Goal: Information Seeking & Learning: Check status

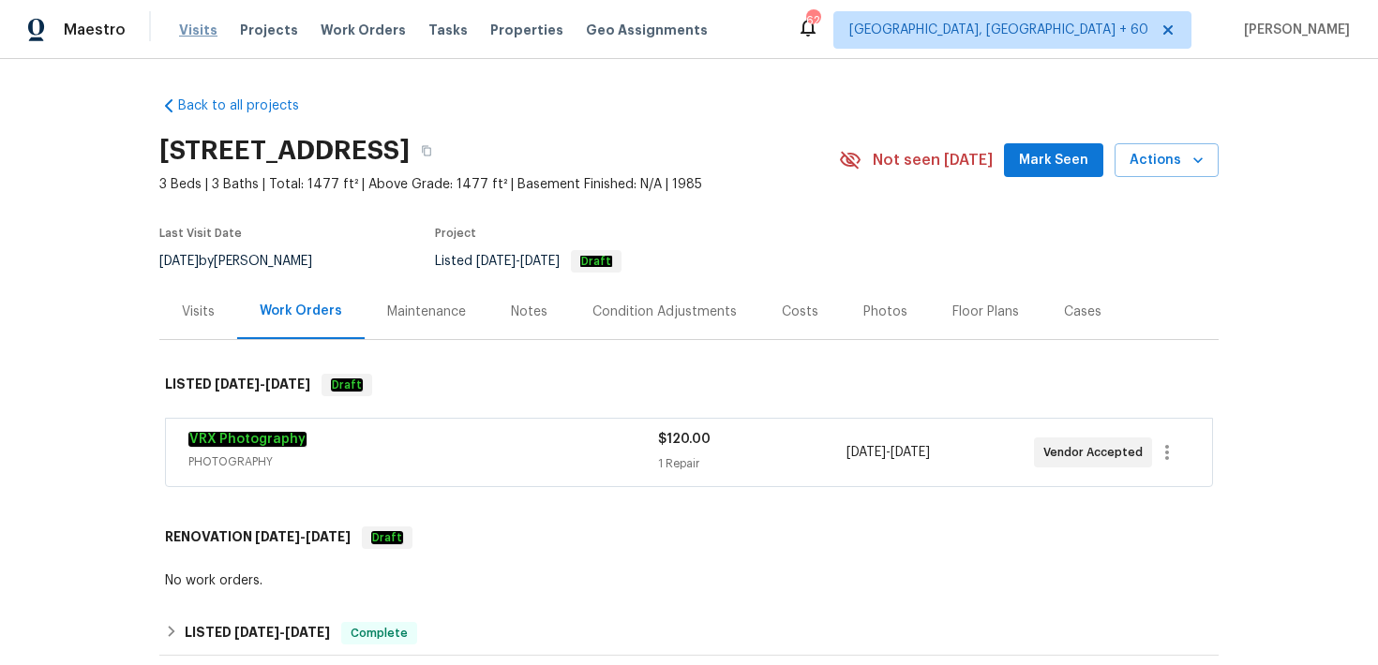
click at [195, 27] on span "Visits" at bounding box center [198, 30] width 38 height 19
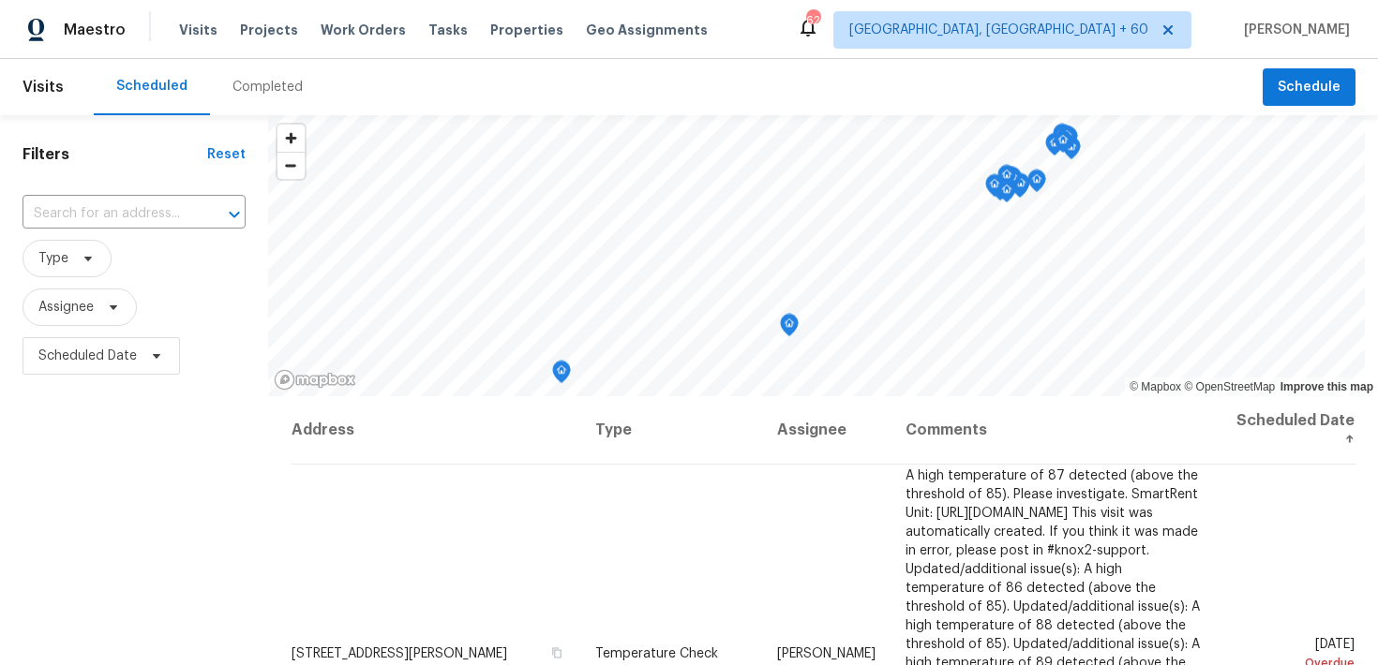
click at [257, 92] on div "Completed" at bounding box center [267, 87] width 70 height 19
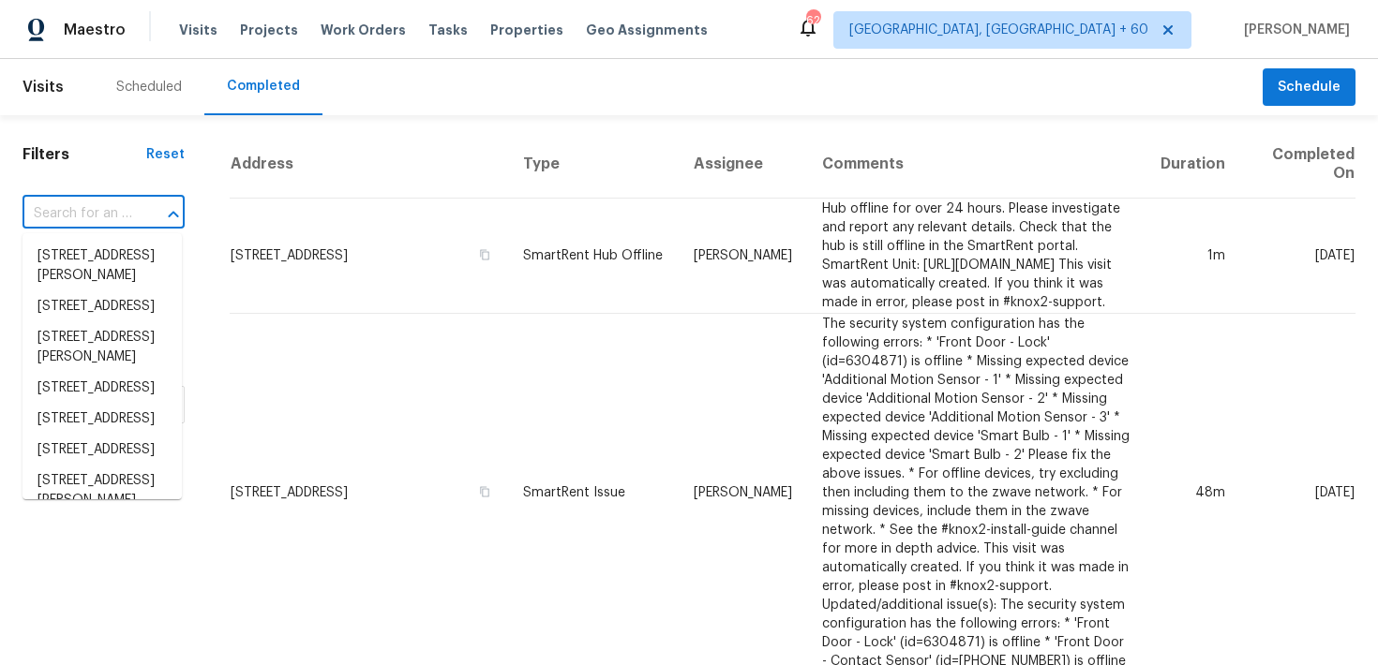
click at [72, 222] on input "text" at bounding box center [77, 214] width 110 height 29
paste input "[STREET_ADDRESS]"
type input "[STREET_ADDRESS]"
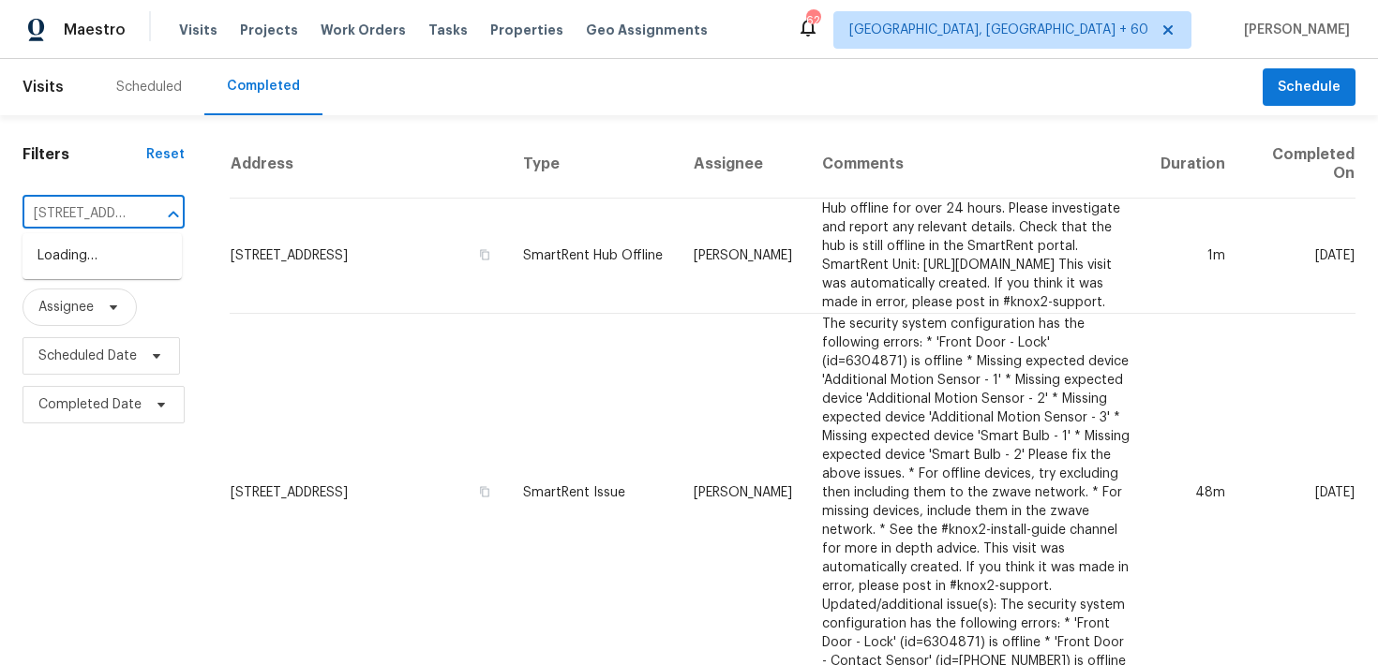
scroll to position [0, 184]
click at [80, 255] on li "[STREET_ADDRESS]" at bounding box center [101, 256] width 159 height 31
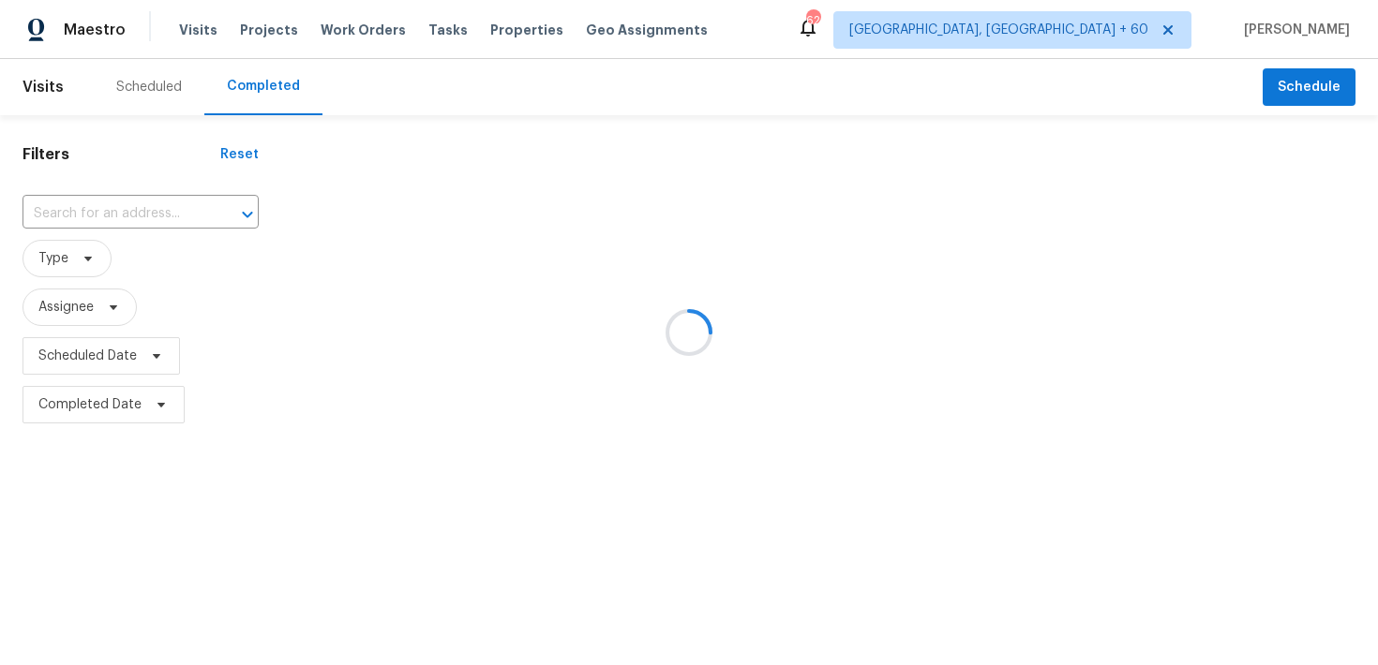
type input "[STREET_ADDRESS]"
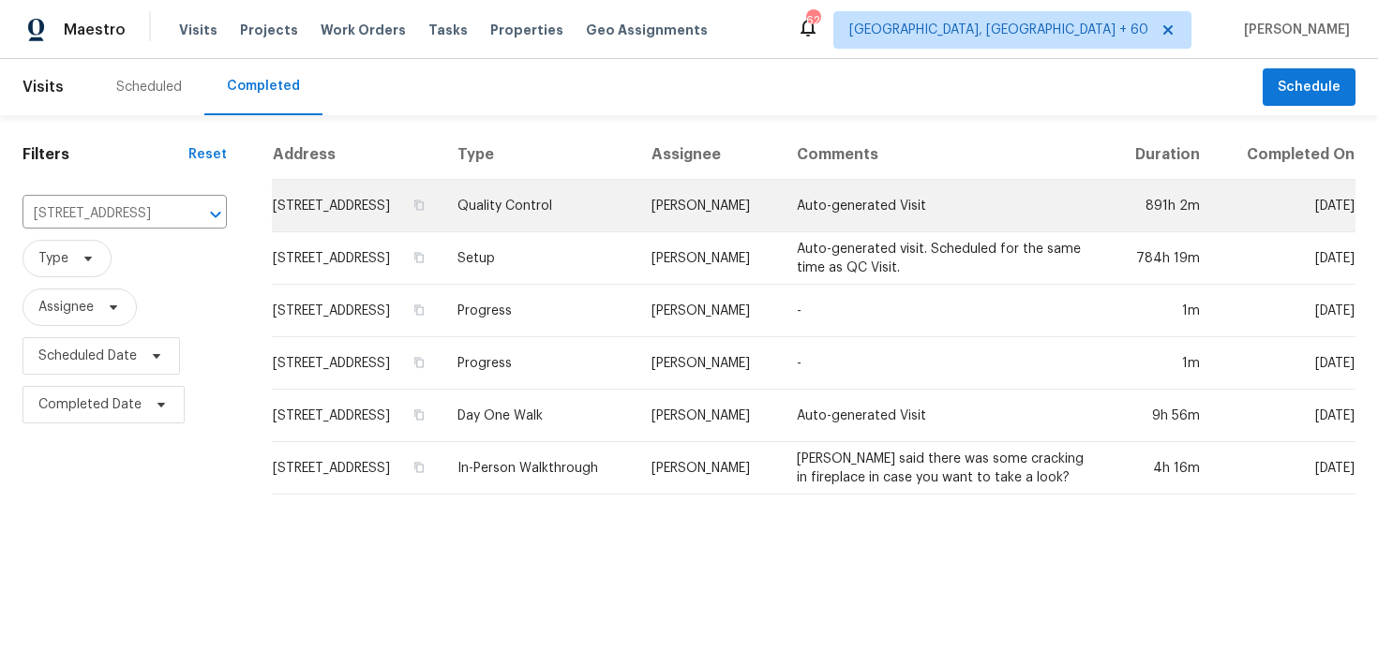
click at [555, 231] on td "Quality Control" at bounding box center [539, 206] width 194 height 52
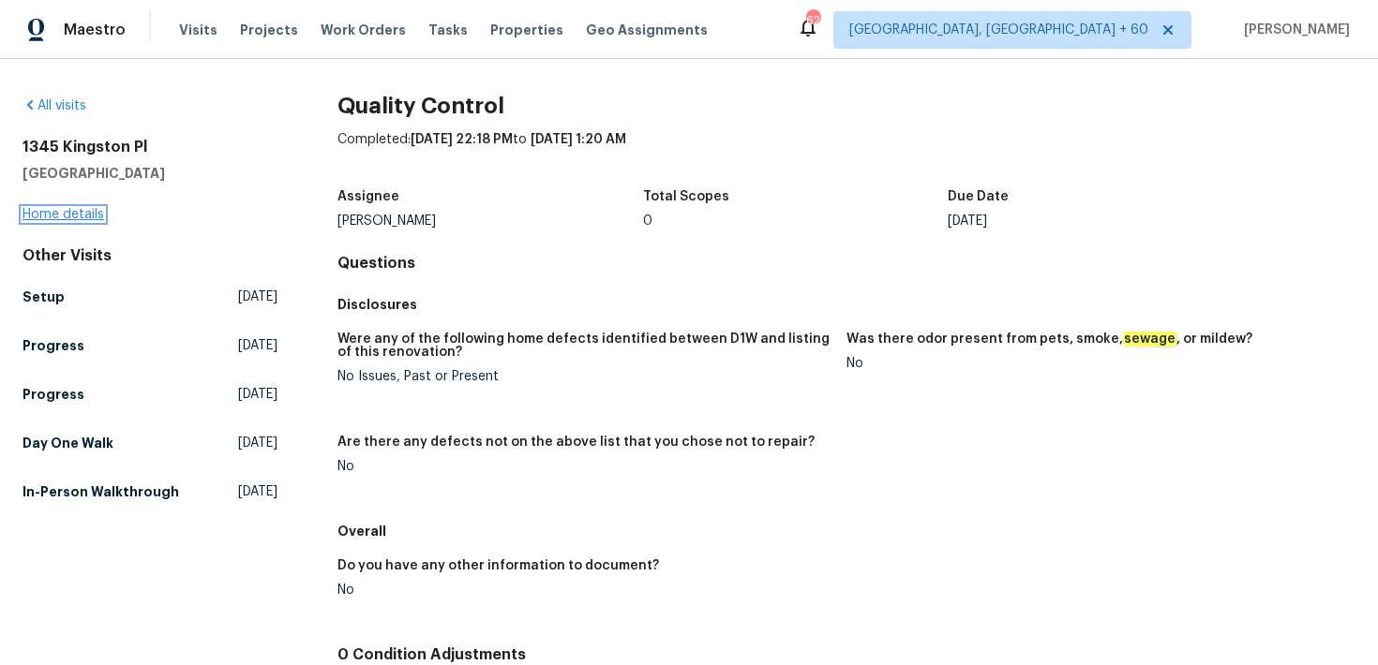
click at [58, 208] on link "Home details" at bounding box center [63, 214] width 82 height 13
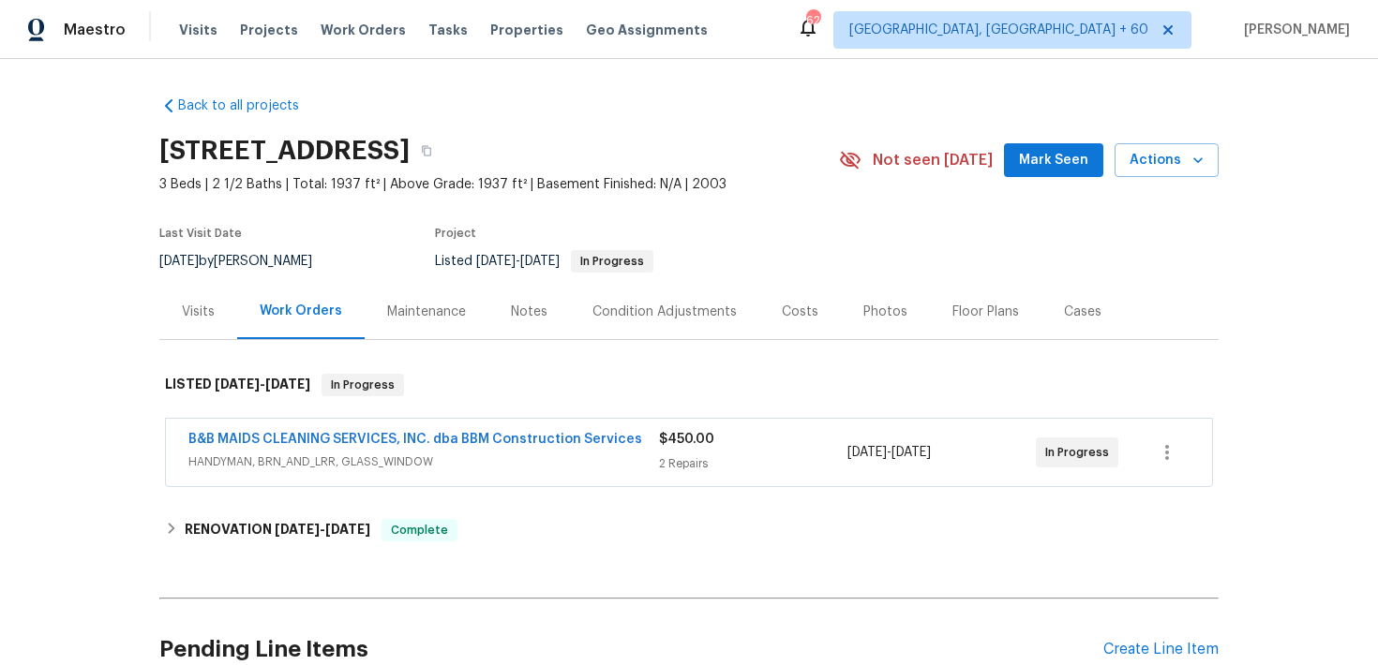
scroll to position [106, 0]
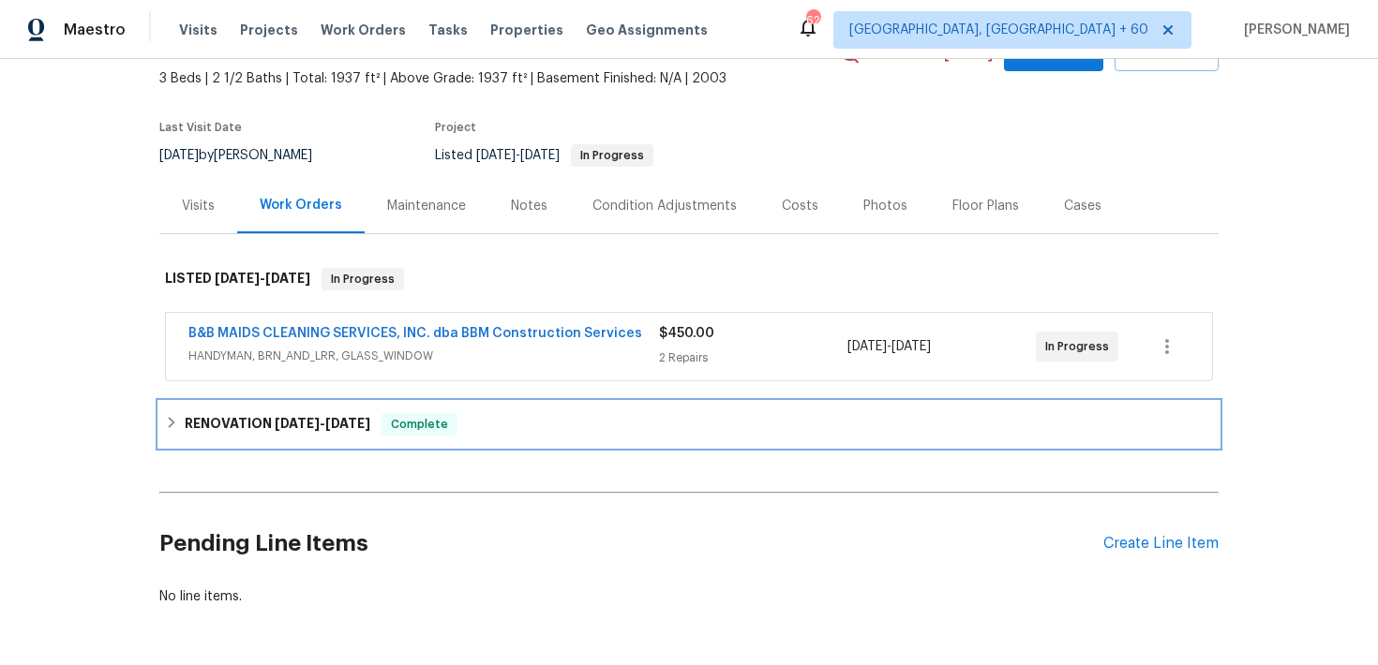
click at [458, 422] on div "RENOVATION [DATE] - [DATE] Complete" at bounding box center [689, 424] width 1048 height 22
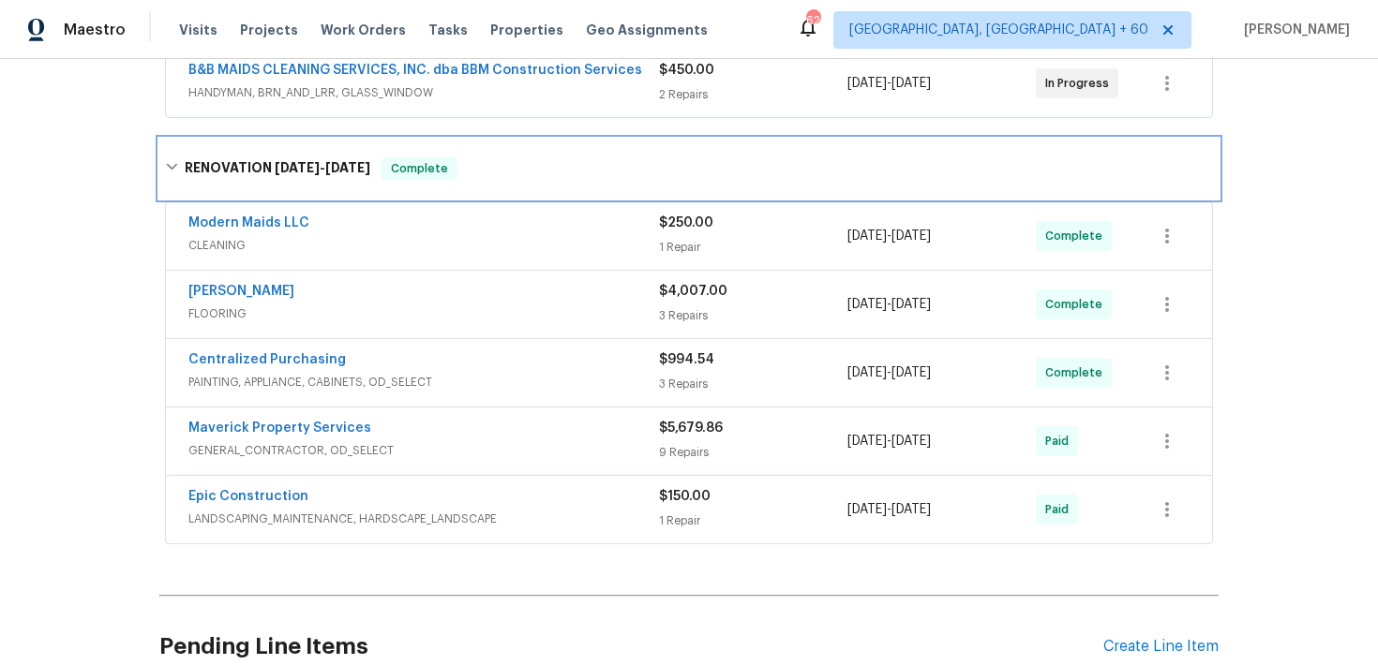
scroll to position [493, 0]
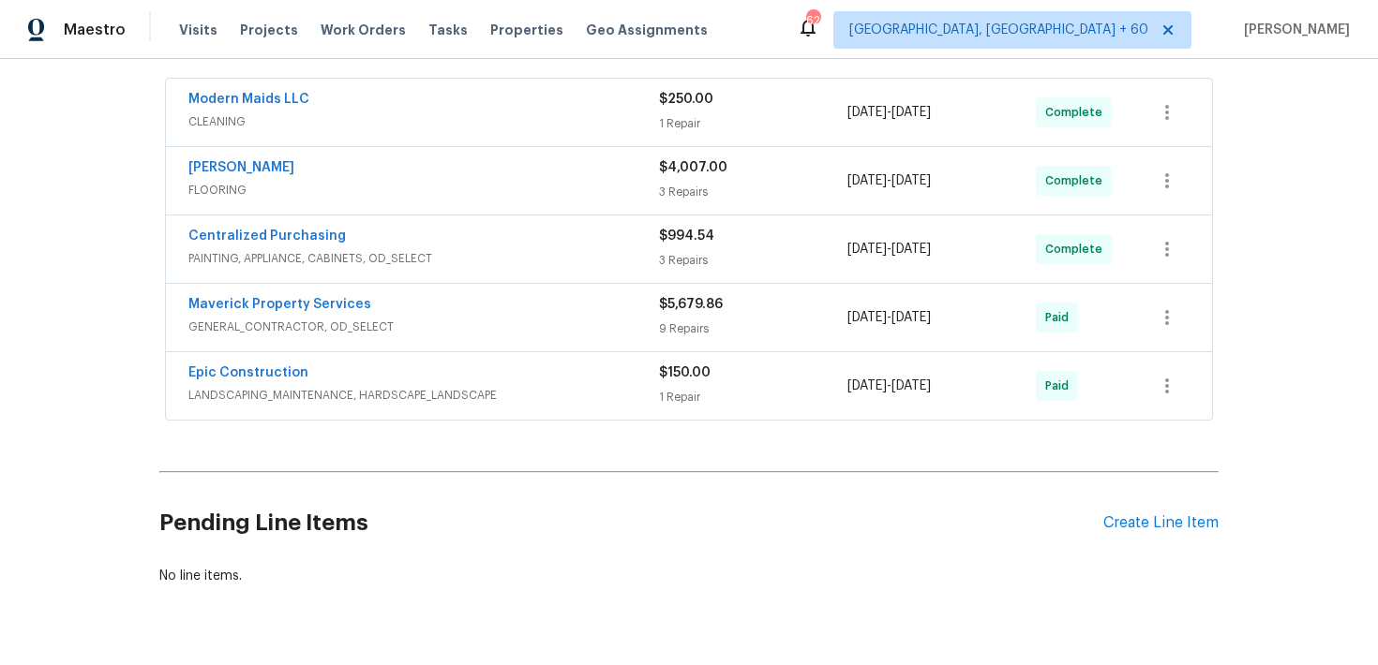
click at [653, 390] on span "LANDSCAPING_MAINTENANCE, HARDSCAPE_LANDSCAPE" at bounding box center [423, 395] width 470 height 19
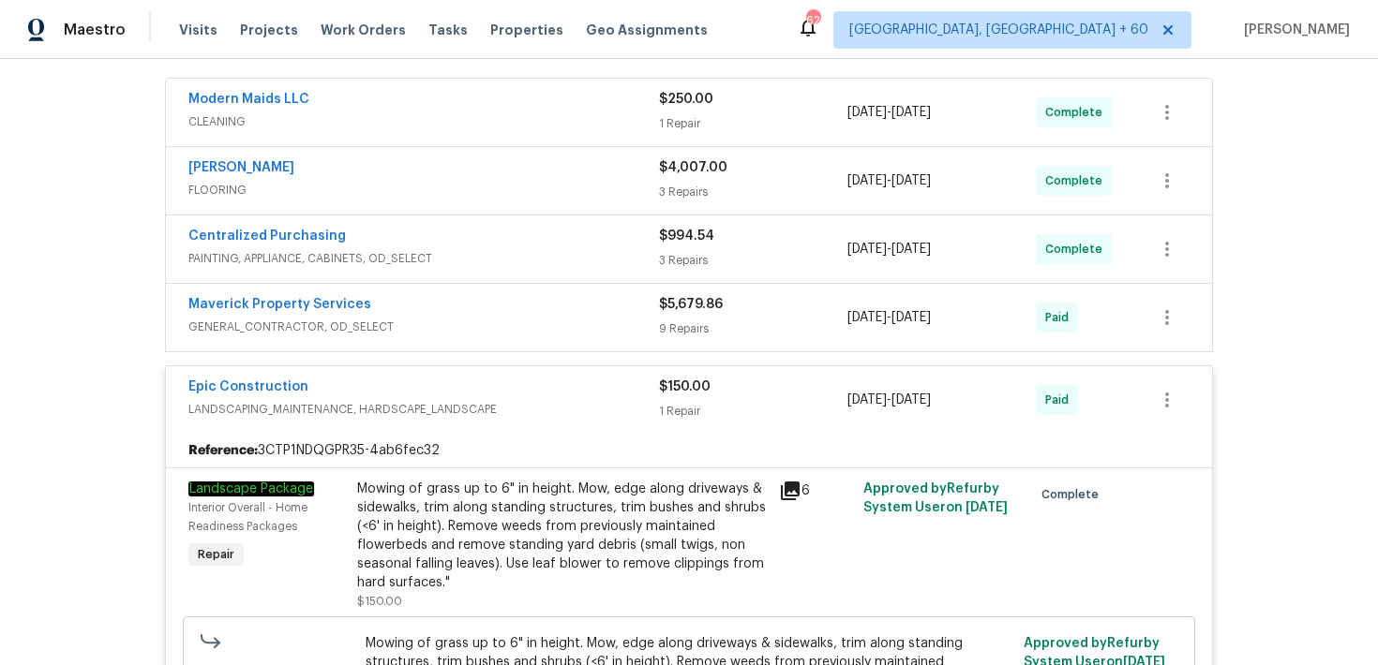
click at [675, 323] on div "9 Repairs" at bounding box center [753, 329] width 188 height 19
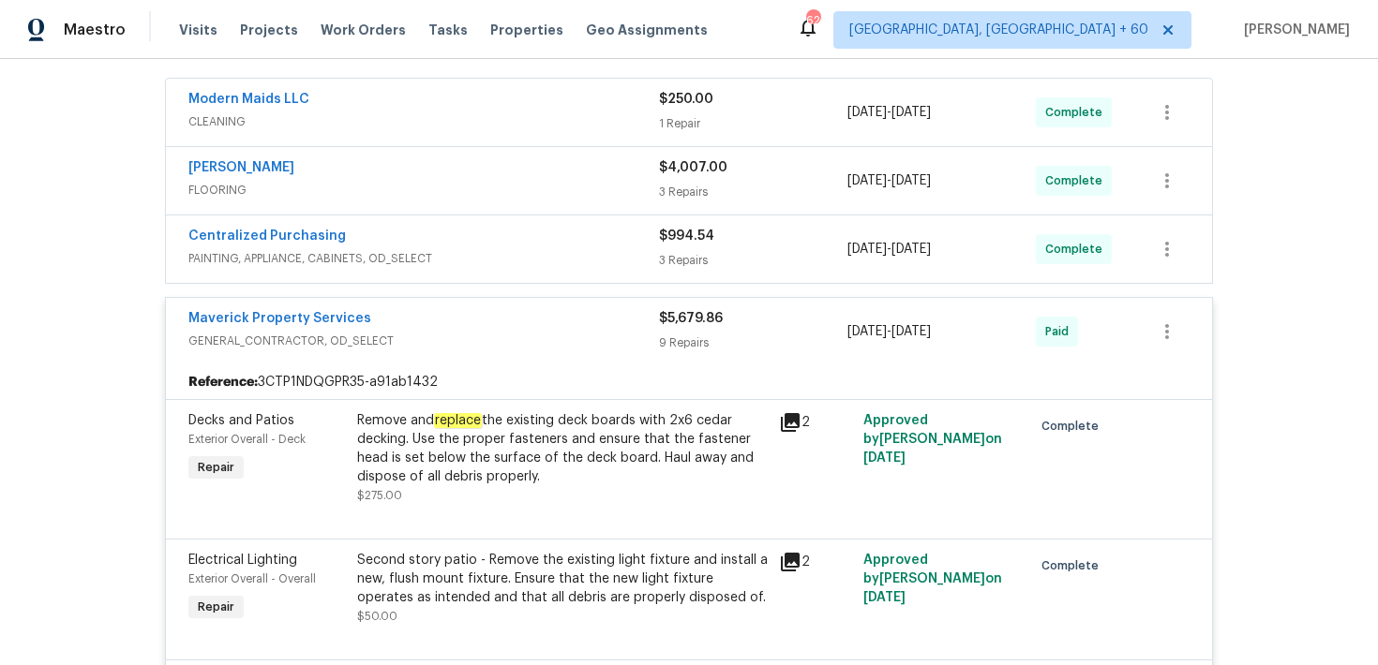
click at [676, 256] on div "3 Repairs" at bounding box center [753, 260] width 188 height 19
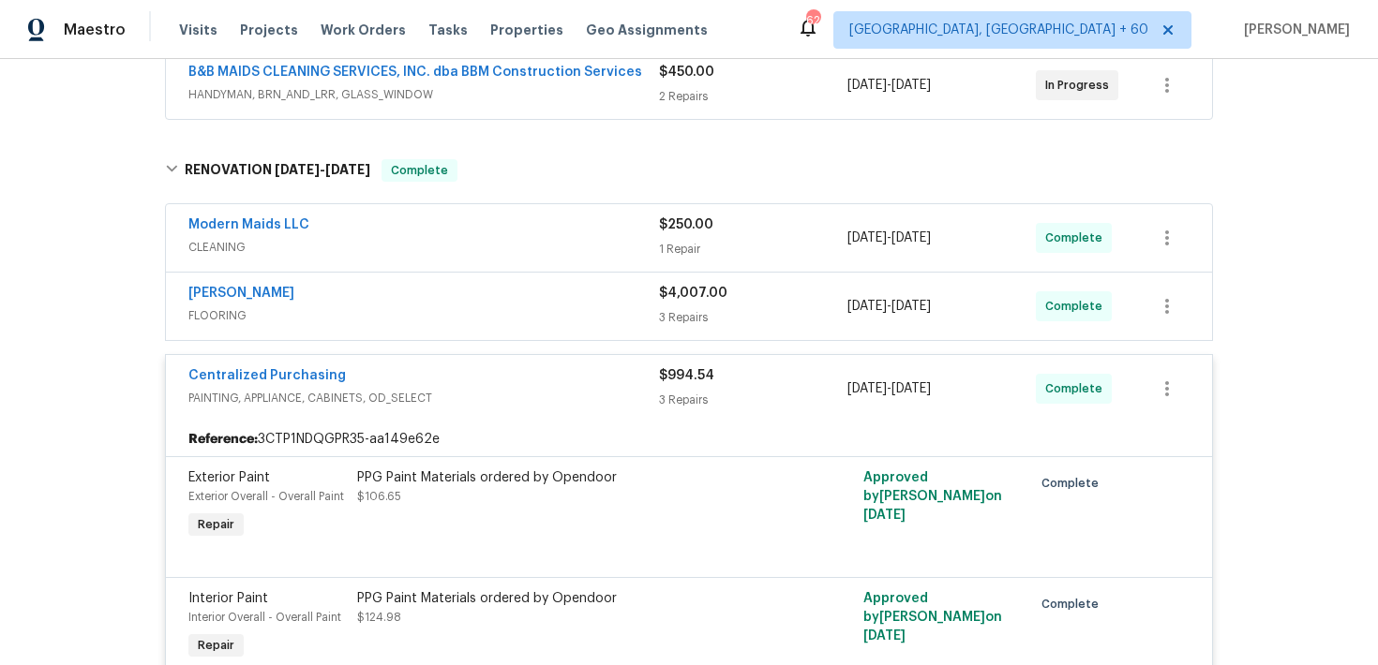
scroll to position [303, 0]
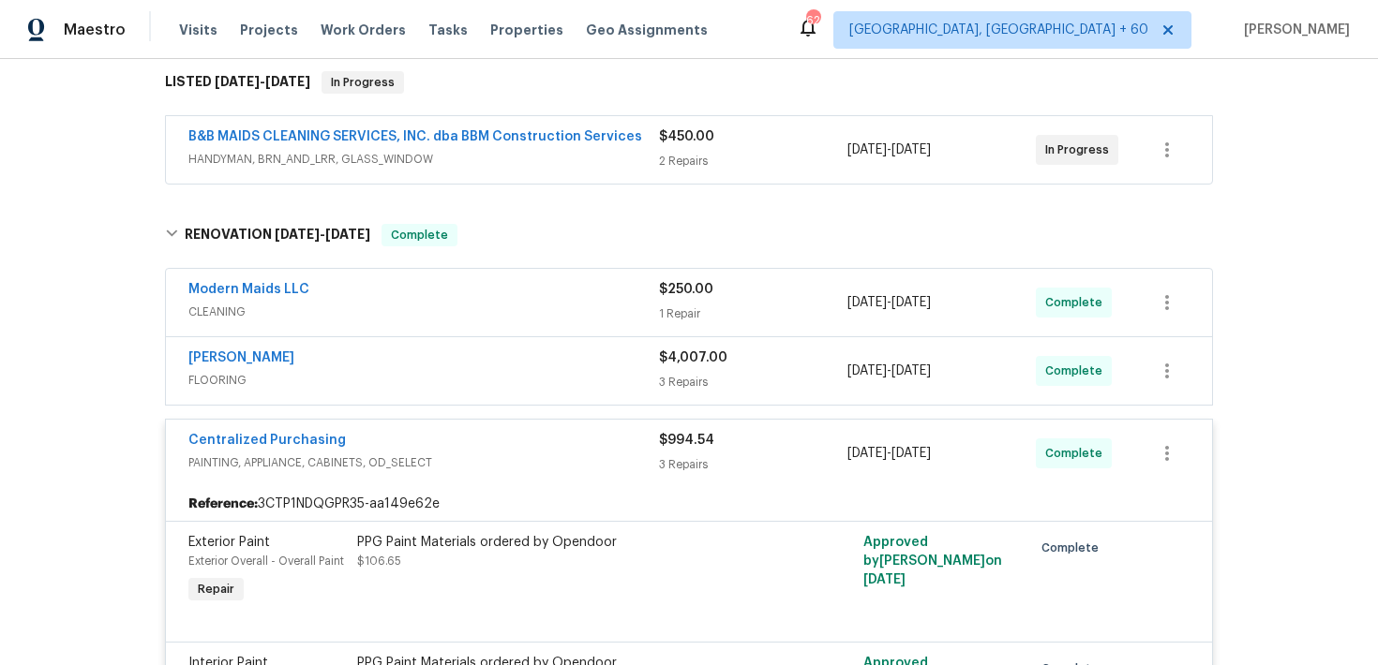
click at [667, 380] on div "3 Repairs" at bounding box center [753, 382] width 188 height 19
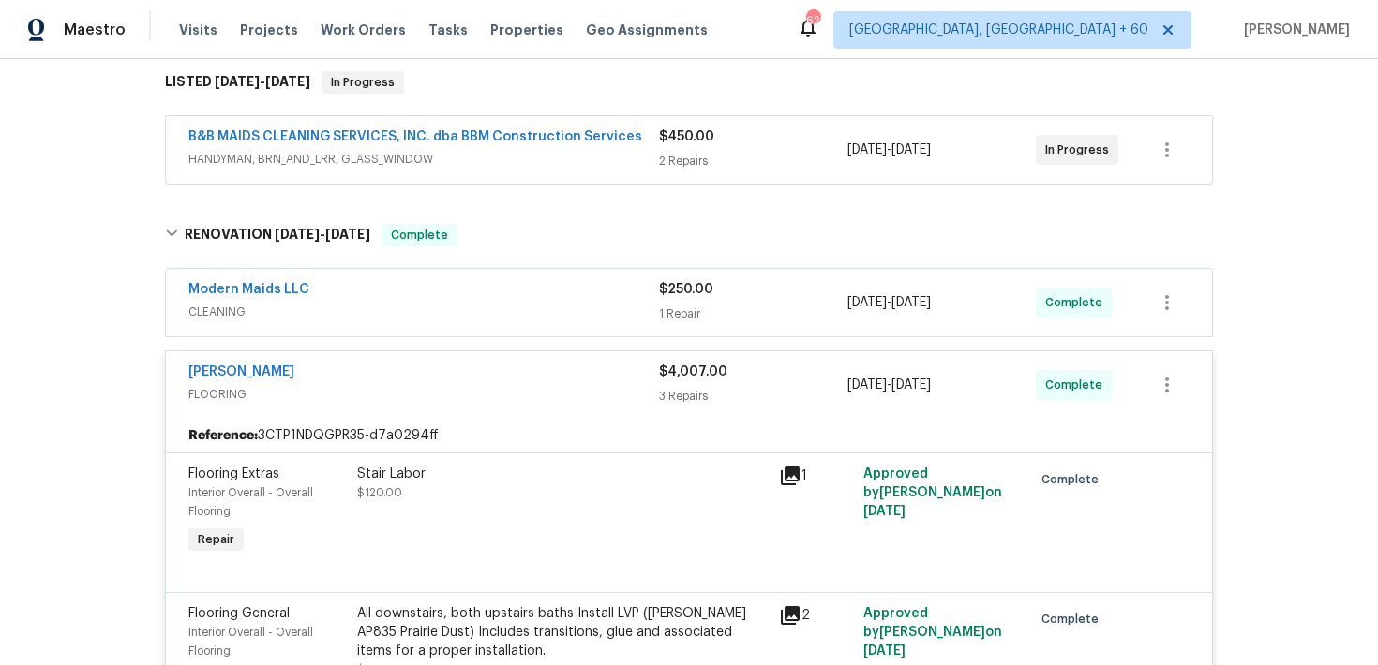
click at [680, 313] on div "1 Repair" at bounding box center [753, 314] width 188 height 19
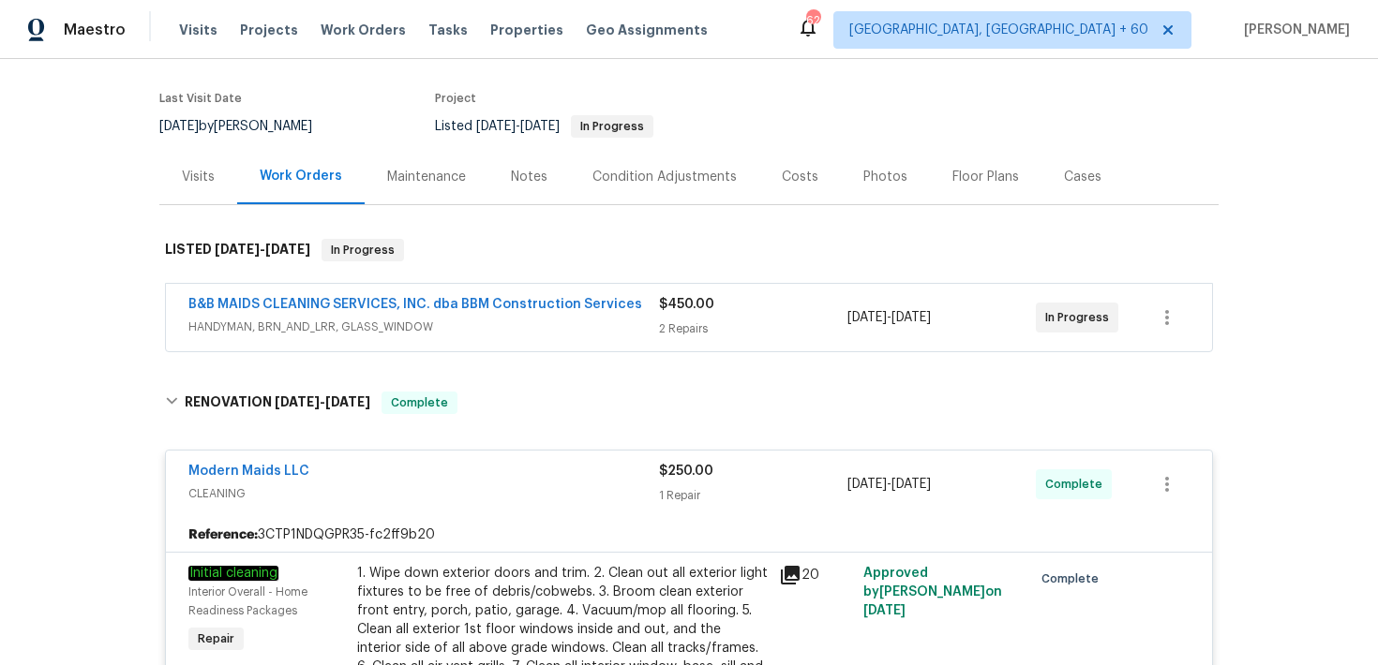
scroll to position [0, 0]
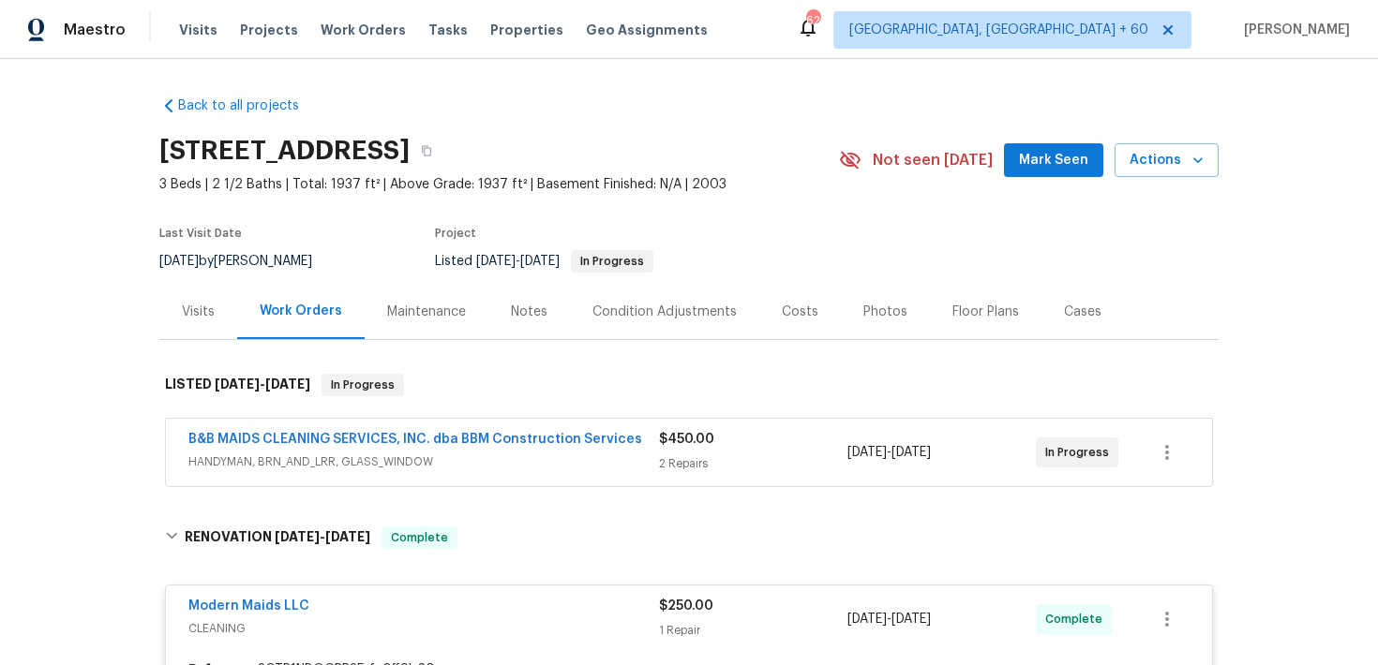
click at [669, 468] on div "2 Repairs" at bounding box center [753, 464] width 188 height 19
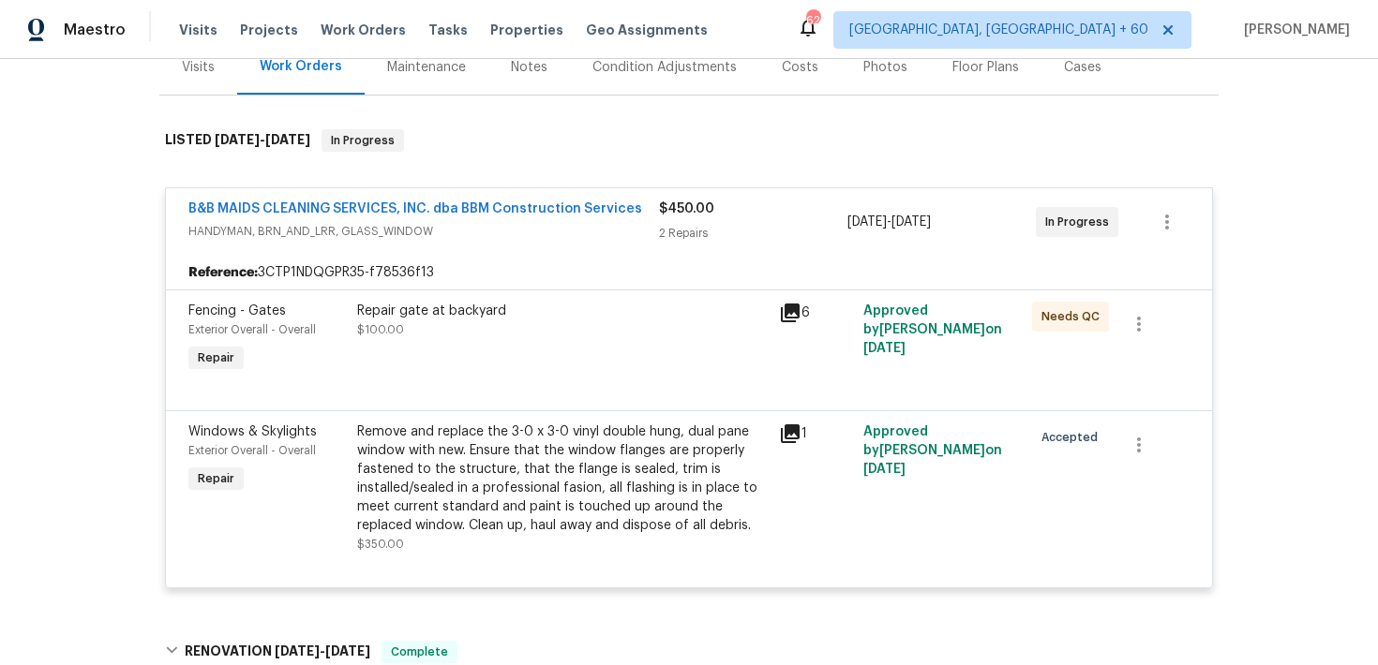
scroll to position [250, 0]
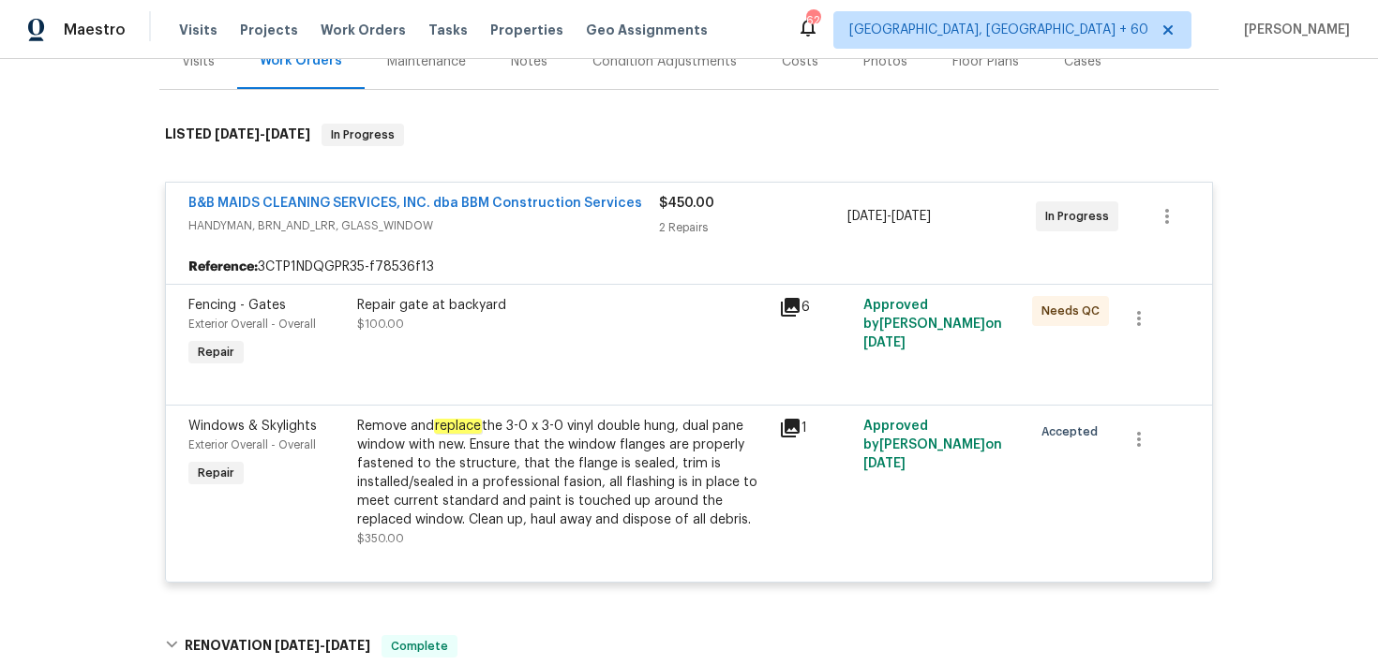
click at [690, 210] on div "$450.00" at bounding box center [753, 203] width 188 height 19
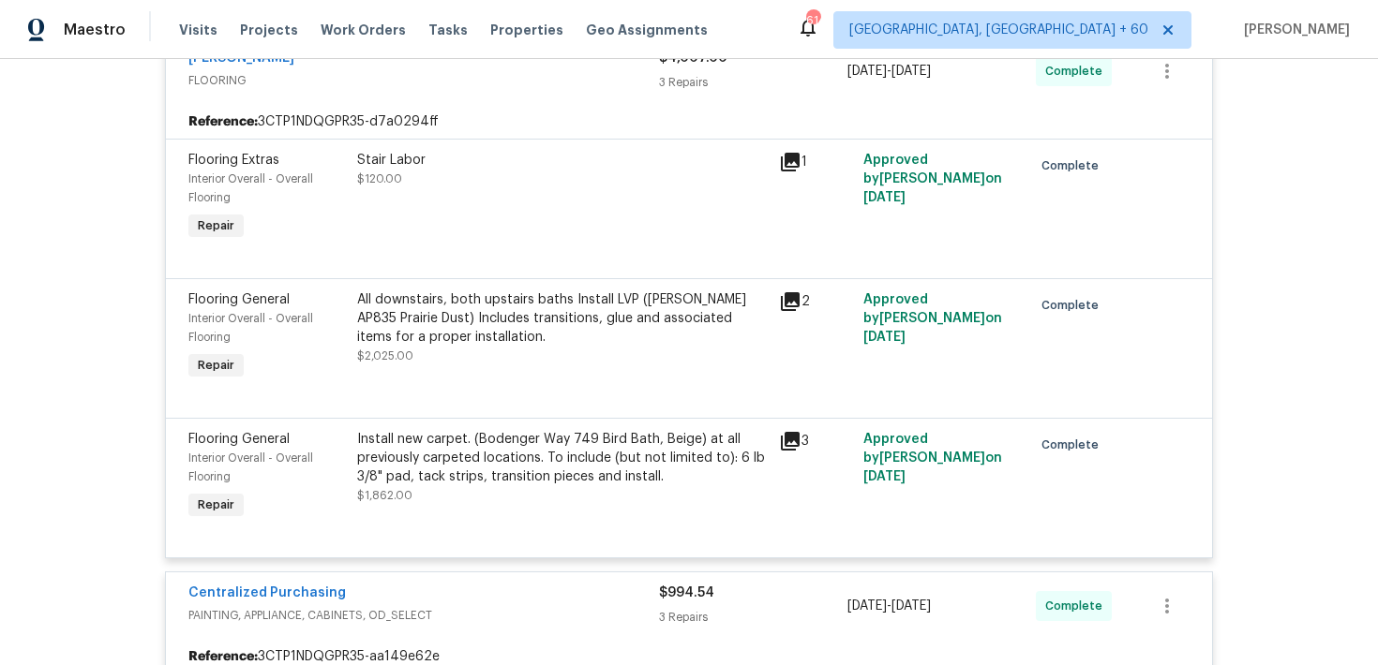
scroll to position [1133, 0]
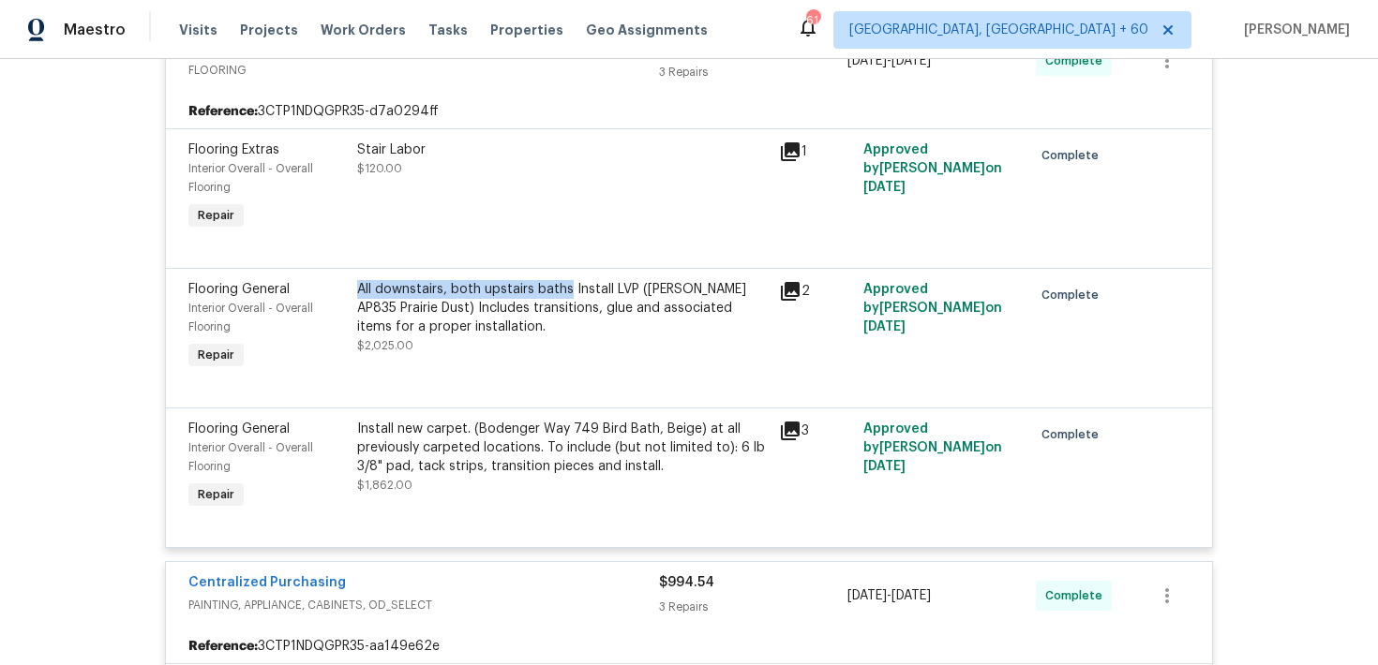
drag, startPoint x: 353, startPoint y: 290, endPoint x: 569, endPoint y: 290, distance: 215.5
click at [569, 290] on div "All downstairs, both upstairs baths Install LVP ([PERSON_NAME] AP835 Prairie Du…" at bounding box center [562, 327] width 422 height 105
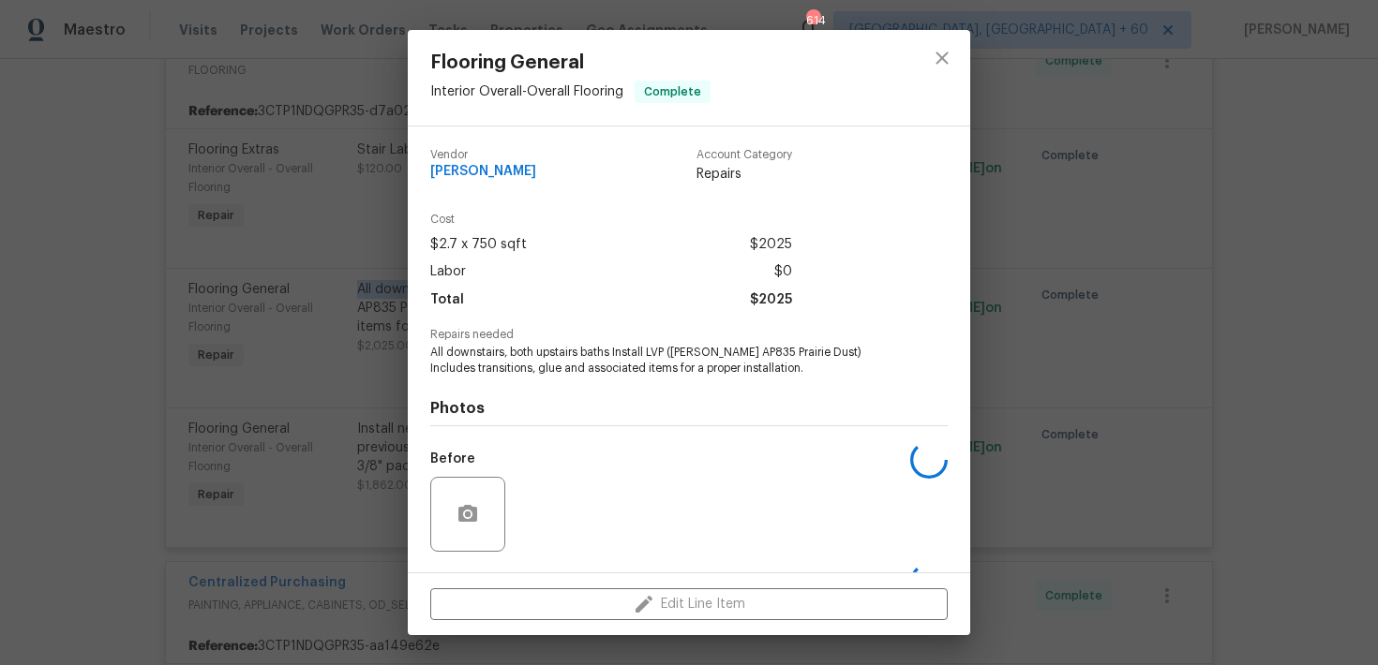
copy div "All downstairs, both upstairs baths"
click at [941, 61] on icon "close" at bounding box center [942, 58] width 22 height 22
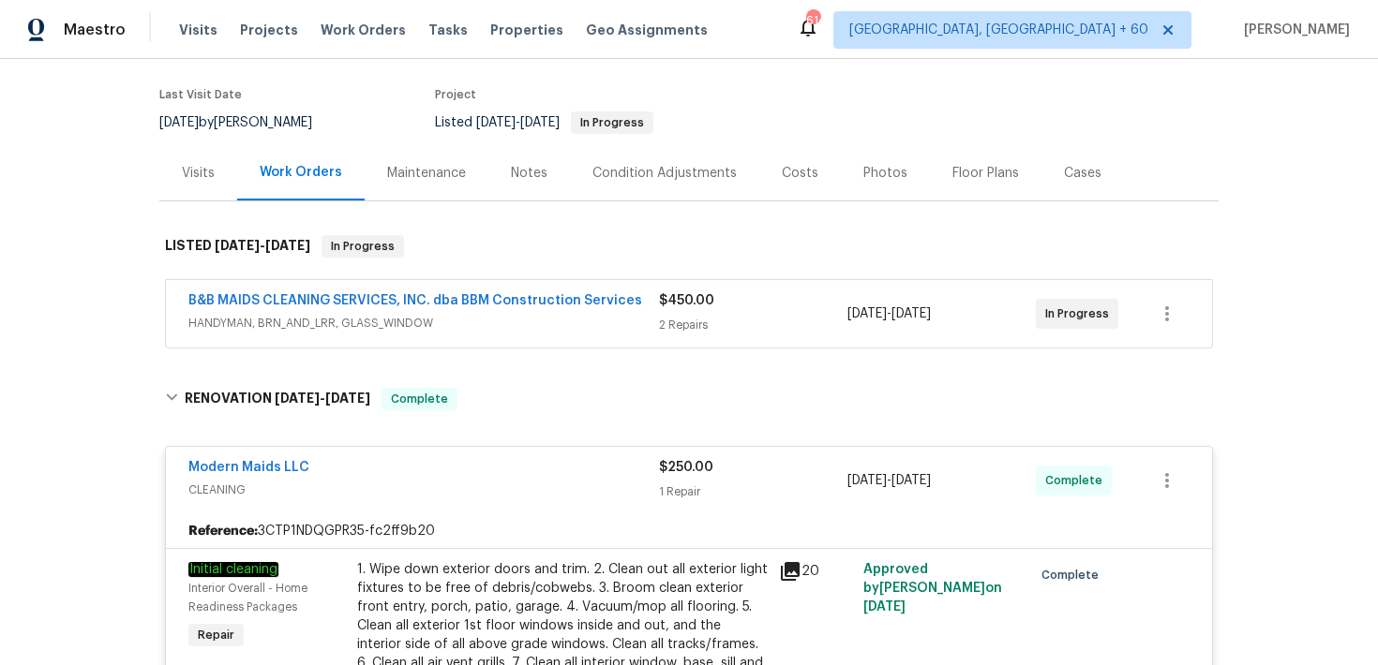
scroll to position [123, 0]
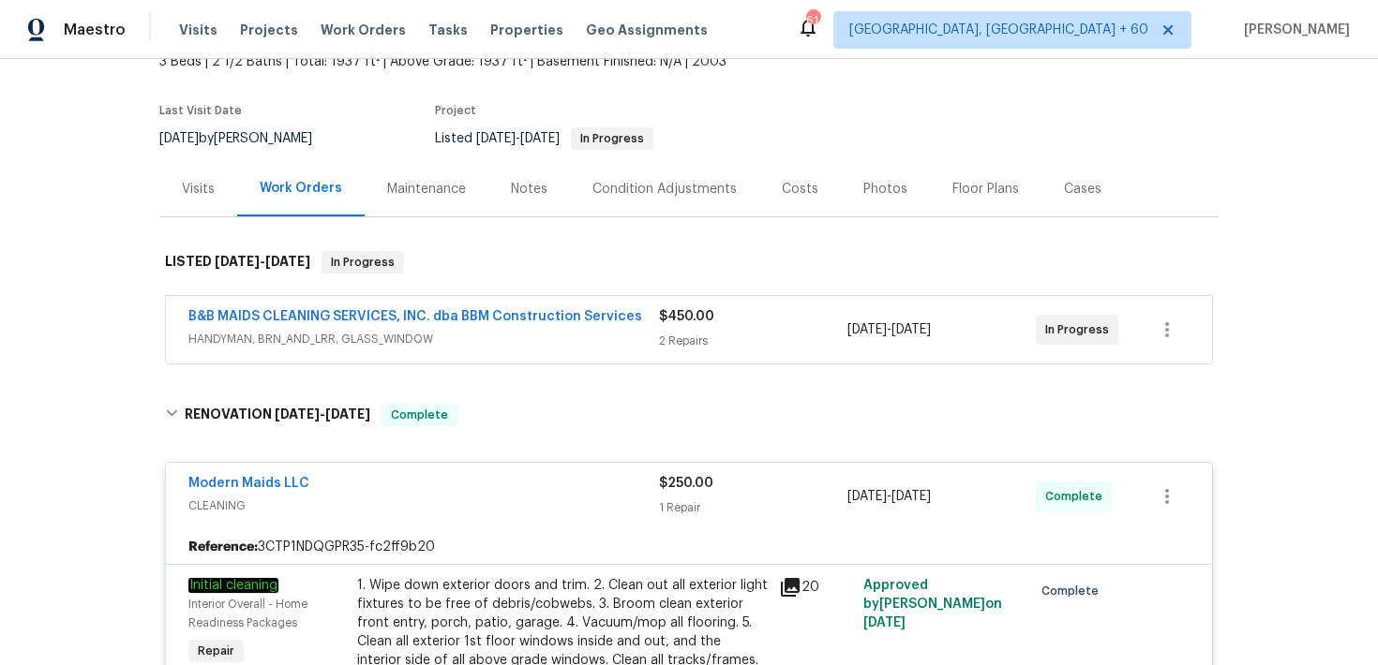
click at [688, 328] on div "$450.00 2 Repairs" at bounding box center [753, 329] width 188 height 45
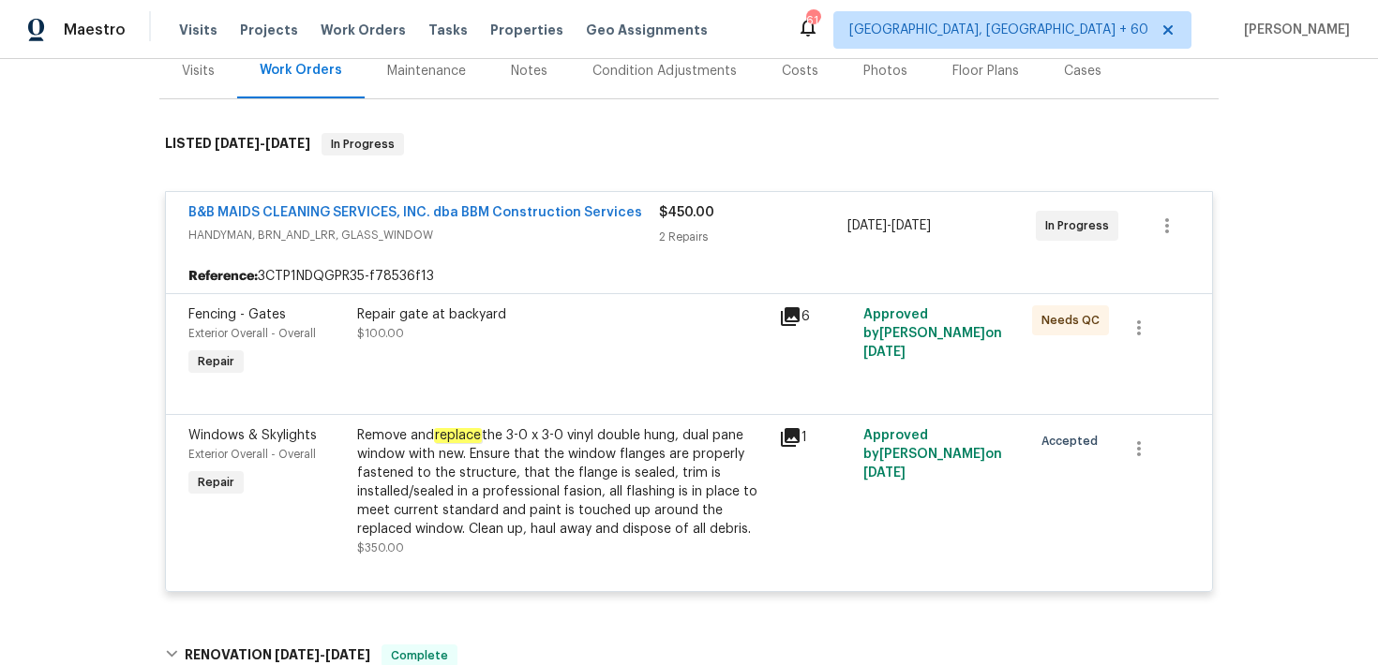
scroll to position [245, 0]
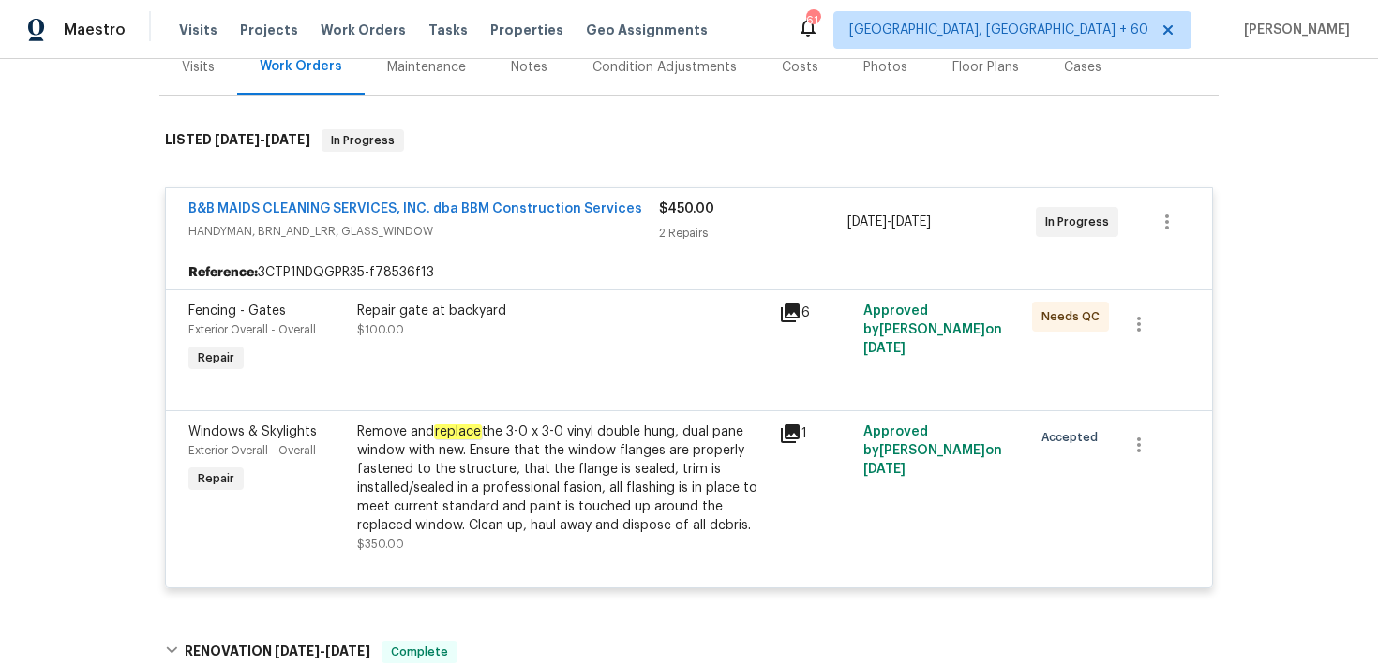
click at [684, 213] on span "$450.00" at bounding box center [686, 208] width 55 height 13
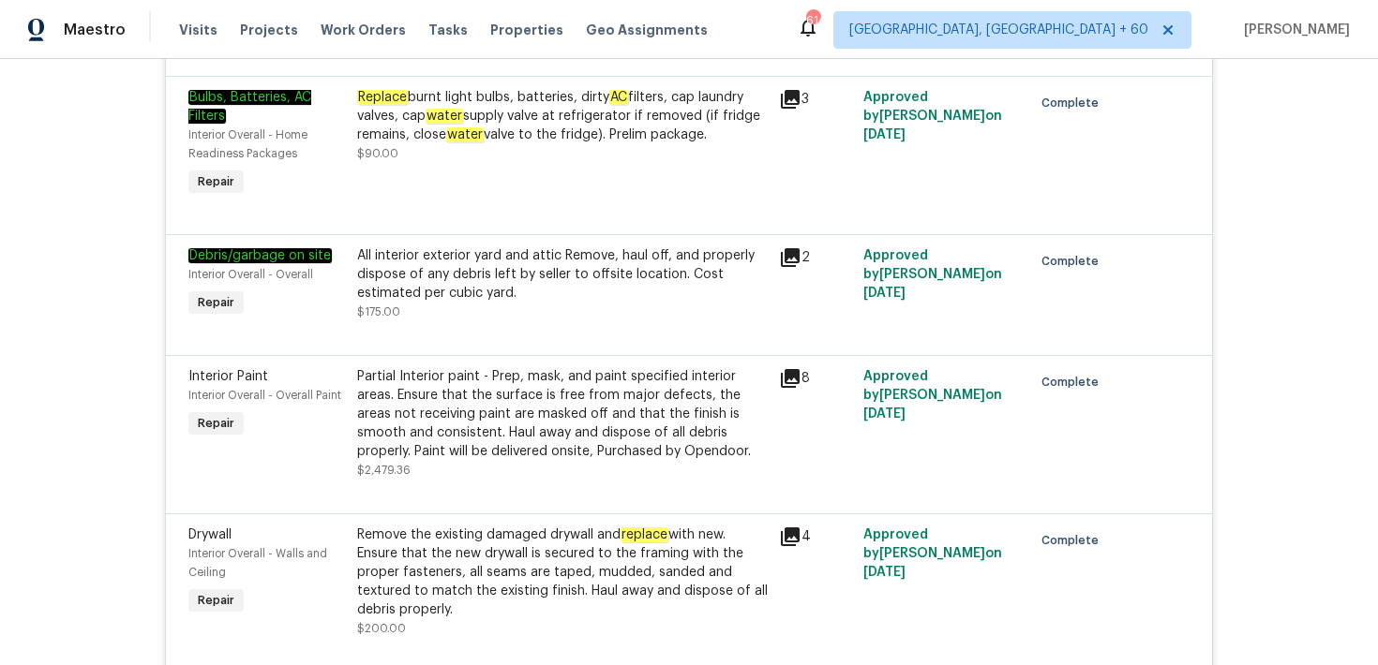
scroll to position [2894, 0]
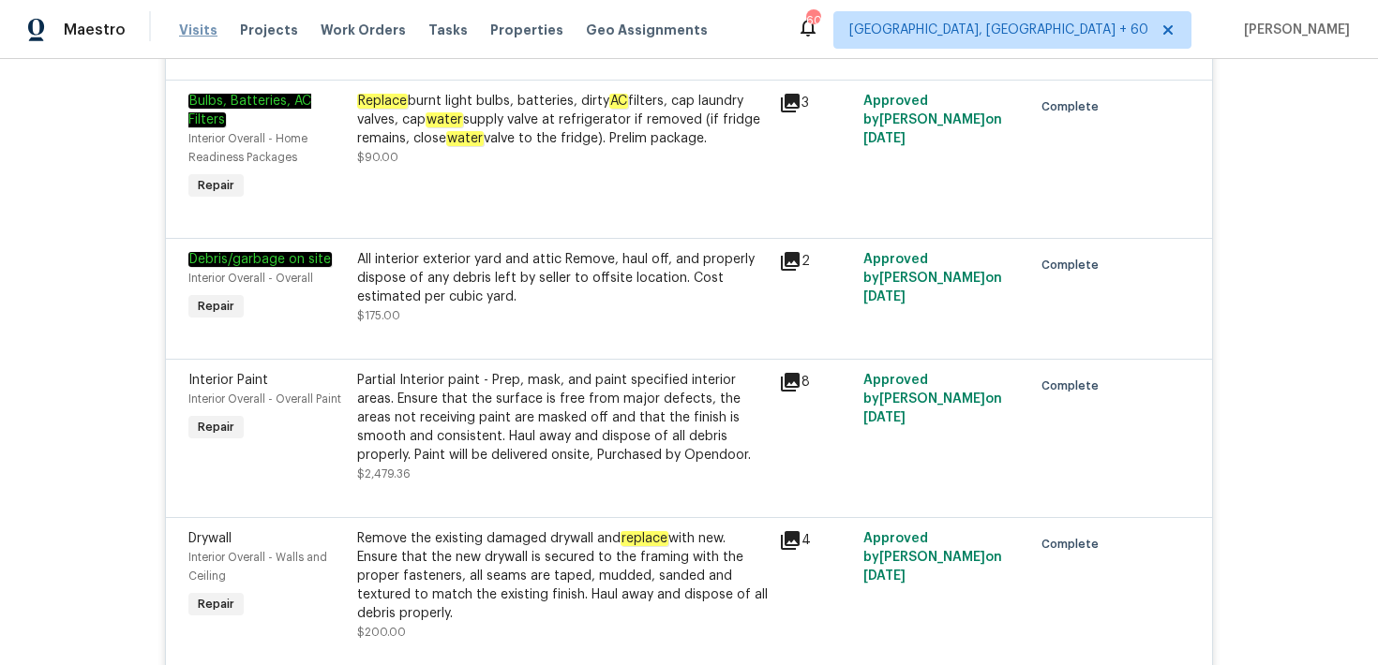
click at [202, 29] on span "Visits" at bounding box center [198, 30] width 38 height 19
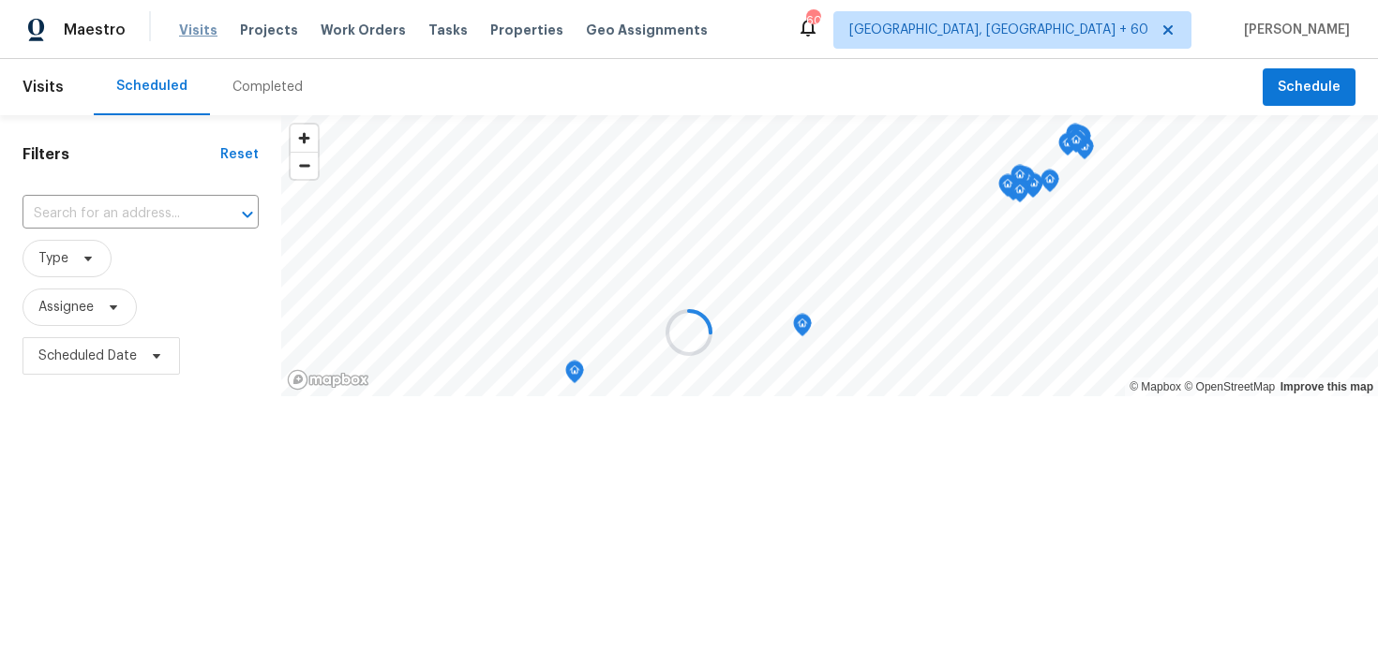
click at [202, 29] on div at bounding box center [689, 332] width 1378 height 665
click at [254, 95] on div at bounding box center [689, 332] width 1378 height 665
click at [253, 91] on div at bounding box center [689, 332] width 1378 height 665
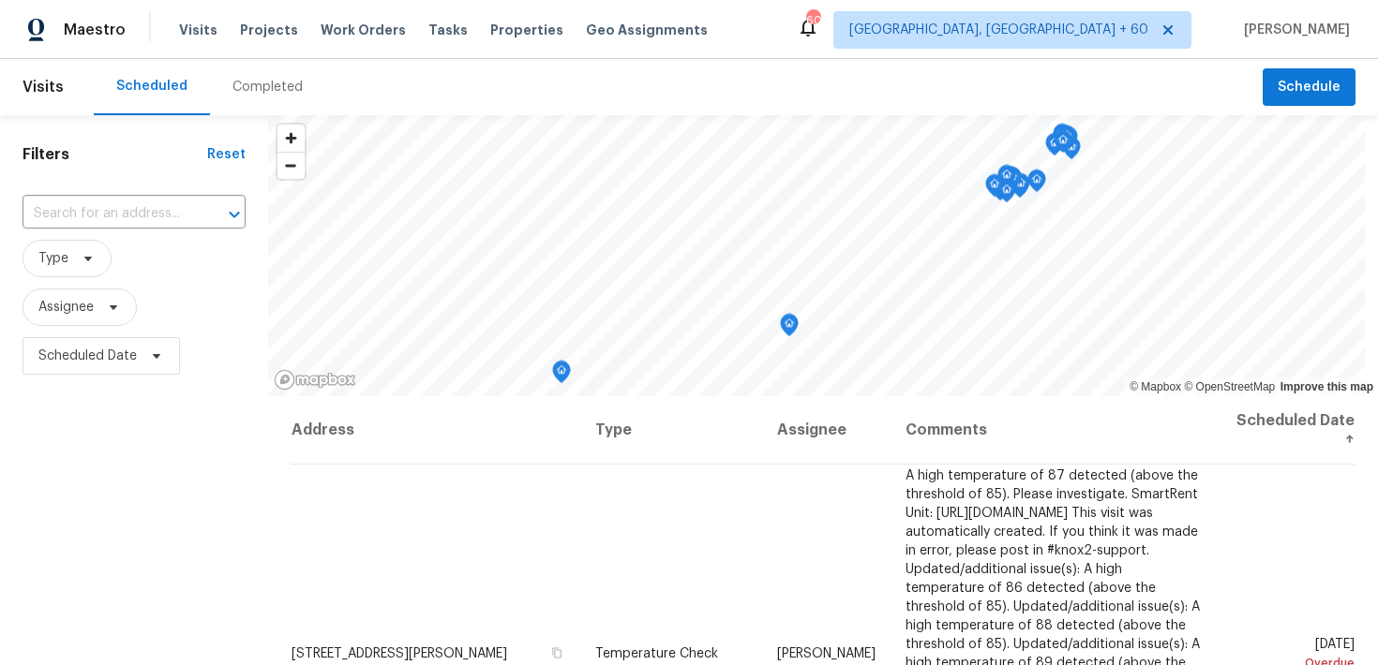
click at [250, 79] on div "Completed" at bounding box center [267, 87] width 70 height 19
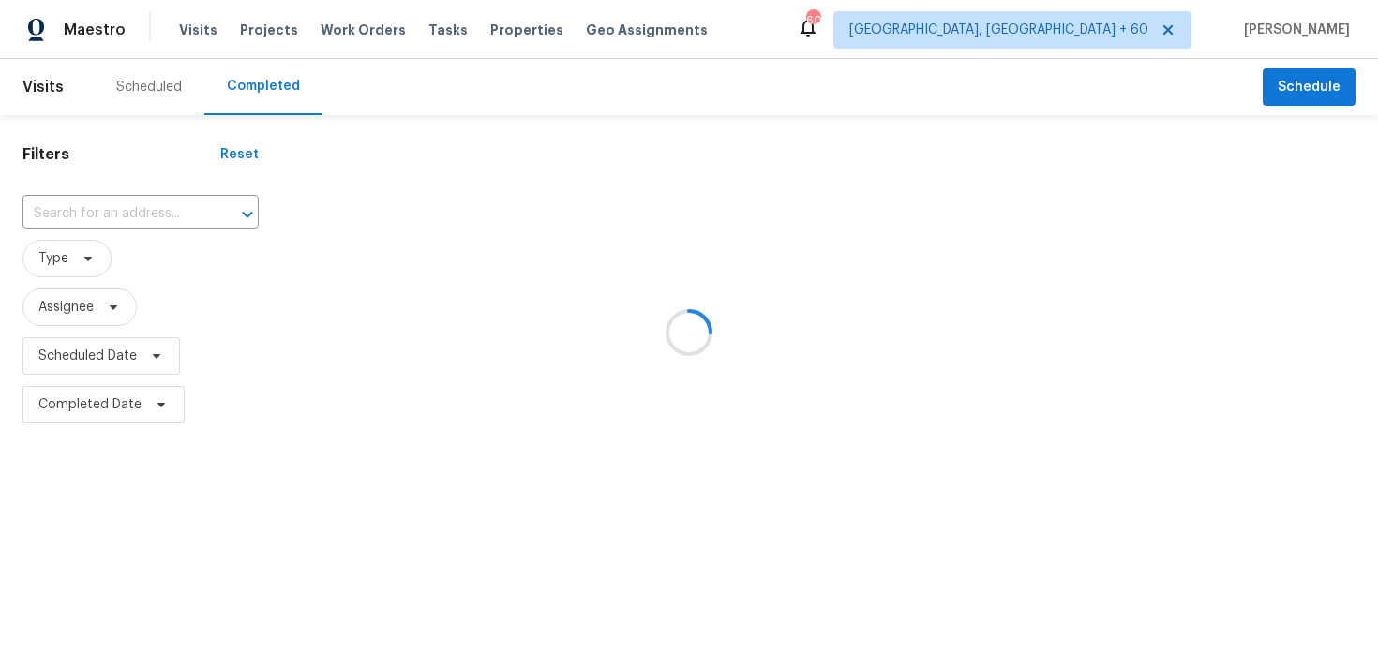
click at [99, 205] on div at bounding box center [689, 332] width 1378 height 665
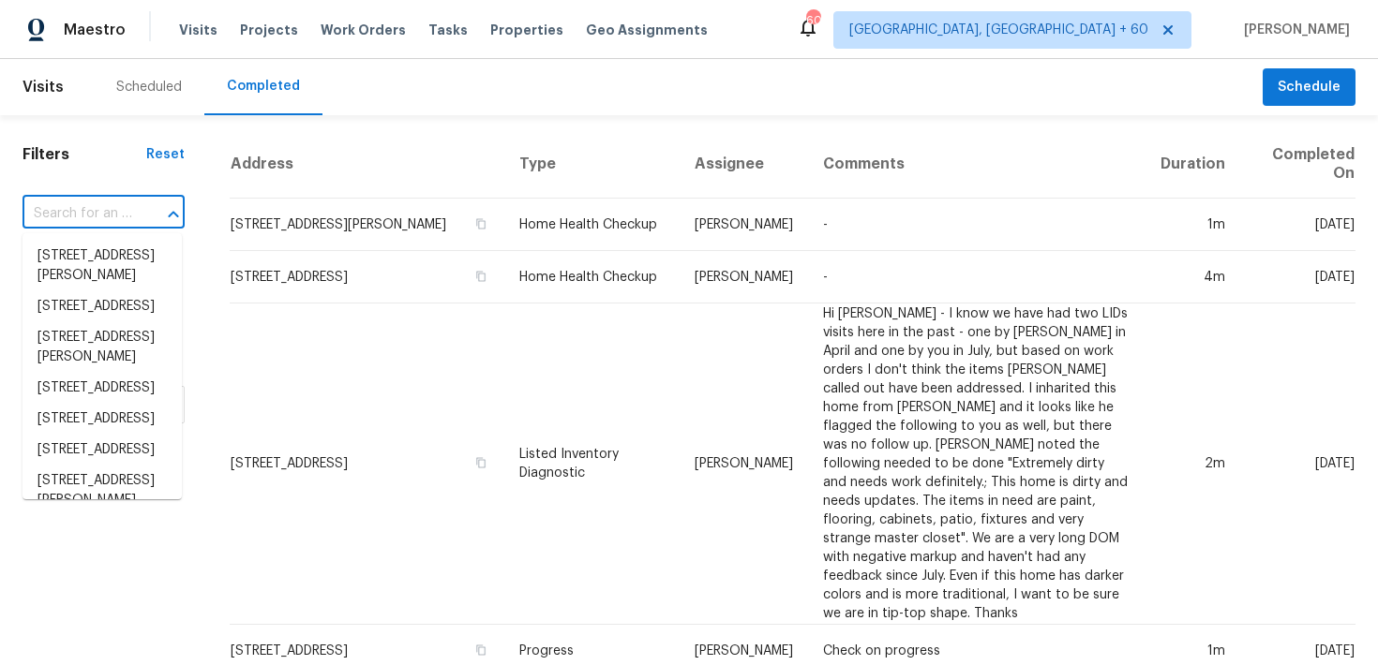
click at [81, 217] on input "text" at bounding box center [77, 214] width 110 height 29
paste input "[STREET_ADDRESS]"
type input "[STREET_ADDRESS]"
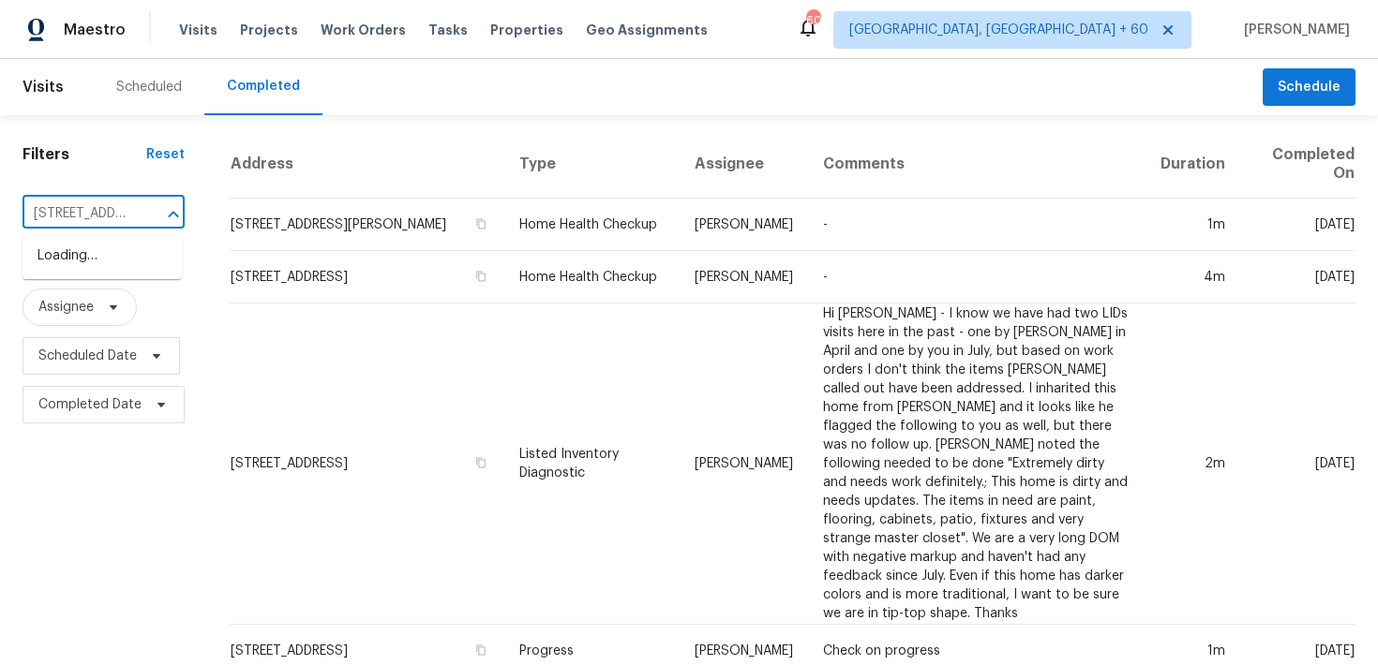
scroll to position [0, 146]
click at [69, 257] on li "[STREET_ADDRESS]" at bounding box center [101, 256] width 159 height 31
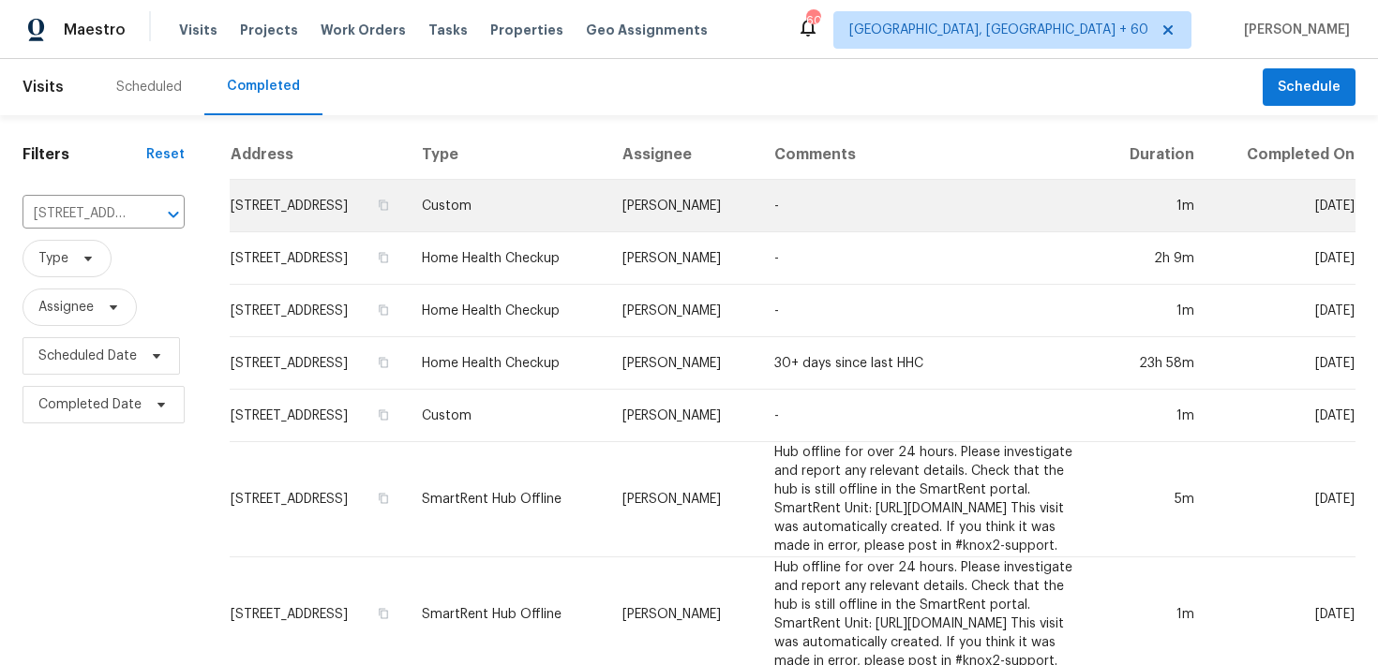
click at [467, 220] on td "Custom" at bounding box center [507, 206] width 201 height 52
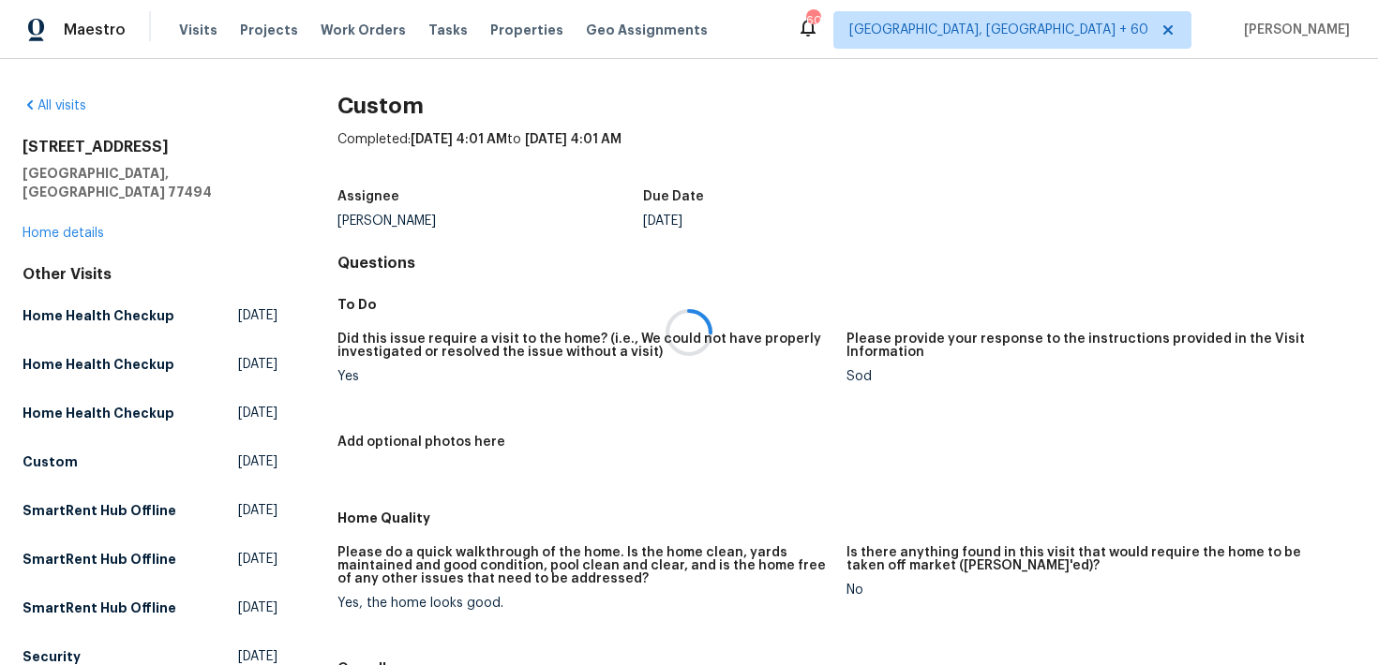
click at [67, 211] on div at bounding box center [689, 332] width 1378 height 665
click at [46, 214] on div at bounding box center [689, 332] width 1378 height 665
click at [57, 227] on link "Home details" at bounding box center [63, 233] width 82 height 13
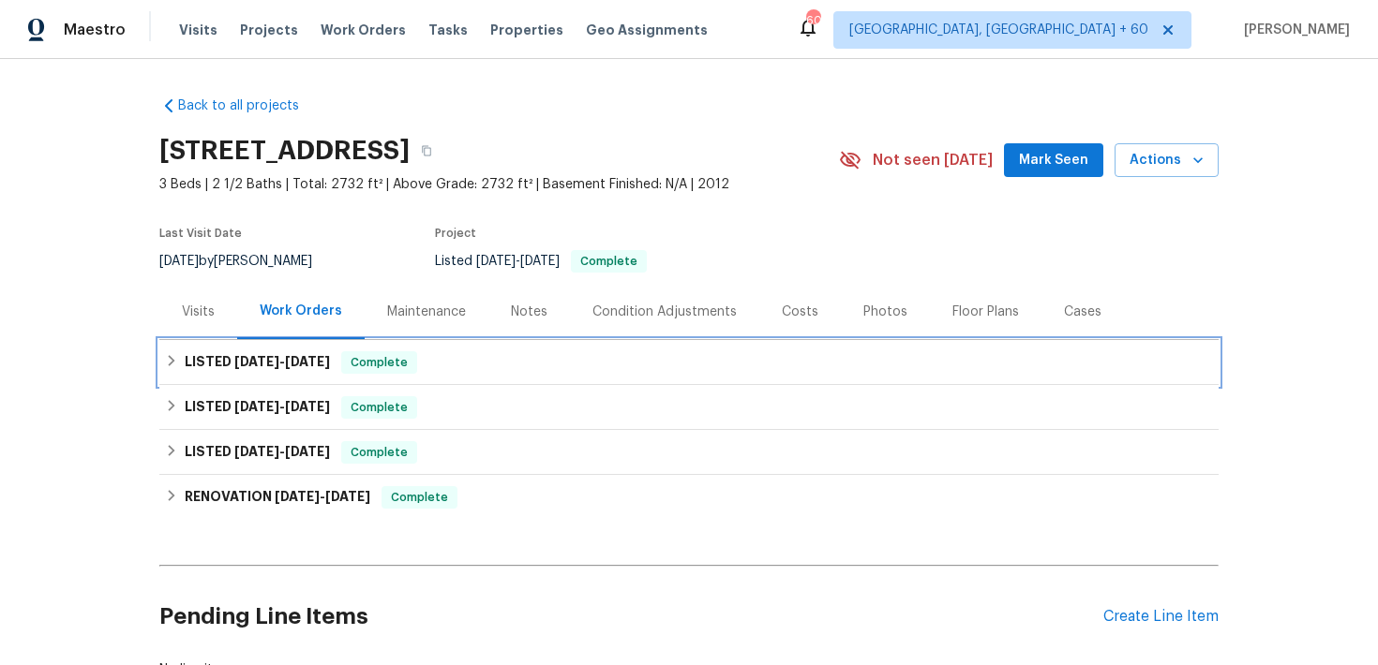
click at [429, 359] on div "LISTED [DATE] - [DATE] Complete" at bounding box center [689, 362] width 1048 height 22
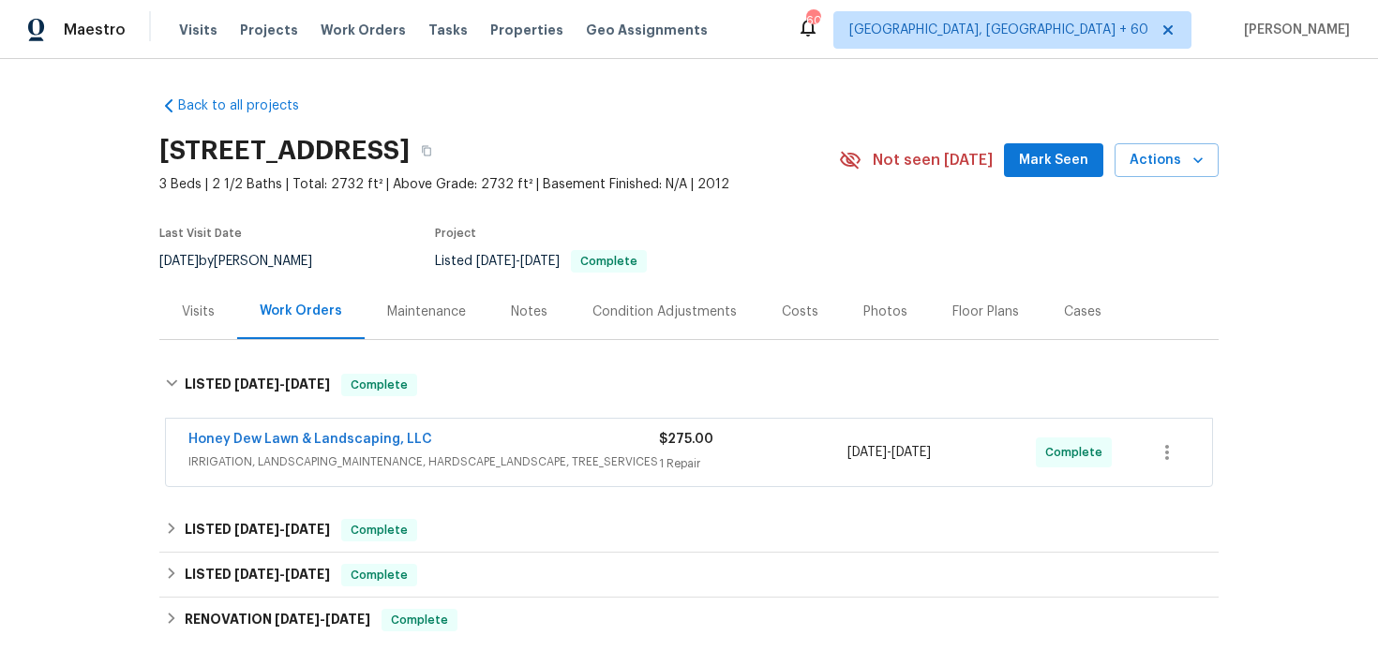
click at [661, 441] on span "$275.00" at bounding box center [686, 439] width 54 height 13
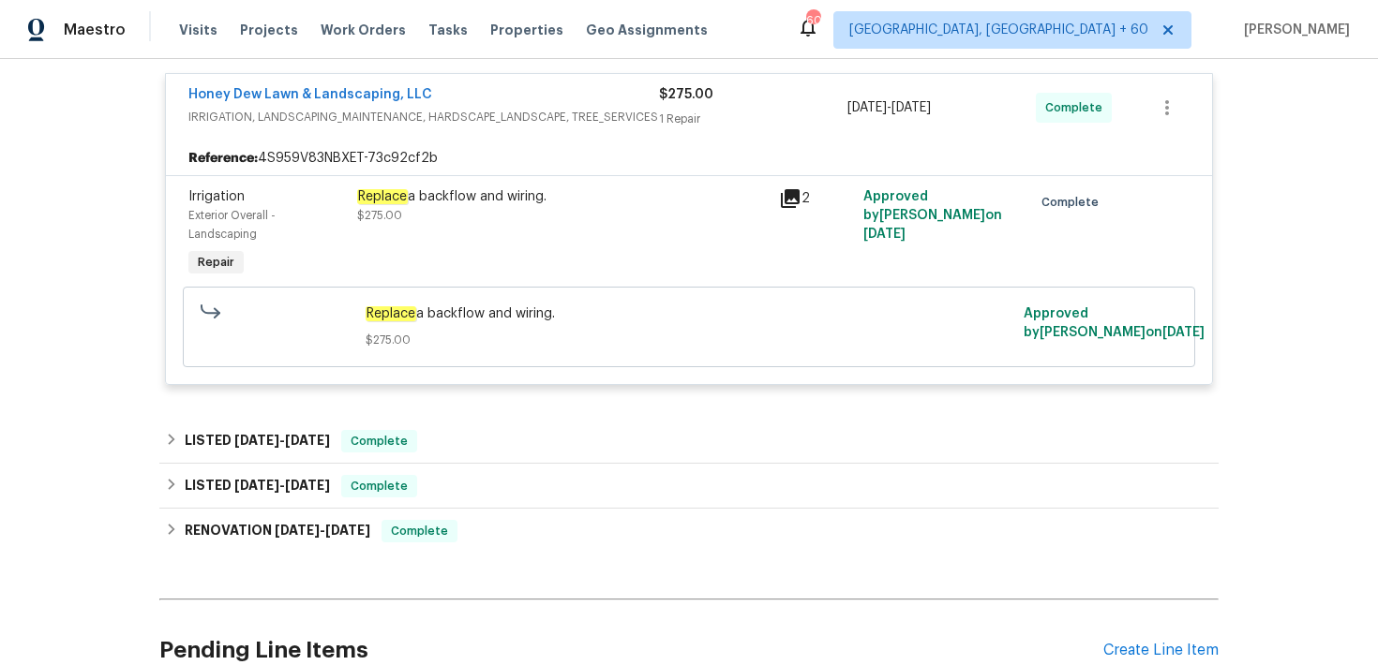
scroll to position [363, 0]
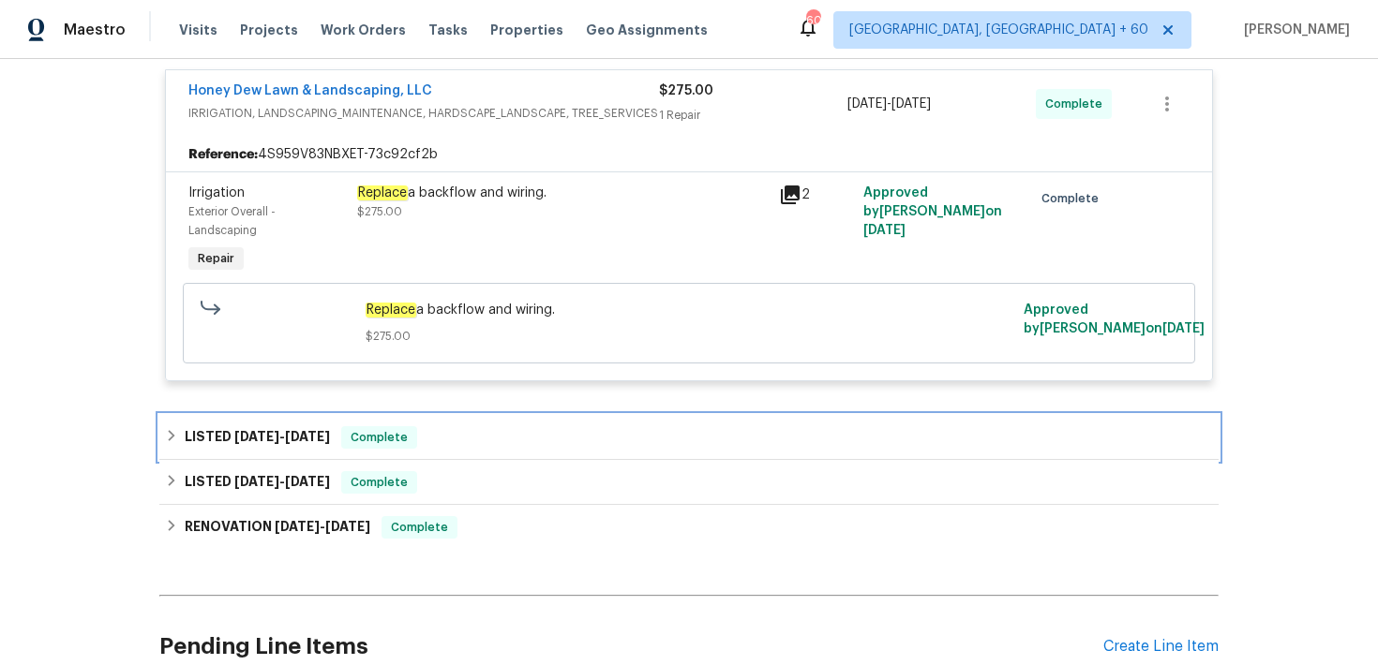
click at [474, 440] on div "LISTED [DATE] - [DATE] Complete" at bounding box center [689, 437] width 1048 height 22
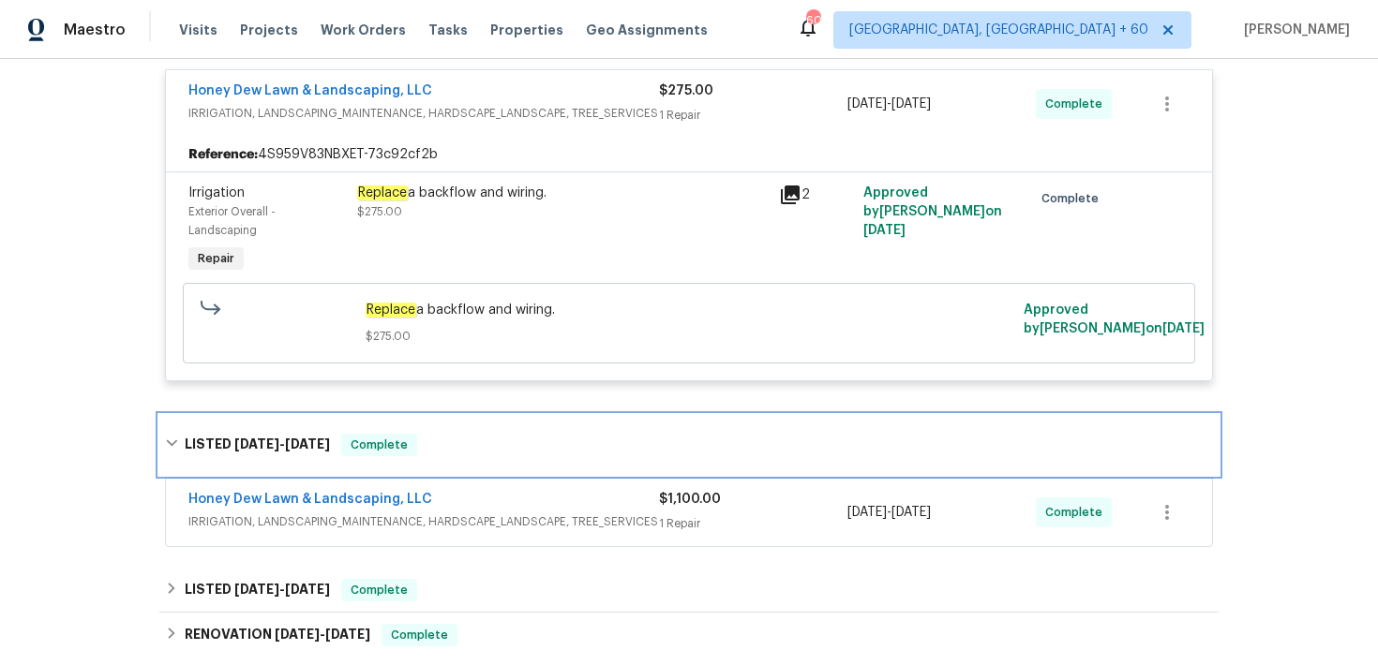
scroll to position [412, 0]
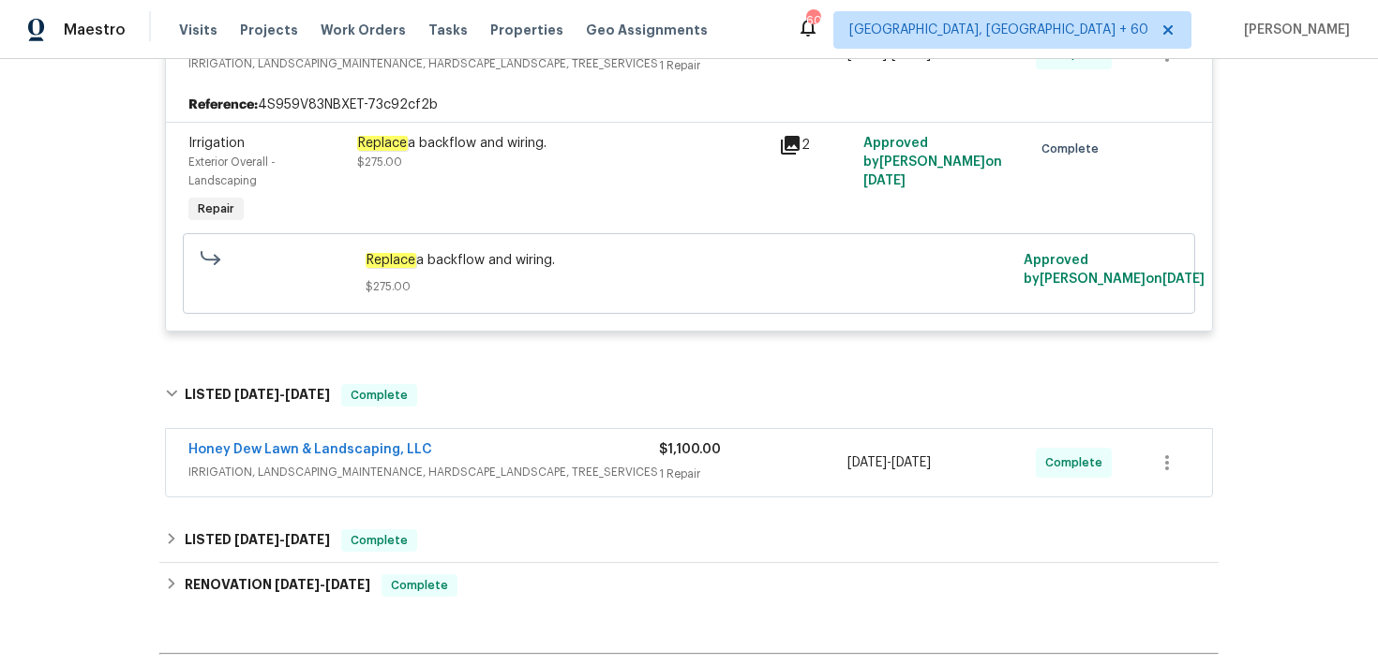
click at [665, 474] on div "$1,100.00 1 Repair" at bounding box center [753, 462] width 188 height 45
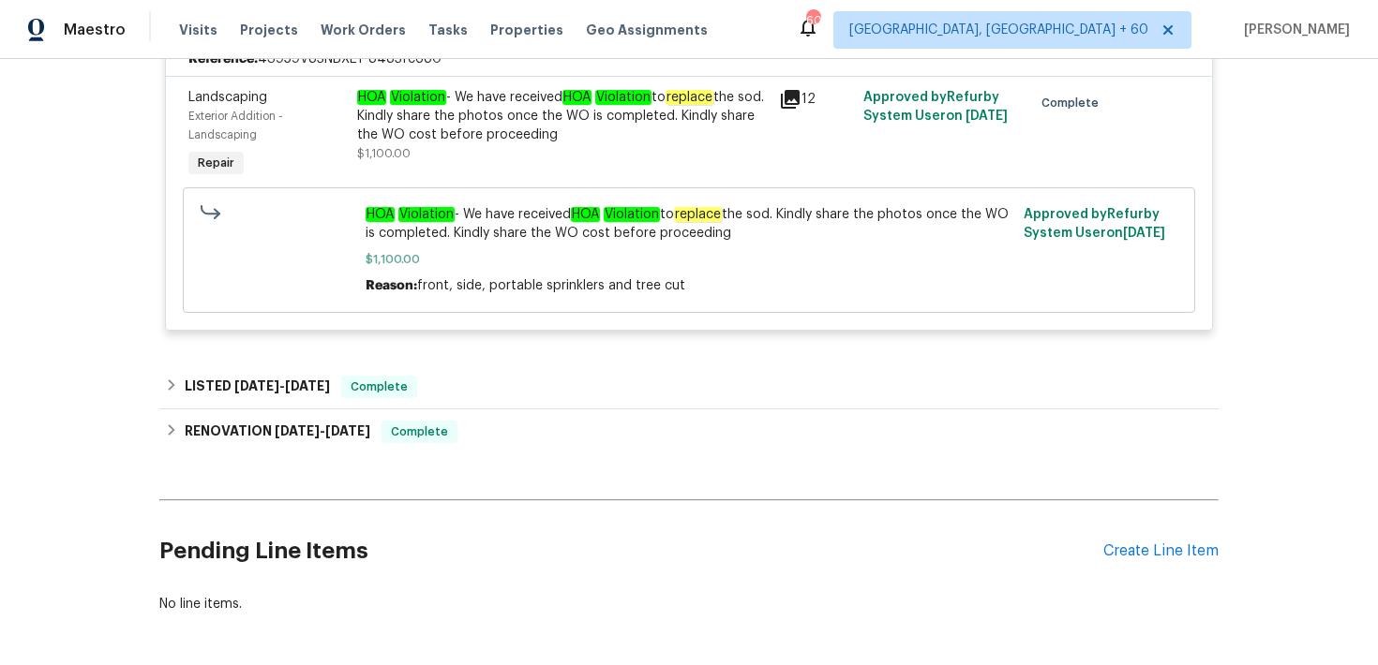
scroll to position [888, 0]
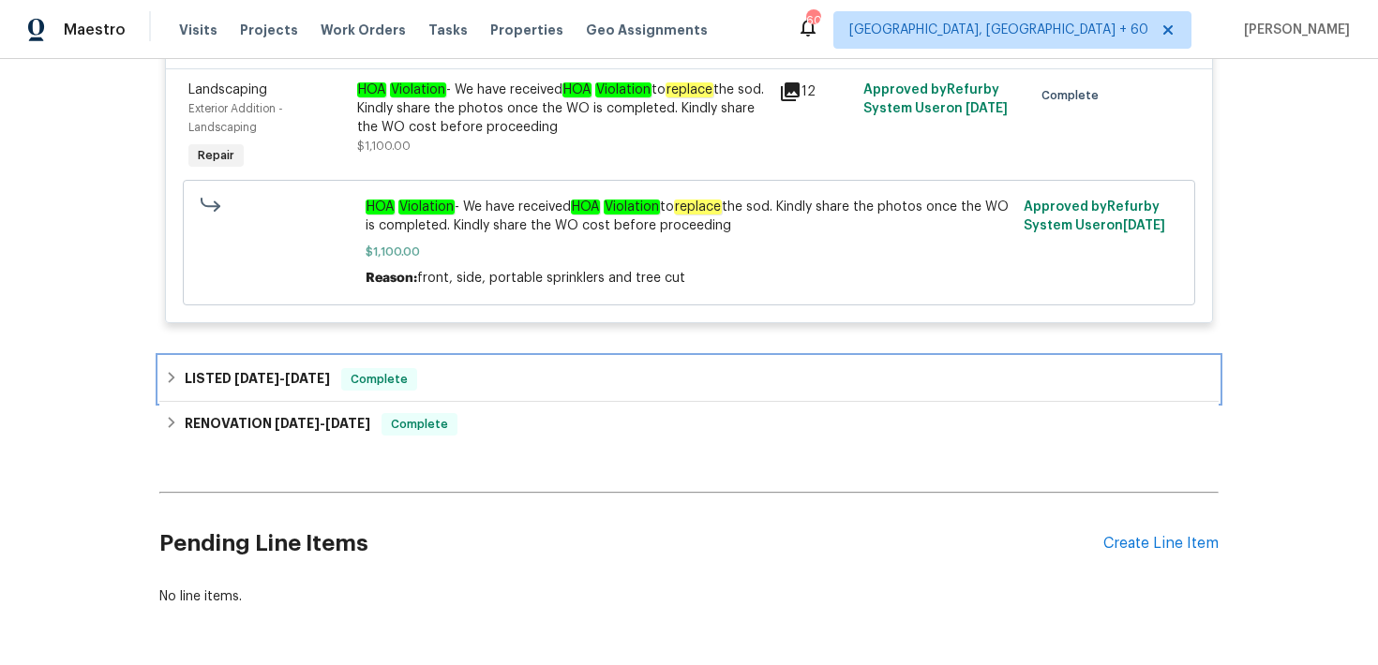
click at [470, 391] on div "LISTED [DATE] - [DATE] Complete" at bounding box center [689, 379] width 1048 height 22
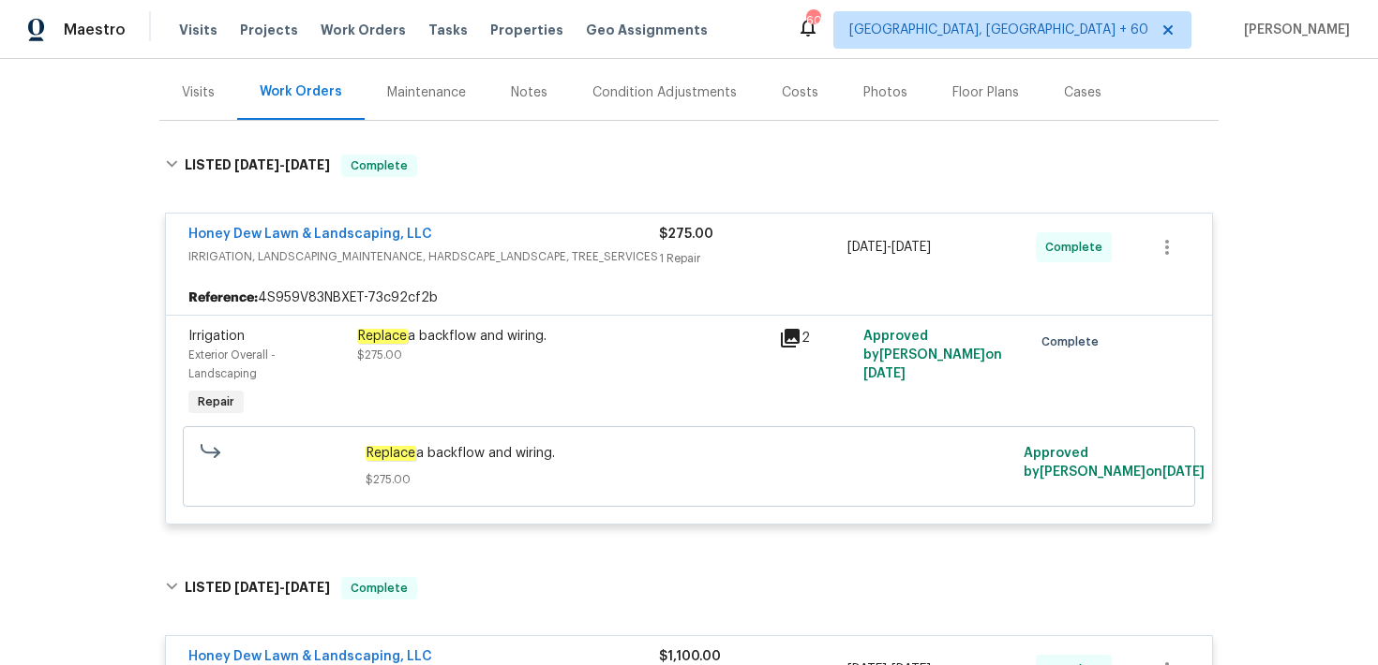
scroll to position [0, 0]
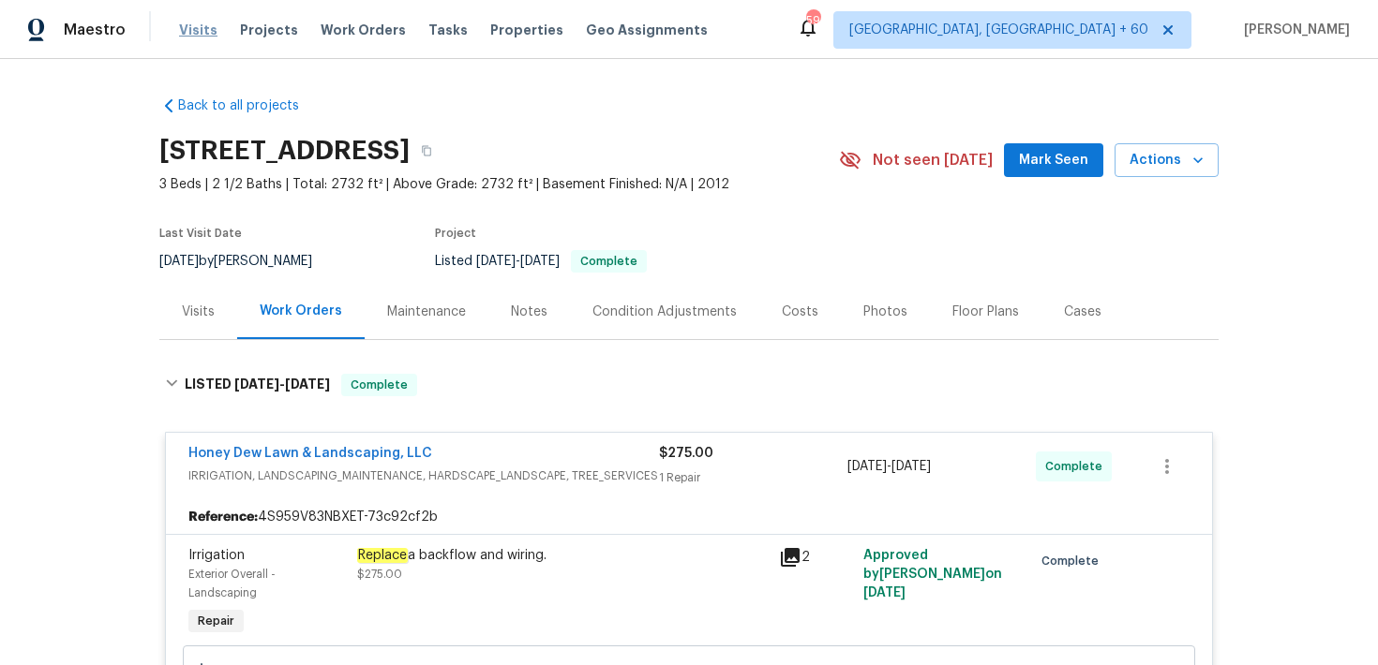
click at [187, 37] on span "Visits" at bounding box center [198, 30] width 38 height 19
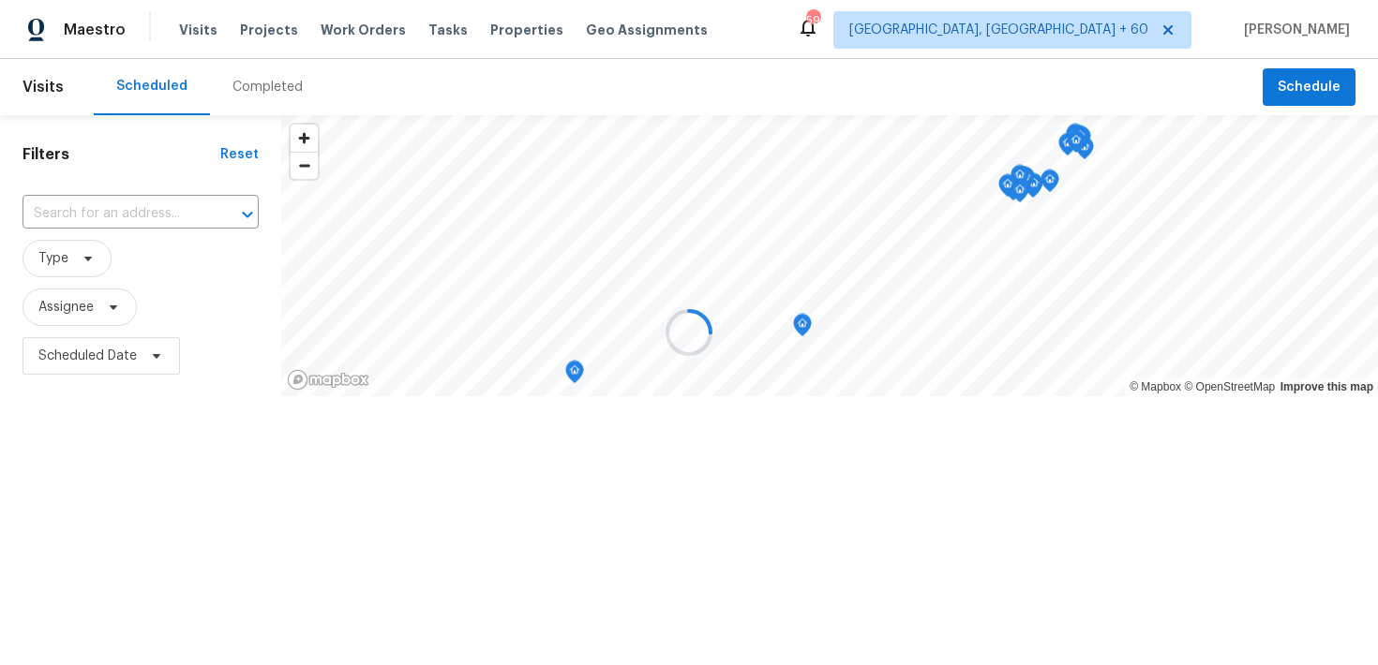
click at [238, 88] on div at bounding box center [689, 332] width 1378 height 665
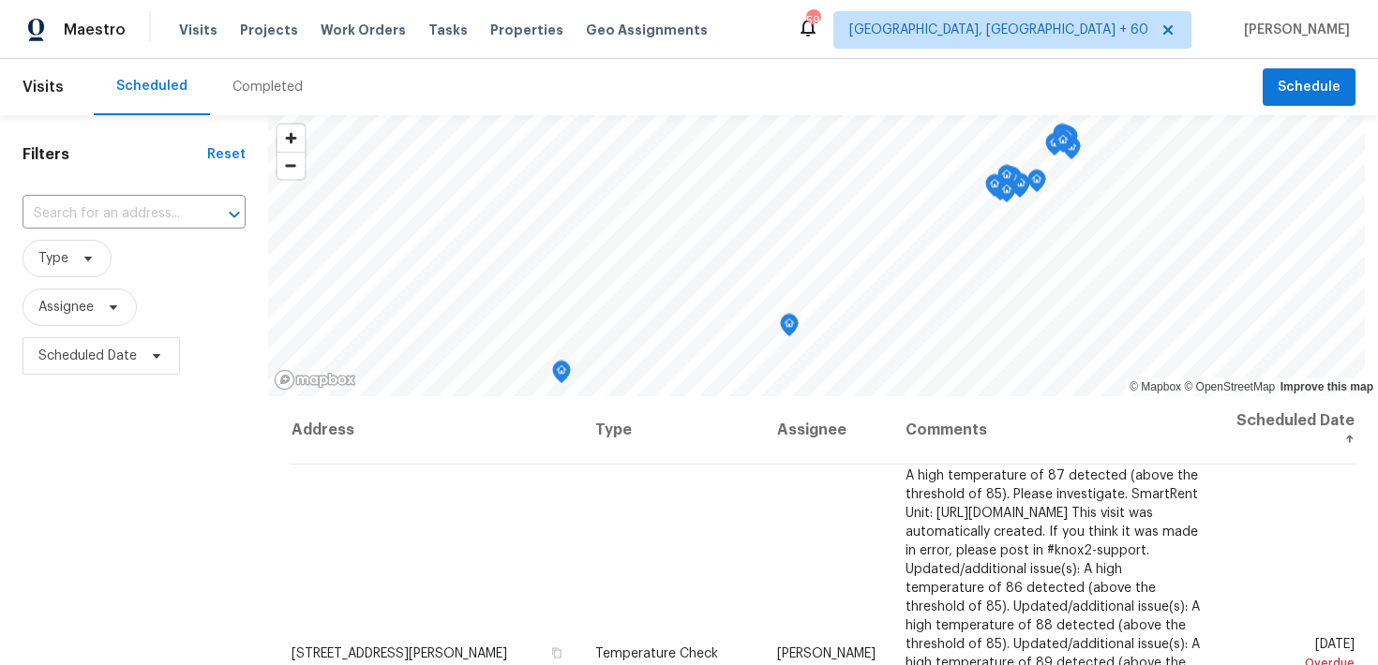
click at [263, 91] on div "Completed" at bounding box center [267, 87] width 70 height 19
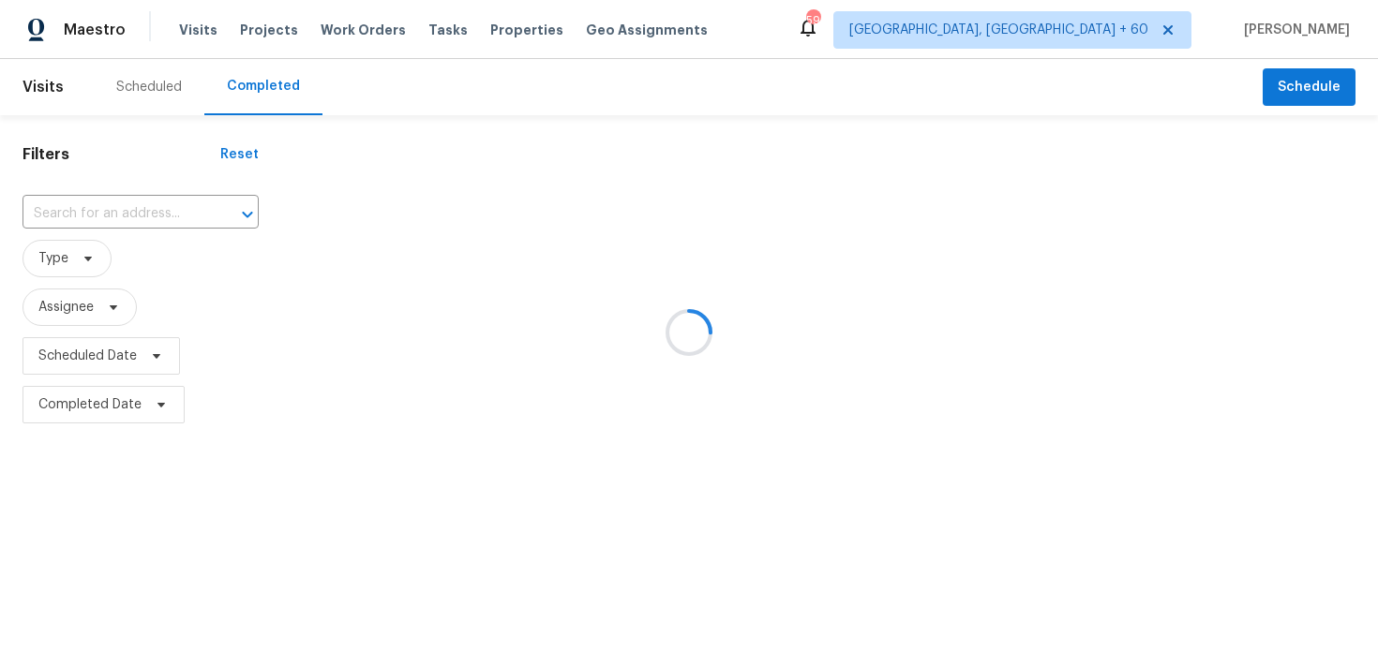
click at [139, 192] on div at bounding box center [689, 332] width 1378 height 665
click at [75, 210] on div at bounding box center [689, 332] width 1378 height 665
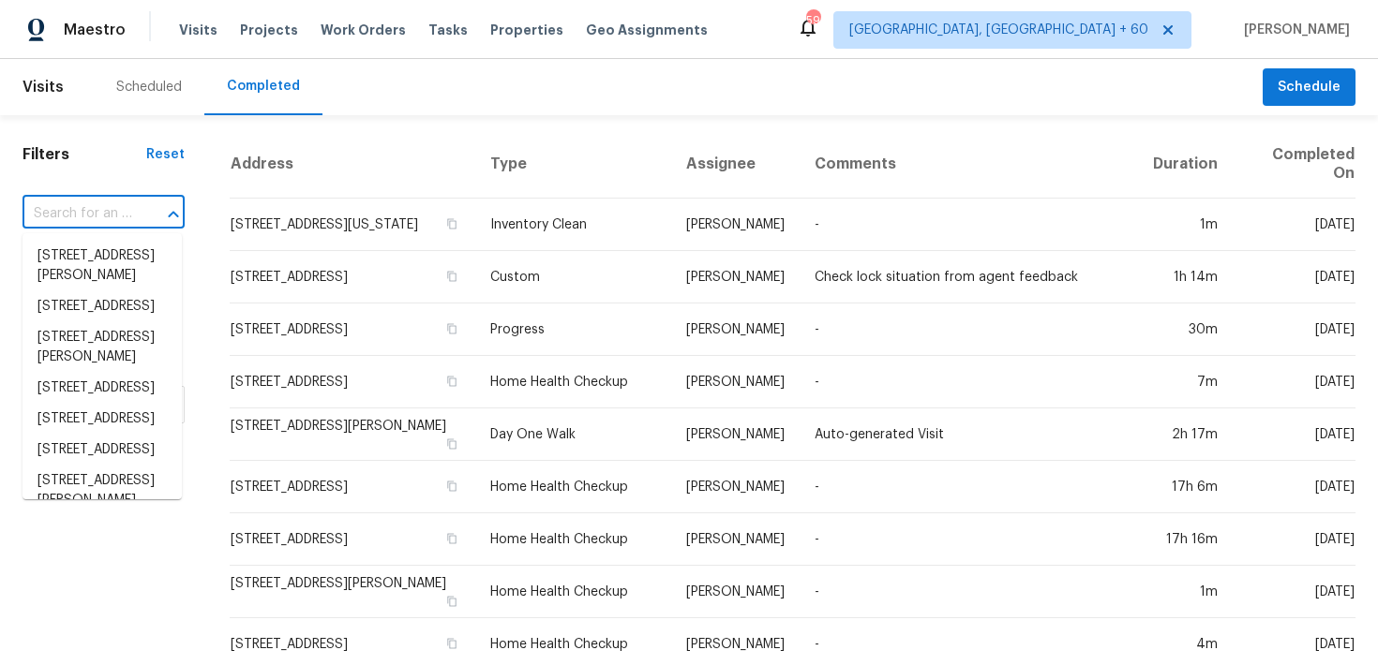
click at [75, 210] on input "text" at bounding box center [77, 214] width 110 height 29
paste input "[STREET_ADDRESS][PERSON_NAME]"
type input "[STREET_ADDRESS][PERSON_NAME]"
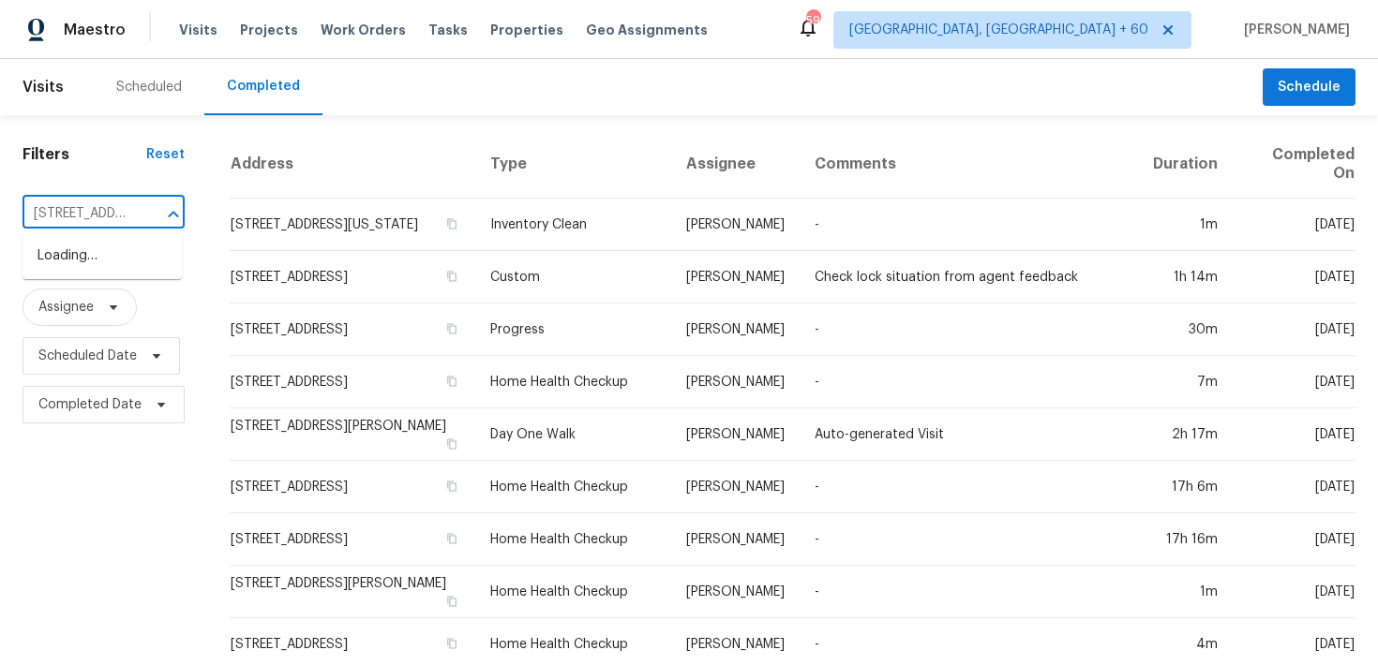
scroll to position [0, 154]
click at [67, 257] on li "[STREET_ADDRESS]" at bounding box center [101, 256] width 159 height 31
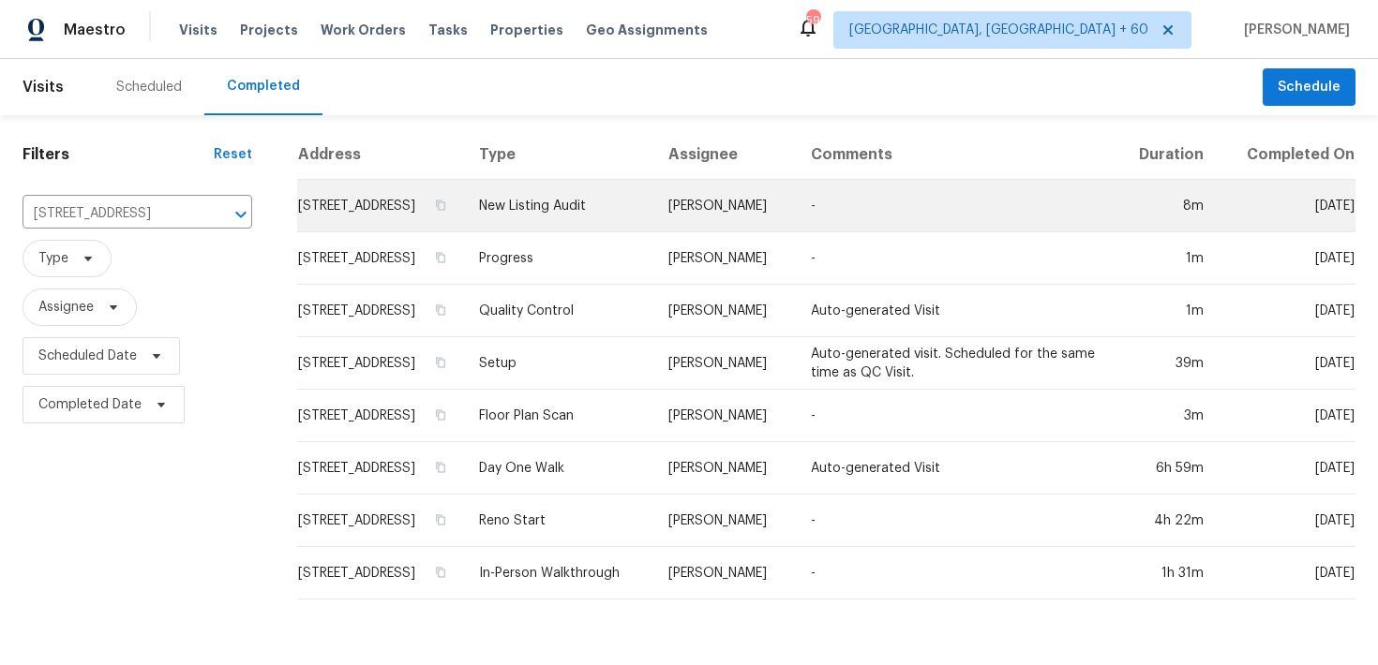
click at [546, 222] on td "New Listing Audit" at bounding box center [558, 206] width 189 height 52
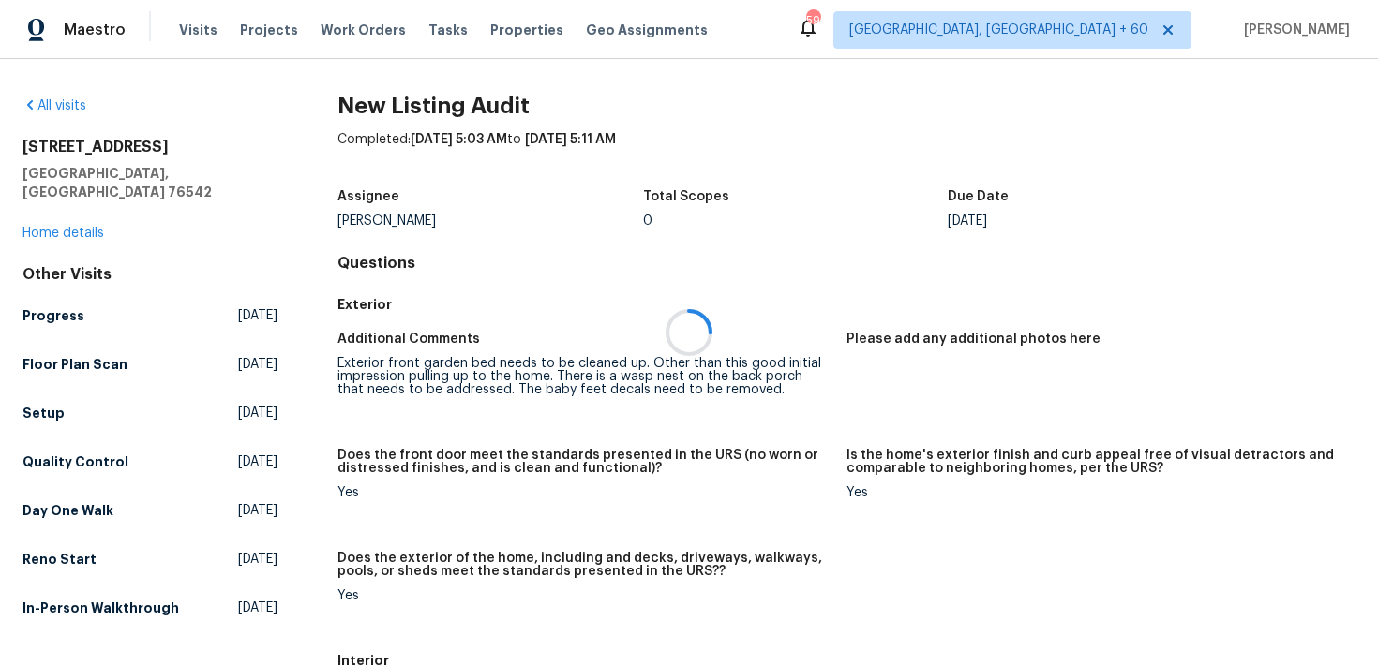
click at [71, 207] on div at bounding box center [689, 332] width 1378 height 665
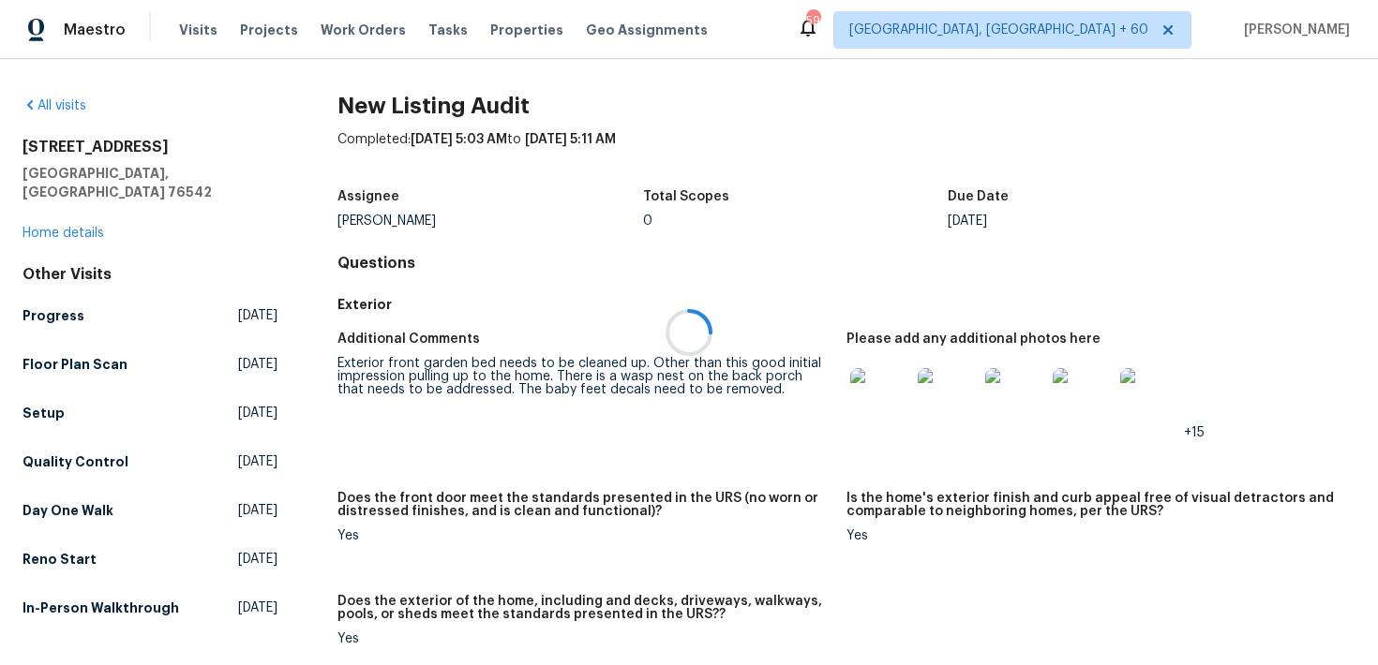
click at [50, 215] on div at bounding box center [689, 332] width 1378 height 665
click at [48, 227] on link "Home details" at bounding box center [63, 233] width 82 height 13
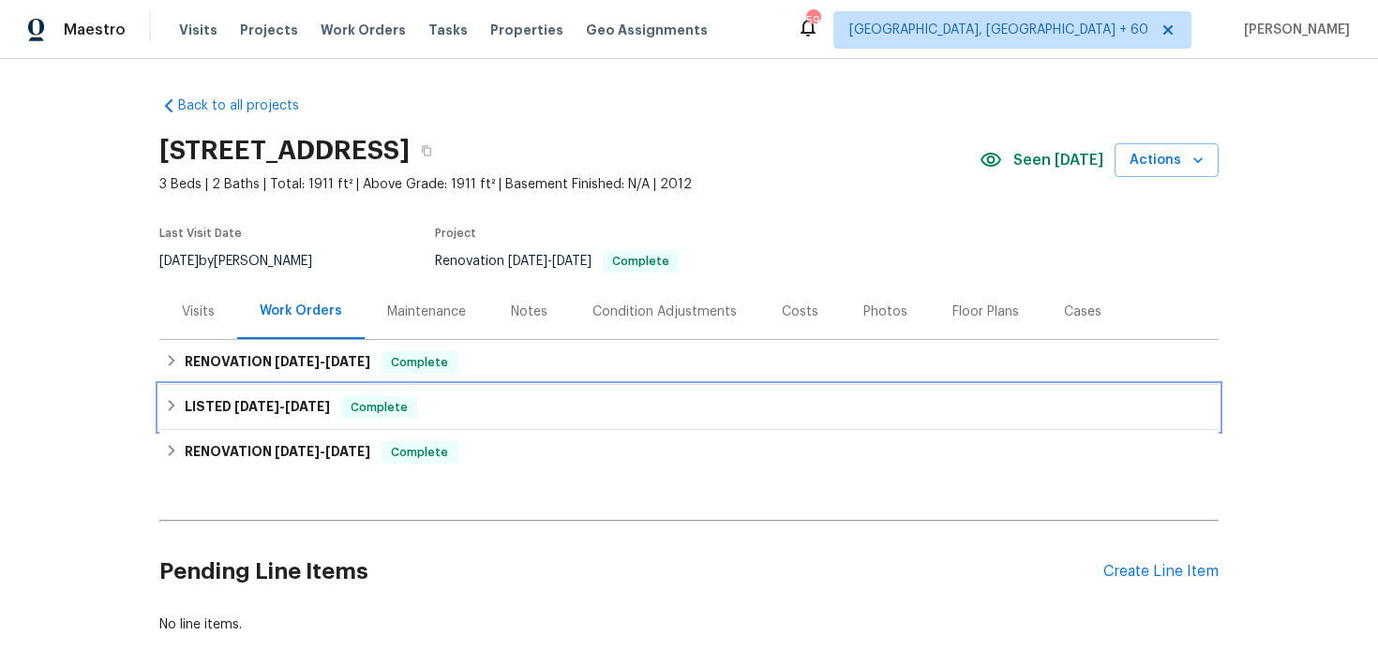
click at [384, 395] on div "LISTED [DATE] - [DATE] Complete" at bounding box center [688, 407] width 1059 height 45
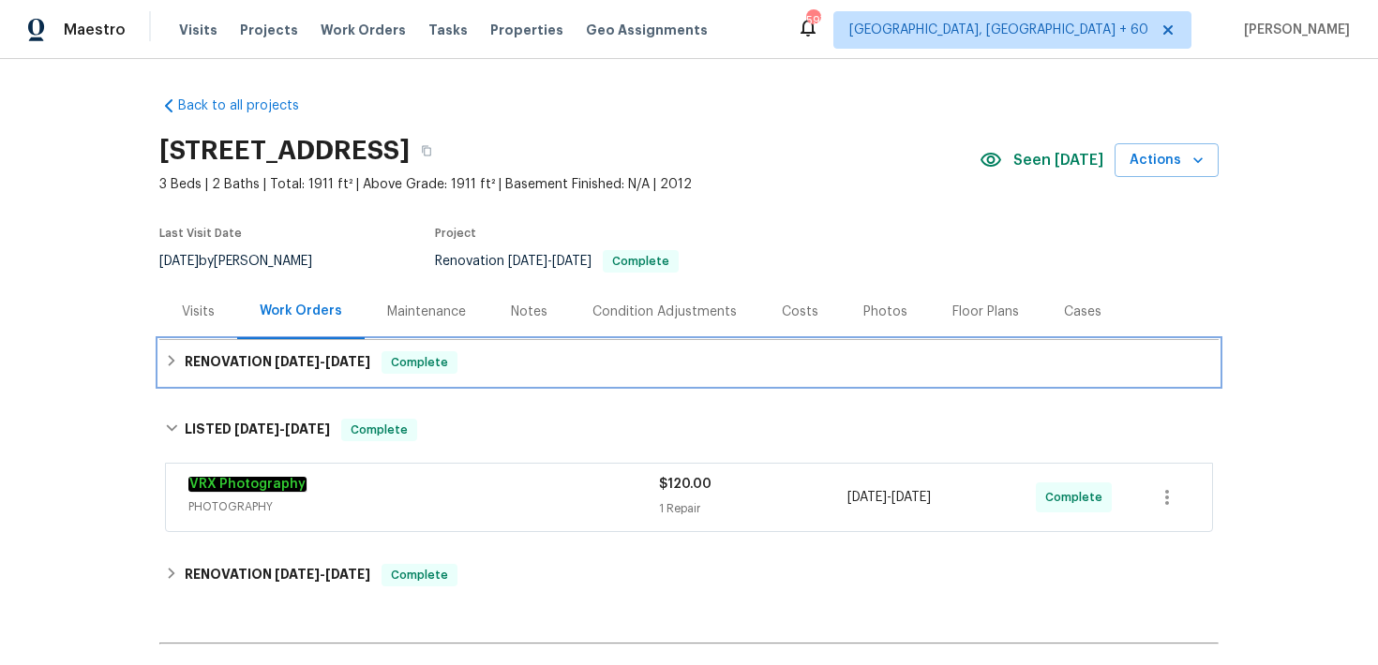
click at [502, 376] on div "RENOVATION [DATE] - [DATE] Complete" at bounding box center [688, 362] width 1059 height 45
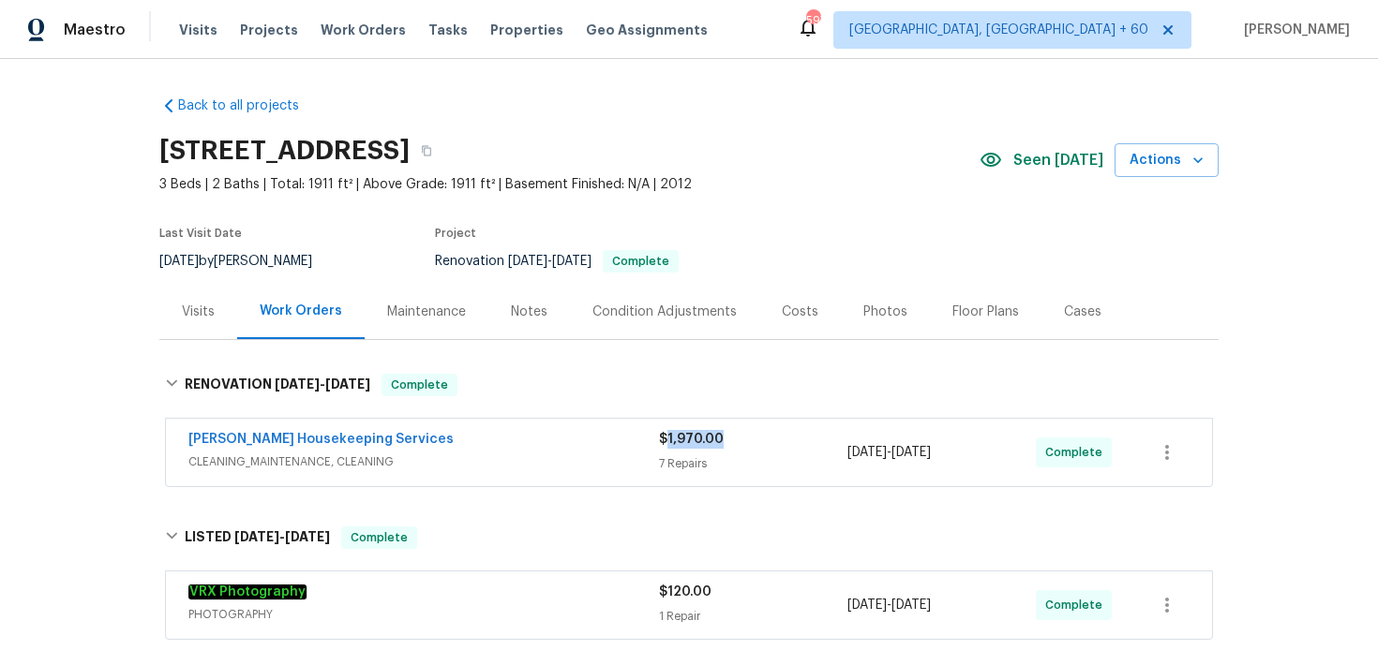
click at [669, 449] on div "$1,970.00 7 Repairs" at bounding box center [753, 452] width 188 height 45
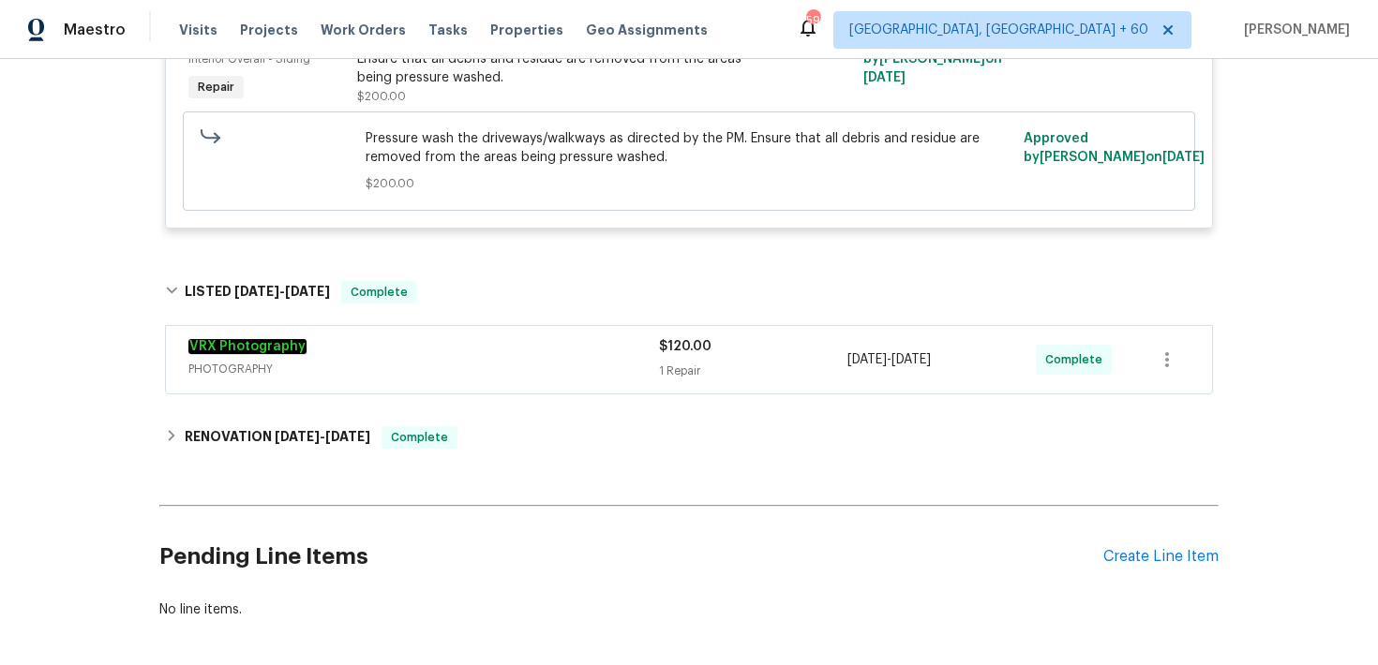
scroll to position [1929, 0]
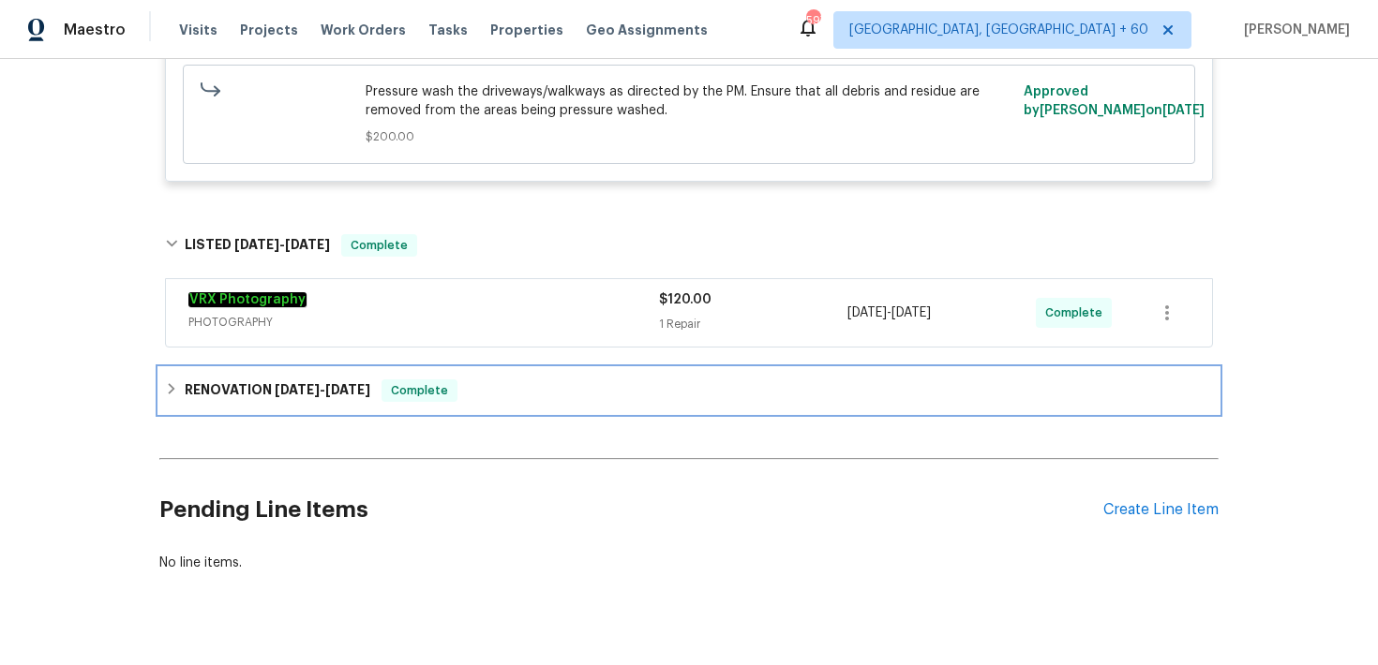
click at [522, 394] on div "RENOVATION [DATE] - [DATE] Complete" at bounding box center [689, 391] width 1048 height 22
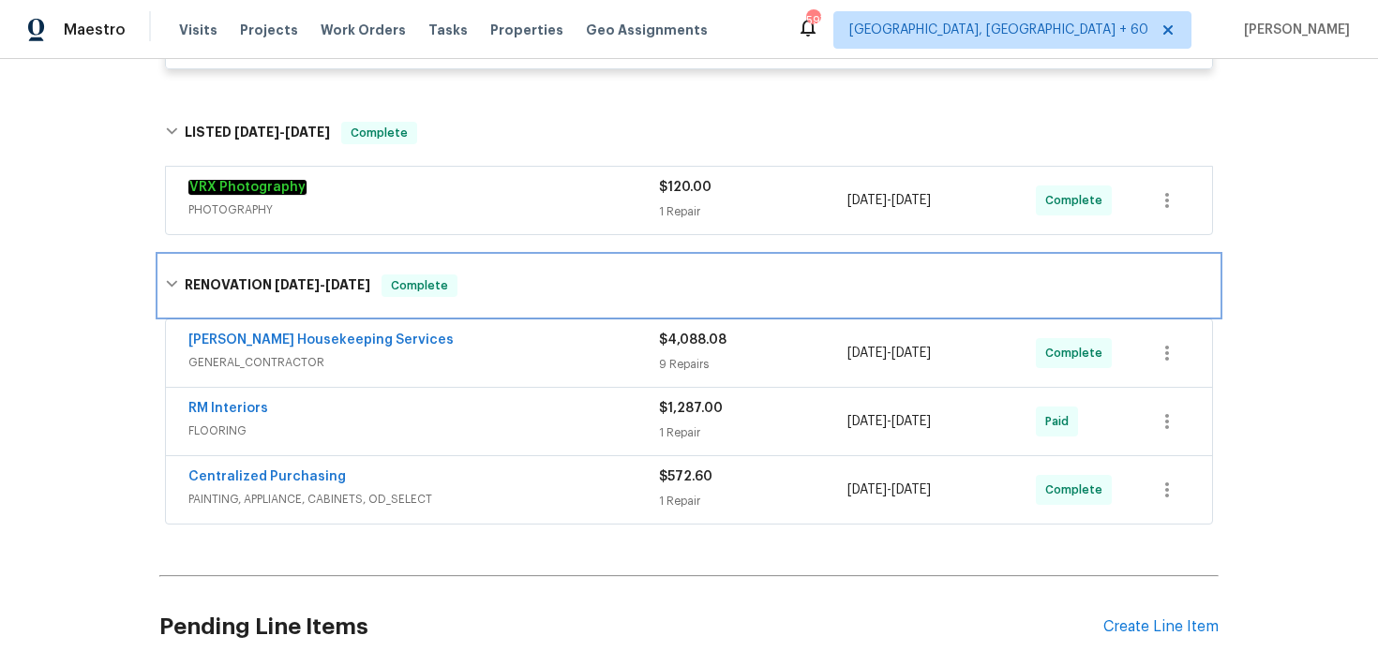
scroll to position [2094, 0]
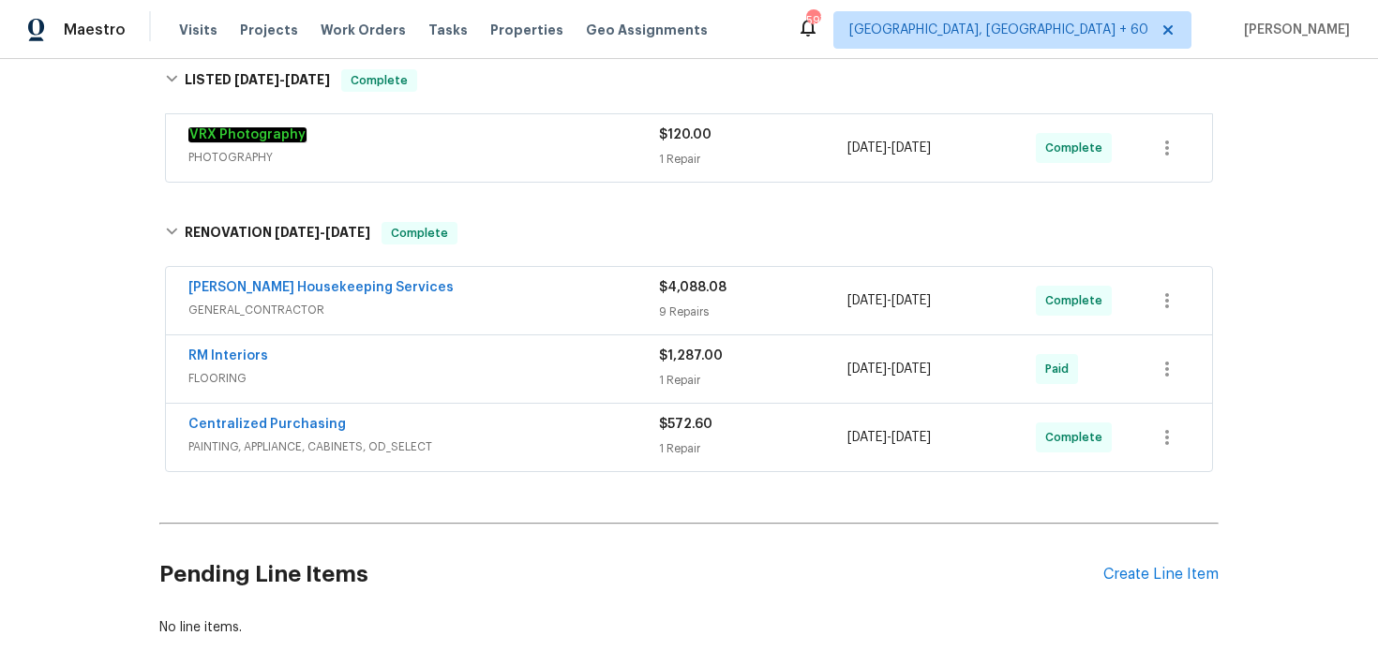
click at [702, 294] on span "$4,088.08" at bounding box center [692, 287] width 67 height 13
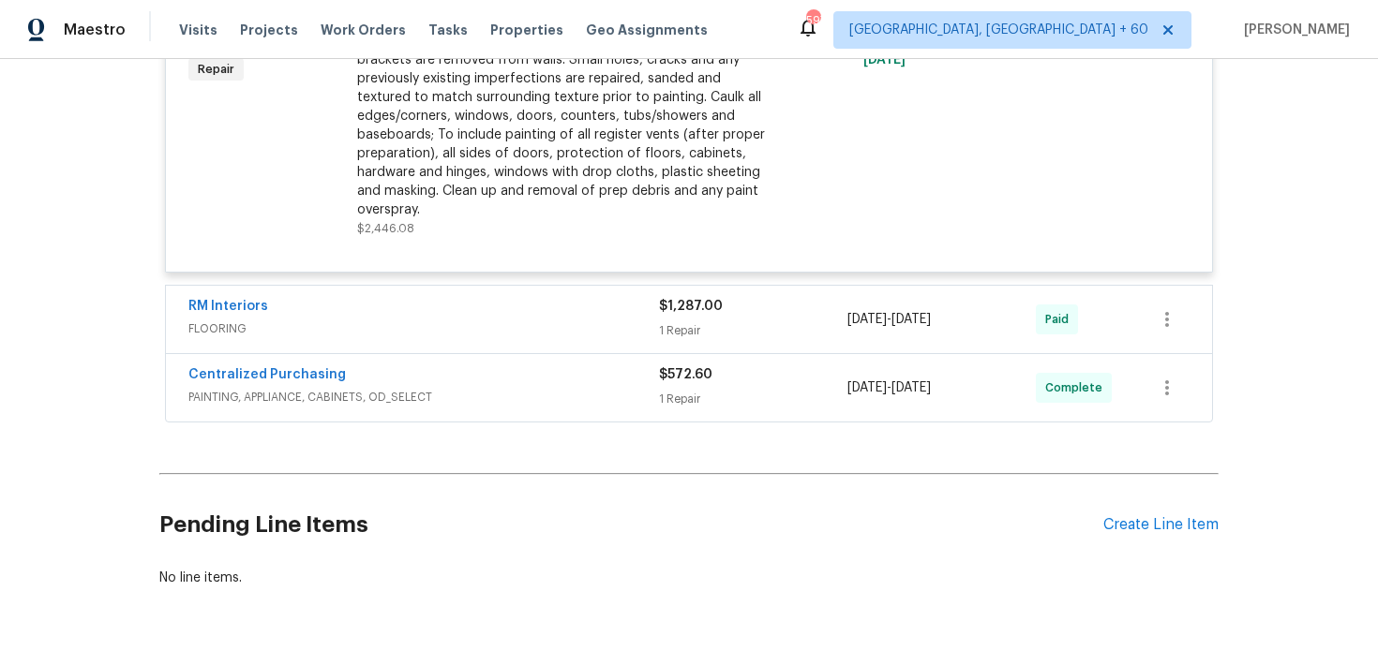
scroll to position [4389, 0]
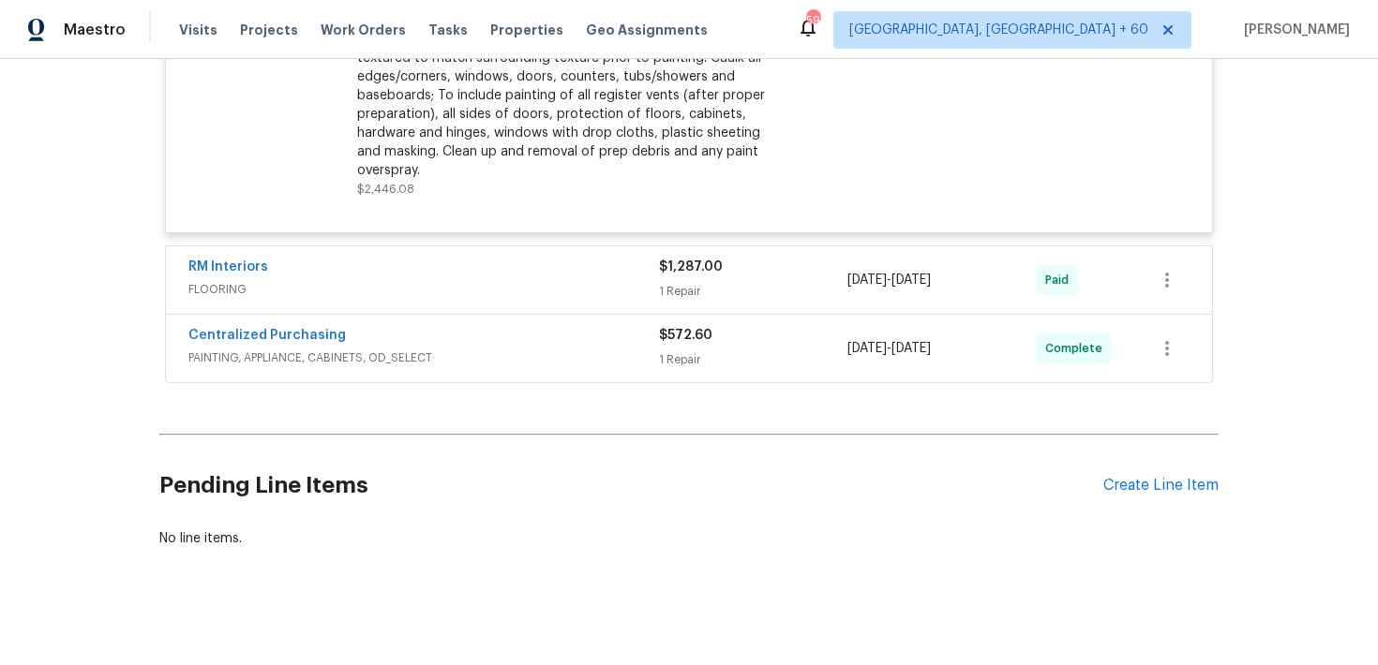
click at [675, 269] on div "$1,287.00 1 Repair" at bounding box center [753, 280] width 188 height 45
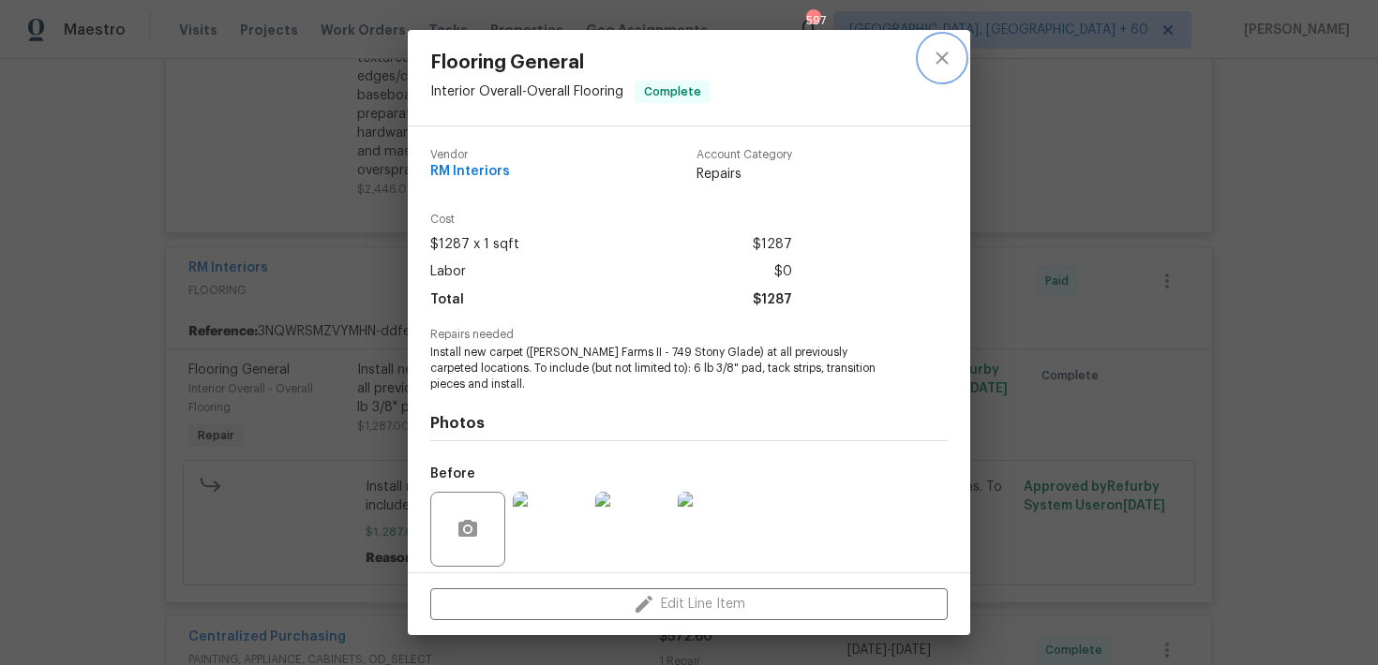
click at [950, 51] on icon "close" at bounding box center [942, 58] width 22 height 22
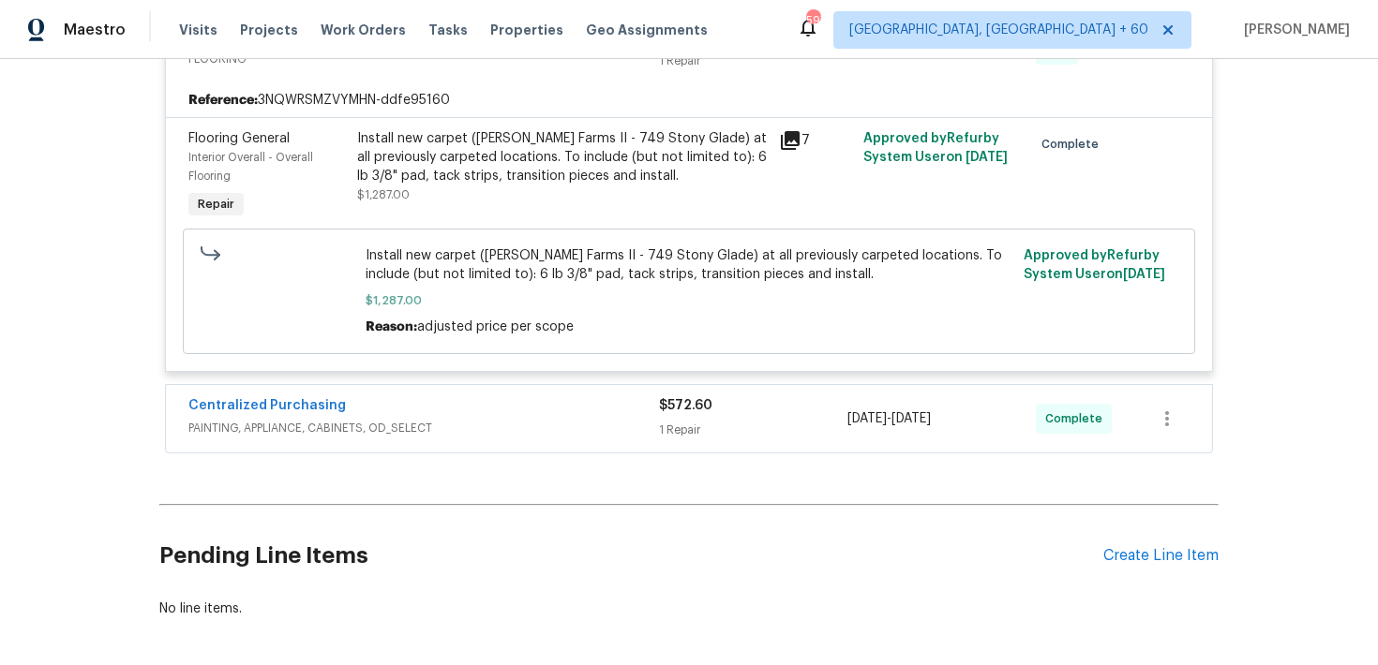
scroll to position [4641, 0]
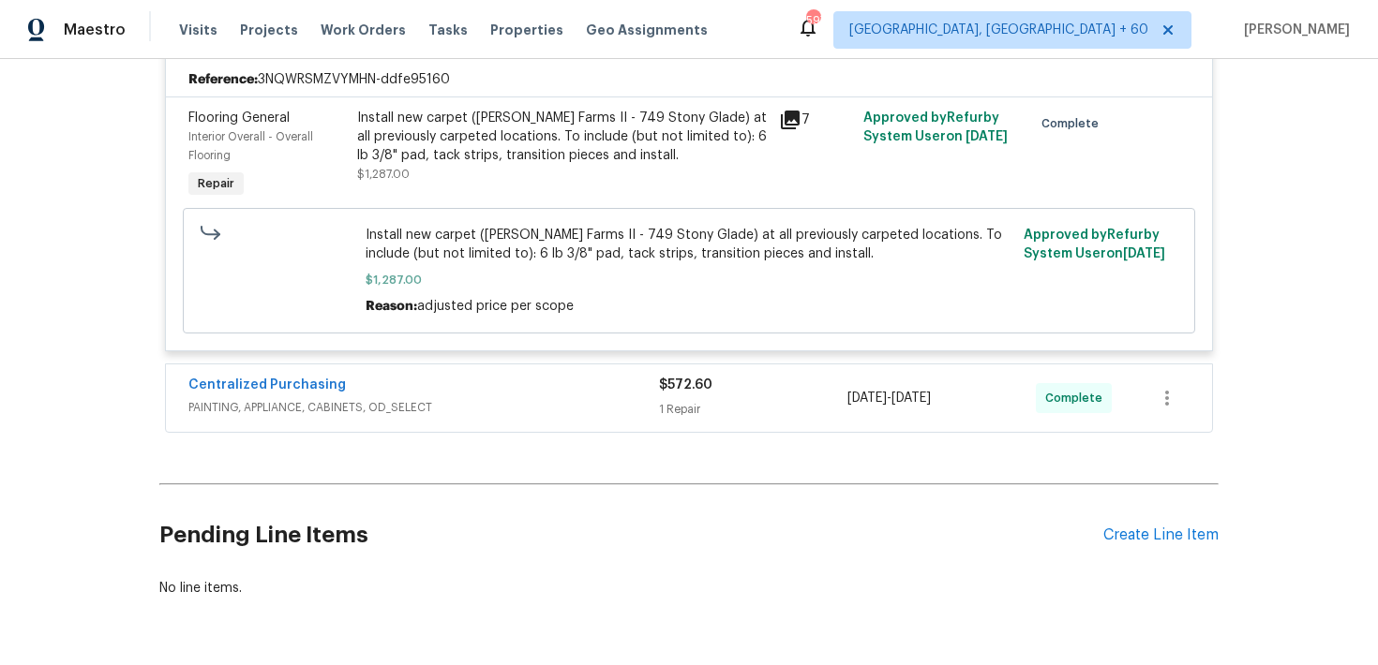
click at [667, 409] on div "1 Repair" at bounding box center [753, 409] width 188 height 19
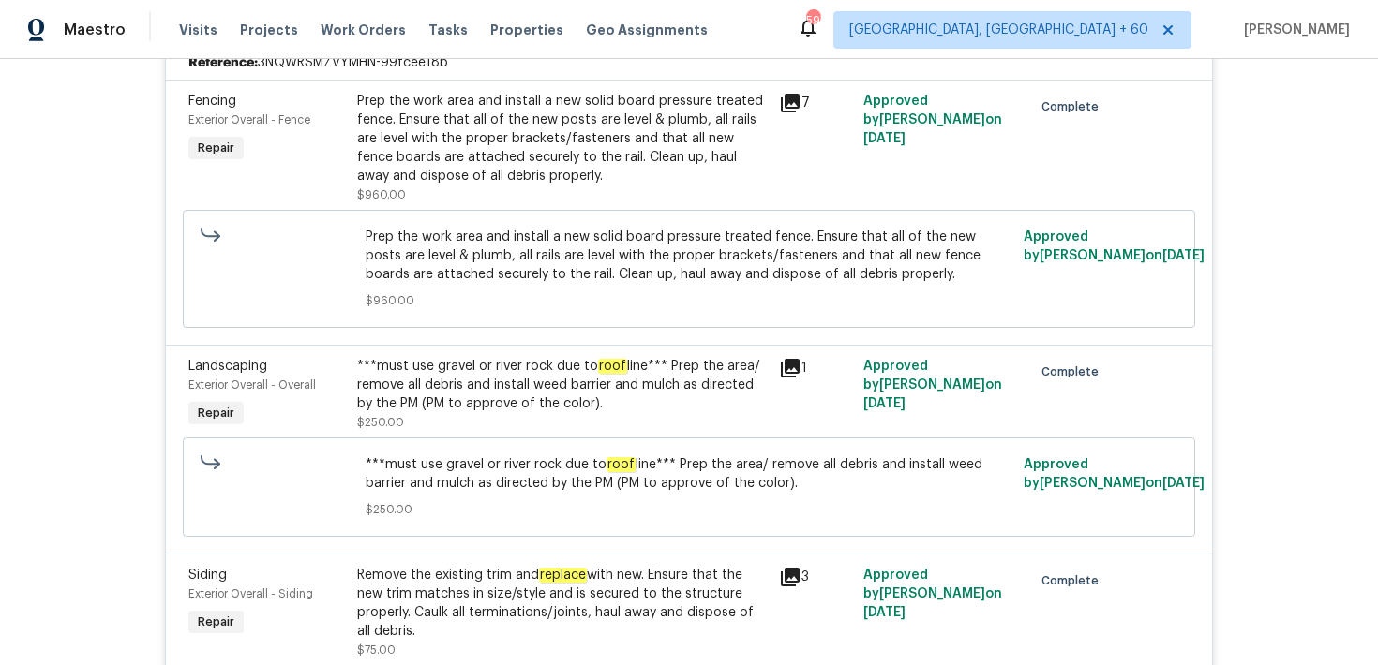
scroll to position [0, 0]
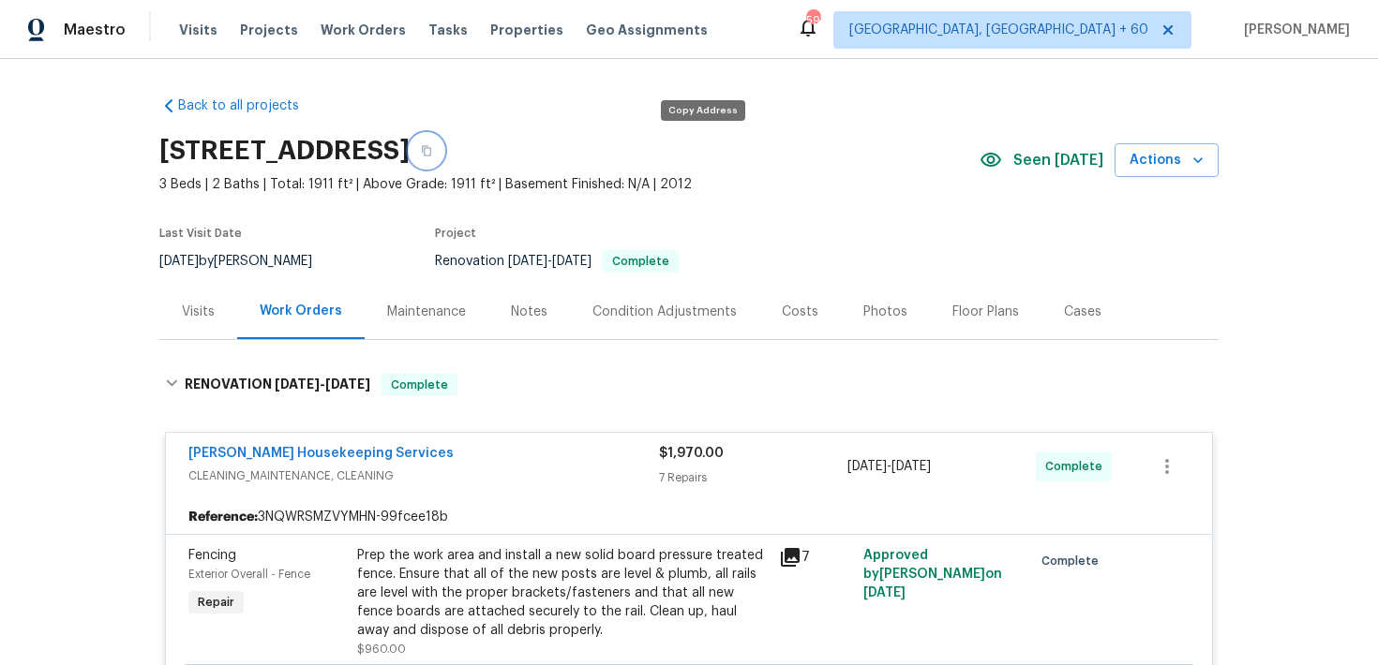
click at [443, 145] on button "button" at bounding box center [427, 151] width 34 height 34
click at [186, 31] on span "Visits" at bounding box center [198, 30] width 38 height 19
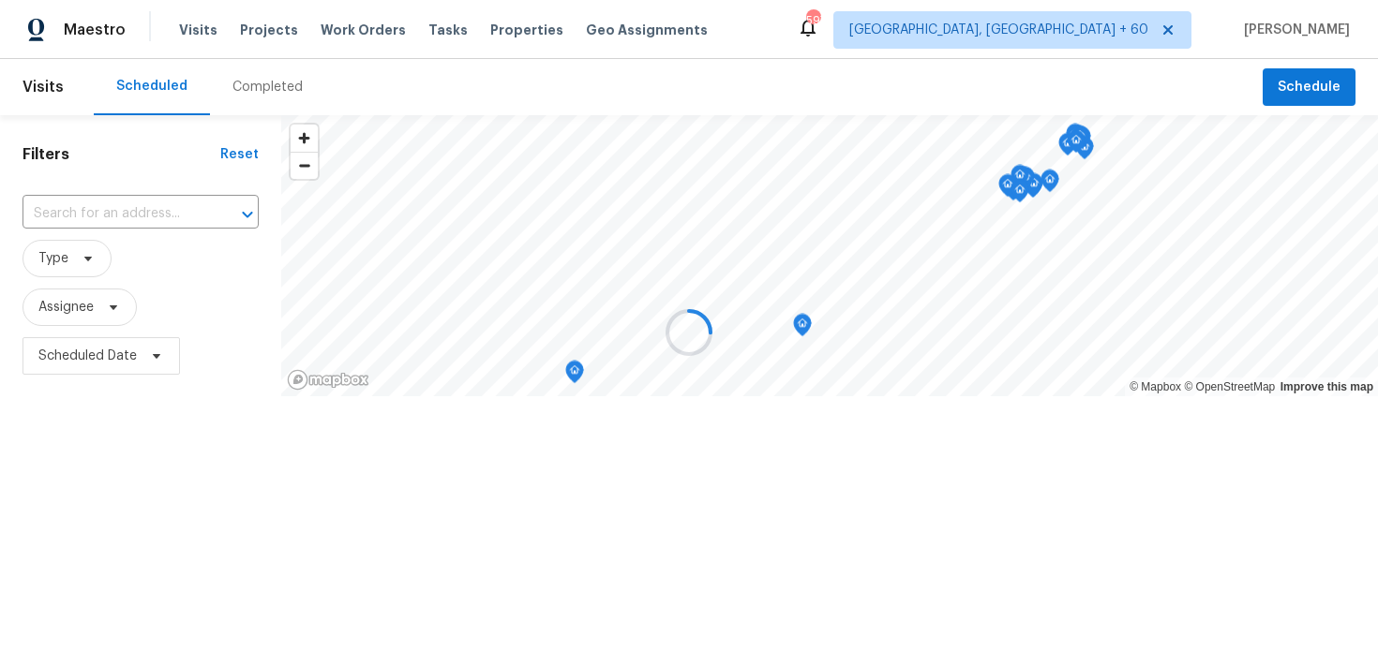
click at [246, 78] on div at bounding box center [689, 332] width 1378 height 665
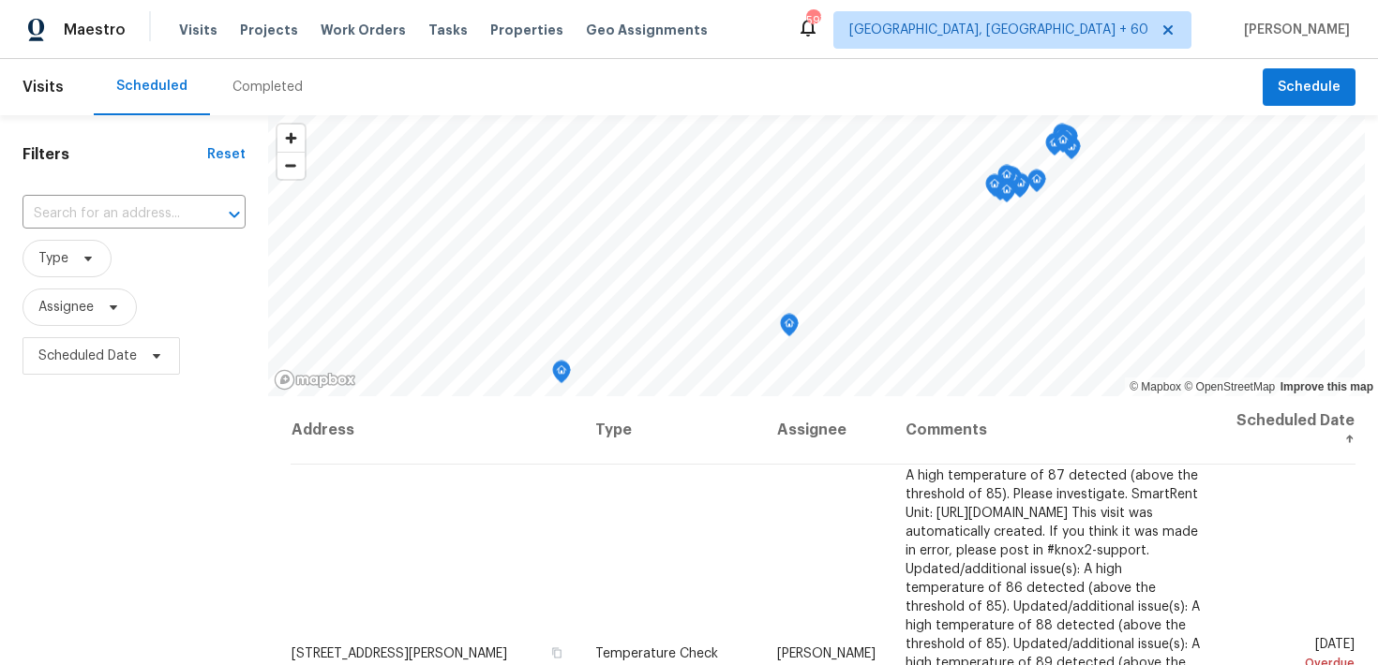
click at [247, 87] on div "Completed" at bounding box center [267, 87] width 70 height 19
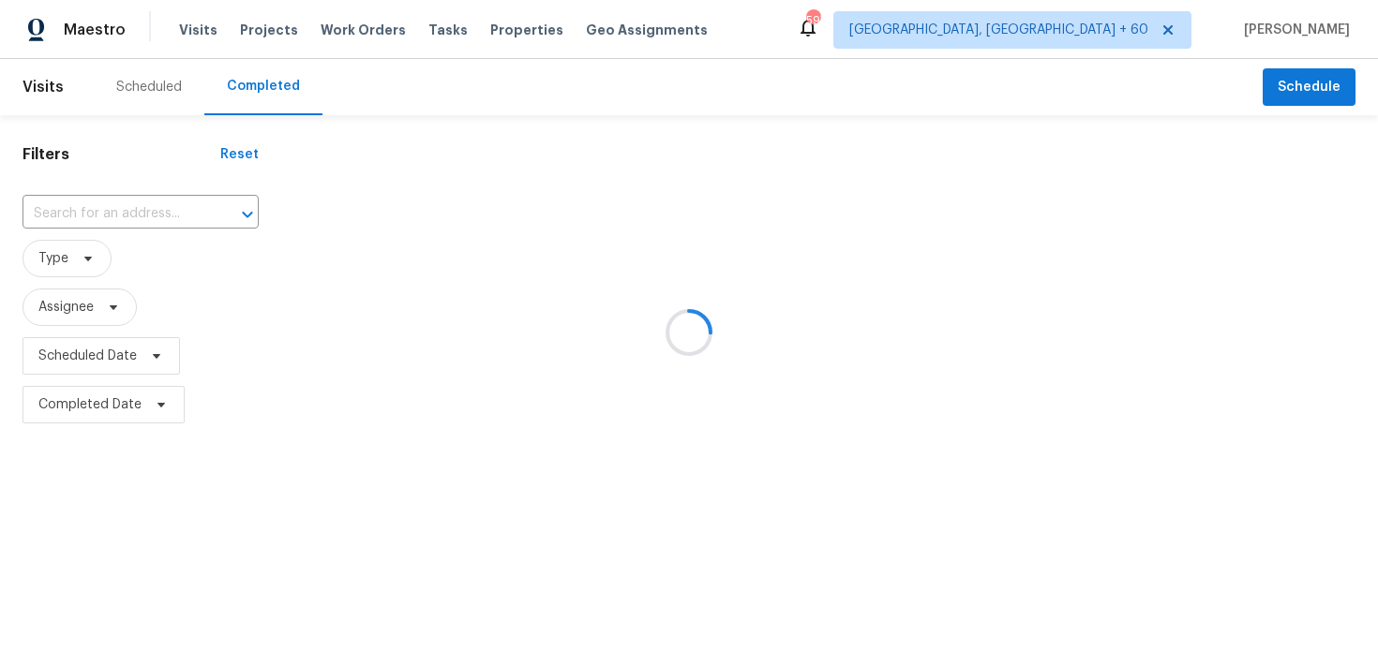
click at [113, 223] on div at bounding box center [689, 332] width 1378 height 665
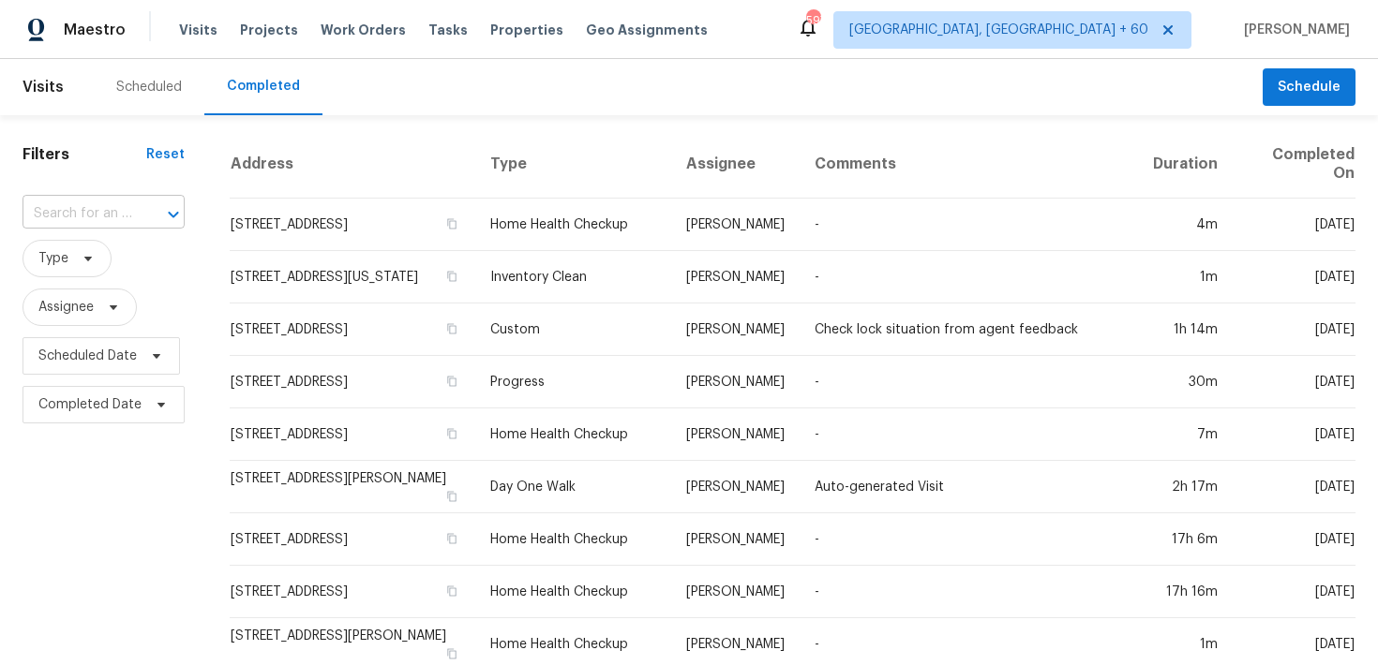
click at [62, 214] on input "text" at bounding box center [77, 214] width 110 height 29
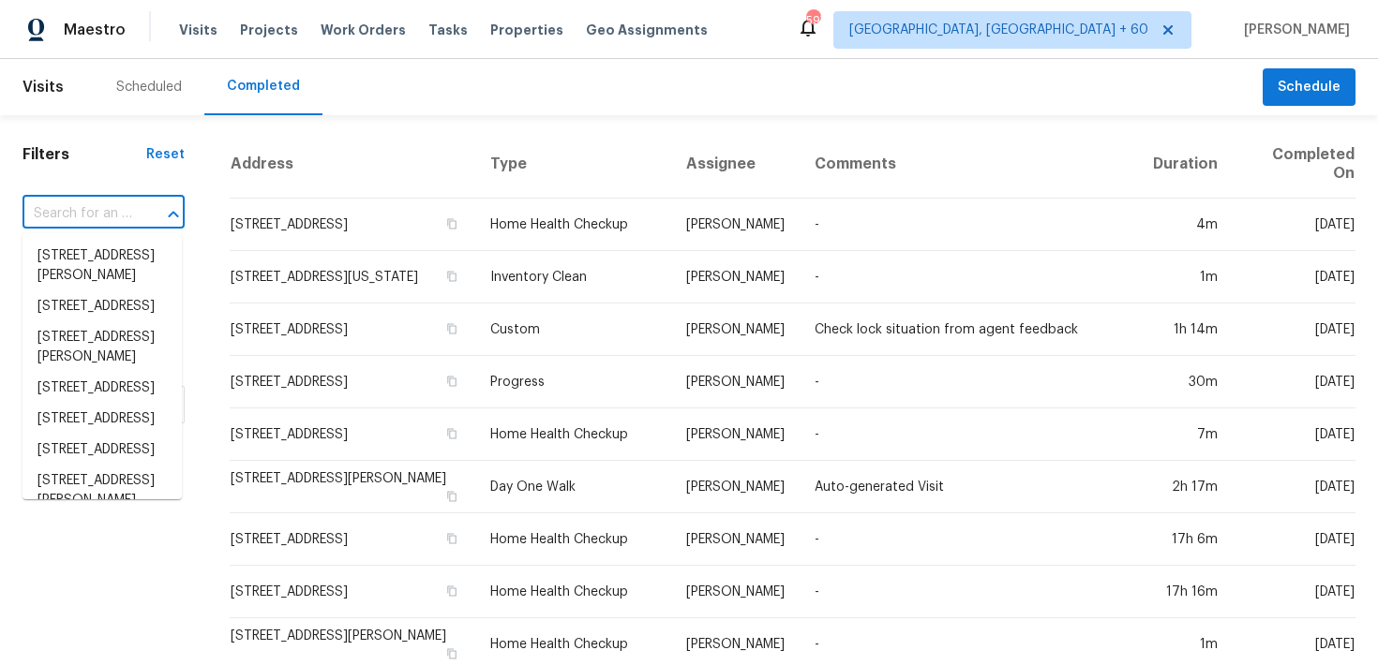
paste input "[STREET_ADDRESS][PERSON_NAME][PERSON_NAME]"
type input "[STREET_ADDRESS][PERSON_NAME][PERSON_NAME]"
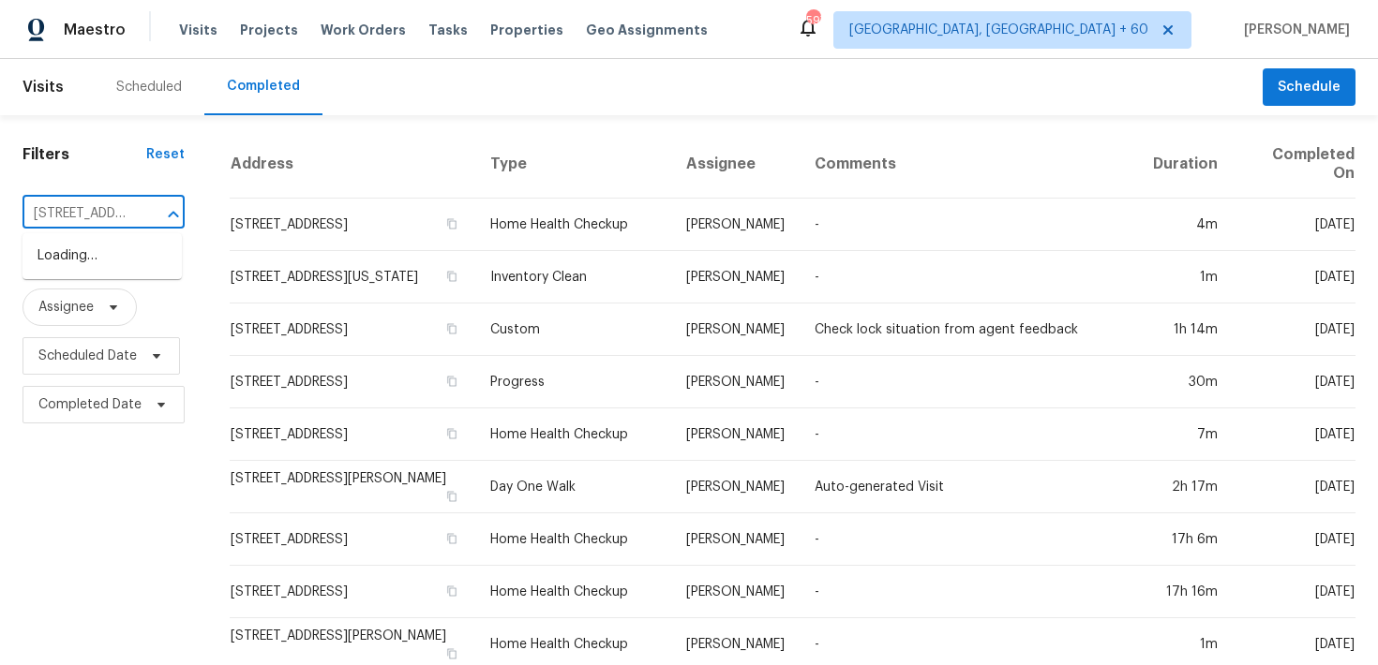
scroll to position [0, 135]
click at [67, 258] on li "[STREET_ADDRESS][PERSON_NAME]" at bounding box center [101, 266] width 159 height 51
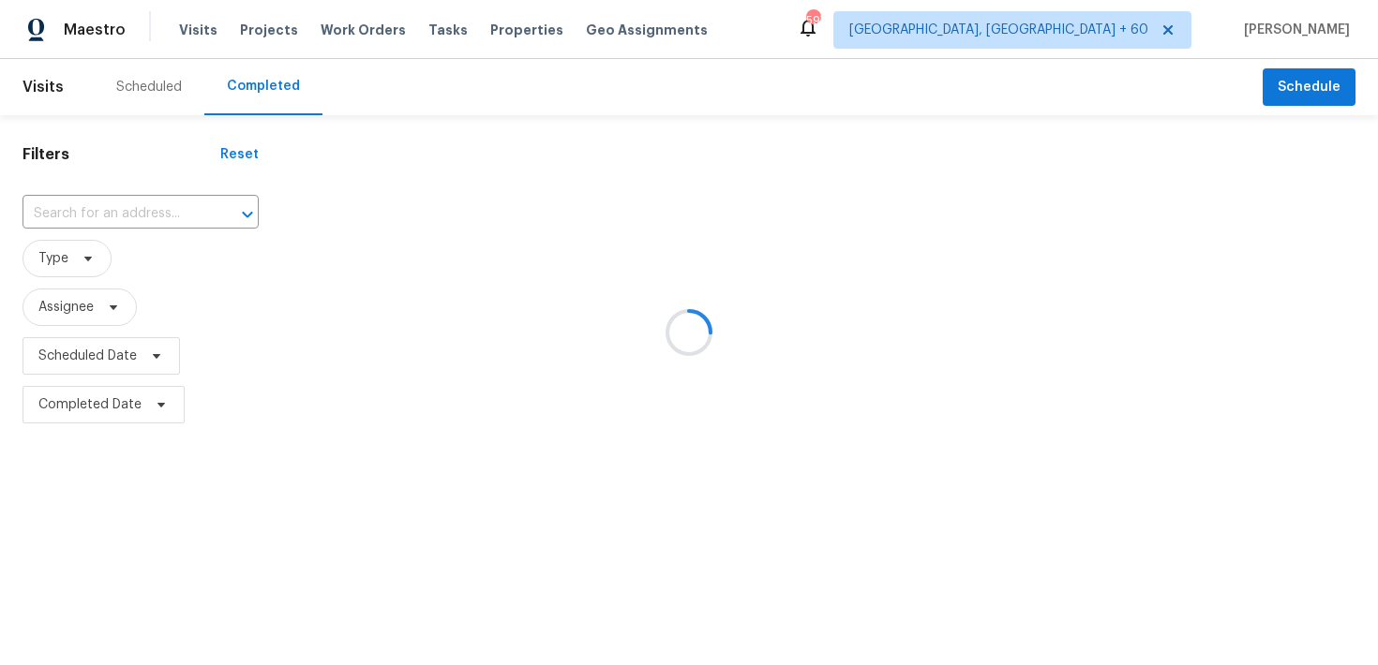
type input "[STREET_ADDRESS][PERSON_NAME]"
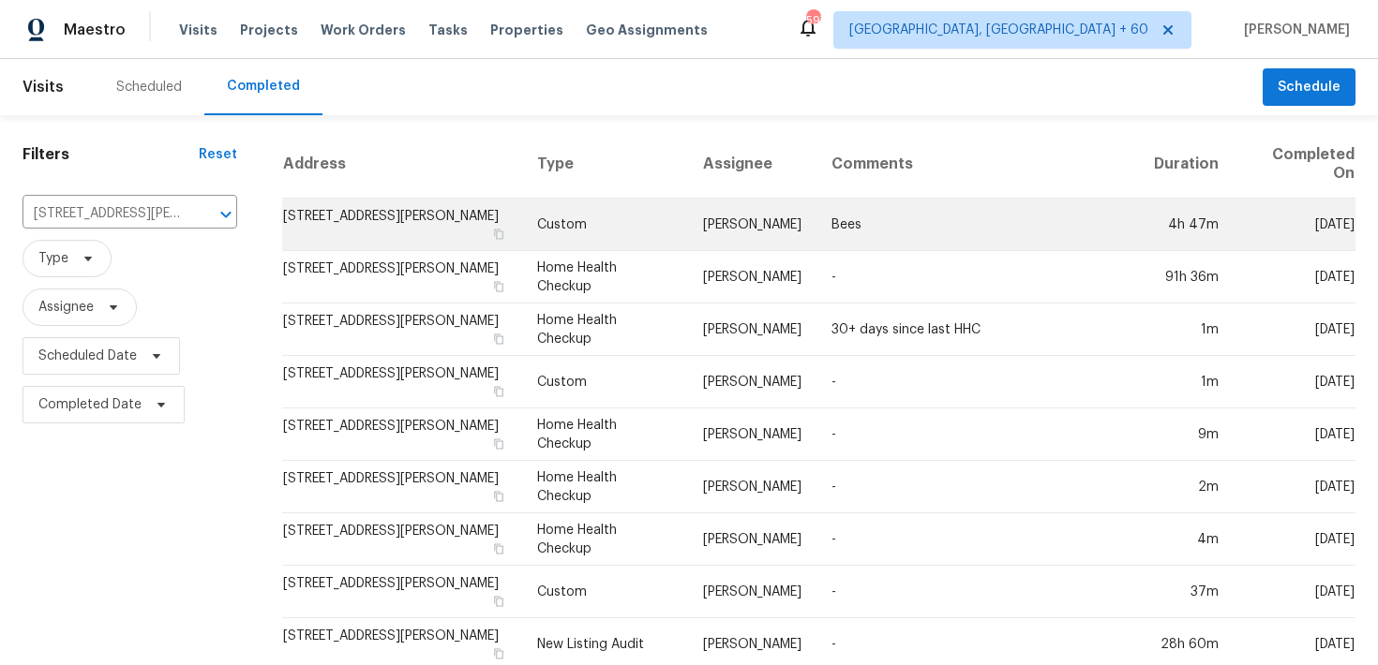
click at [547, 224] on td "Custom" at bounding box center [605, 225] width 166 height 52
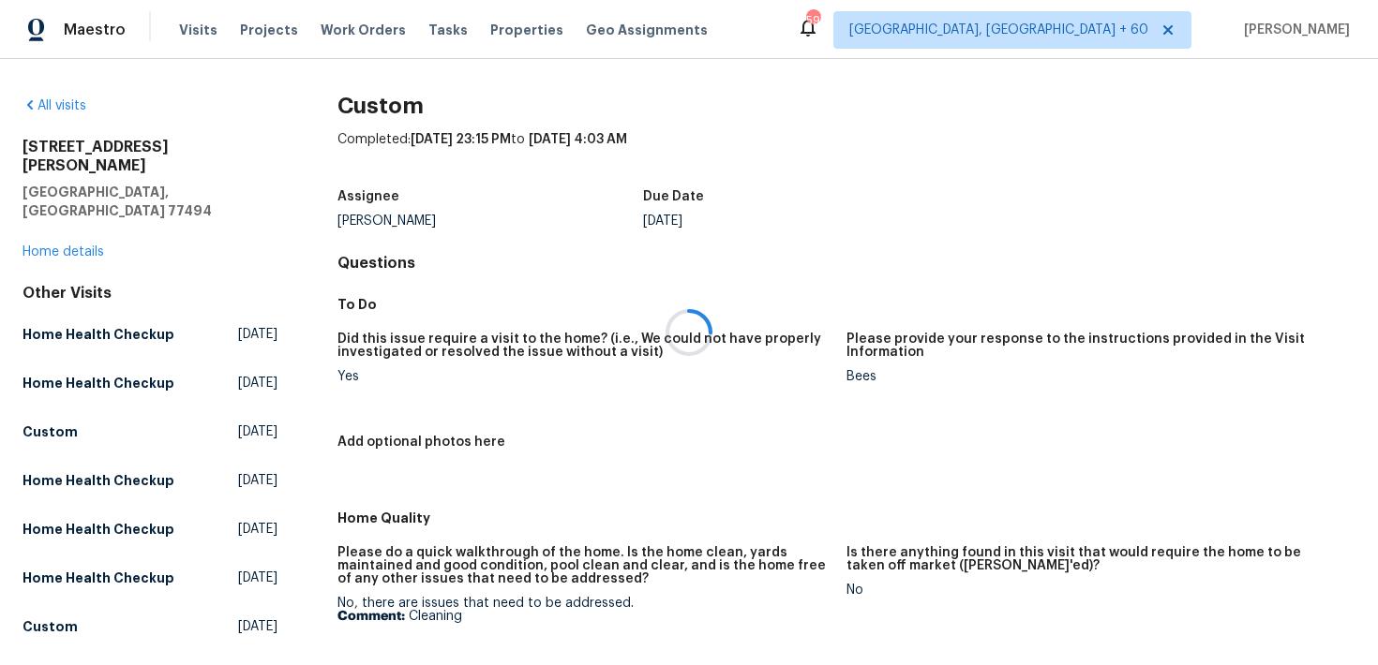
click at [76, 215] on div at bounding box center [689, 332] width 1378 height 665
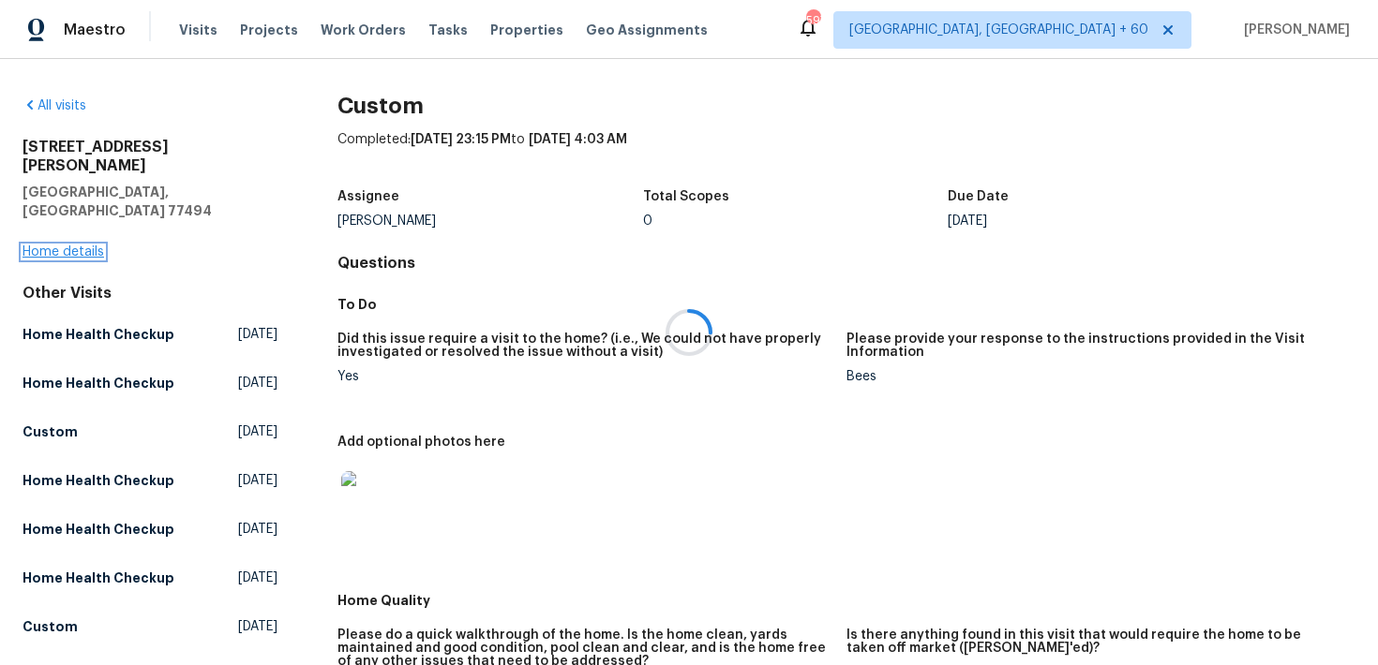
click at [48, 246] on link "Home details" at bounding box center [63, 252] width 82 height 13
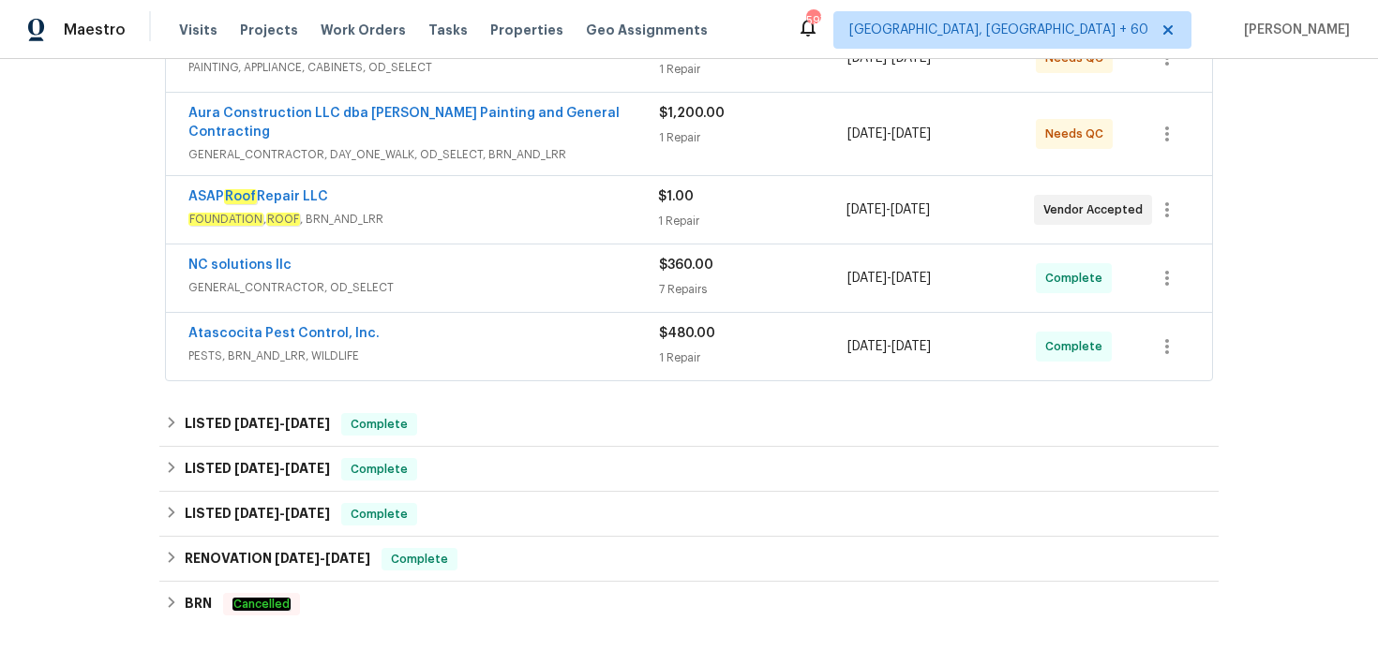
scroll to position [468, 0]
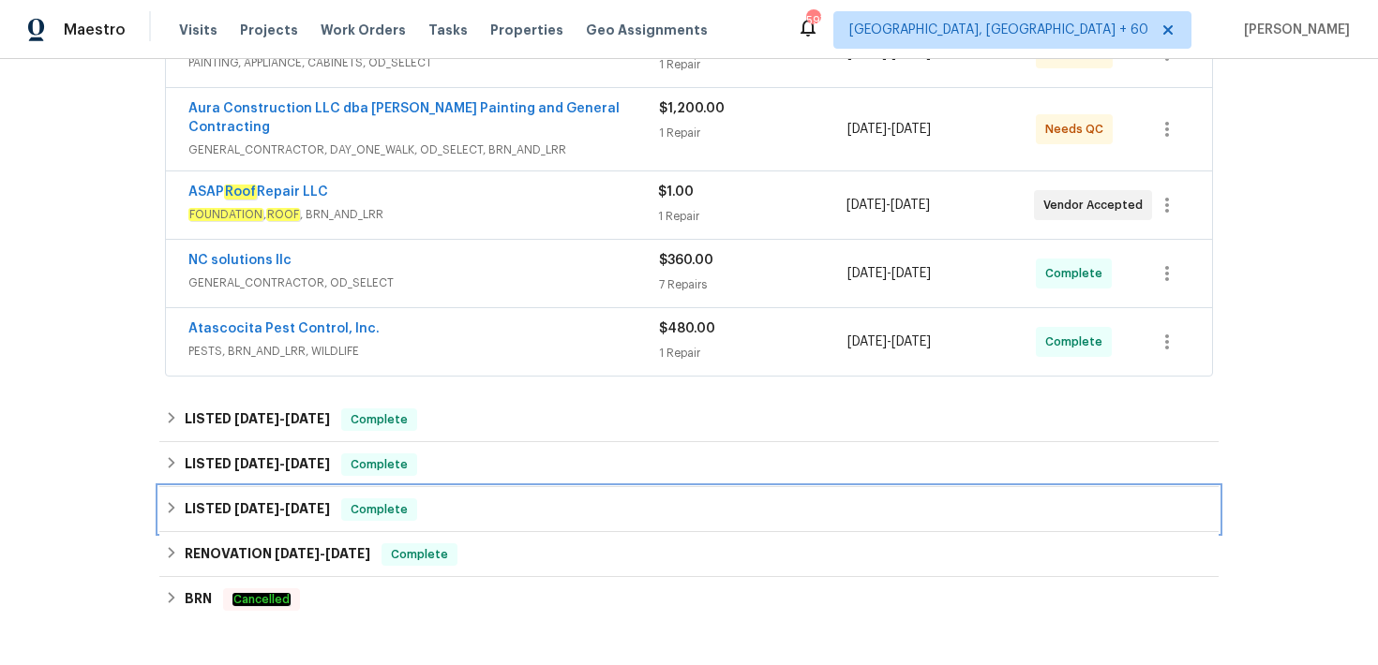
click at [427, 499] on div "LISTED [DATE] - [DATE] Complete" at bounding box center [689, 510] width 1048 height 22
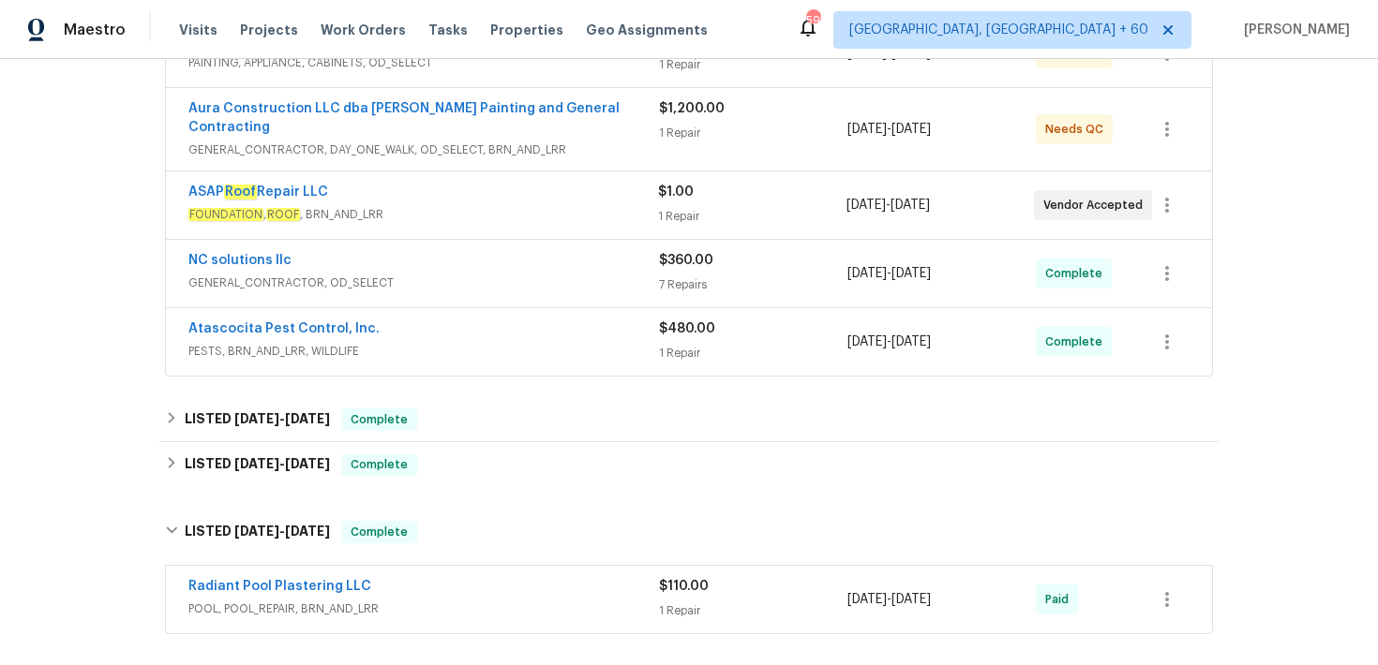
click at [668, 207] on div "1 Repair" at bounding box center [751, 216] width 187 height 19
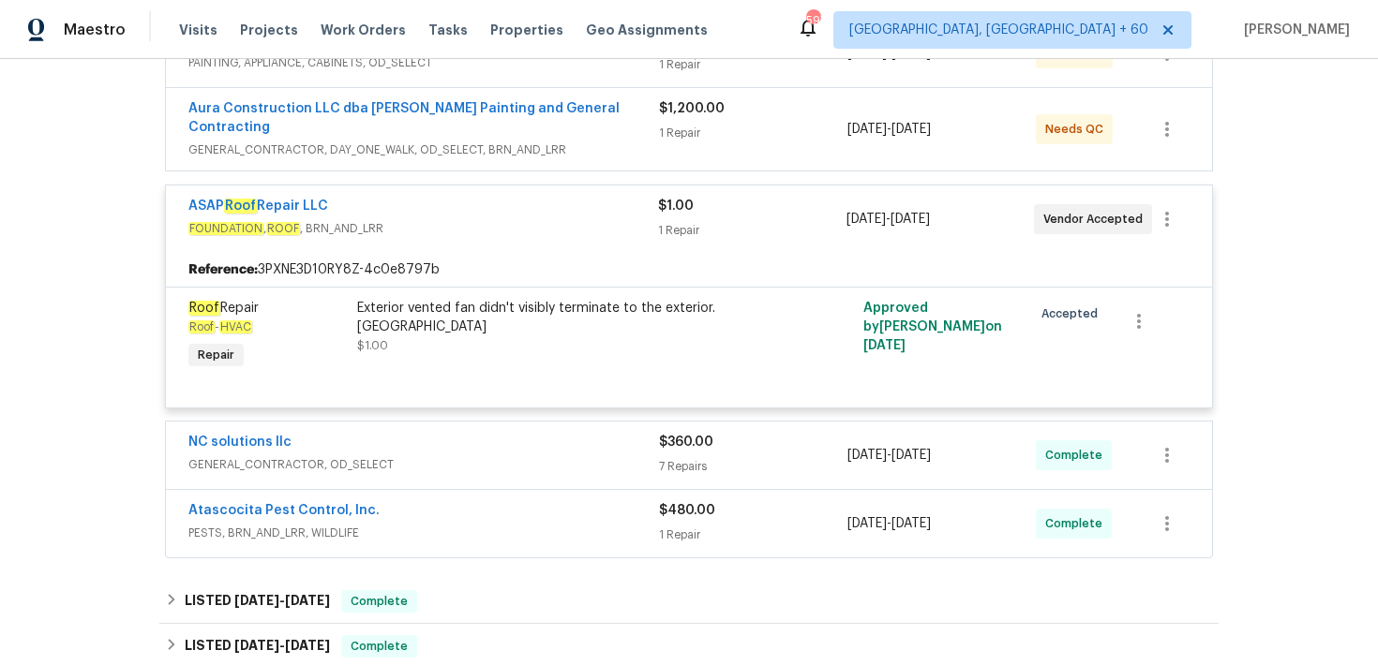
click at [675, 203] on div "$1.00 1 Repair" at bounding box center [751, 219] width 187 height 45
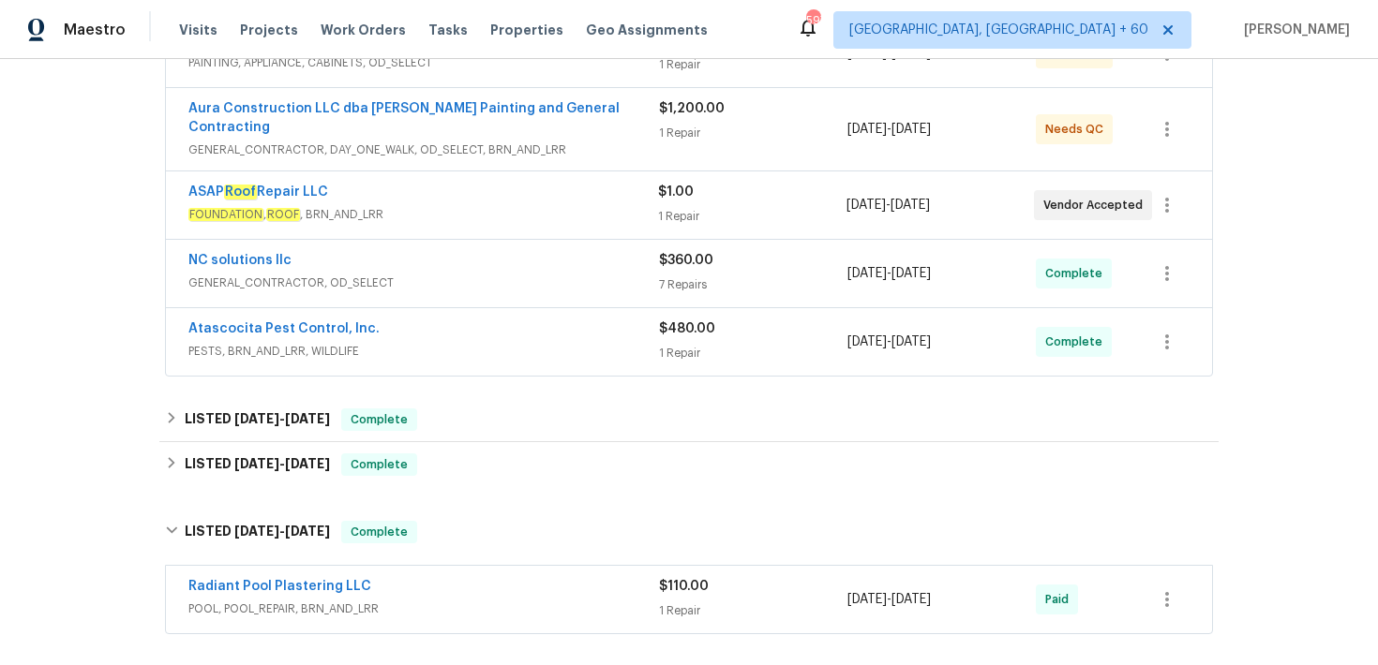
click at [694, 129] on div "1 Repair" at bounding box center [753, 133] width 188 height 19
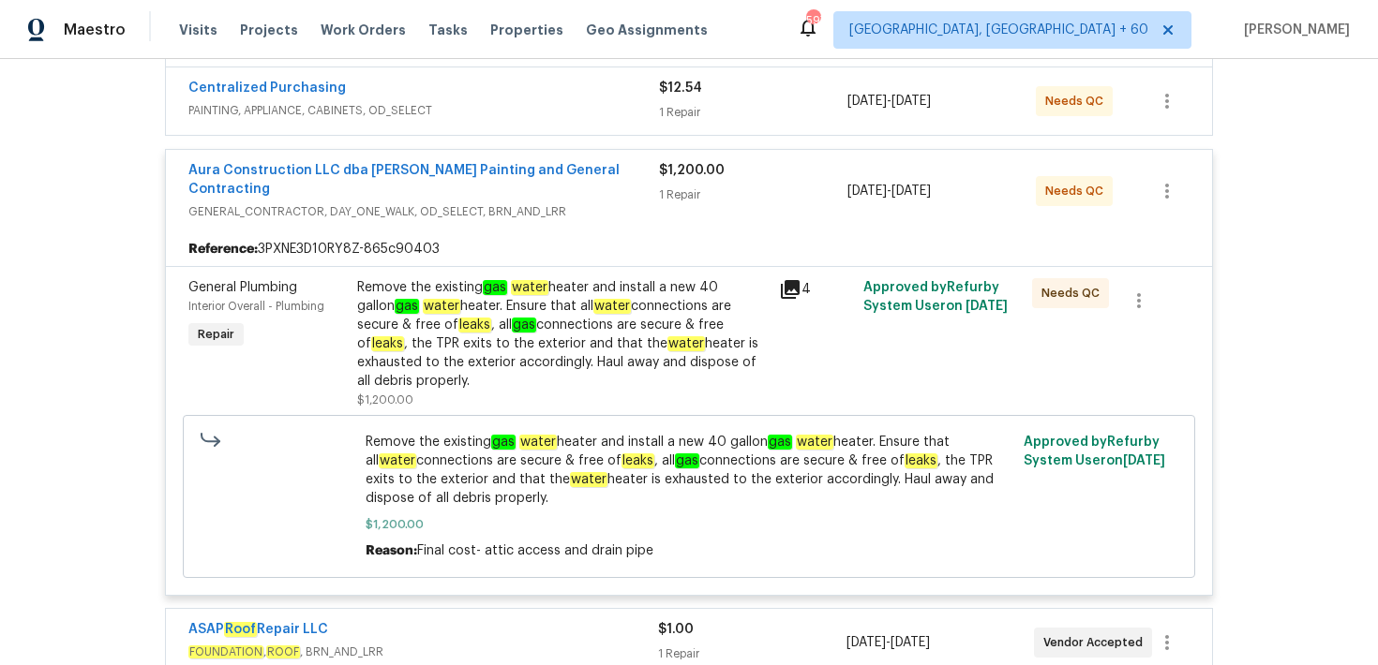
scroll to position [302, 0]
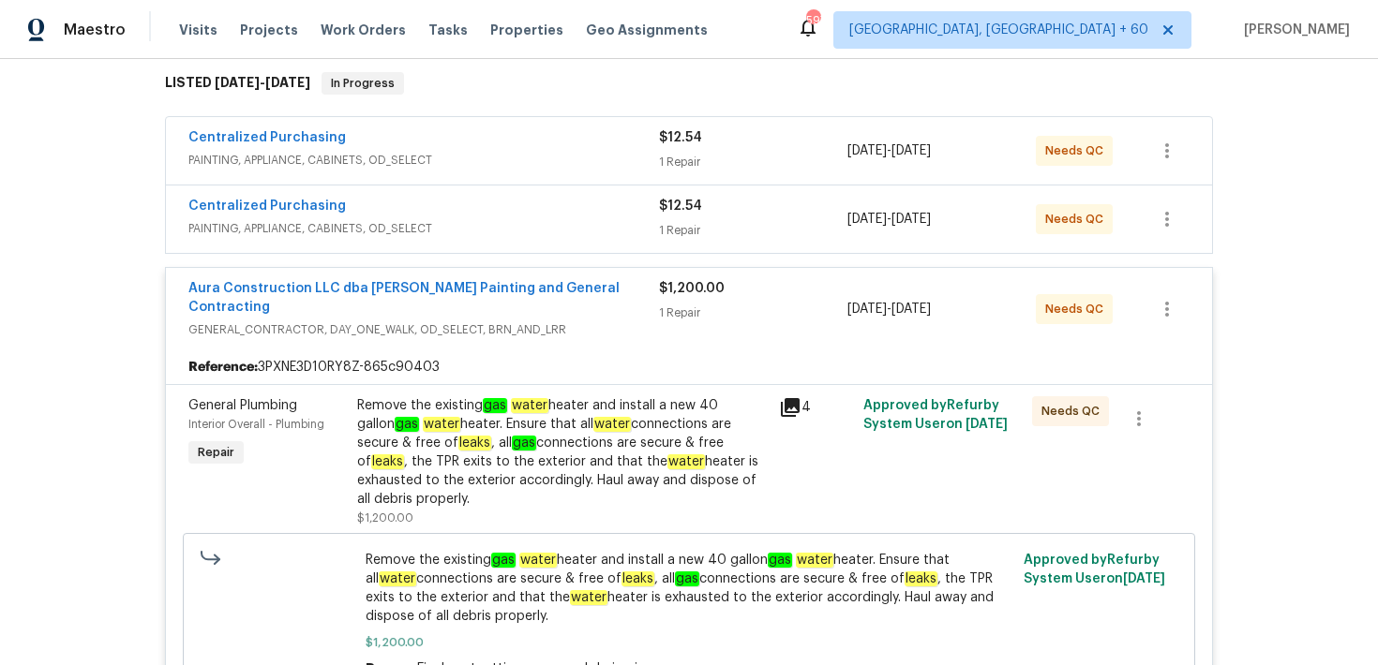
click at [687, 218] on div "$12.54 1 Repair" at bounding box center [753, 219] width 188 height 45
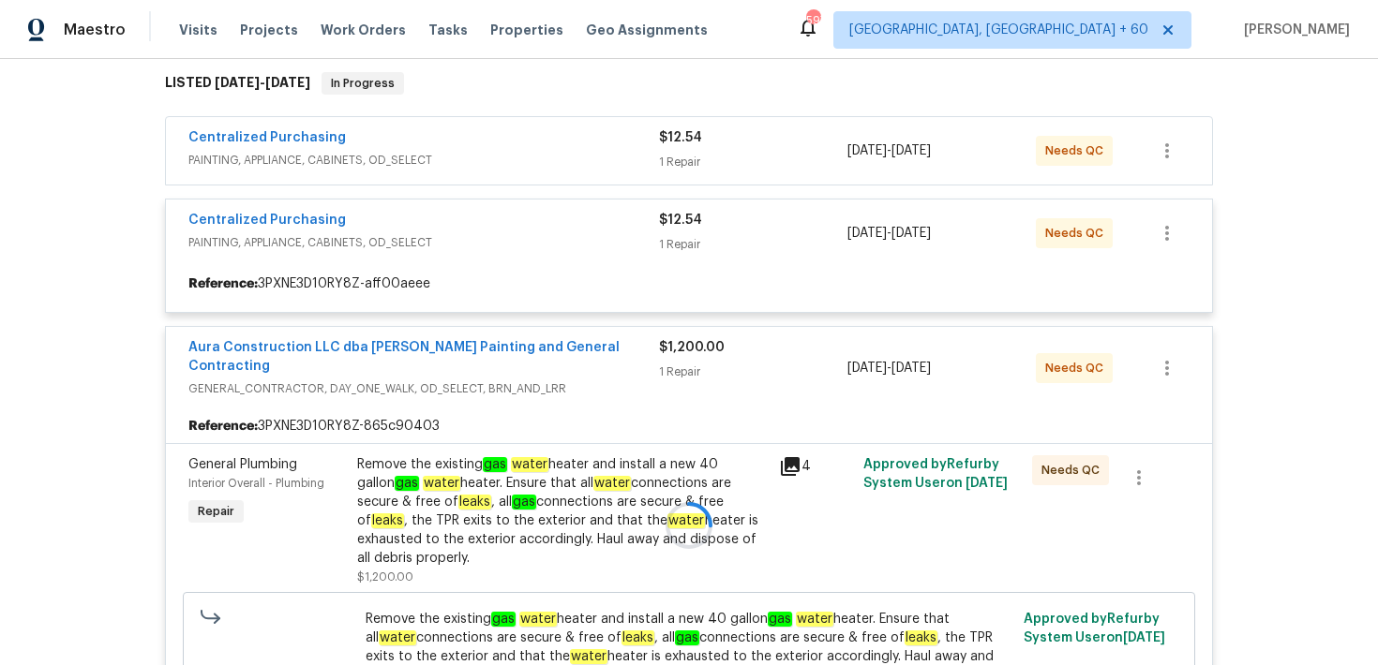
click at [680, 152] on div at bounding box center [688, 525] width 1059 height 944
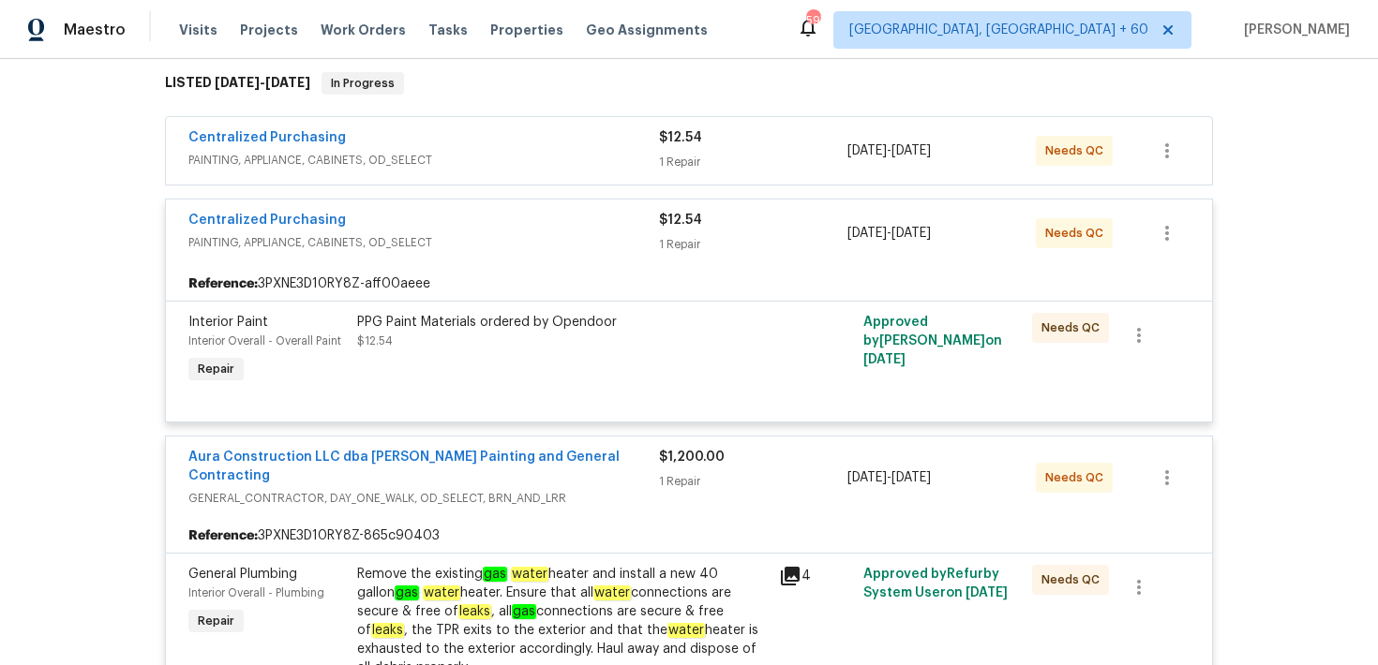
click at [678, 169] on div "1 Repair" at bounding box center [753, 162] width 188 height 19
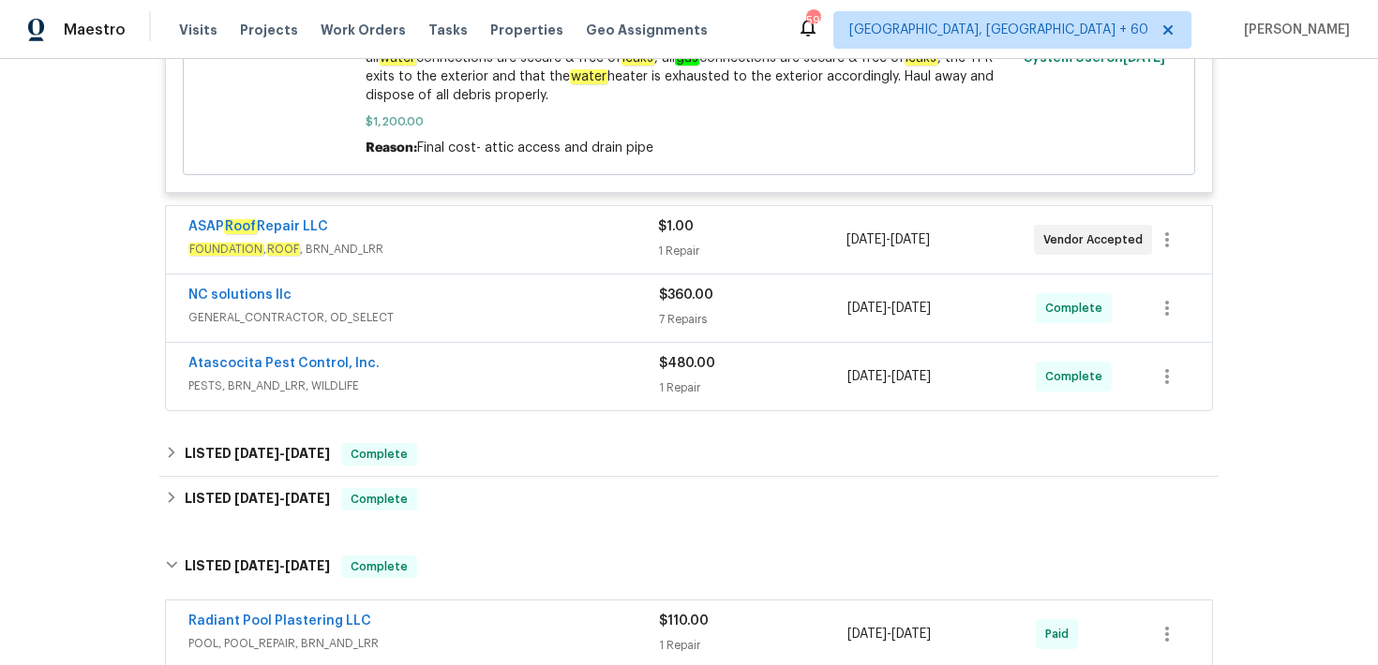
scroll to position [1219, 0]
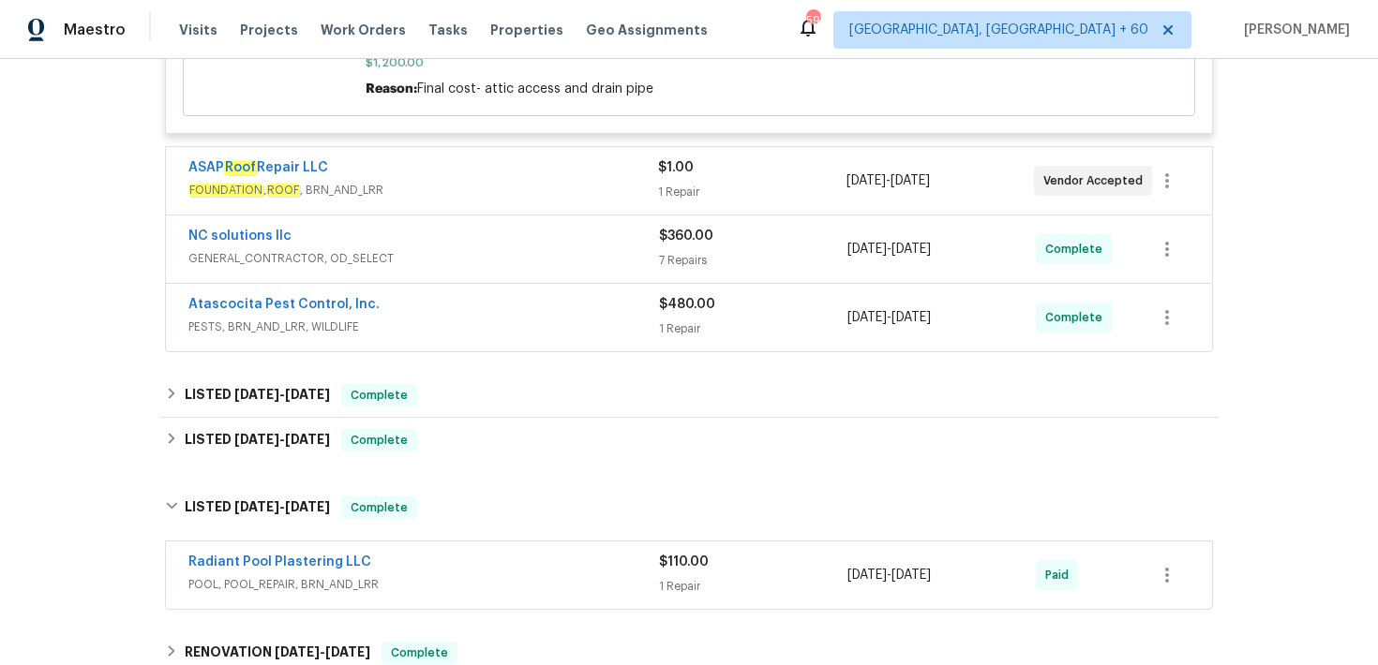
click at [676, 251] on div "7 Repairs" at bounding box center [753, 260] width 188 height 19
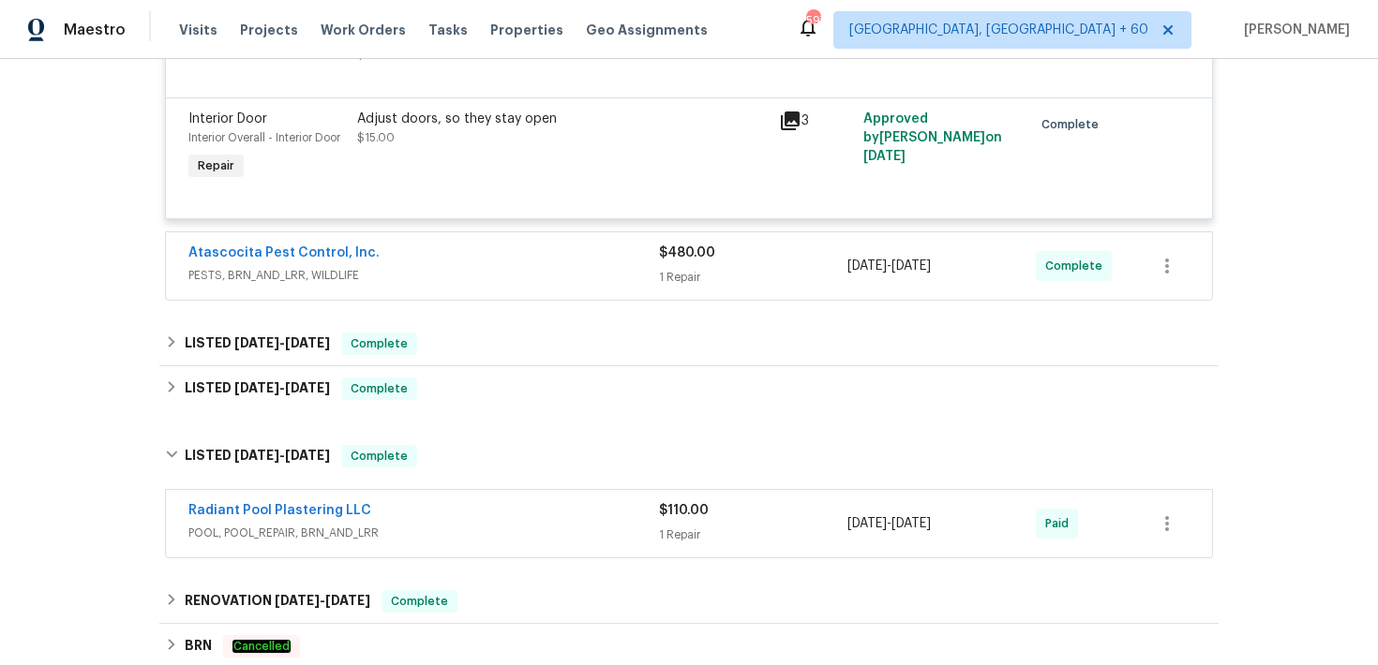
scroll to position [2409, 0]
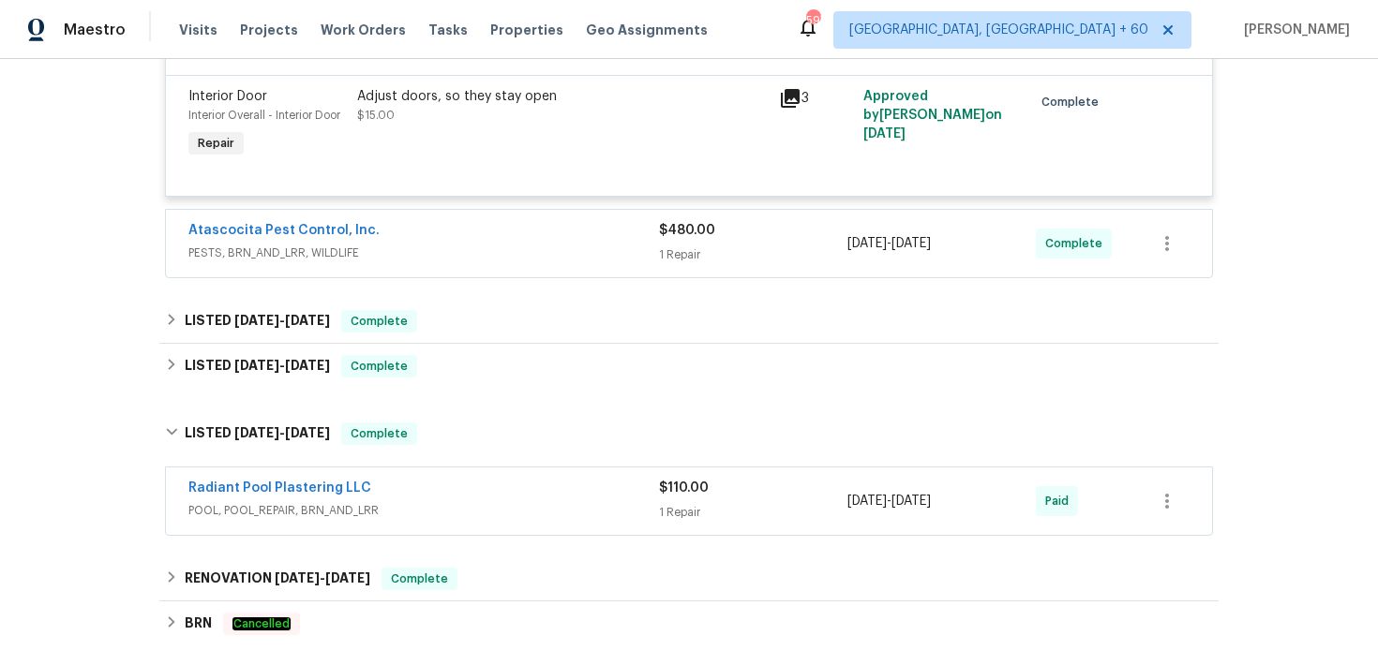
click at [690, 246] on div "1 Repair" at bounding box center [753, 255] width 188 height 19
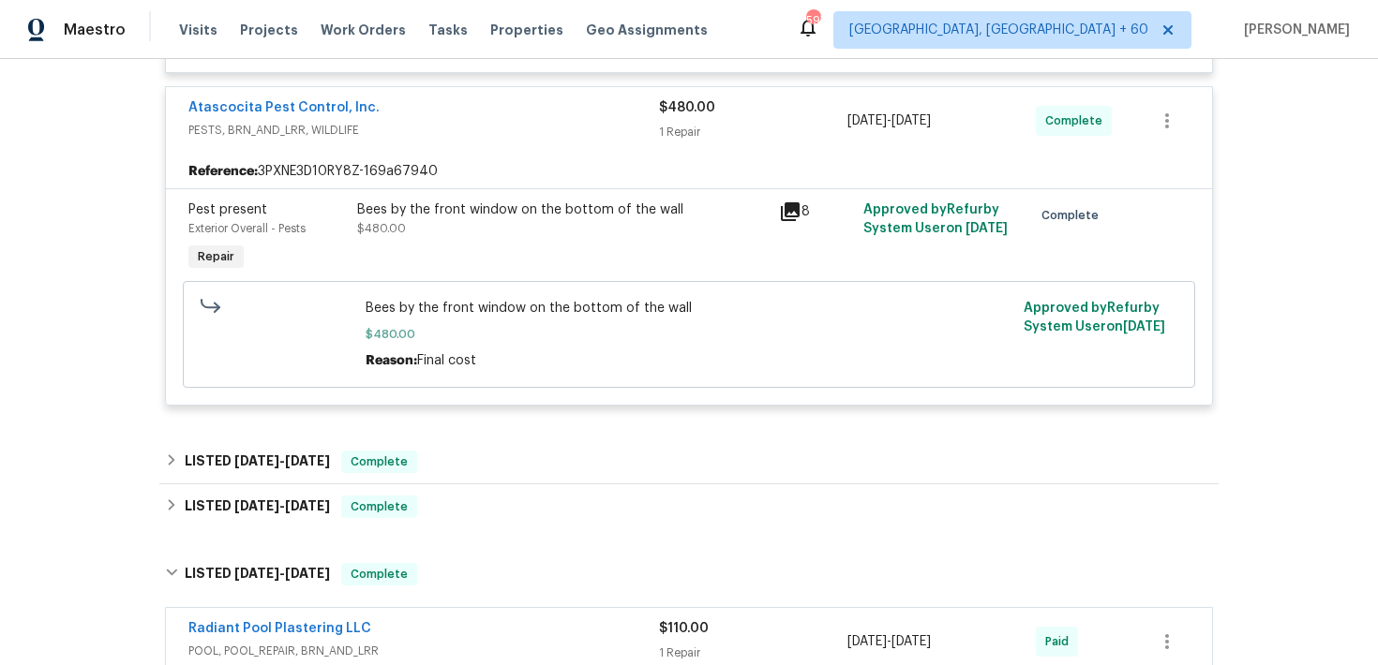
scroll to position [2564, 0]
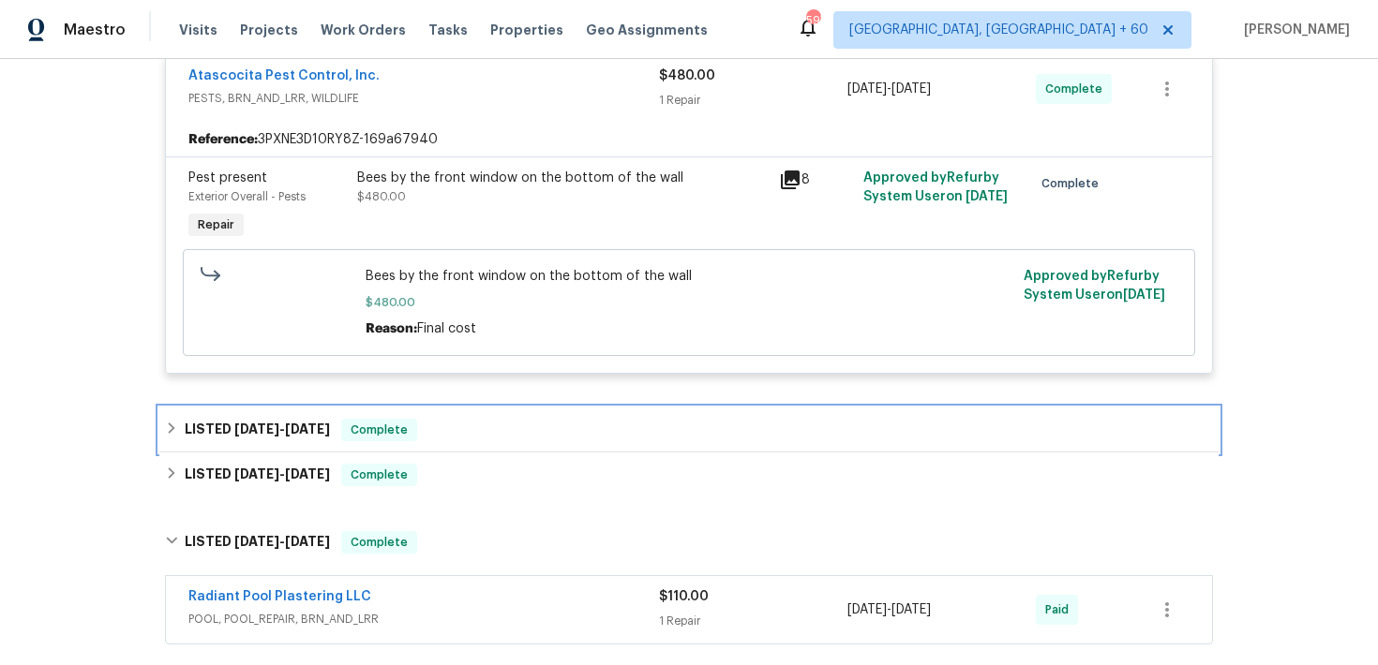
click at [473, 419] on div "LISTED [DATE] - [DATE] Complete" at bounding box center [689, 430] width 1048 height 22
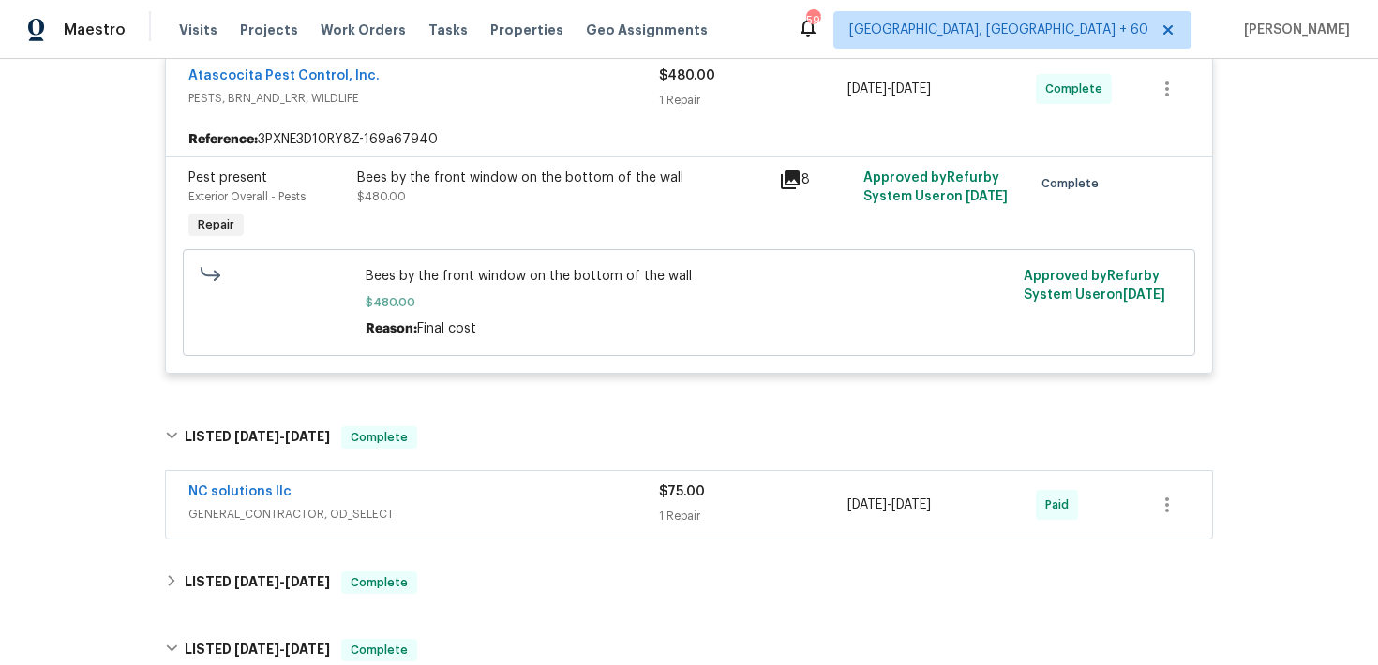
click at [630, 483] on div "NC solutions llc" at bounding box center [423, 494] width 470 height 22
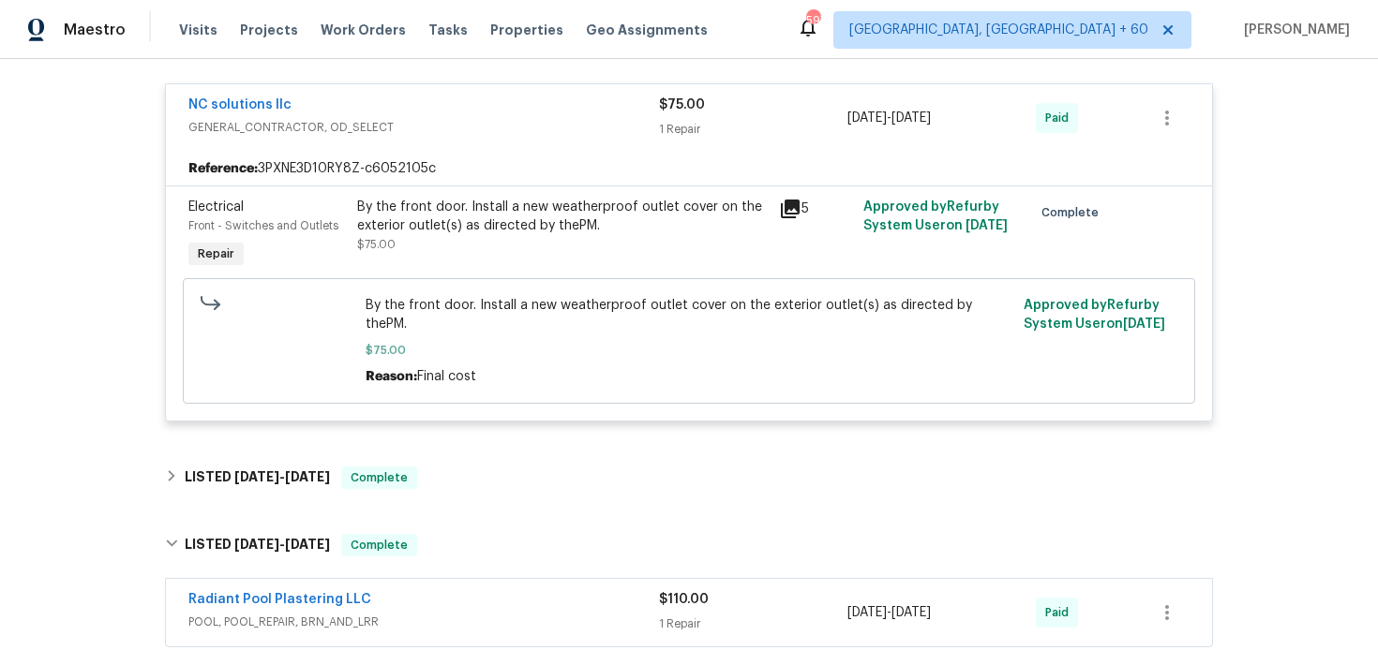
scroll to position [2990, 0]
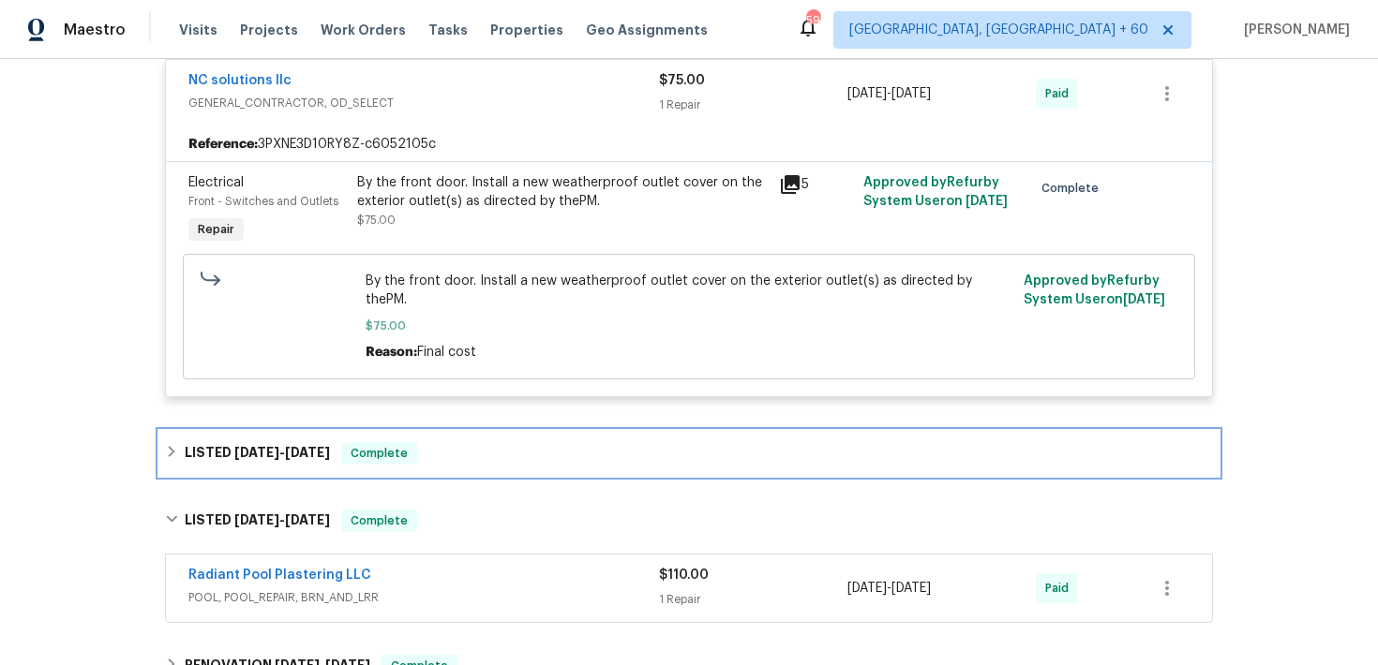
click at [460, 442] on div "LISTED [DATE] - [DATE] Complete" at bounding box center [689, 453] width 1048 height 22
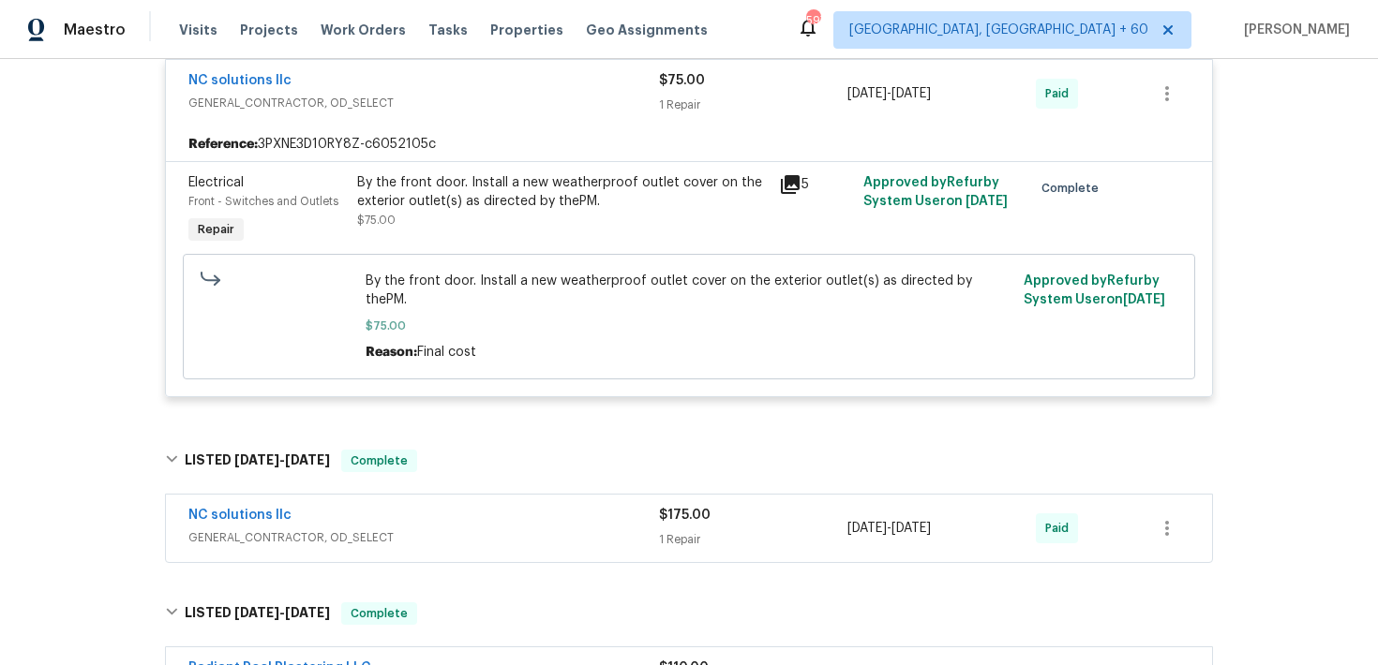
click at [653, 529] on span "GENERAL_CONTRACTOR, OD_SELECT" at bounding box center [423, 538] width 470 height 19
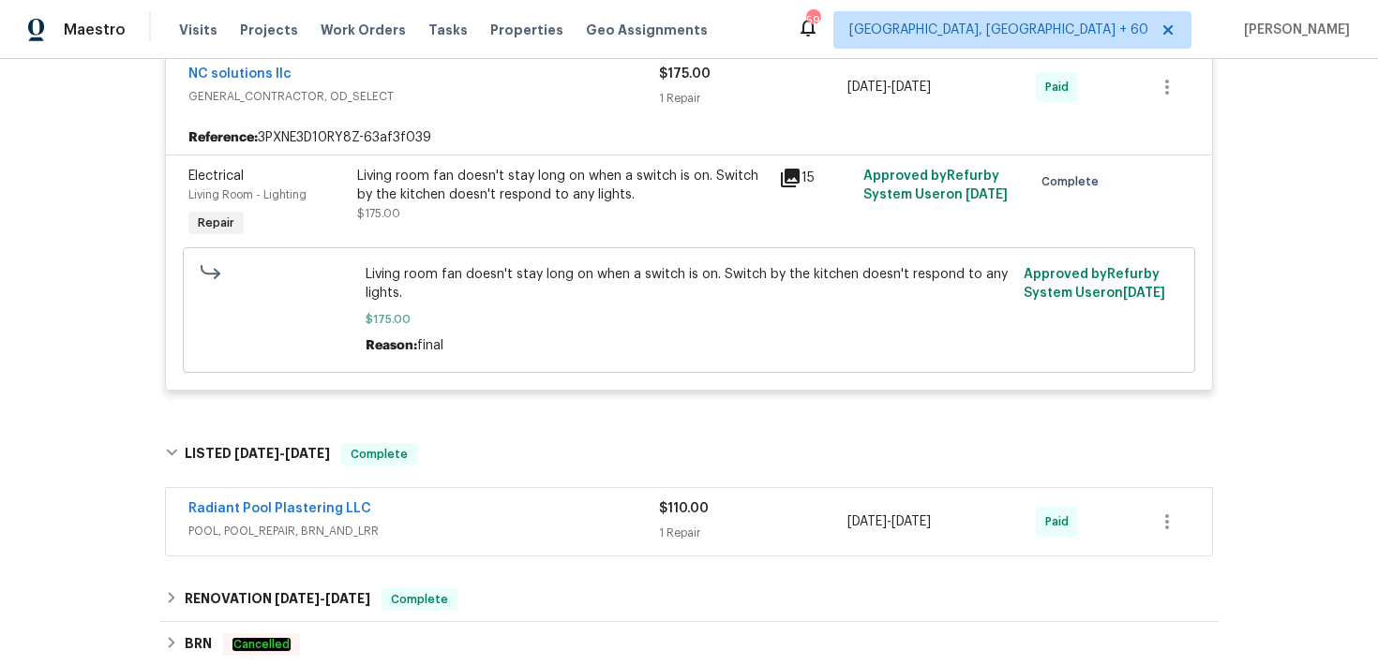
scroll to position [3529, 0]
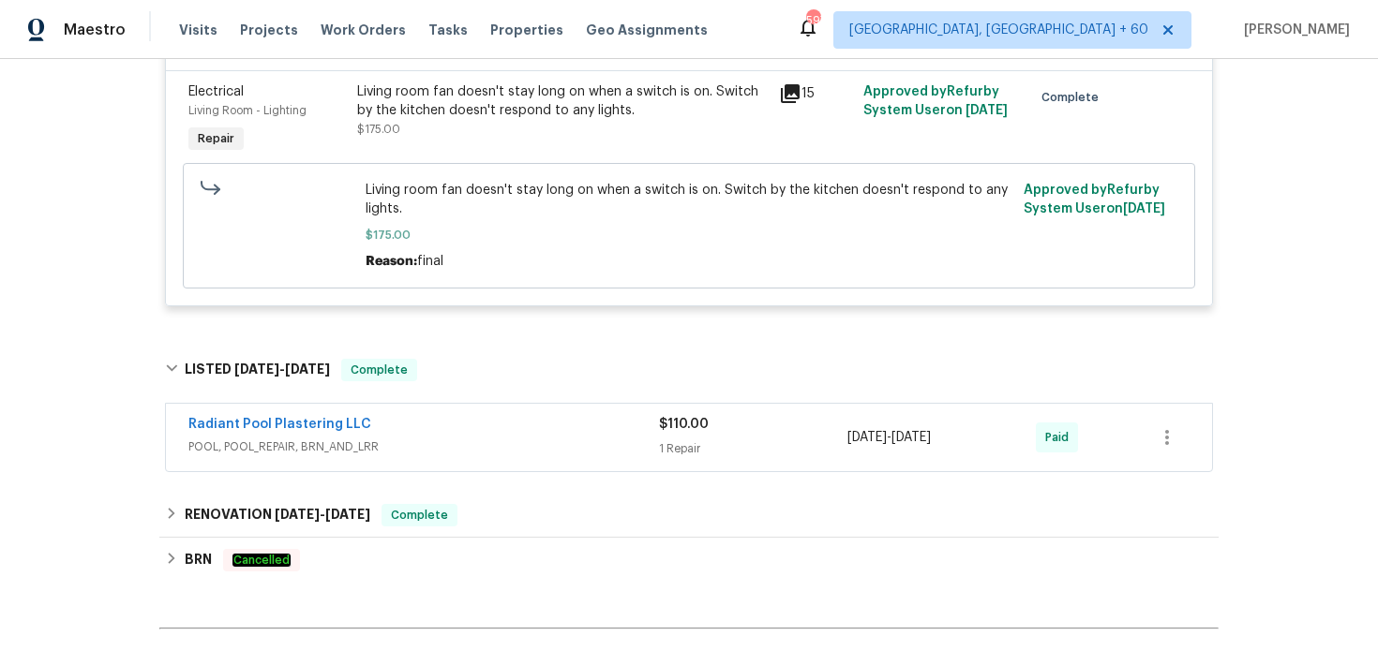
click at [677, 440] on div "1 Repair" at bounding box center [753, 449] width 188 height 19
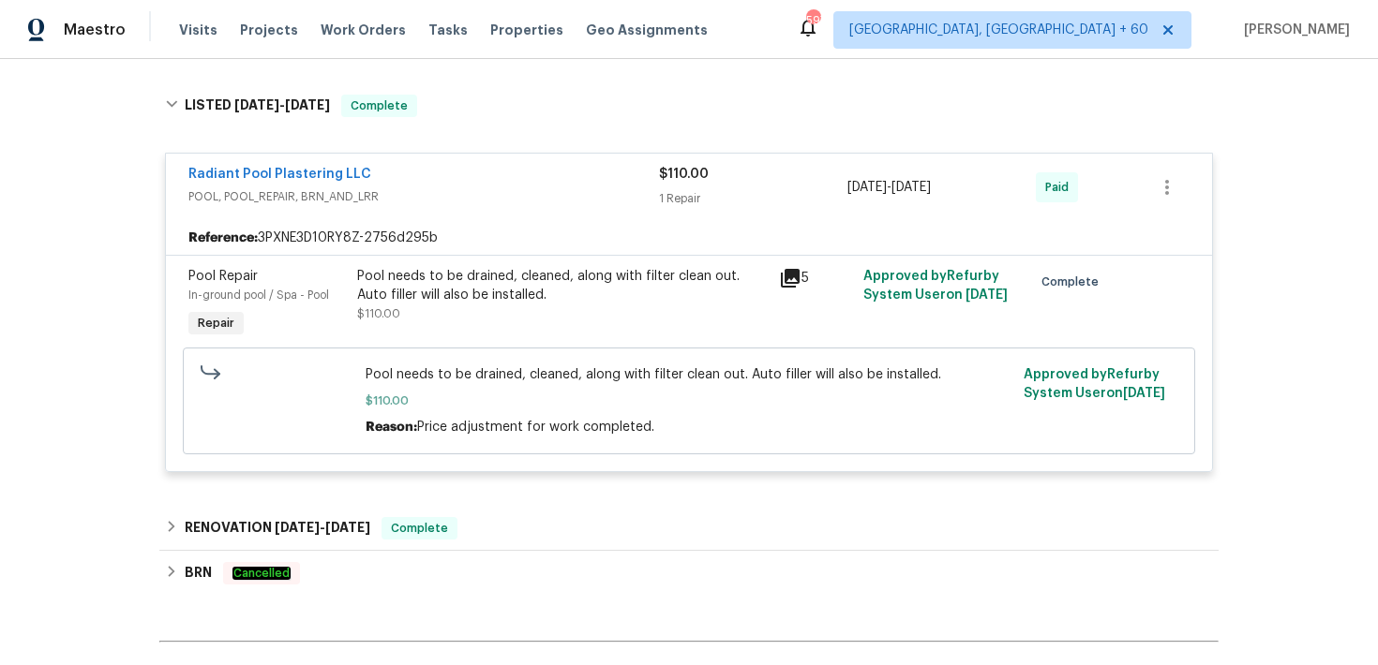
scroll to position [3883, 0]
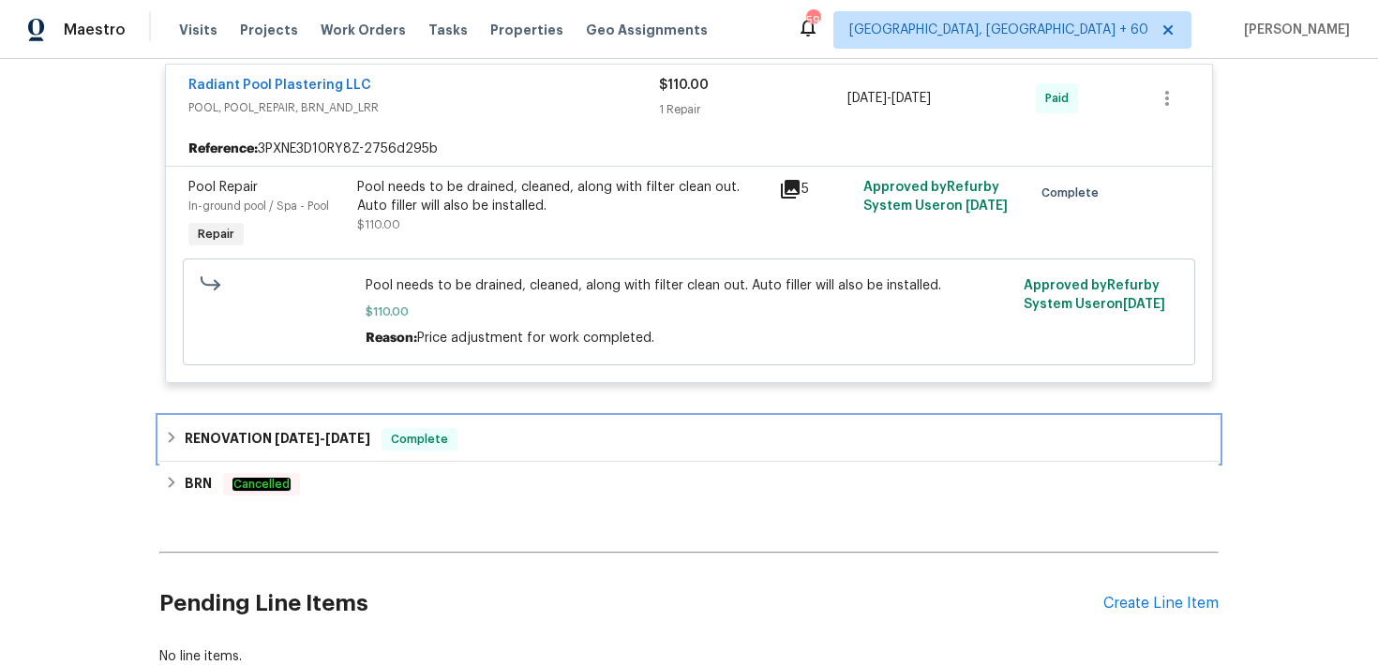
click at [510, 428] on div "RENOVATION [DATE] - [DATE] Complete" at bounding box center [689, 439] width 1048 height 22
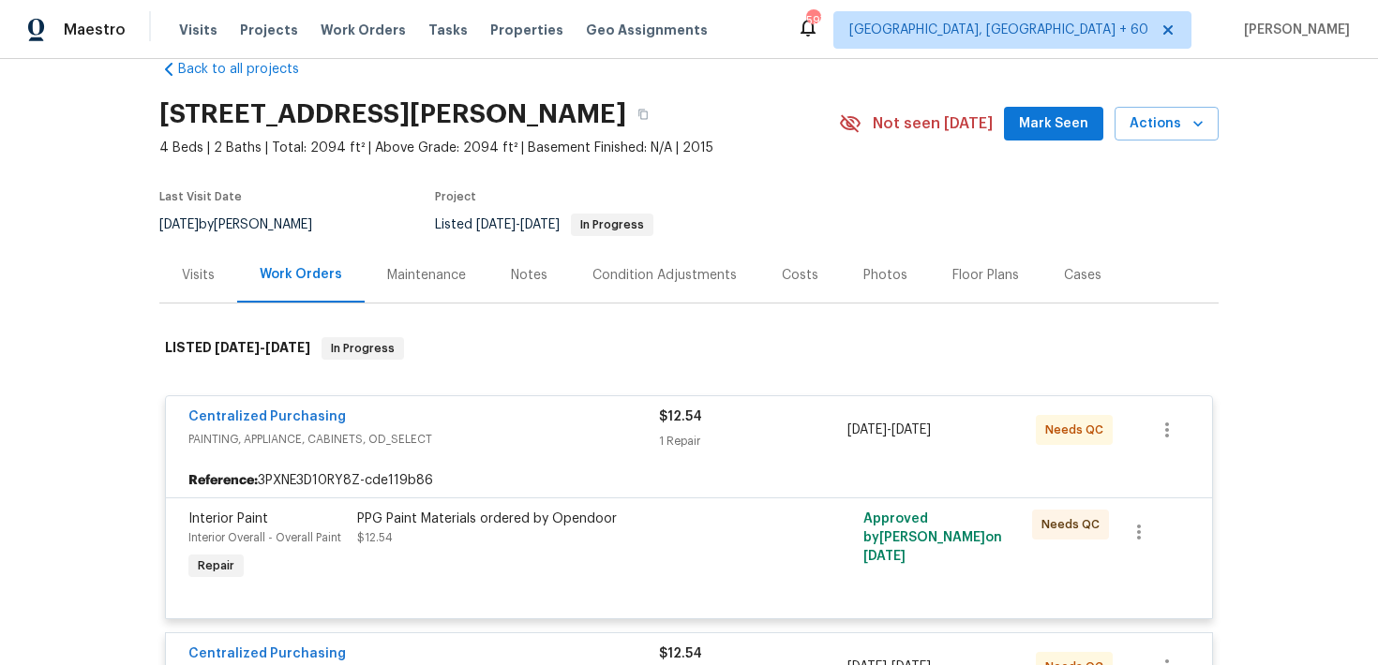
scroll to position [0, 0]
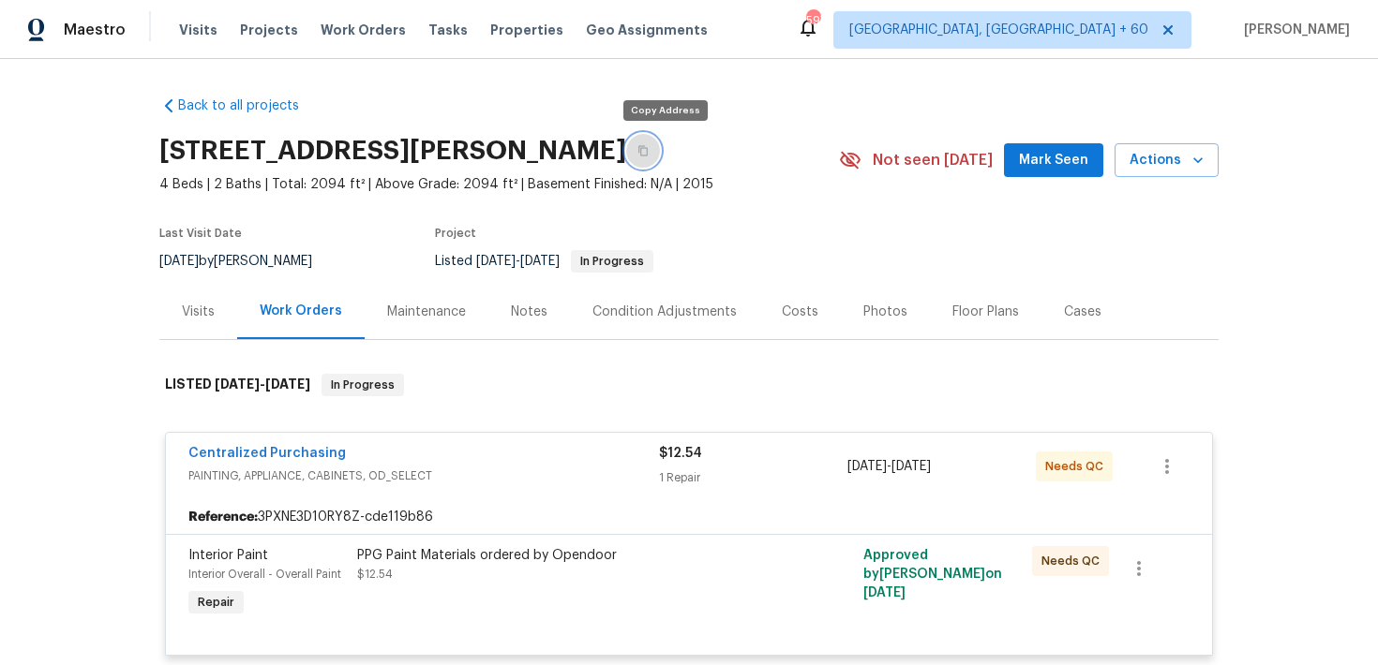
click at [649, 155] on icon "button" at bounding box center [642, 150] width 11 height 11
click at [190, 22] on span "Visits" at bounding box center [198, 30] width 38 height 19
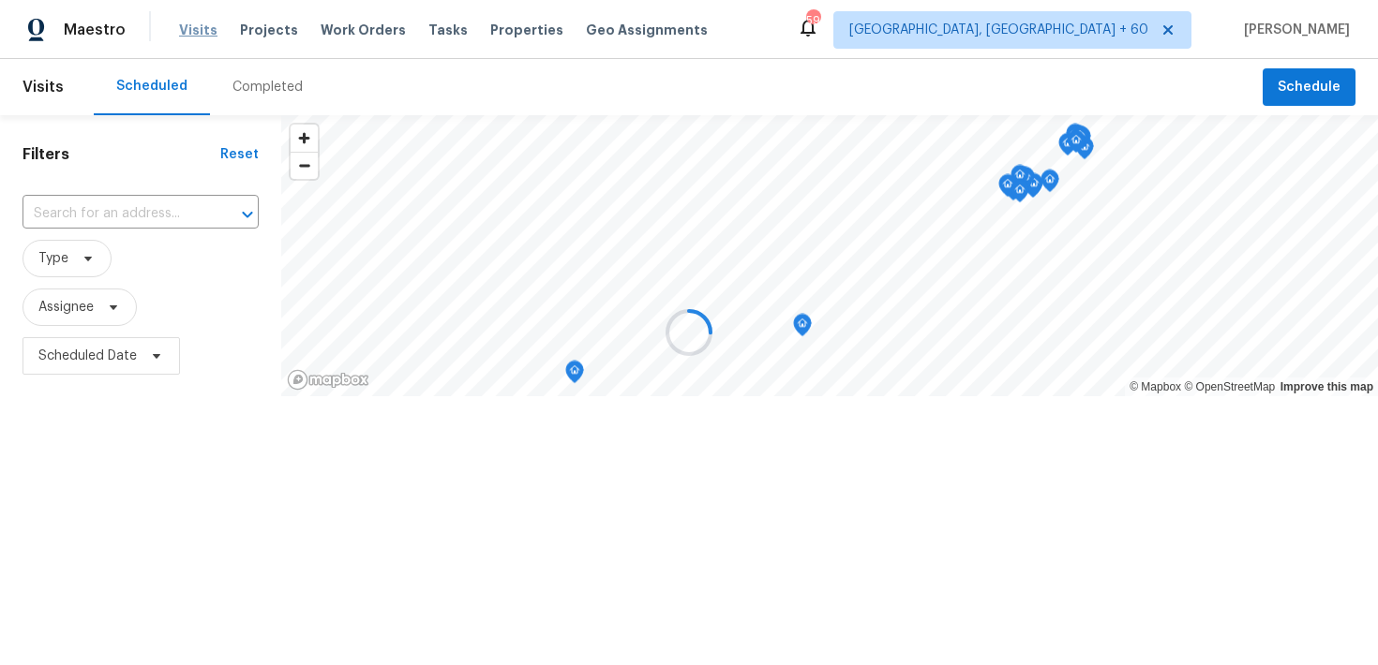
click at [190, 22] on div at bounding box center [689, 332] width 1378 height 665
click at [247, 88] on div at bounding box center [689, 332] width 1378 height 665
click at [262, 86] on div at bounding box center [689, 332] width 1378 height 665
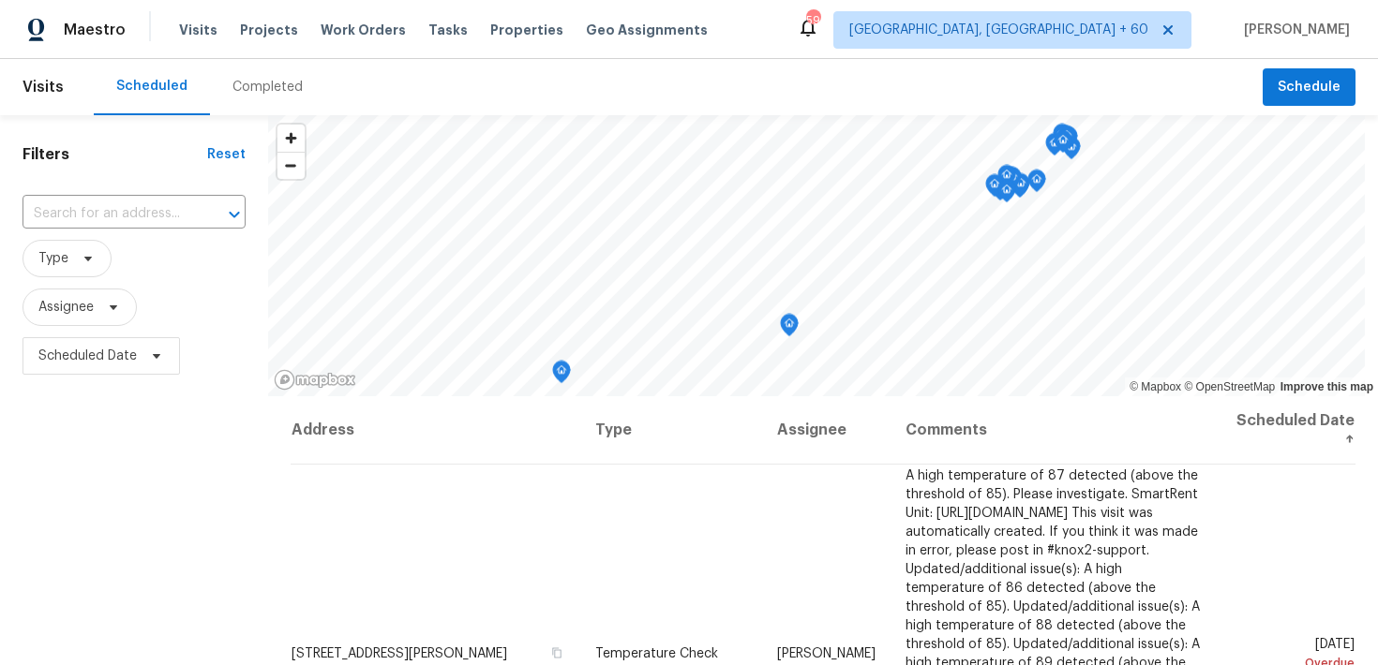
click at [232, 93] on div "Completed" at bounding box center [267, 87] width 70 height 19
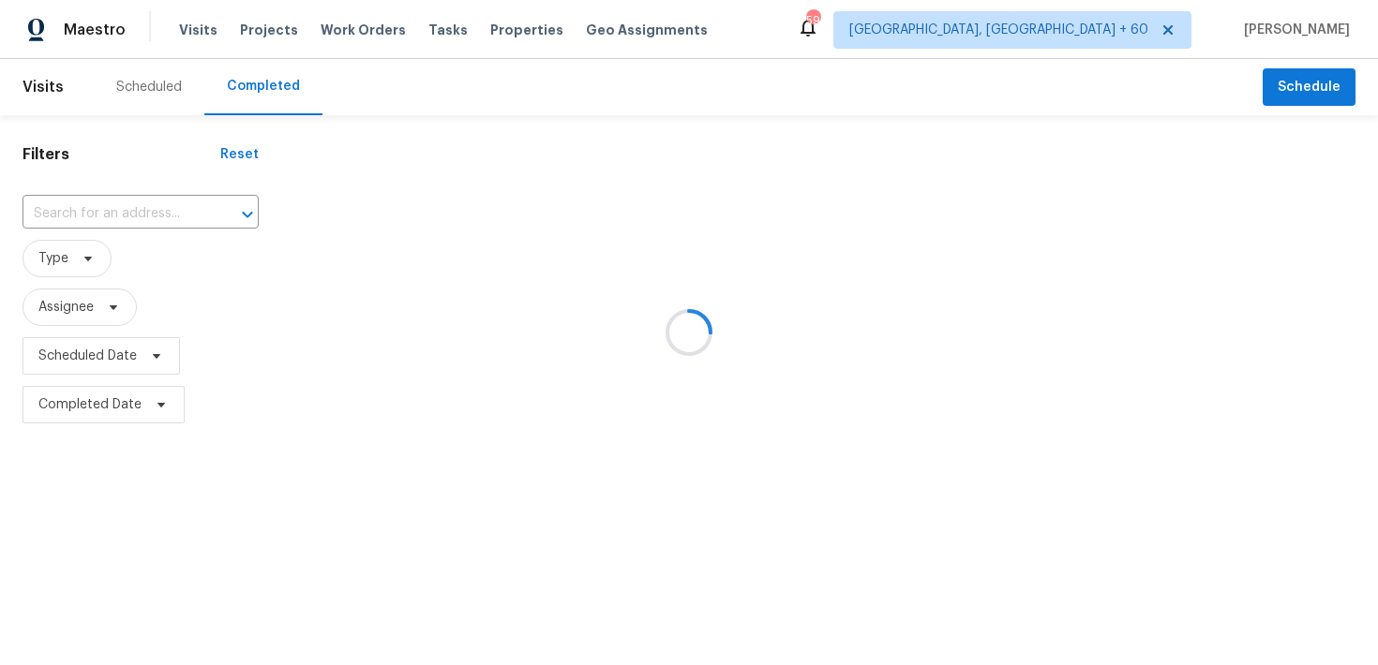
click at [114, 213] on div at bounding box center [689, 332] width 1378 height 665
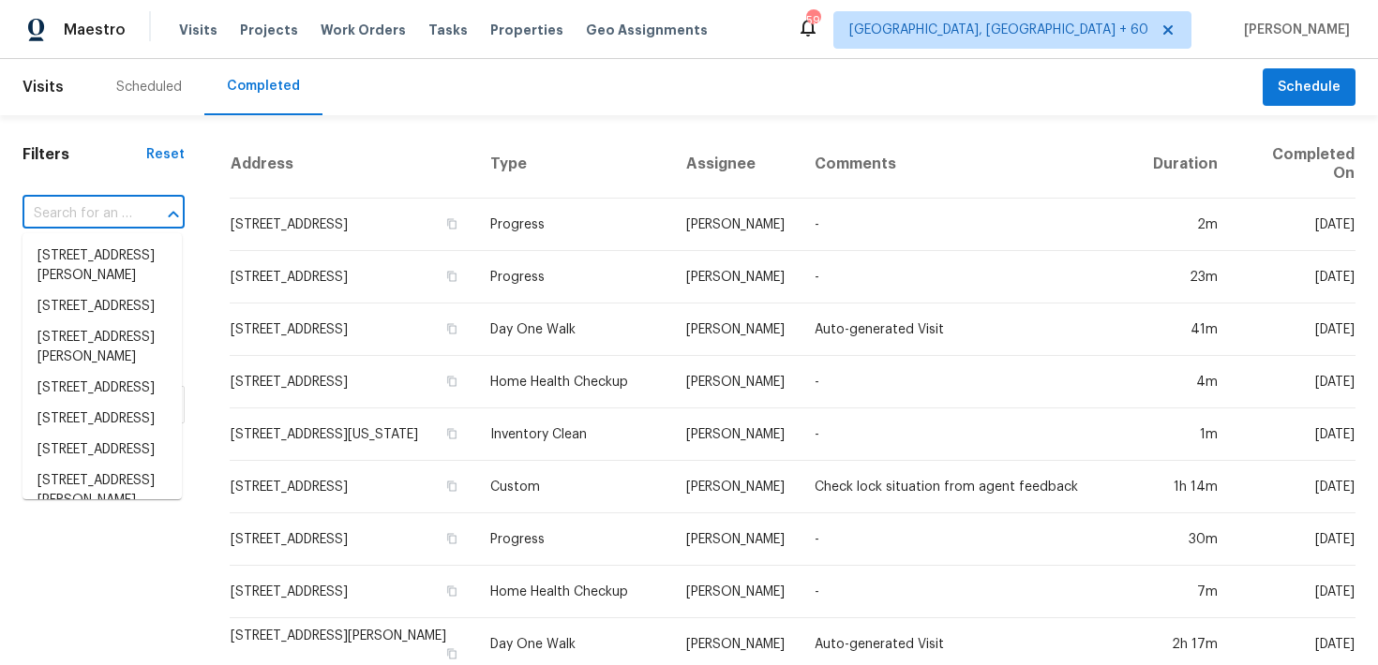
click at [86, 215] on input "text" at bounding box center [77, 214] width 110 height 29
paste input "[STREET_ADDRESS][PERSON_NAME]"
type input "[STREET_ADDRESS][PERSON_NAME]"
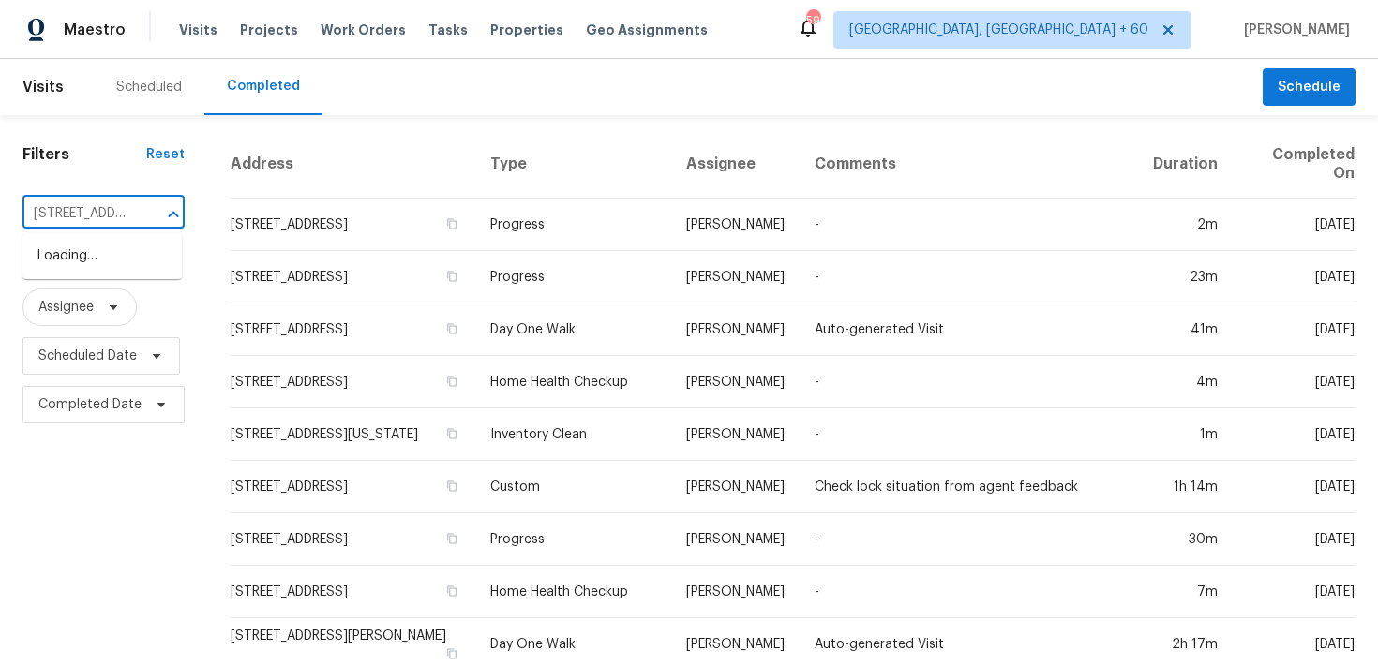
scroll to position [0, 131]
click at [68, 261] on li "[STREET_ADDRESS]" at bounding box center [101, 256] width 159 height 31
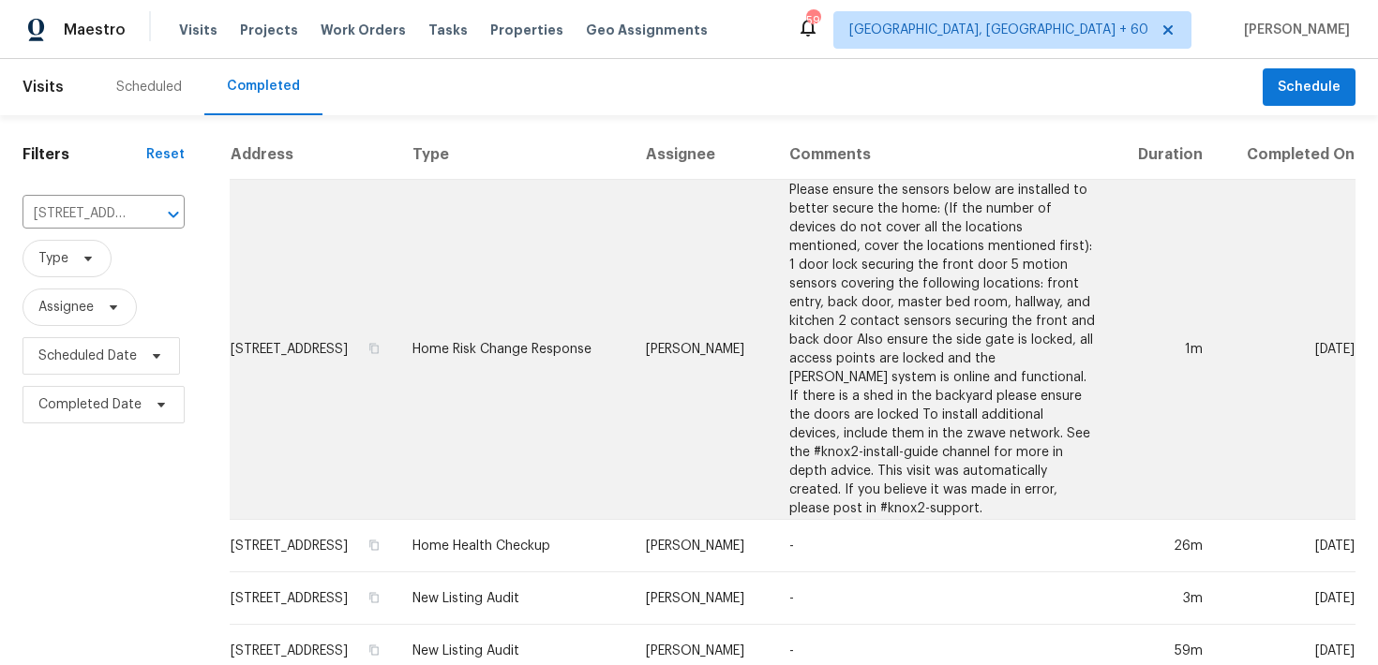
click at [526, 336] on td "Home Risk Change Response" at bounding box center [513, 350] width 233 height 340
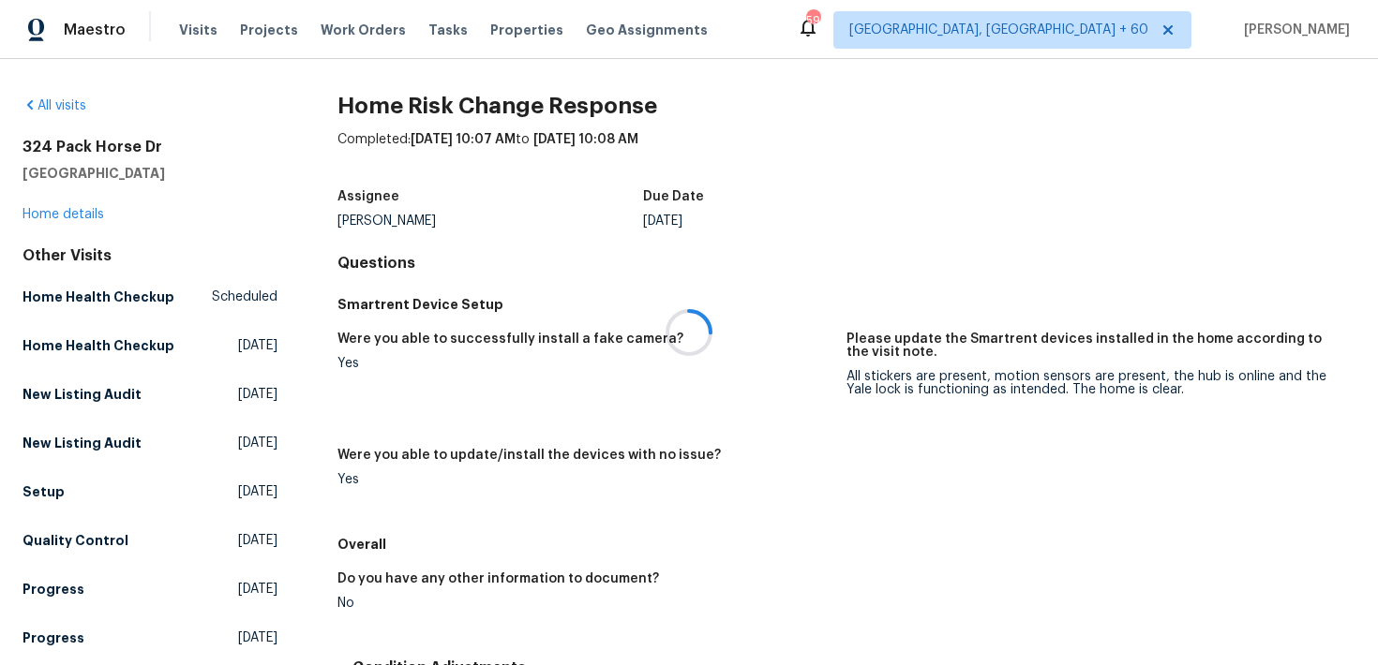
click at [71, 216] on div at bounding box center [689, 332] width 1378 height 665
click at [66, 214] on div at bounding box center [689, 332] width 1378 height 665
click at [49, 216] on link "Home details" at bounding box center [63, 214] width 82 height 13
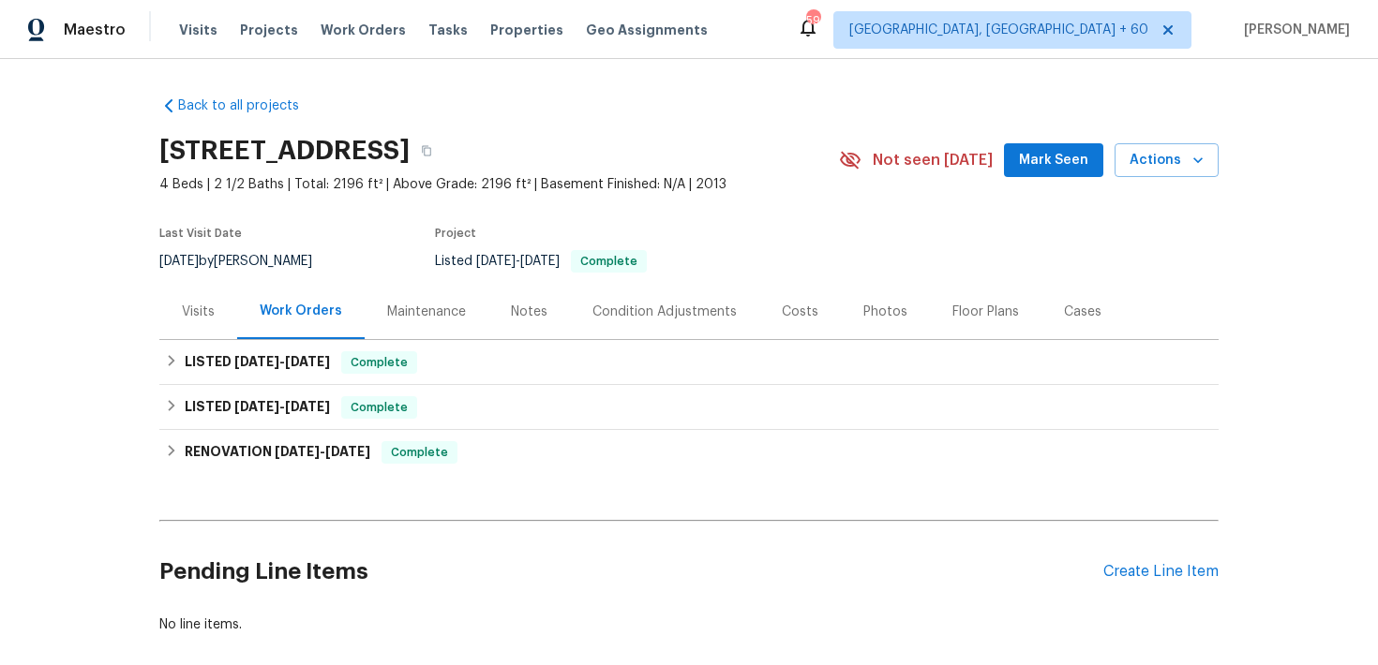
scroll to position [43, 0]
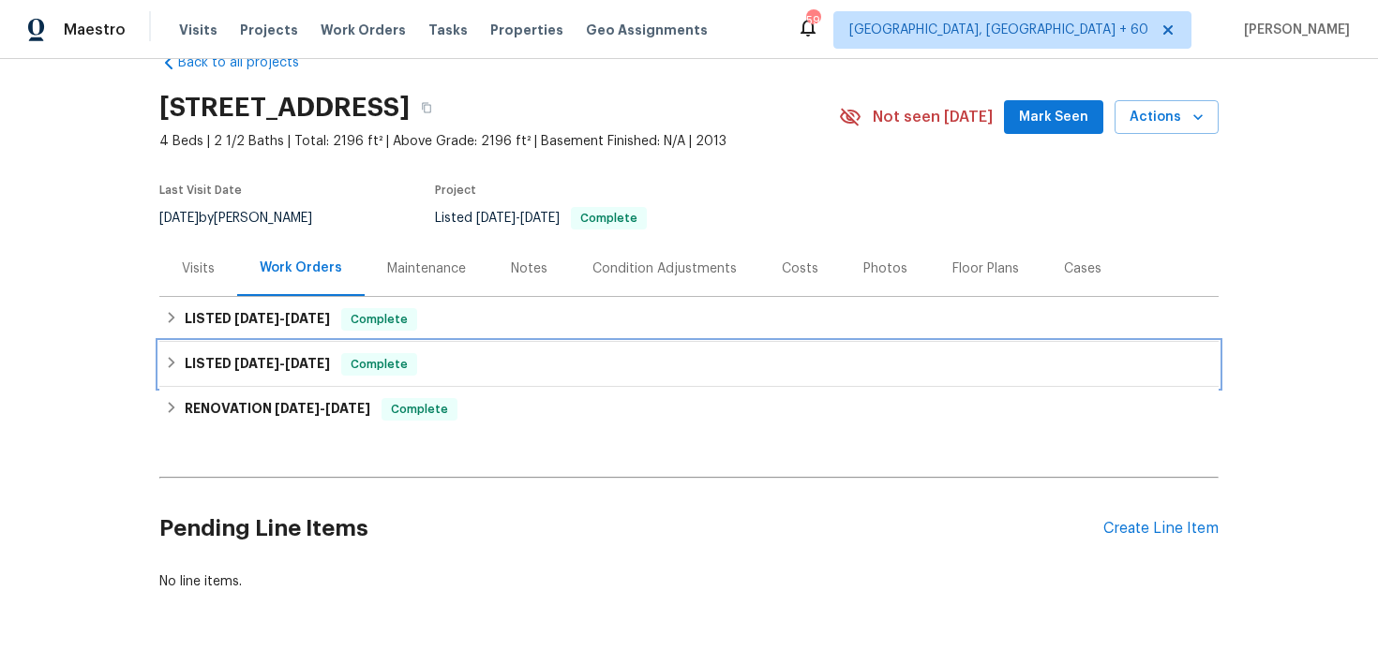
click at [394, 365] on span "Complete" at bounding box center [379, 364] width 72 height 19
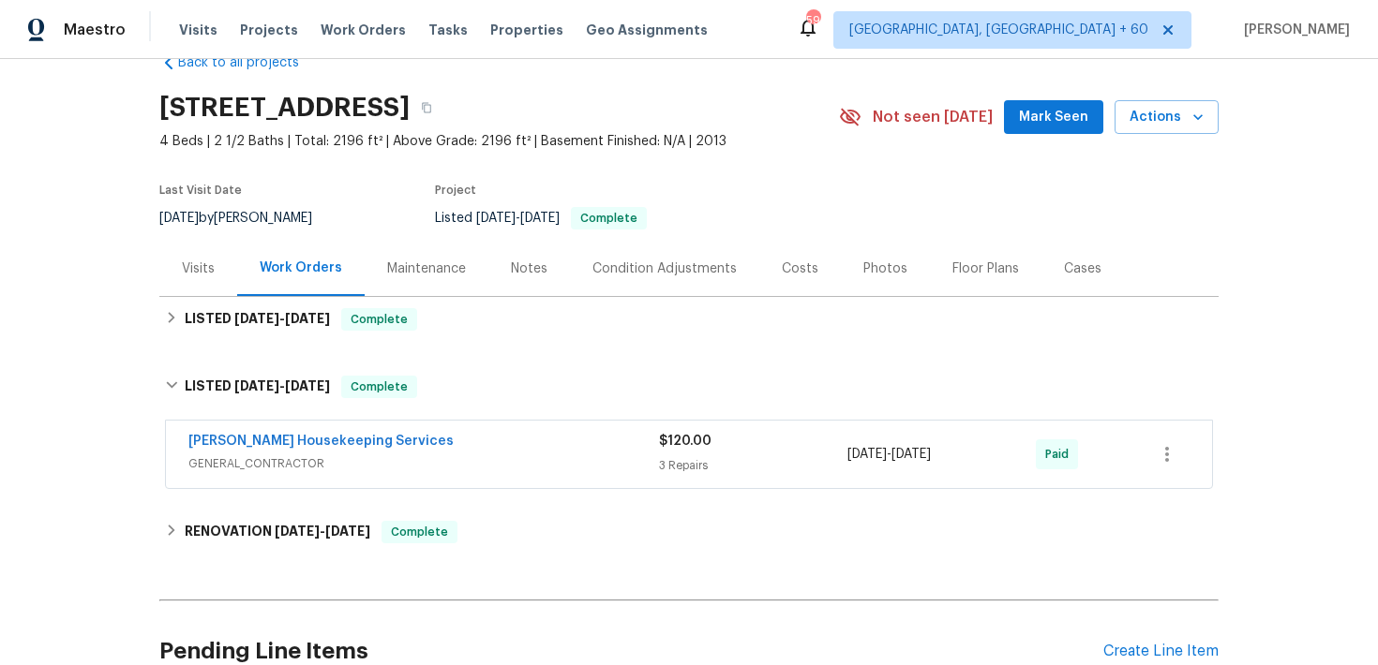
click at [619, 444] on div "[PERSON_NAME] Housekeeping Services" at bounding box center [423, 443] width 470 height 22
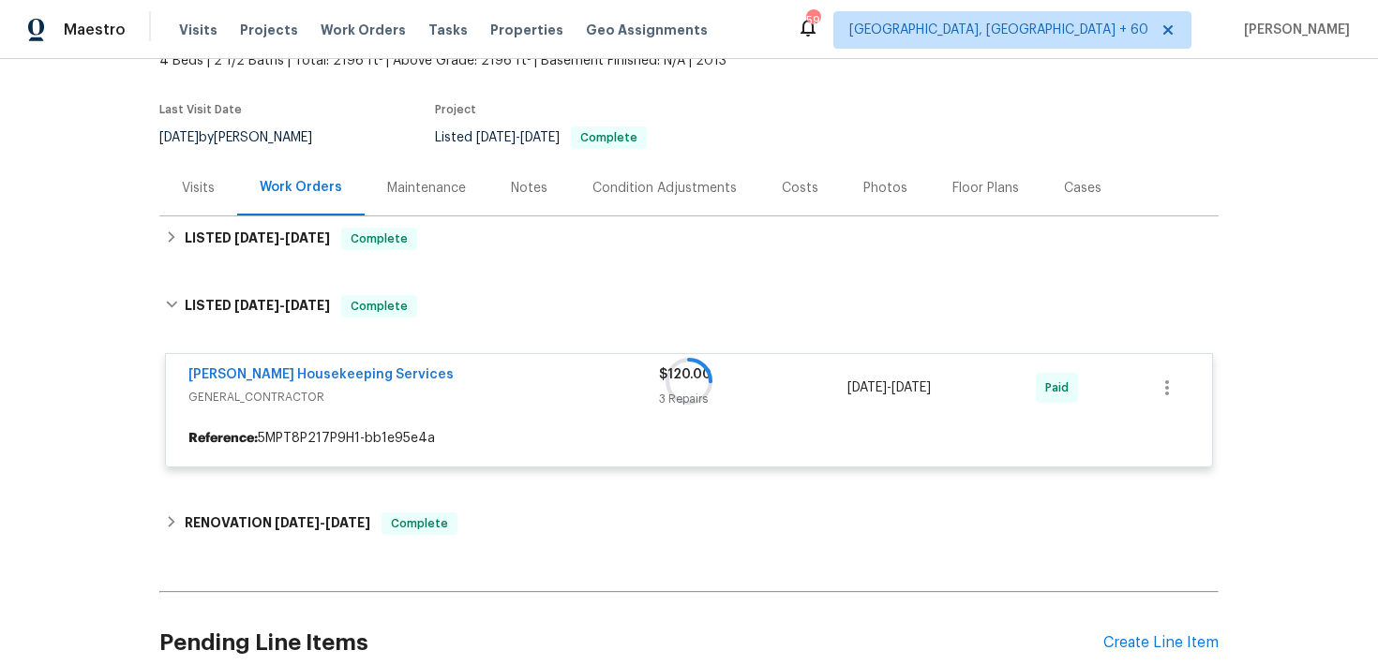
scroll to position [142, 0]
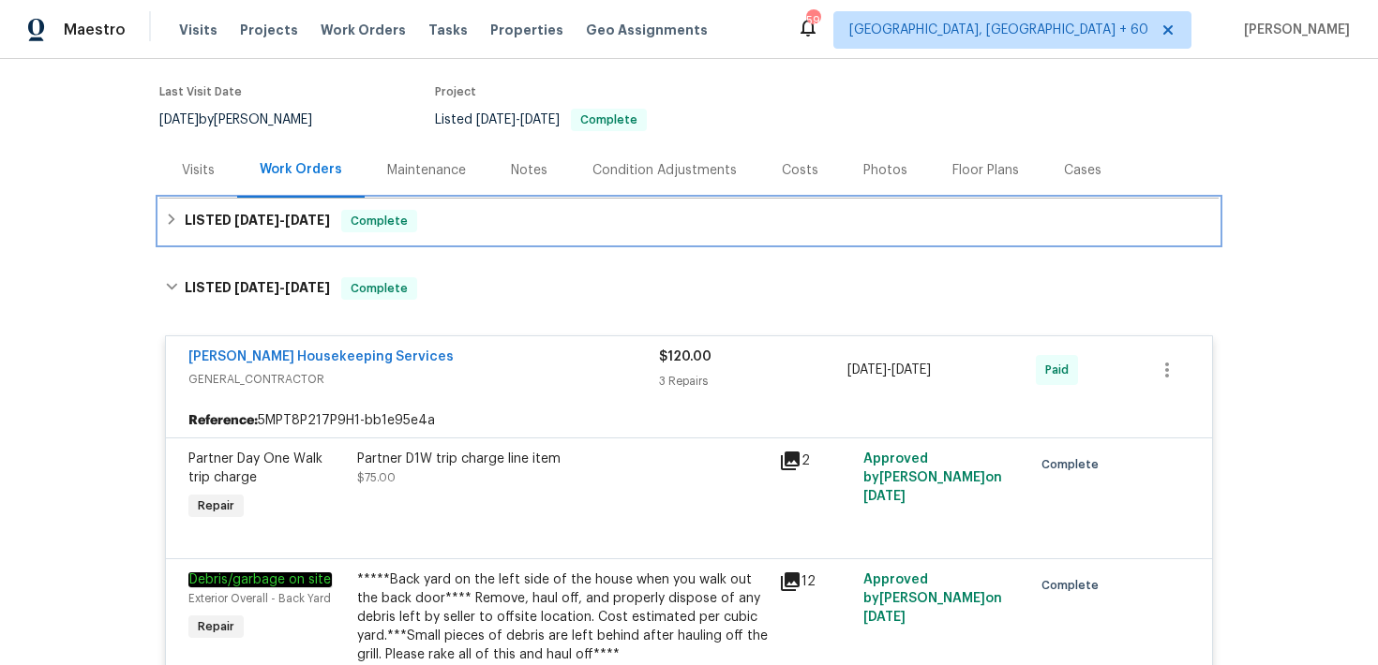
click at [494, 230] on div "LISTED [DATE] - [DATE] Complete" at bounding box center [689, 221] width 1048 height 22
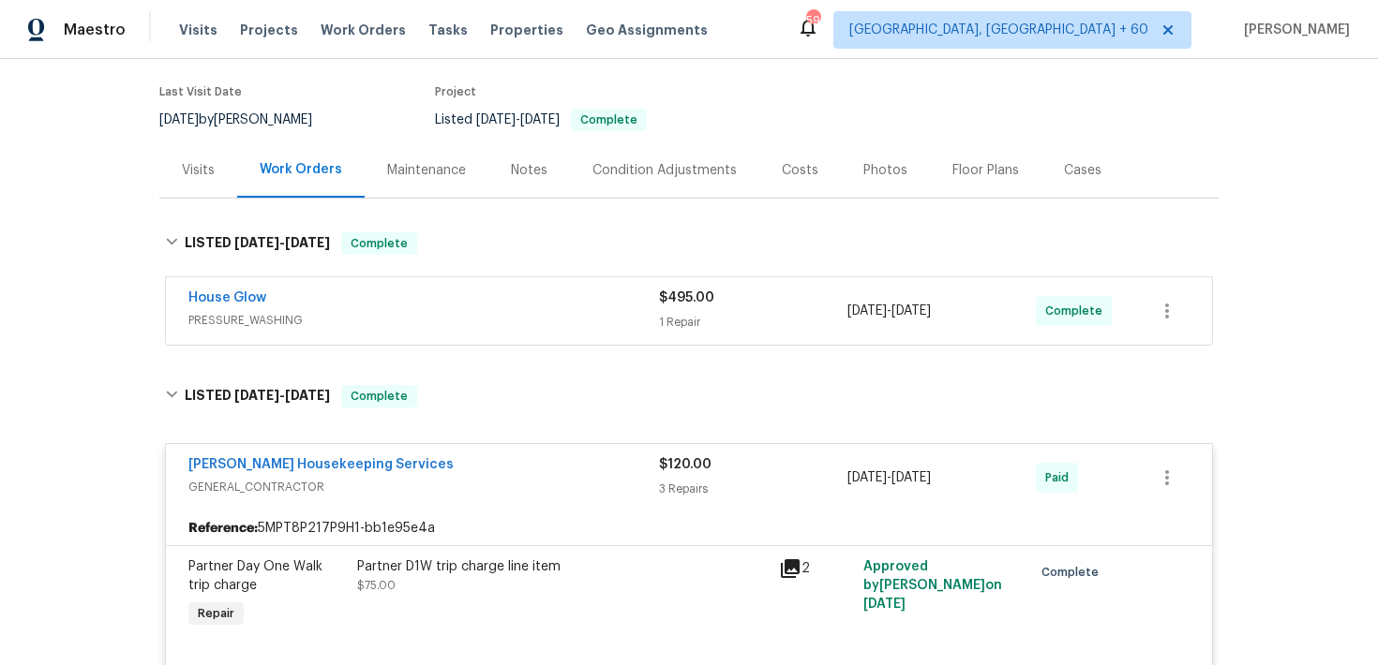
click at [625, 306] on div "House Glow" at bounding box center [423, 300] width 470 height 22
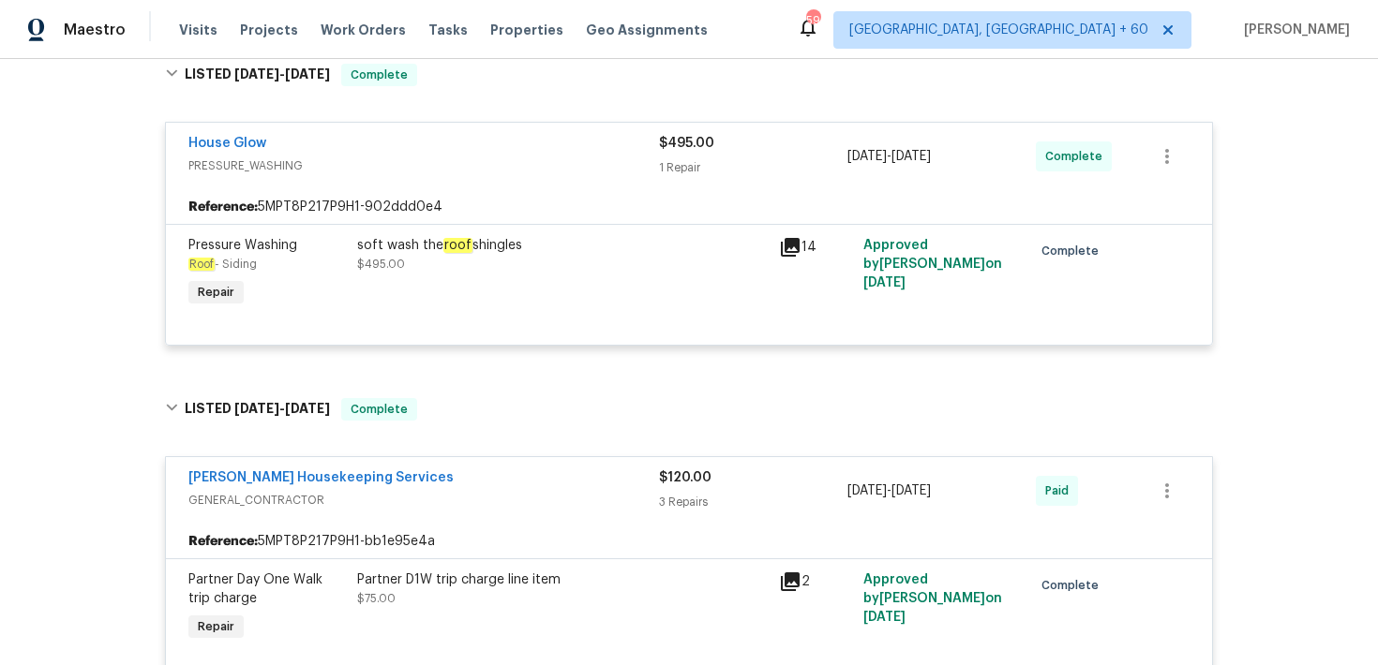
scroll to position [303, 0]
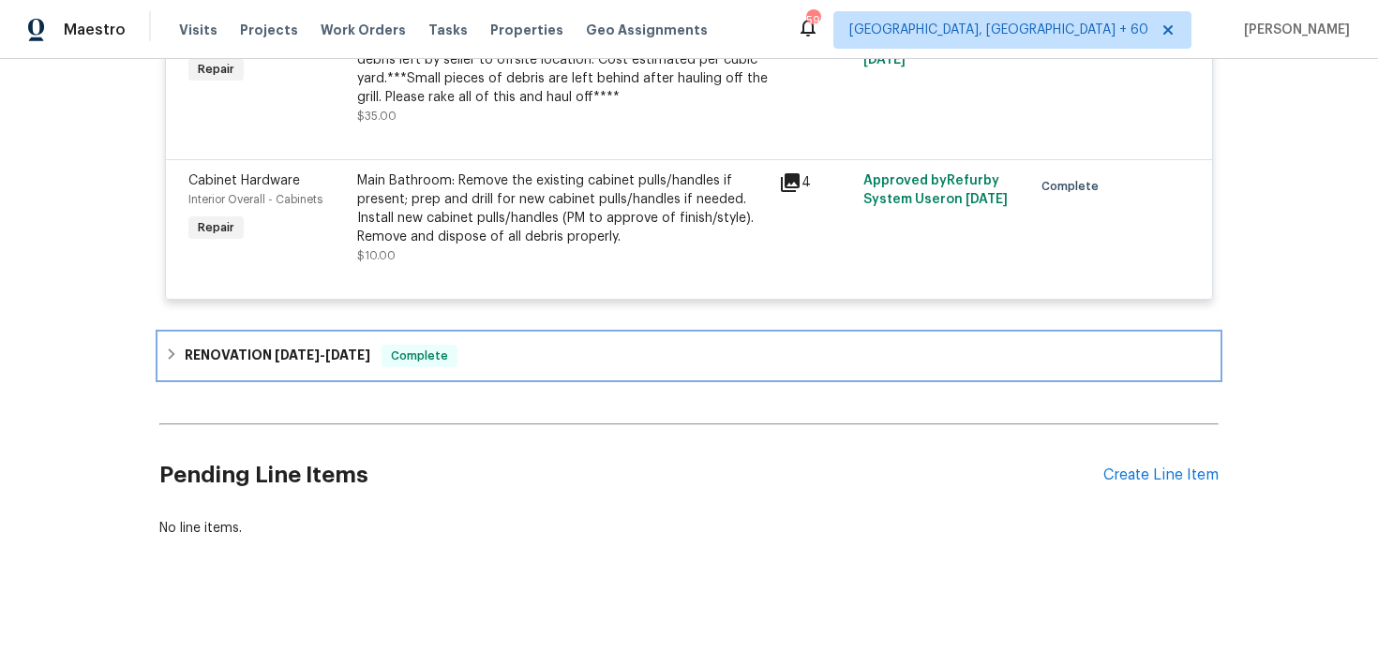
click at [457, 353] on div "Complete" at bounding box center [419, 356] width 76 height 22
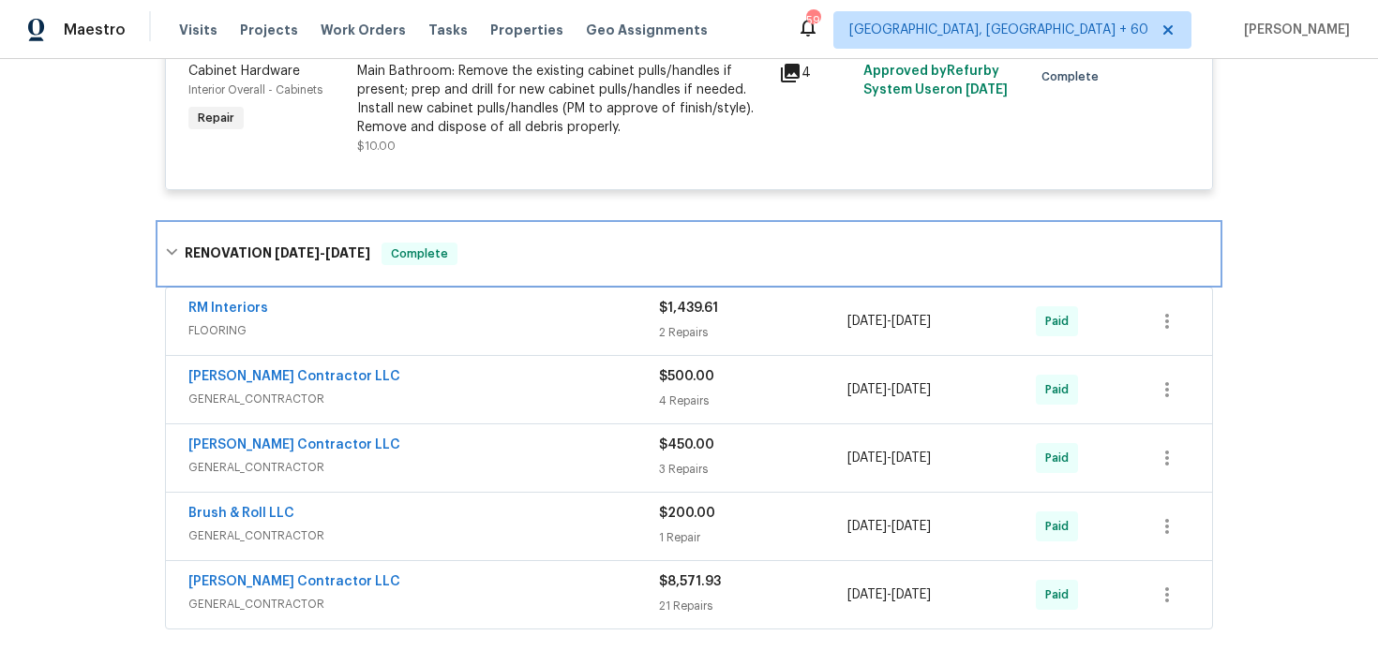
scroll to position [1153, 0]
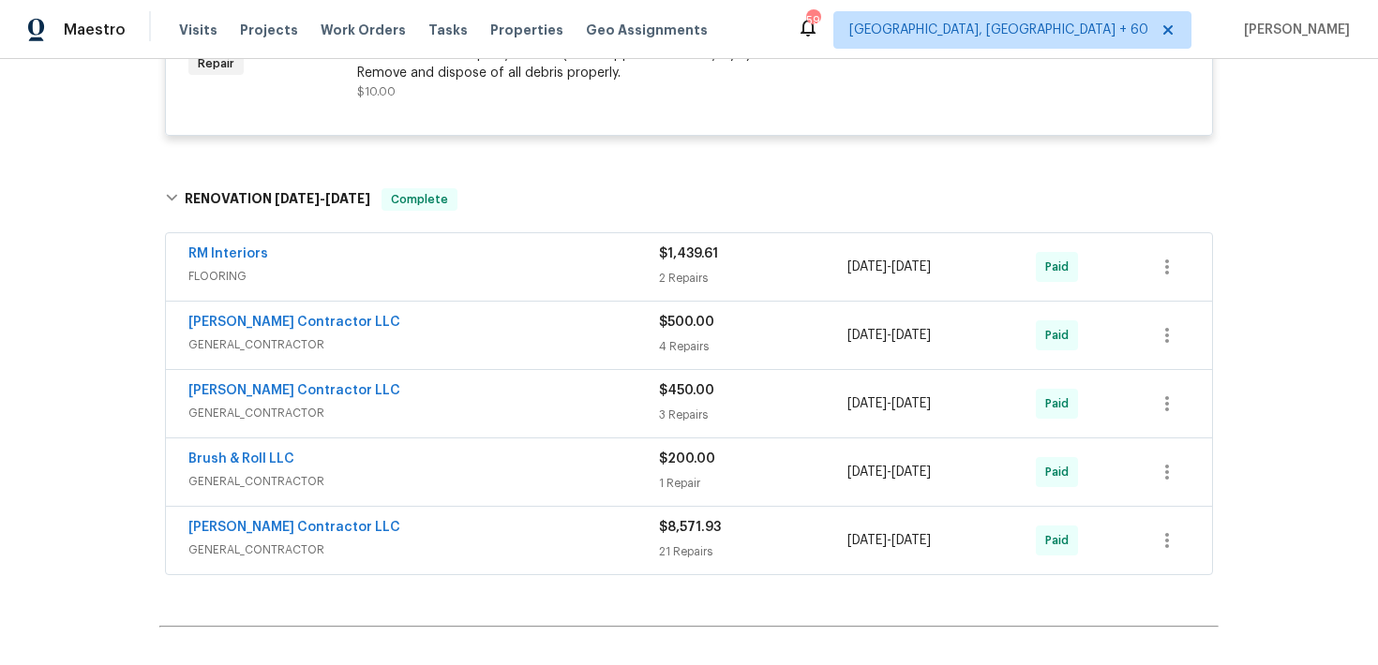
click at [676, 252] on span "$1,439.61" at bounding box center [688, 253] width 59 height 13
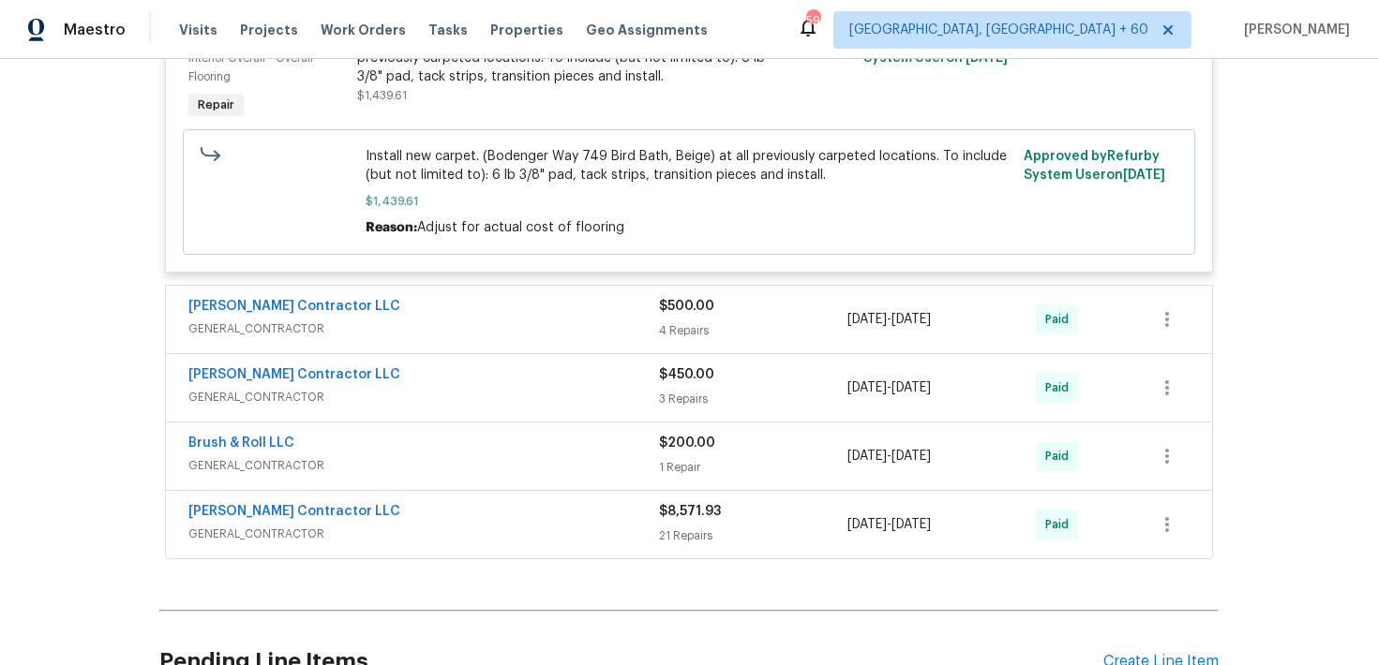
scroll to position [1703, 0]
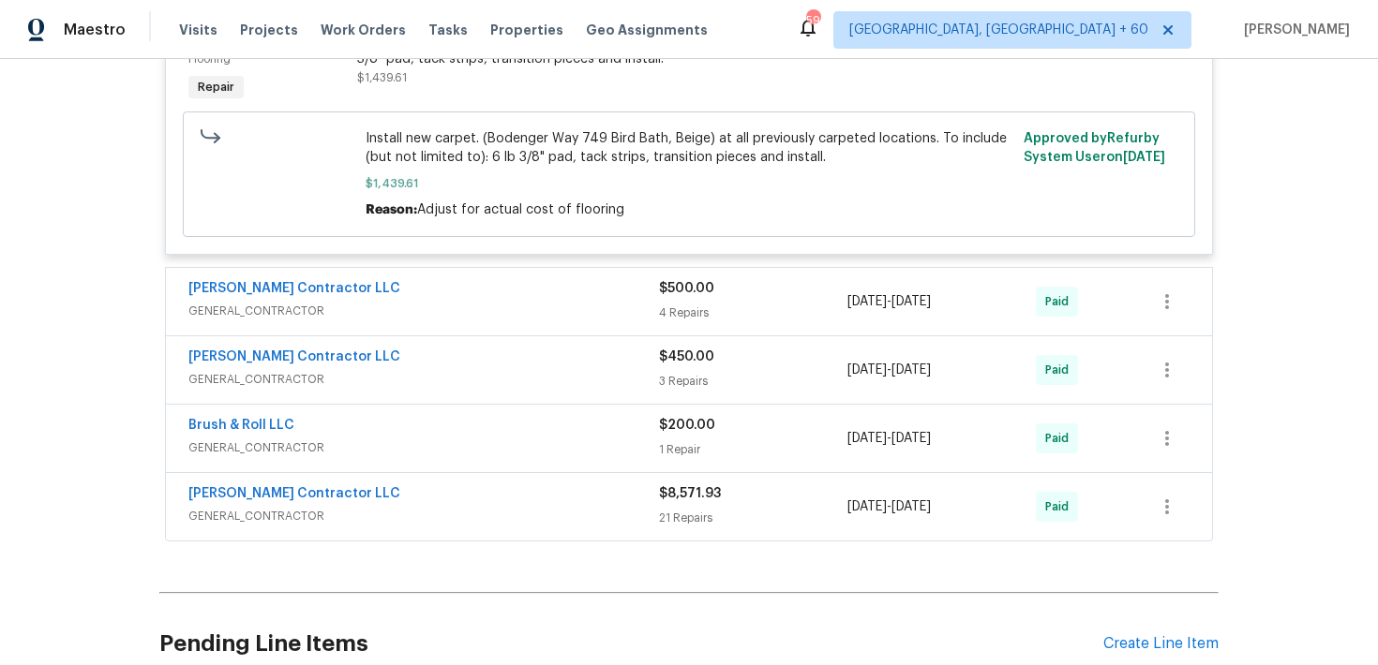
click at [669, 321] on div "4 Repairs" at bounding box center [753, 313] width 188 height 19
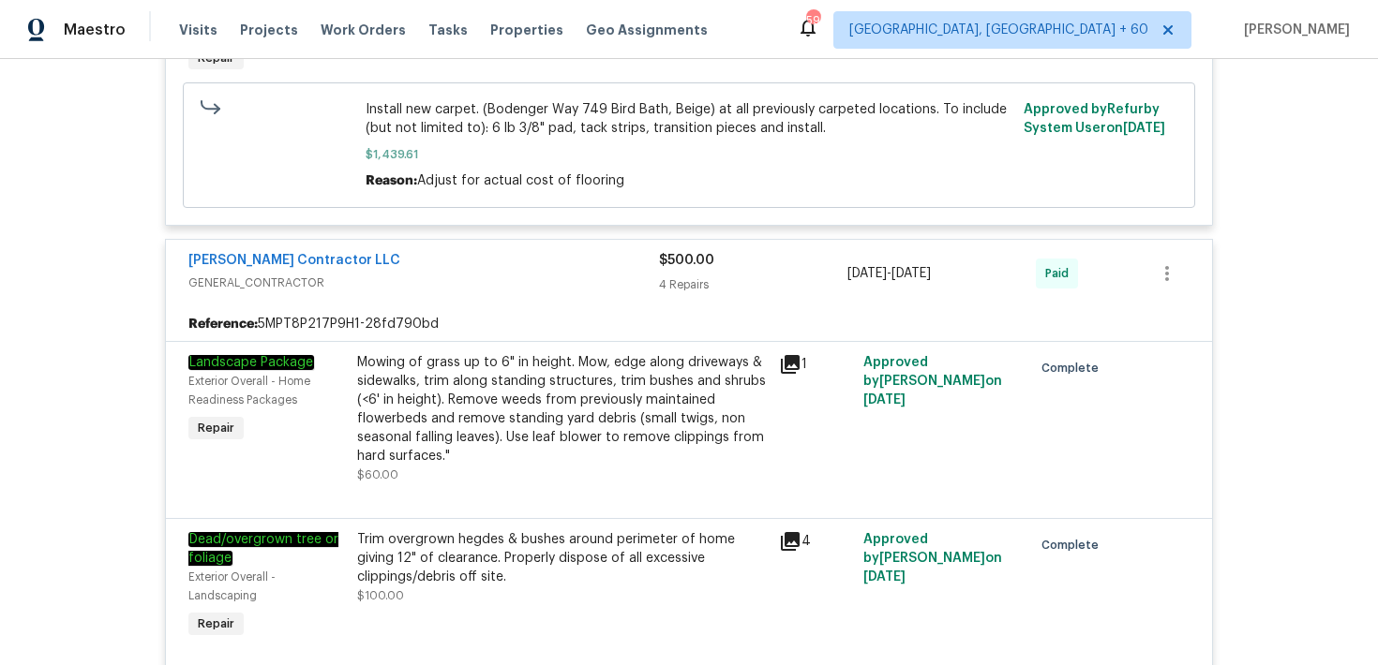
click at [687, 283] on div "4 Repairs" at bounding box center [753, 285] width 188 height 19
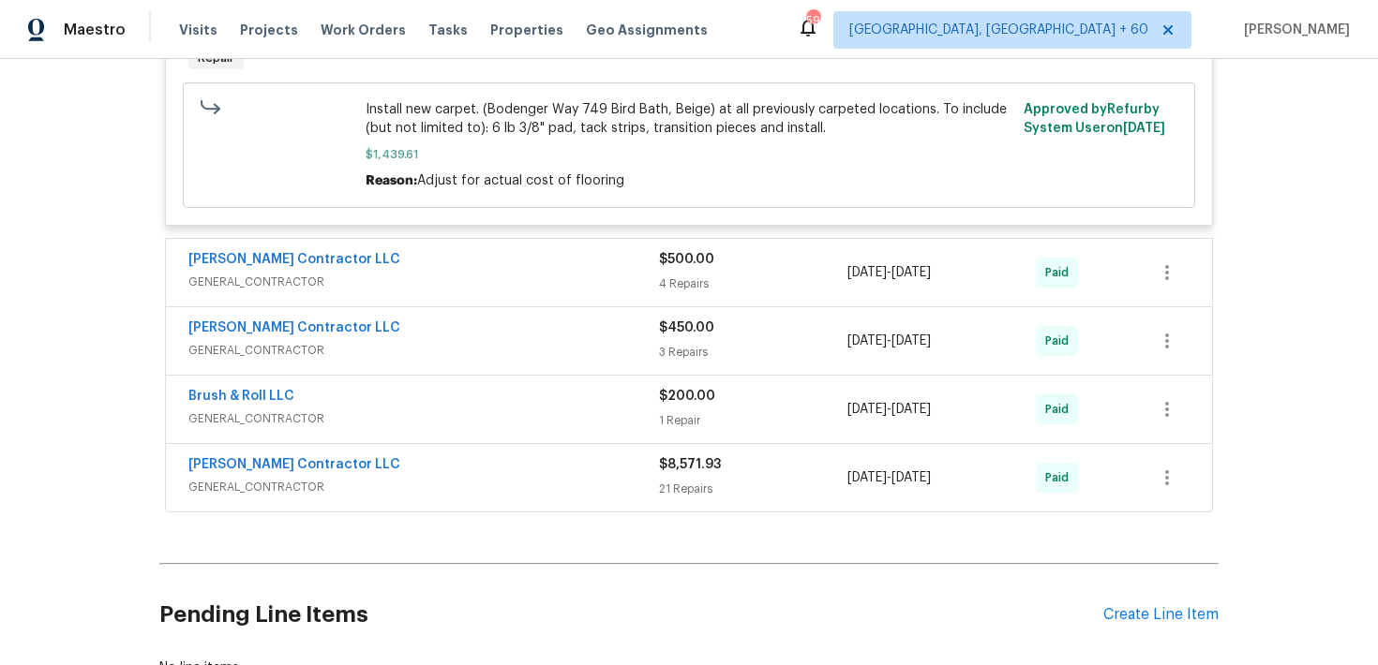
scroll to position [1812, 0]
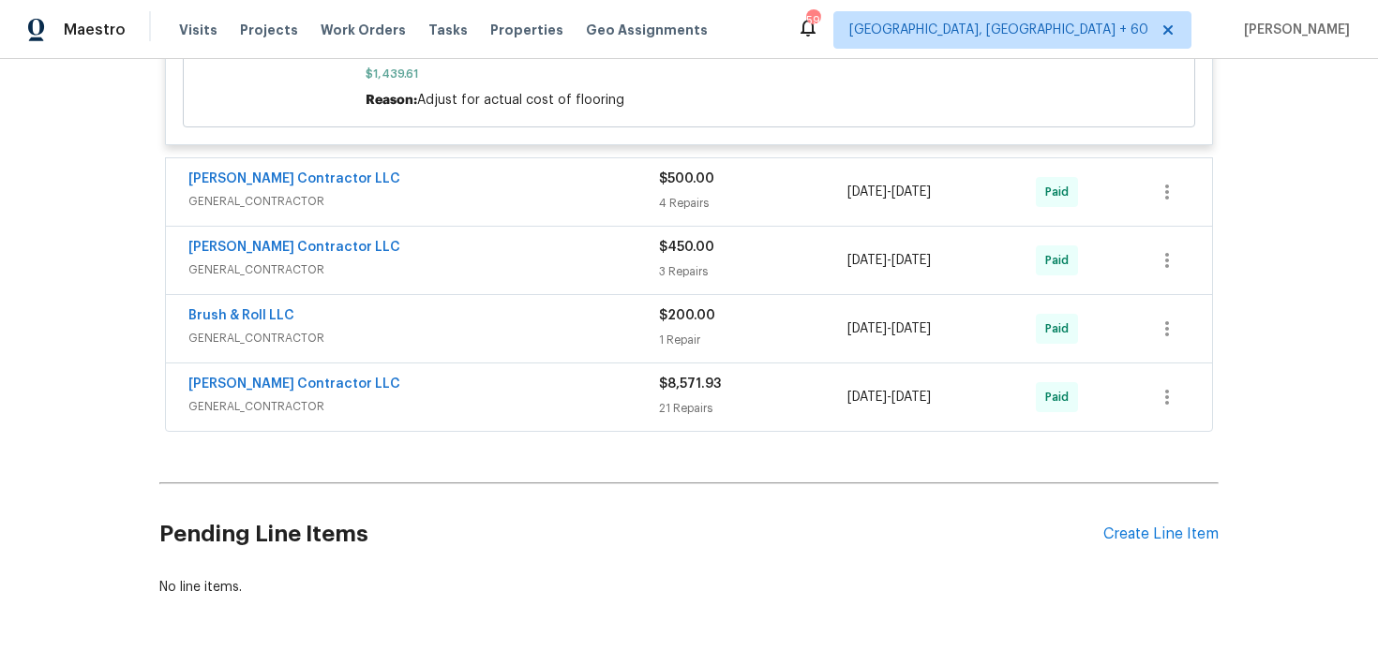
click at [689, 268] on div "3 Repairs" at bounding box center [753, 271] width 188 height 19
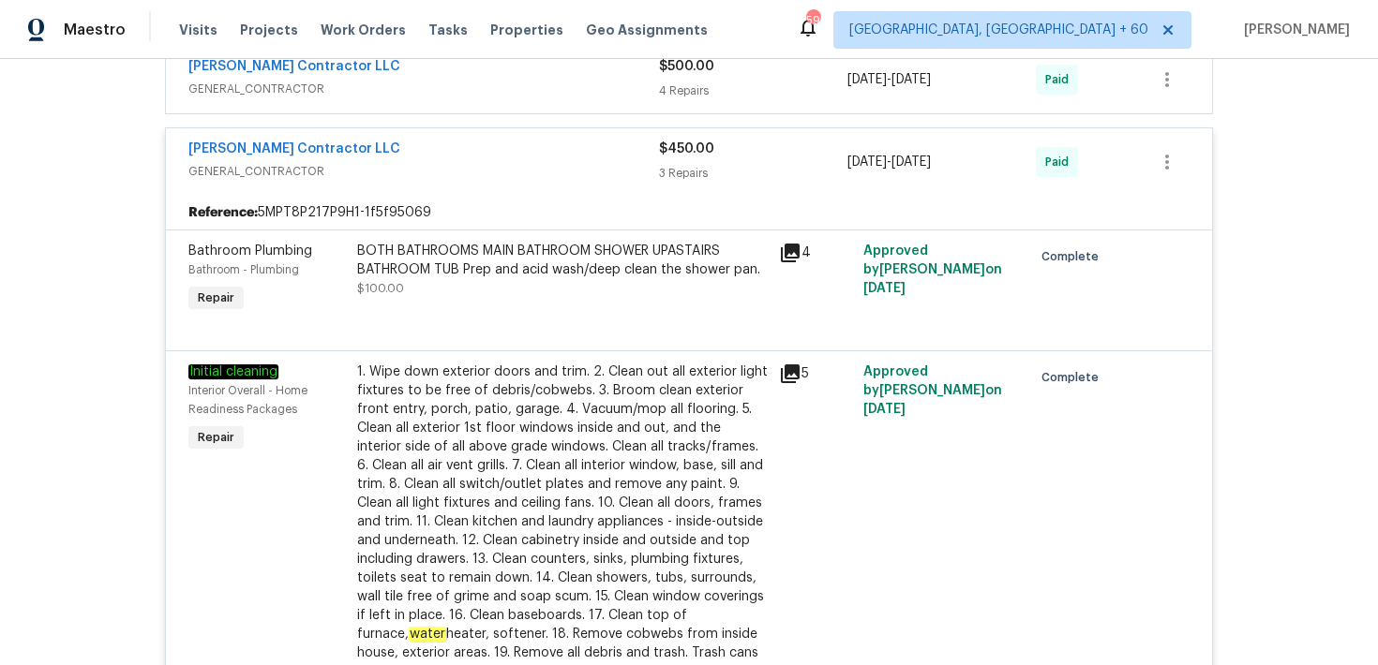
scroll to position [1830, 0]
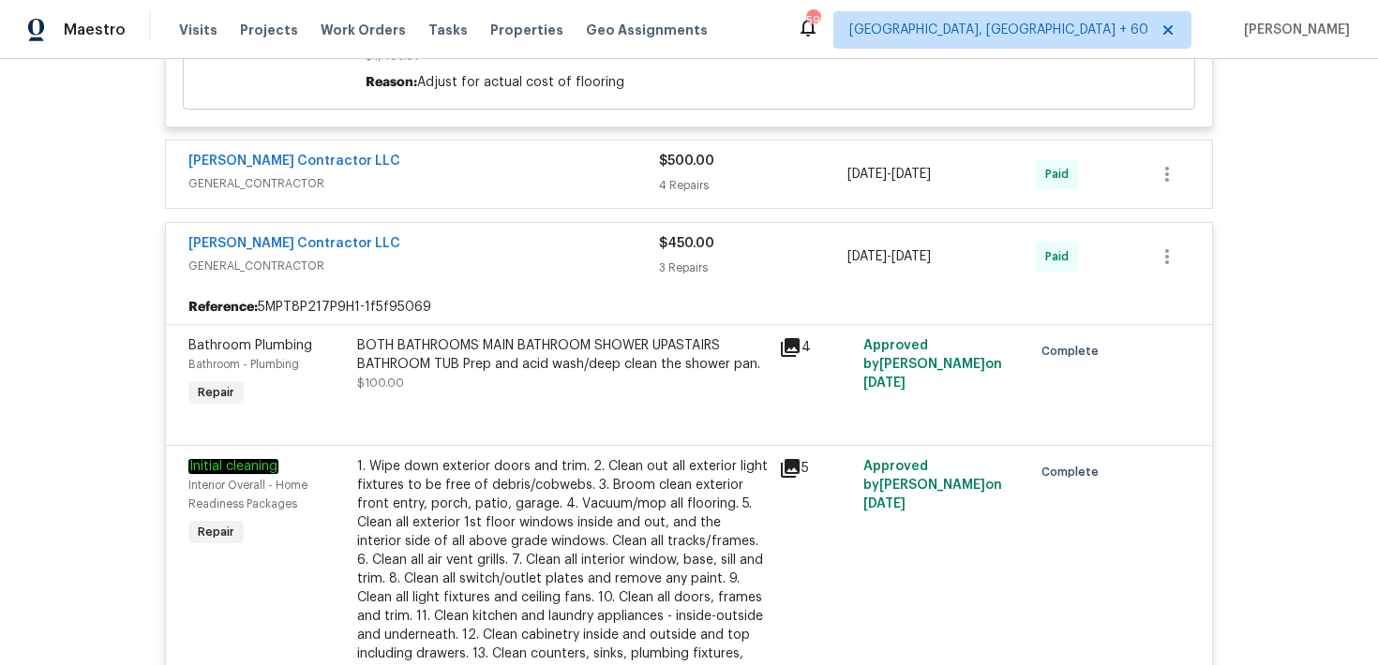
click at [686, 253] on div "$450.00" at bounding box center [753, 243] width 188 height 19
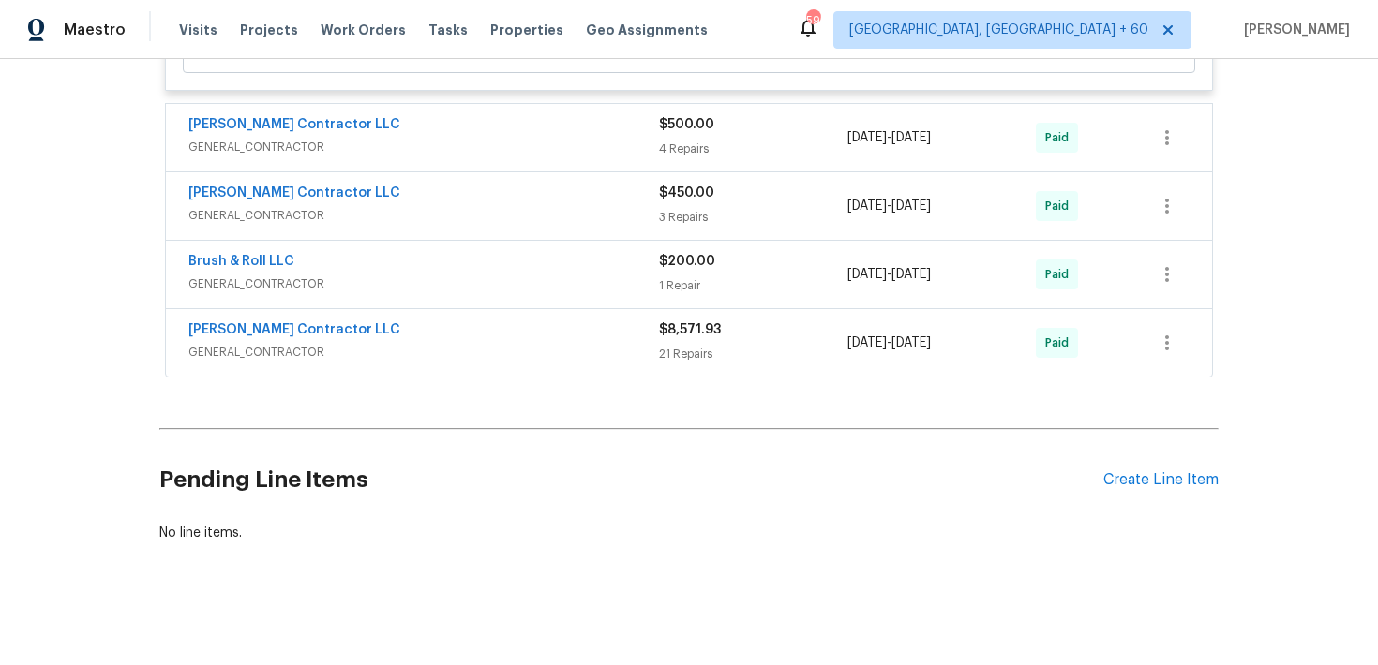
scroll to position [1870, 0]
click at [675, 354] on div "21 Repairs" at bounding box center [753, 351] width 188 height 19
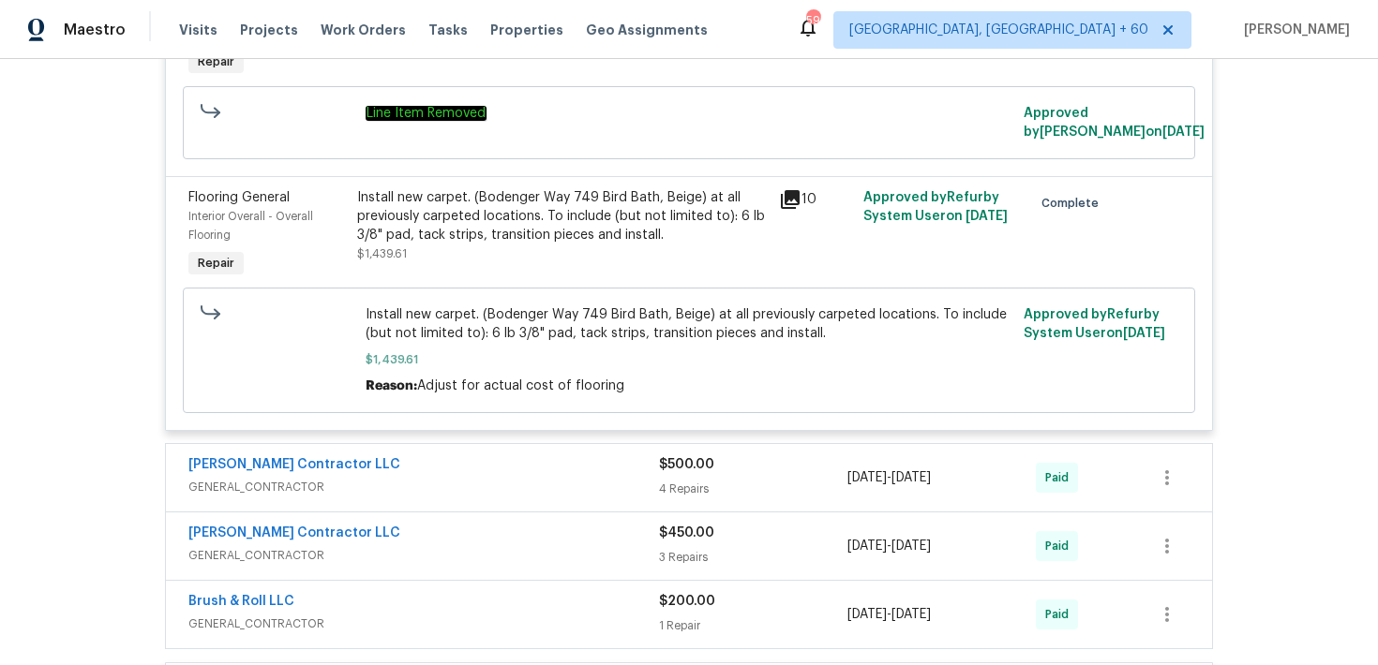
scroll to position [1526, 0]
click at [683, 472] on span "$500.00" at bounding box center [686, 465] width 55 height 13
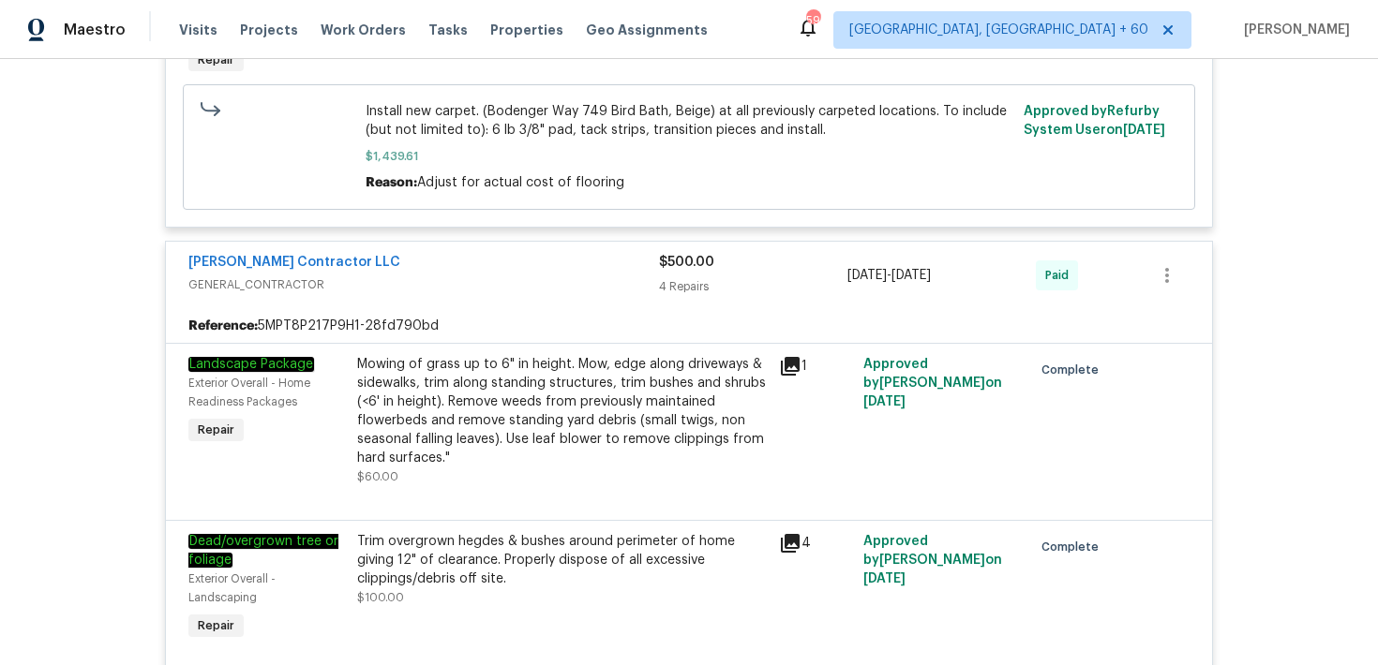
scroll to position [1733, 0]
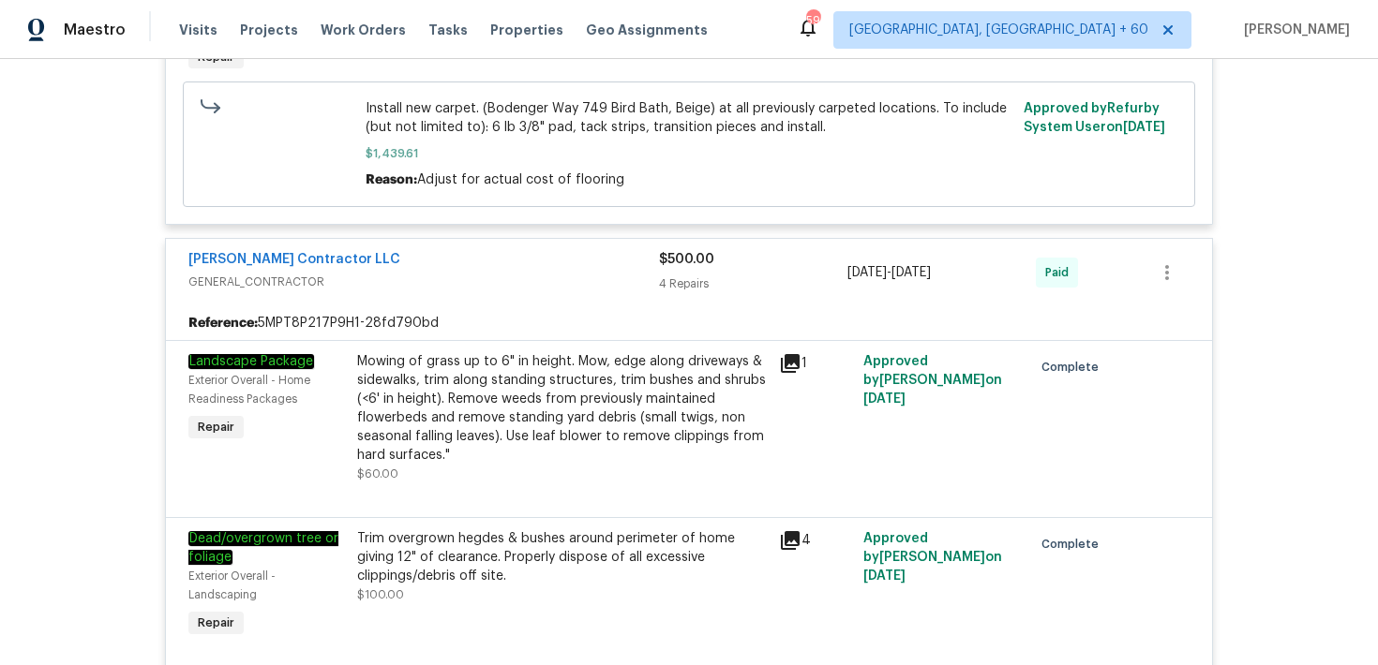
click at [692, 280] on div "4 Repairs" at bounding box center [753, 284] width 188 height 19
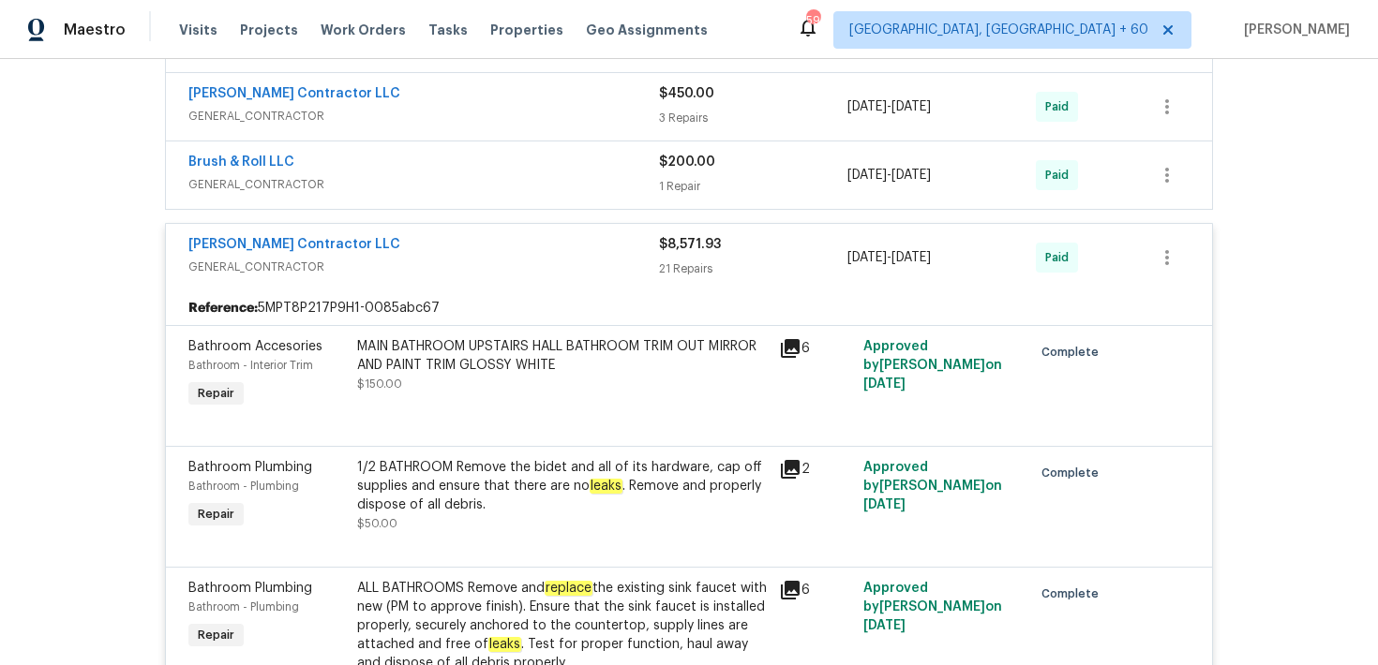
click at [688, 269] on div "21 Repairs" at bounding box center [753, 269] width 188 height 19
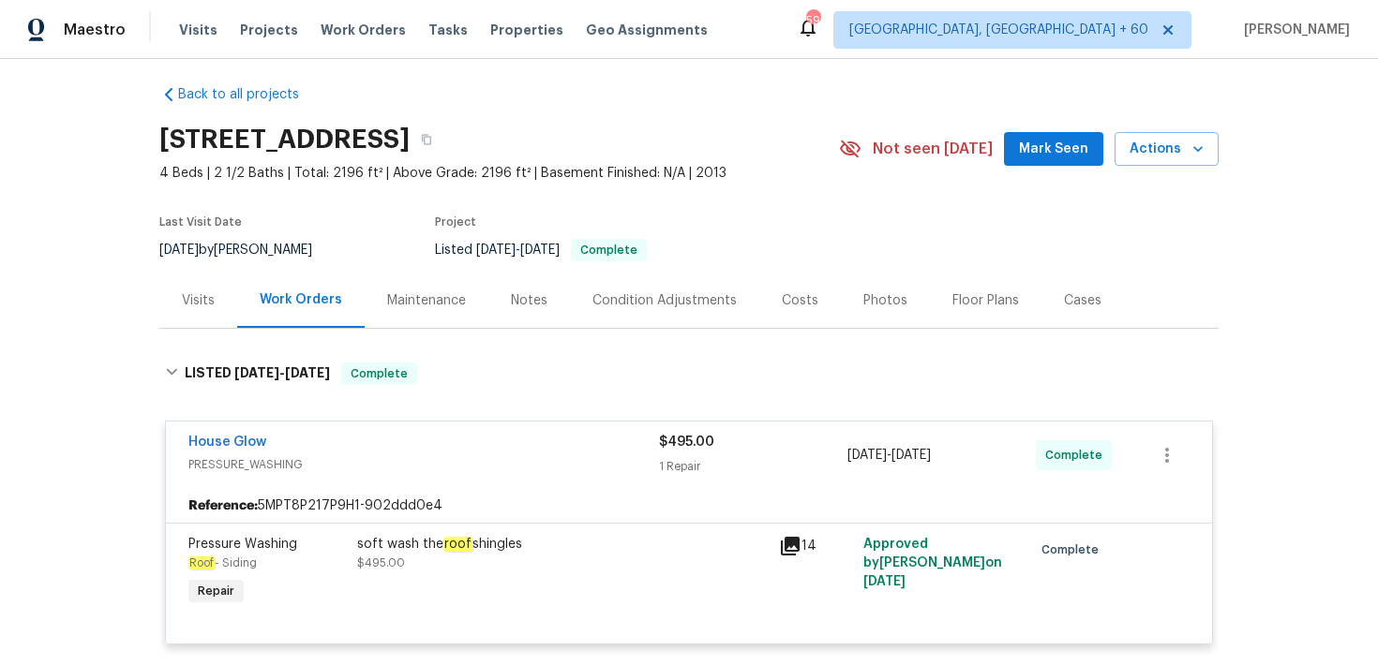
scroll to position [0, 0]
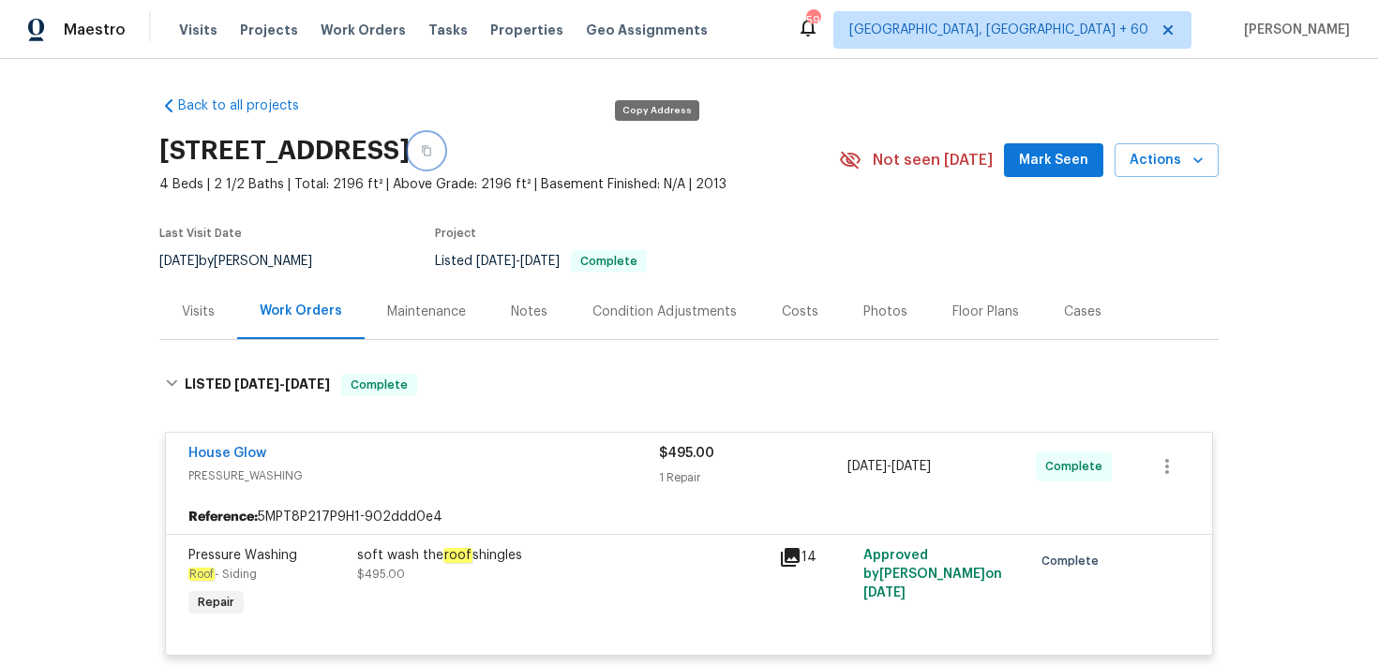
click at [432, 149] on icon "button" at bounding box center [426, 150] width 11 height 11
click at [200, 28] on span "Visits" at bounding box center [198, 30] width 38 height 19
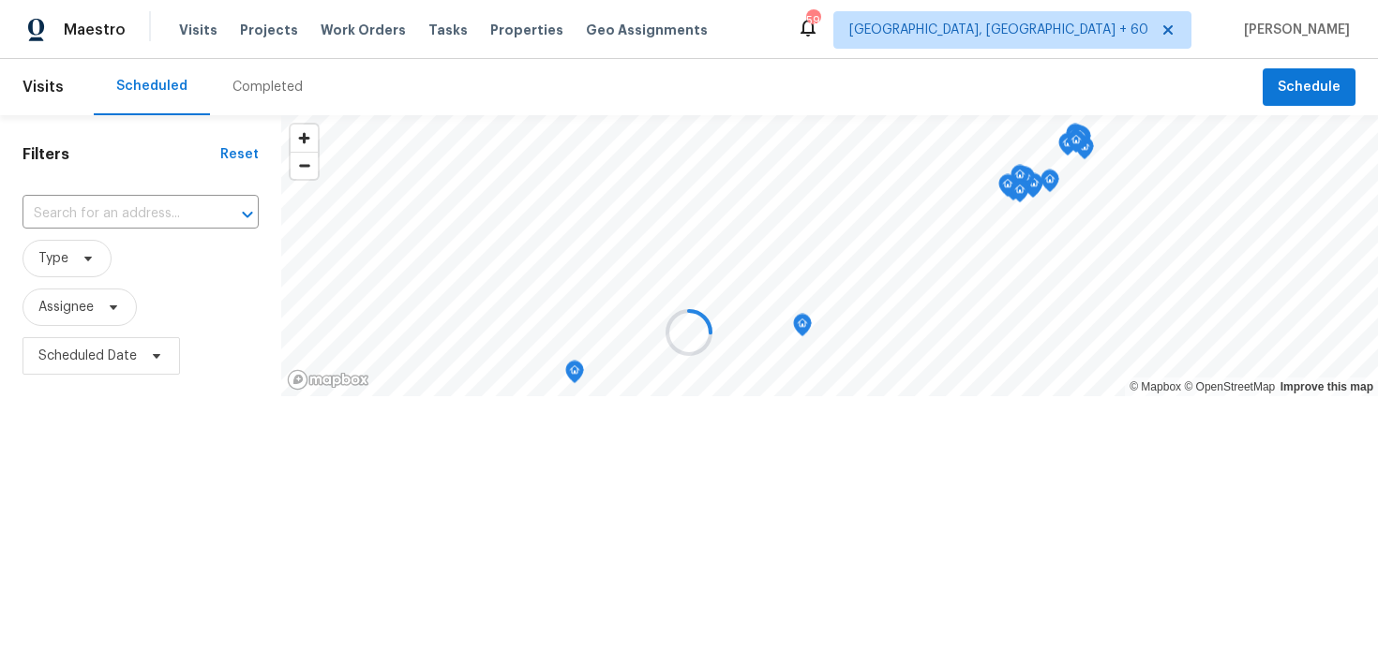
click at [235, 86] on div at bounding box center [689, 332] width 1378 height 665
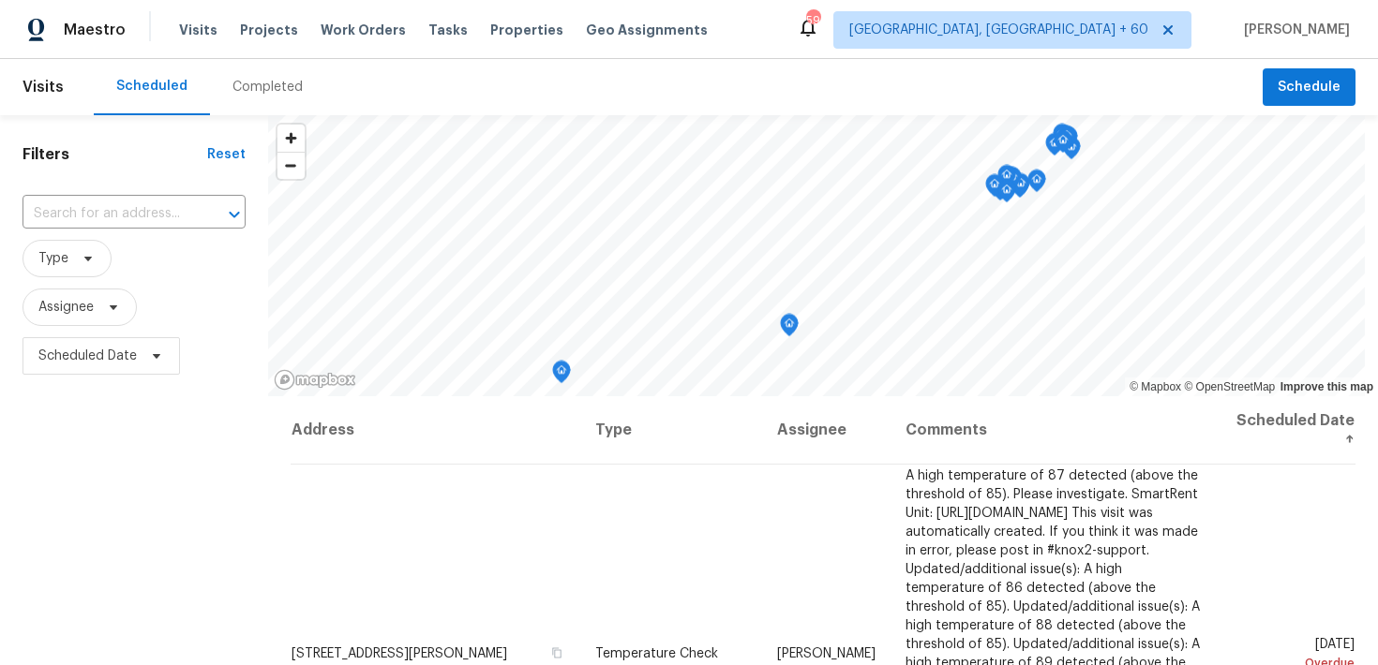
click at [259, 81] on div "Completed" at bounding box center [267, 87] width 70 height 19
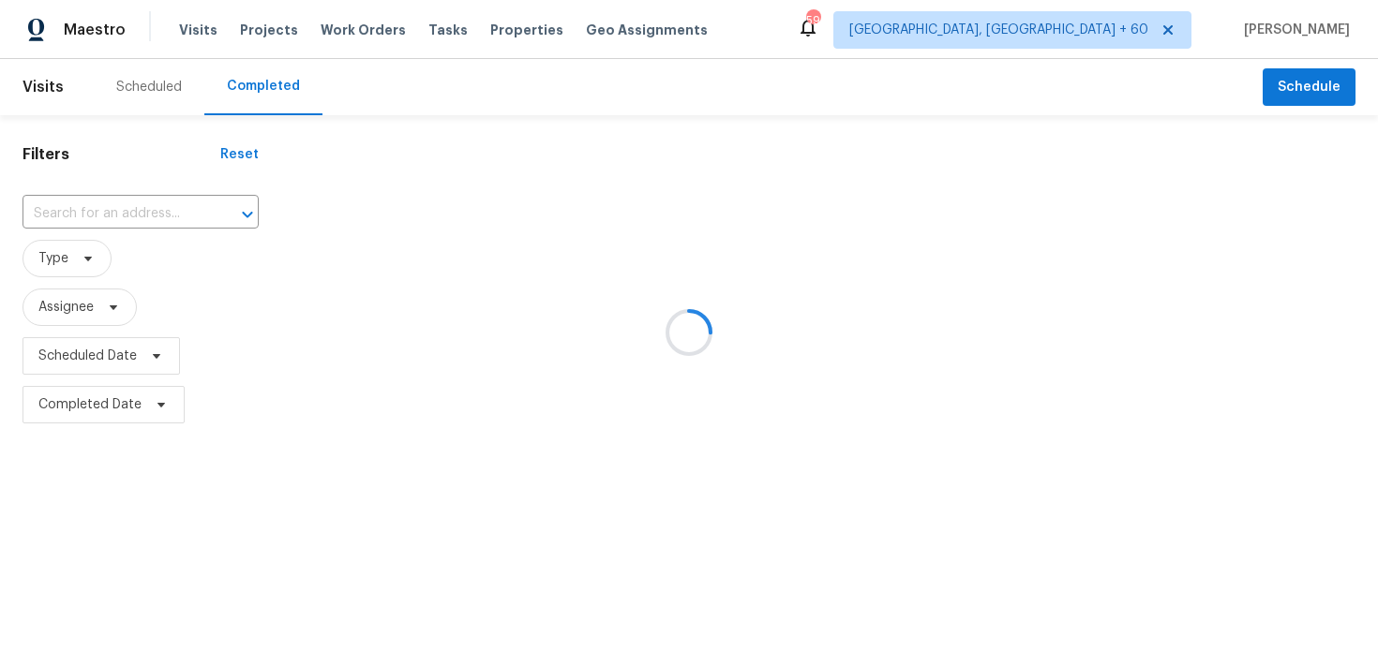
click at [104, 216] on div at bounding box center [689, 332] width 1378 height 665
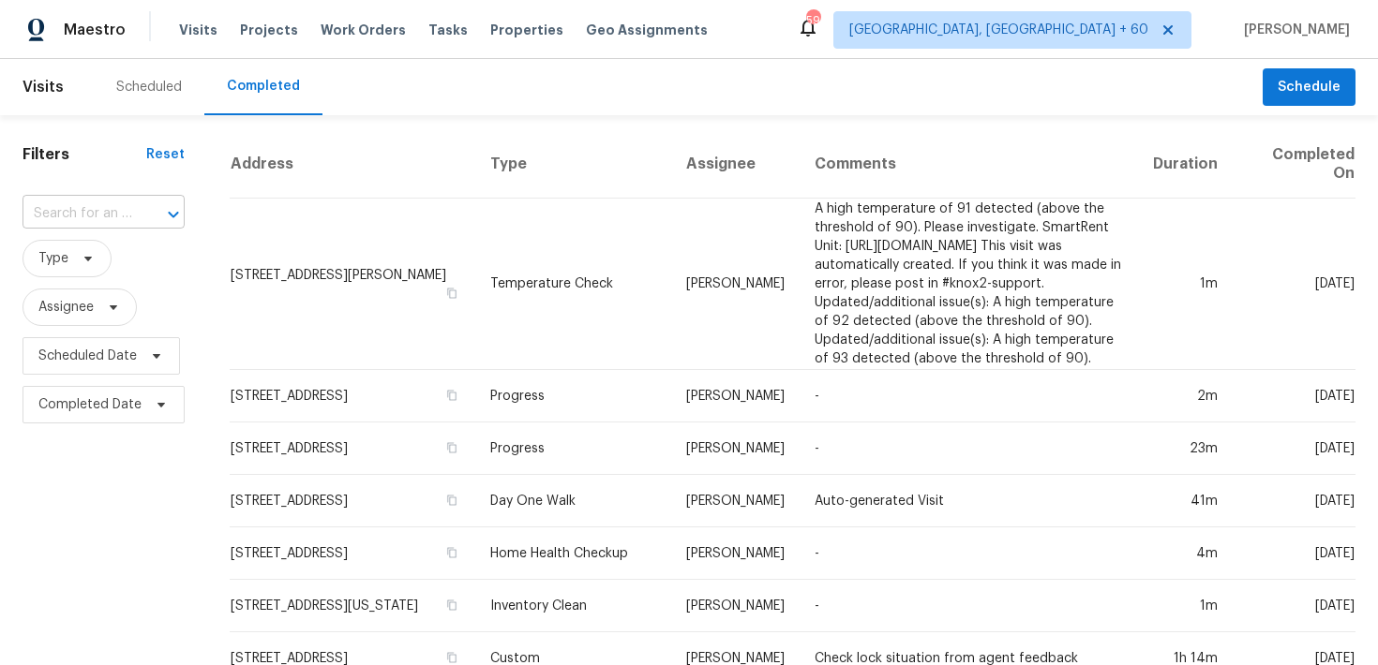
click at [68, 218] on input "text" at bounding box center [77, 214] width 110 height 29
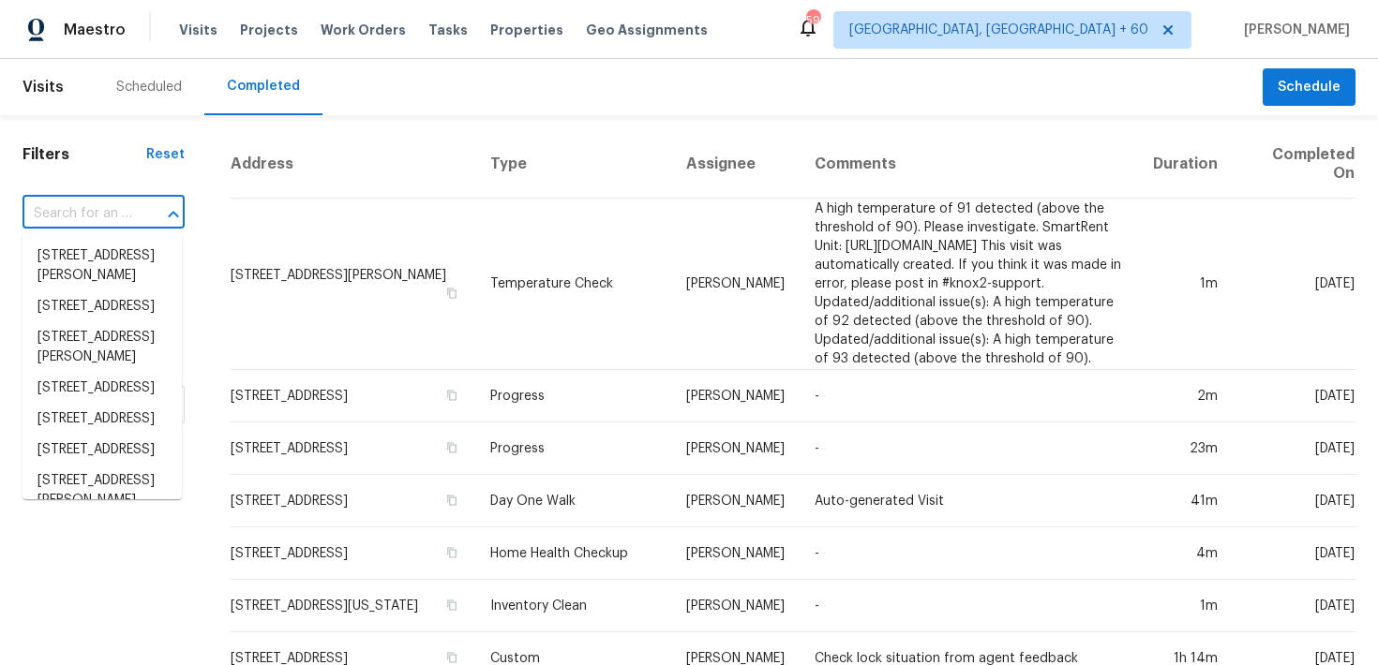
paste input "[STREET_ADDRESS][PERSON_NAME]"
type input "[STREET_ADDRESS][PERSON_NAME]"
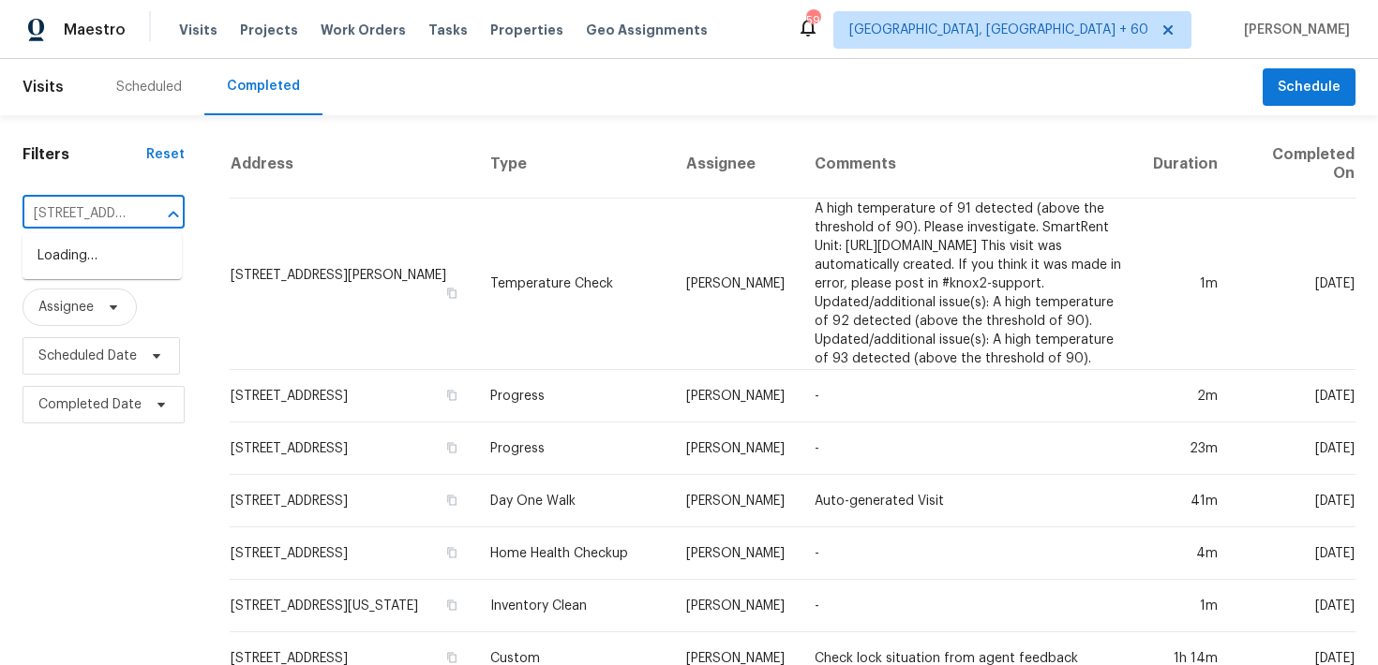
scroll to position [0, 140]
click at [80, 261] on li "[STREET_ADDRESS][PERSON_NAME]" at bounding box center [101, 266] width 159 height 51
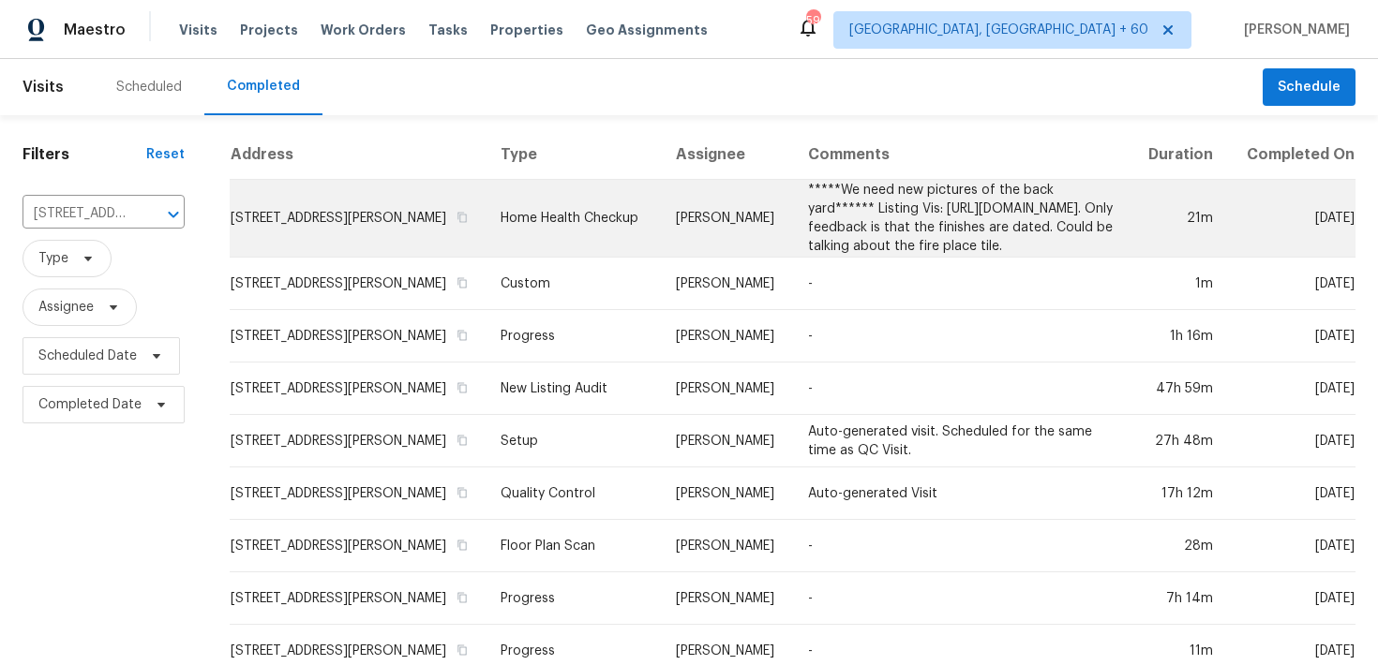
click at [552, 240] on td "Home Health Checkup" at bounding box center [572, 219] width 175 height 78
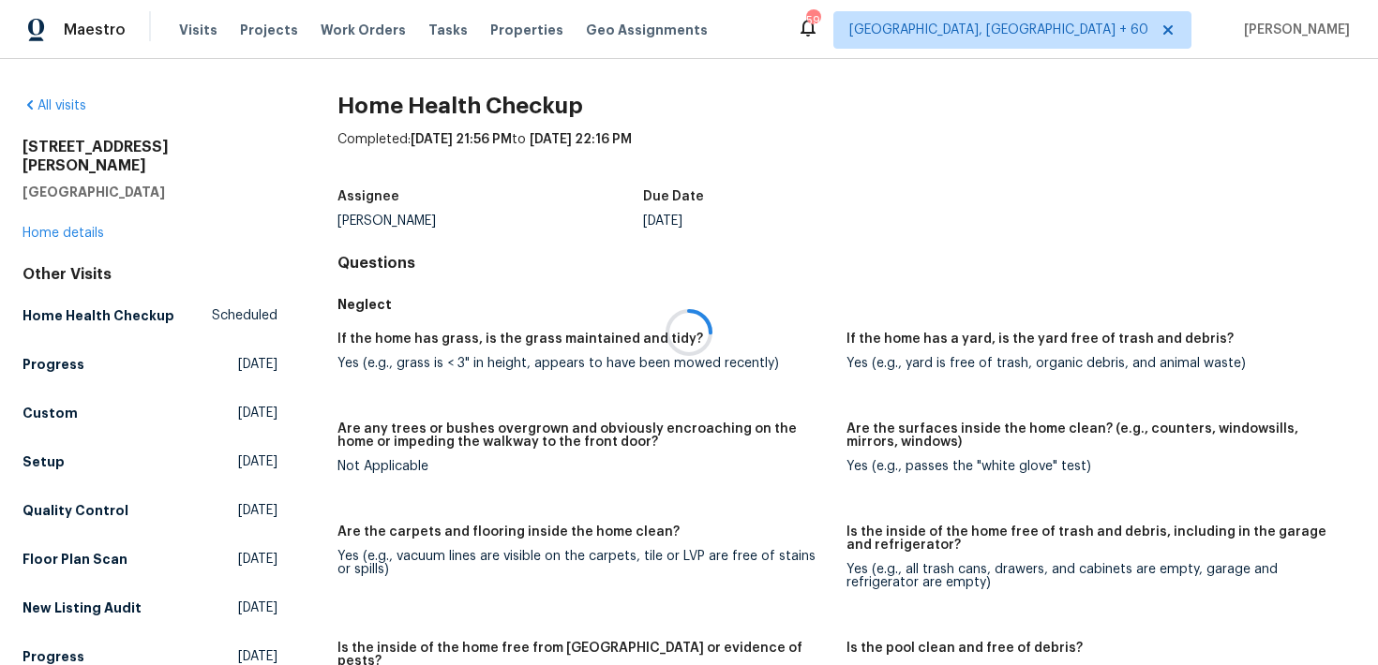
click at [86, 205] on div at bounding box center [689, 332] width 1378 height 665
click at [69, 218] on div at bounding box center [689, 332] width 1378 height 665
click at [64, 215] on div at bounding box center [689, 332] width 1378 height 665
click at [40, 227] on link "Home details" at bounding box center [63, 233] width 82 height 13
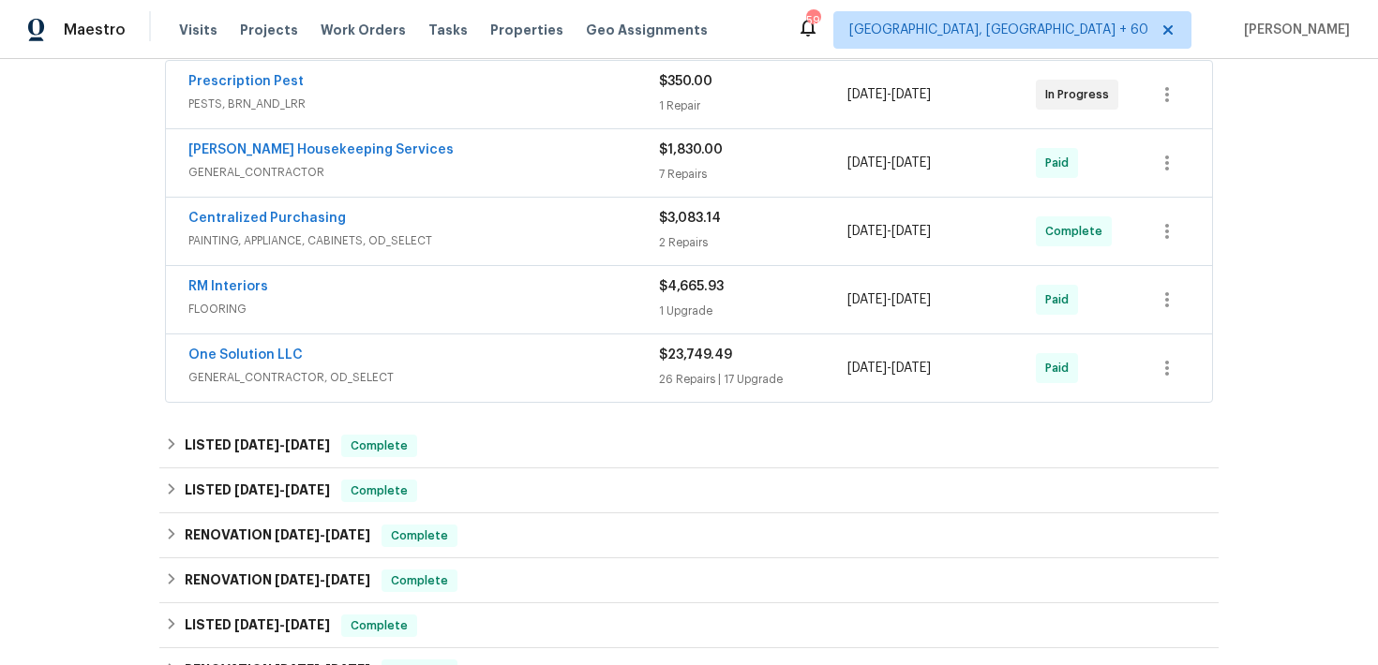
scroll to position [362, 0]
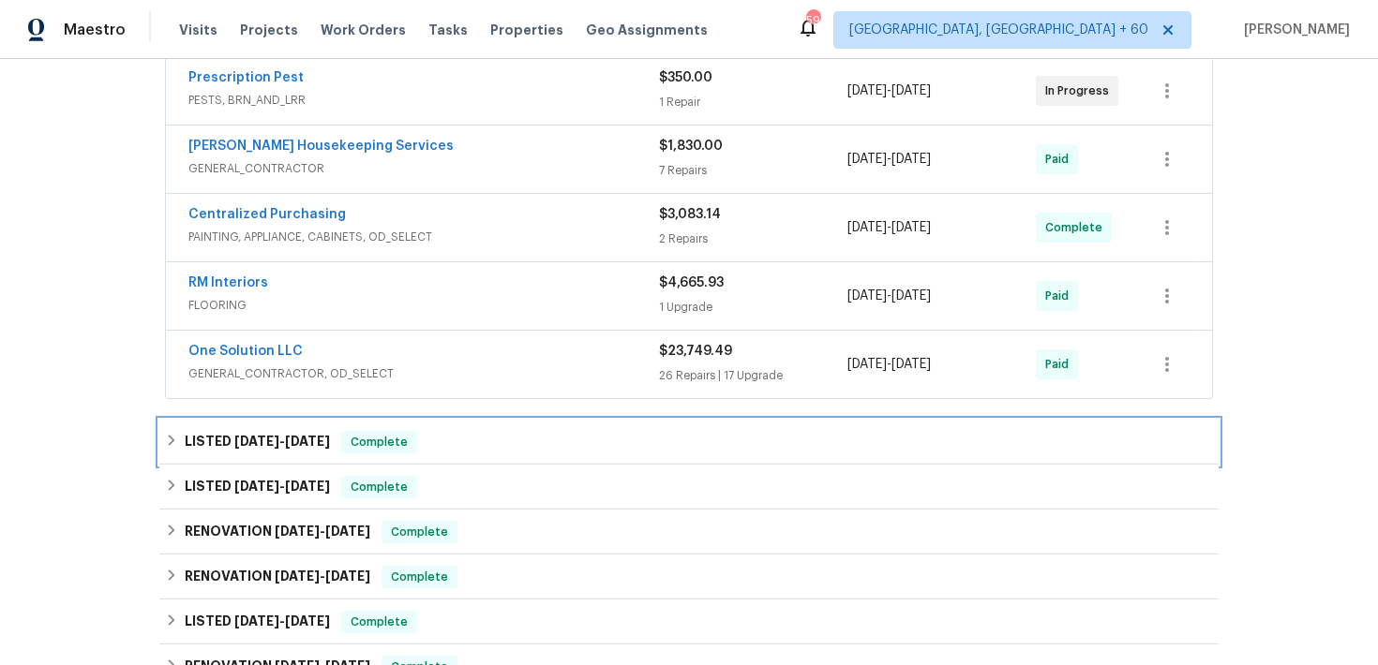
click at [484, 437] on div "LISTED [DATE] - [DATE] Complete" at bounding box center [689, 442] width 1048 height 22
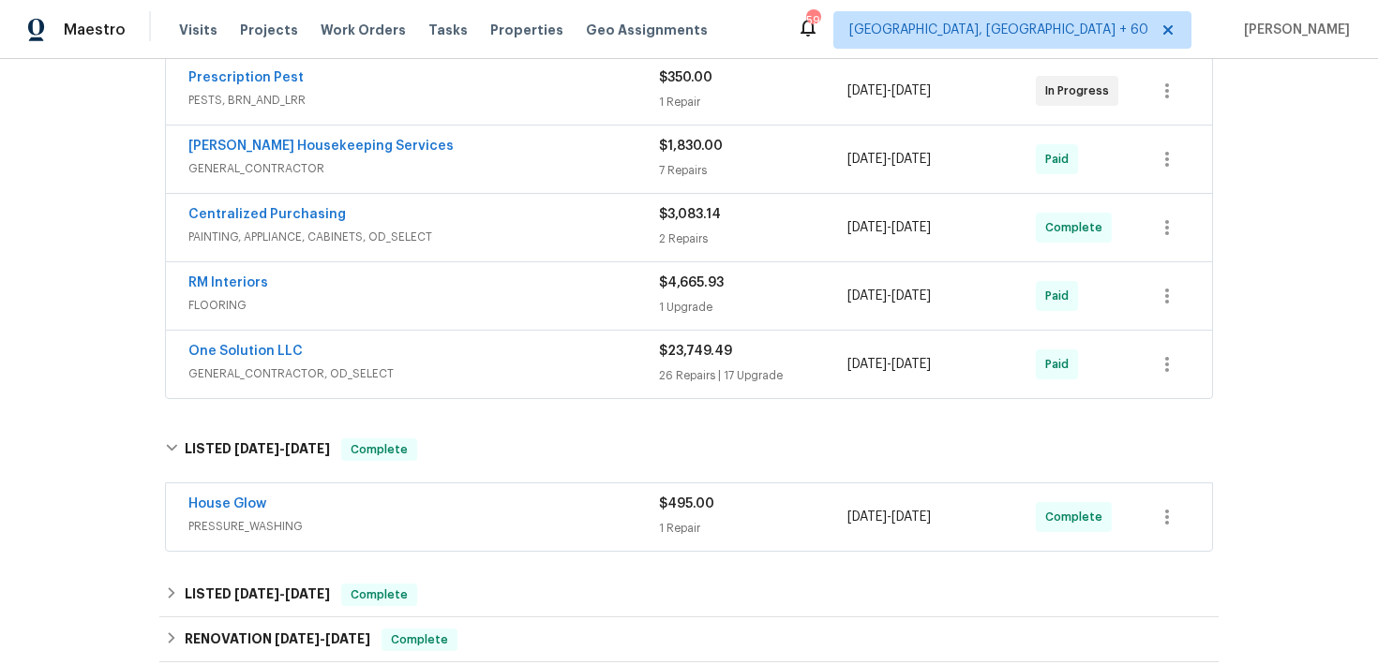
click at [681, 509] on span "$495.00" at bounding box center [686, 504] width 55 height 13
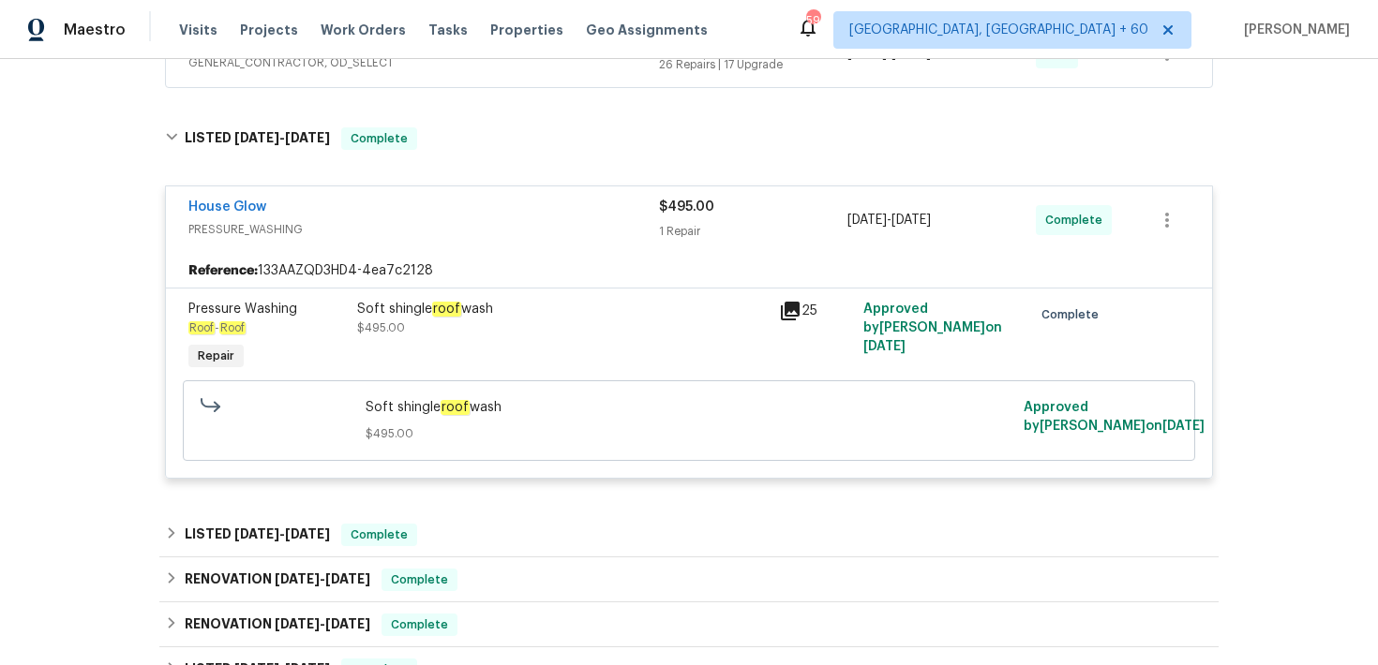
scroll to position [797, 0]
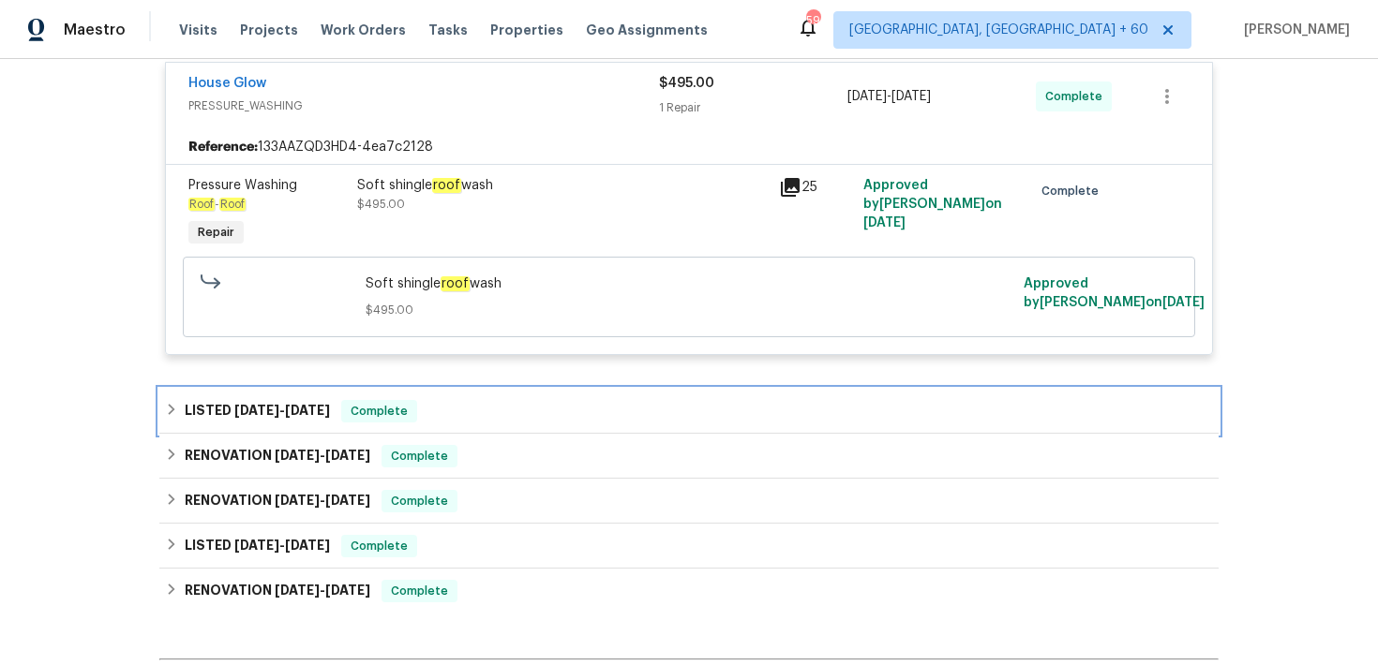
click at [472, 414] on div "LISTED [DATE] - [DATE] Complete" at bounding box center [689, 411] width 1048 height 22
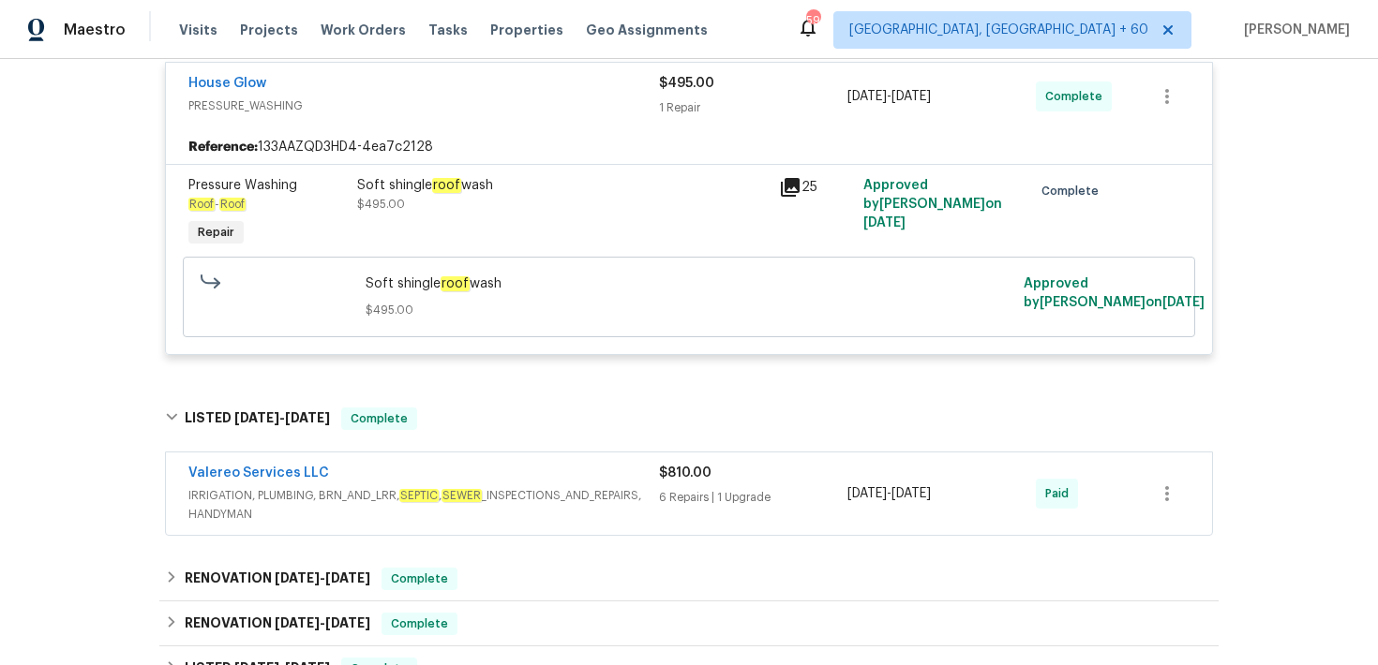
click at [646, 490] on span "IRRIGATION, PLUMBING, BRN_AND_LRR, SEPTIC , SEWER _INSPECTIONS_AND_REPAIRS, HAN…" at bounding box center [423, 504] width 470 height 37
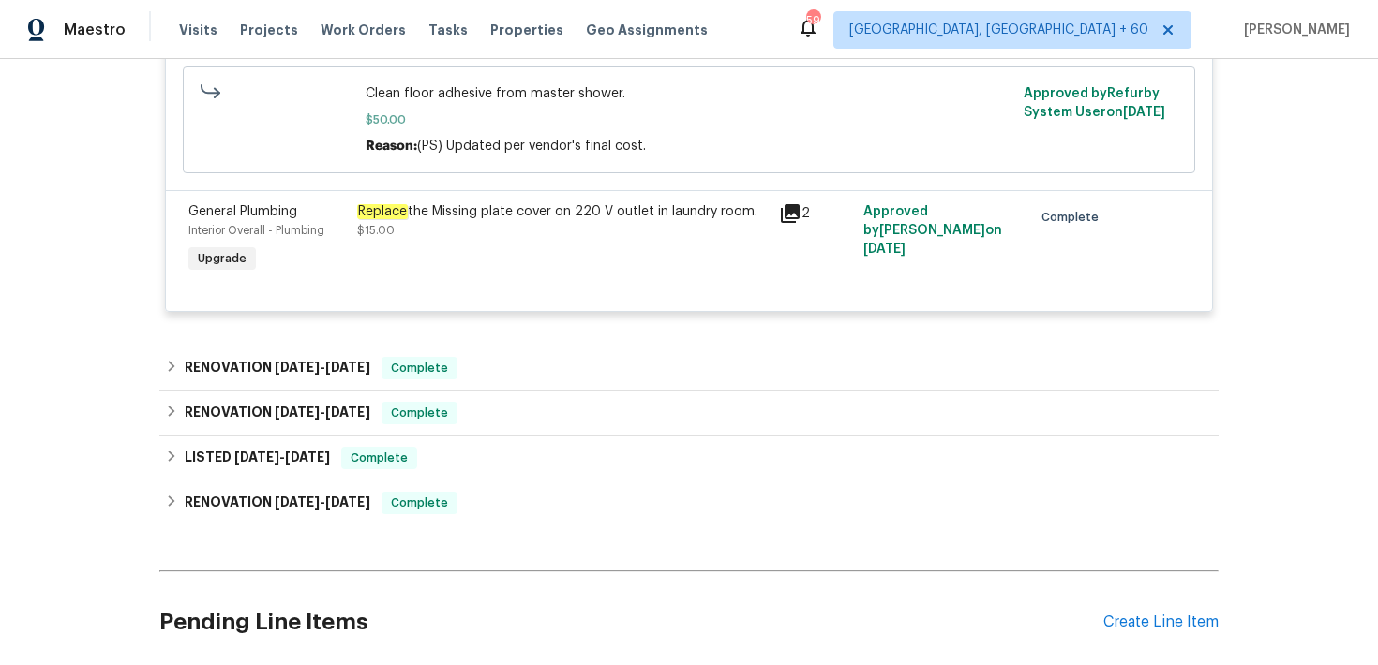
scroll to position [2279, 0]
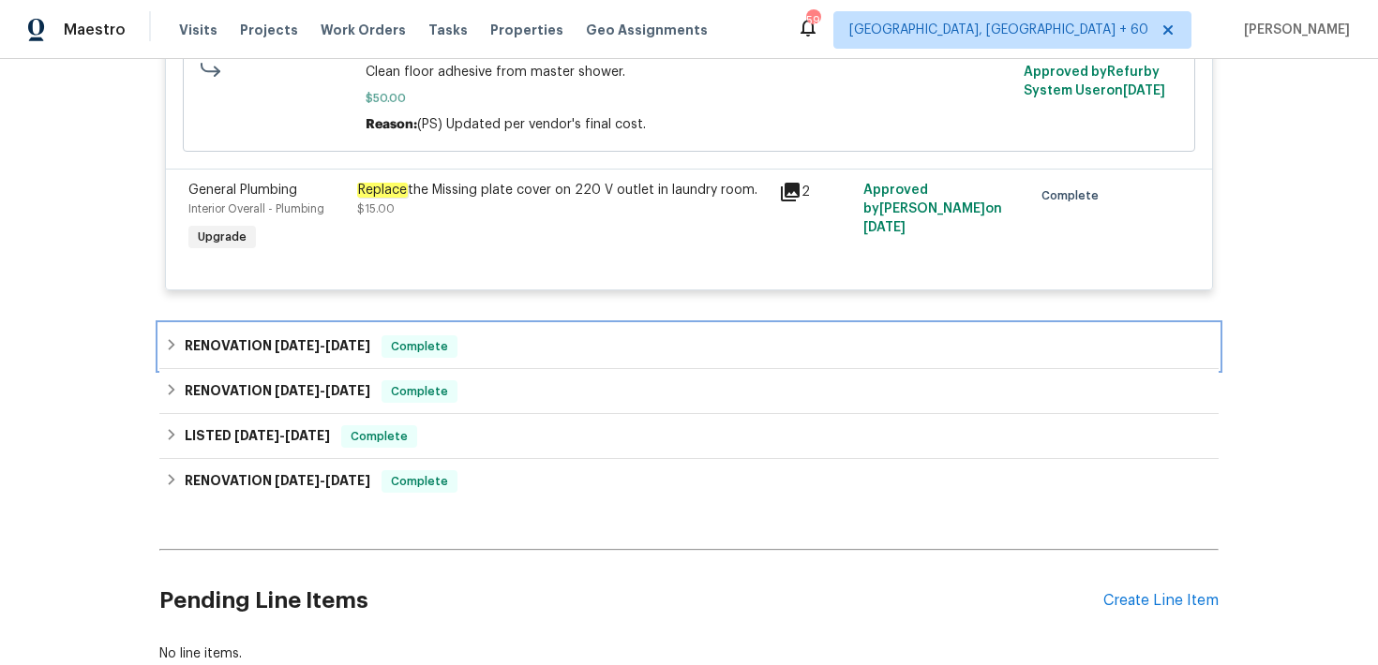
click at [520, 358] on div "RENOVATION [DATE] - [DATE] Complete" at bounding box center [689, 347] width 1048 height 22
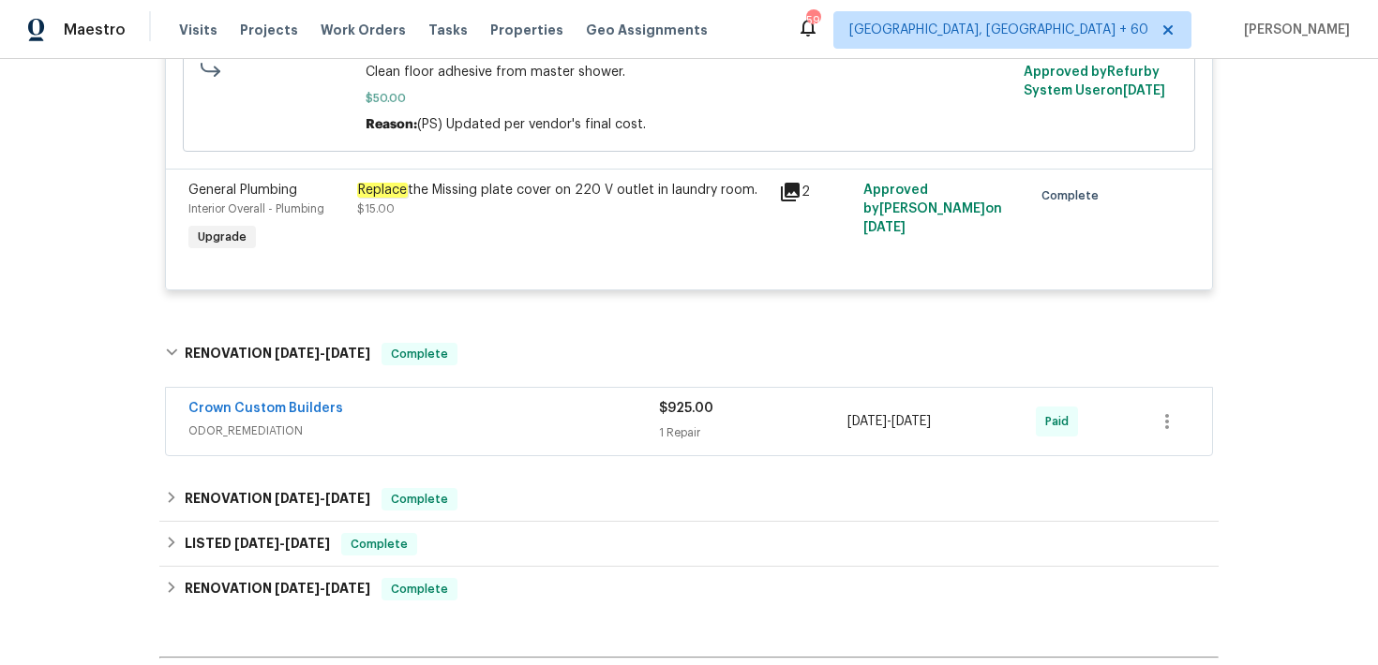
click at [647, 422] on div "Crown Custom Builders" at bounding box center [423, 410] width 470 height 22
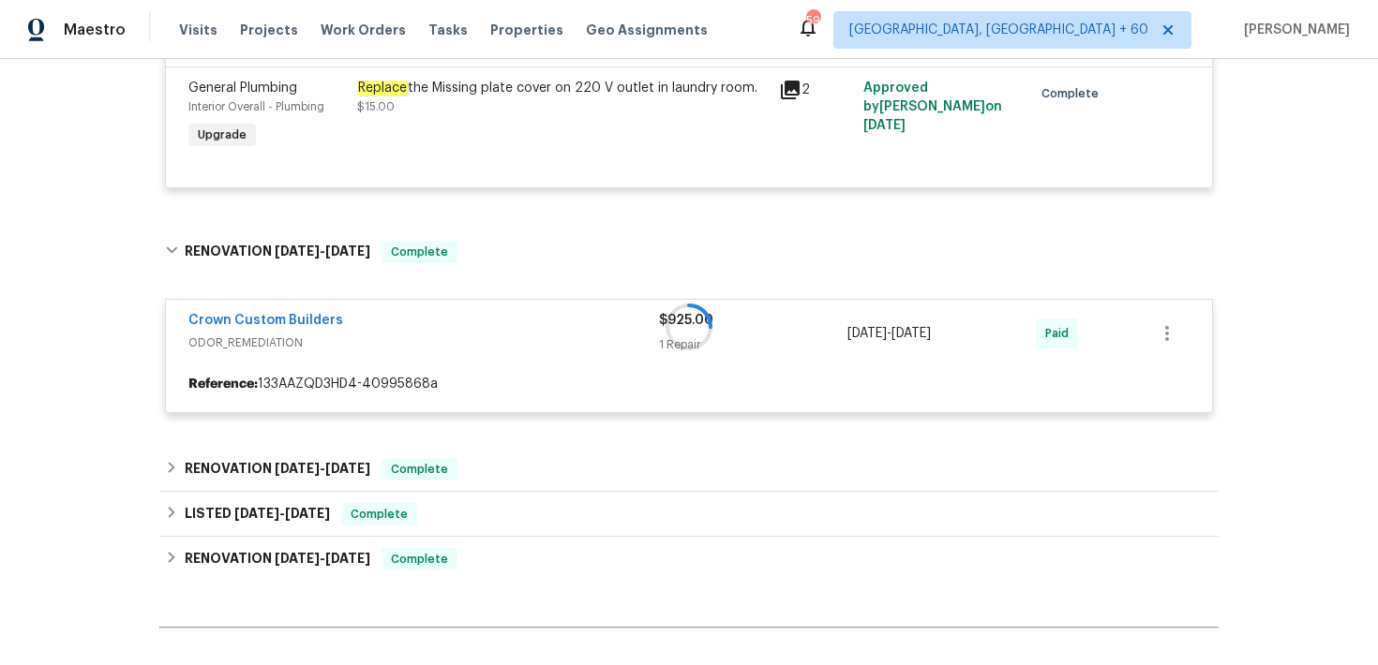
scroll to position [2426, 0]
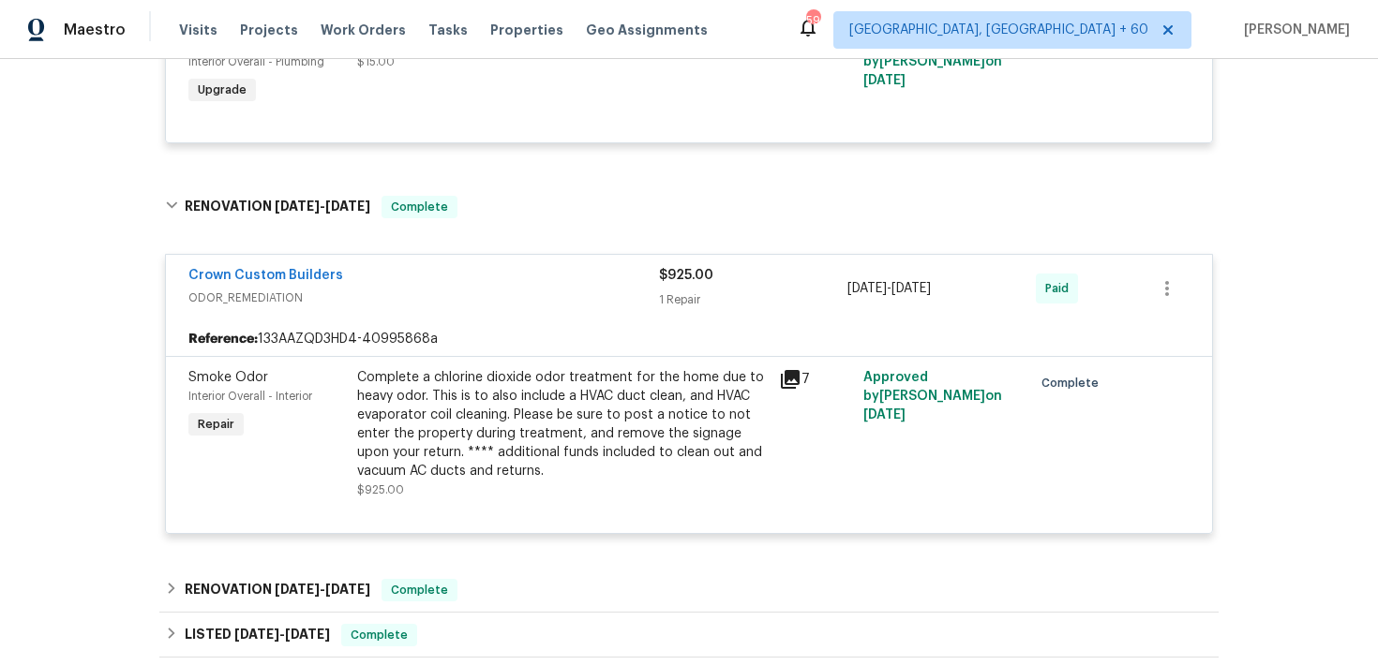
click at [470, 454] on div "Complete a chlorine dioxide odor treatment for the home due to heavy odor. This…" at bounding box center [562, 424] width 410 height 112
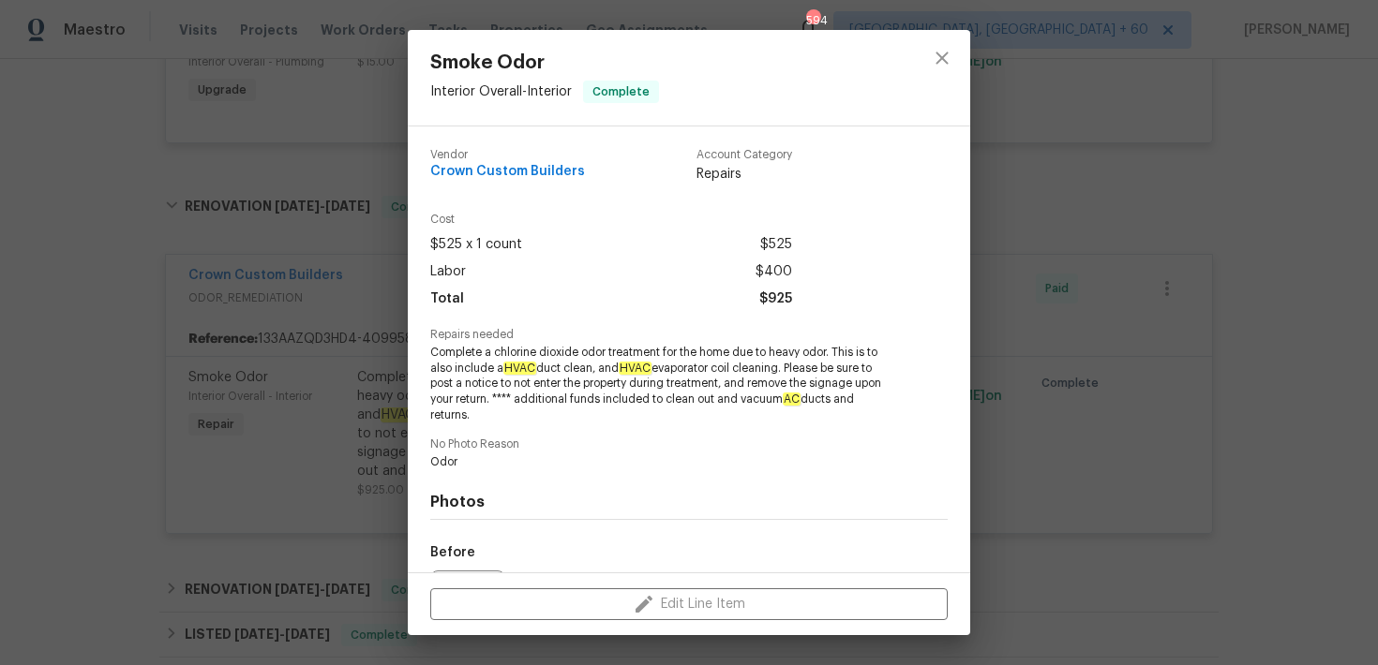
click at [239, 423] on div "Smoke Odor Interior Overall - Interior Complete Vendor Crown Custom Builders Ac…" at bounding box center [689, 332] width 1378 height 665
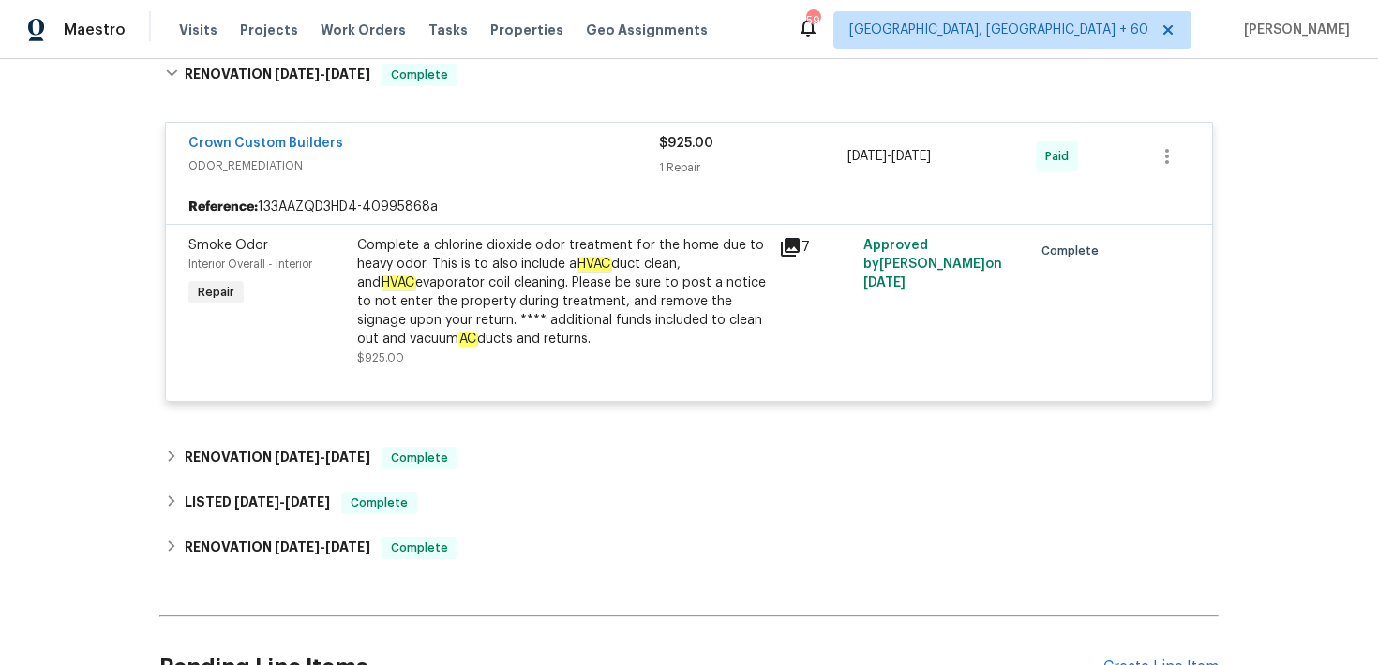
scroll to position [2578, 0]
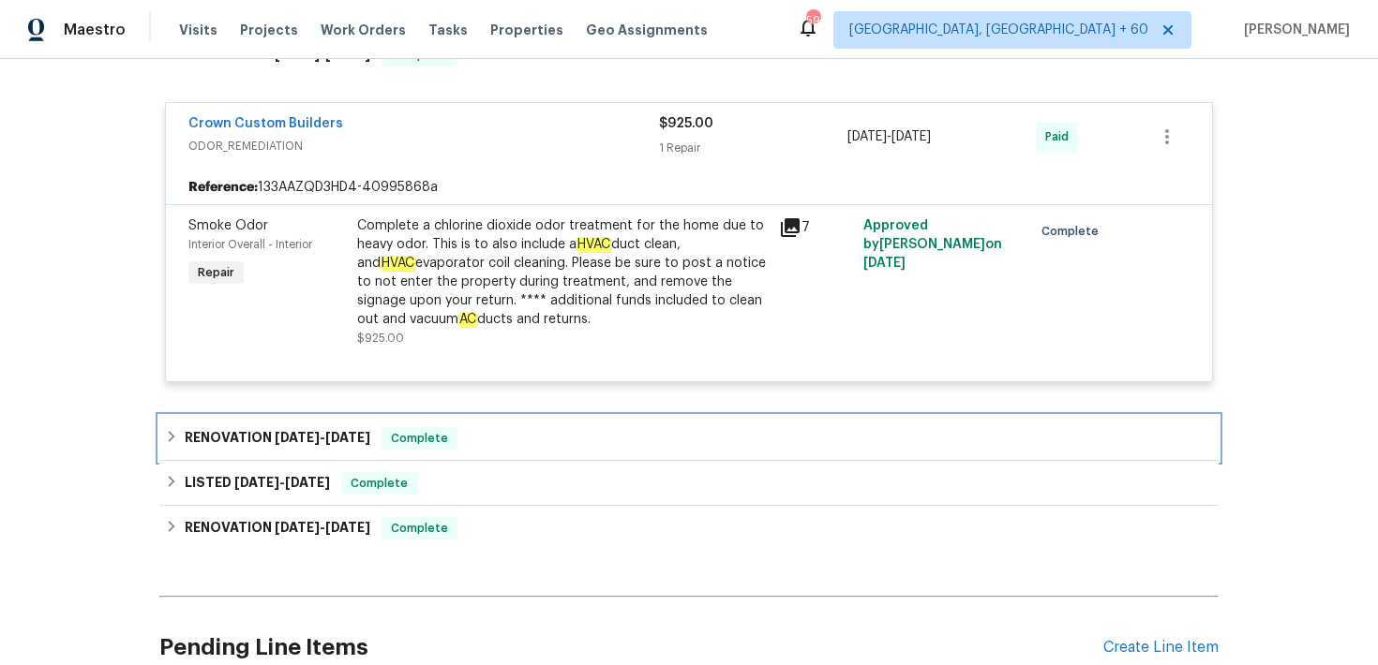
click at [460, 450] on div "RENOVATION [DATE] - [DATE] Complete" at bounding box center [689, 438] width 1048 height 22
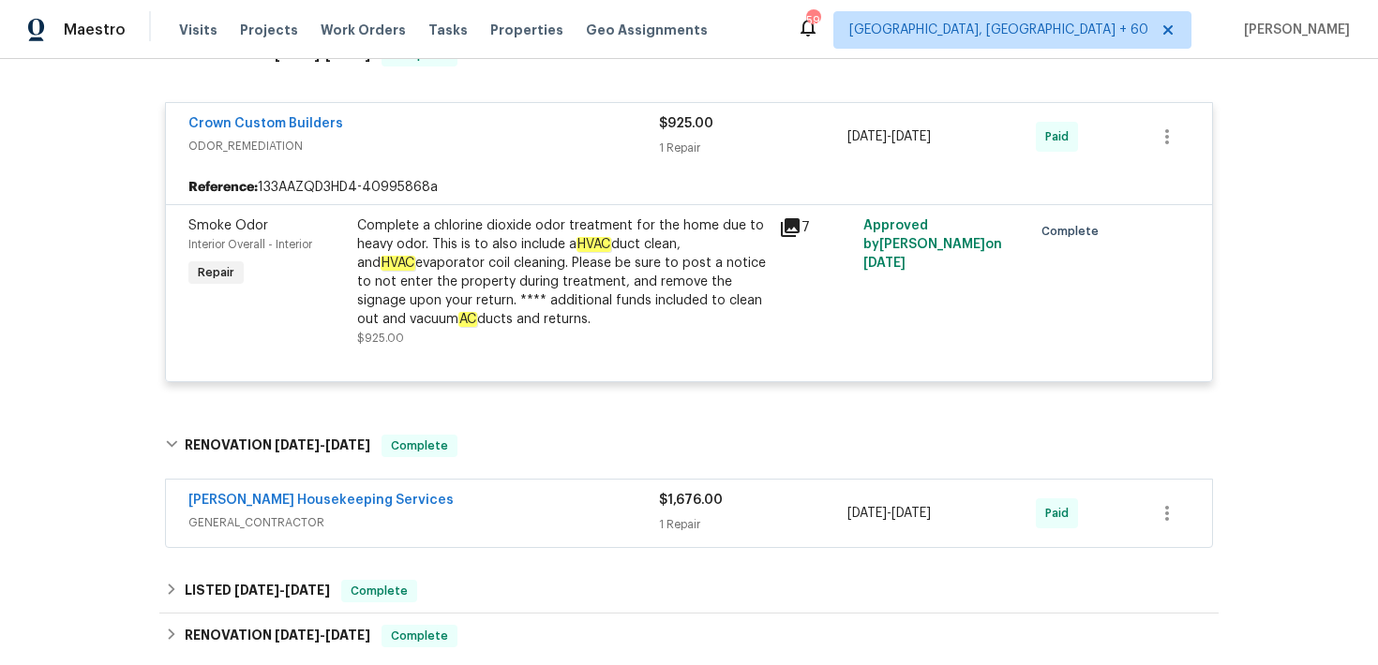
click at [679, 507] on span "$1,676.00" at bounding box center [691, 500] width 64 height 13
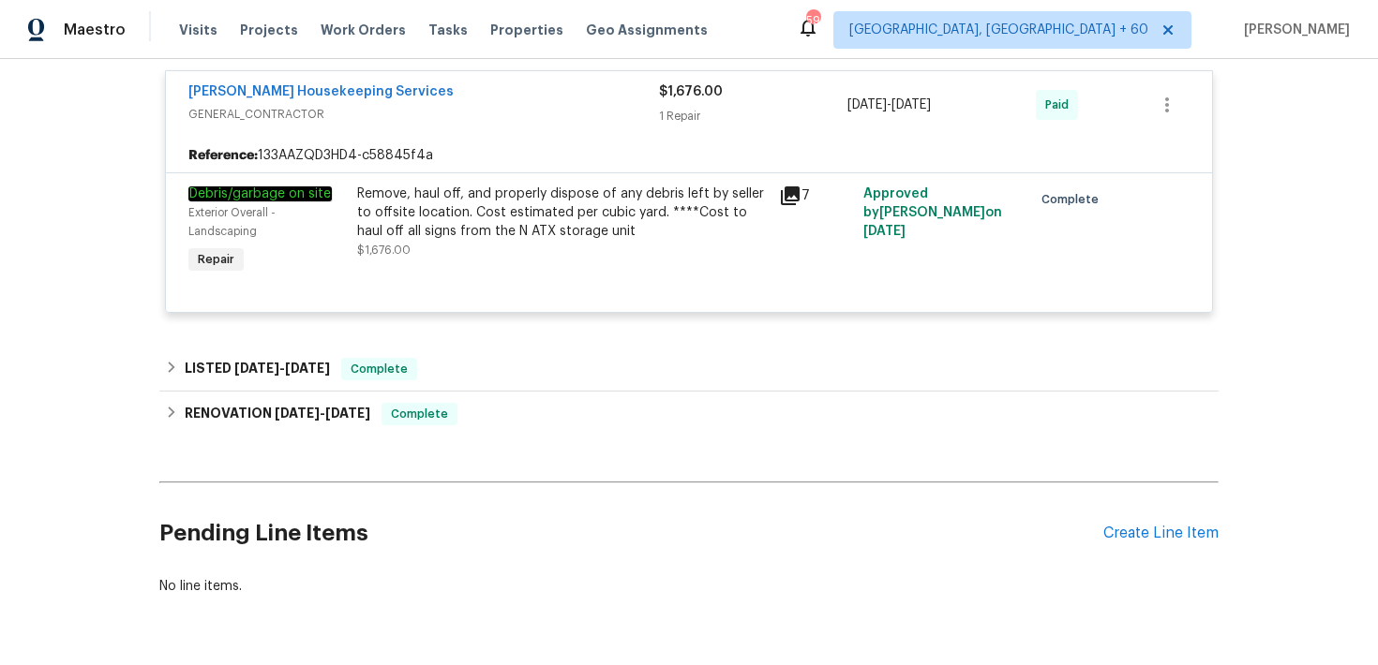
scroll to position [3015, 0]
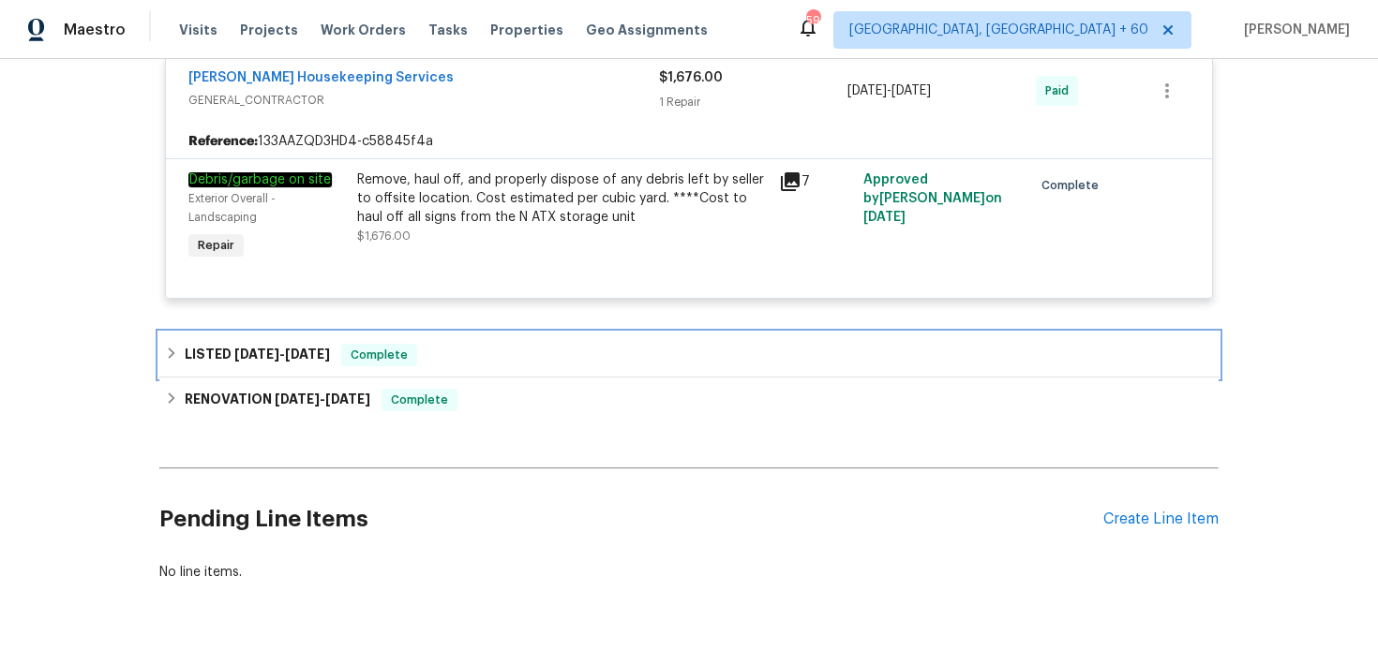
click at [405, 366] on div "Complete" at bounding box center [379, 355] width 76 height 22
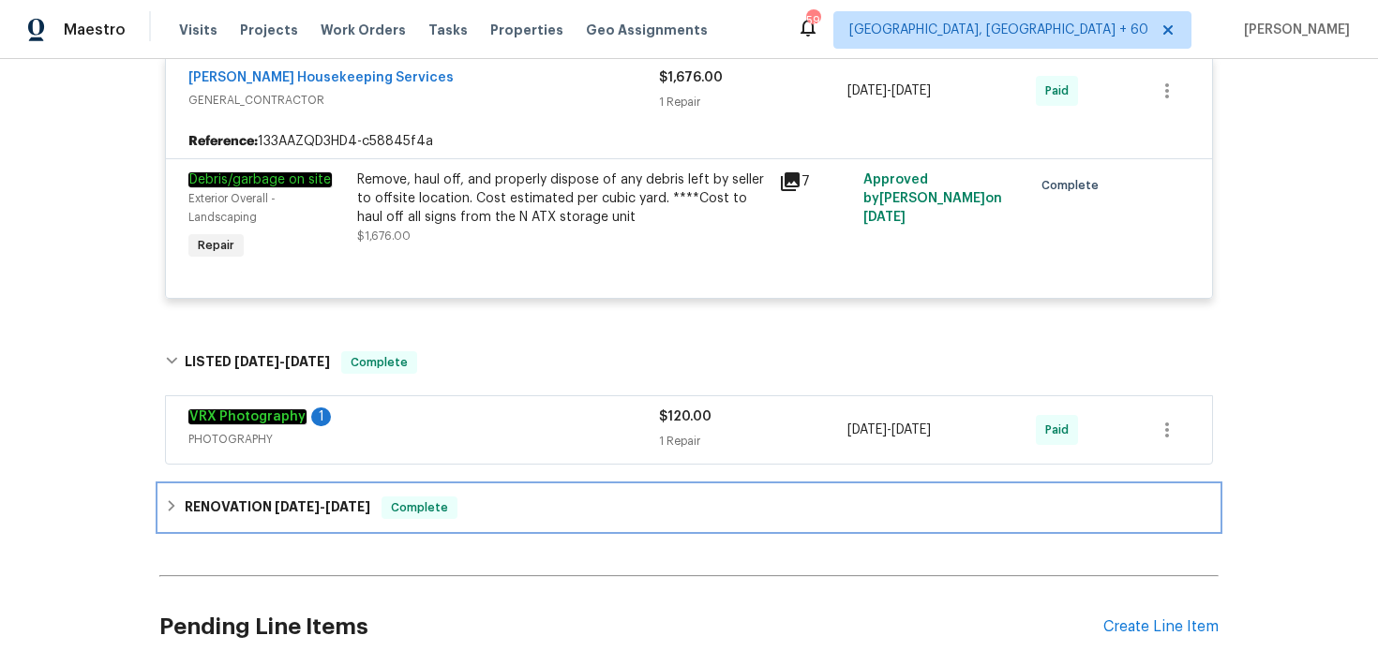
click at [556, 519] on div "RENOVATION [DATE] - [DATE] Complete" at bounding box center [689, 508] width 1048 height 22
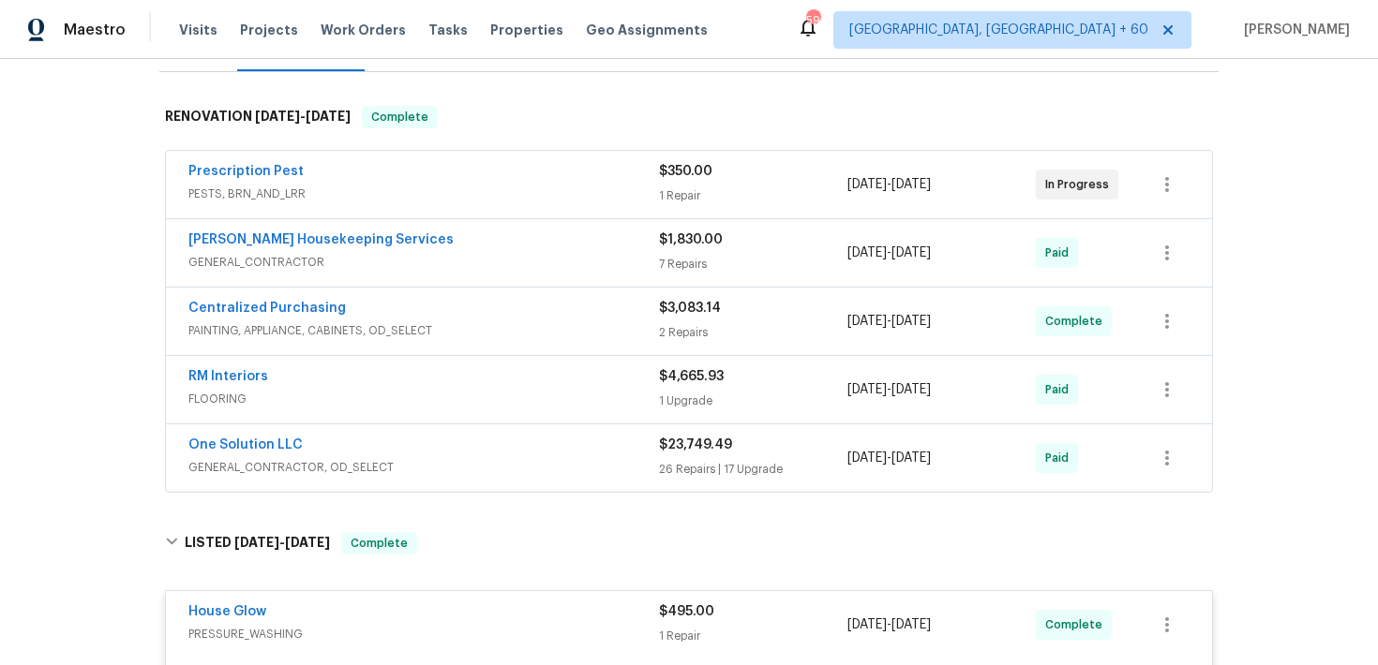
scroll to position [266, 0]
click at [677, 451] on span "$23,749.49" at bounding box center [695, 446] width 73 height 13
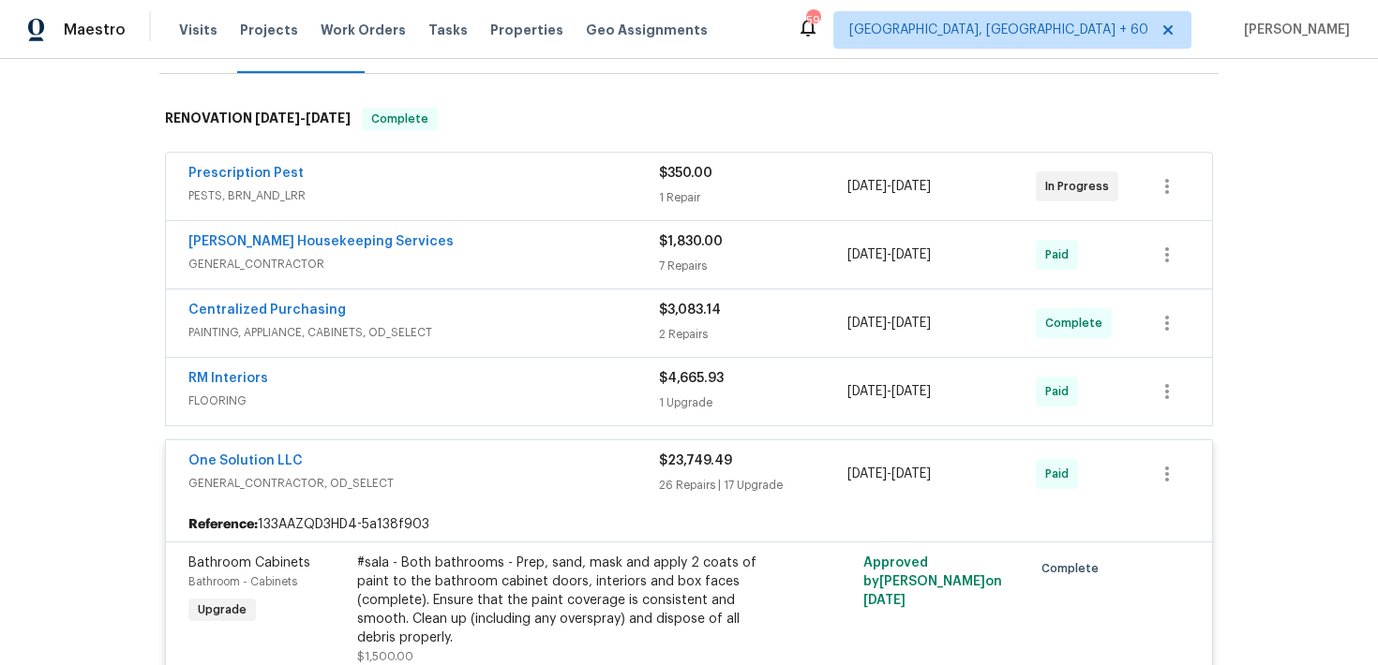
scroll to position [260, 0]
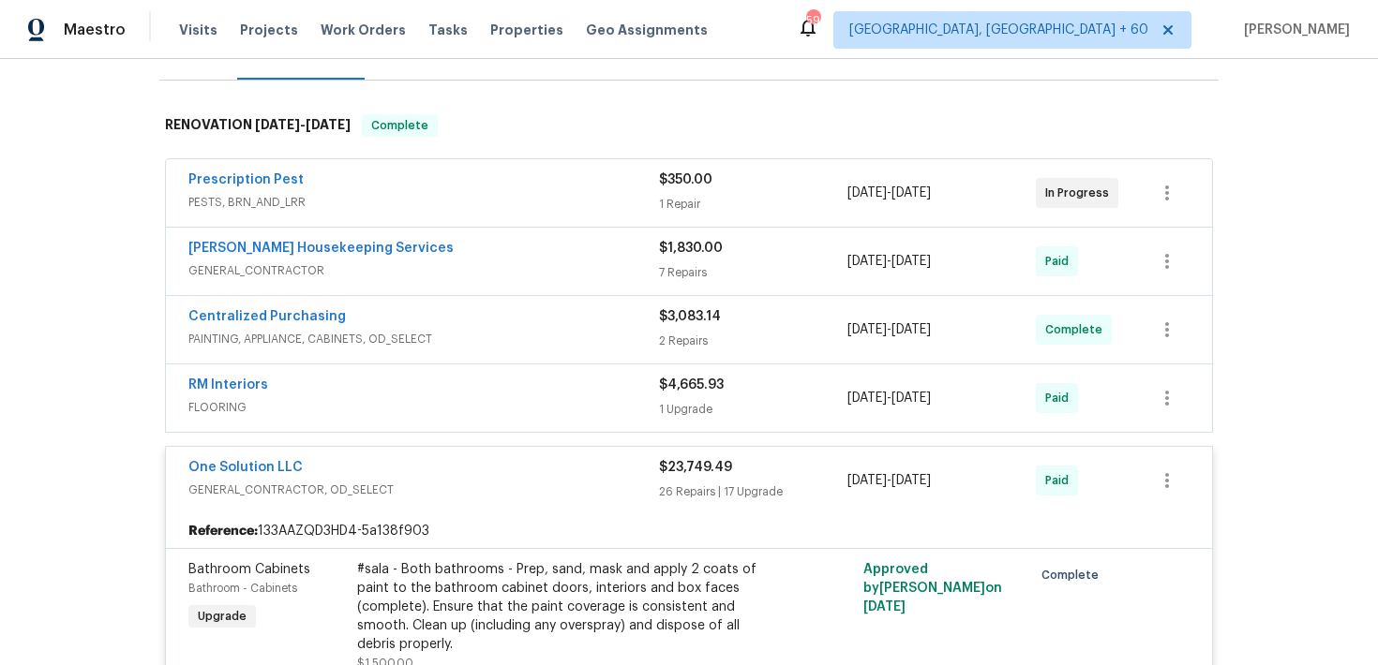
click at [700, 466] on span "$23,749.49" at bounding box center [695, 467] width 73 height 13
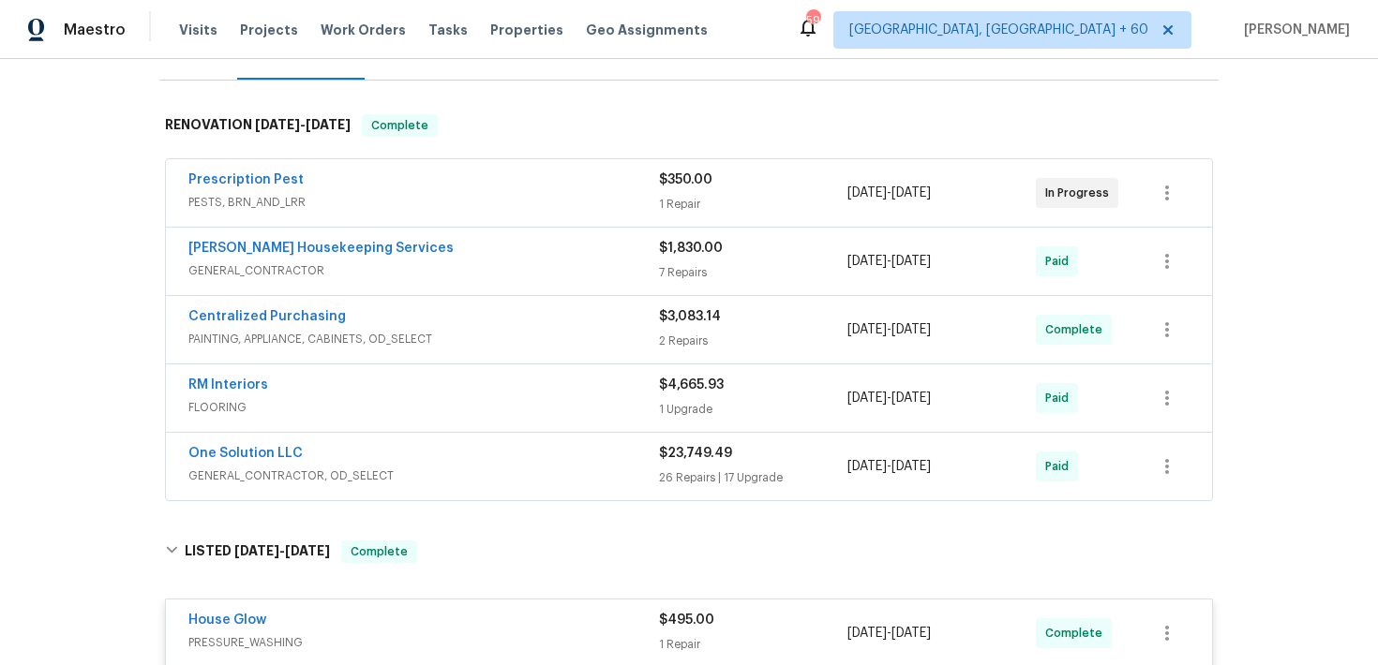
scroll to position [0, 0]
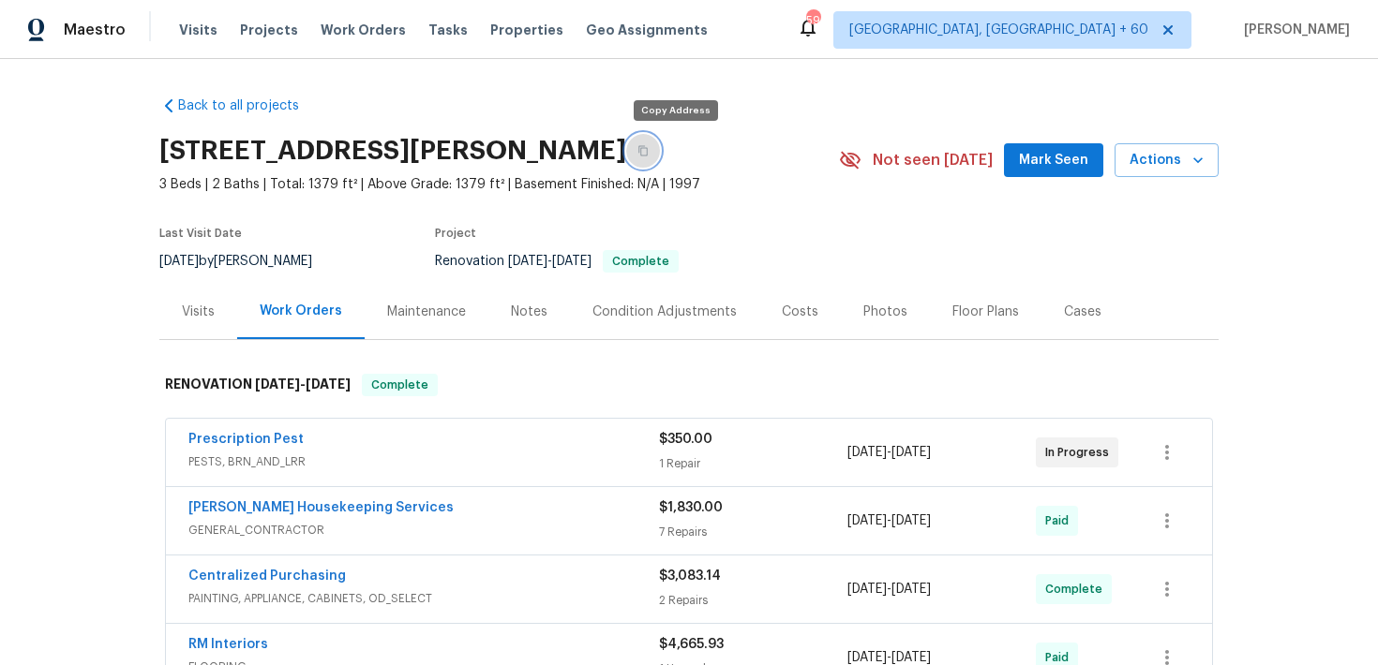
click at [648, 150] on icon "button" at bounding box center [642, 151] width 9 height 10
click at [193, 43] on div "Visits Projects Work Orders Tasks Properties Geo Assignments" at bounding box center [454, 29] width 551 height 37
click at [193, 36] on span "Visits" at bounding box center [198, 30] width 38 height 19
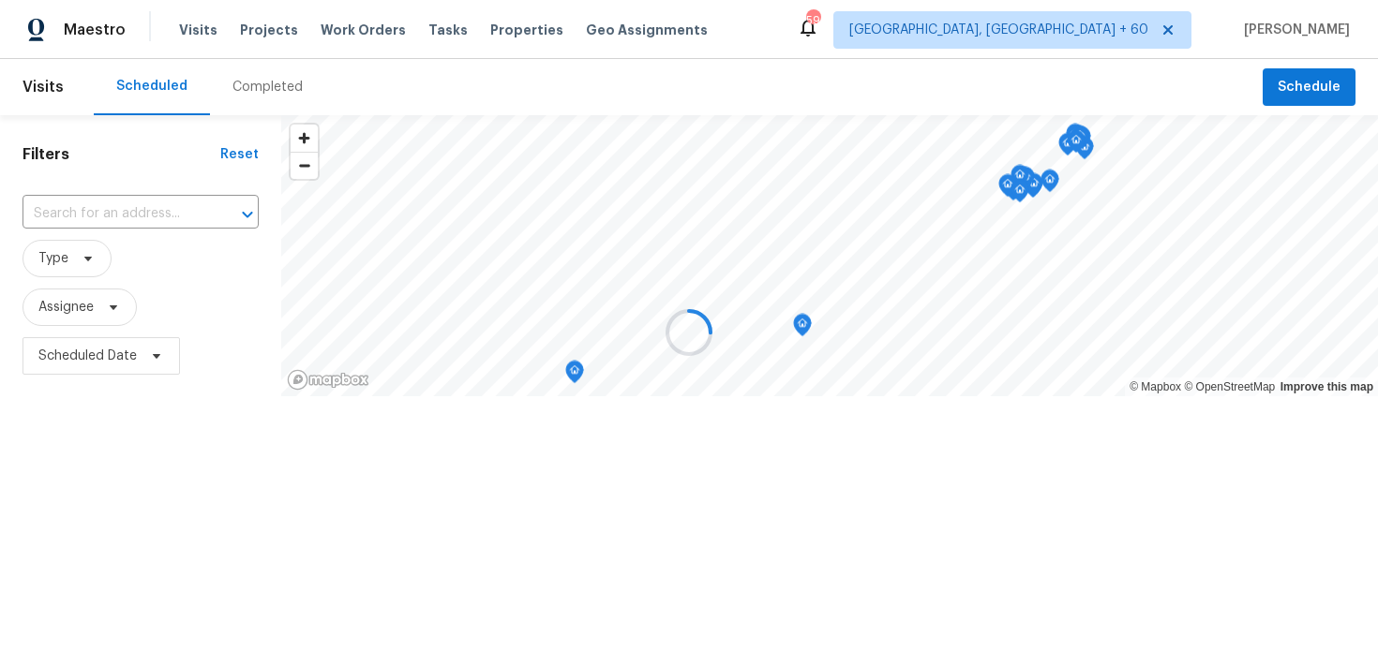
click at [258, 96] on div at bounding box center [689, 332] width 1378 height 665
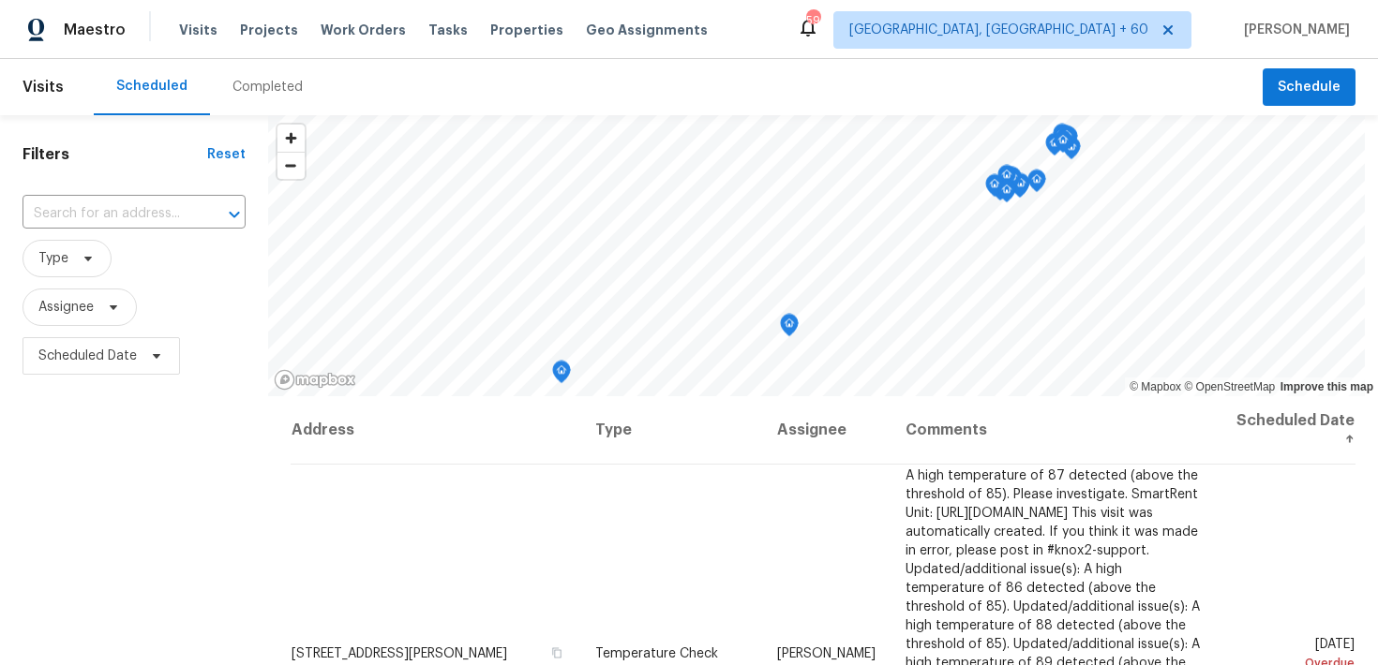
click at [258, 94] on div "Completed" at bounding box center [267, 87] width 70 height 19
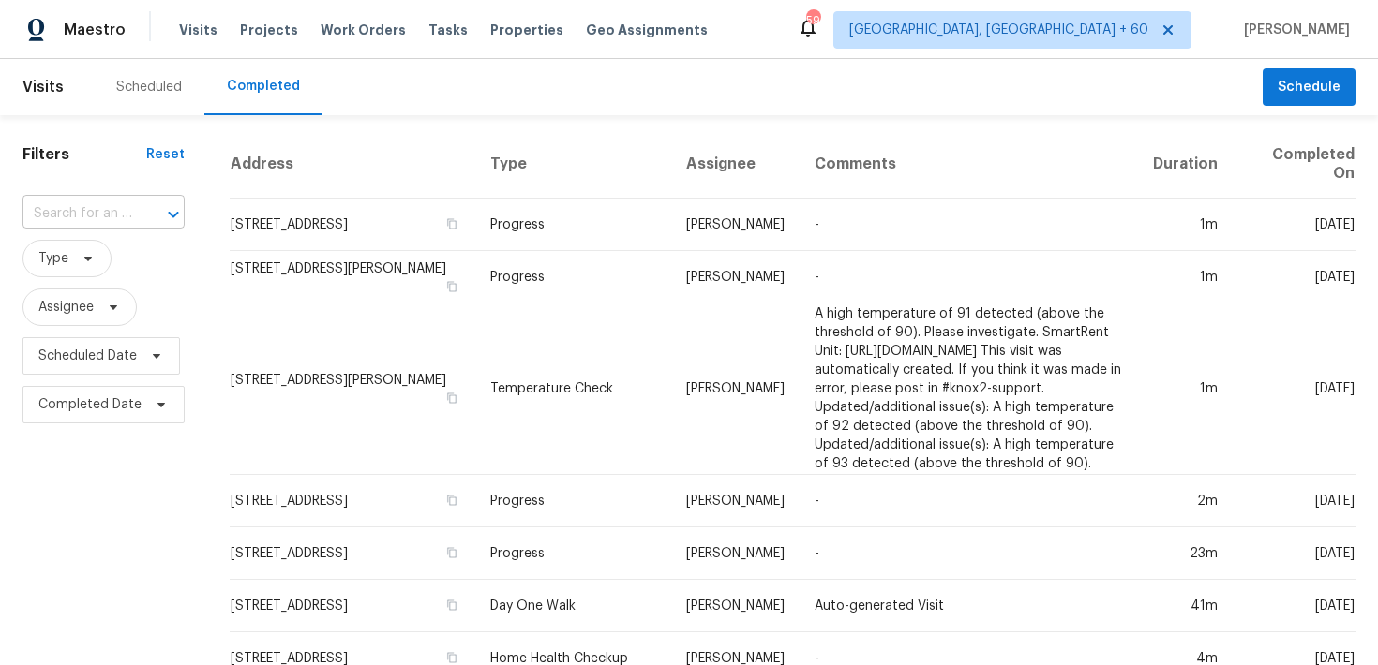
click at [99, 214] on input "text" at bounding box center [77, 214] width 110 height 29
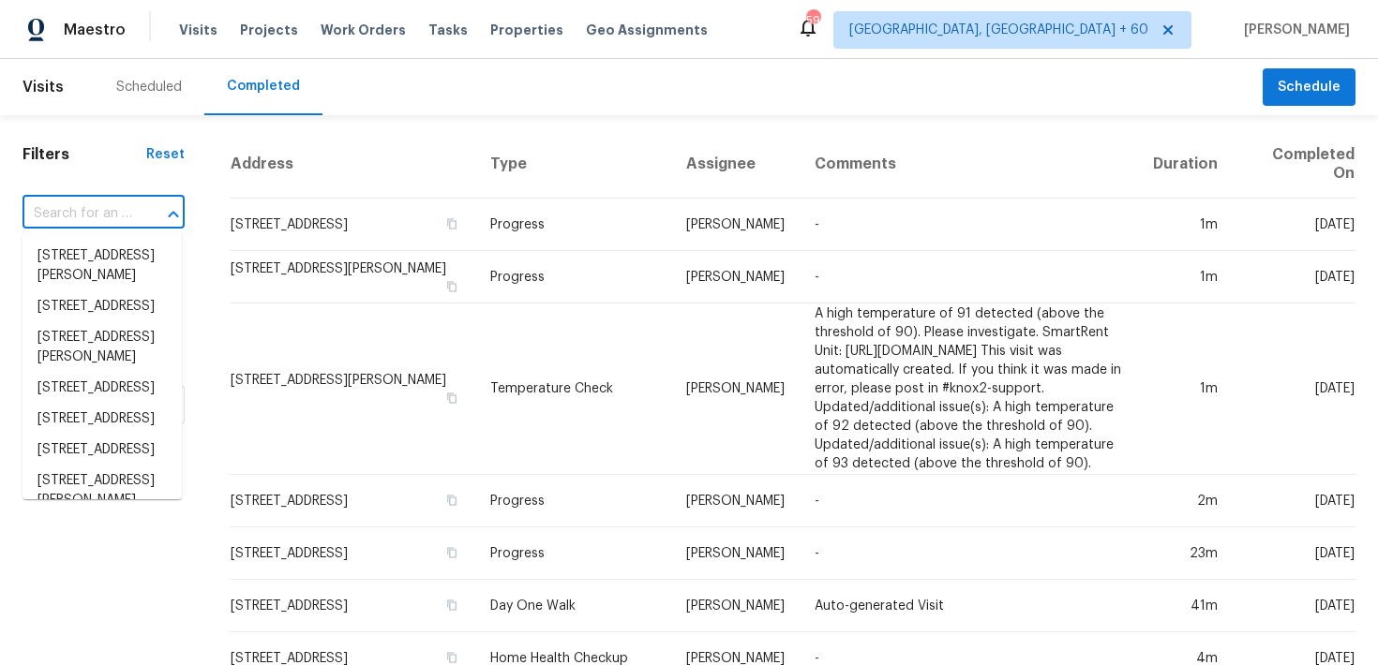
type input "x"
paste input "[STREET_ADDRESS]"
type input "[STREET_ADDRESS]"
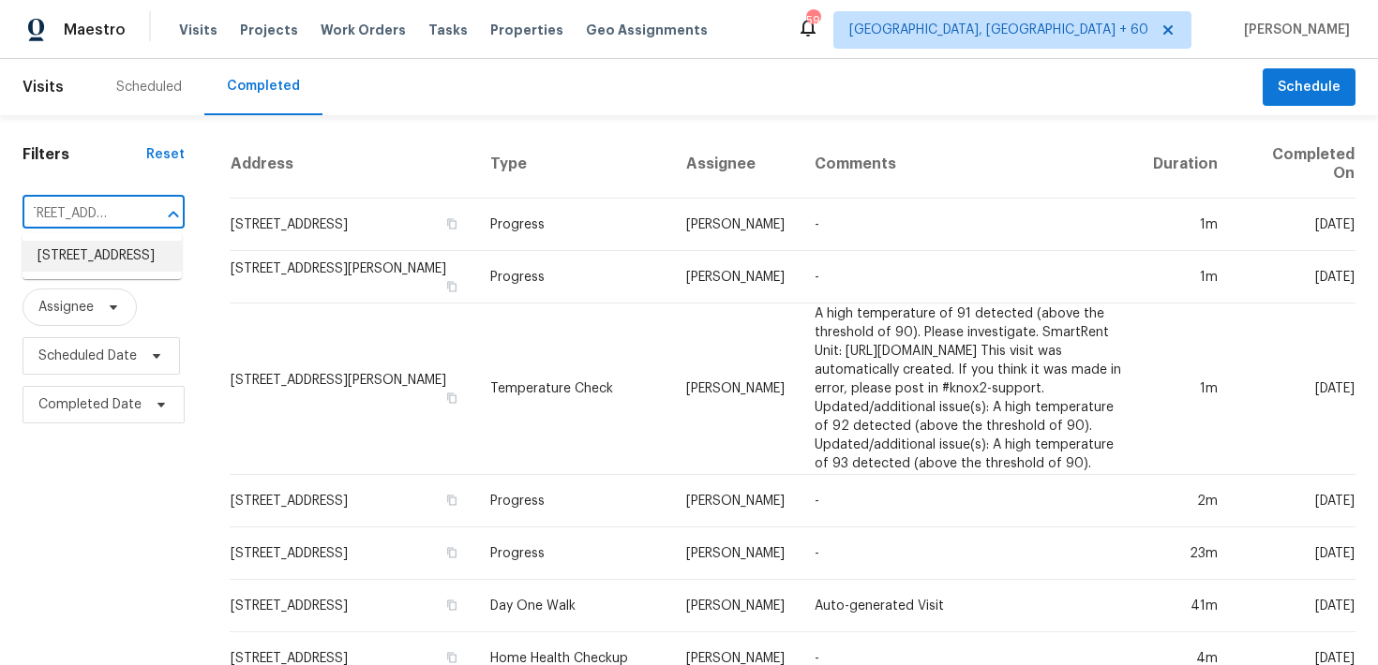
click at [84, 259] on li "[STREET_ADDRESS]" at bounding box center [101, 256] width 159 height 31
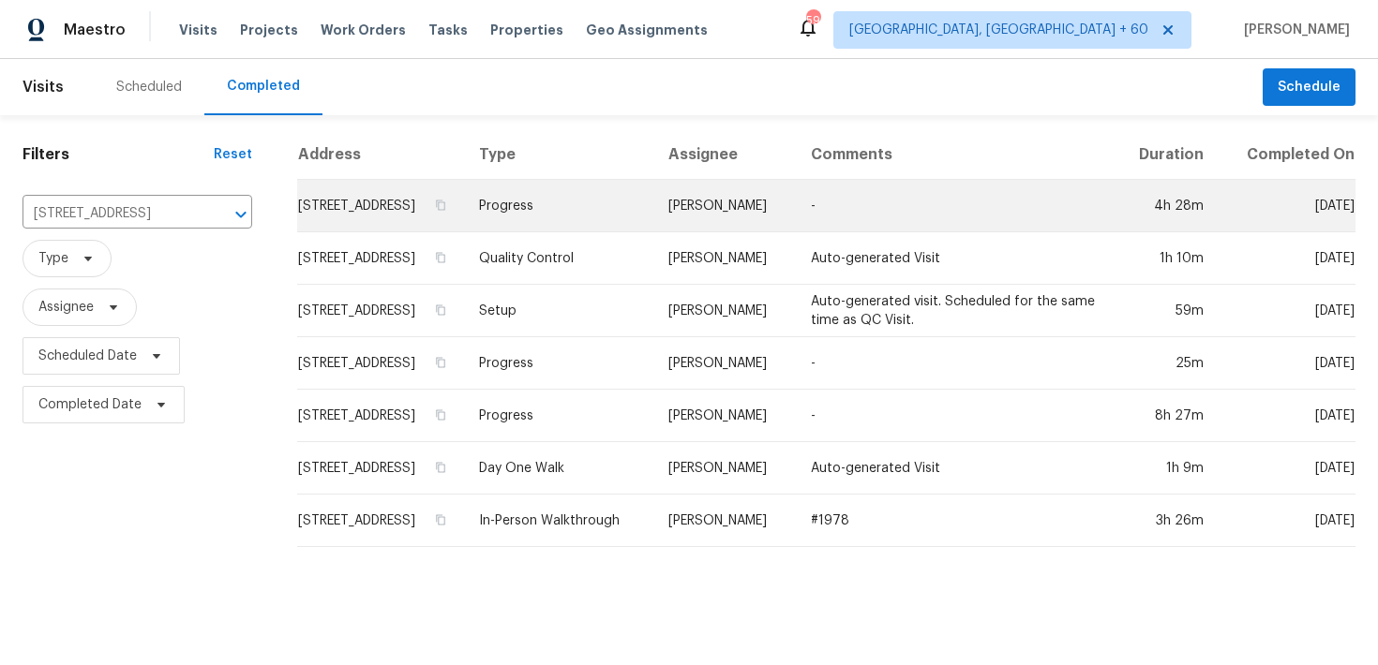
click at [578, 232] on td "Progress" at bounding box center [558, 206] width 189 height 52
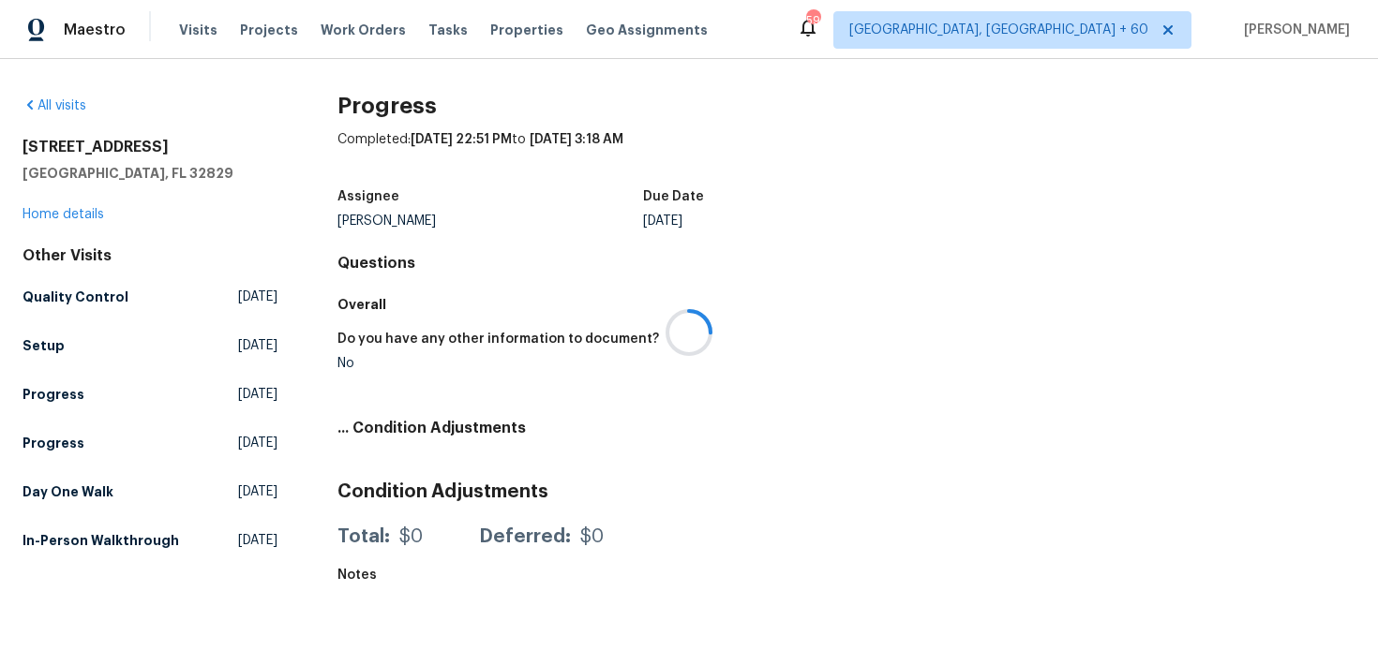
click at [61, 221] on div at bounding box center [689, 332] width 1378 height 665
click at [46, 216] on div at bounding box center [689, 332] width 1378 height 665
click at [48, 213] on div at bounding box center [689, 332] width 1378 height 665
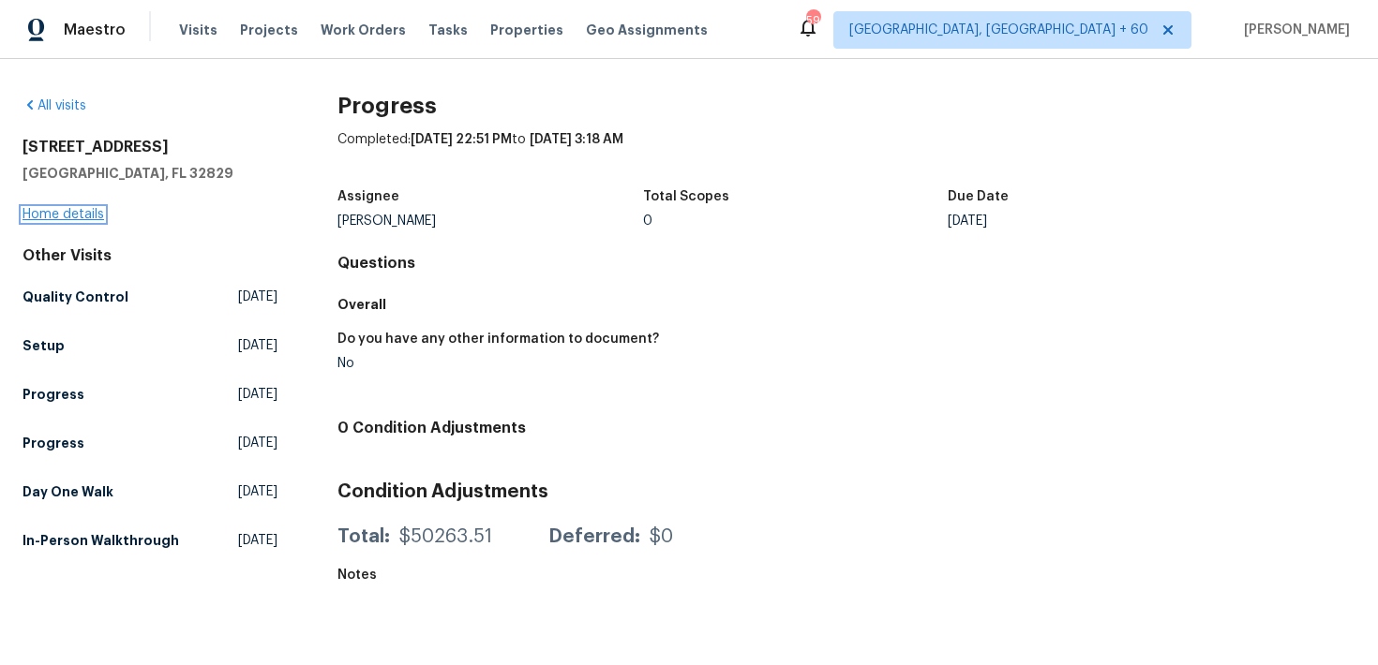
click at [43, 211] on link "Home details" at bounding box center [63, 214] width 82 height 13
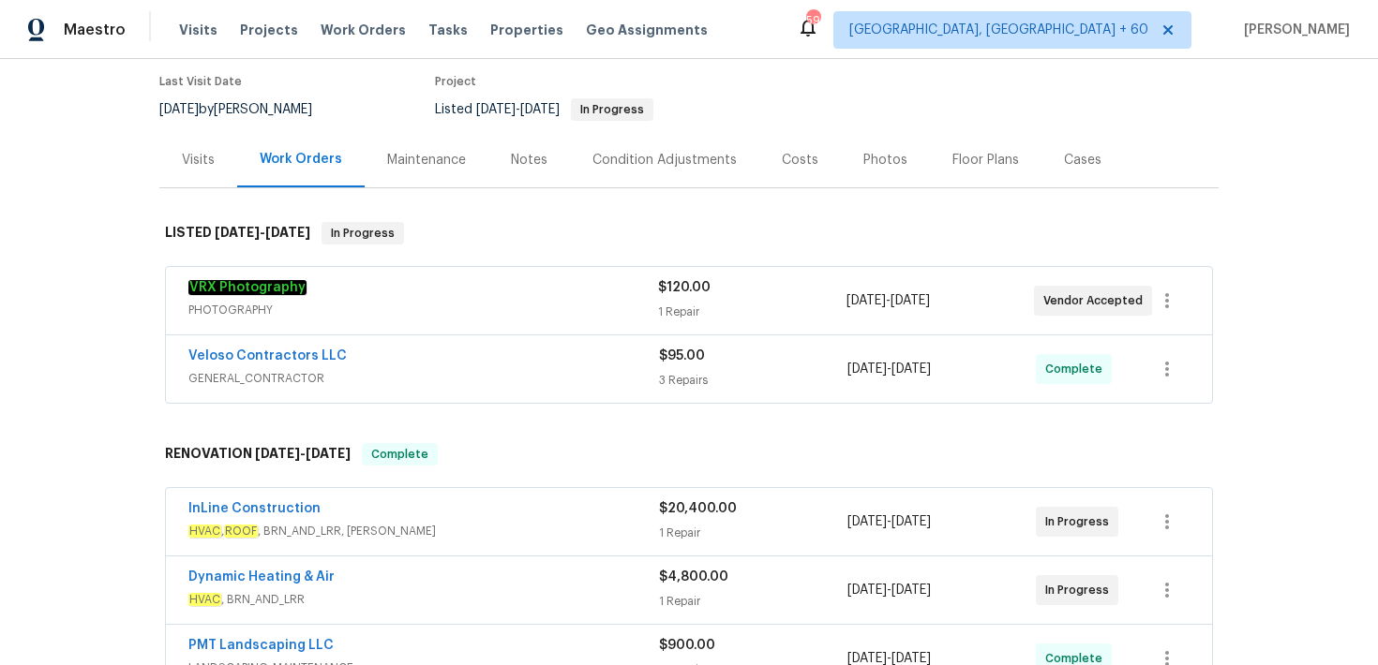
scroll to position [178, 0]
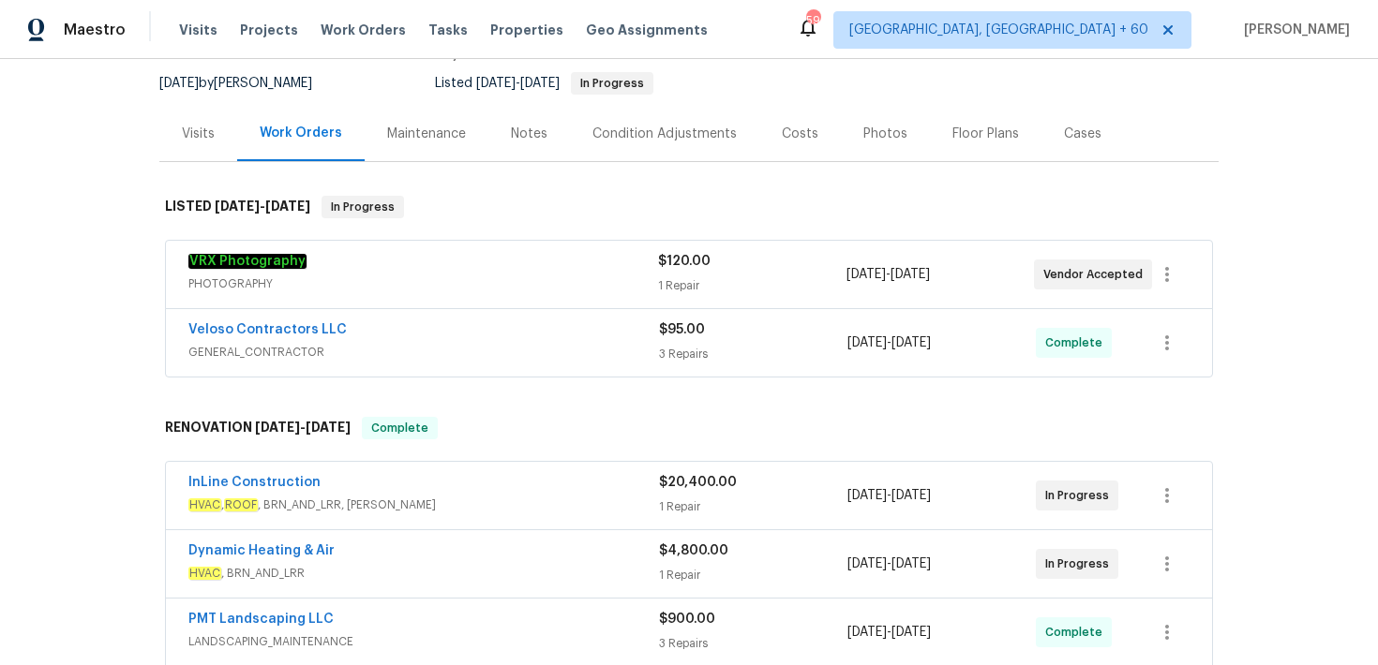
click at [674, 297] on div "VRX Photography PHOTOGRAPHY $120.00 1 Repair [DATE] - [DATE] Vendor Accepted" at bounding box center [689, 274] width 1046 height 67
click at [682, 351] on div "3 Repairs" at bounding box center [753, 354] width 188 height 19
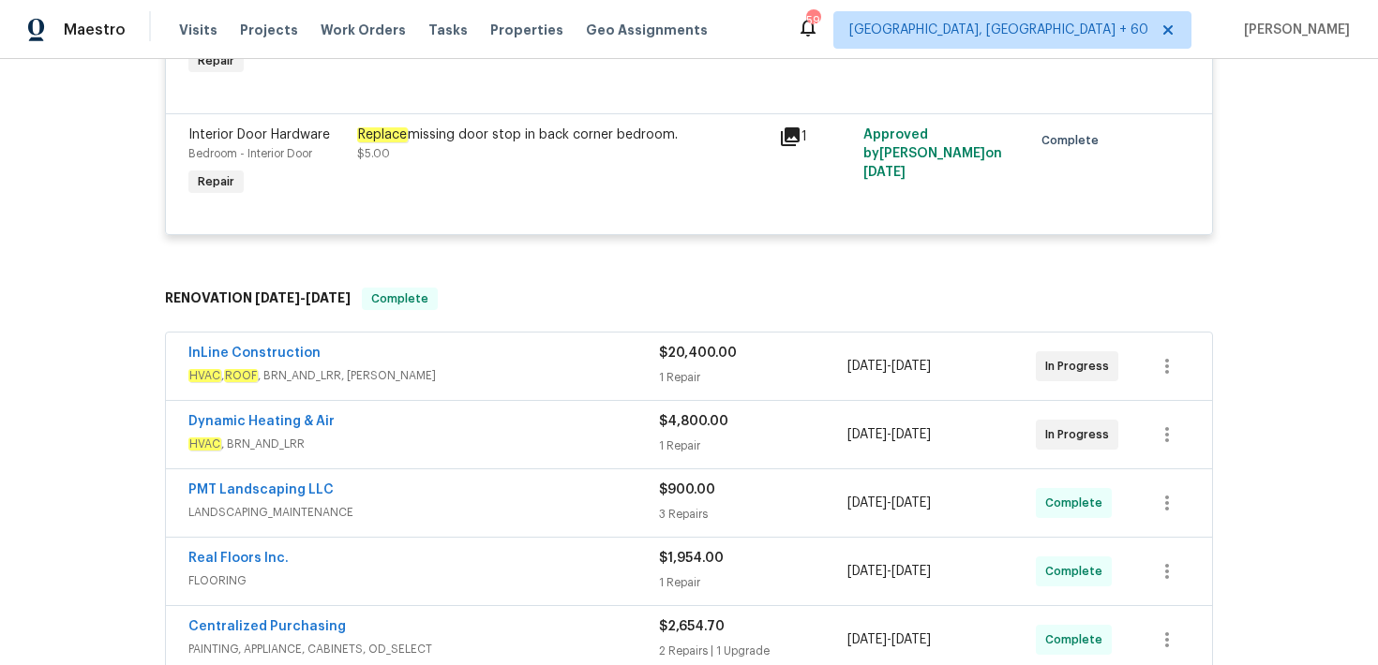
scroll to position [733, 0]
click at [685, 365] on div "$20,400.00 1 Repair" at bounding box center [753, 364] width 188 height 45
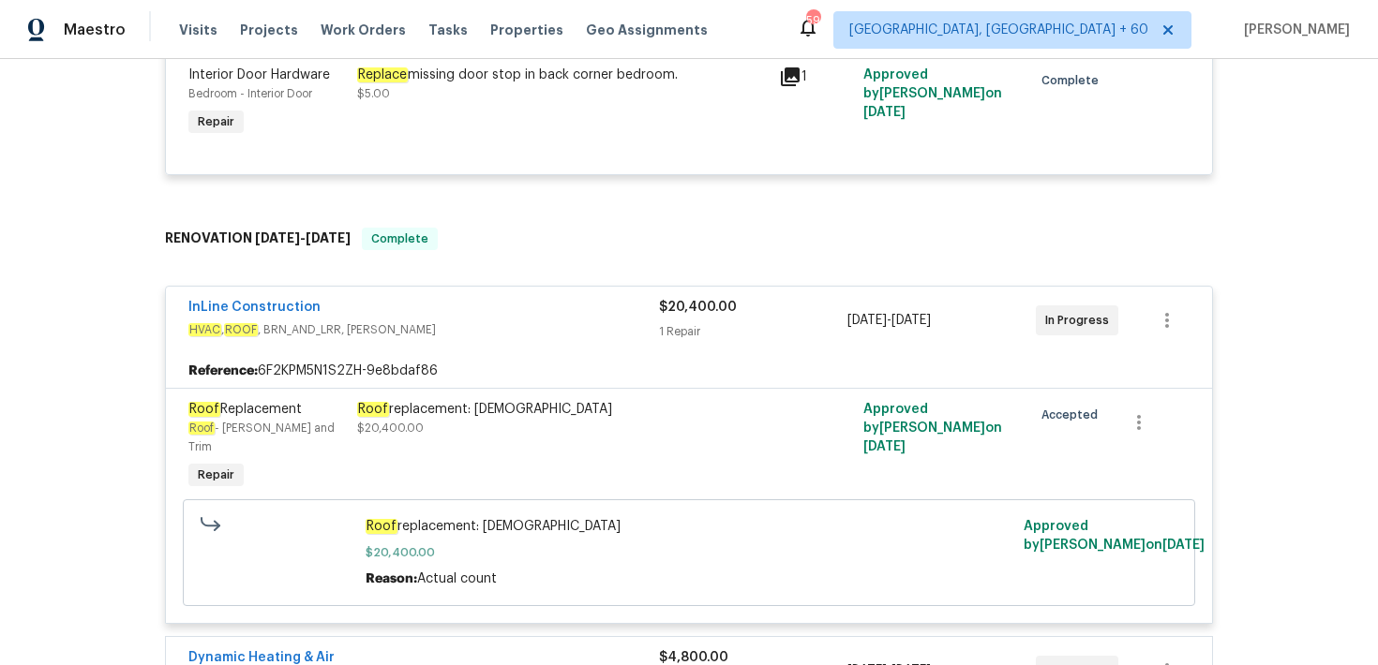
scroll to position [797, 0]
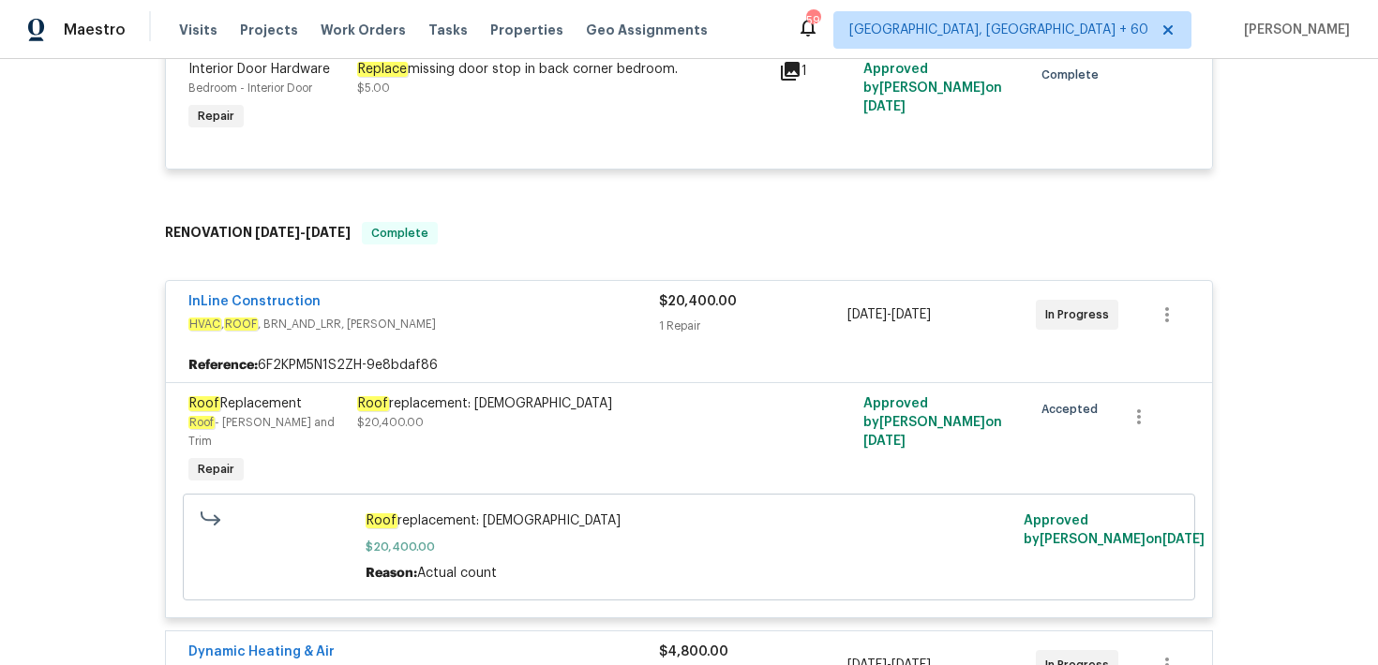
click at [670, 320] on div "1 Repair" at bounding box center [753, 326] width 188 height 19
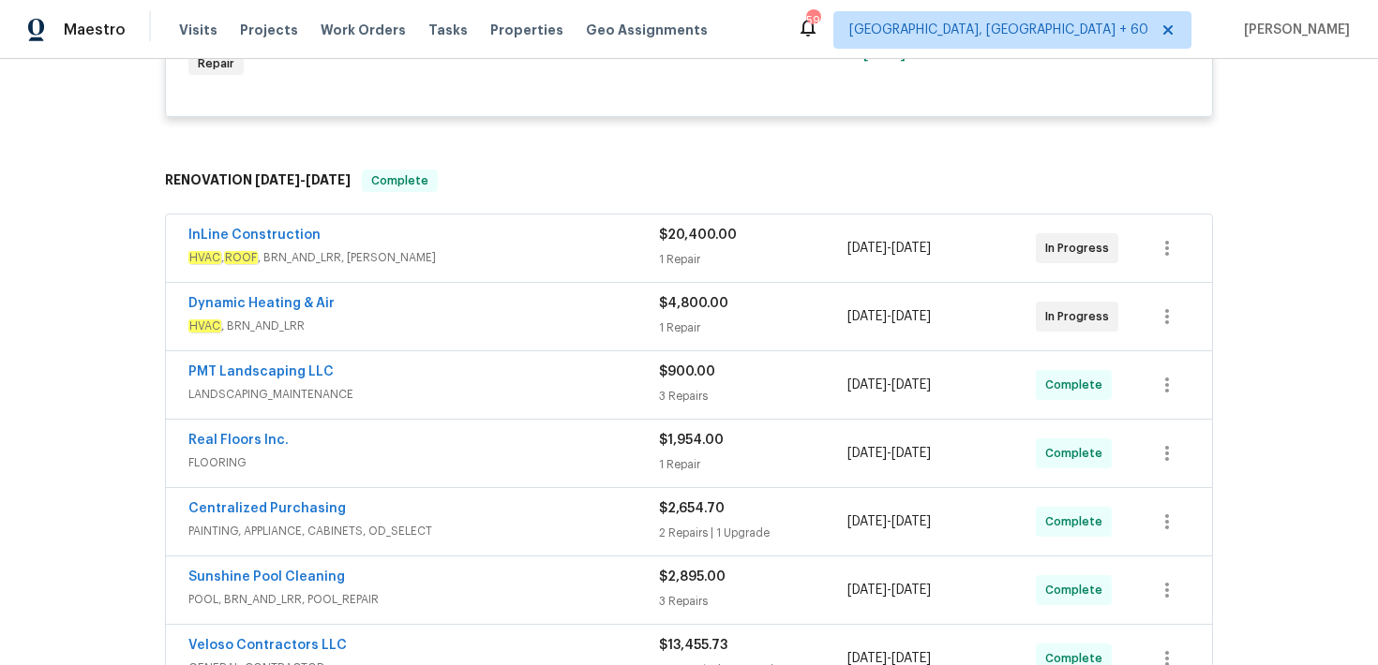
scroll to position [870, 0]
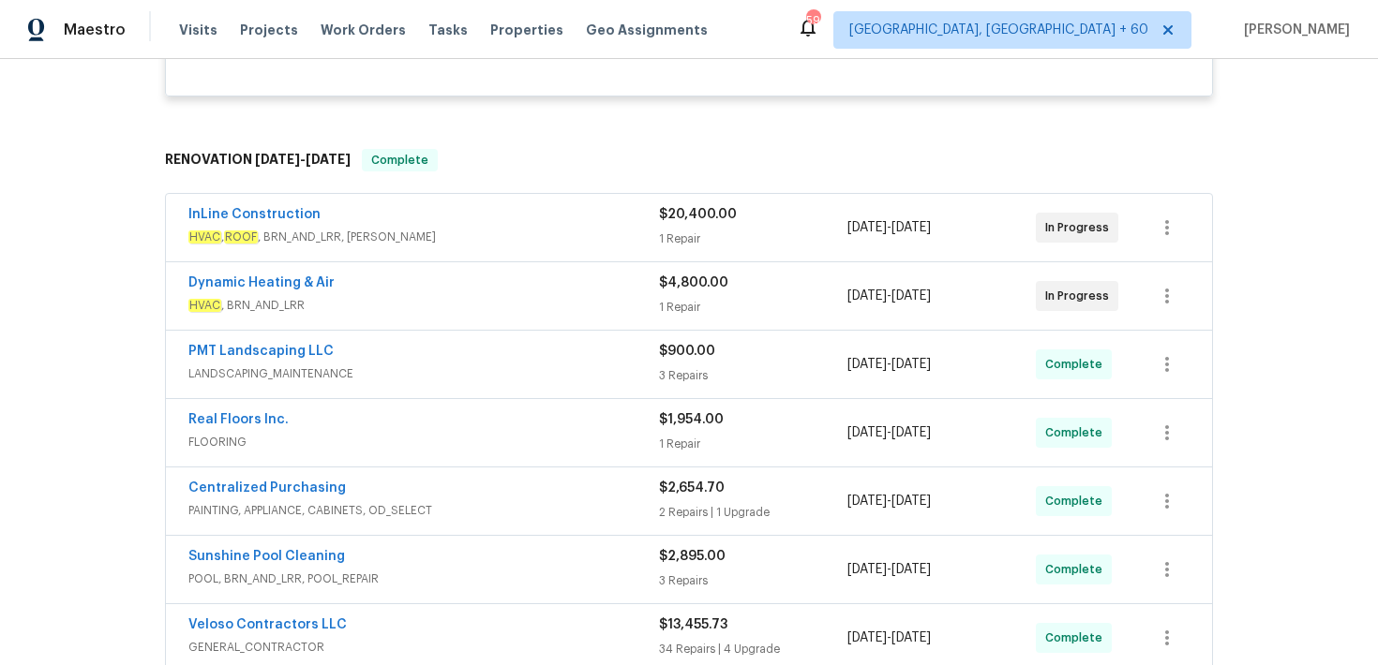
click at [671, 305] on div "1 Repair" at bounding box center [753, 307] width 188 height 19
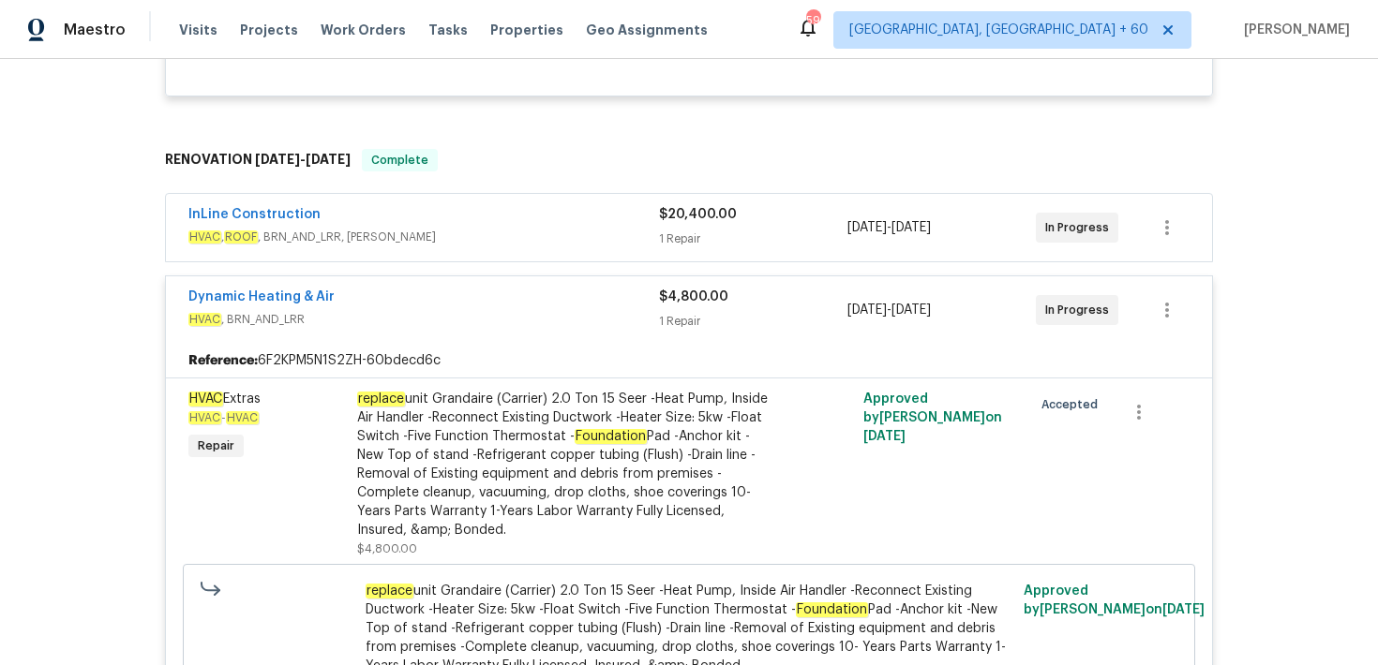
click at [681, 316] on div "1 Repair" at bounding box center [753, 321] width 188 height 19
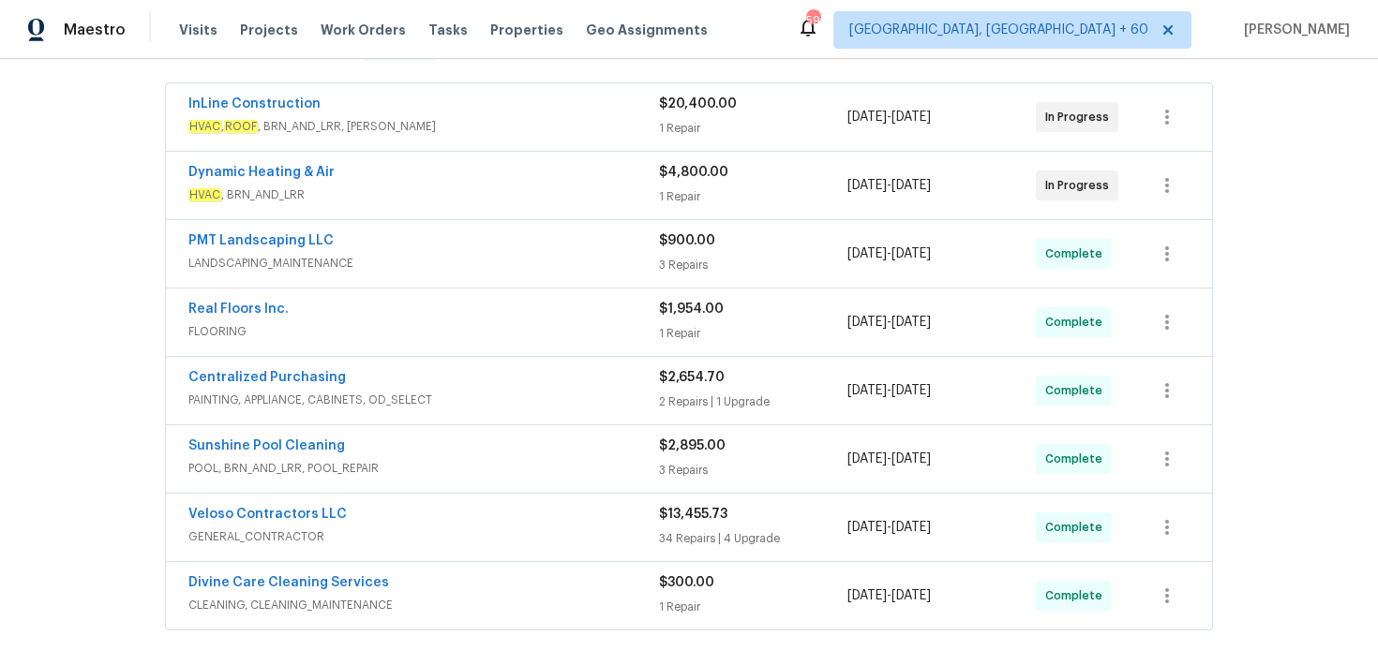
scroll to position [989, 0]
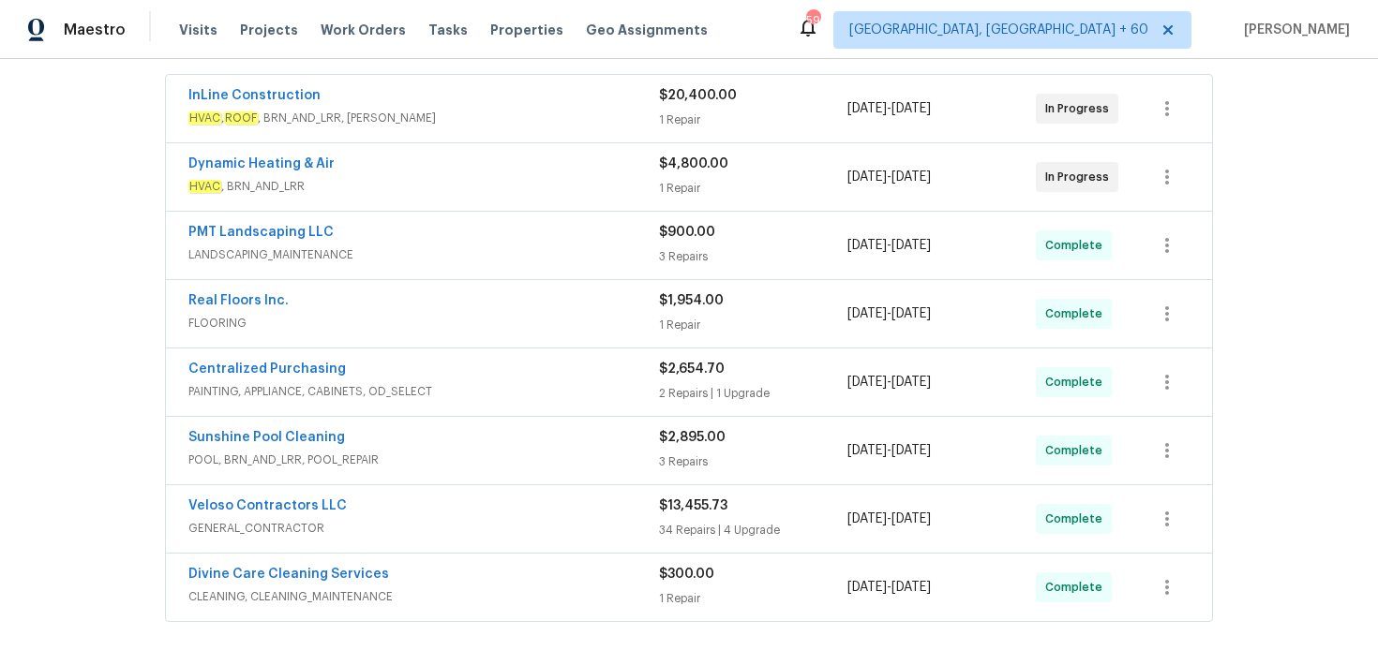
click at [670, 256] on div "3 Repairs" at bounding box center [753, 256] width 188 height 19
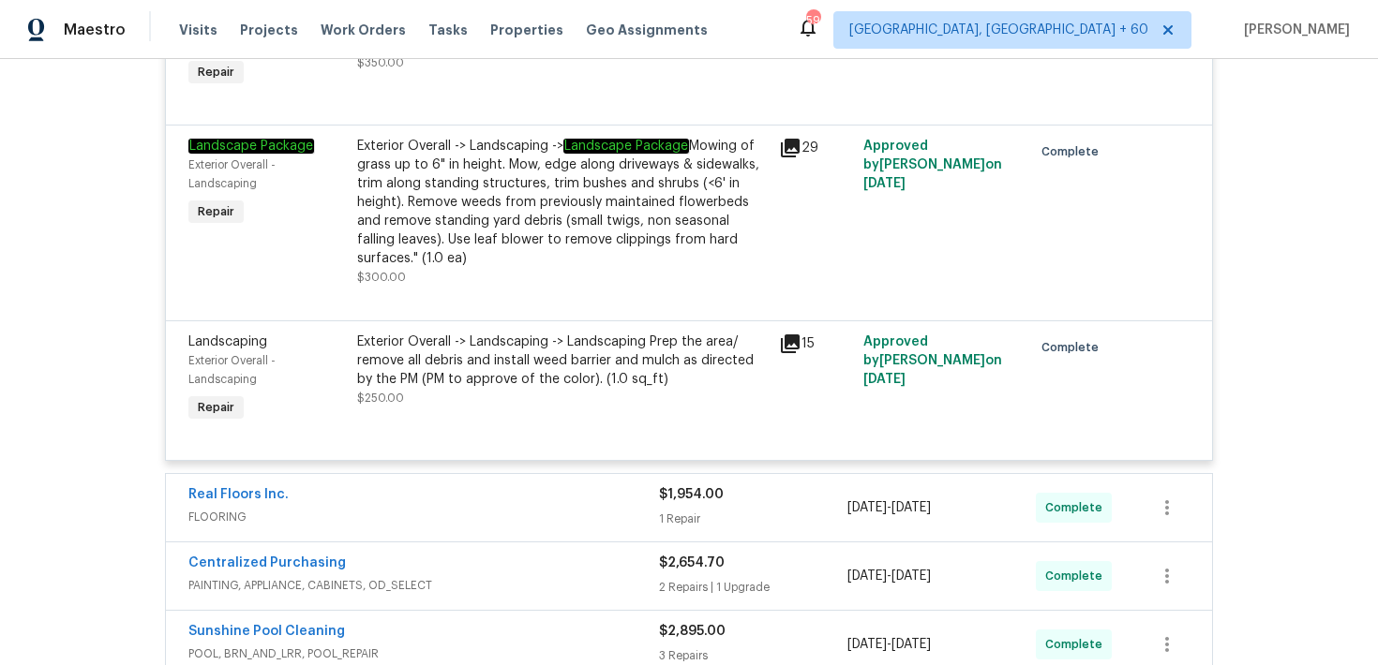
scroll to position [1465, 0]
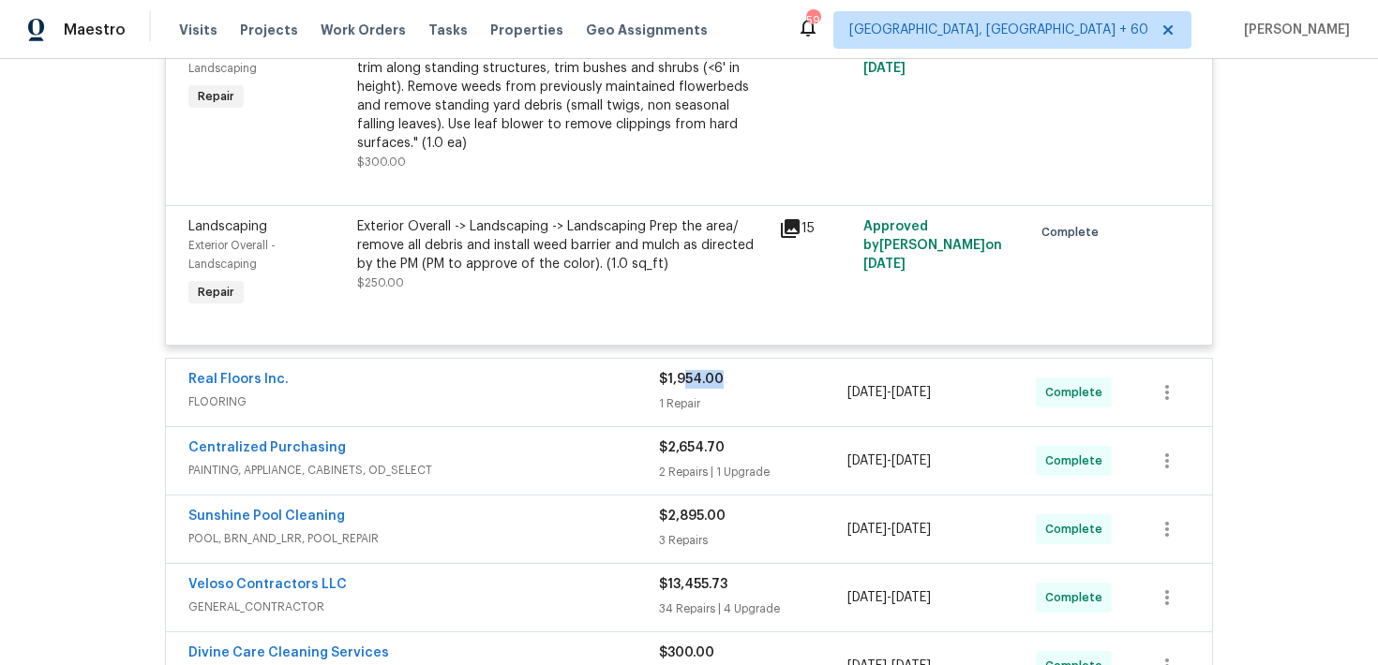
click at [682, 393] on div "$1,954.00 1 Repair" at bounding box center [753, 392] width 188 height 45
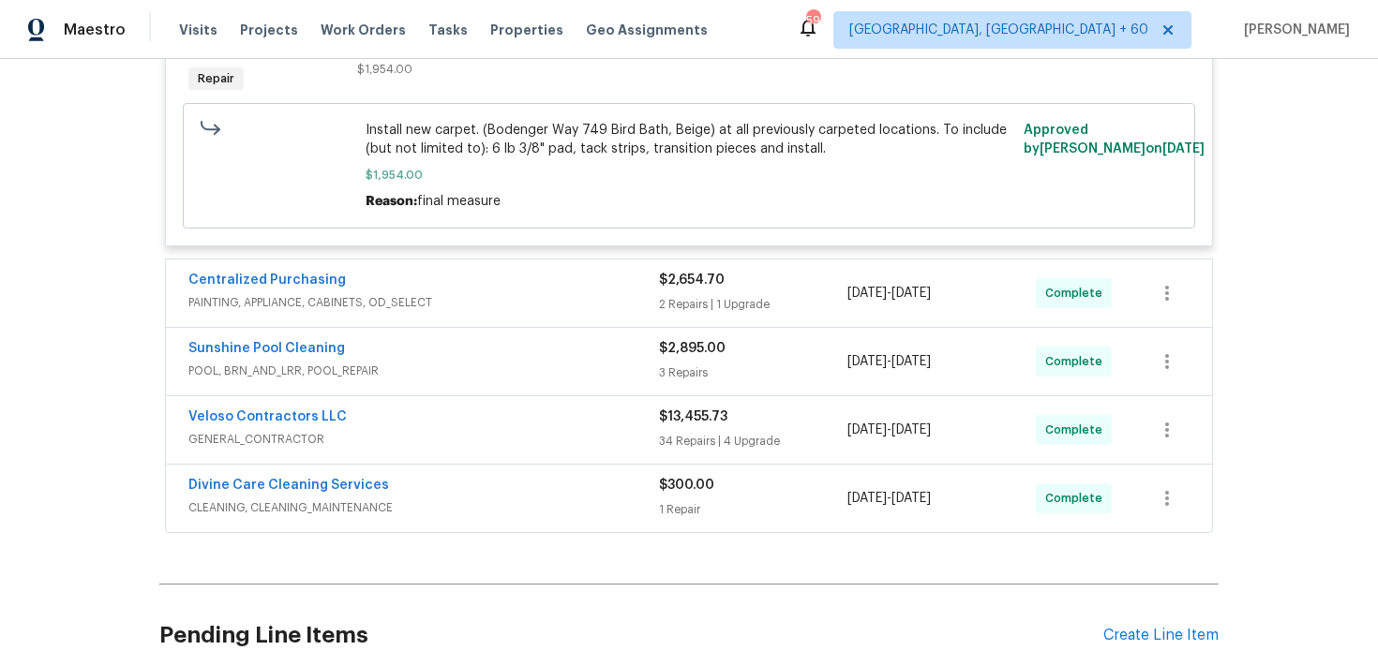
scroll to position [1936, 0]
click at [694, 516] on div "1 Repair" at bounding box center [753, 508] width 188 height 19
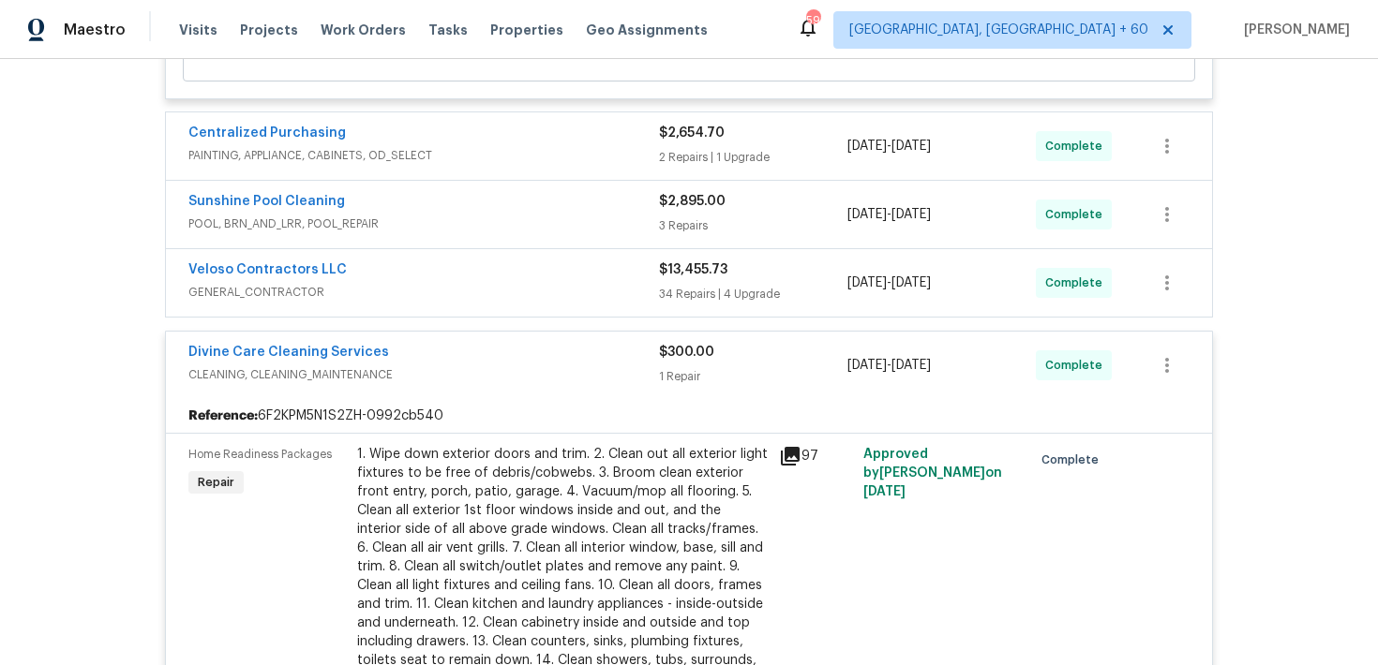
scroll to position [2069, 0]
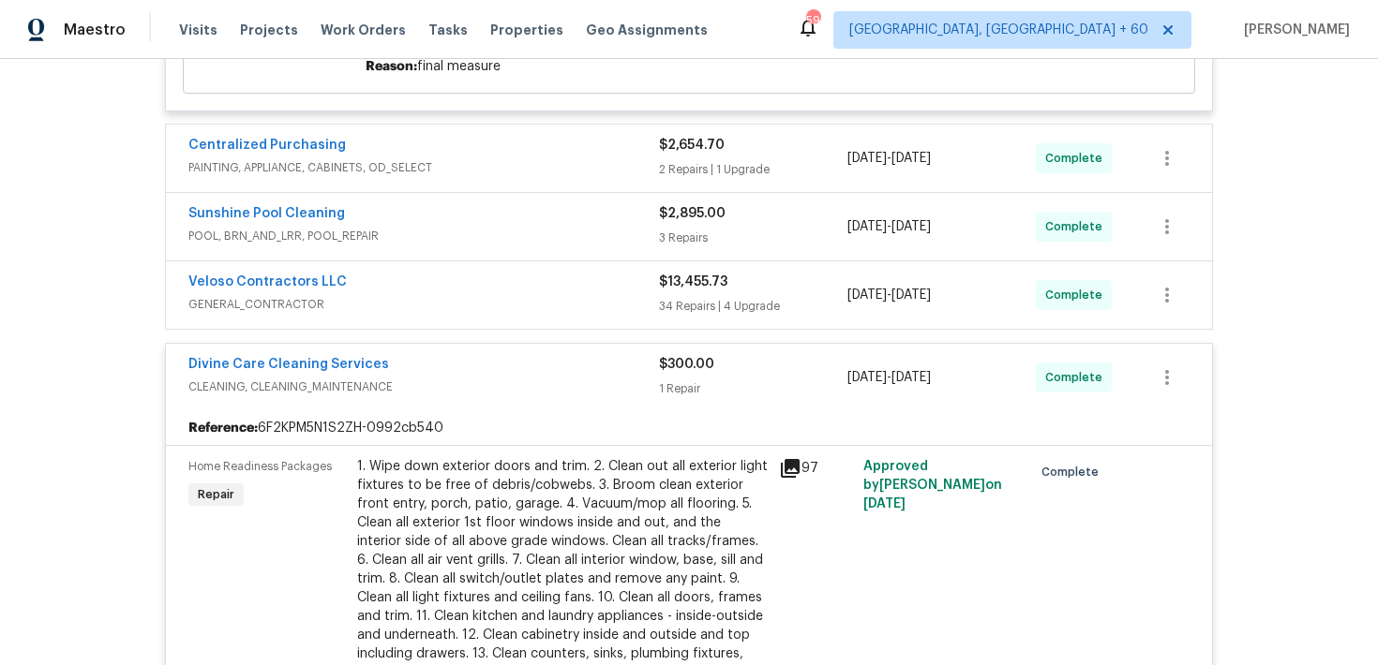
click at [687, 300] on div "$13,455.73 34 Repairs | 4 Upgrade" at bounding box center [753, 295] width 188 height 45
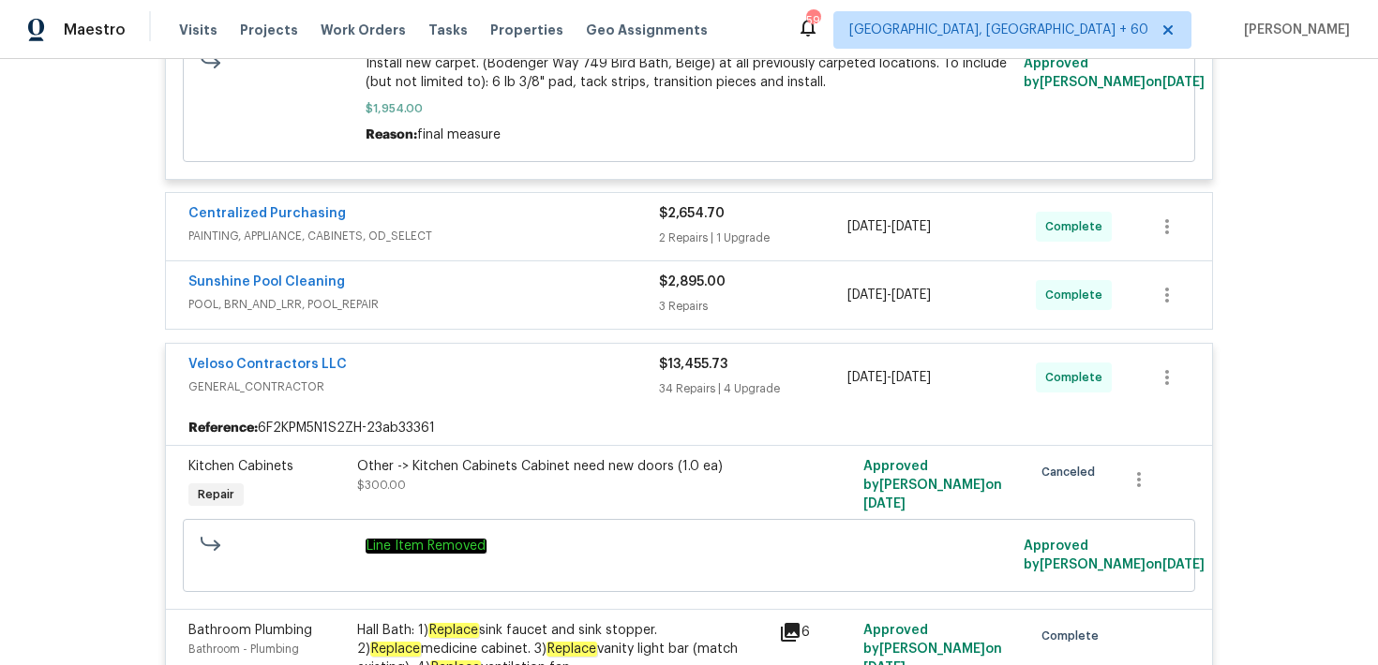
scroll to position [2000, 0]
click at [688, 388] on div "34 Repairs | 4 Upgrade" at bounding box center [753, 389] width 188 height 19
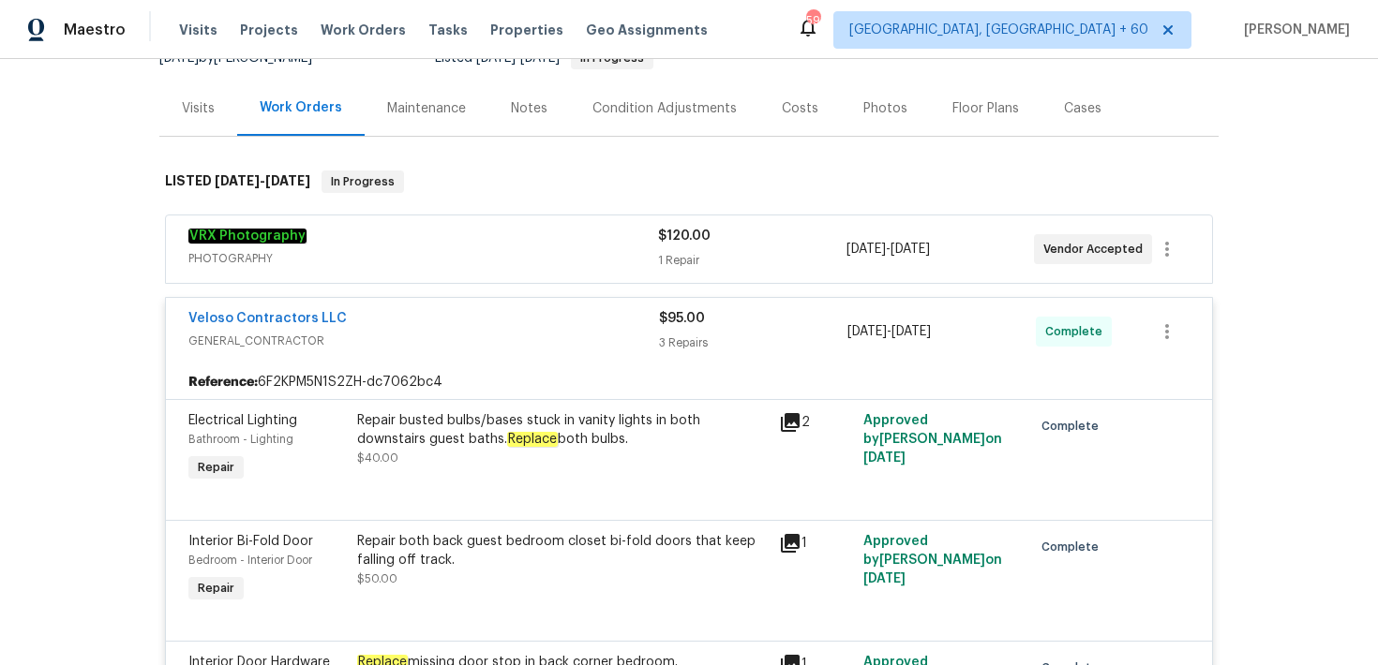
scroll to position [0, 0]
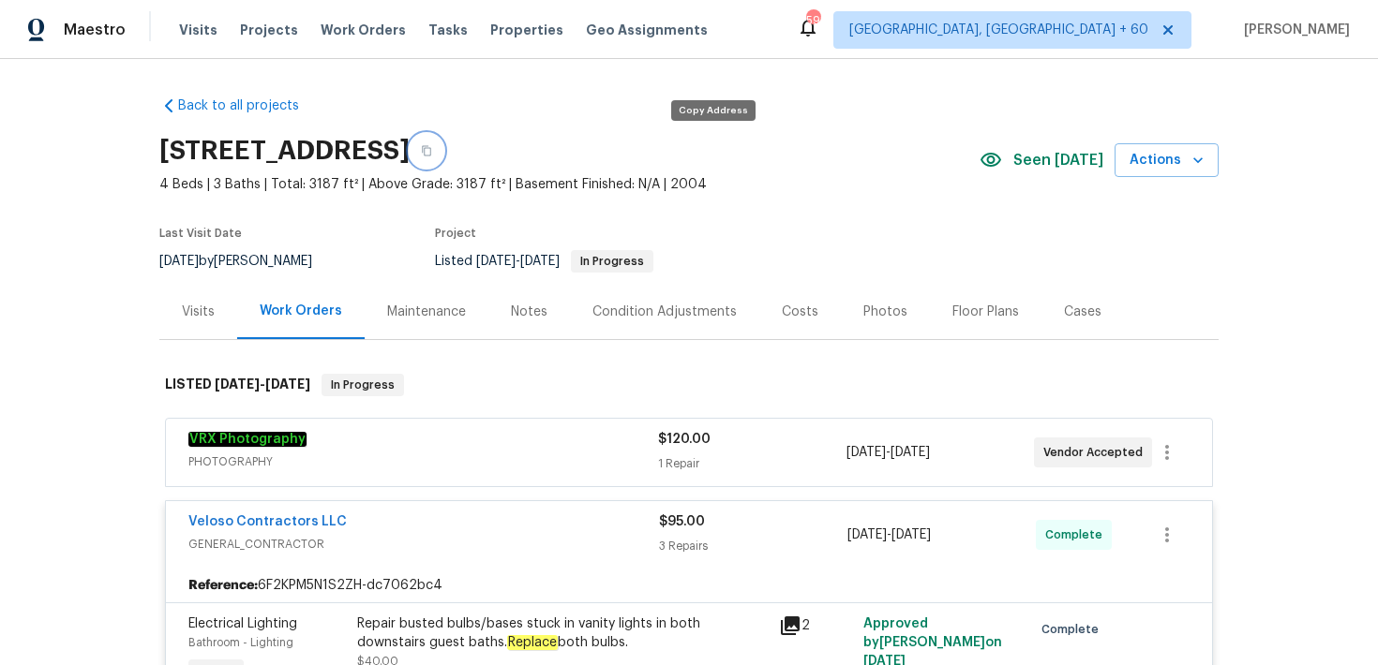
click at [443, 142] on button "button" at bounding box center [427, 151] width 34 height 34
click at [187, 28] on span "Visits" at bounding box center [198, 30] width 38 height 19
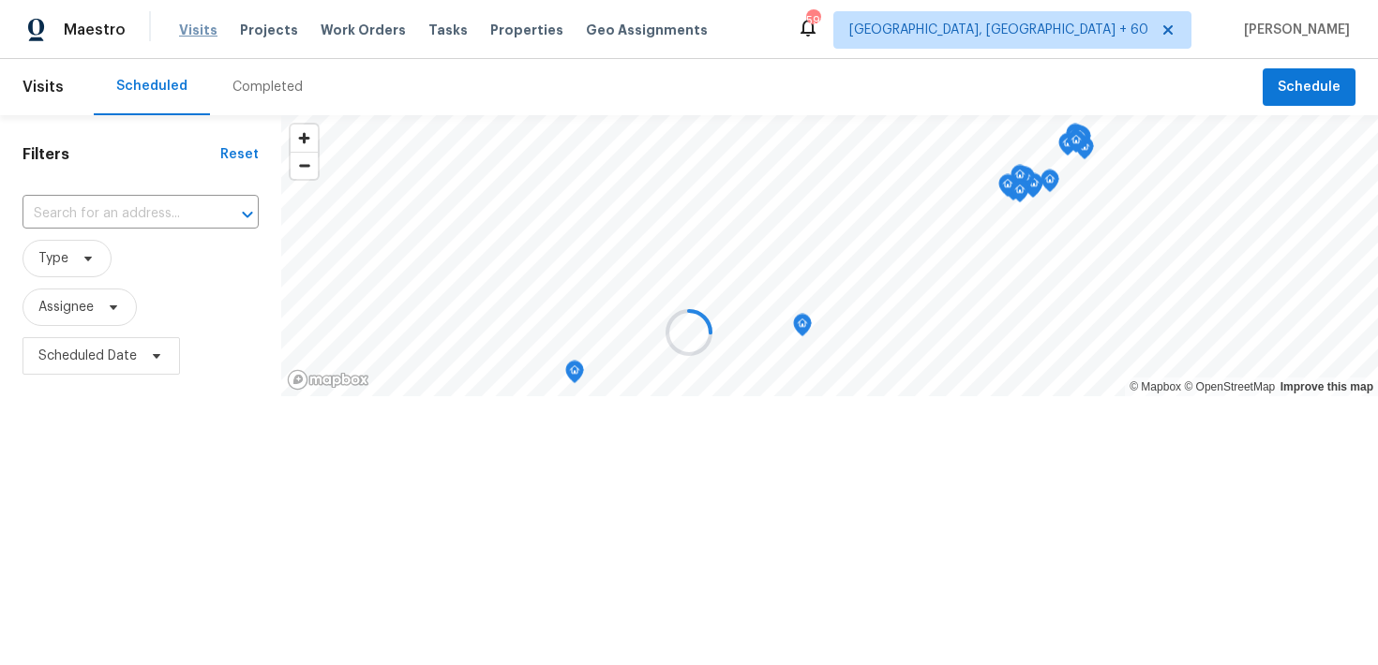
click at [187, 28] on div at bounding box center [689, 332] width 1378 height 665
click at [261, 88] on div at bounding box center [689, 332] width 1378 height 665
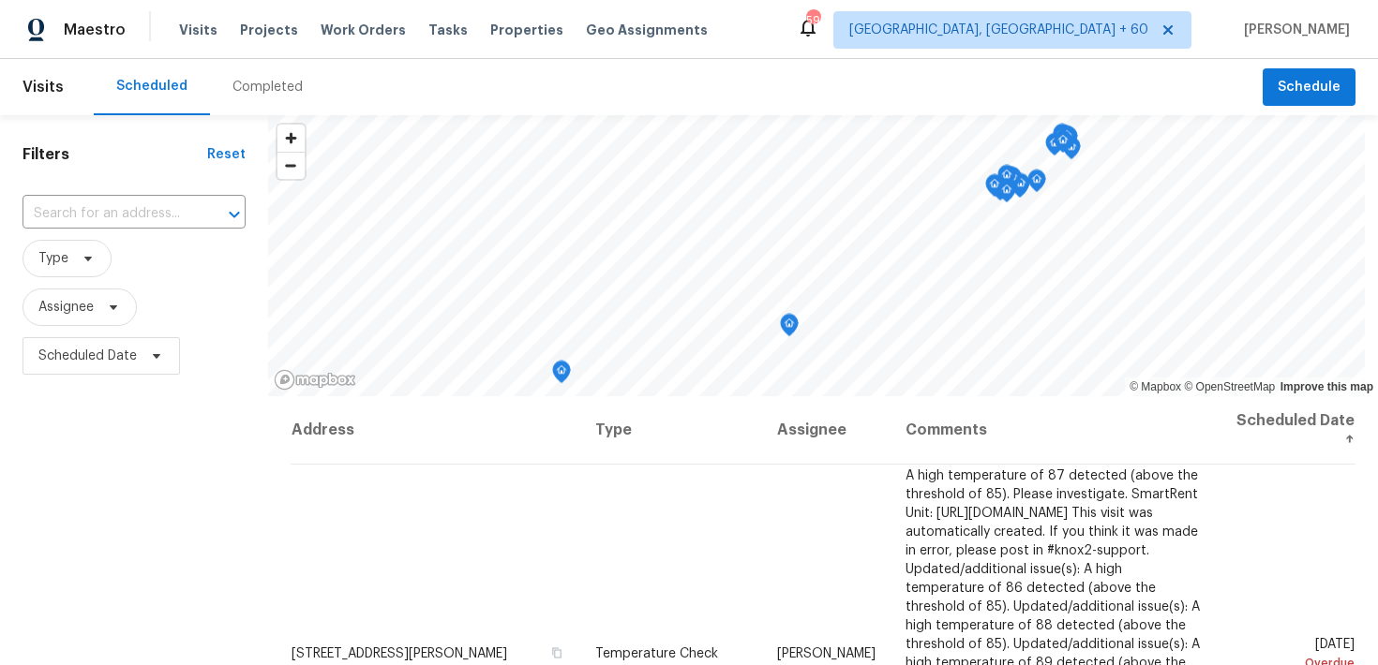
click at [241, 88] on div "Completed" at bounding box center [267, 87] width 70 height 19
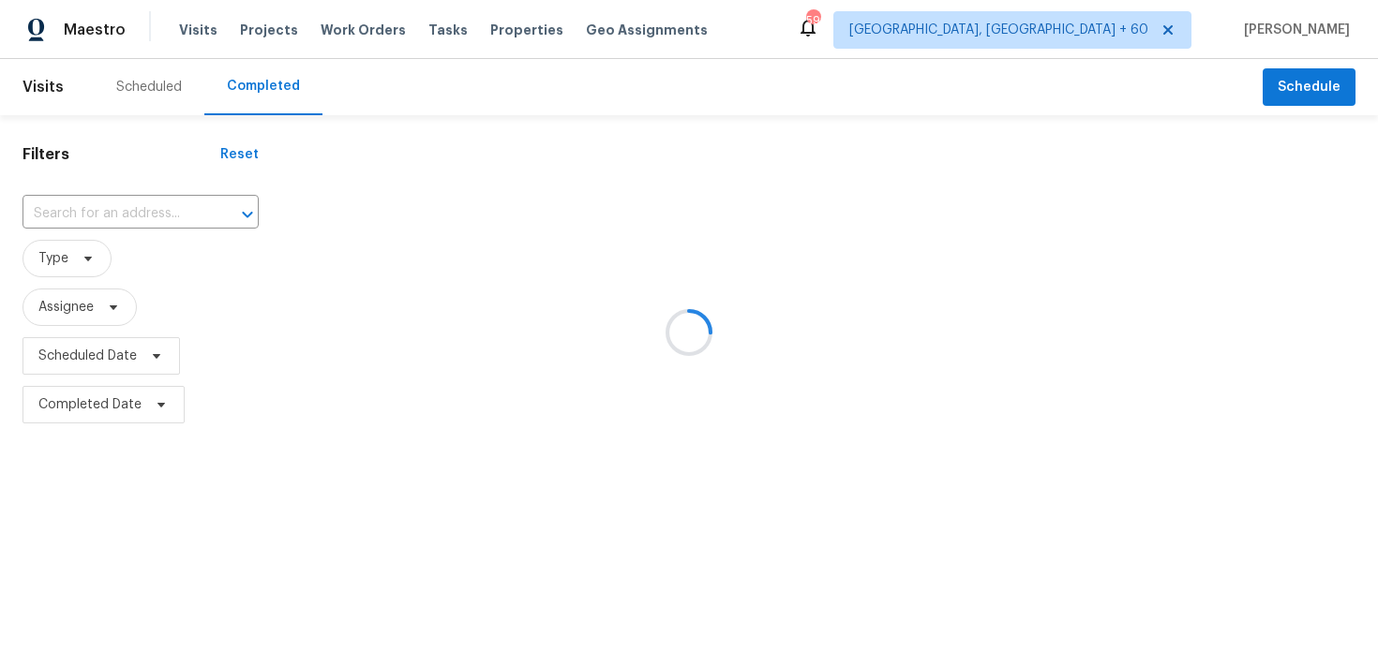
click at [100, 209] on div at bounding box center [689, 332] width 1378 height 665
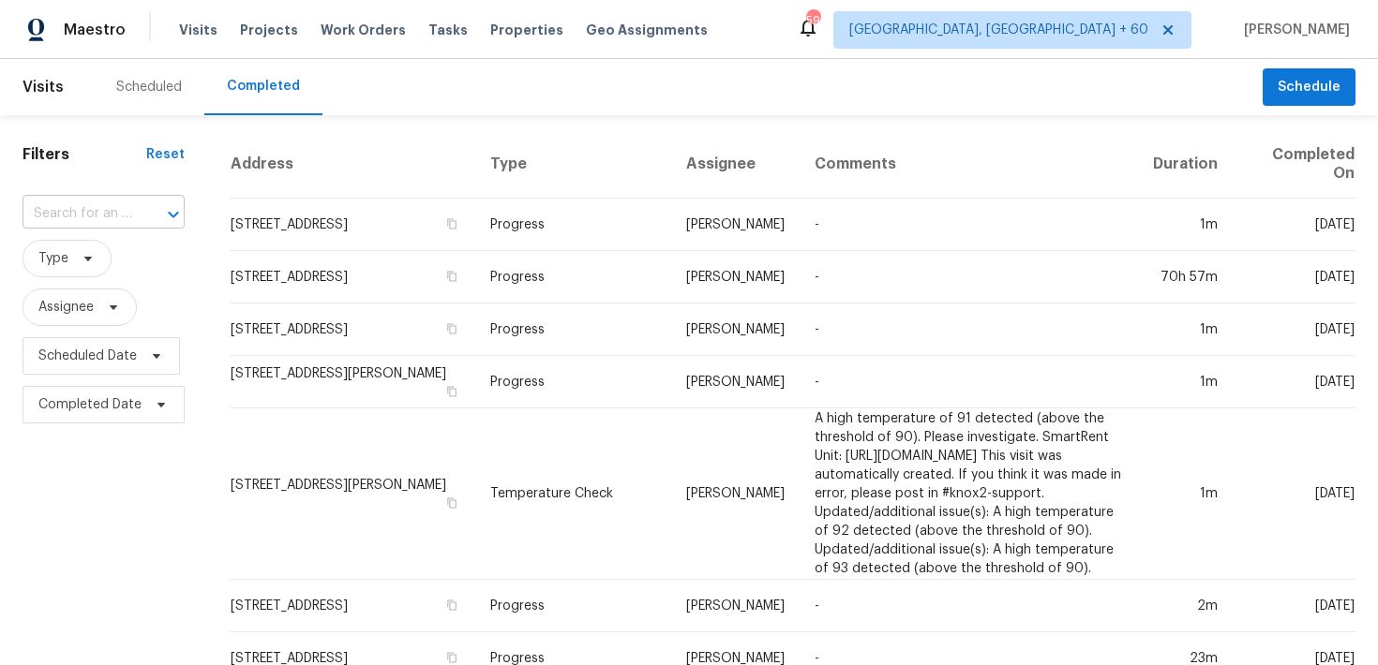
click at [81, 217] on input "text" at bounding box center [77, 214] width 110 height 29
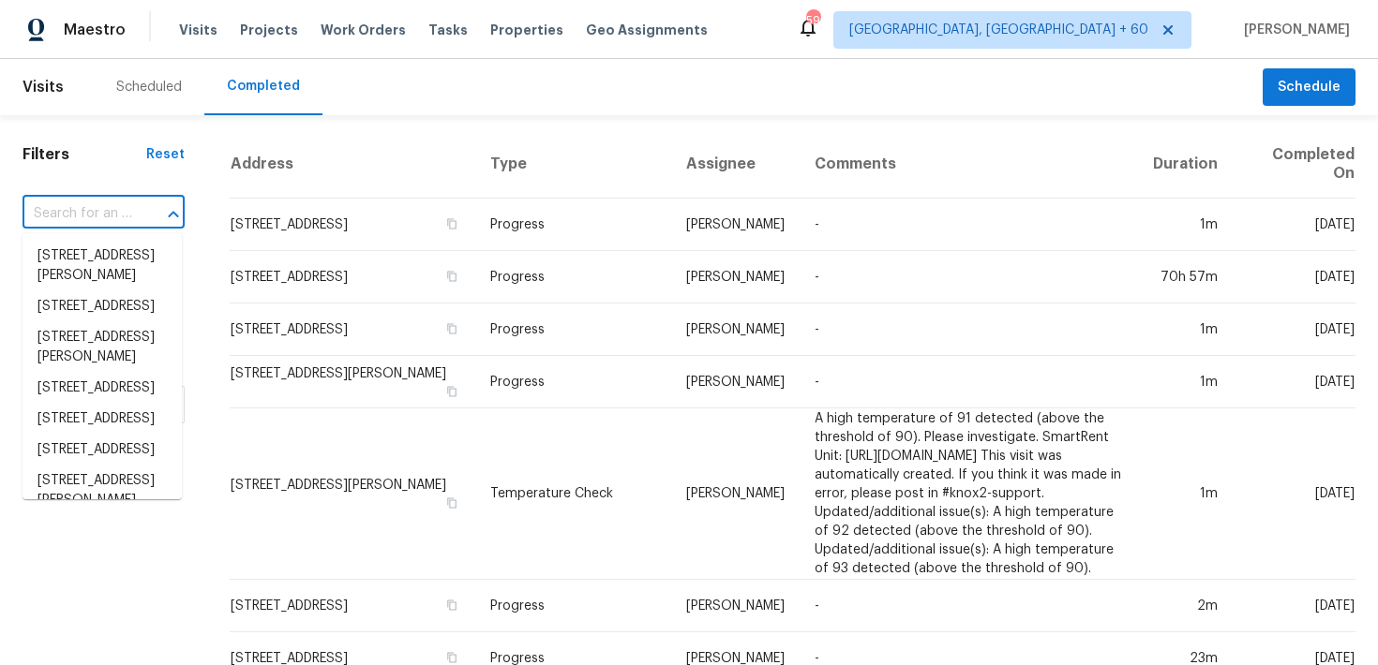
paste input "[STREET_ADDRESS]"
type input "[STREET_ADDRESS]"
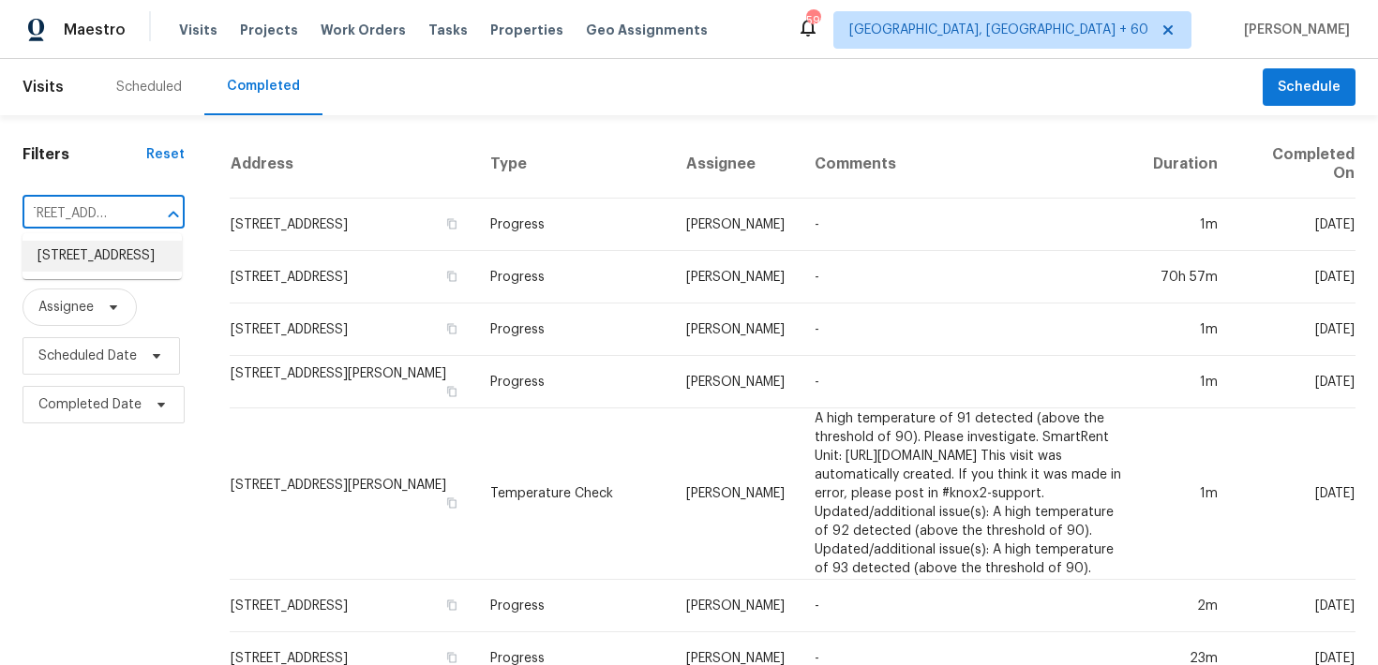
click at [65, 257] on li "[STREET_ADDRESS]" at bounding box center [101, 256] width 159 height 31
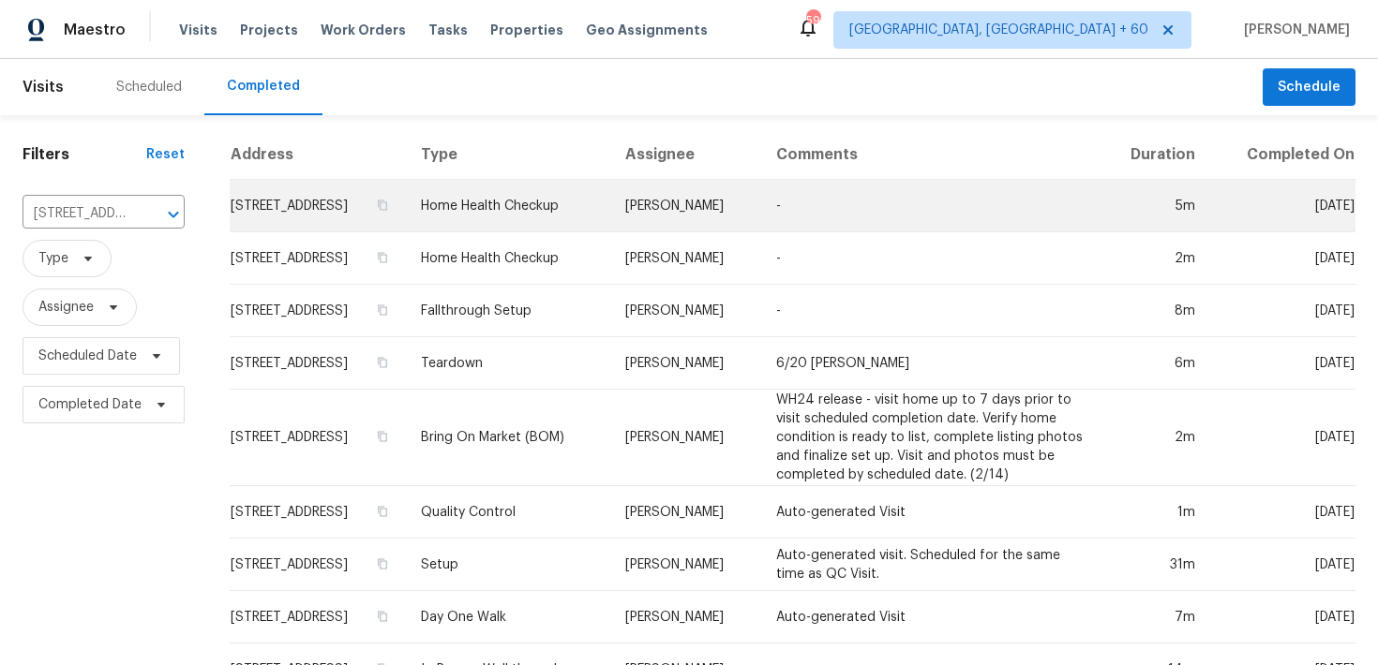
click at [567, 215] on td "Home Health Checkup" at bounding box center [508, 206] width 204 height 52
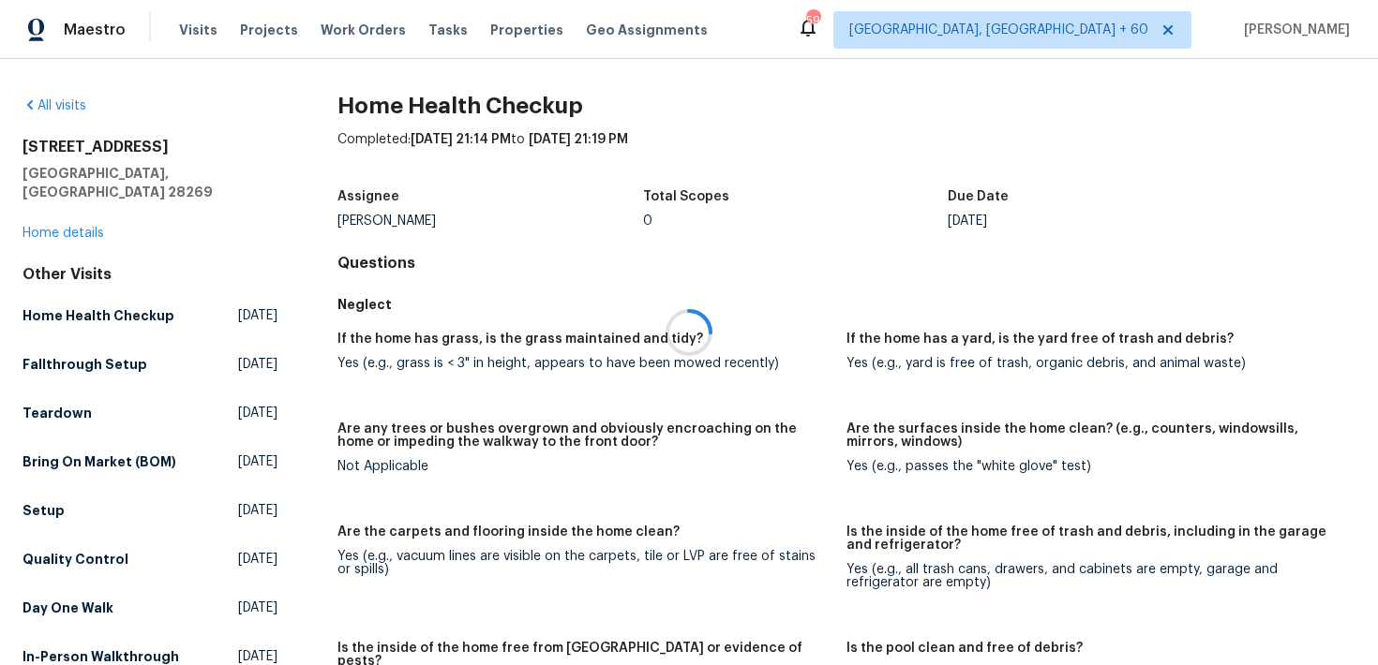
click at [52, 214] on div at bounding box center [689, 332] width 1378 height 665
click at [30, 227] on link "Home details" at bounding box center [63, 233] width 82 height 13
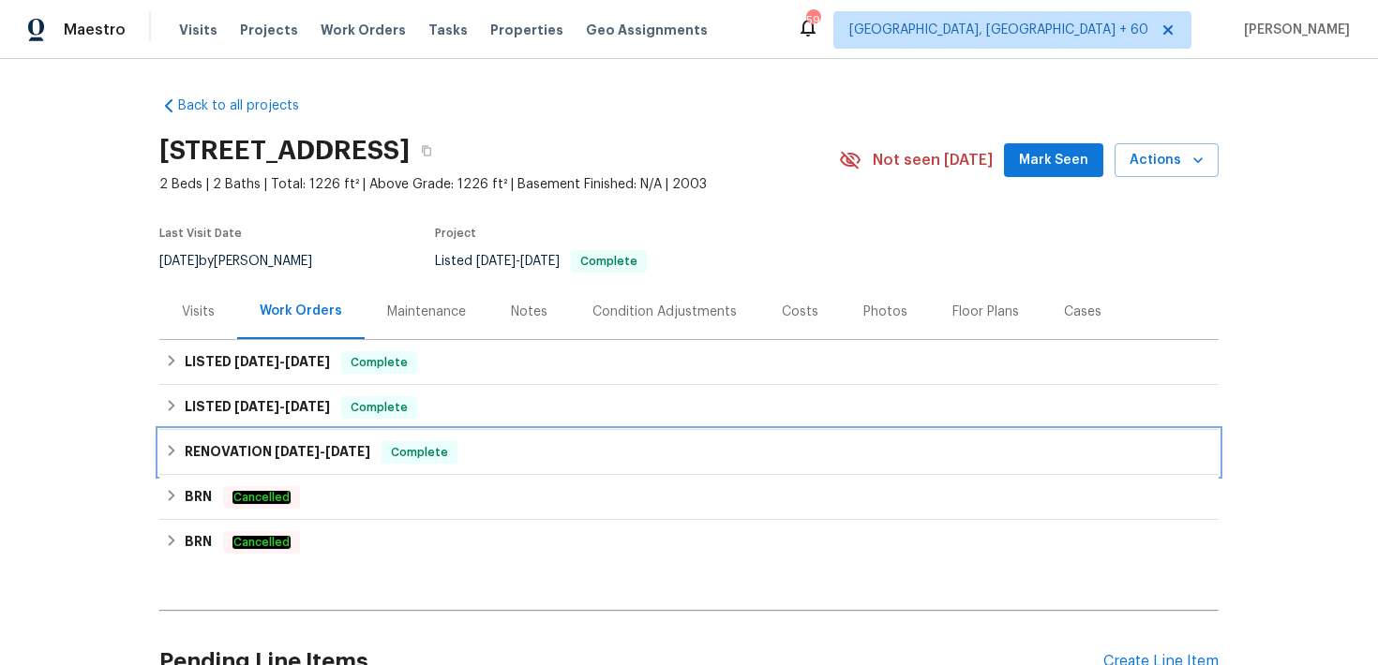
click at [370, 452] on span "[DATE]" at bounding box center [347, 451] width 45 height 13
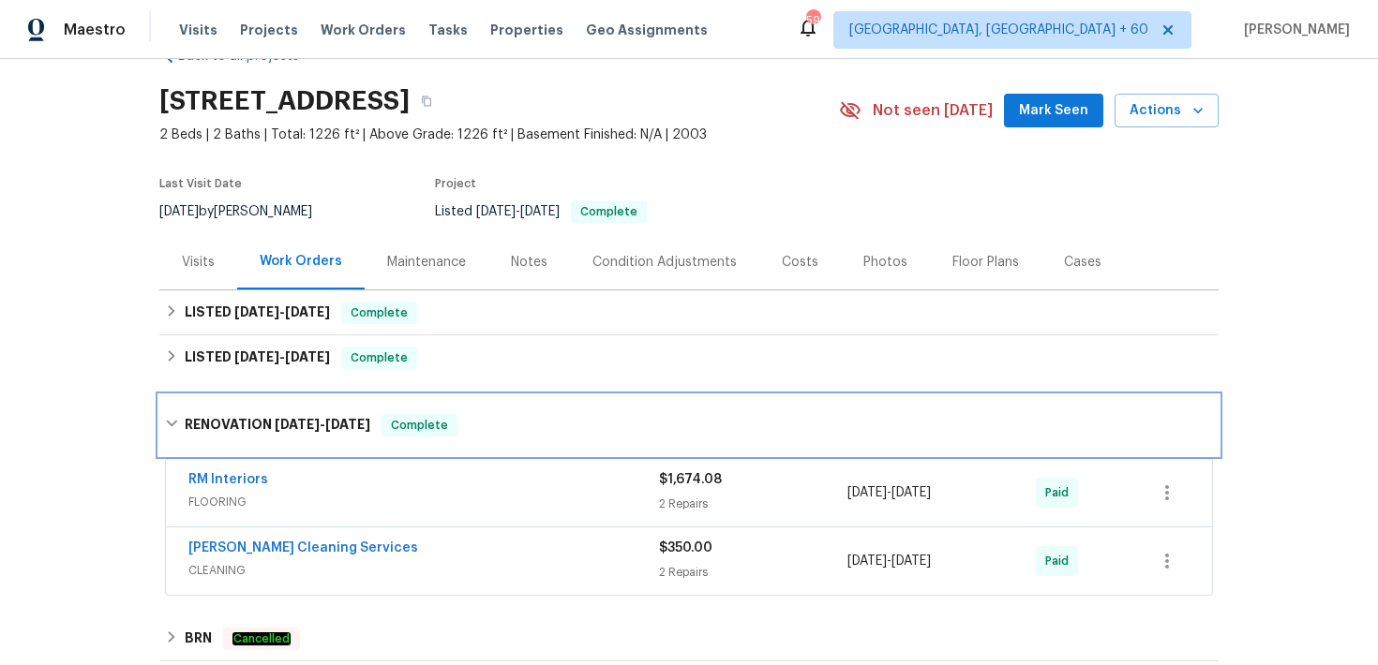
scroll to position [27, 0]
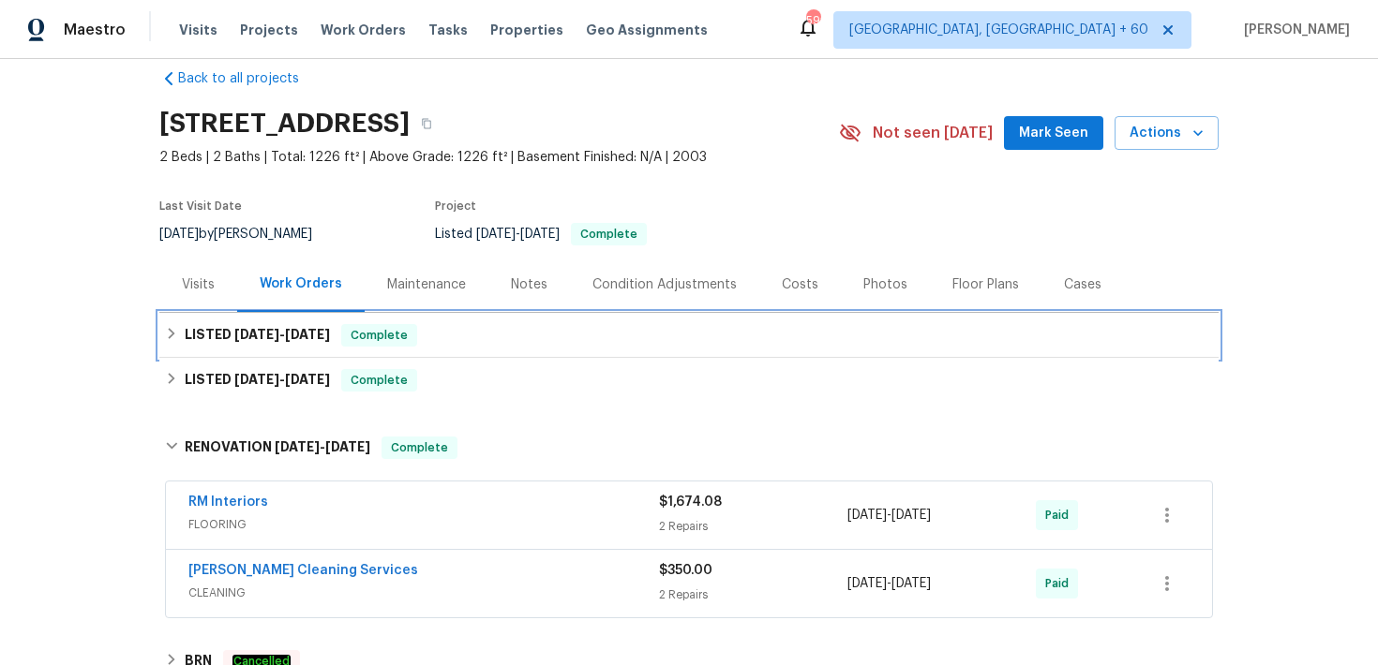
click at [449, 350] on div "LISTED [DATE] - [DATE] Complete" at bounding box center [688, 335] width 1059 height 45
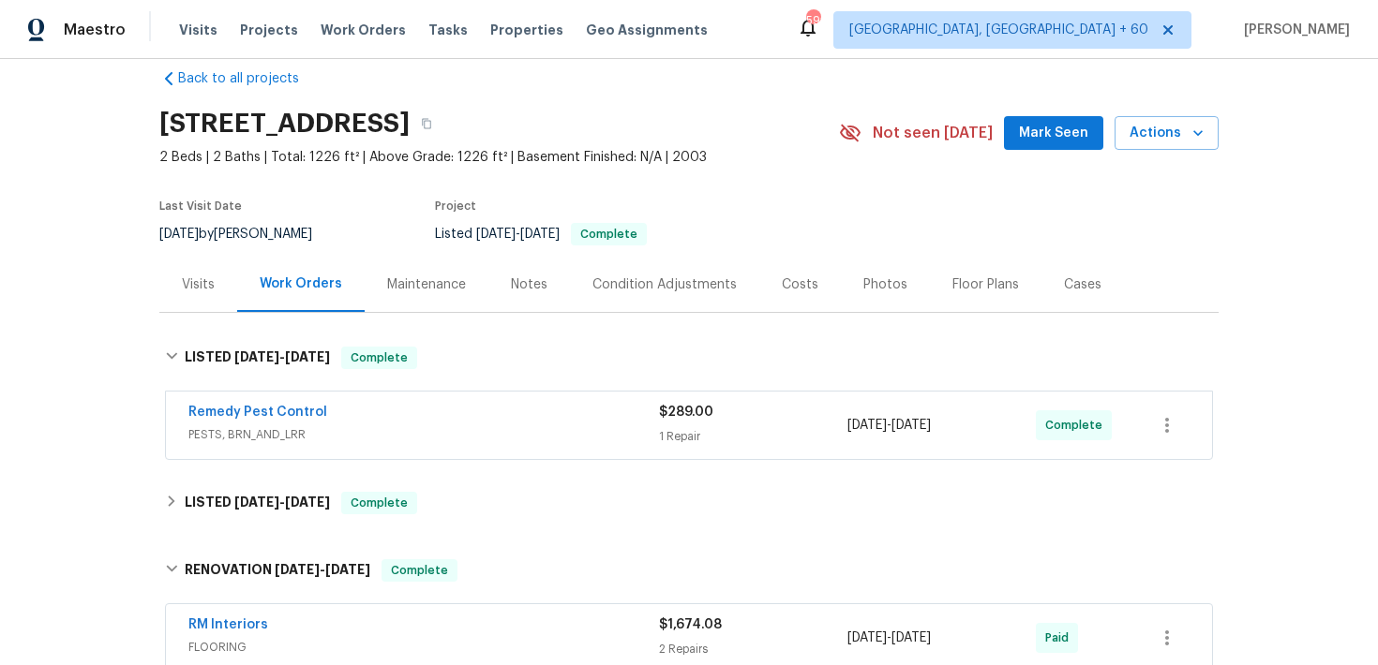
click at [656, 427] on span "PESTS, BRN_AND_LRR" at bounding box center [423, 434] width 470 height 19
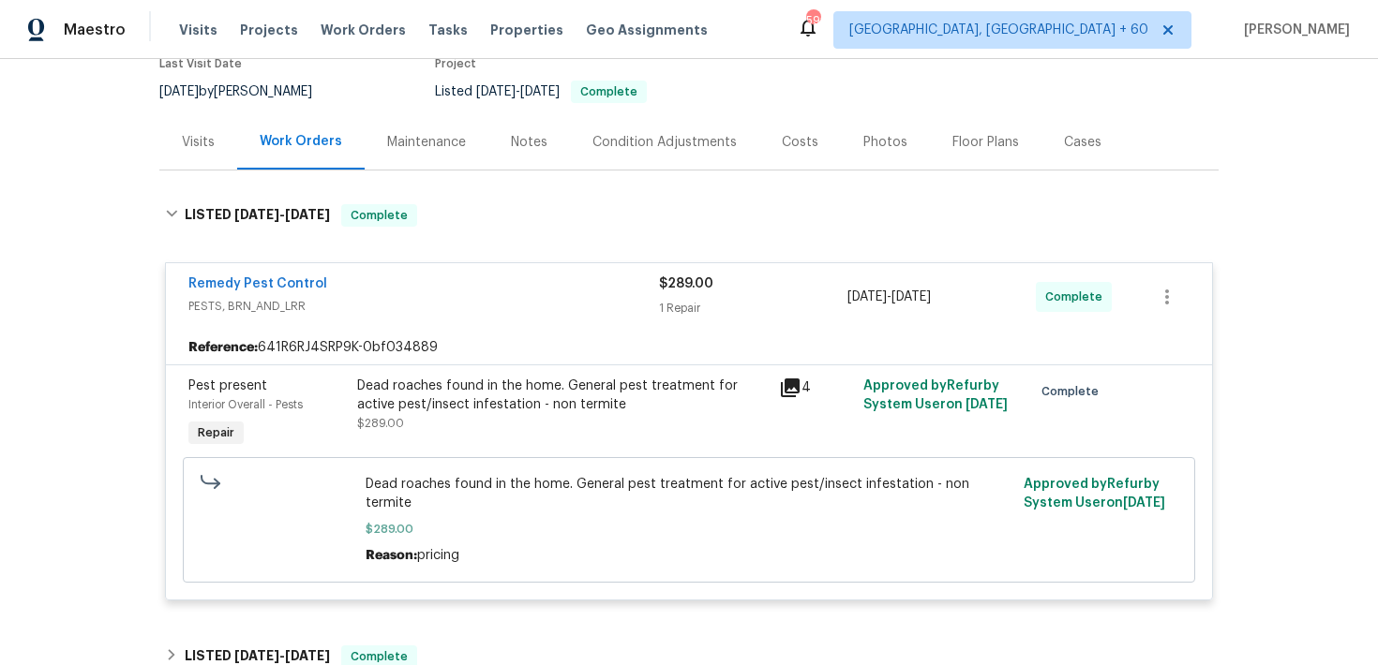
scroll to position [225, 0]
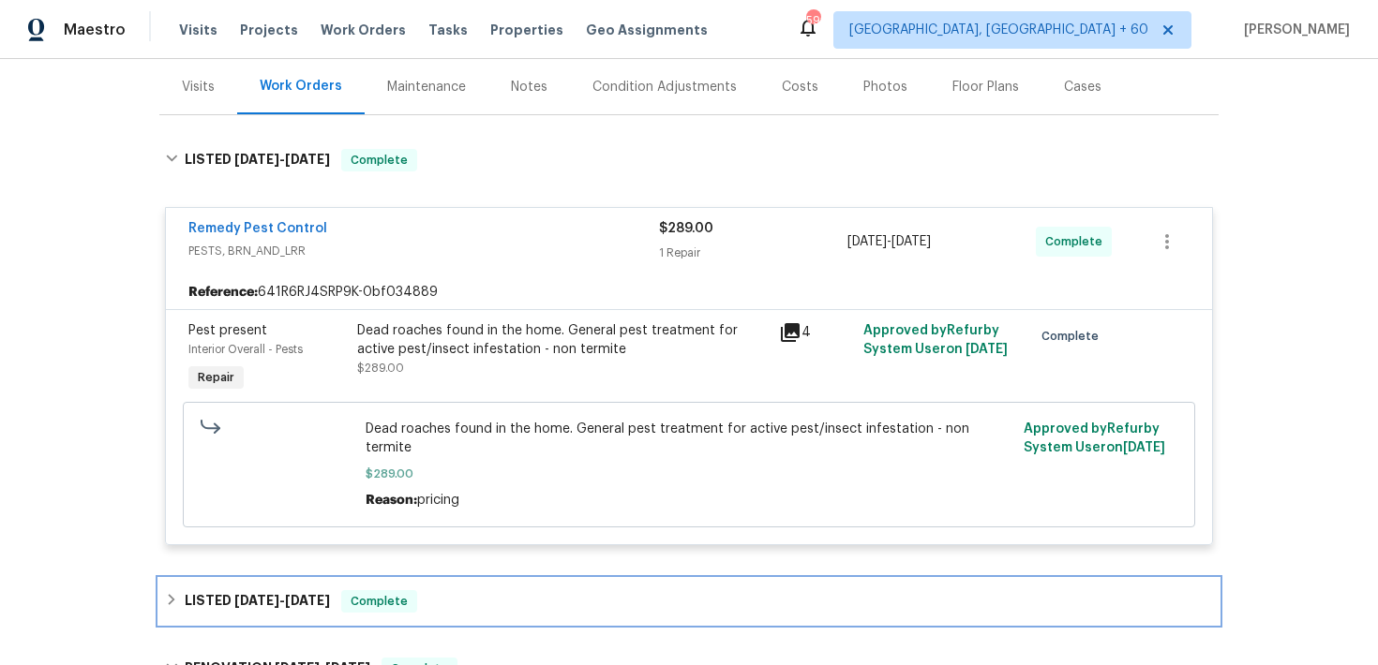
click at [399, 590] on div "Complete" at bounding box center [379, 601] width 76 height 22
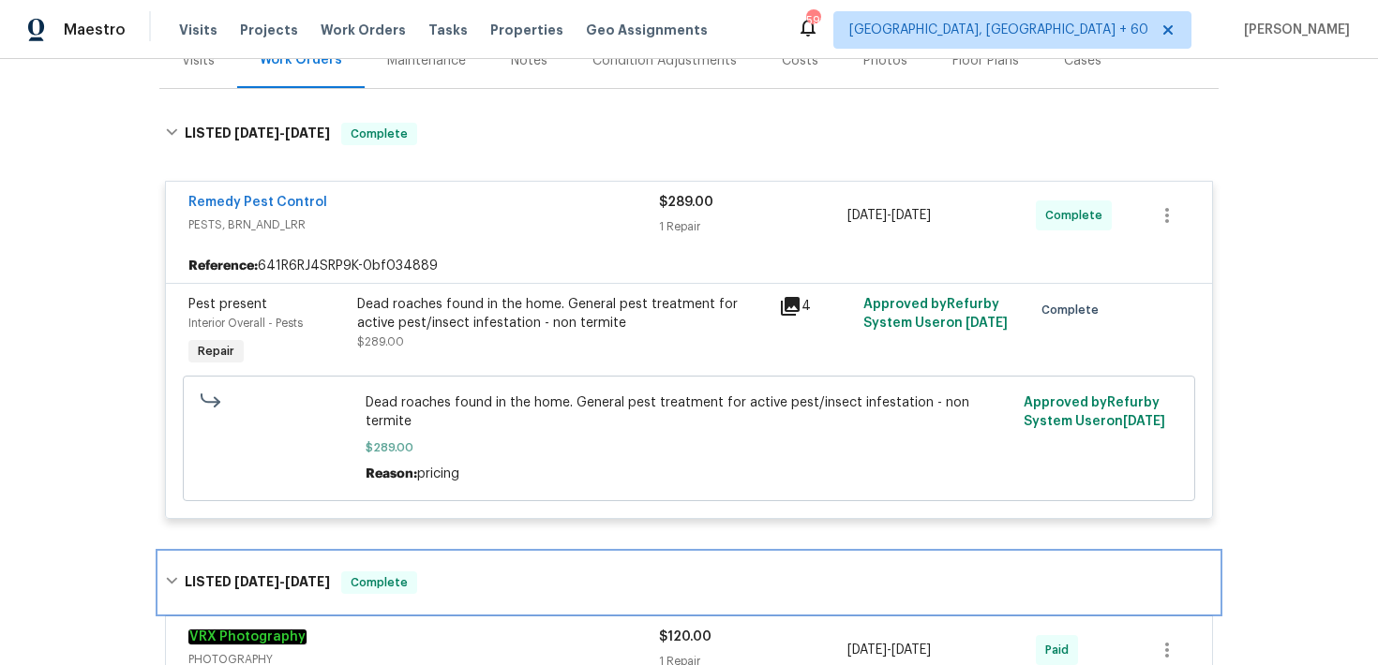
scroll to position [268, 0]
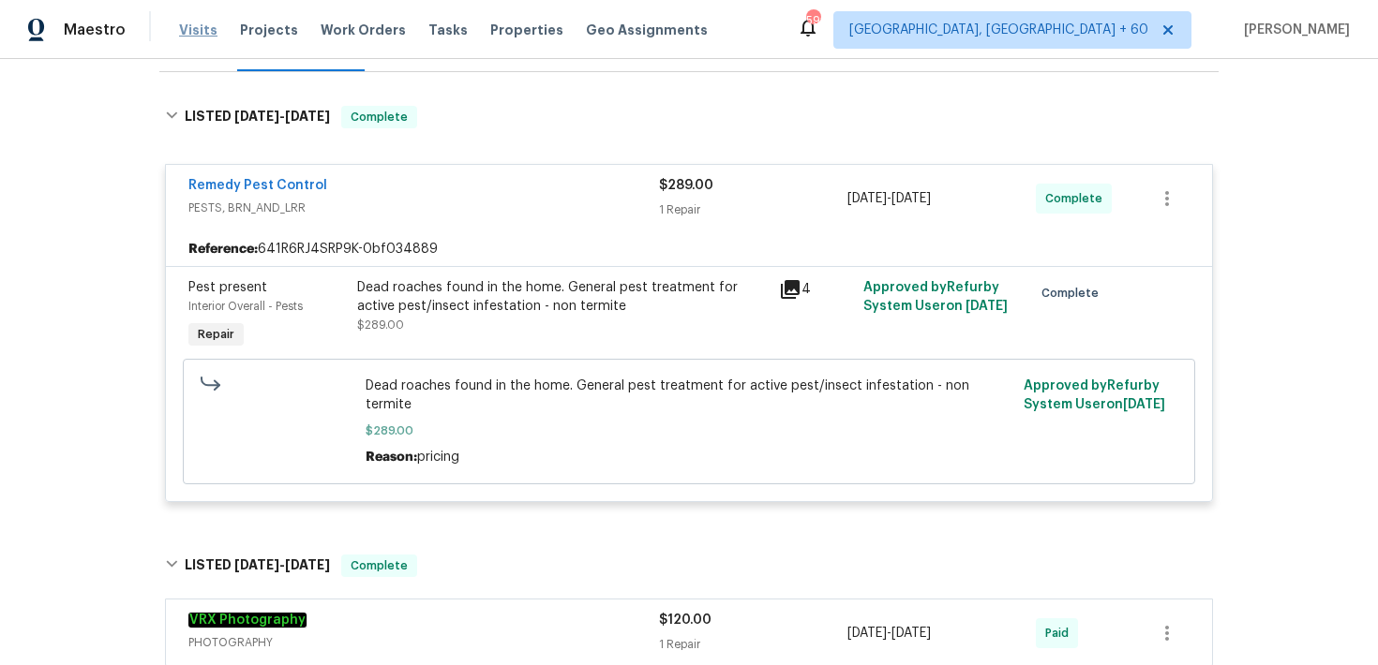
click at [196, 23] on span "Visits" at bounding box center [198, 30] width 38 height 19
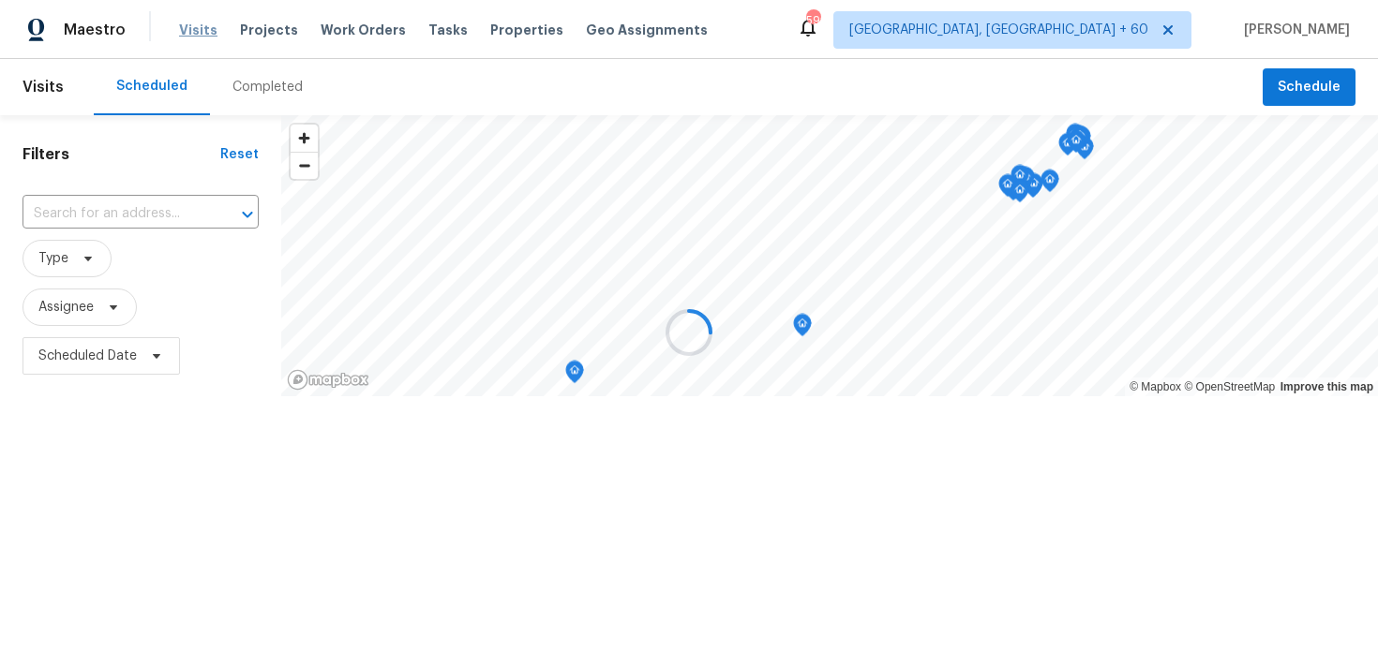
click at [196, 23] on div at bounding box center [689, 332] width 1378 height 665
click at [274, 87] on div at bounding box center [689, 332] width 1378 height 665
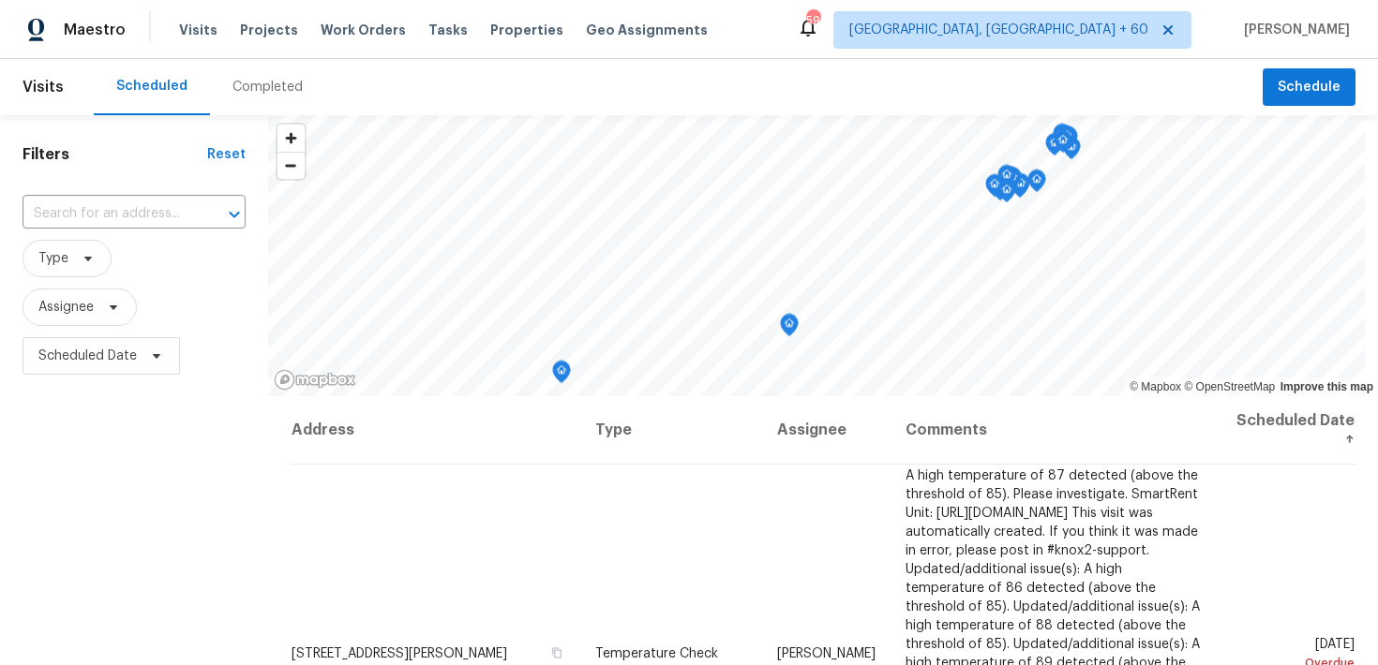
click at [261, 90] on div "Completed" at bounding box center [267, 87] width 70 height 19
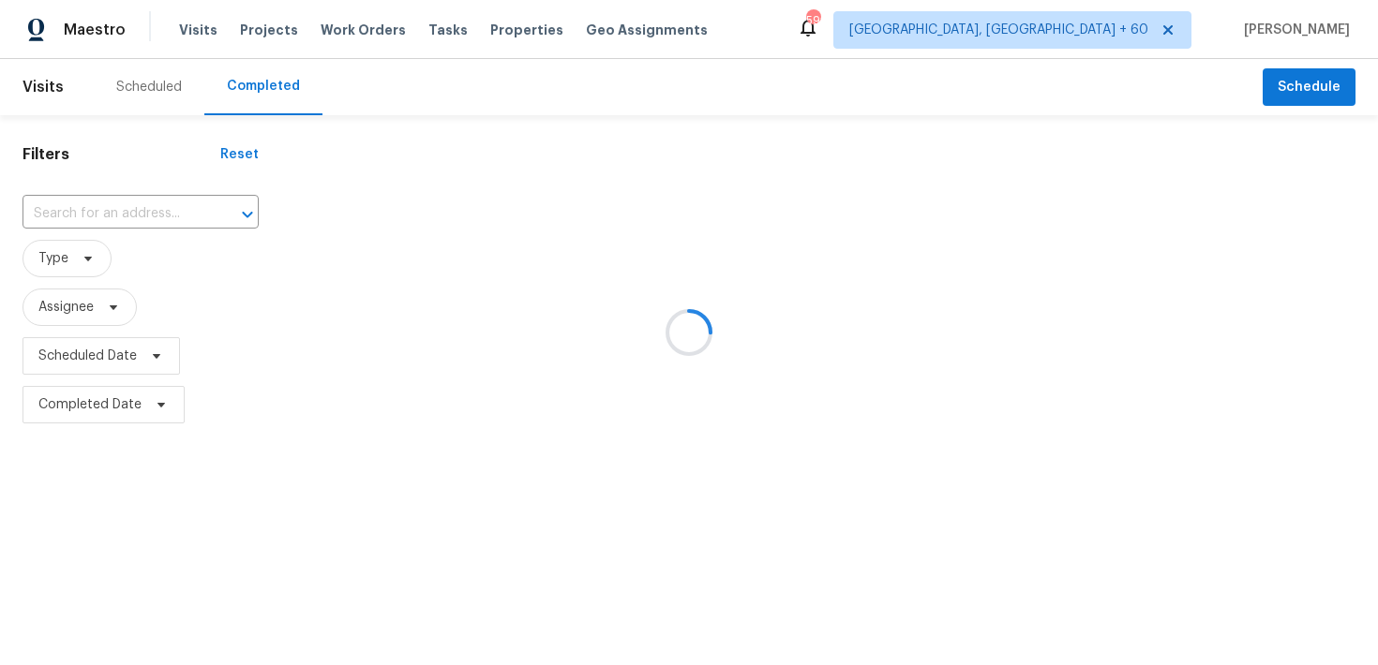
click at [75, 209] on div at bounding box center [689, 332] width 1378 height 665
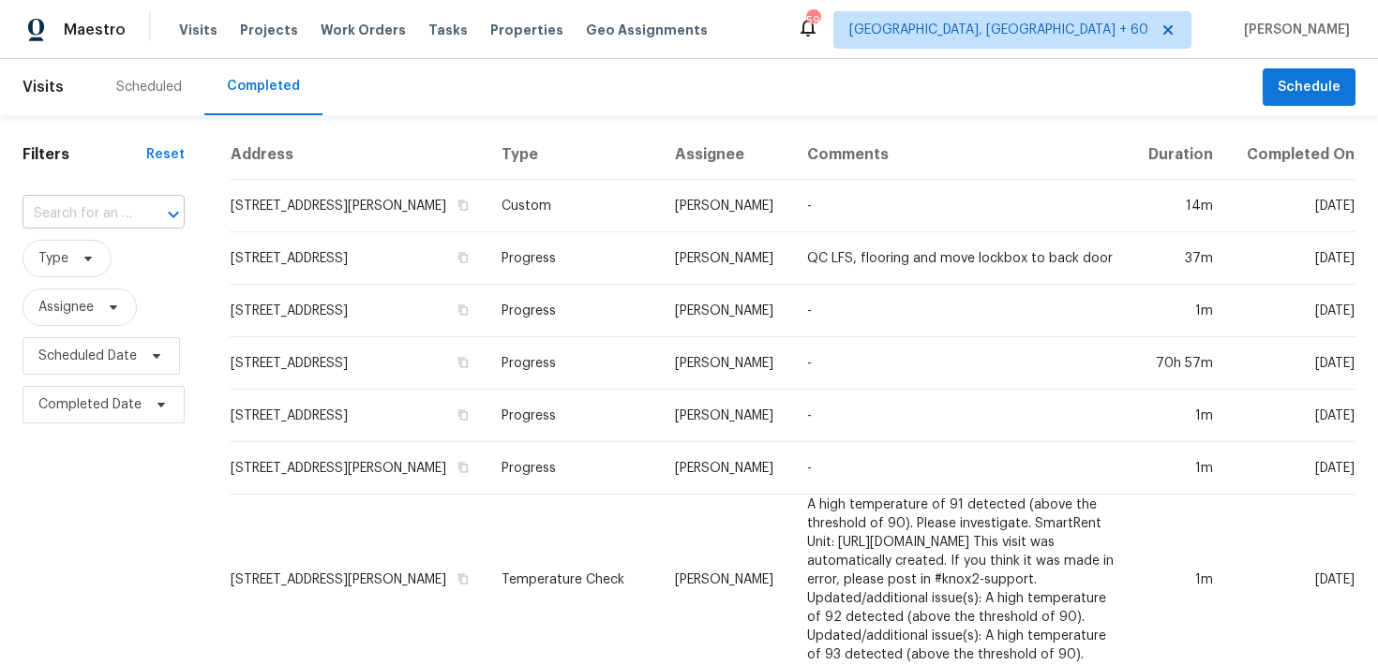
click at [72, 211] on input "text" at bounding box center [77, 214] width 110 height 29
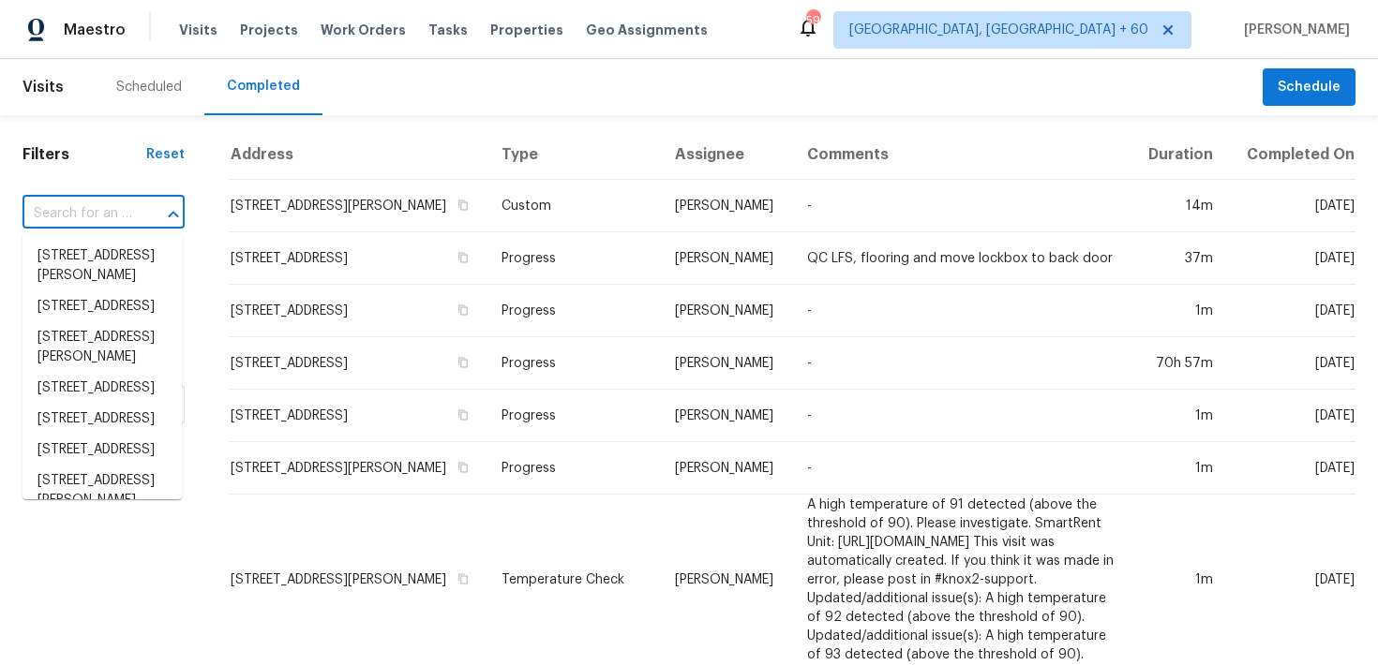
paste input "[STREET_ADDRESS]"
type input "[STREET_ADDRESS]"
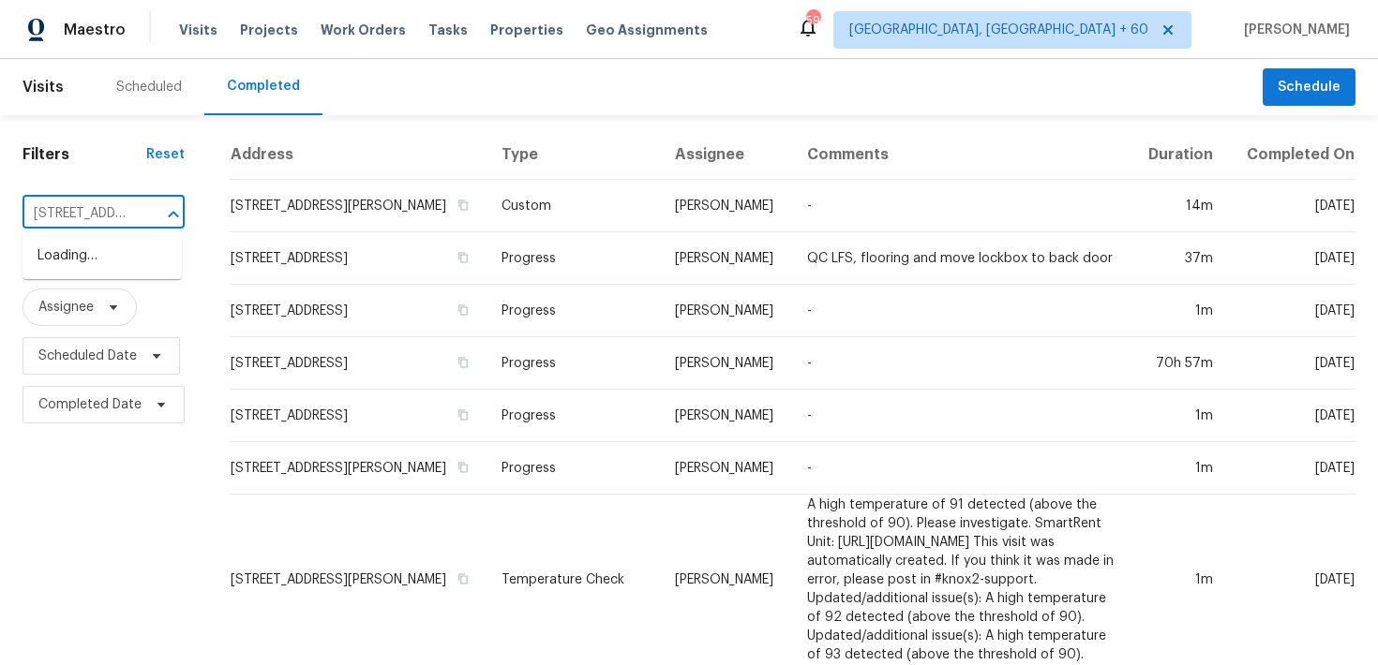
scroll to position [0, 111]
click at [69, 261] on li "[STREET_ADDRESS]" at bounding box center [101, 256] width 159 height 31
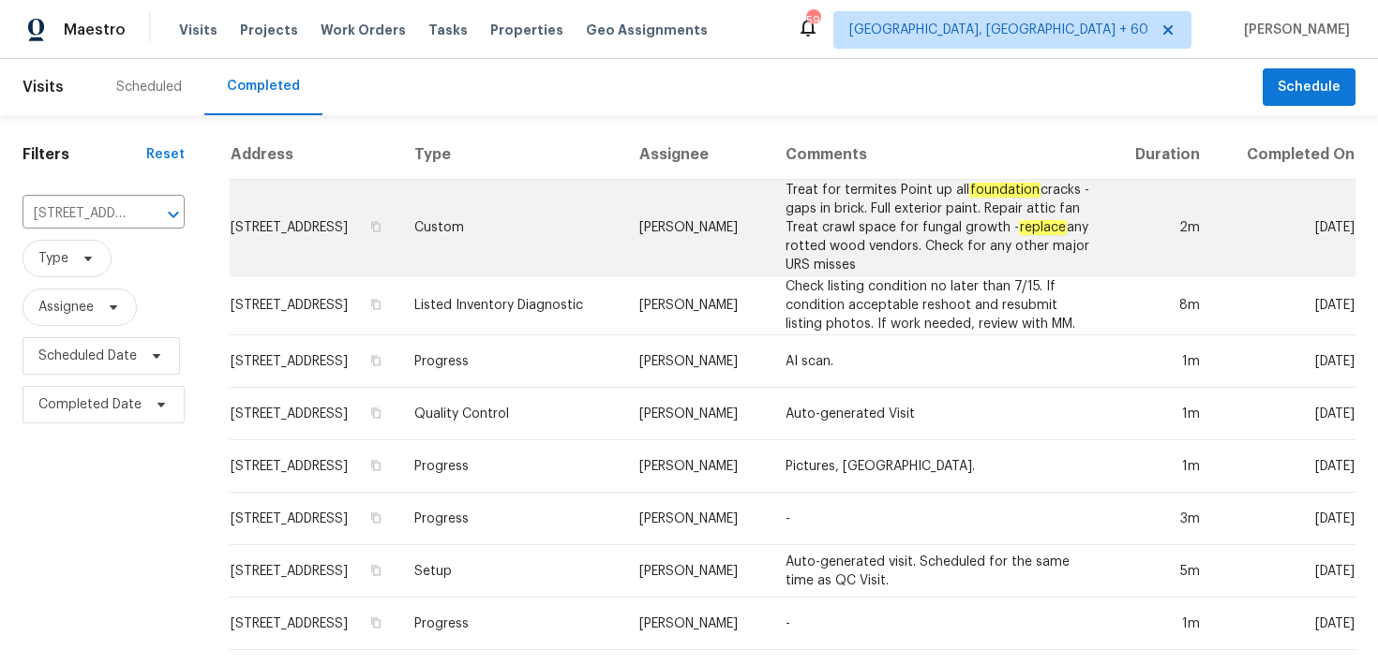
click at [522, 231] on td "Custom" at bounding box center [511, 228] width 225 height 97
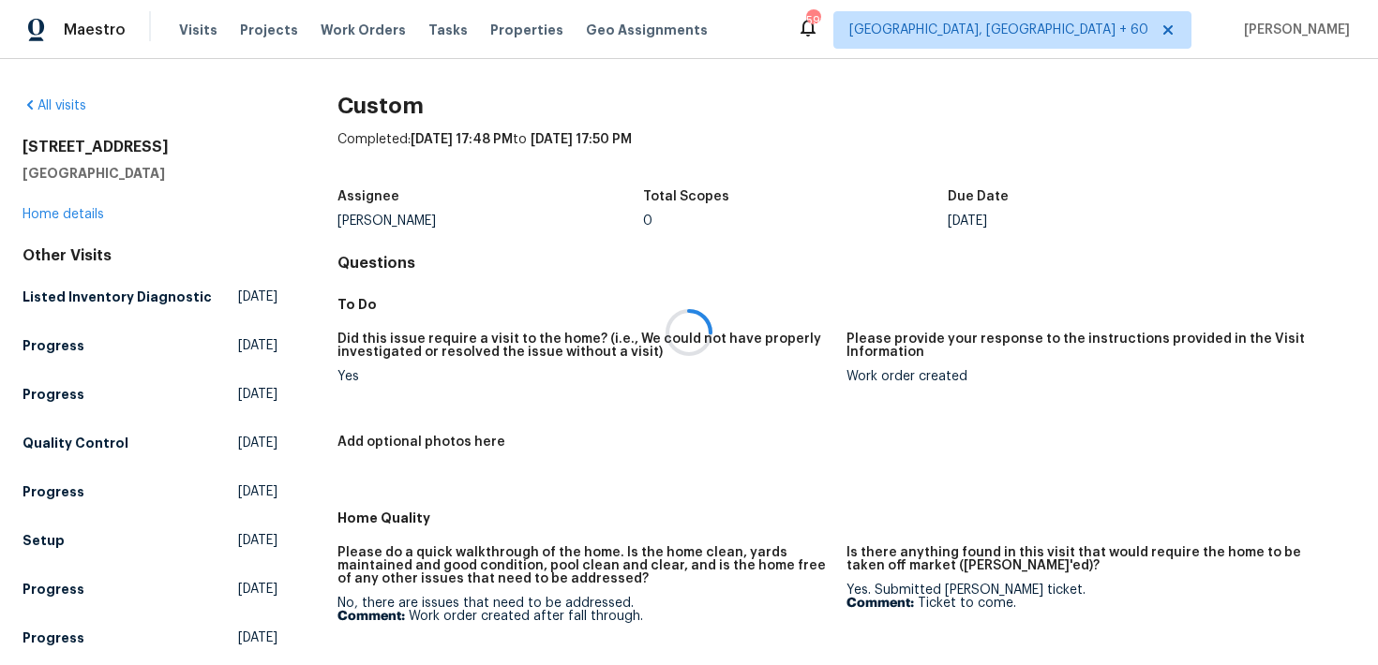
click at [46, 215] on div at bounding box center [689, 332] width 1378 height 665
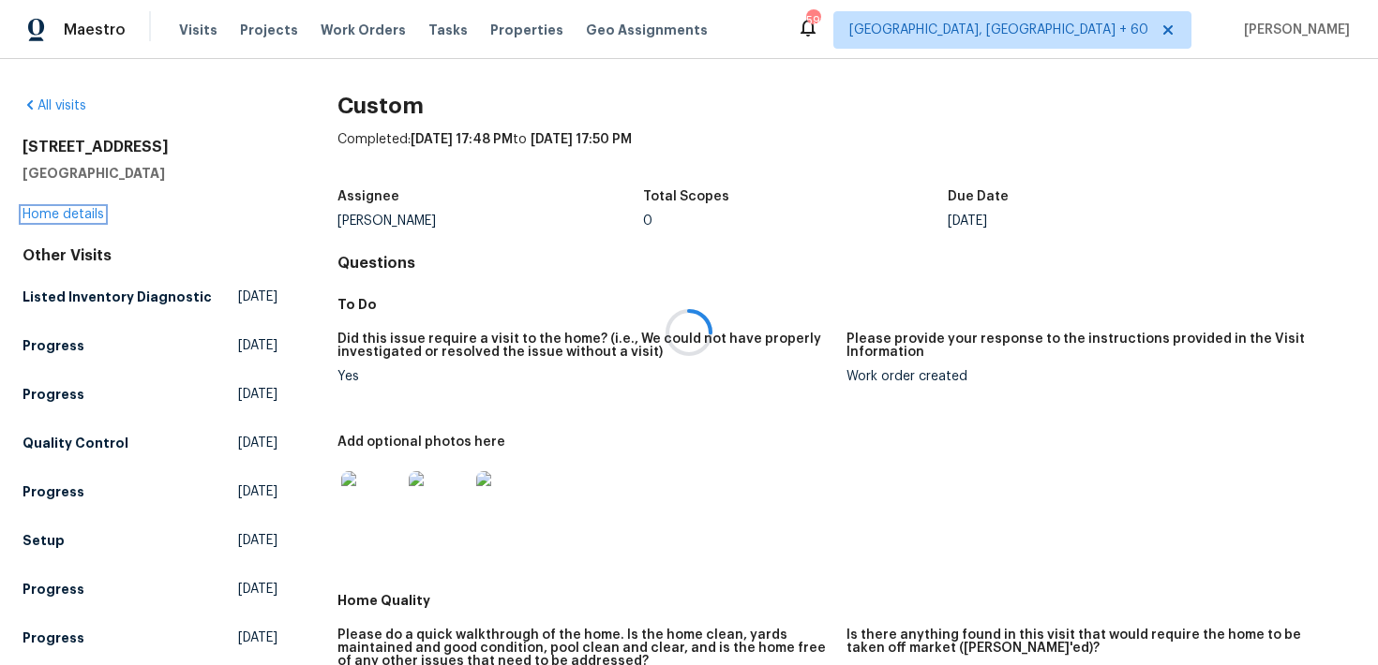
click at [42, 212] on link "Home details" at bounding box center [63, 214] width 82 height 13
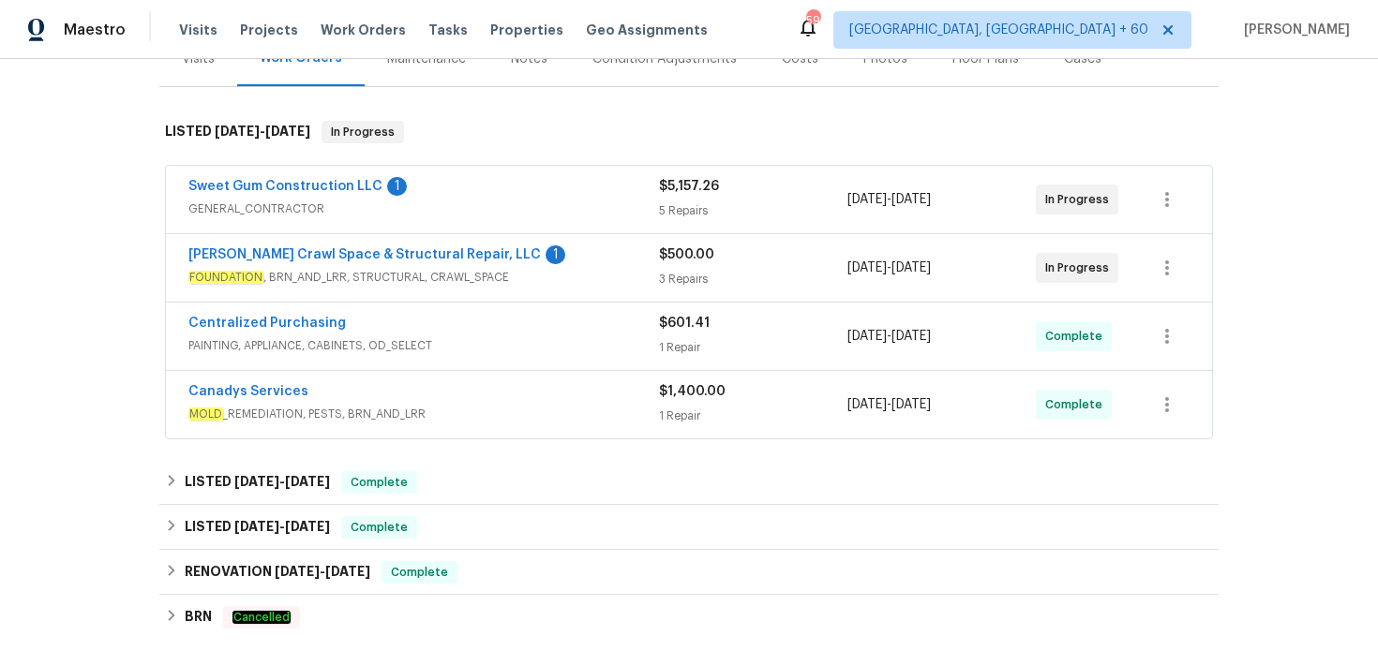
scroll to position [252, 0]
click at [684, 213] on div "5 Repairs" at bounding box center [753, 211] width 188 height 19
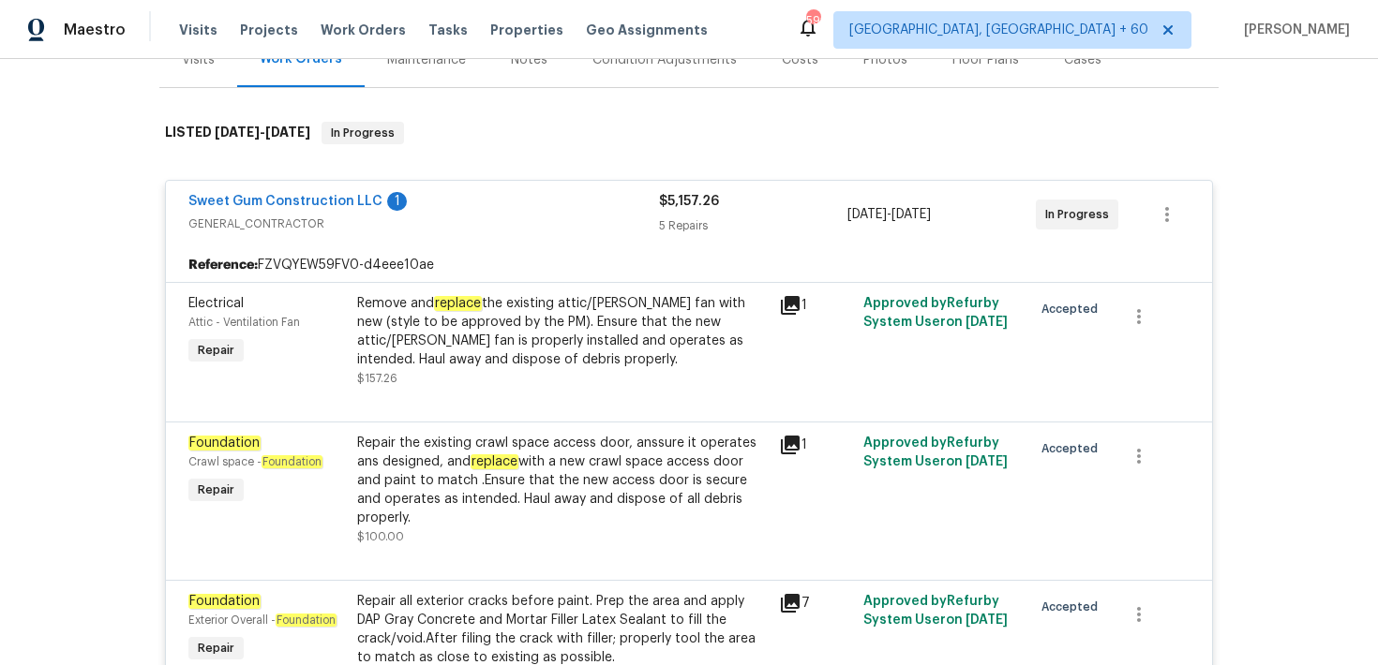
click at [692, 222] on div "5 Repairs" at bounding box center [753, 225] width 188 height 19
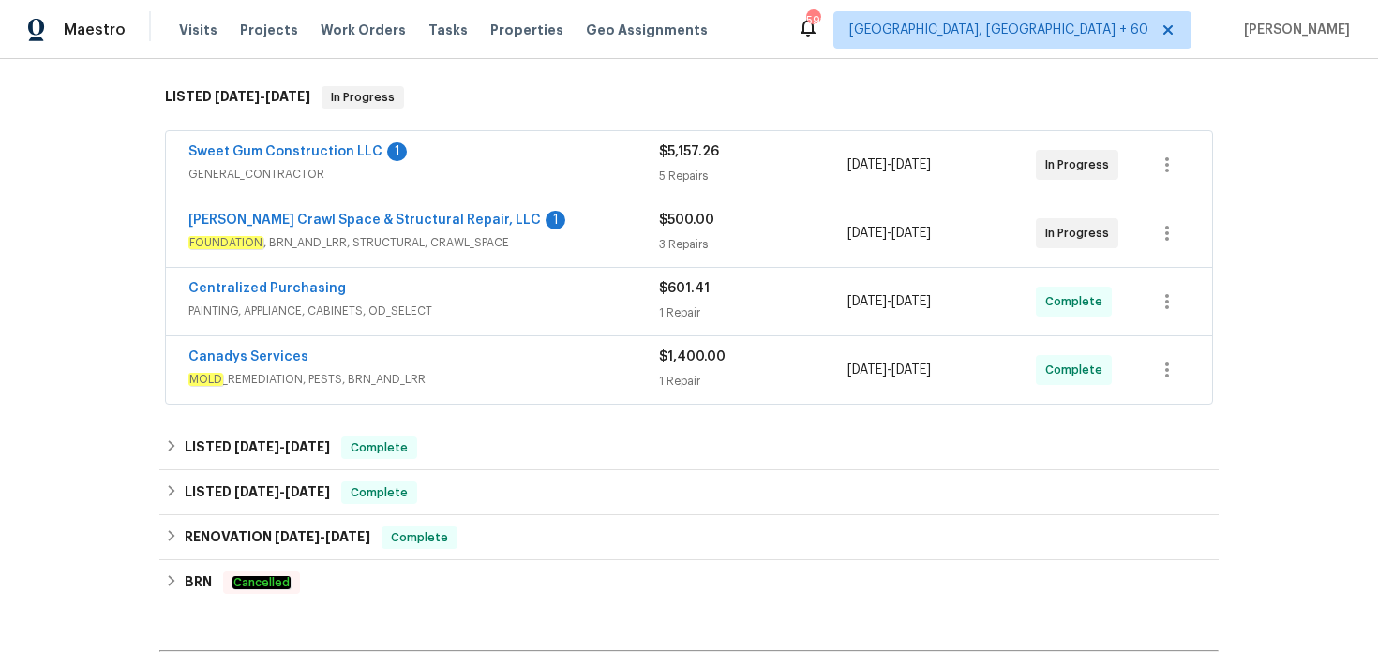
scroll to position [293, 0]
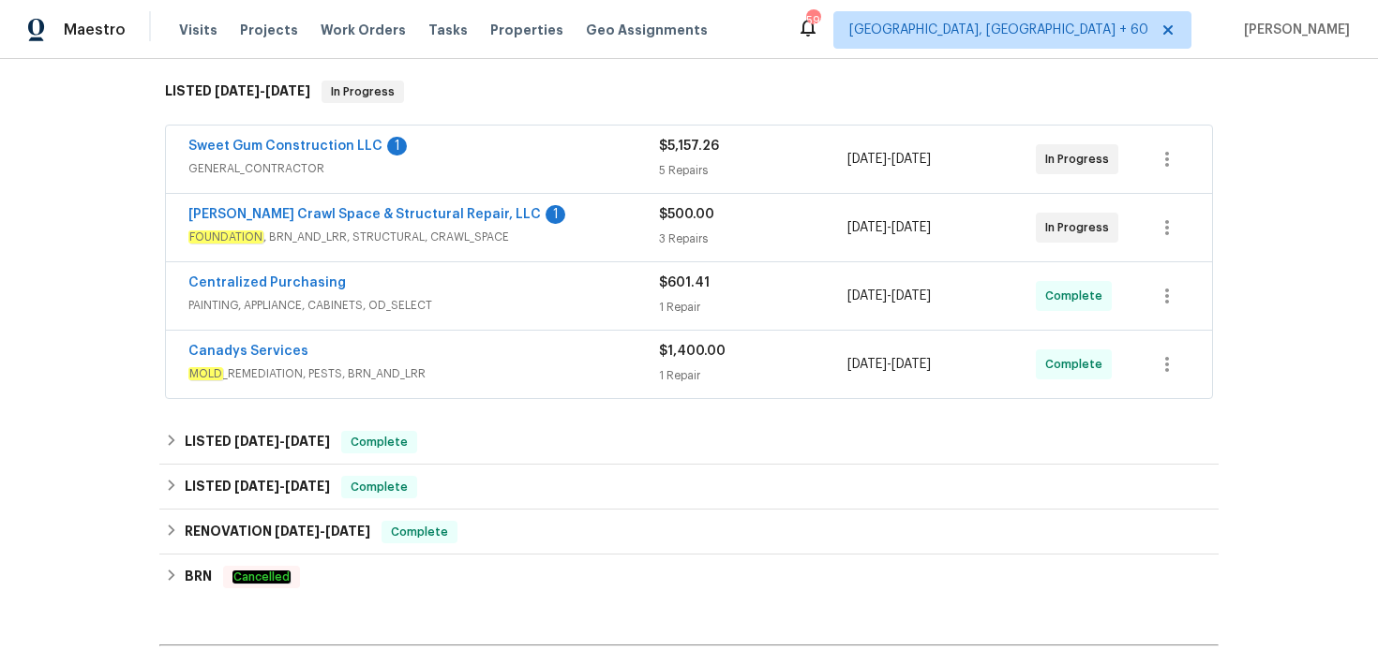
click at [683, 246] on div "3 Repairs" at bounding box center [753, 239] width 188 height 19
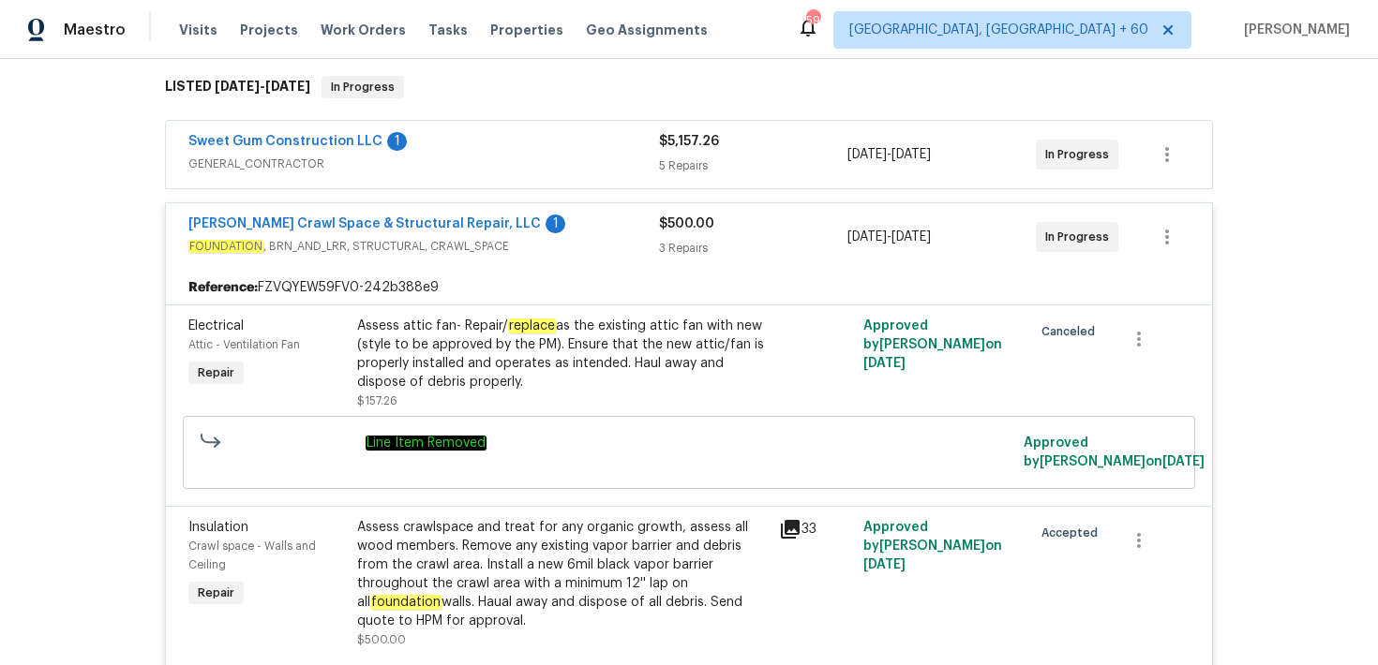
click at [692, 246] on div "3 Repairs" at bounding box center [753, 248] width 188 height 19
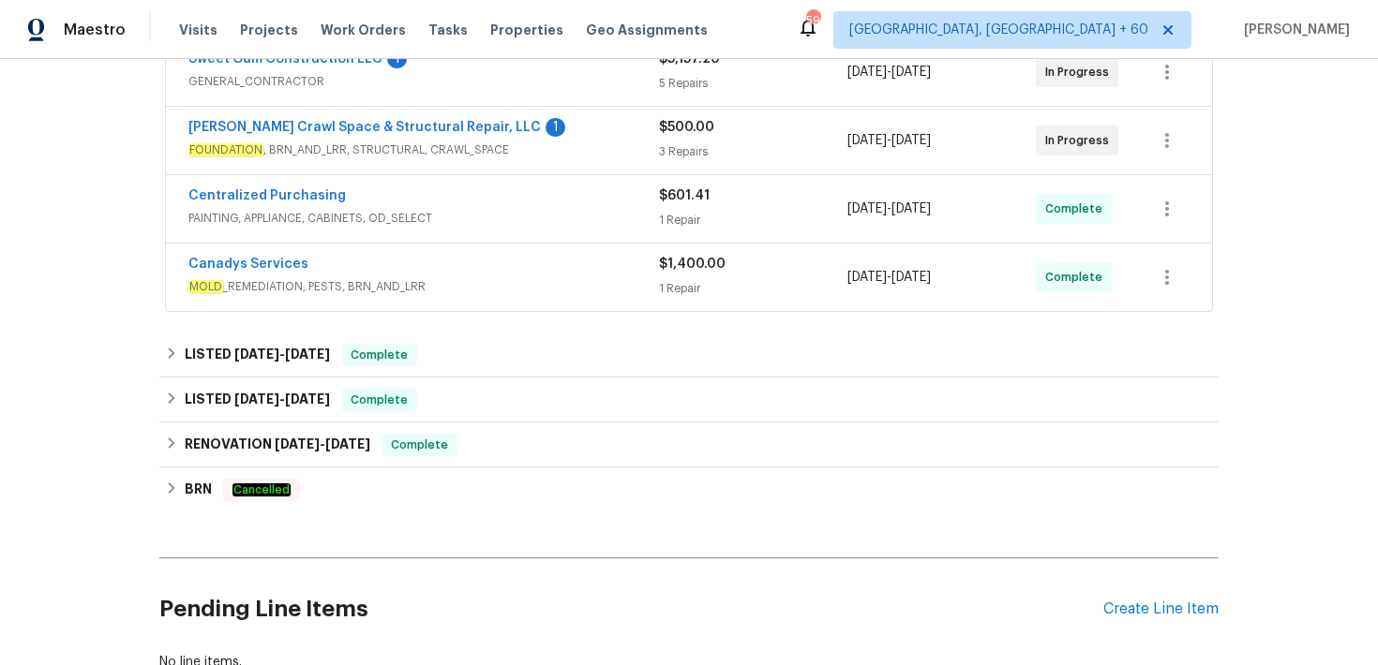
scroll to position [385, 0]
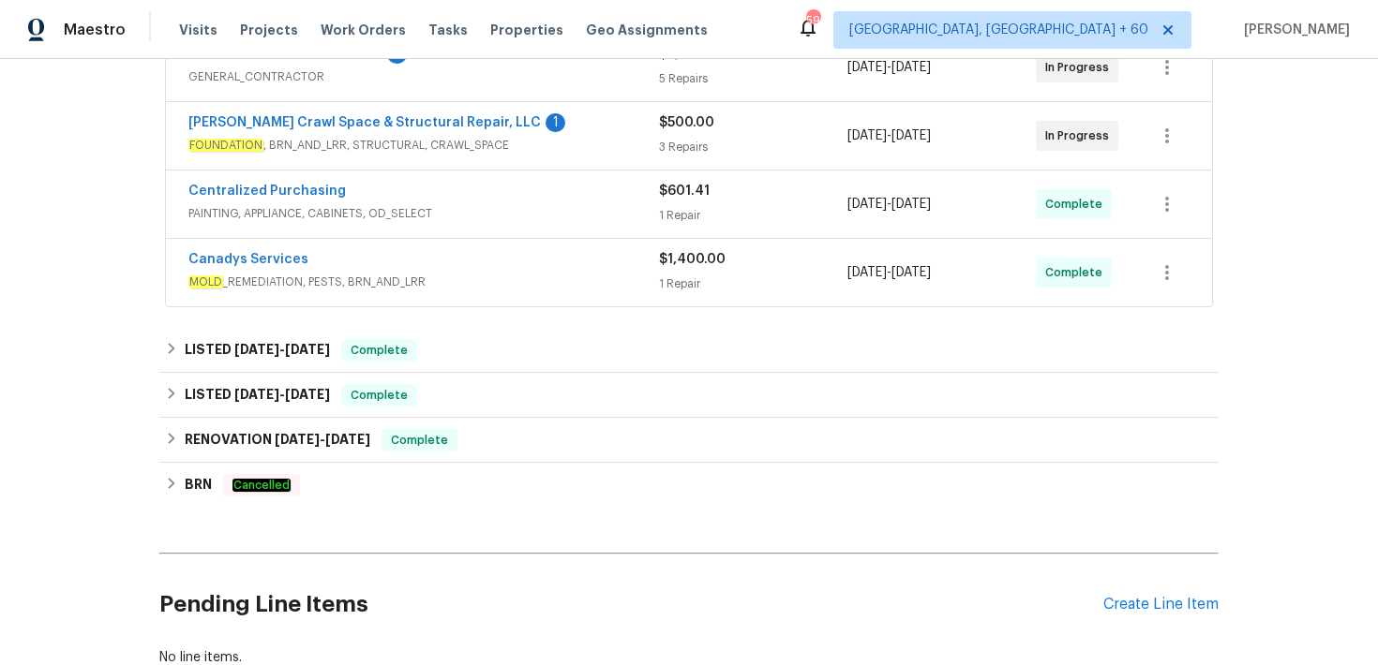
click at [679, 216] on div "1 Repair" at bounding box center [753, 215] width 188 height 19
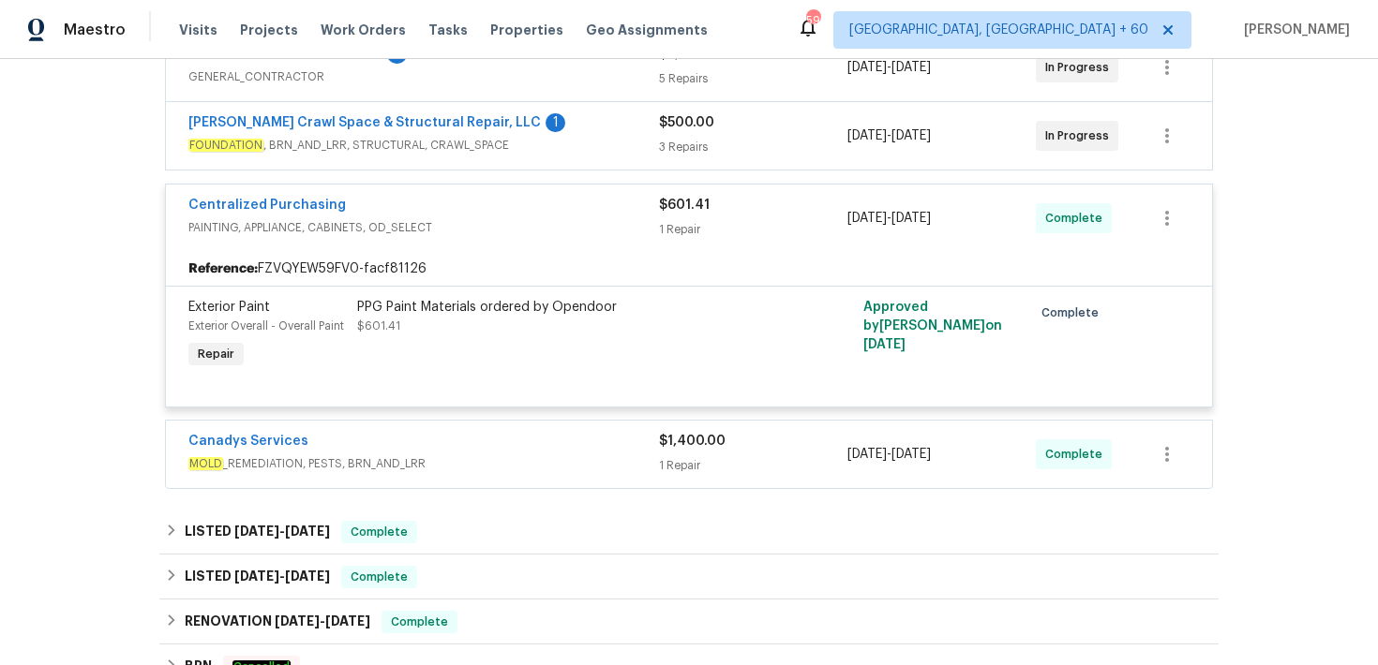
click at [673, 216] on div "$601.41 1 Repair" at bounding box center [753, 218] width 188 height 45
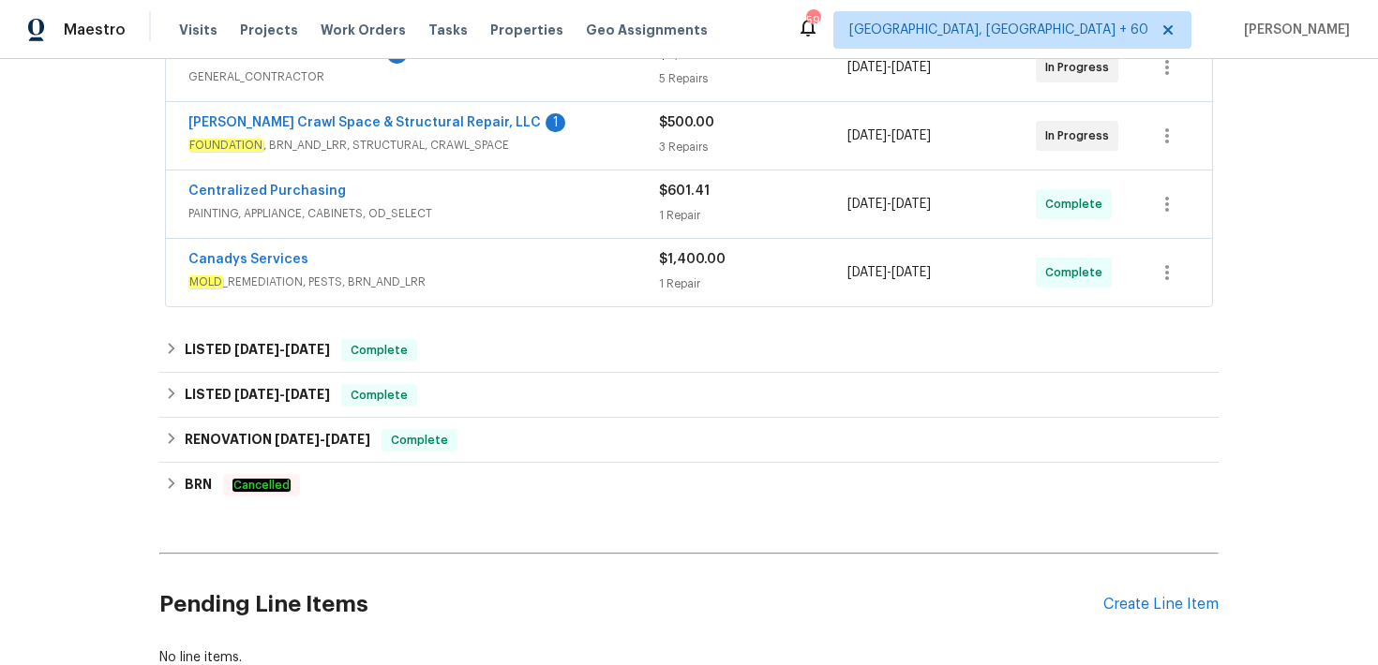
click at [679, 271] on div "$1,400.00 1 Repair" at bounding box center [753, 272] width 188 height 45
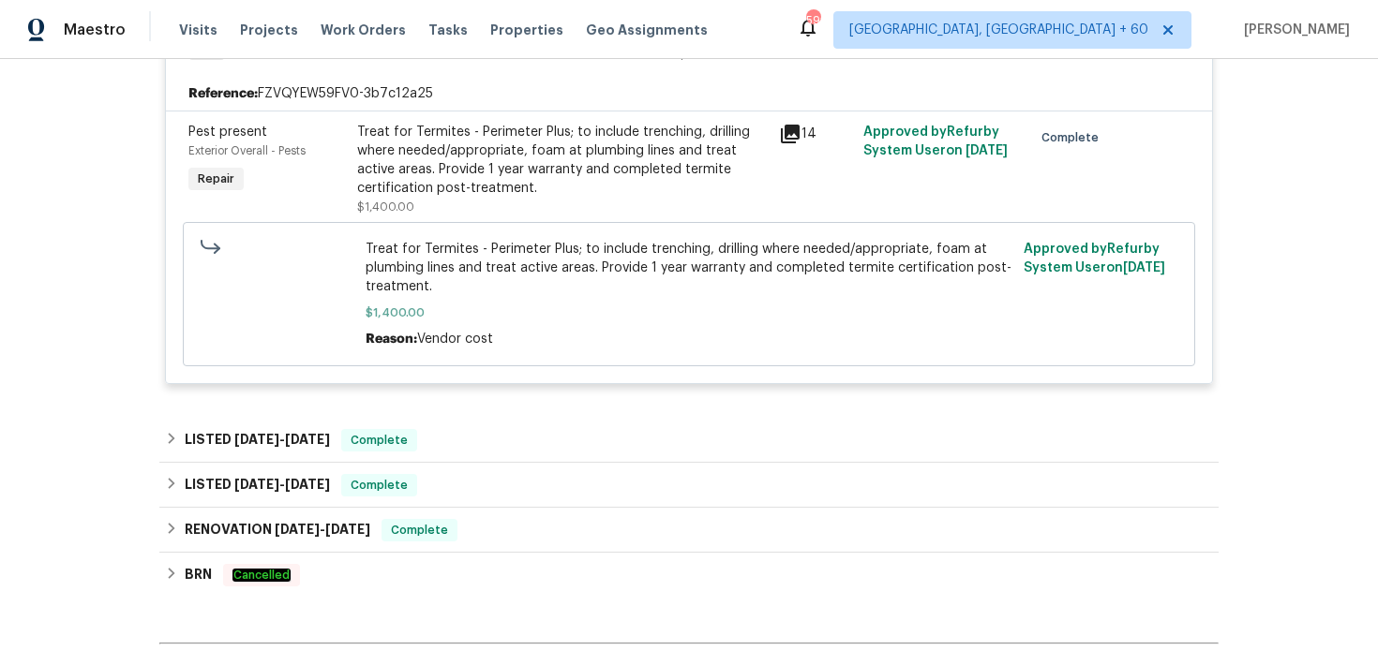
scroll to position [694, 0]
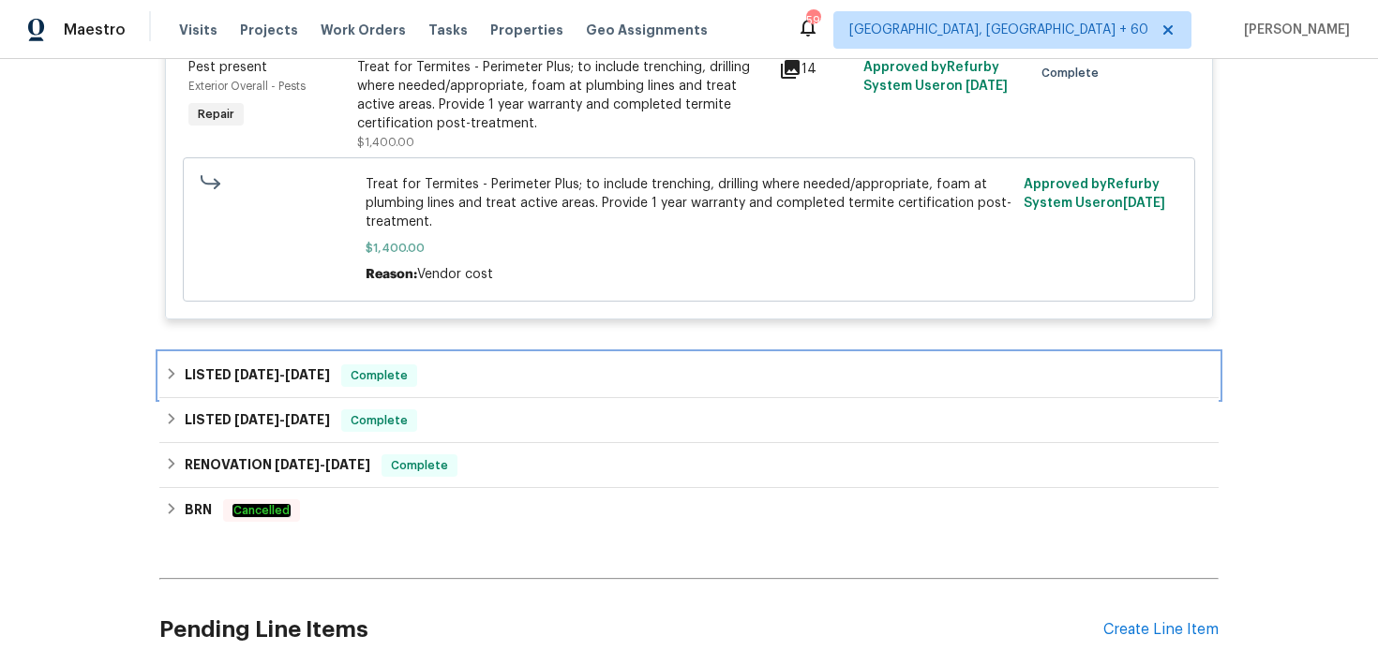
click at [521, 378] on div "LISTED [DATE] - [DATE] Complete" at bounding box center [689, 376] width 1048 height 22
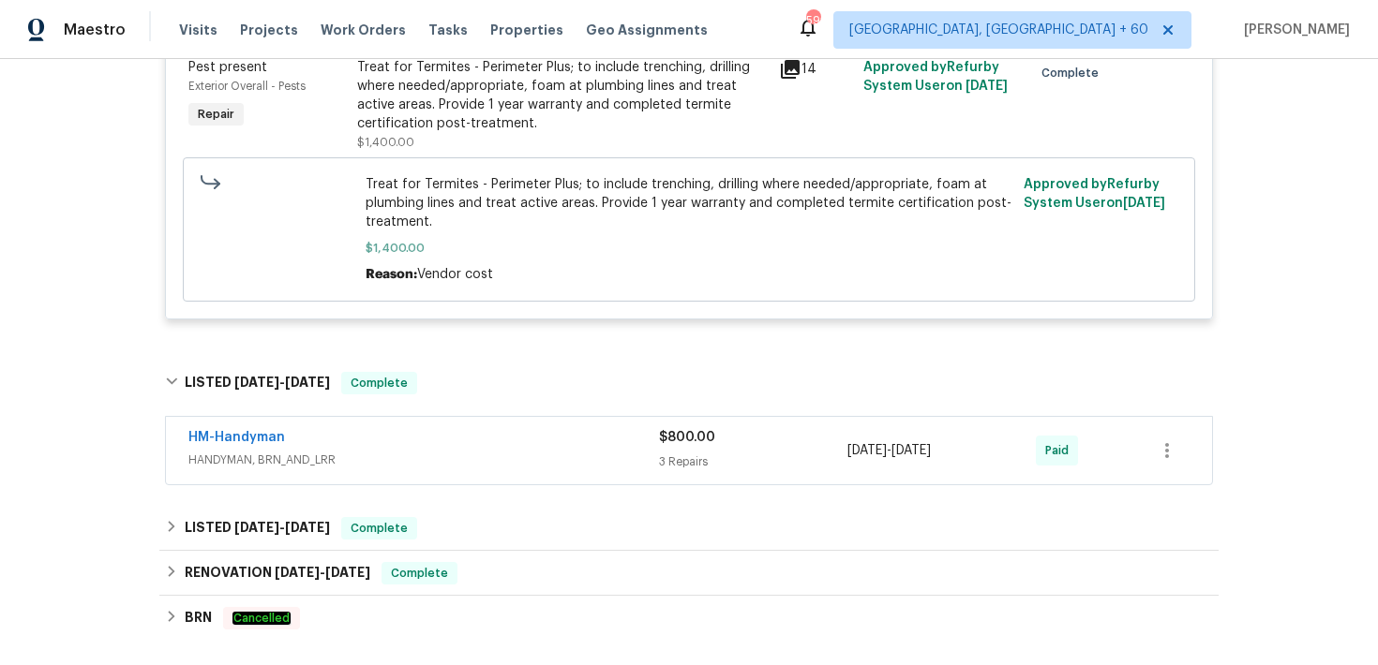
click at [187, 39] on div "Visits Projects Work Orders Tasks Properties Geo Assignments" at bounding box center [454, 29] width 551 height 37
click at [193, 37] on span "Visits" at bounding box center [198, 30] width 38 height 19
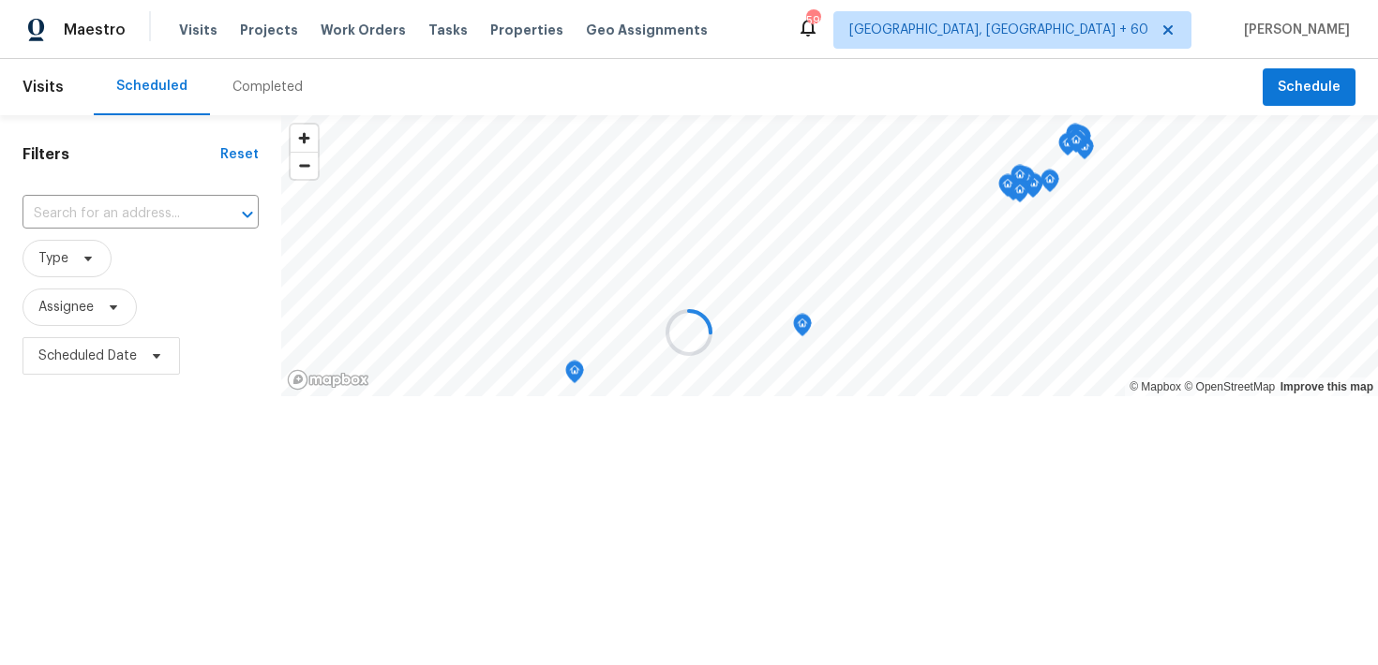
click at [277, 88] on div at bounding box center [689, 332] width 1378 height 665
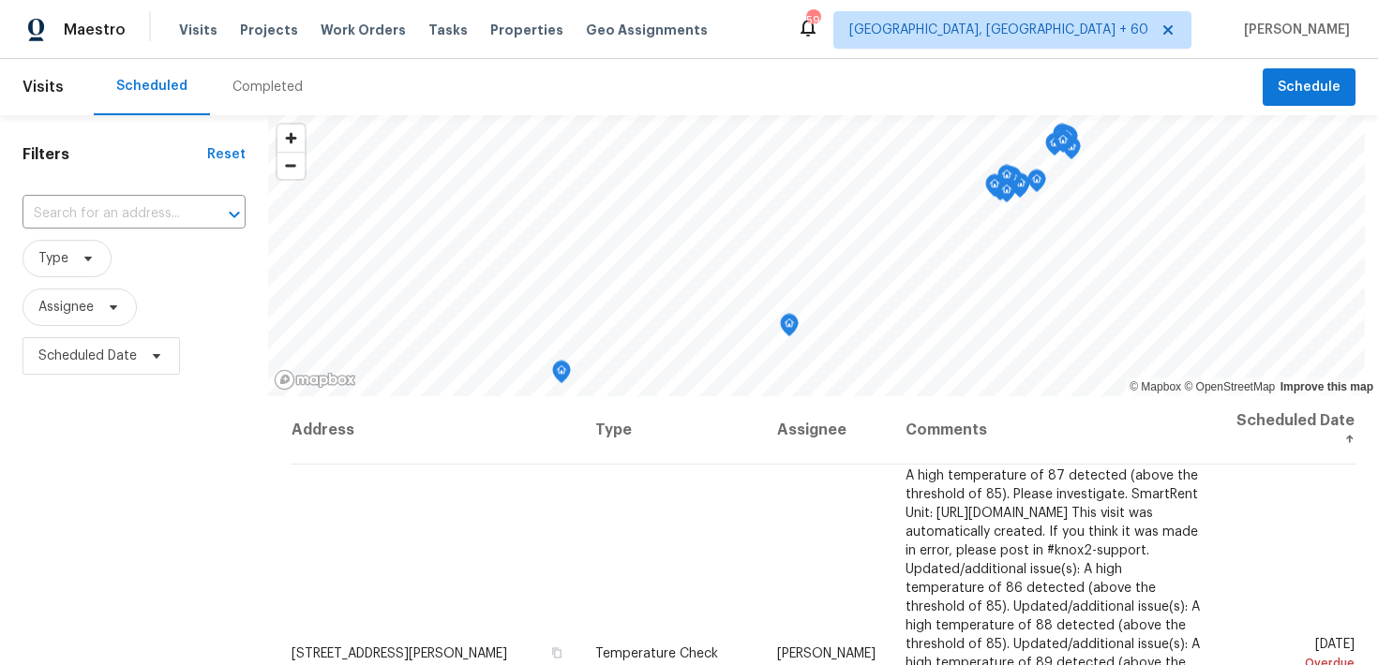
click at [273, 83] on div "Completed" at bounding box center [267, 87] width 70 height 19
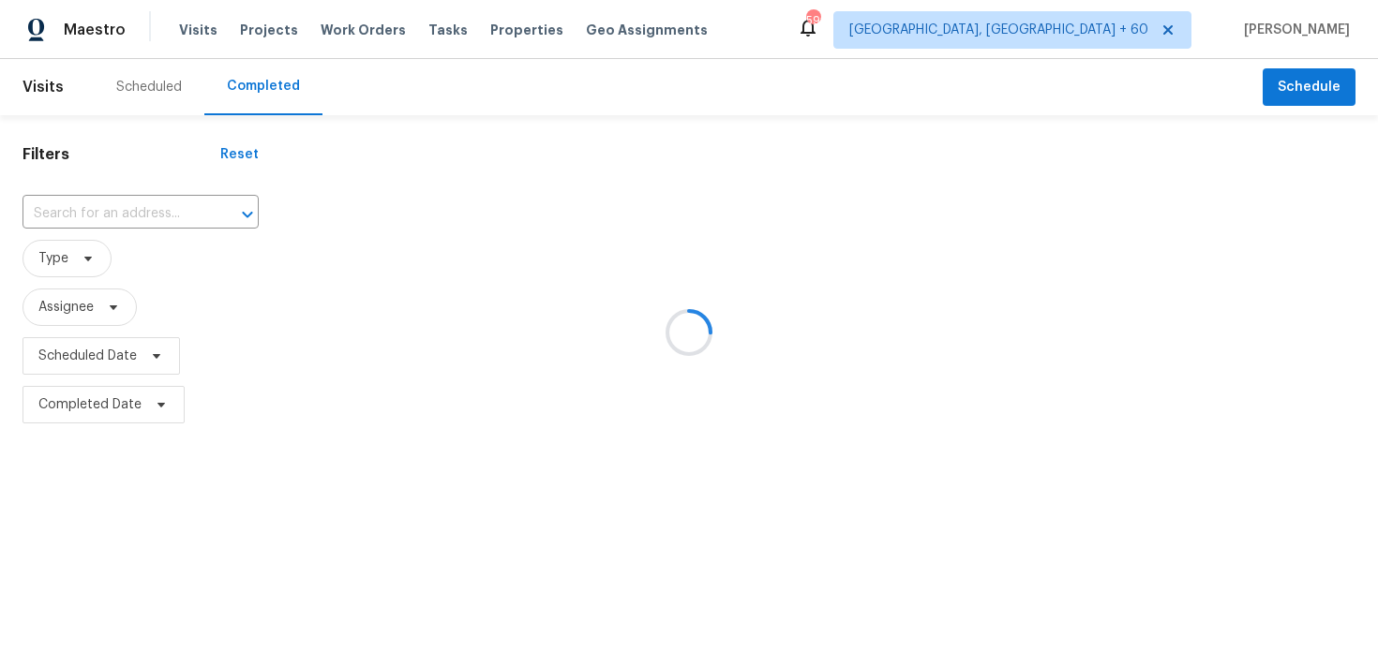
click at [104, 215] on div at bounding box center [689, 332] width 1378 height 665
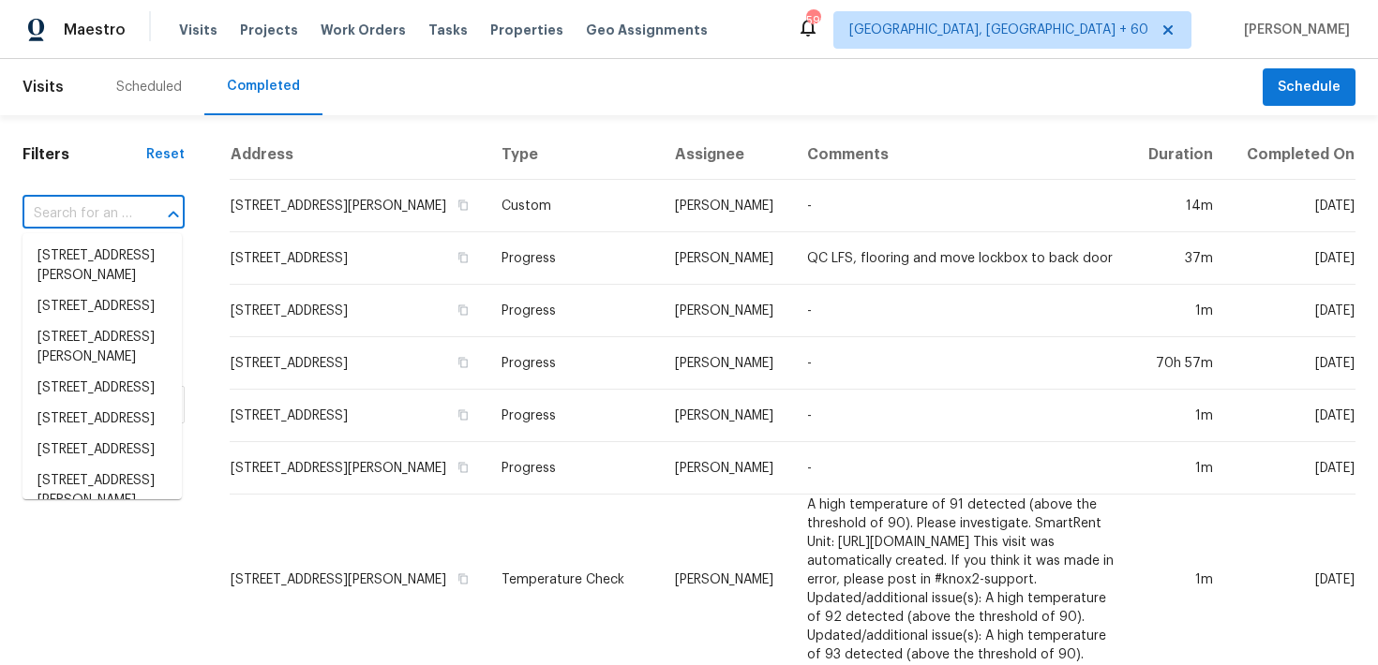
click at [97, 215] on input "text" at bounding box center [77, 214] width 110 height 29
paste input "[STREET_ADDRESS][PERSON_NAME]"
type input "[STREET_ADDRESS][PERSON_NAME]"
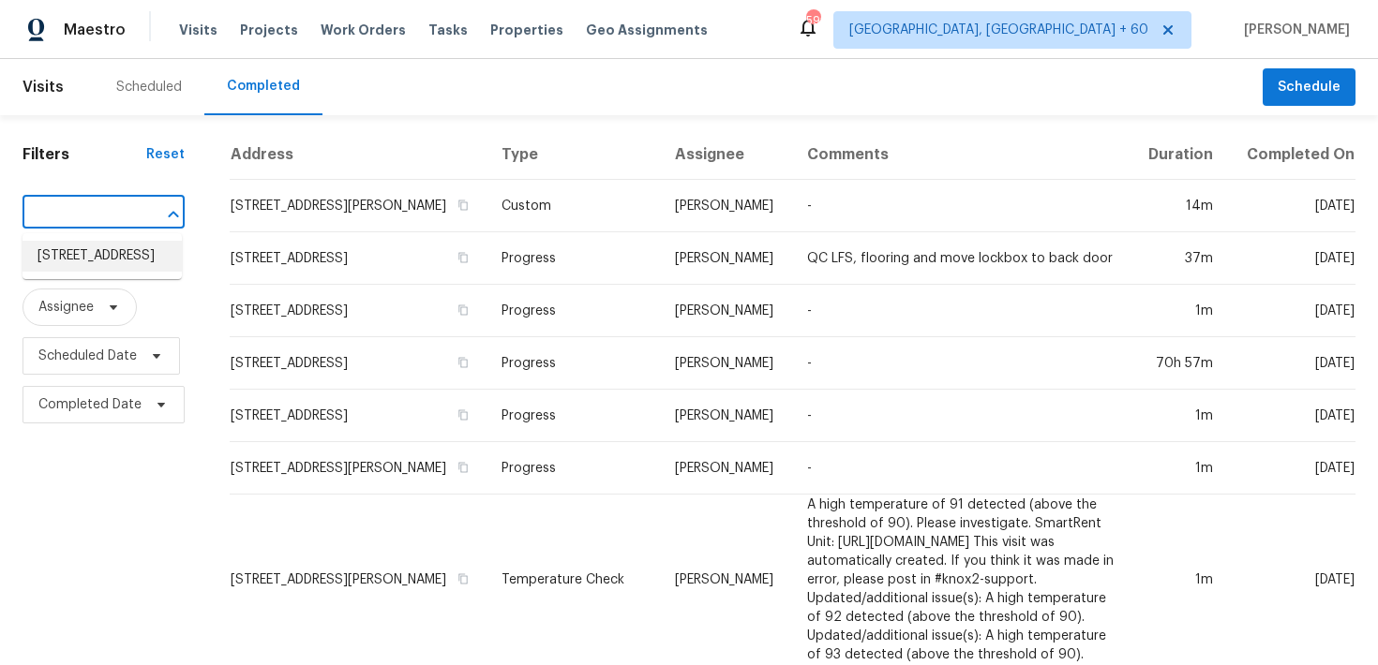
click at [61, 259] on li "[STREET_ADDRESS]" at bounding box center [101, 256] width 159 height 31
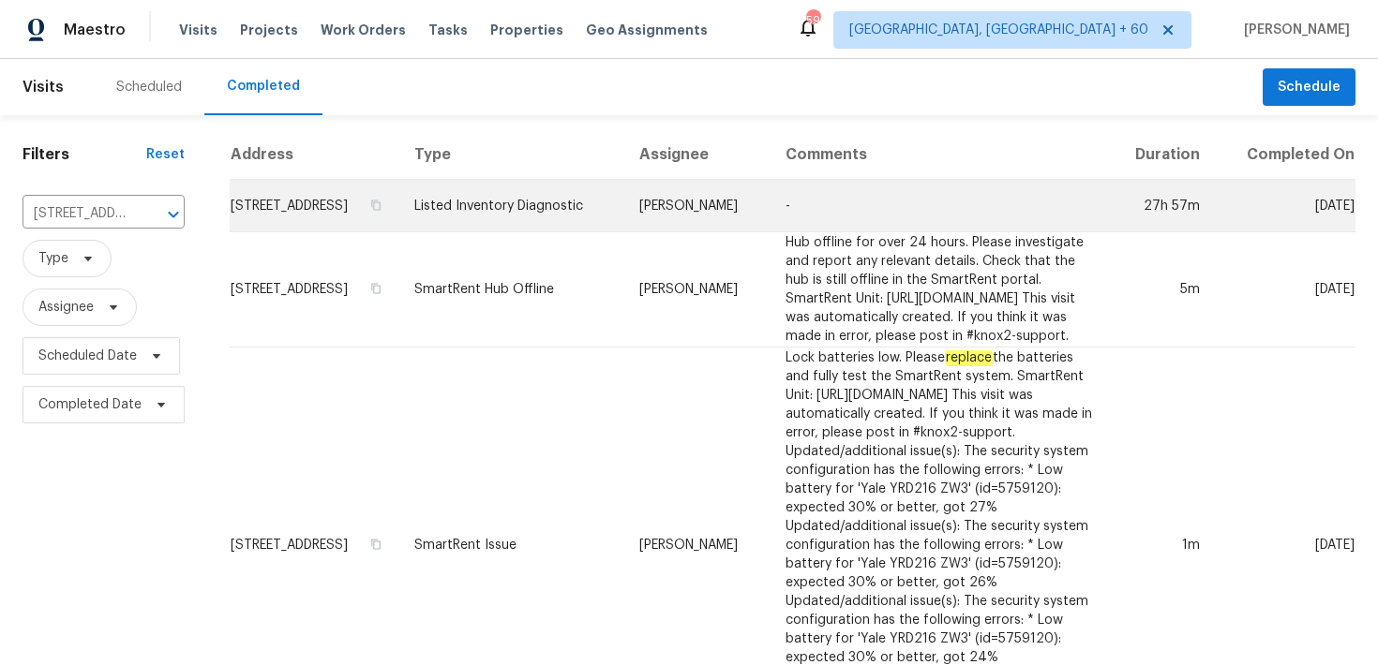
click at [515, 227] on td "Listed Inventory Diagnostic" at bounding box center [511, 206] width 225 height 52
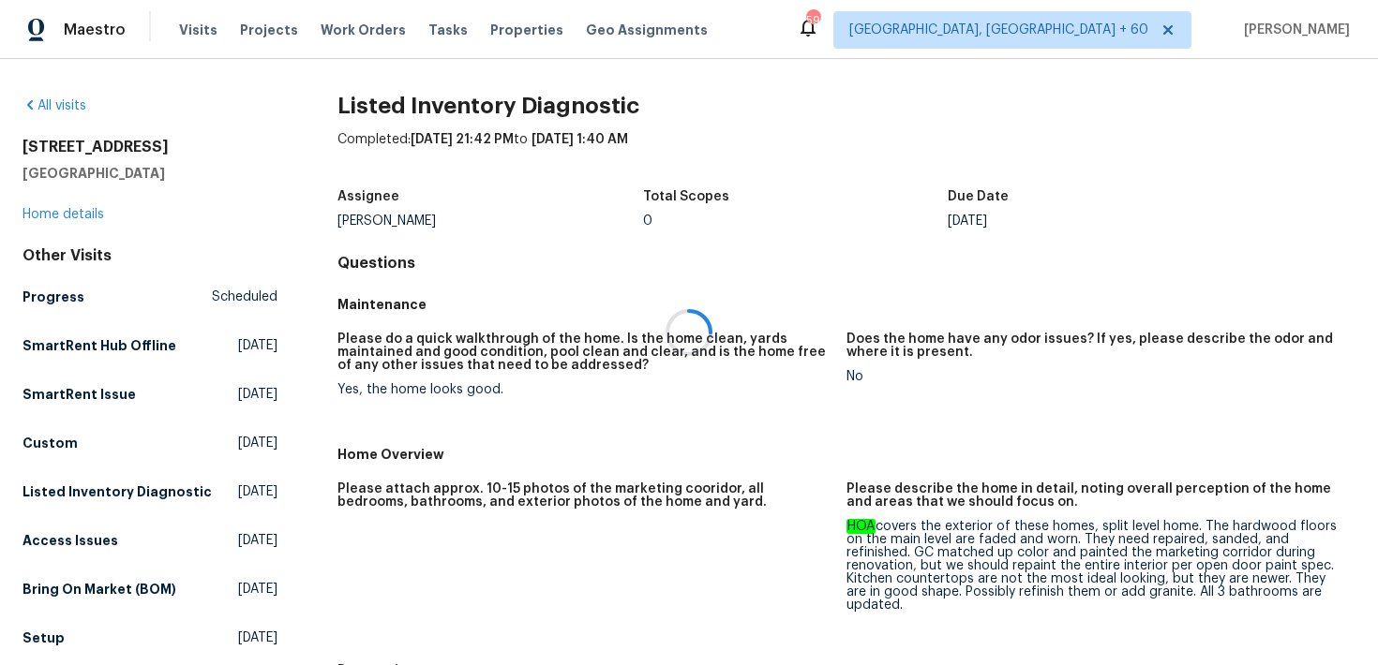
click at [69, 212] on div at bounding box center [689, 332] width 1378 height 665
click at [40, 211] on div at bounding box center [689, 332] width 1378 height 665
click at [49, 213] on link "Home details" at bounding box center [63, 214] width 82 height 13
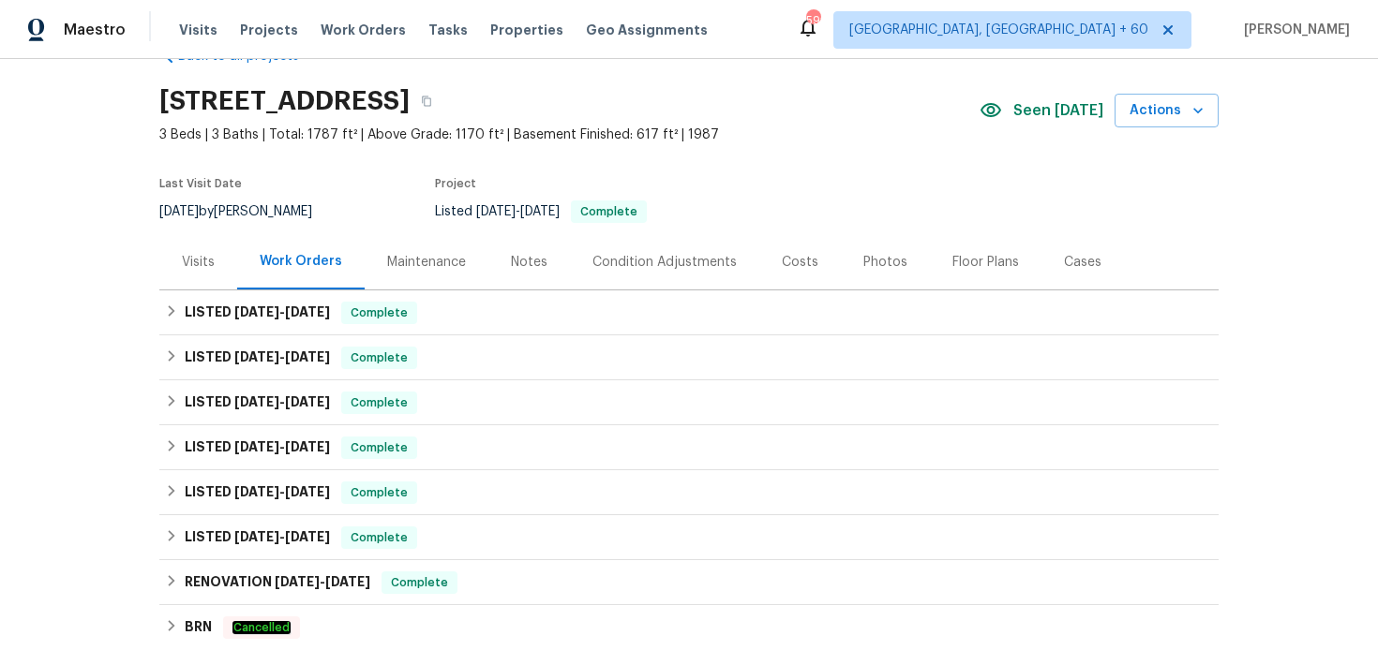
scroll to position [83, 0]
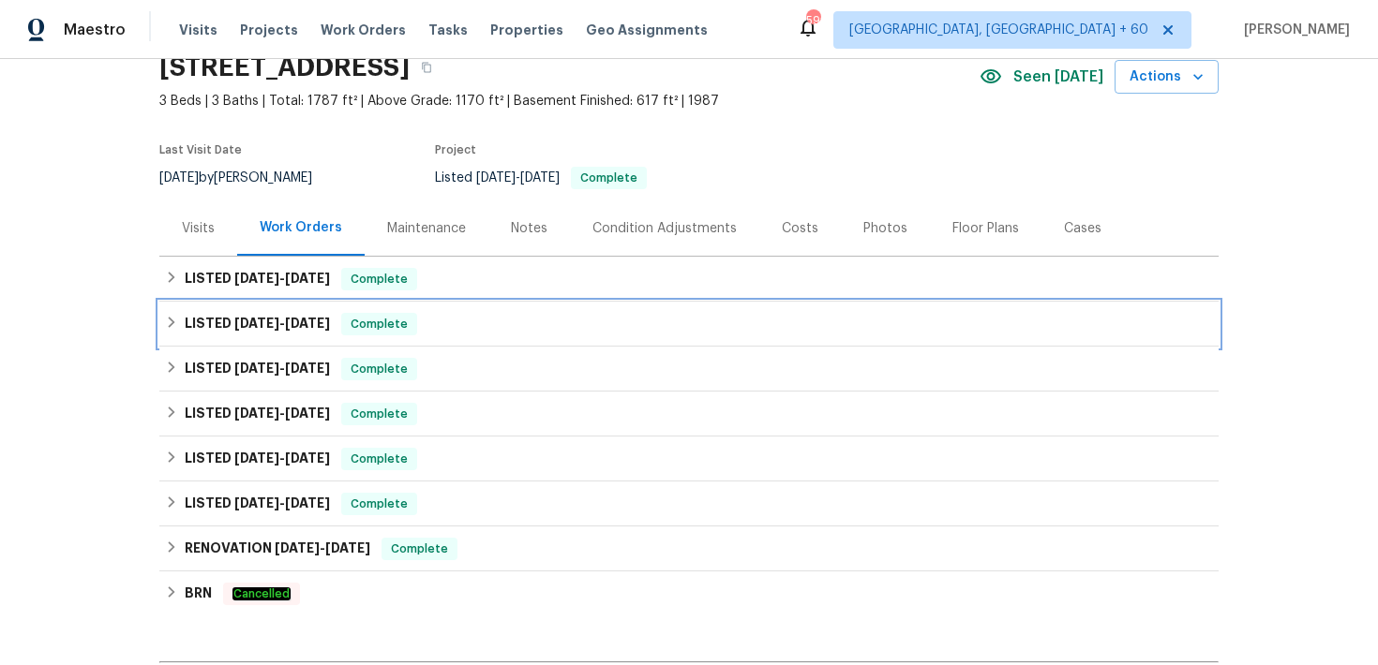
click at [366, 328] on span "Complete" at bounding box center [379, 324] width 72 height 19
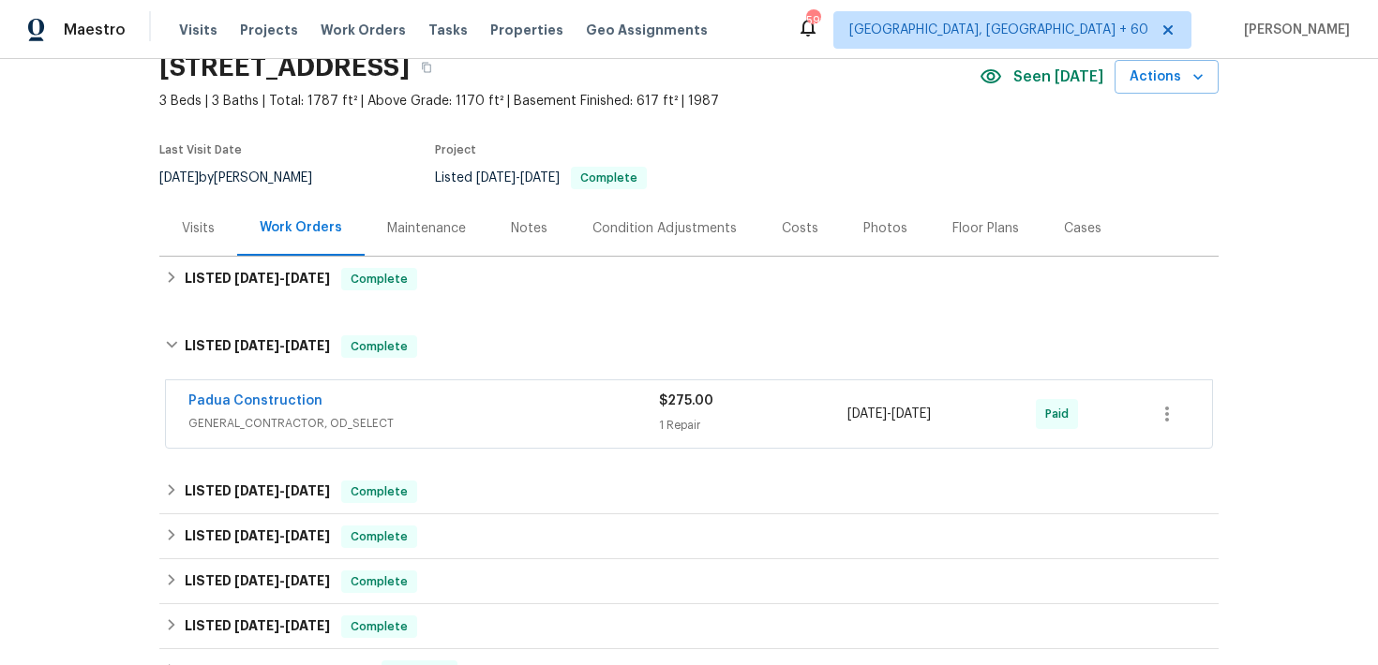
click at [621, 423] on span "GENERAL_CONTRACTOR, OD_SELECT" at bounding box center [423, 423] width 470 height 19
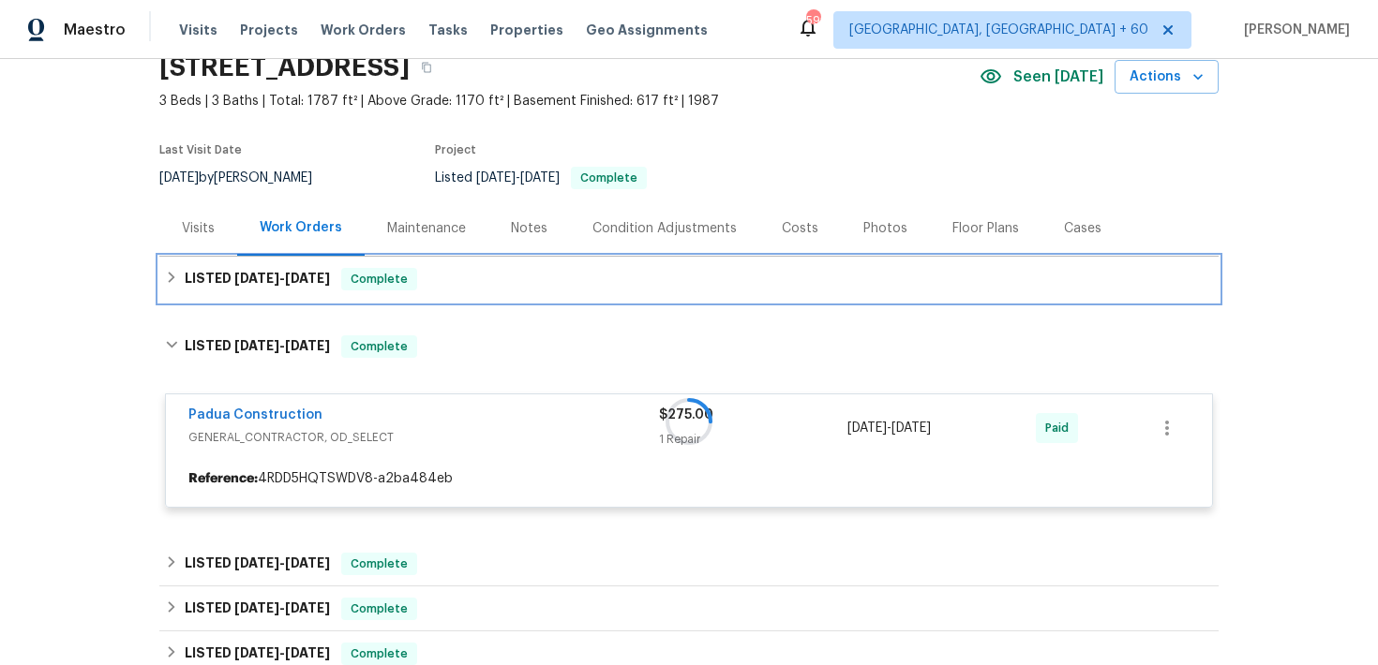
click at [525, 281] on div "LISTED [DATE] - [DATE] Complete" at bounding box center [689, 279] width 1048 height 22
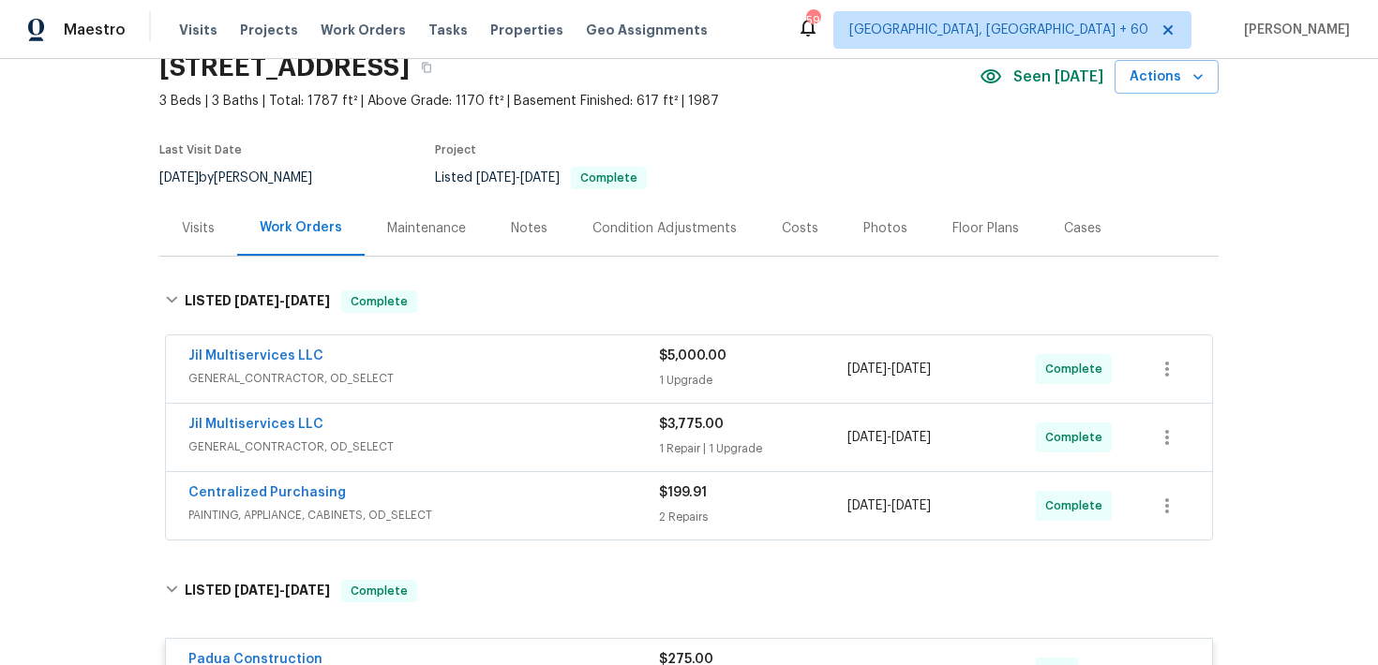
click at [686, 367] on div "$5,000.00 1 Upgrade" at bounding box center [753, 369] width 188 height 45
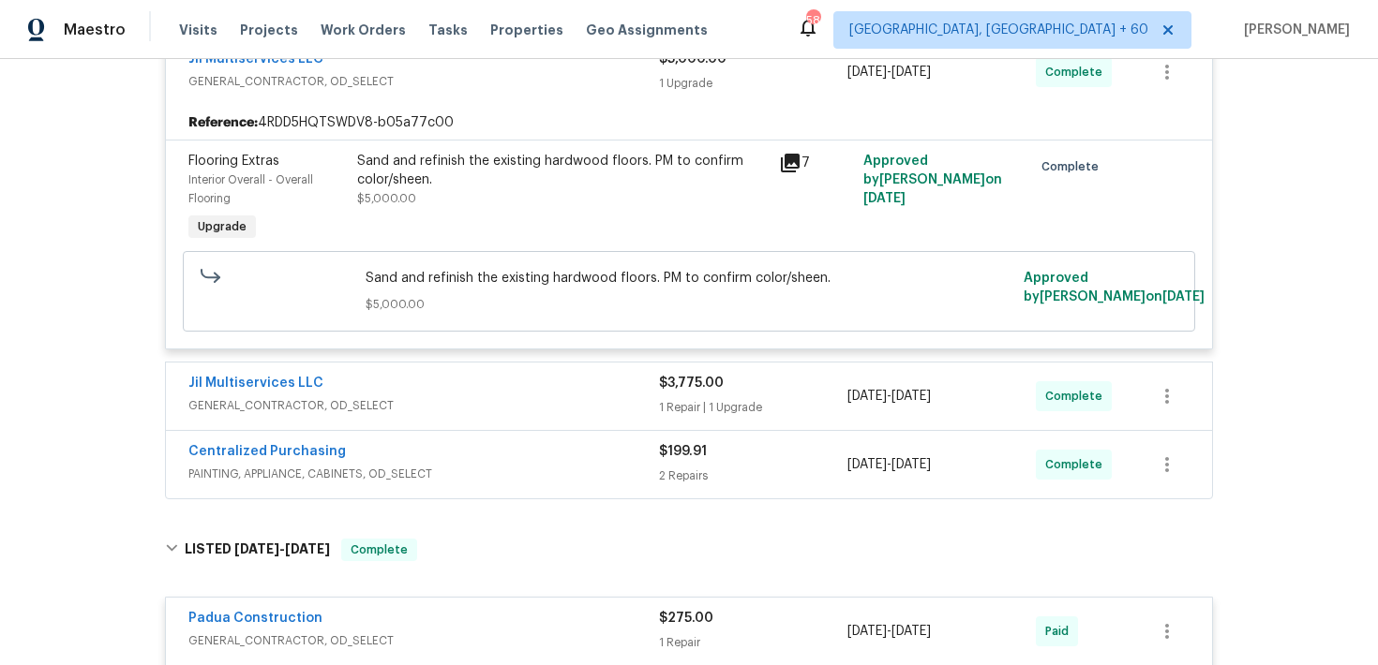
scroll to position [411, 0]
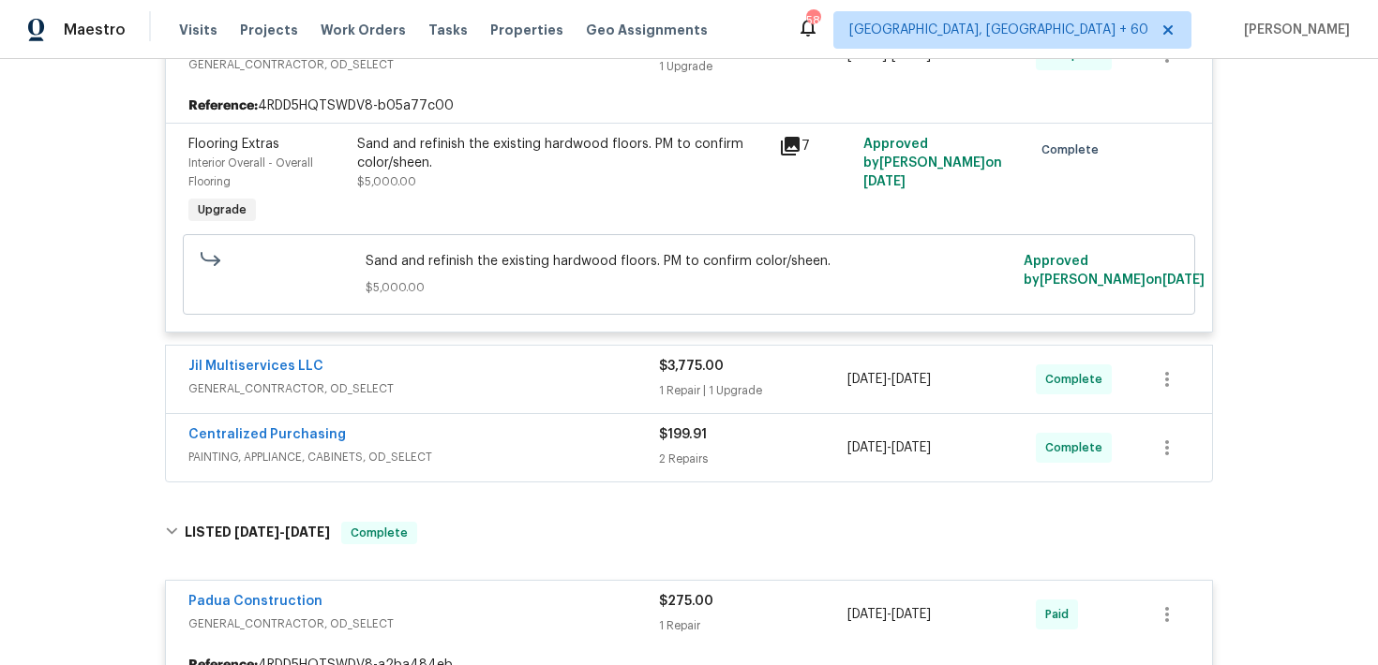
click at [669, 387] on div "1 Repair | 1 Upgrade" at bounding box center [753, 390] width 188 height 19
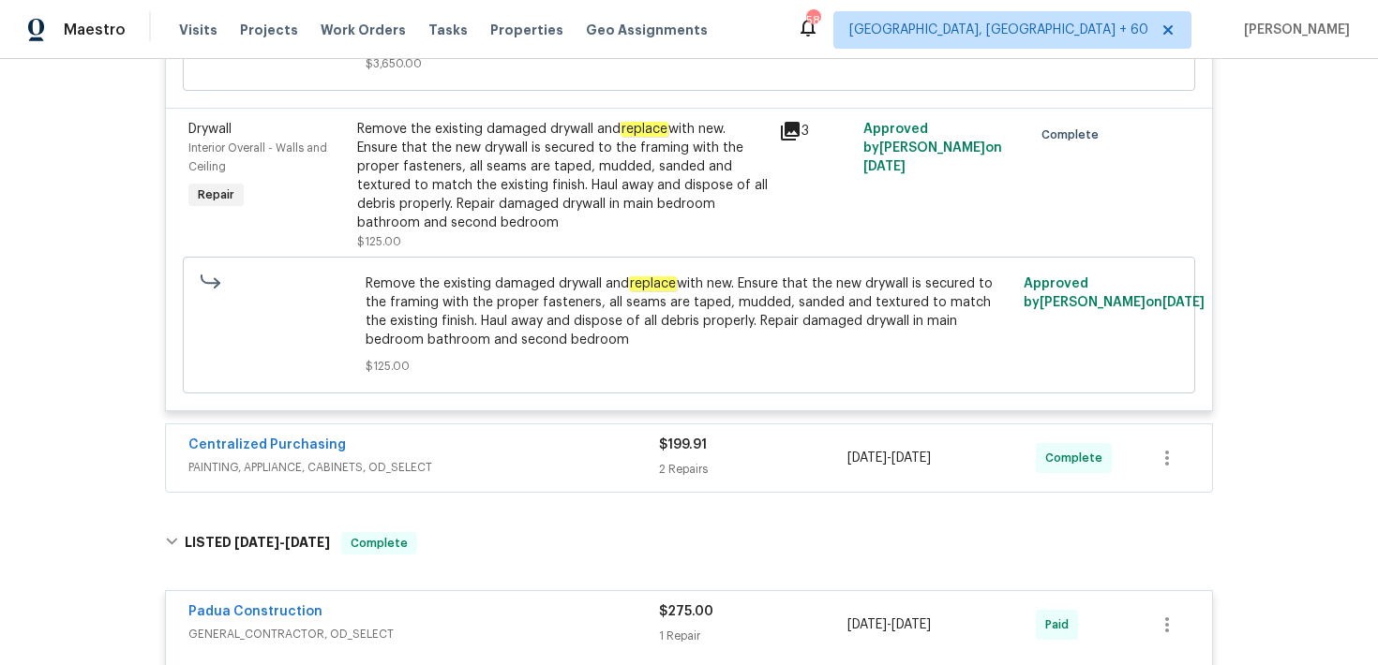
click at [676, 466] on div "2 Repairs" at bounding box center [753, 469] width 188 height 19
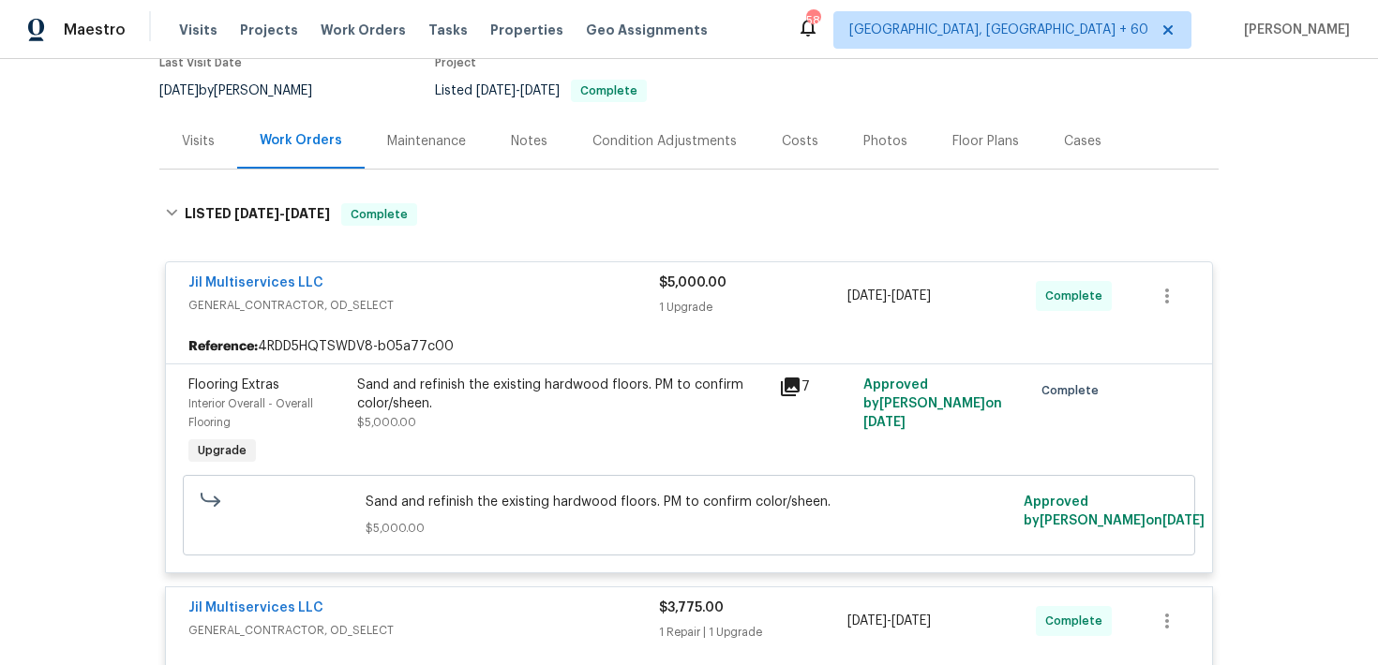
scroll to position [176, 0]
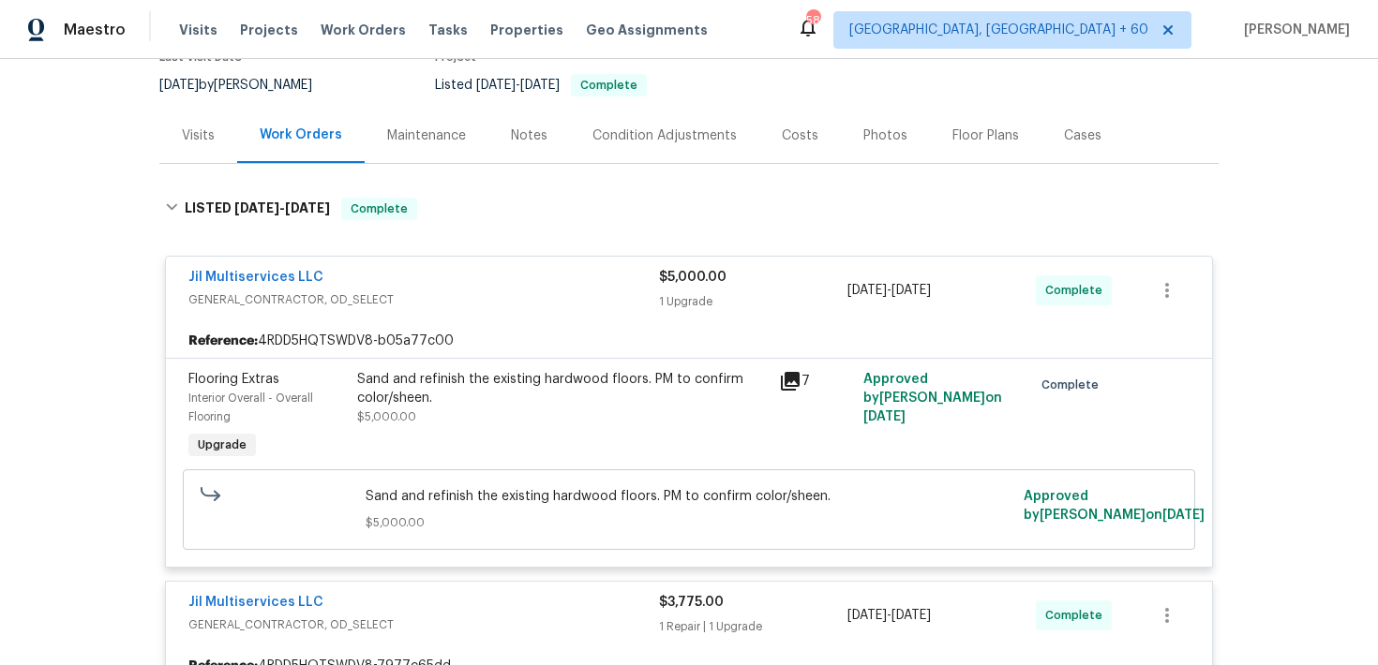
click at [172, 31] on div "Maestro Visits Projects Work Orders Tasks Properties Geo Assignments" at bounding box center [365, 29] width 730 height 37
click at [198, 30] on span "Visits" at bounding box center [198, 30] width 38 height 19
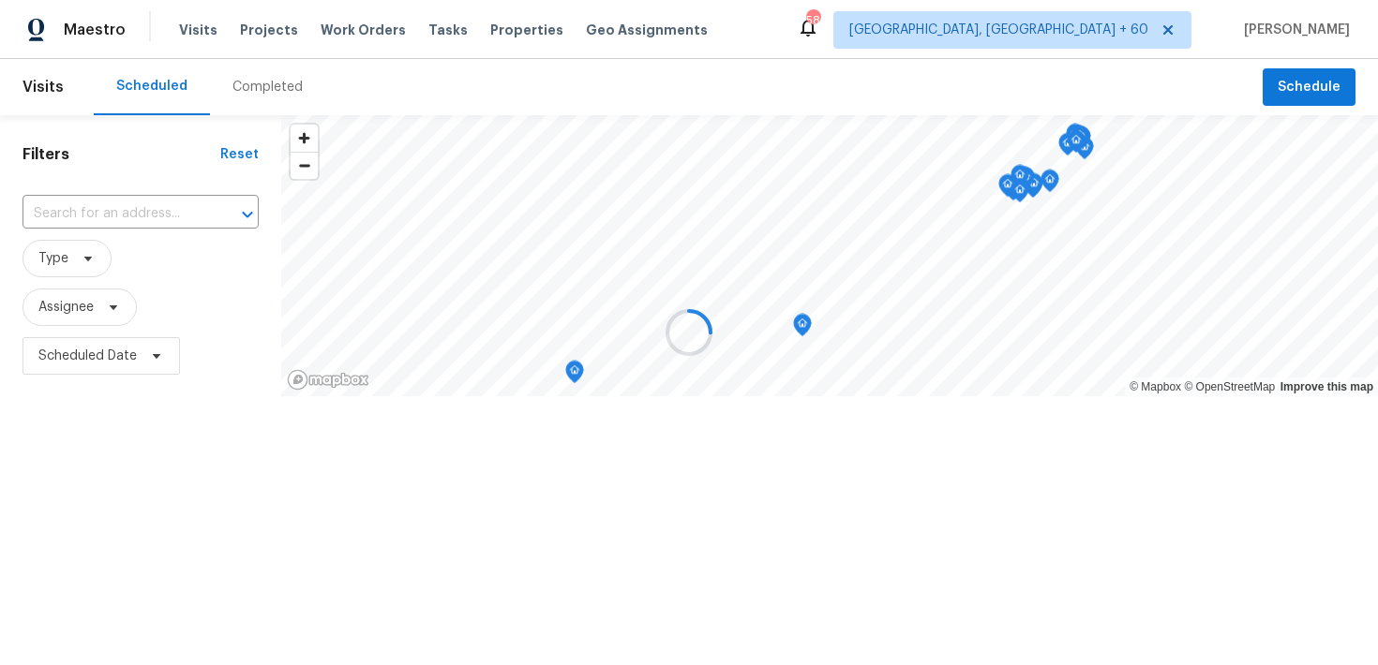
click at [244, 92] on div at bounding box center [689, 332] width 1378 height 665
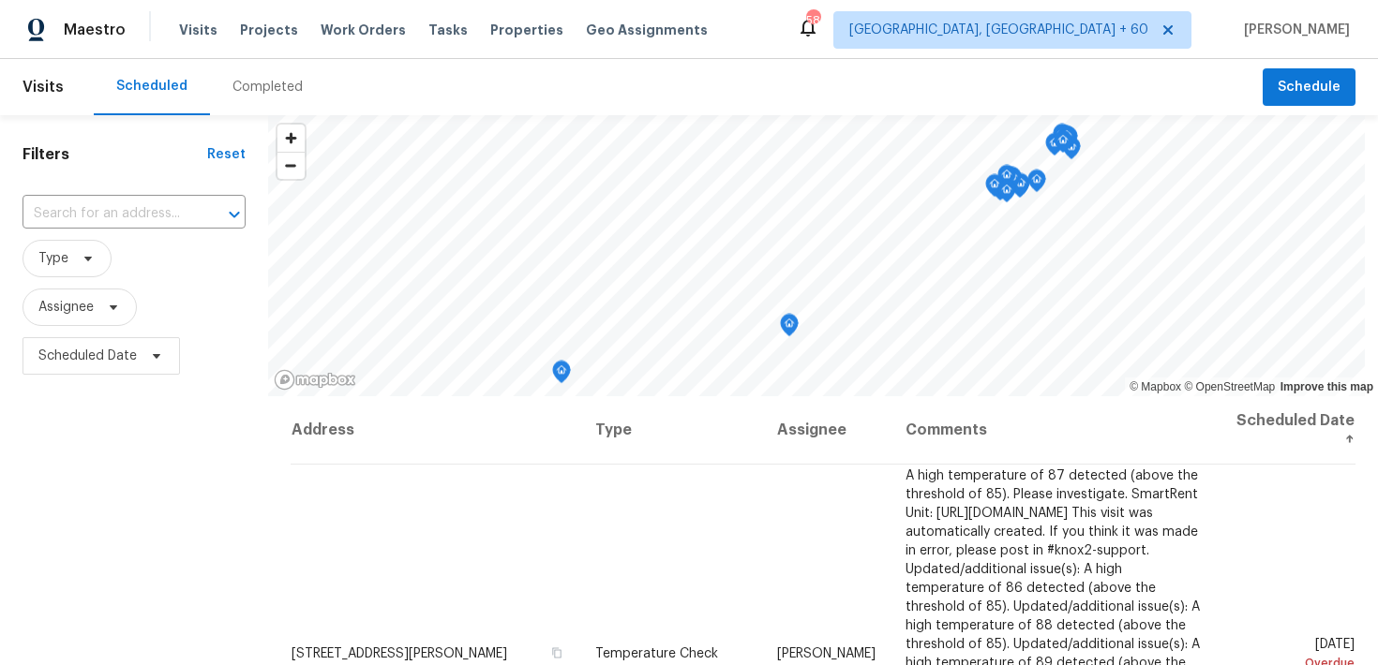
click at [245, 87] on div "Completed" at bounding box center [267, 87] width 70 height 19
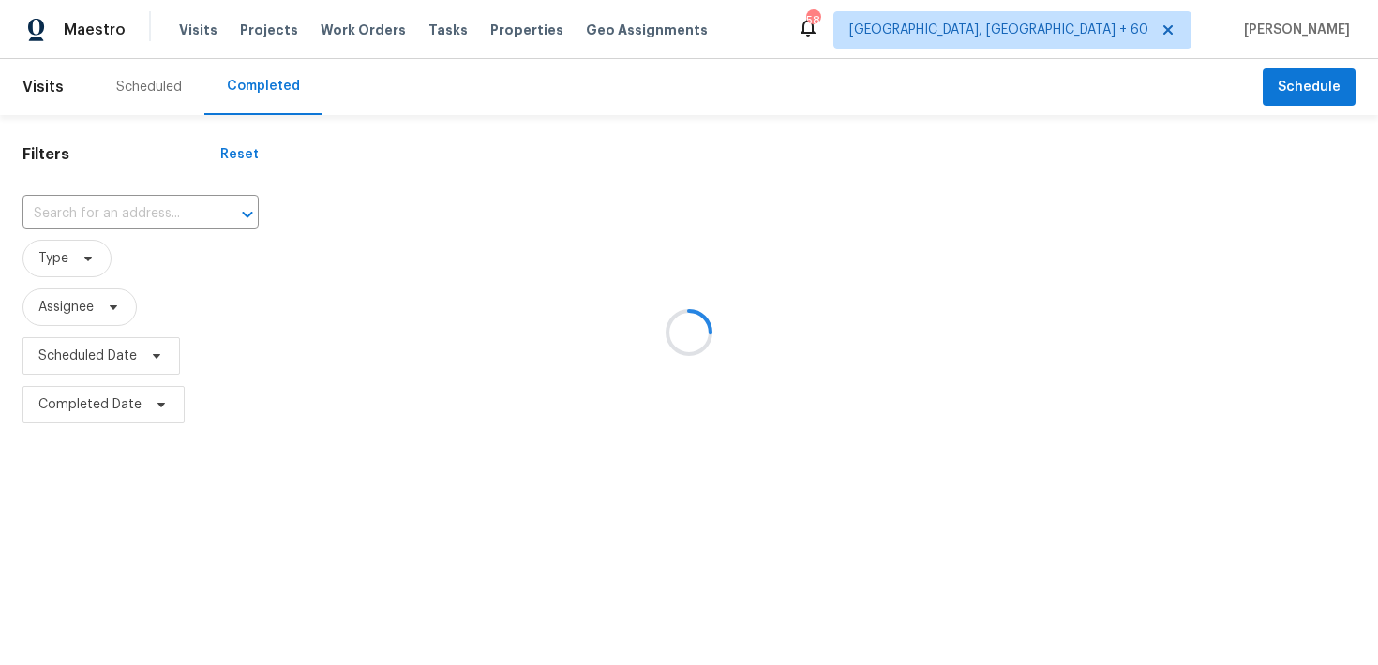
click at [120, 219] on div at bounding box center [689, 332] width 1378 height 665
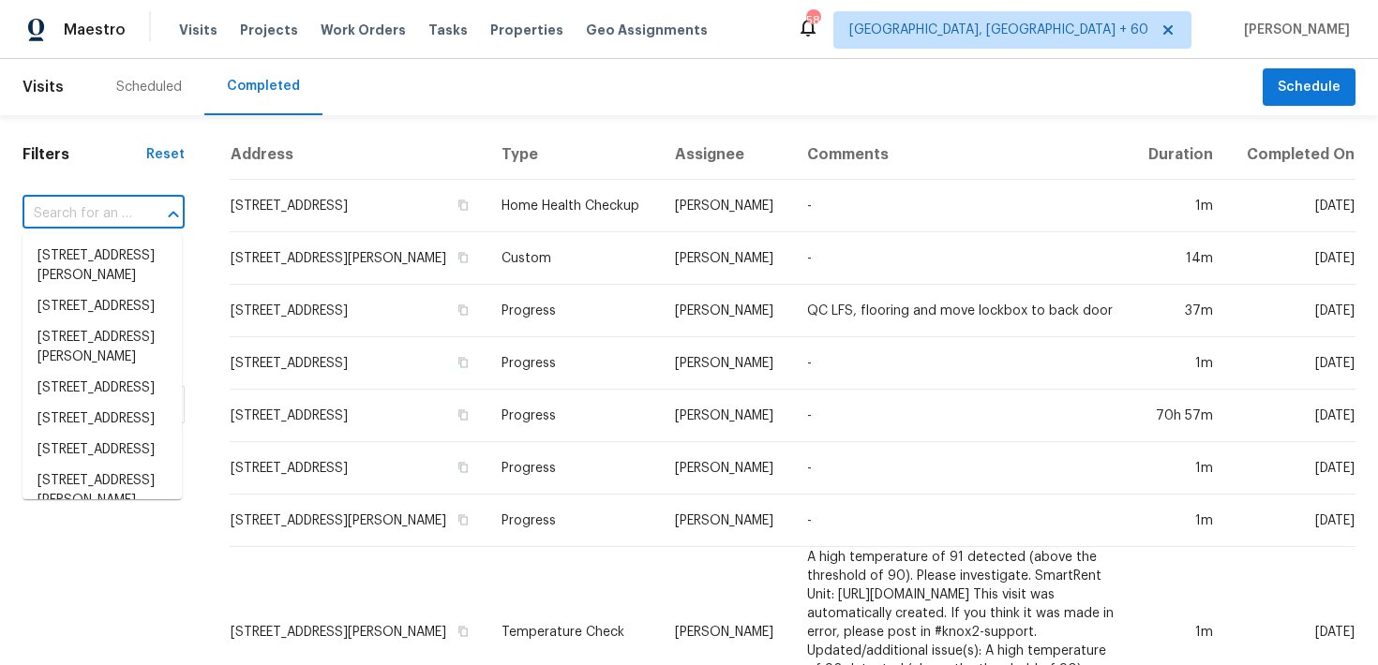
click at [86, 212] on input "text" at bounding box center [77, 214] width 110 height 29
paste input "[STREET_ADDRESS][PERSON_NAME]"
type input "[STREET_ADDRESS][PERSON_NAME]"
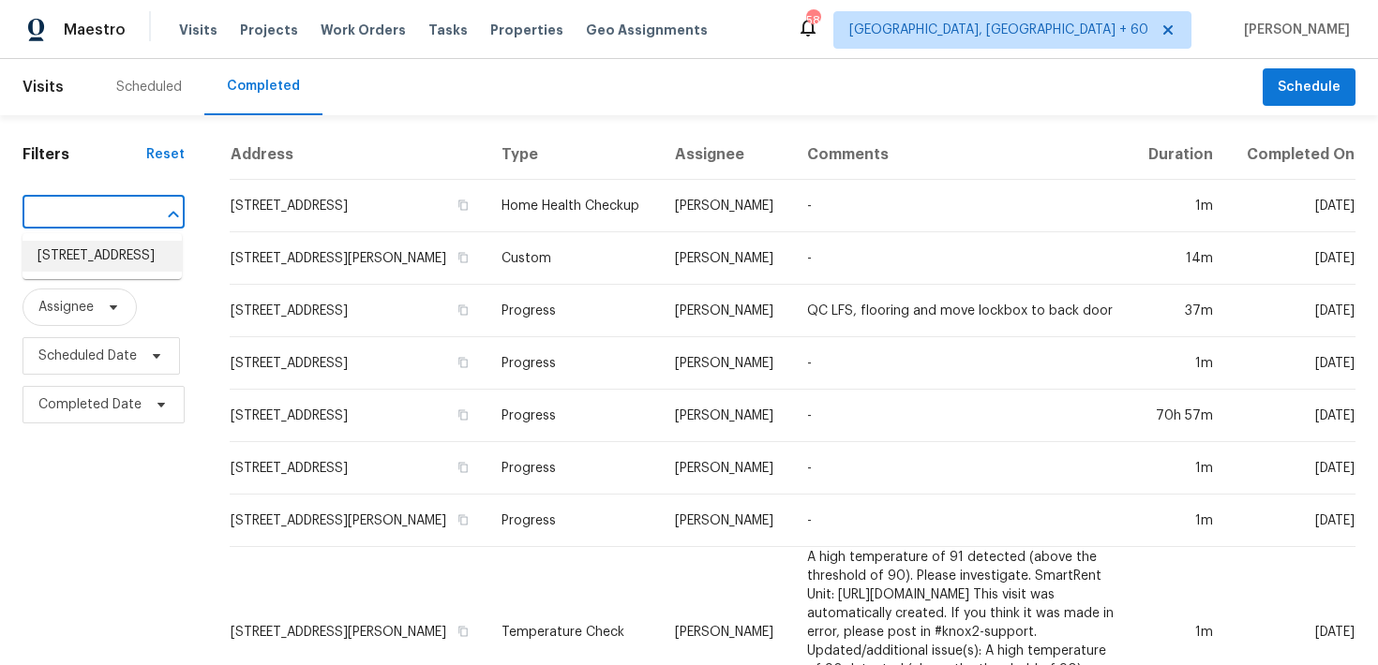
click at [51, 255] on li "[STREET_ADDRESS]" at bounding box center [101, 256] width 159 height 31
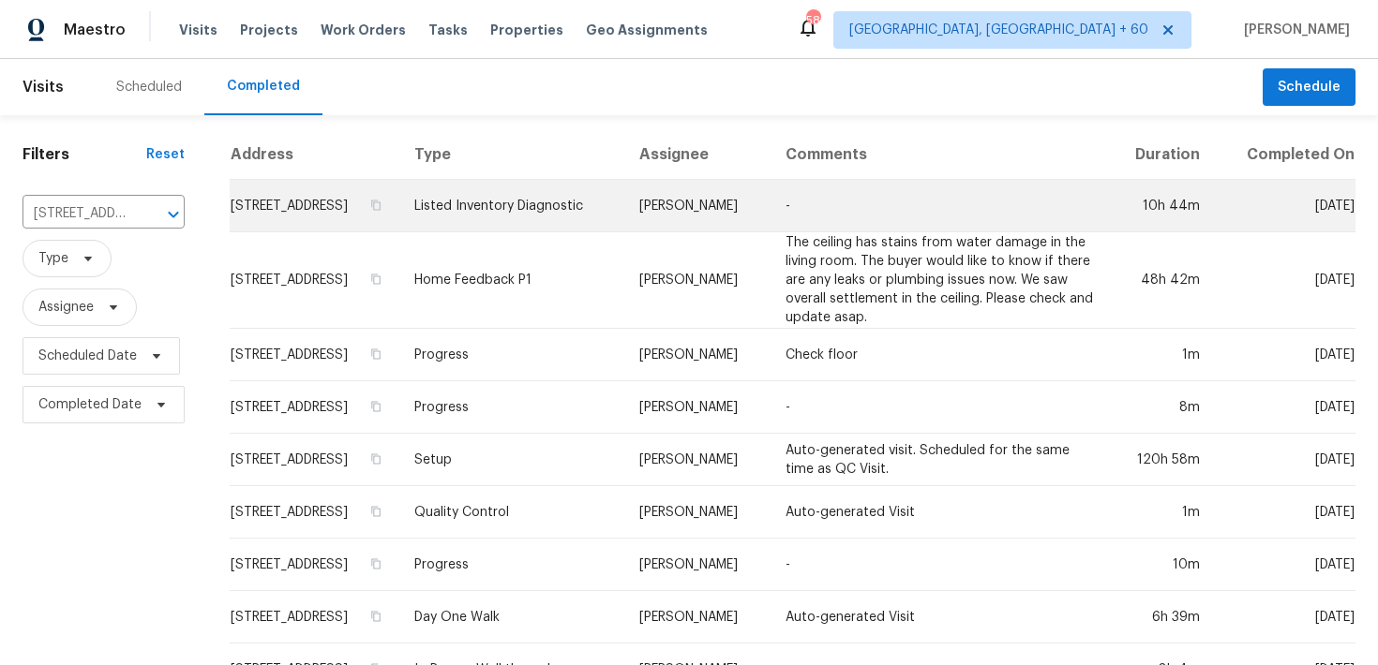
click at [552, 227] on td "Listed Inventory Diagnostic" at bounding box center [511, 206] width 225 height 52
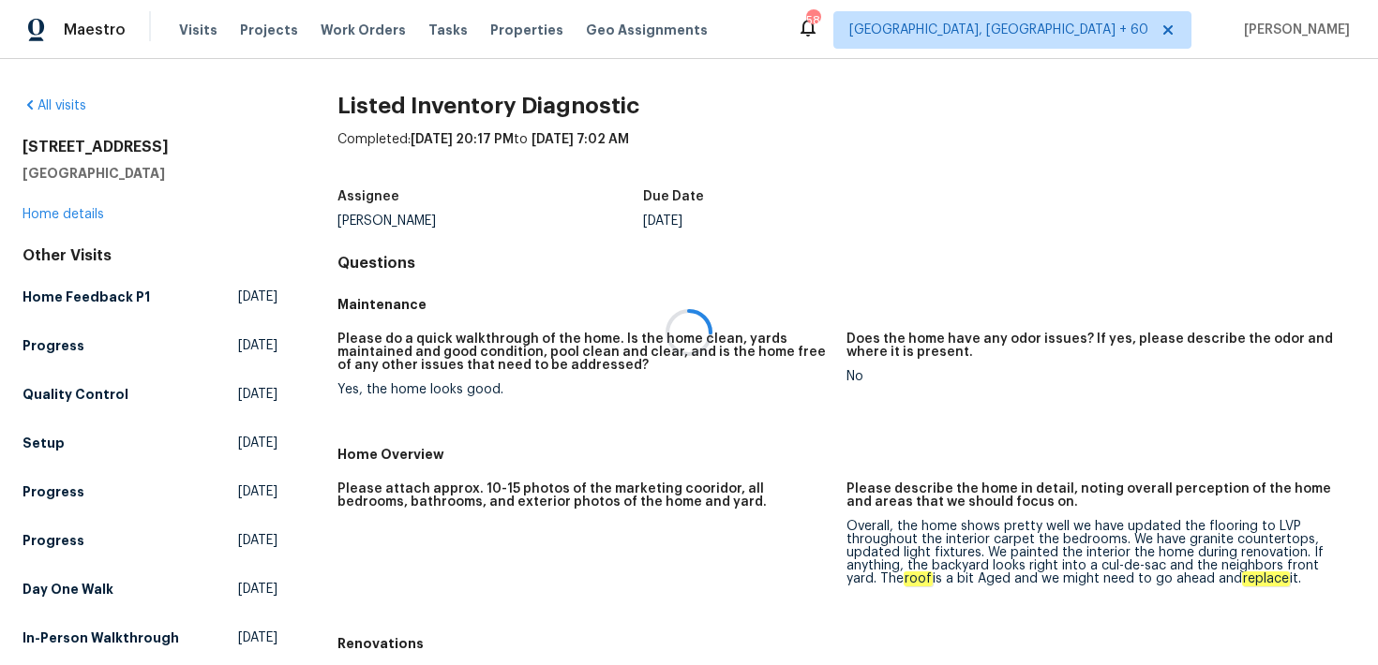
click at [70, 214] on div at bounding box center [689, 332] width 1378 height 665
click at [46, 214] on div at bounding box center [689, 332] width 1378 height 665
click at [56, 212] on div at bounding box center [689, 332] width 1378 height 665
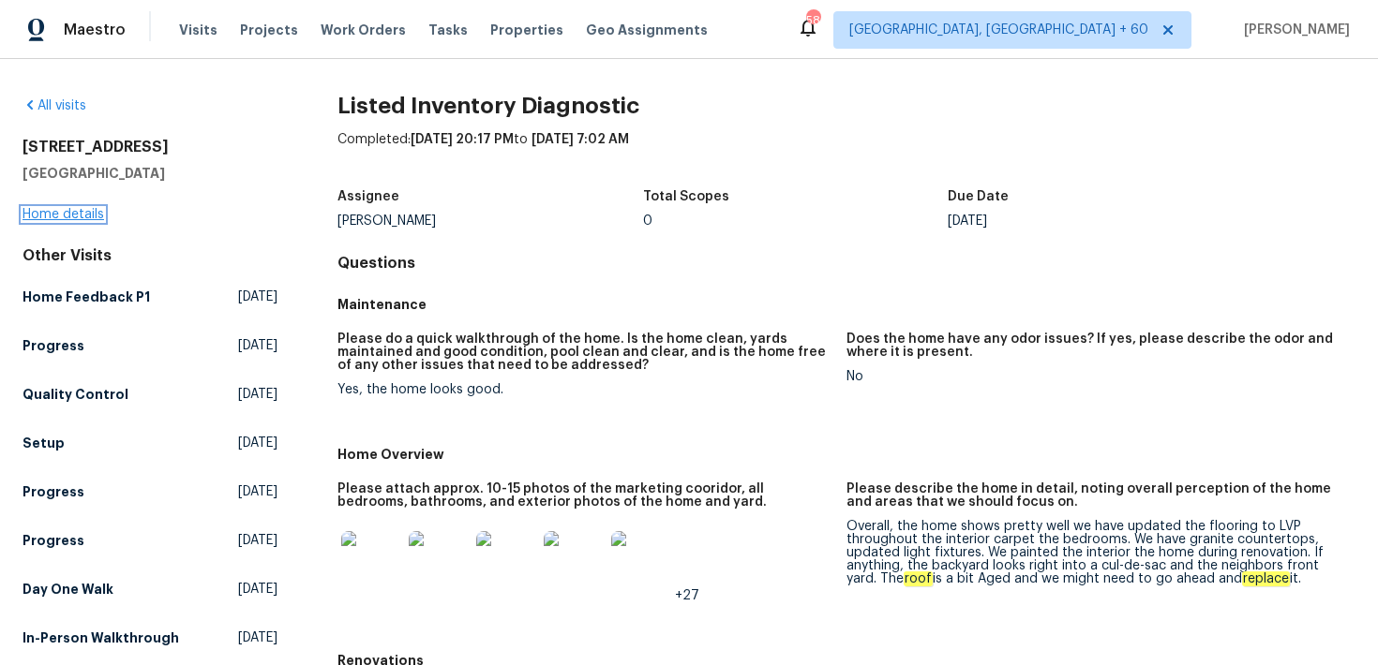
click at [49, 208] on link "Home details" at bounding box center [63, 214] width 82 height 13
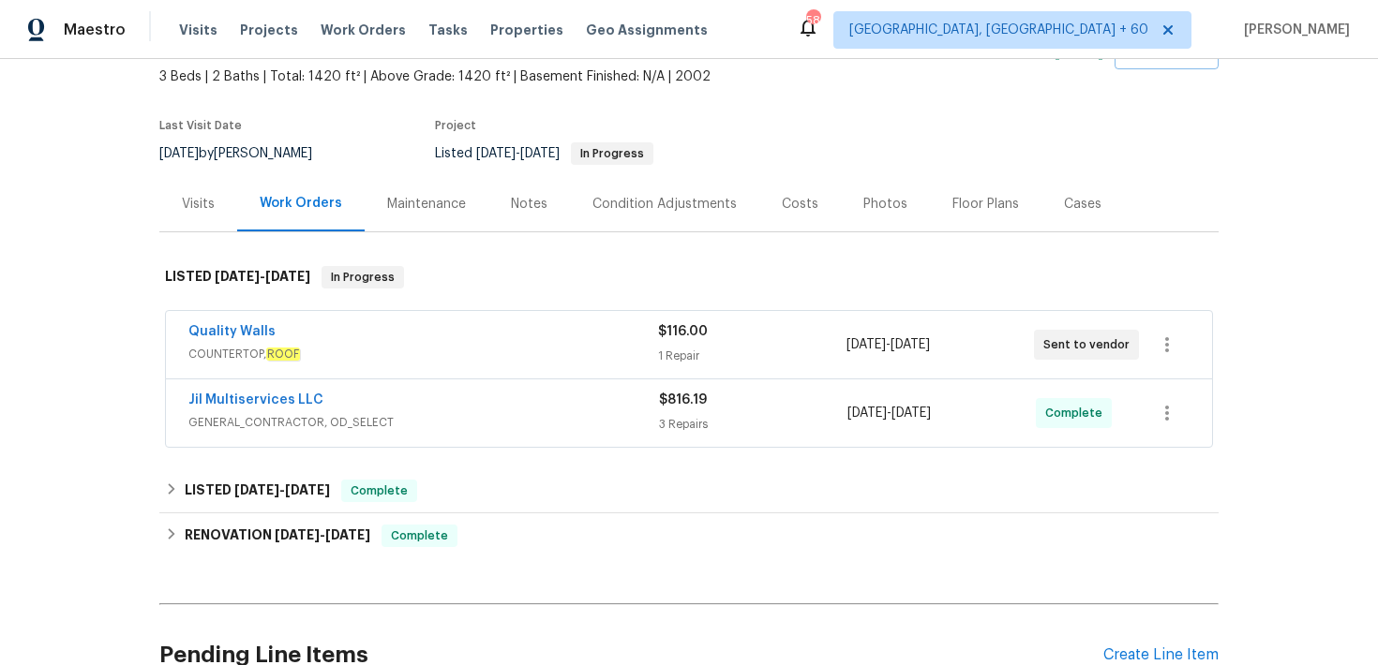
scroll to position [212, 0]
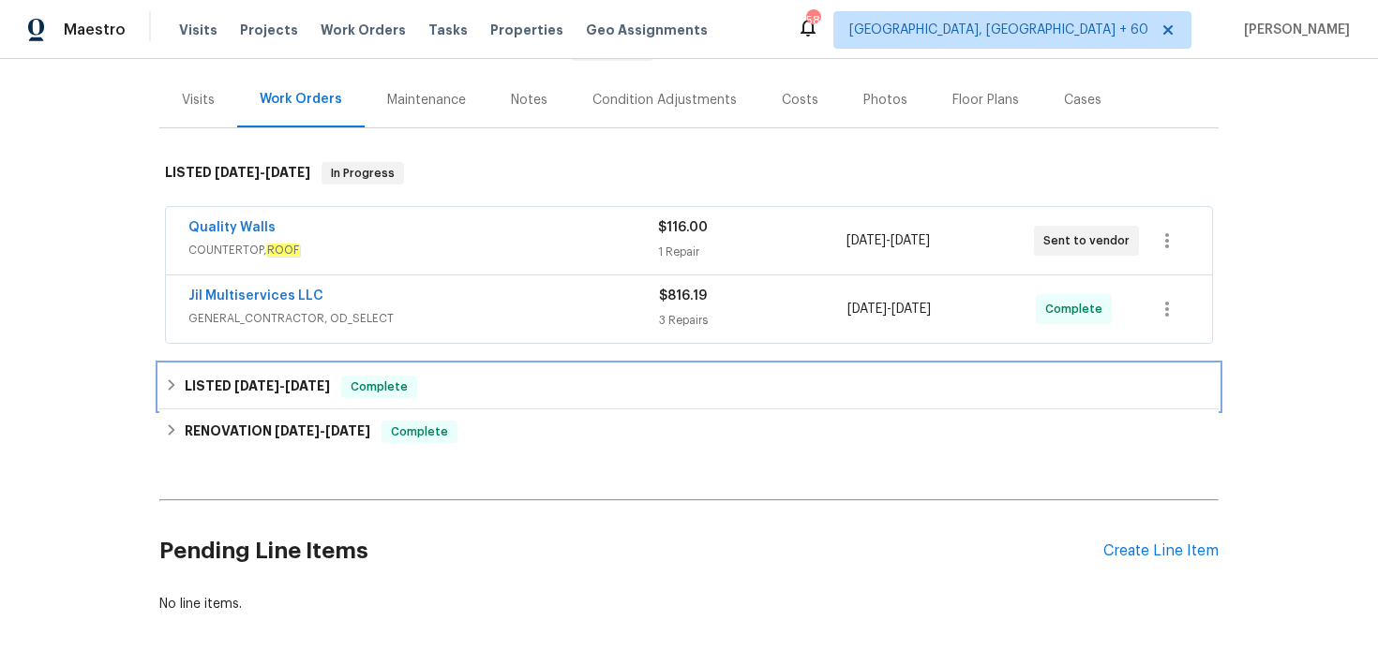
click at [373, 381] on span "Complete" at bounding box center [379, 387] width 72 height 19
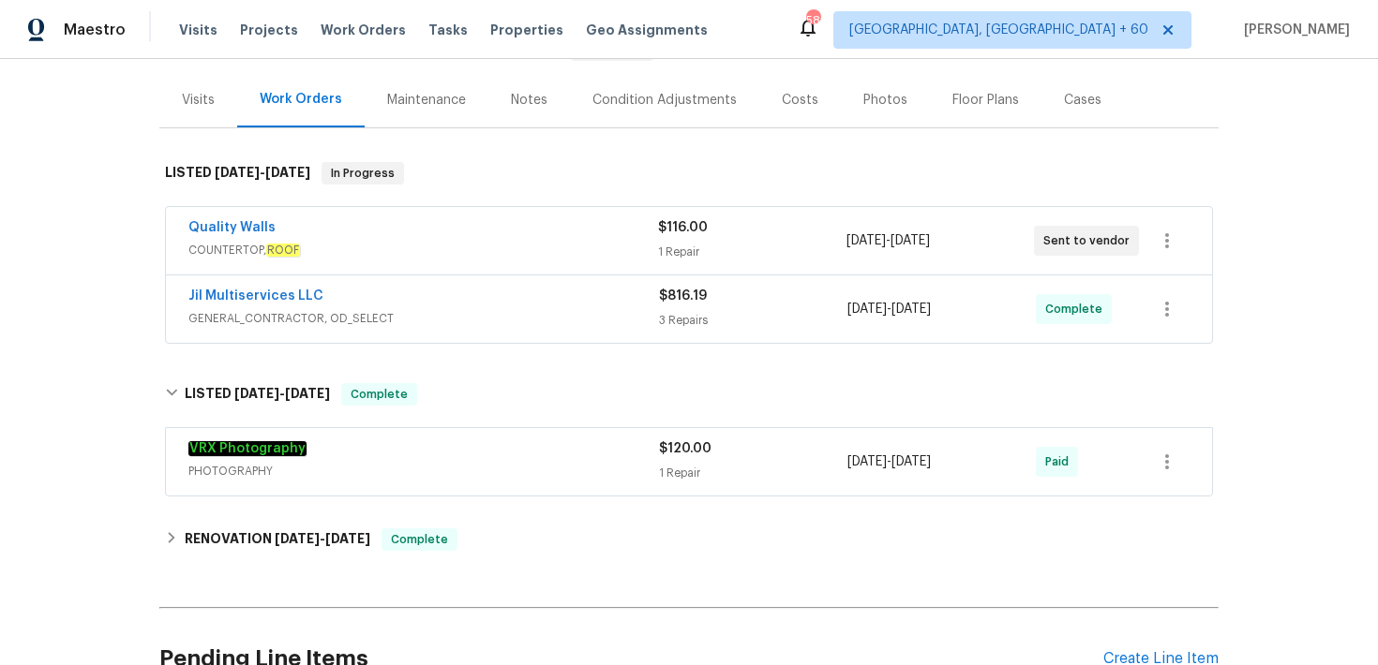
click at [672, 323] on div "3 Repairs" at bounding box center [753, 320] width 188 height 19
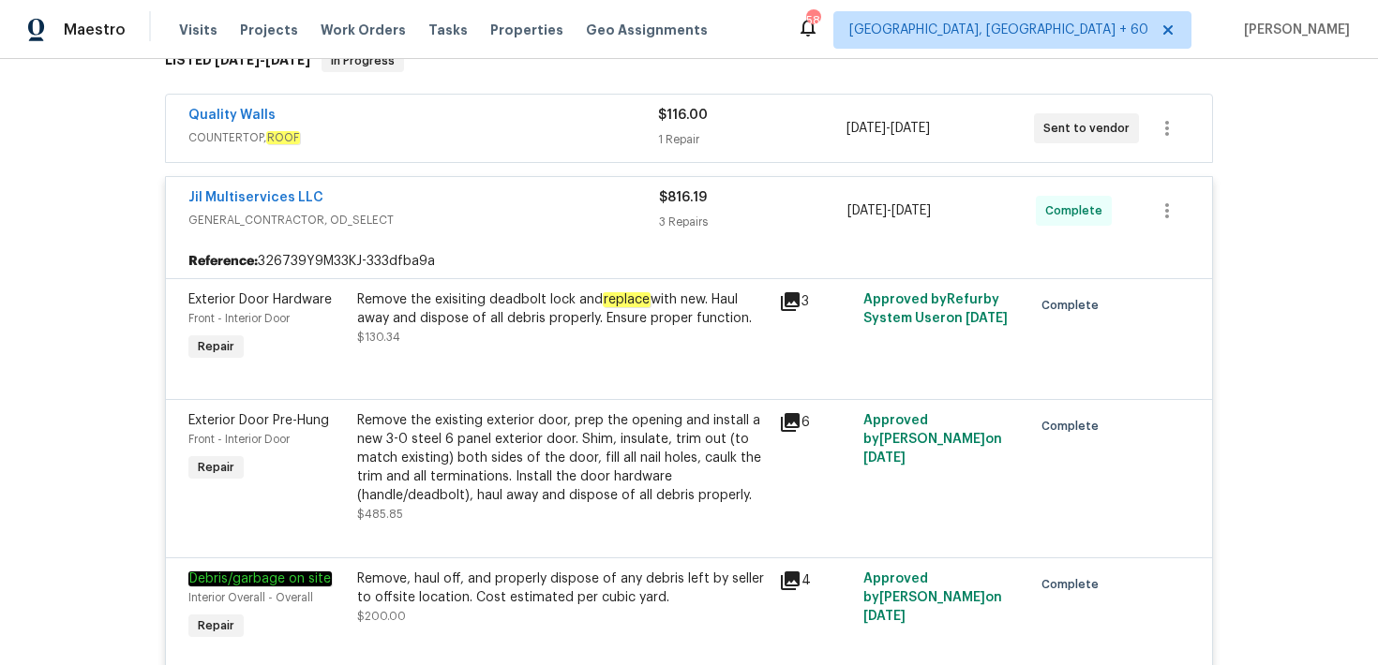
scroll to position [287, 0]
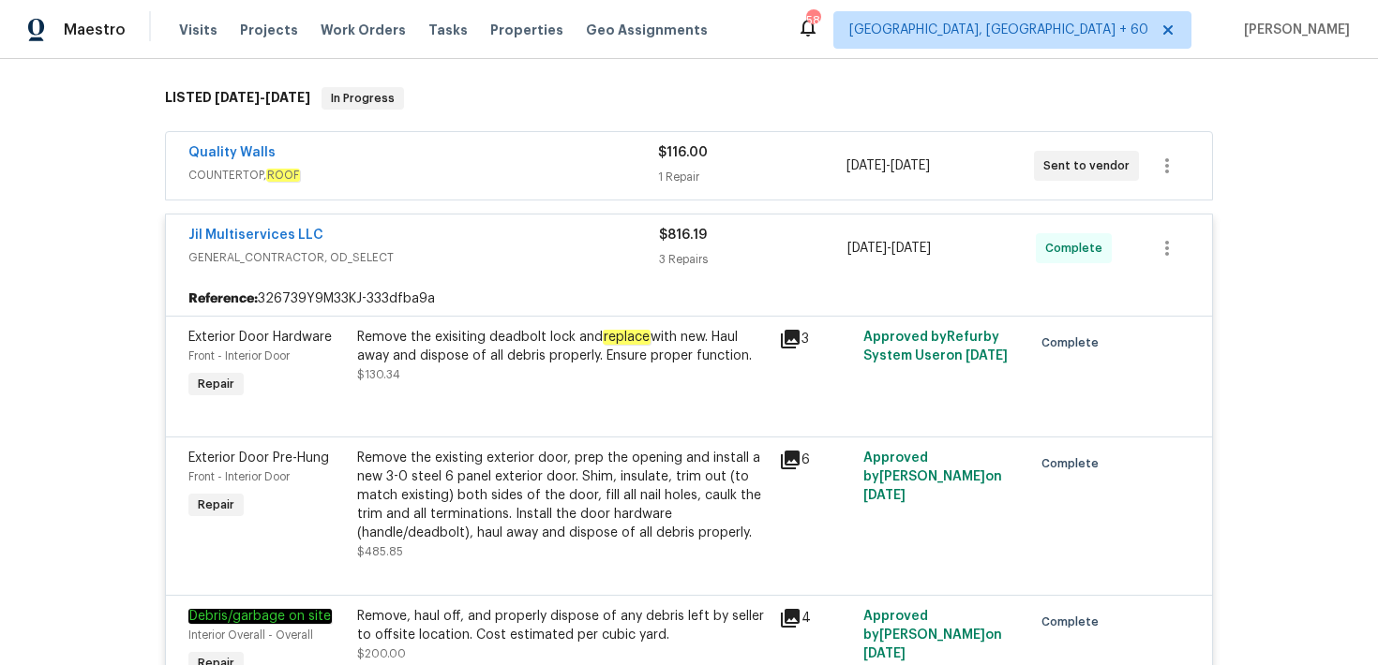
click at [688, 174] on div "1 Repair" at bounding box center [751, 177] width 187 height 19
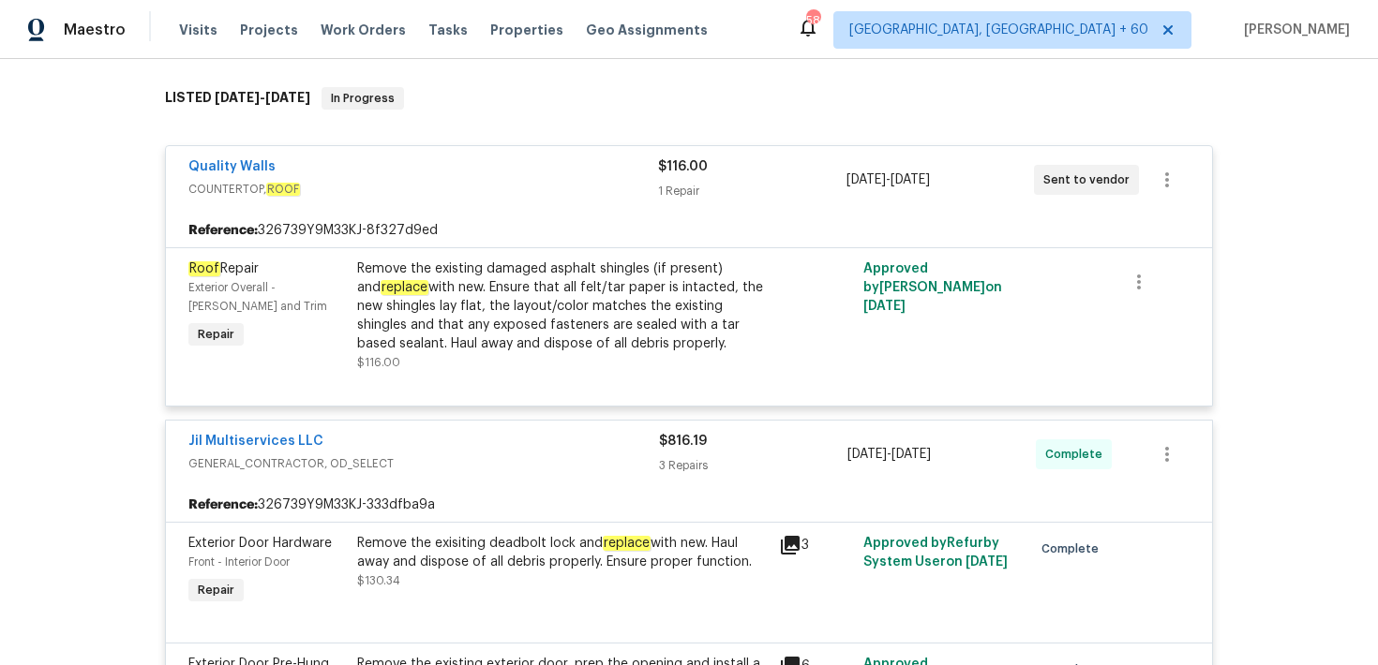
click at [687, 178] on div "$116.00 1 Repair" at bounding box center [751, 179] width 187 height 45
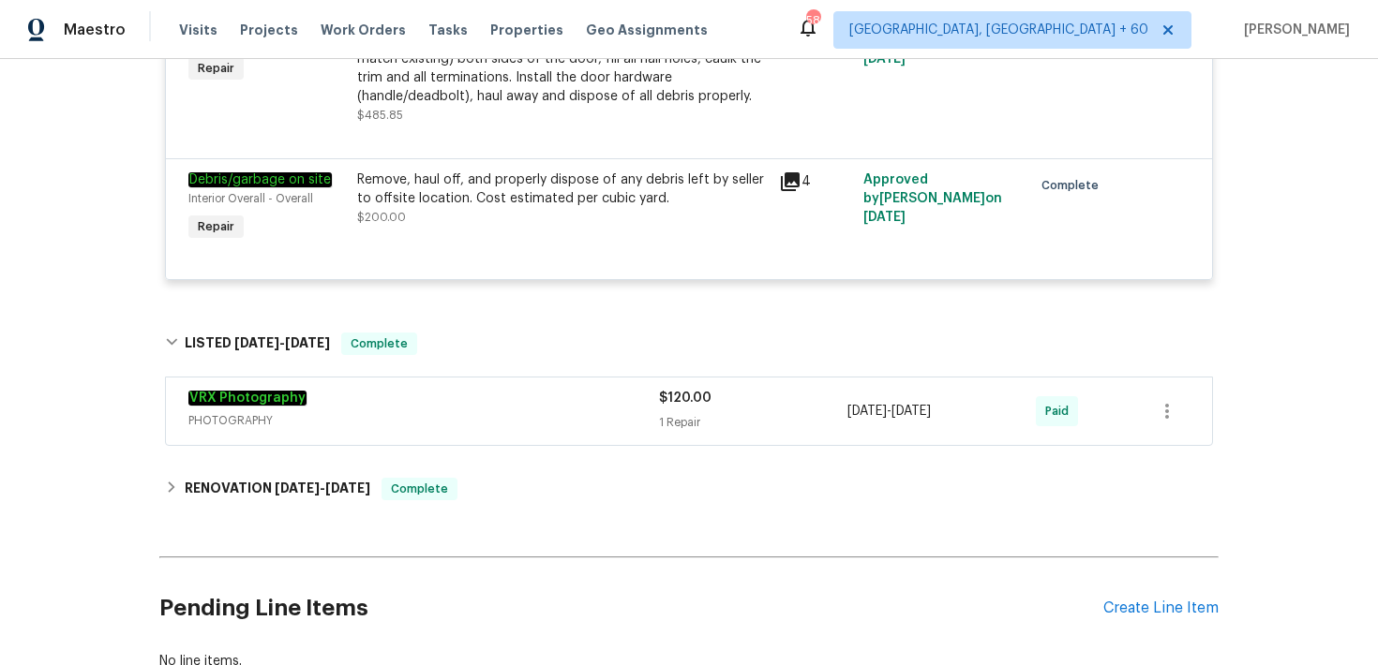
scroll to position [729, 0]
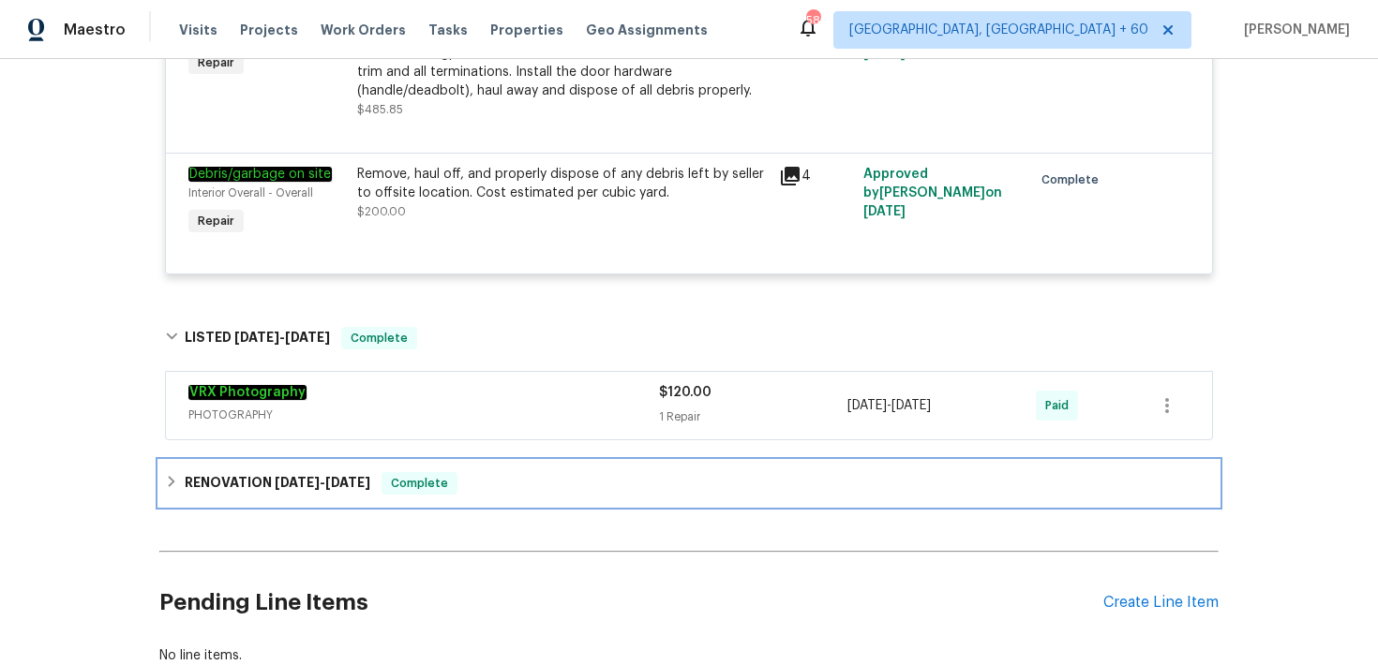
click at [553, 484] on div "RENOVATION [DATE] - [DATE] Complete" at bounding box center [689, 483] width 1048 height 22
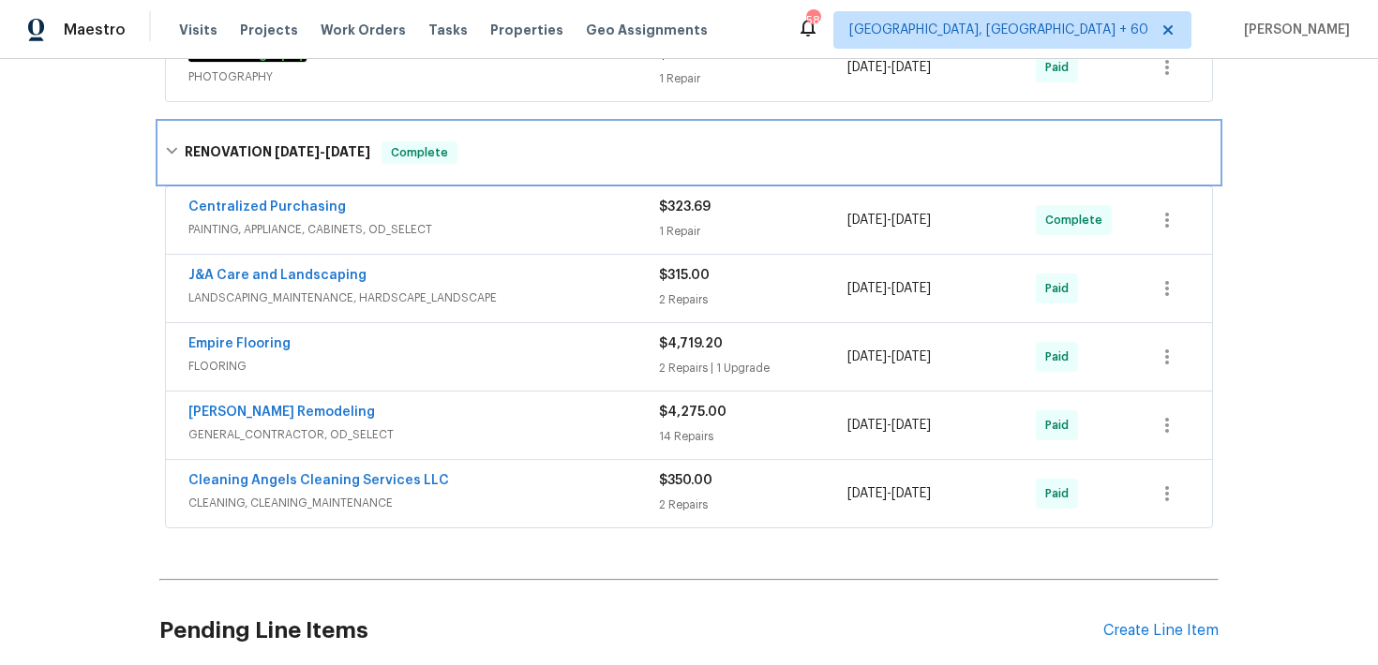
scroll to position [1073, 0]
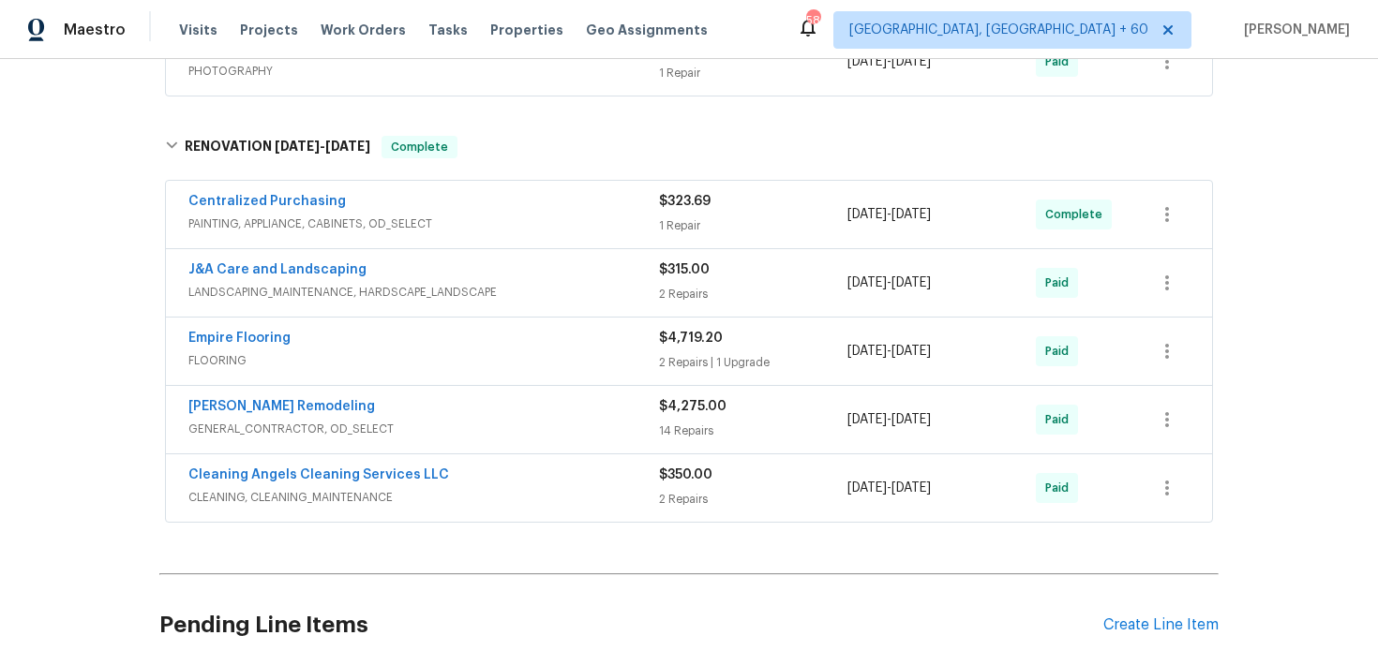
click at [686, 493] on div "2 Repairs" at bounding box center [753, 499] width 188 height 19
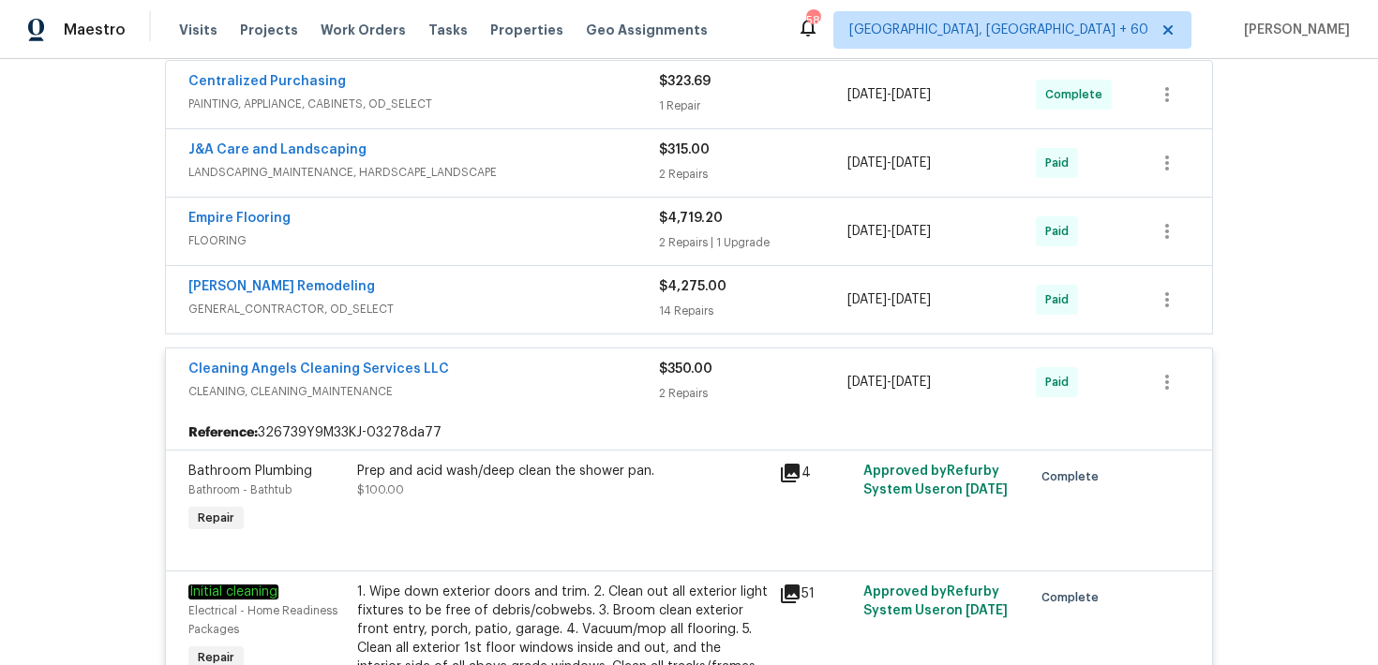
scroll to position [1201, 0]
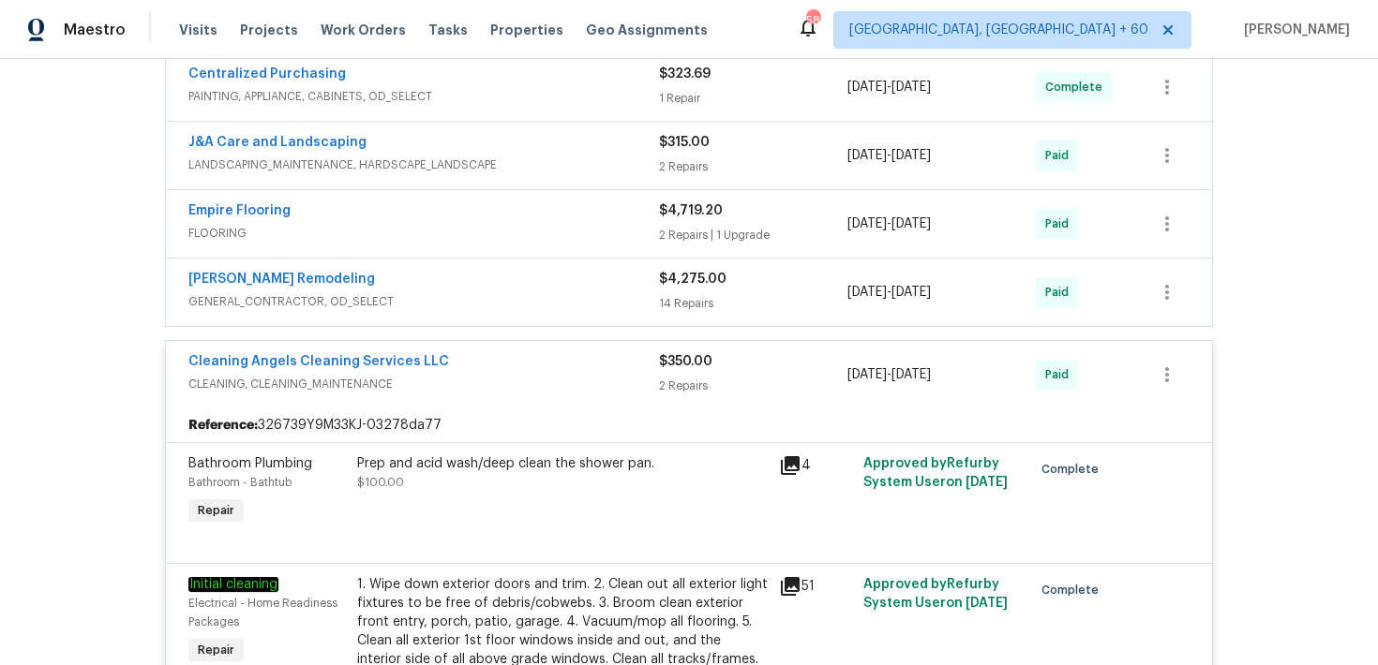
click at [684, 304] on div "14 Repairs" at bounding box center [753, 303] width 188 height 19
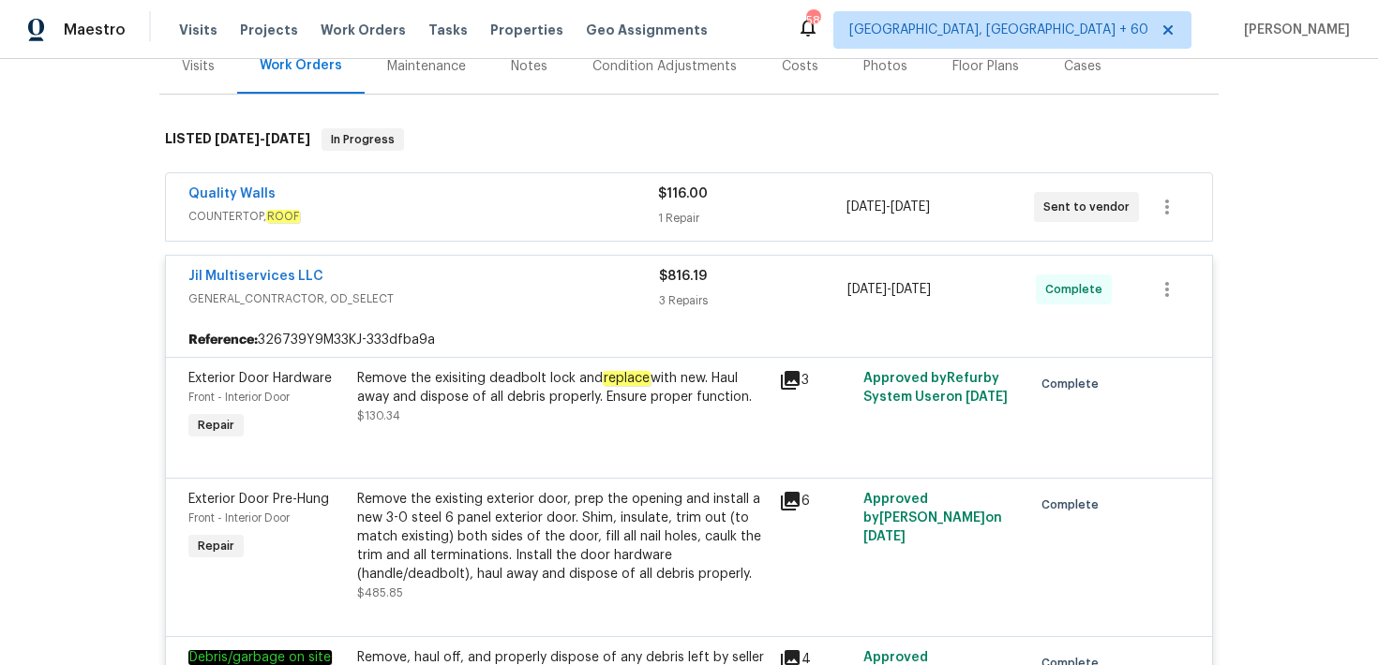
scroll to position [0, 0]
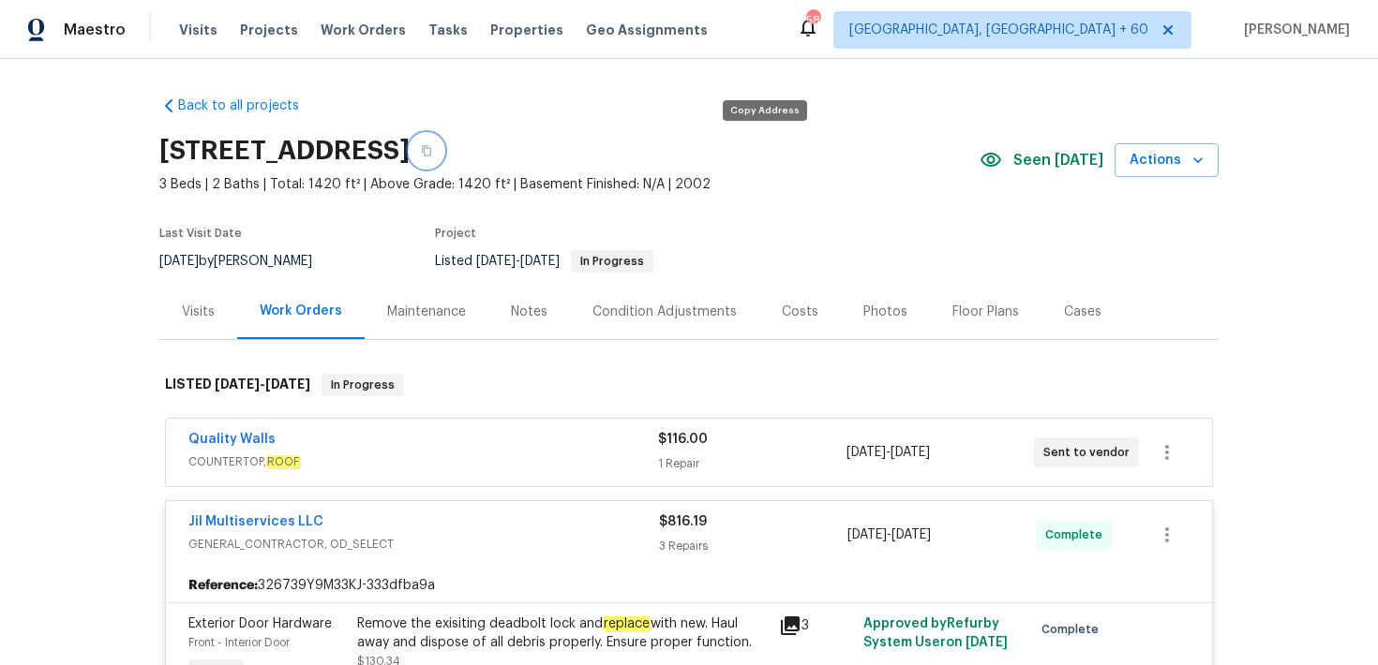
click at [432, 146] on icon "button" at bounding box center [426, 150] width 11 height 11
click at [197, 36] on span "Visits" at bounding box center [198, 30] width 38 height 19
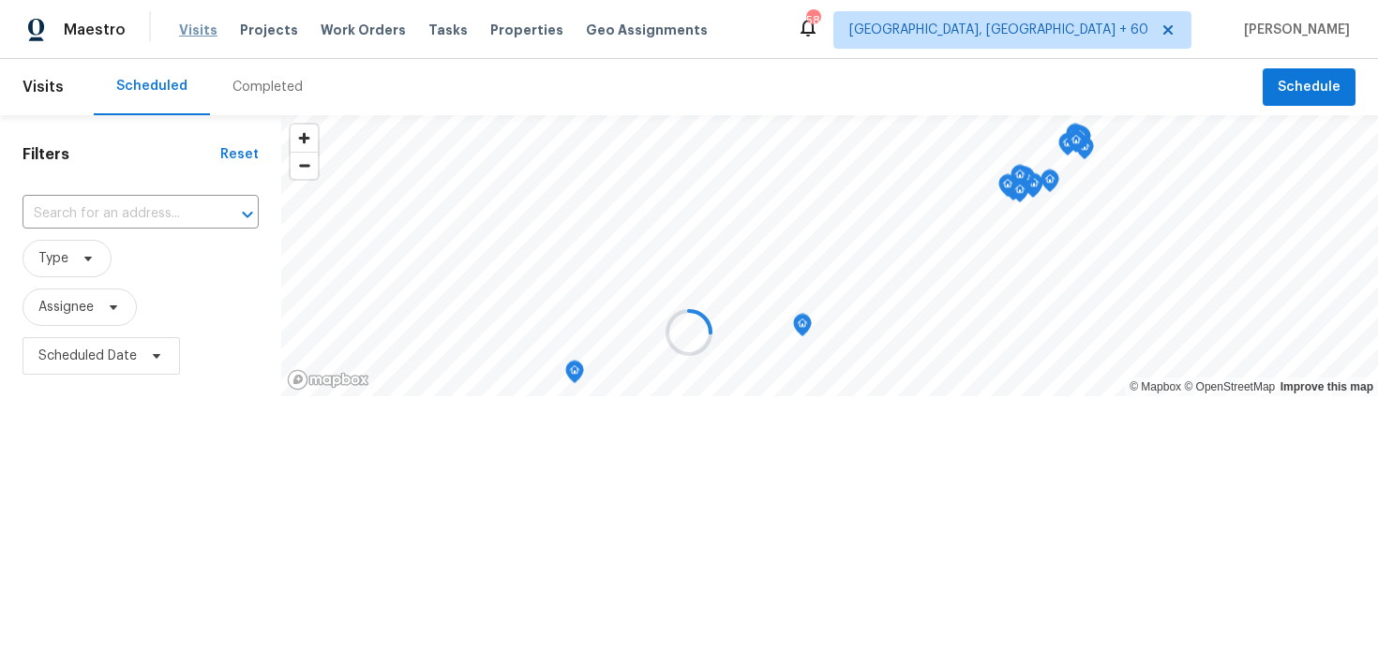
click at [197, 36] on div at bounding box center [689, 332] width 1378 height 665
click at [255, 93] on div at bounding box center [689, 332] width 1378 height 665
click at [255, 82] on div at bounding box center [689, 332] width 1378 height 665
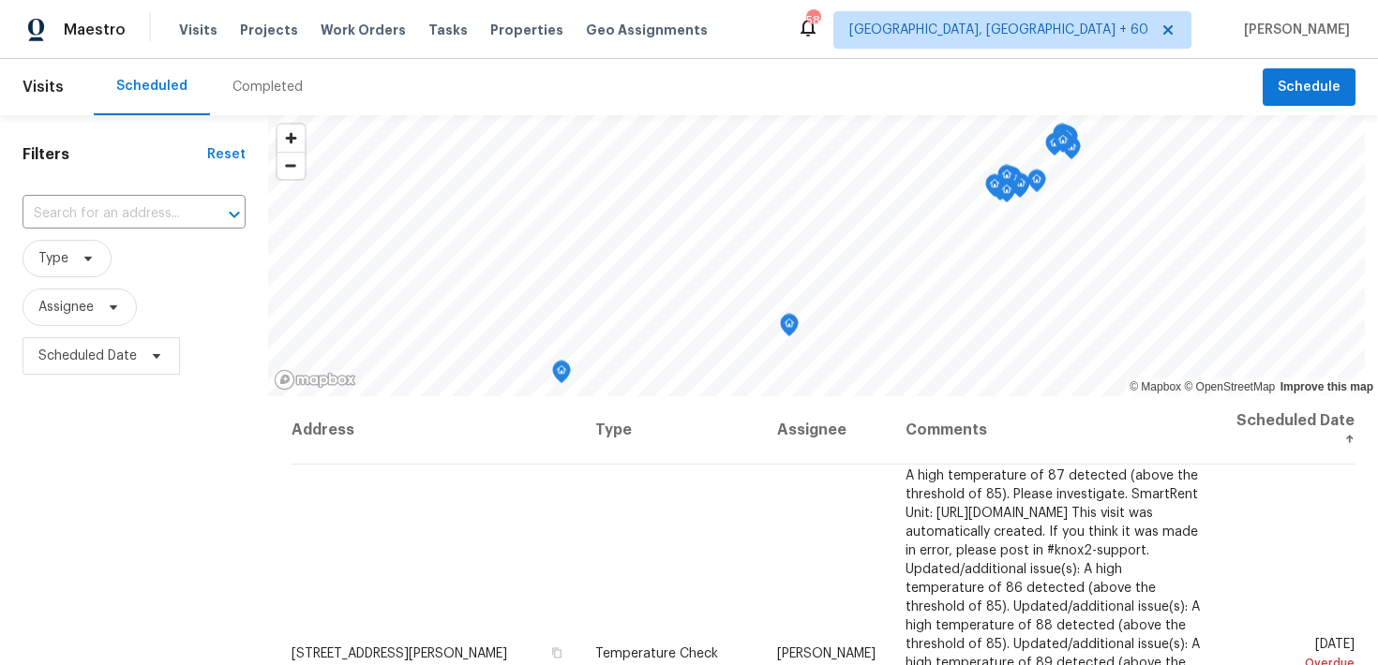
click at [249, 93] on div "Completed" at bounding box center [267, 87] width 70 height 19
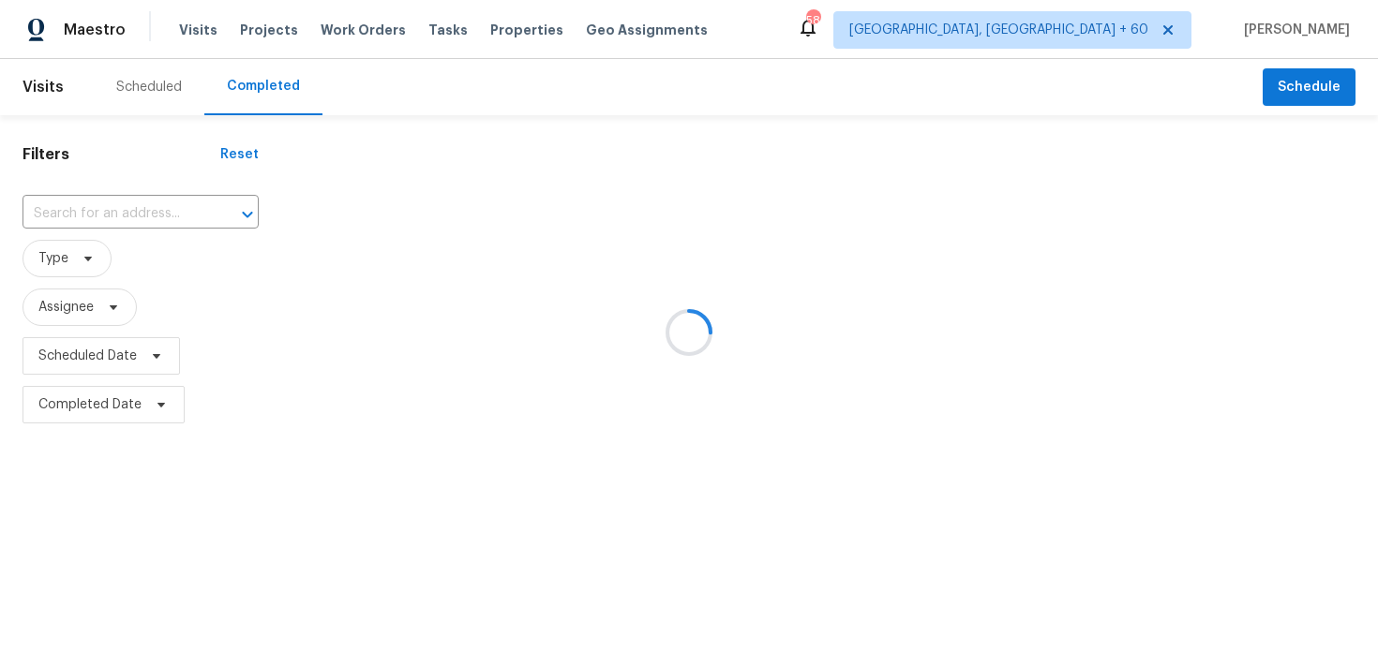
click at [130, 199] on div at bounding box center [689, 332] width 1378 height 665
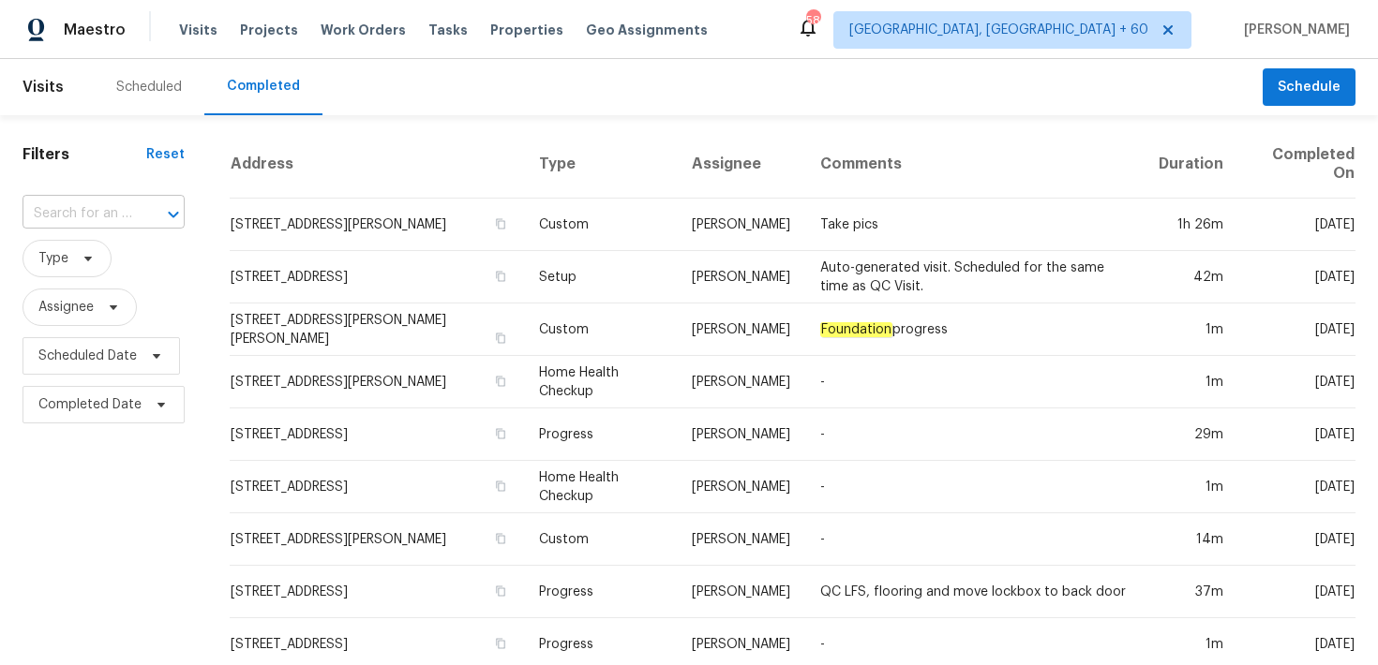
click at [82, 208] on input "text" at bounding box center [77, 214] width 110 height 29
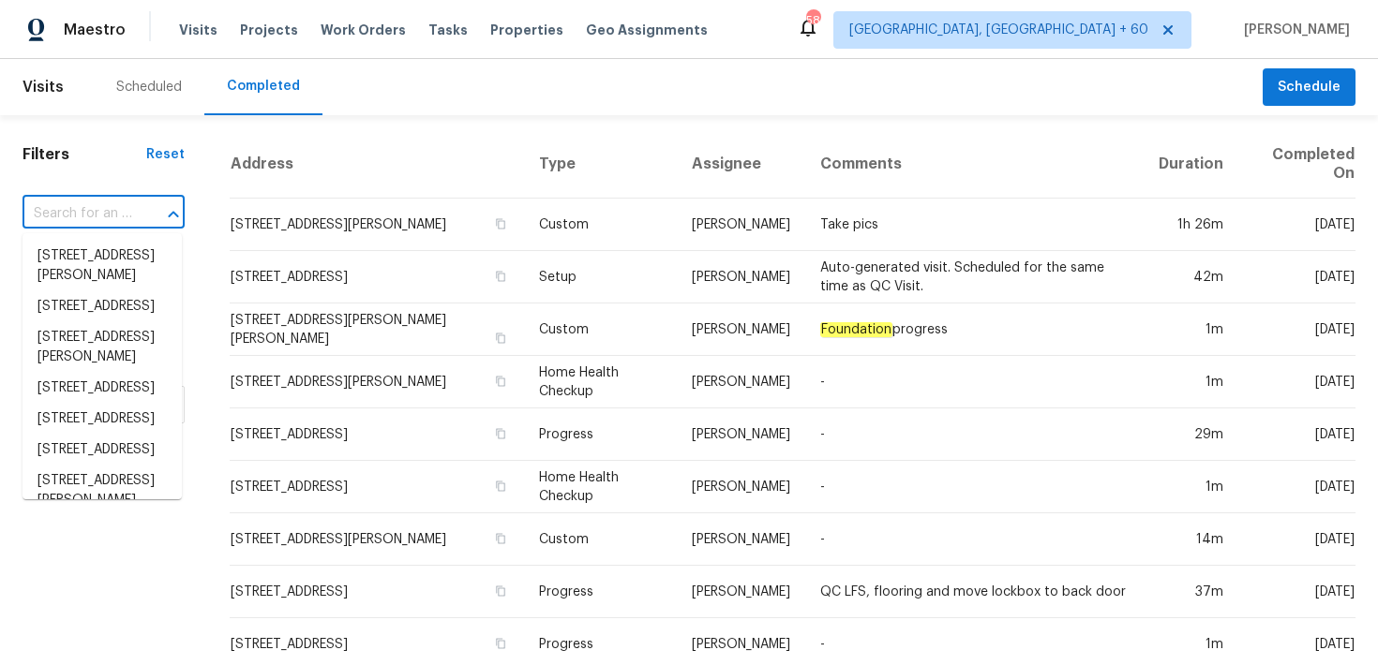
paste input "[STREET_ADDRESS]"
type input "[STREET_ADDRESS]"
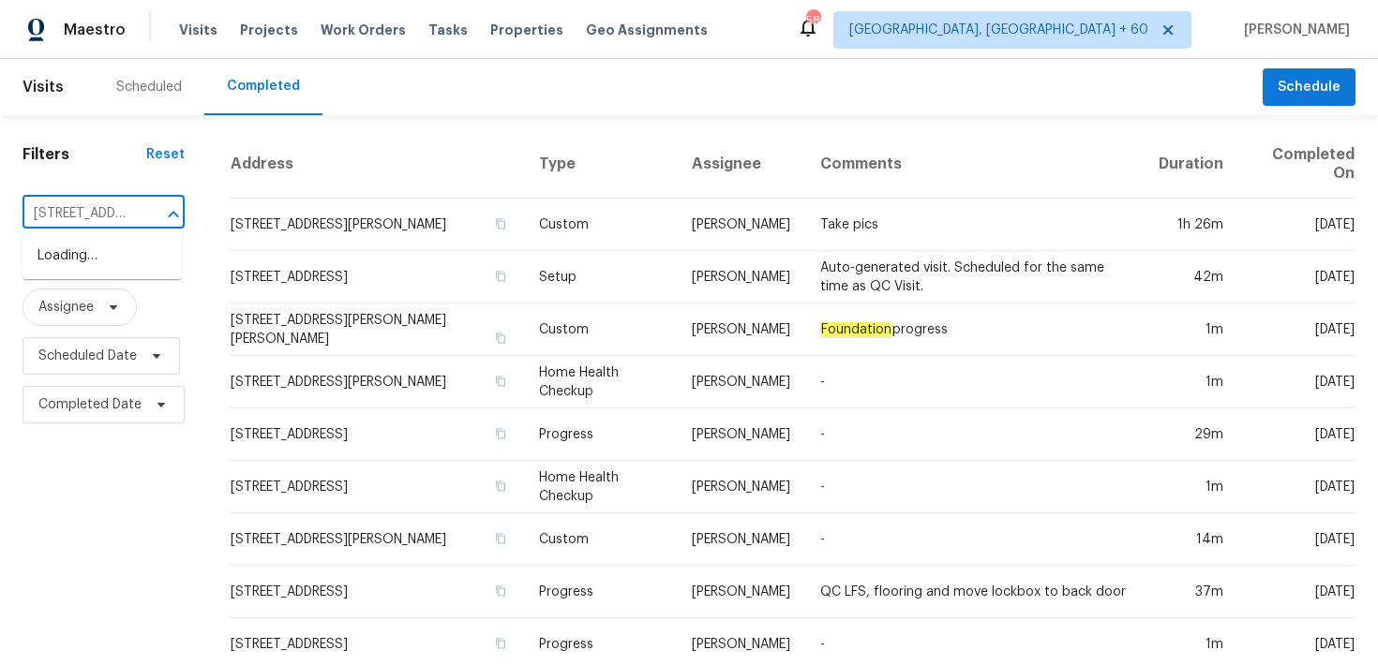
scroll to position [0, 128]
click at [63, 261] on li "[STREET_ADDRESS]" at bounding box center [101, 256] width 159 height 31
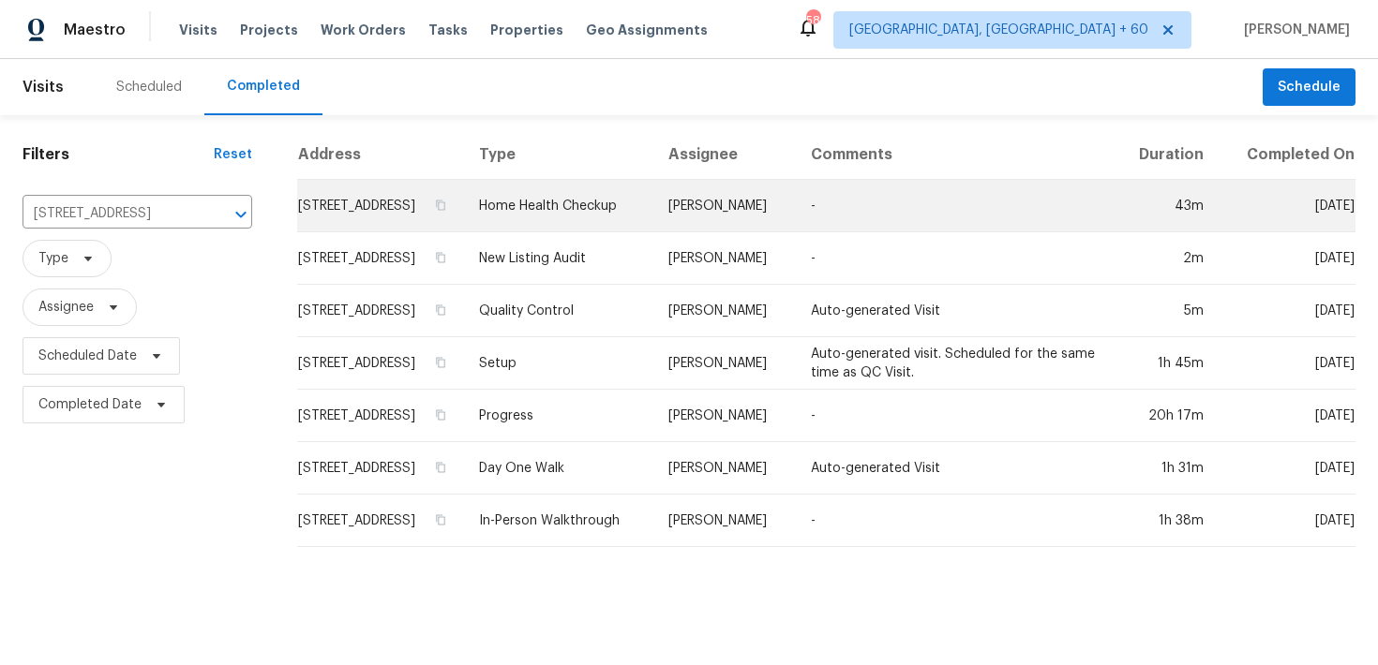
click at [573, 230] on td "Home Health Checkup" at bounding box center [558, 206] width 189 height 52
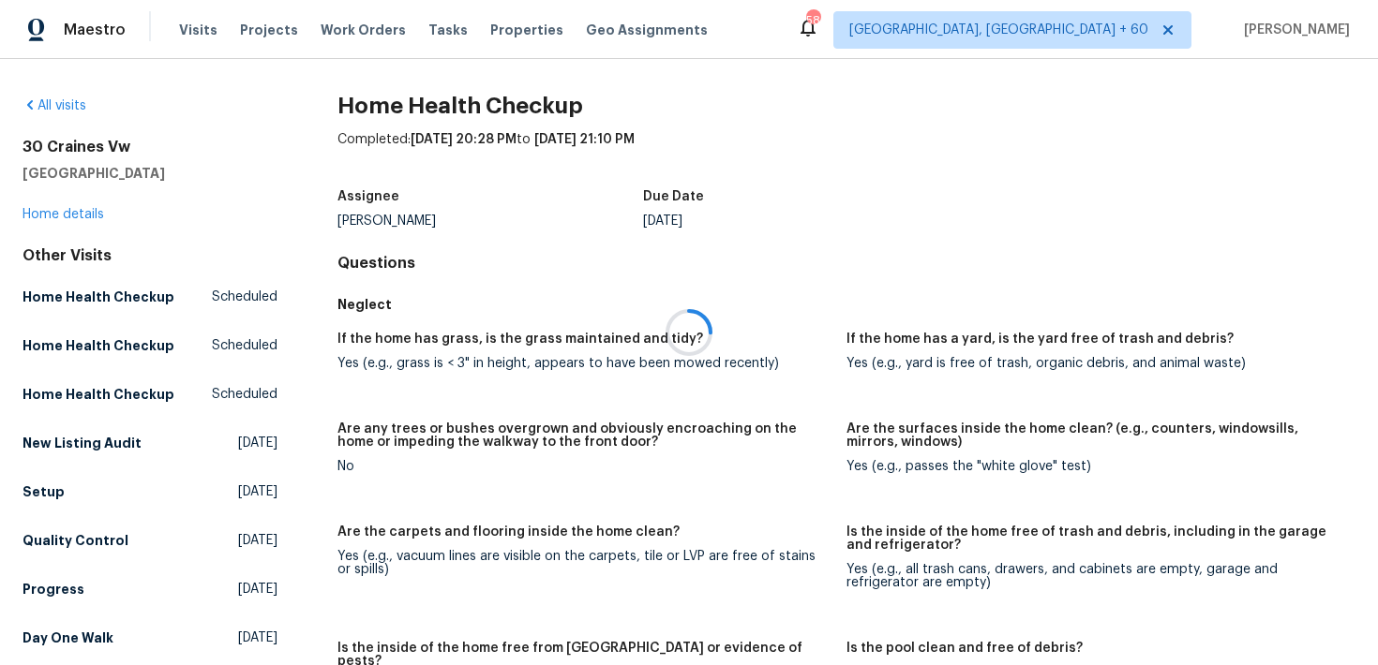
click at [51, 220] on div at bounding box center [689, 332] width 1378 height 665
click at [50, 215] on div at bounding box center [689, 332] width 1378 height 665
click at [44, 210] on link "Home details" at bounding box center [63, 214] width 82 height 13
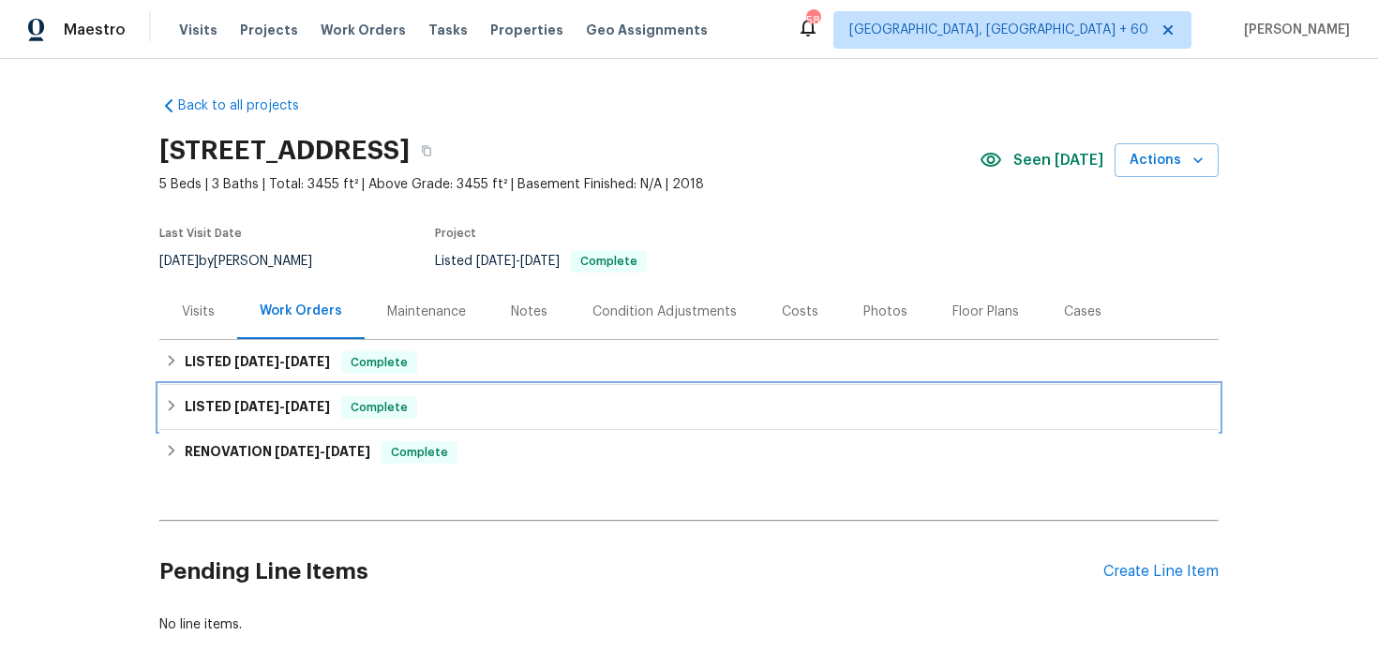
click at [417, 412] on div "Complete" at bounding box center [379, 407] width 76 height 22
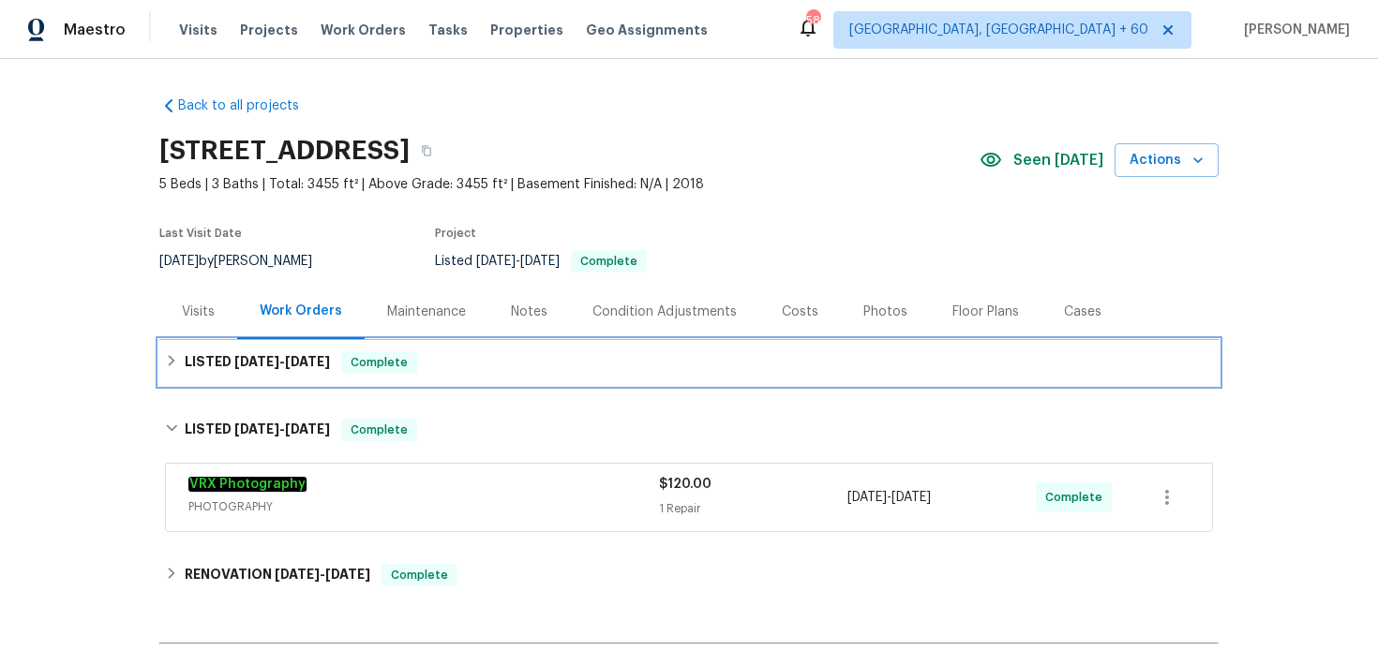
click at [523, 373] on div "LISTED [DATE] - [DATE] Complete" at bounding box center [689, 362] width 1048 height 22
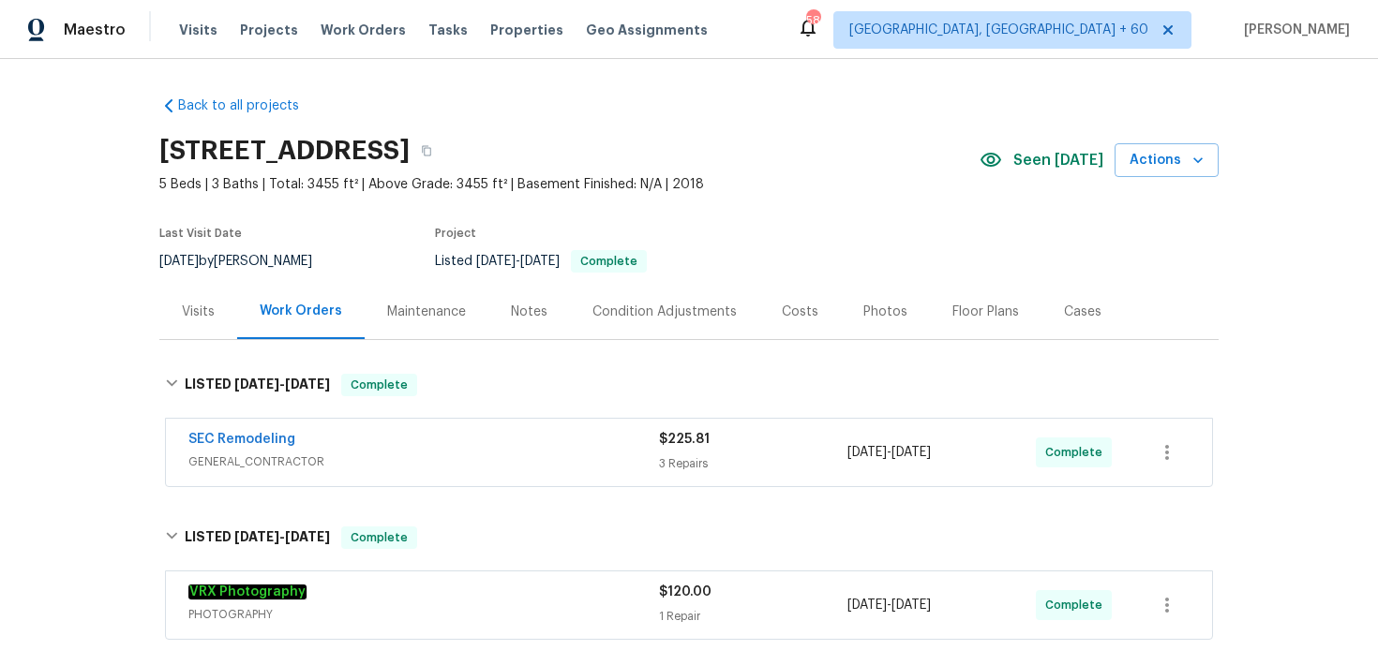
click at [649, 433] on div "SEC Remodeling" at bounding box center [423, 441] width 470 height 22
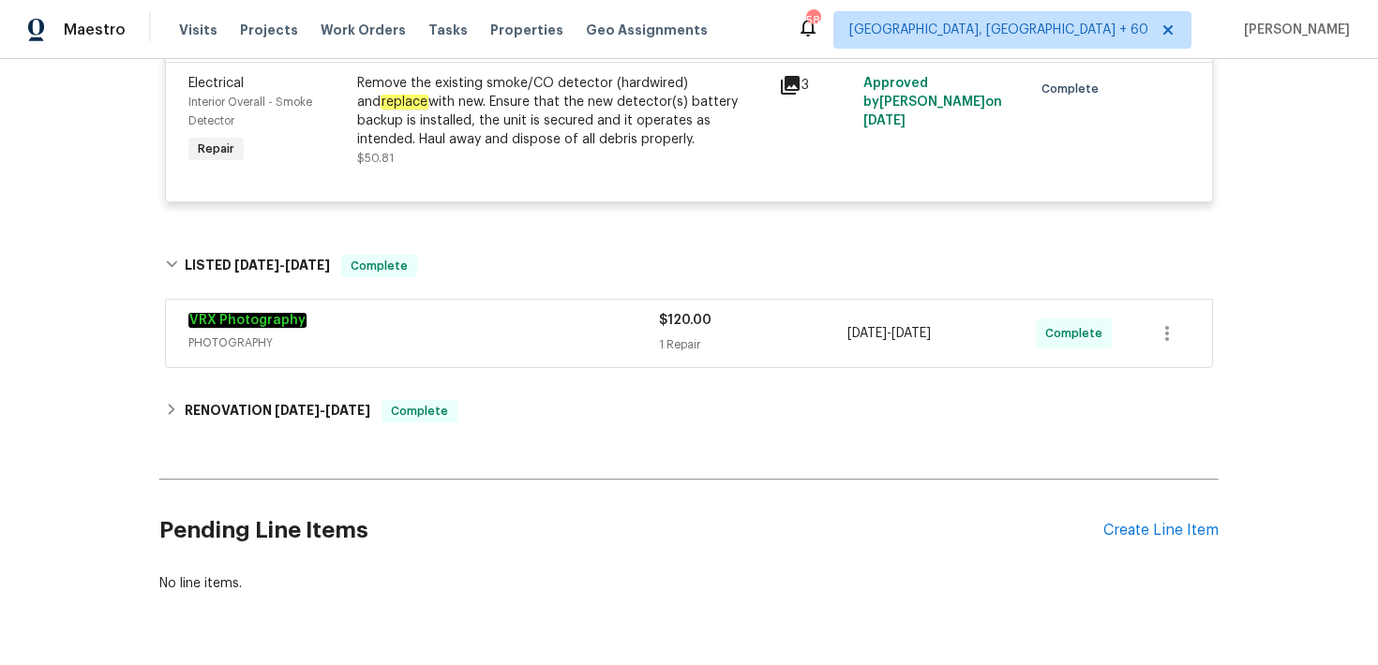
scroll to position [747, 0]
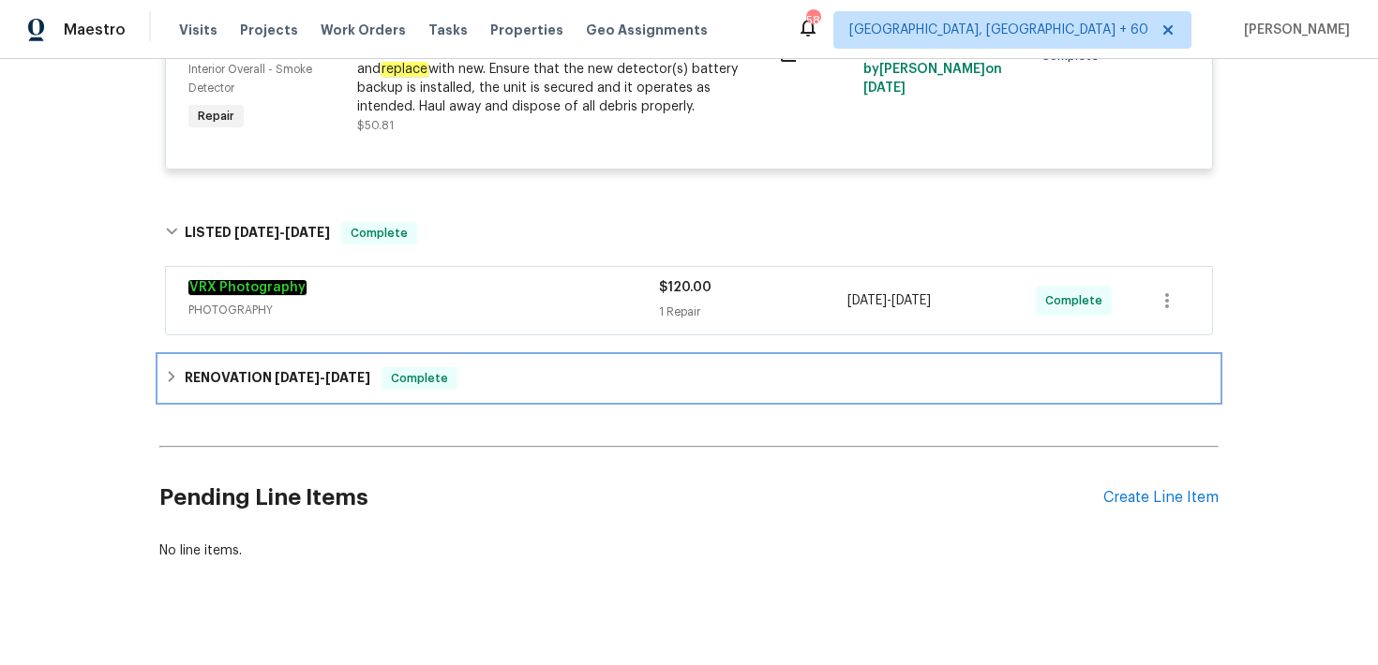
click at [544, 381] on div "RENOVATION [DATE] - [DATE] Complete" at bounding box center [689, 378] width 1048 height 22
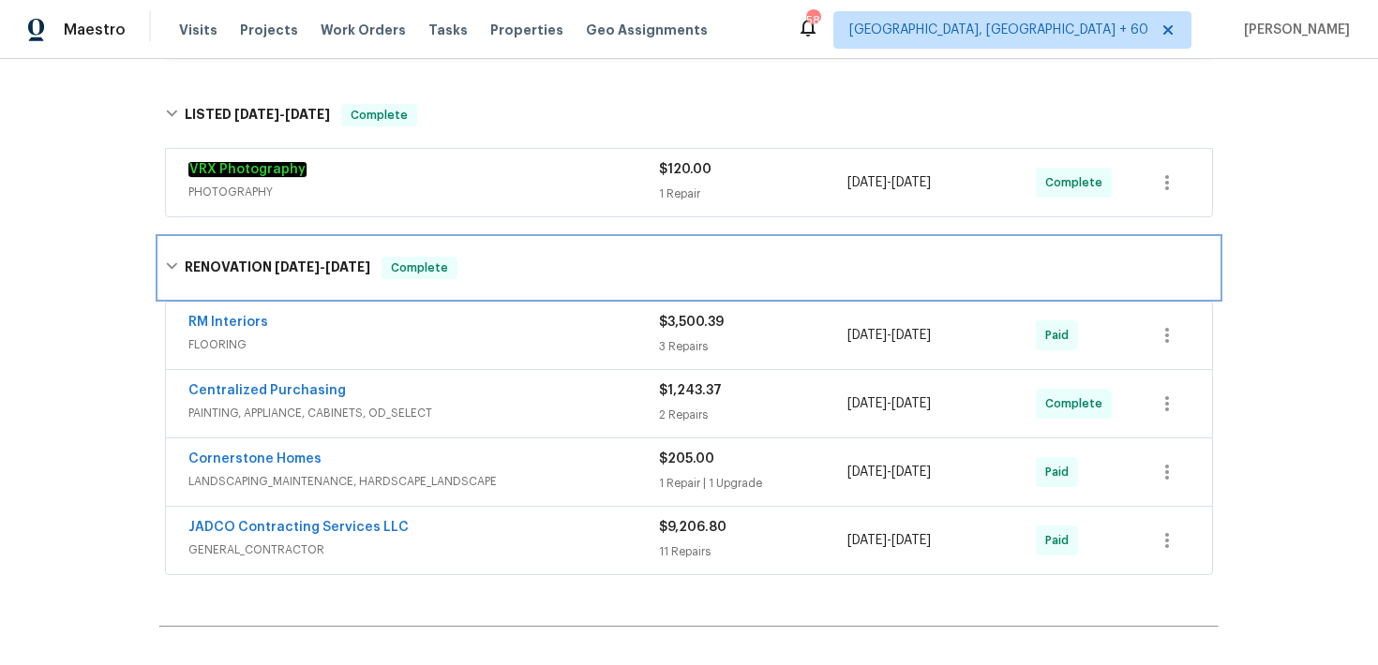
scroll to position [965, 0]
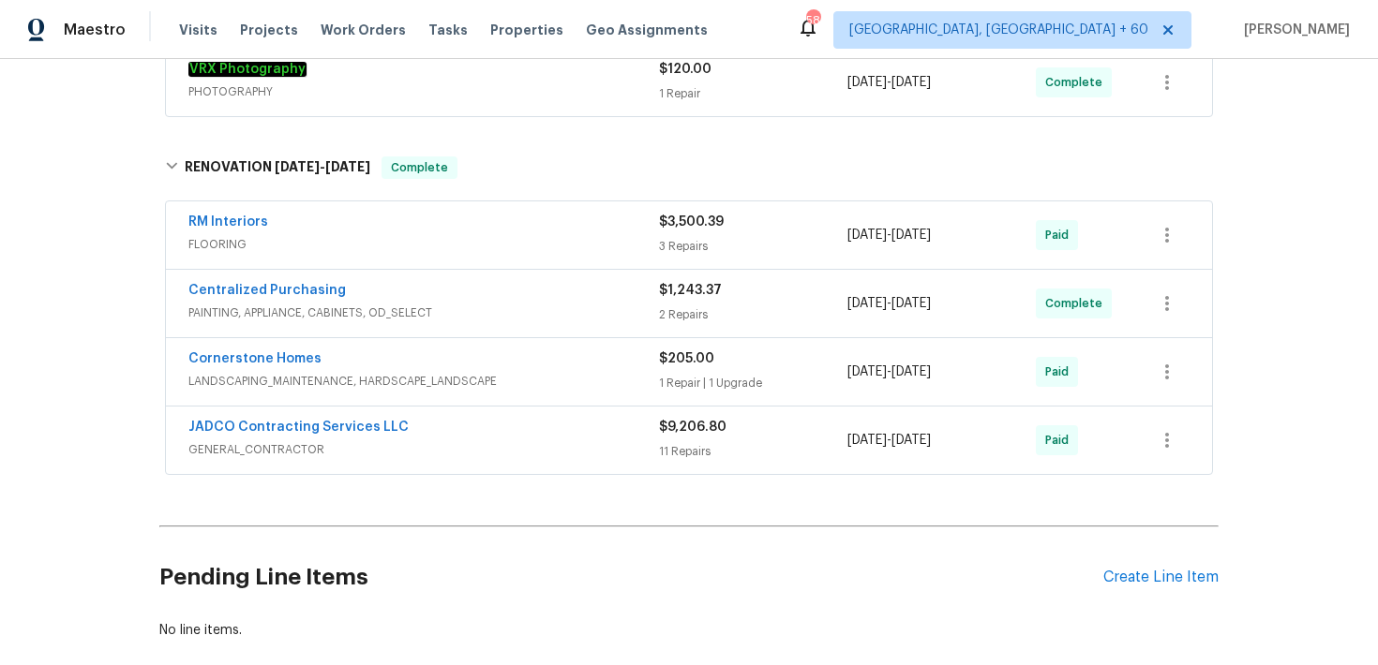
click at [675, 461] on div "11 Repairs" at bounding box center [753, 451] width 188 height 19
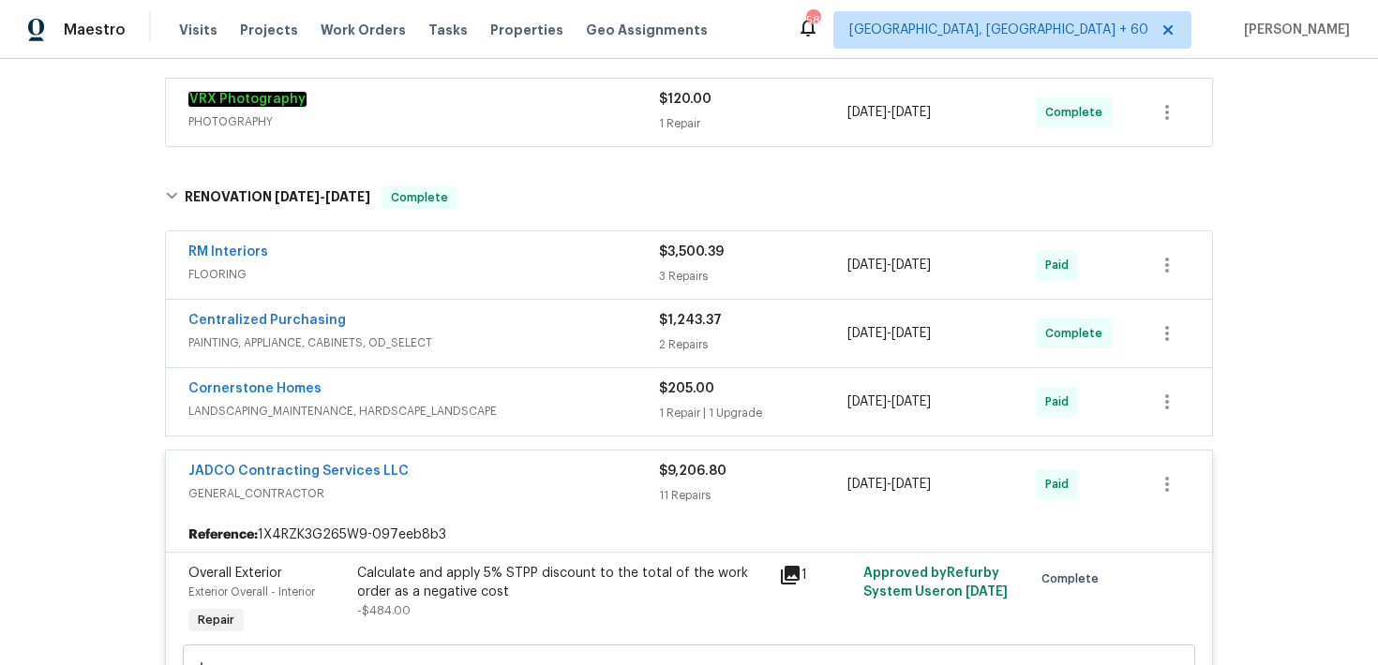
scroll to position [936, 0]
click at [685, 276] on div "3 Repairs" at bounding box center [753, 275] width 188 height 19
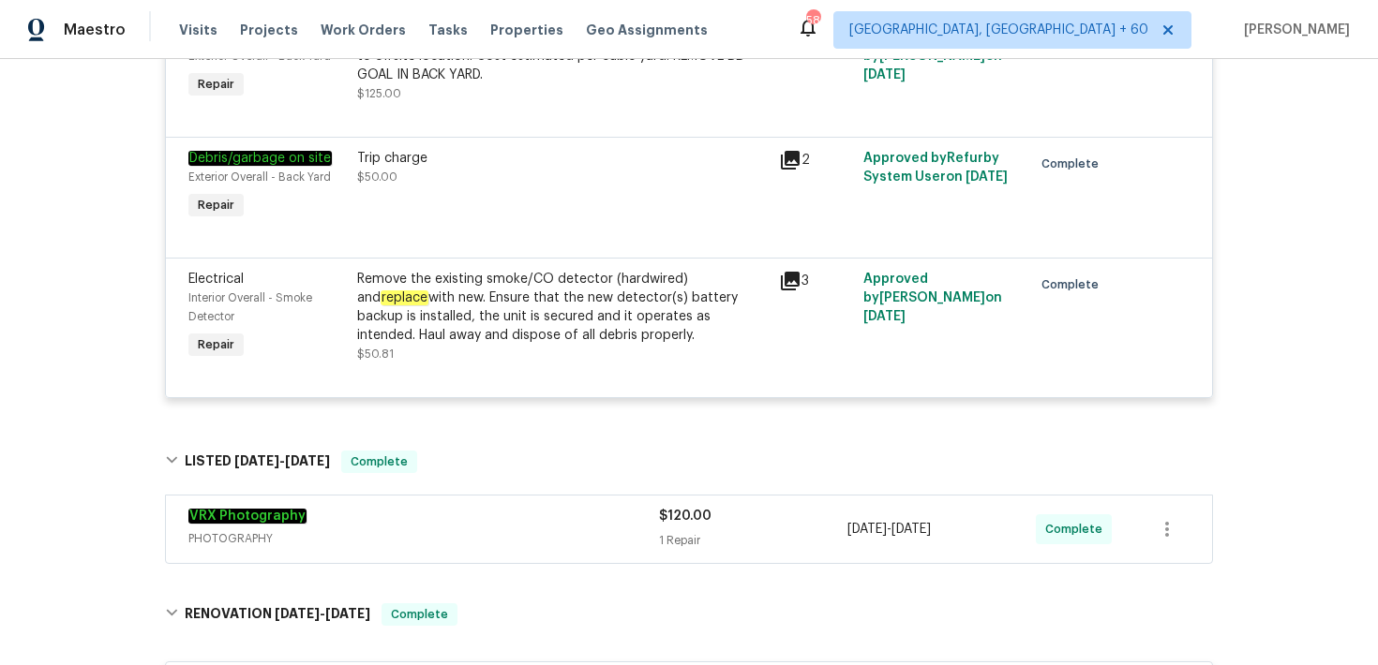
scroll to position [0, 0]
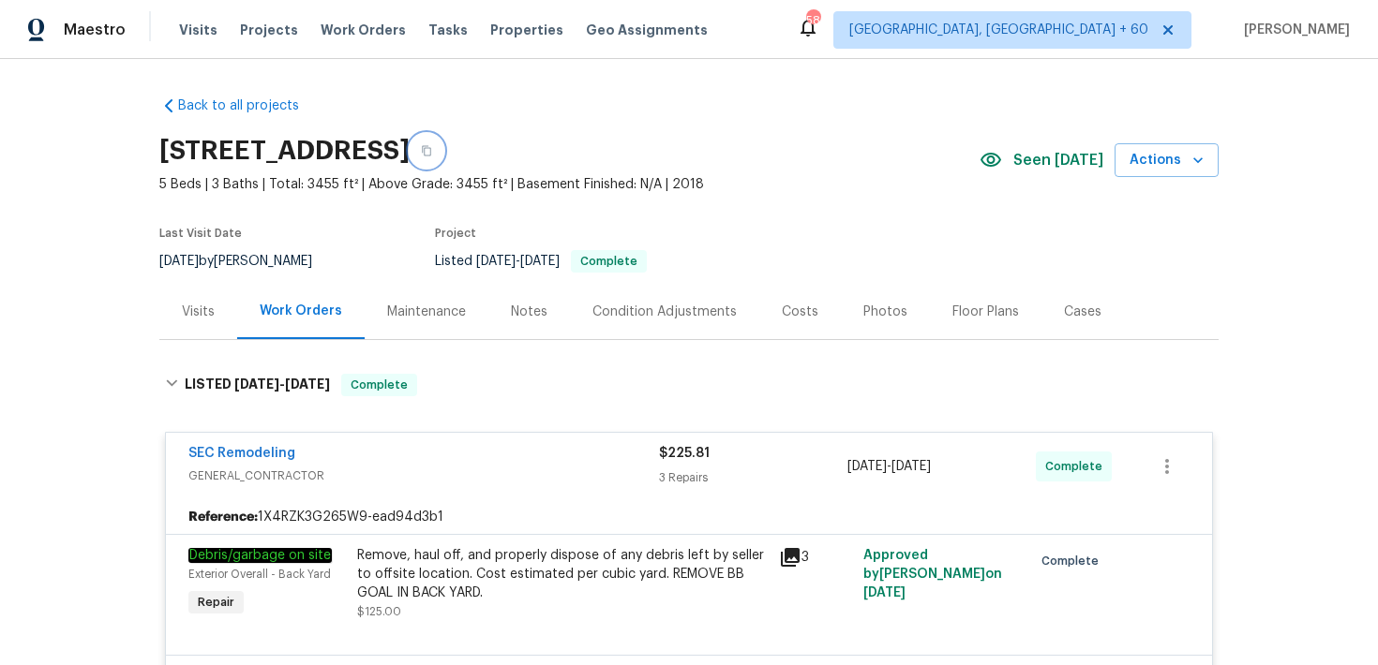
click at [432, 152] on icon "button" at bounding box center [426, 150] width 11 height 11
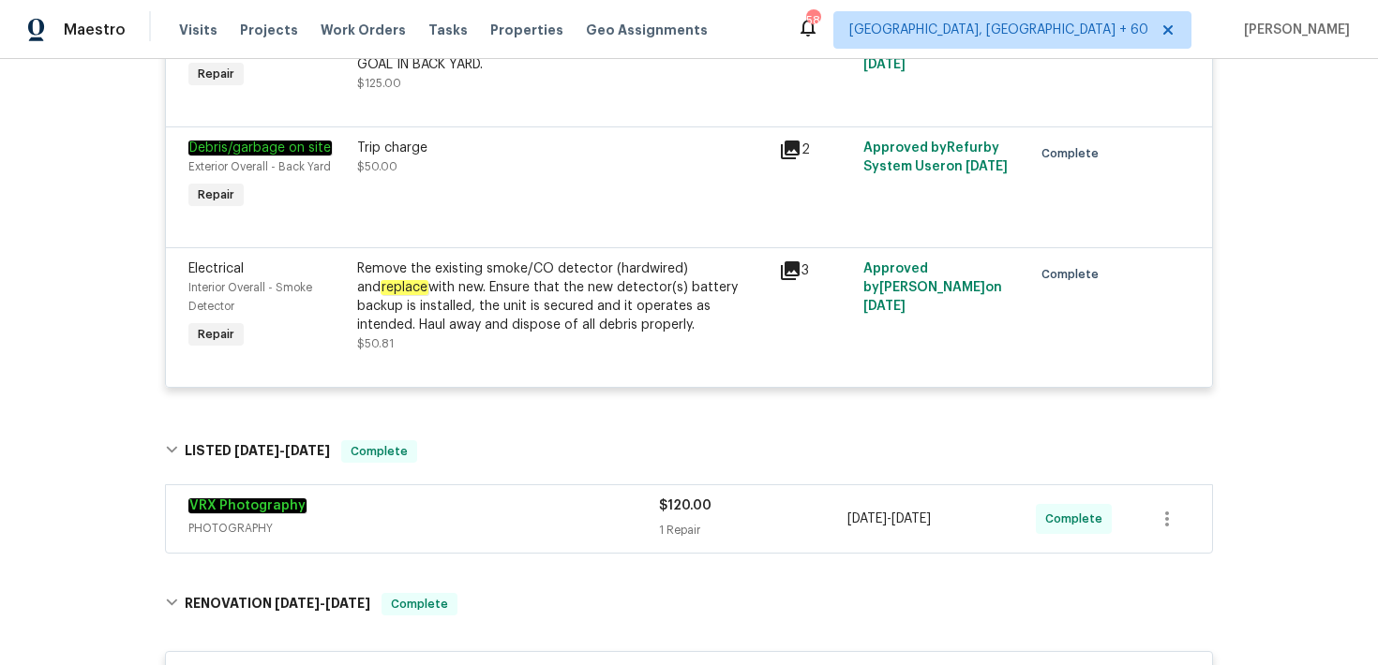
scroll to position [531, 0]
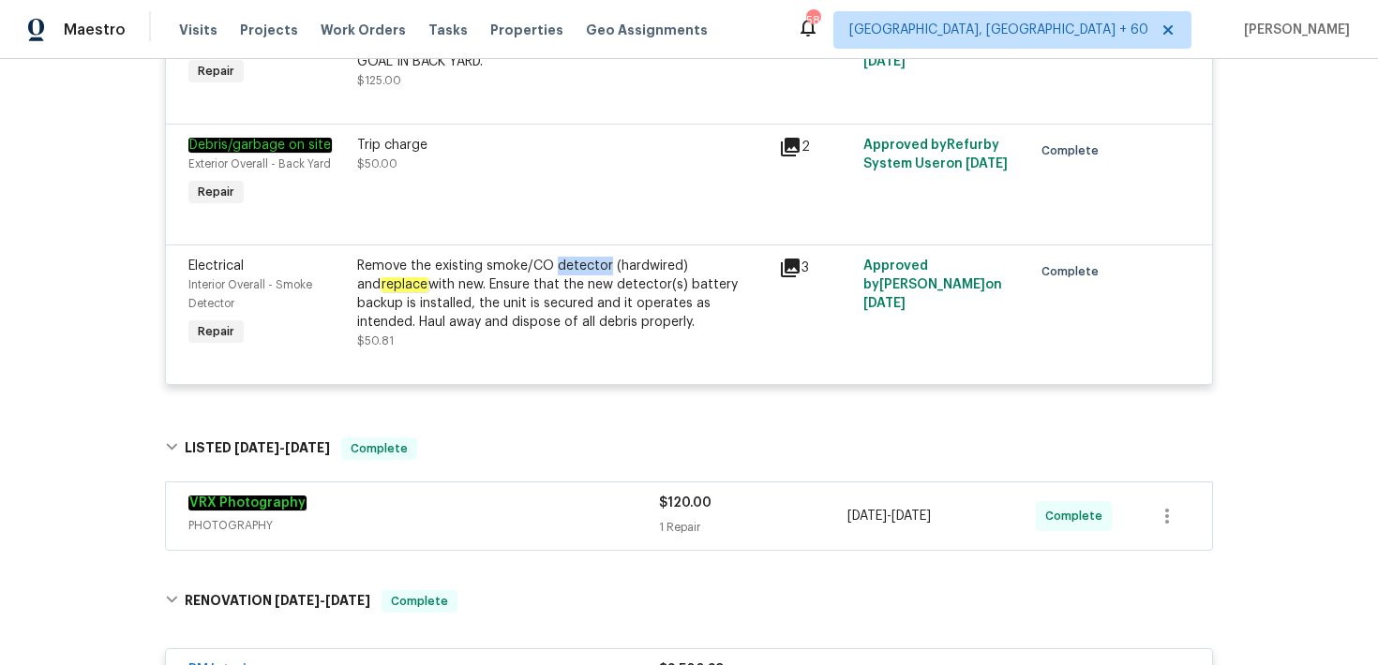
drag, startPoint x: 552, startPoint y: 266, endPoint x: 606, endPoint y: 264, distance: 54.4
click at [606, 264] on div "Remove the existing smoke/CO detector (hardwired) and replace with new. Ensure …" at bounding box center [562, 294] width 410 height 75
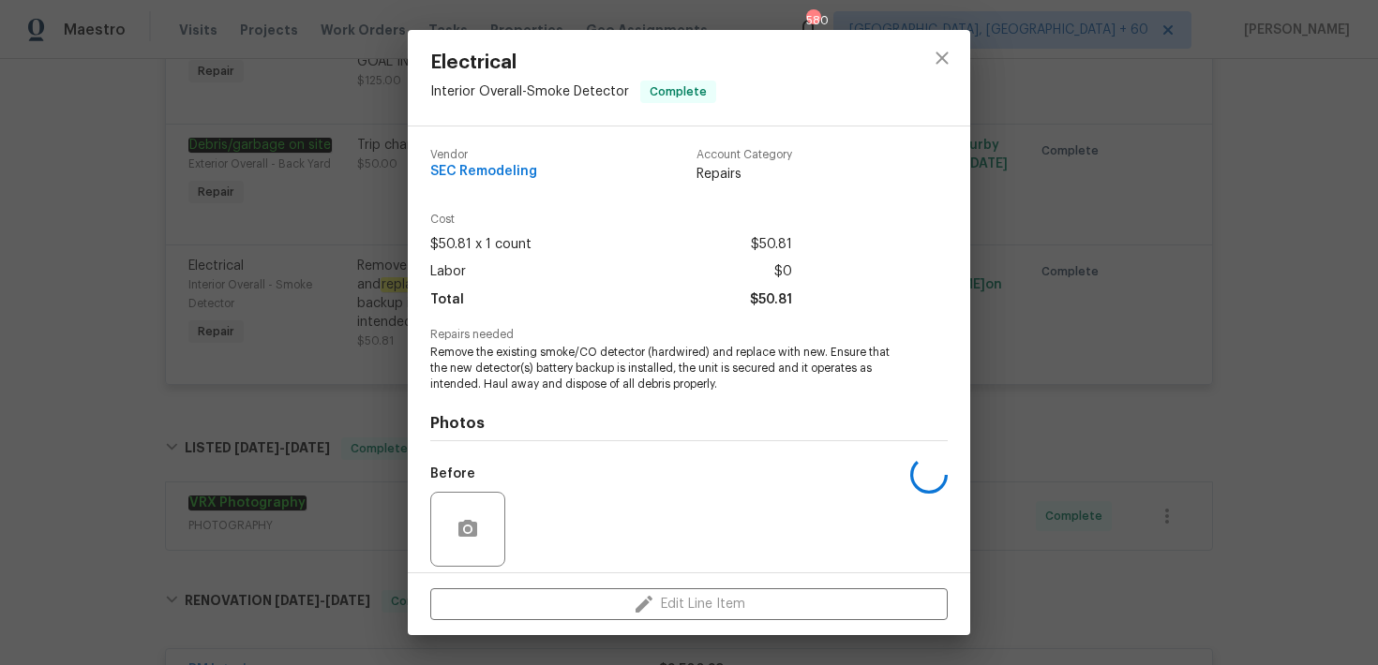
copy div "detector"
click at [157, 99] on div "Electrical Interior Overall - Smoke Detector Complete Vendor SEC Remodeling Acc…" at bounding box center [689, 332] width 1378 height 665
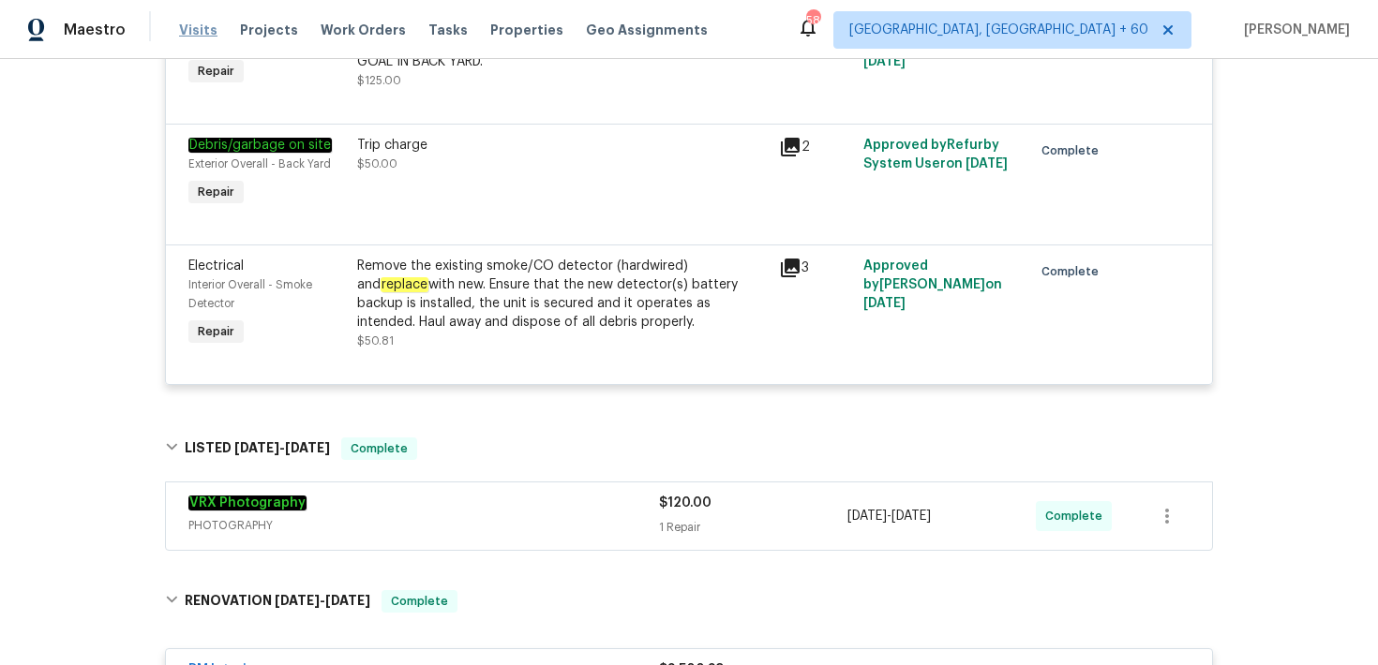
click at [204, 28] on span "Visits" at bounding box center [198, 30] width 38 height 19
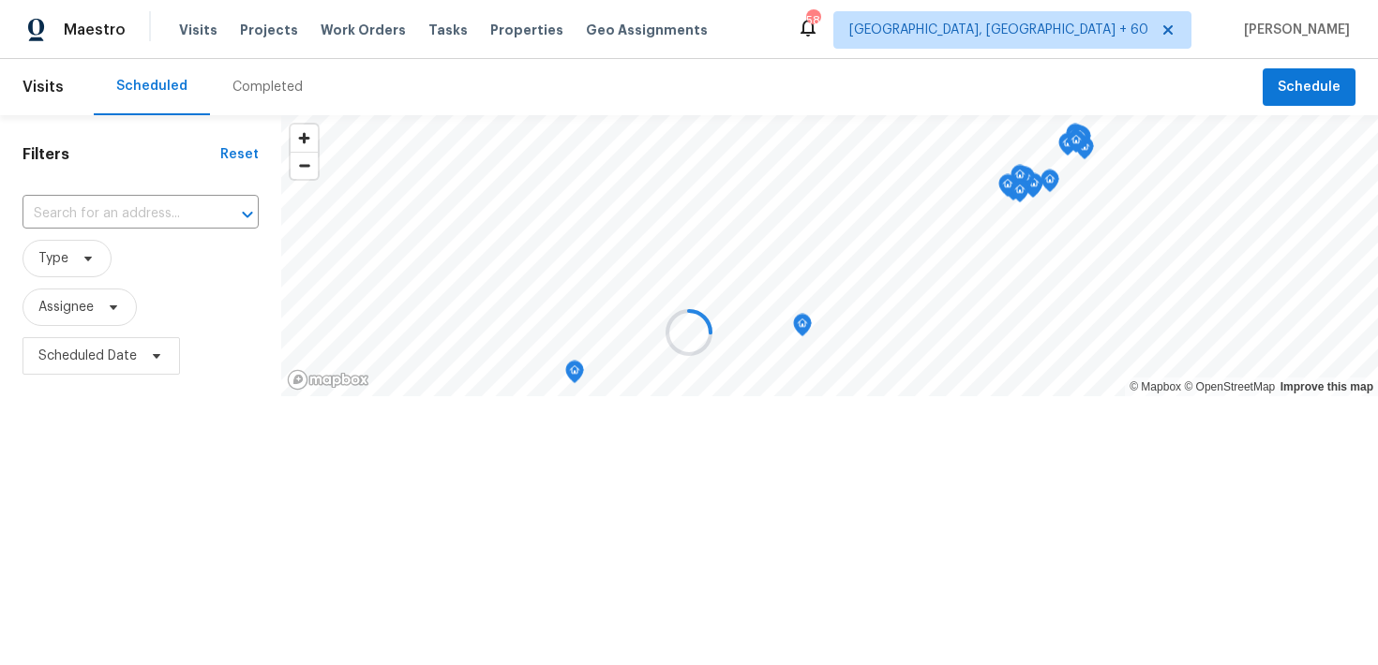
click at [257, 88] on div at bounding box center [689, 332] width 1378 height 665
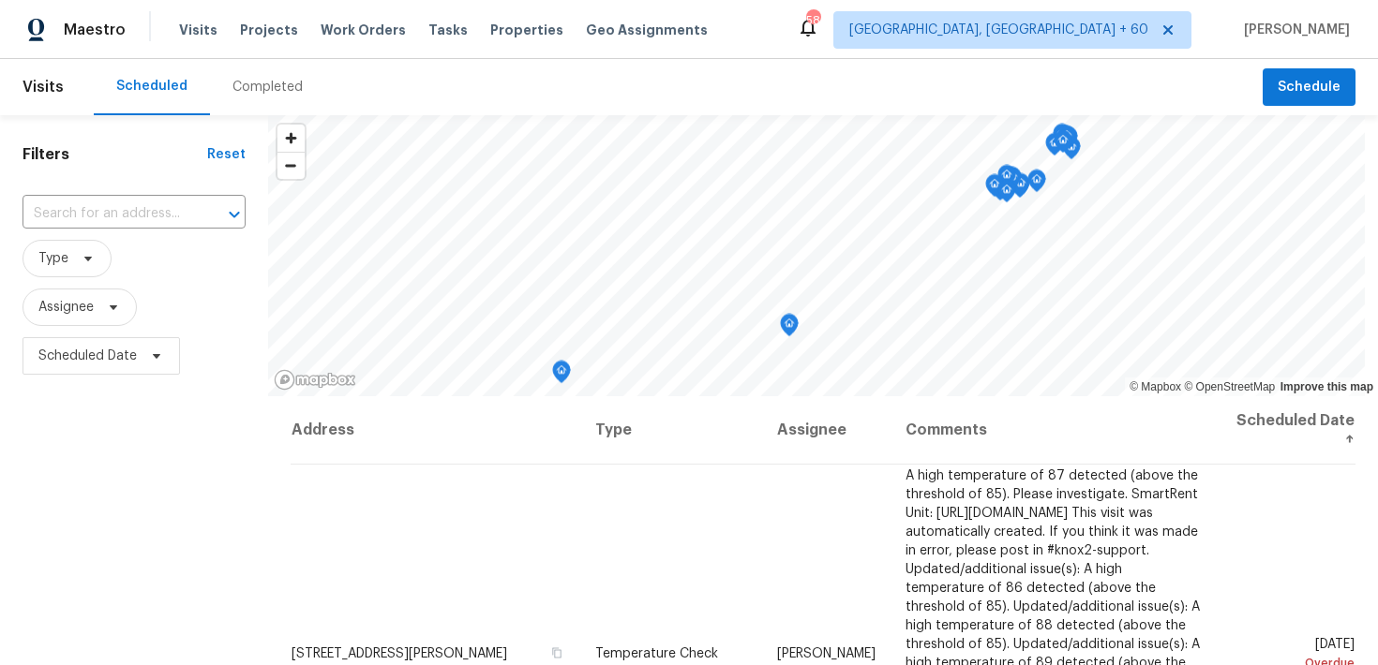
click at [257, 88] on div "Completed" at bounding box center [267, 87] width 70 height 19
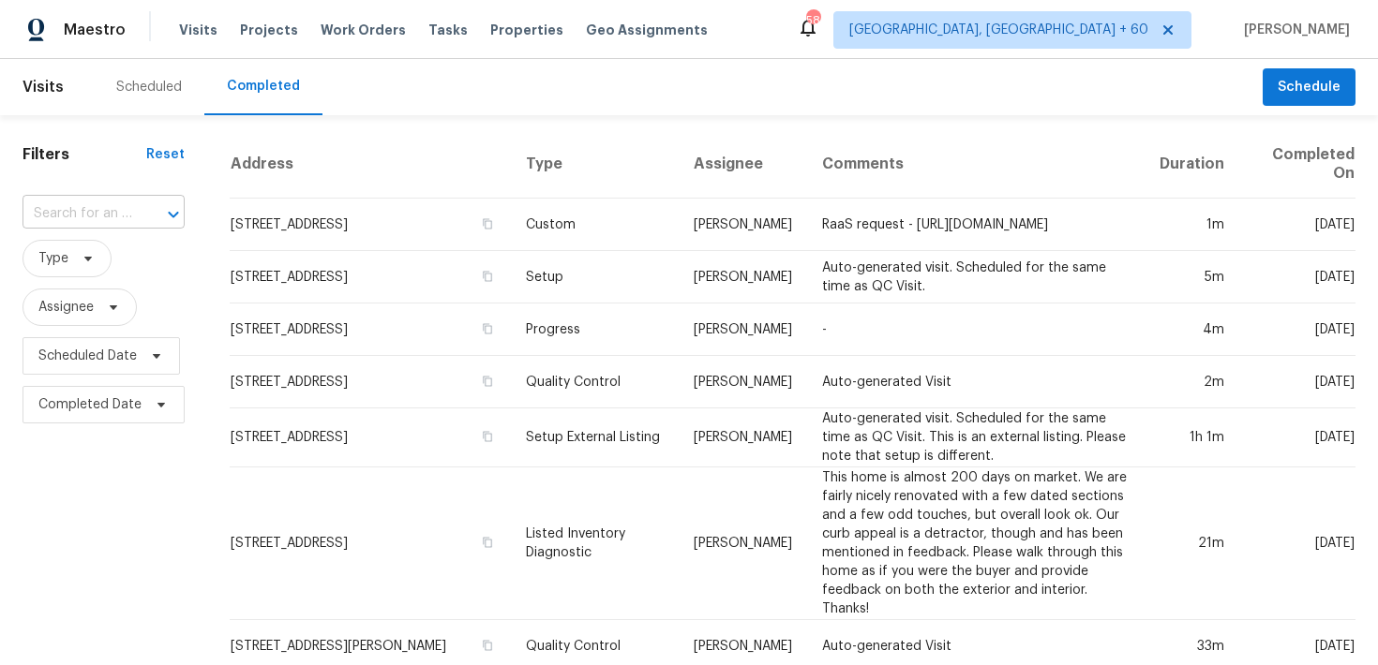
click at [93, 202] on input "text" at bounding box center [77, 214] width 110 height 29
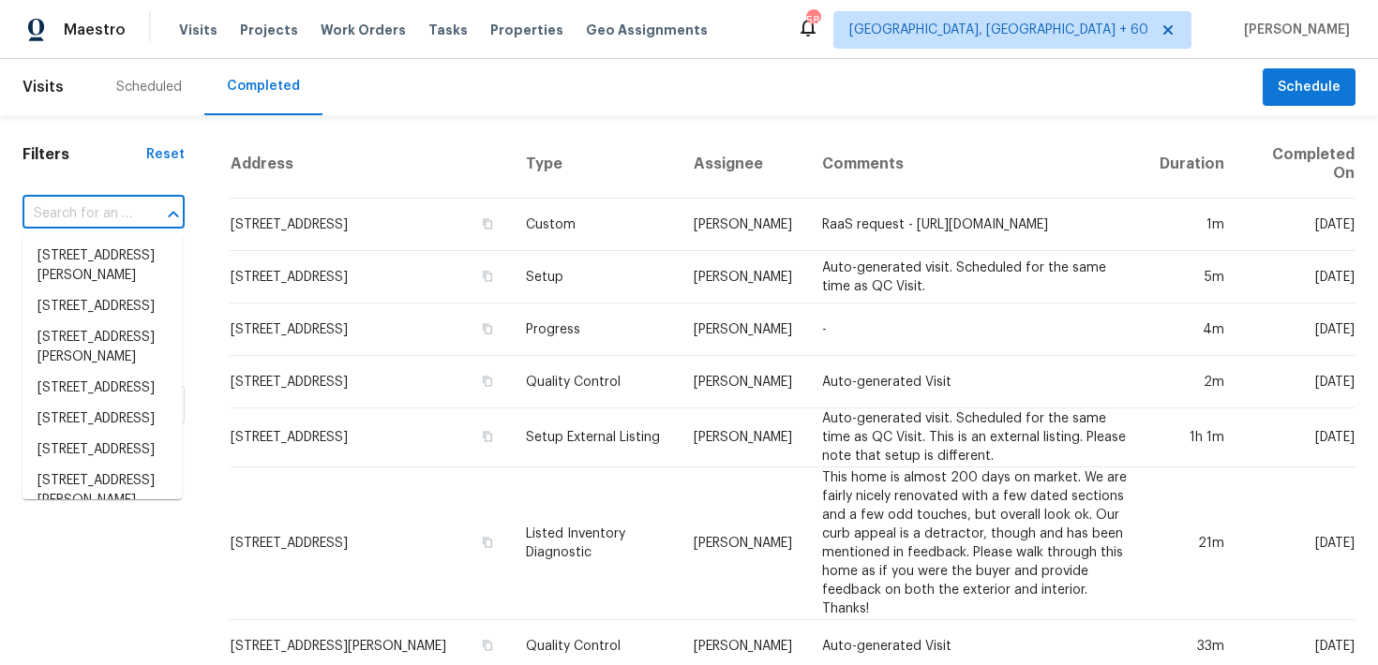
paste input "[STREET_ADDRESS][PERSON_NAME]"
type input "[STREET_ADDRESS][PERSON_NAME]"
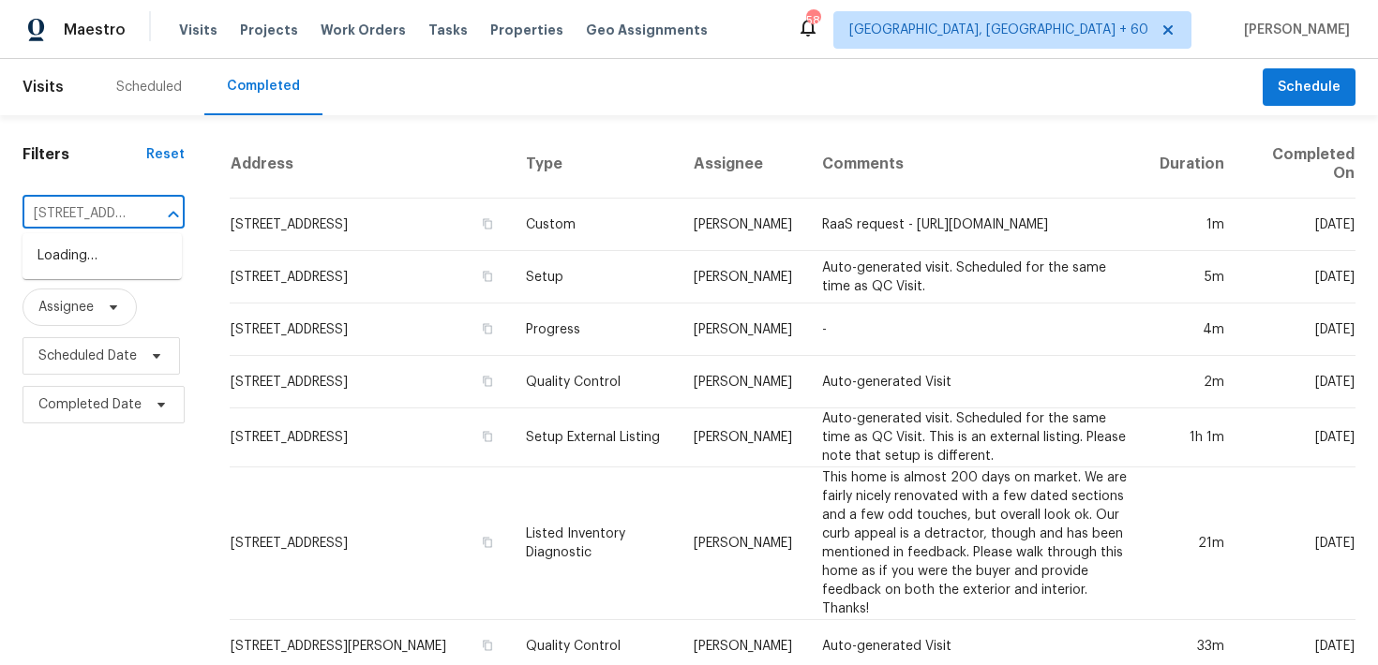
scroll to position [0, 129]
click at [71, 260] on li "[STREET_ADDRESS]" at bounding box center [101, 256] width 159 height 31
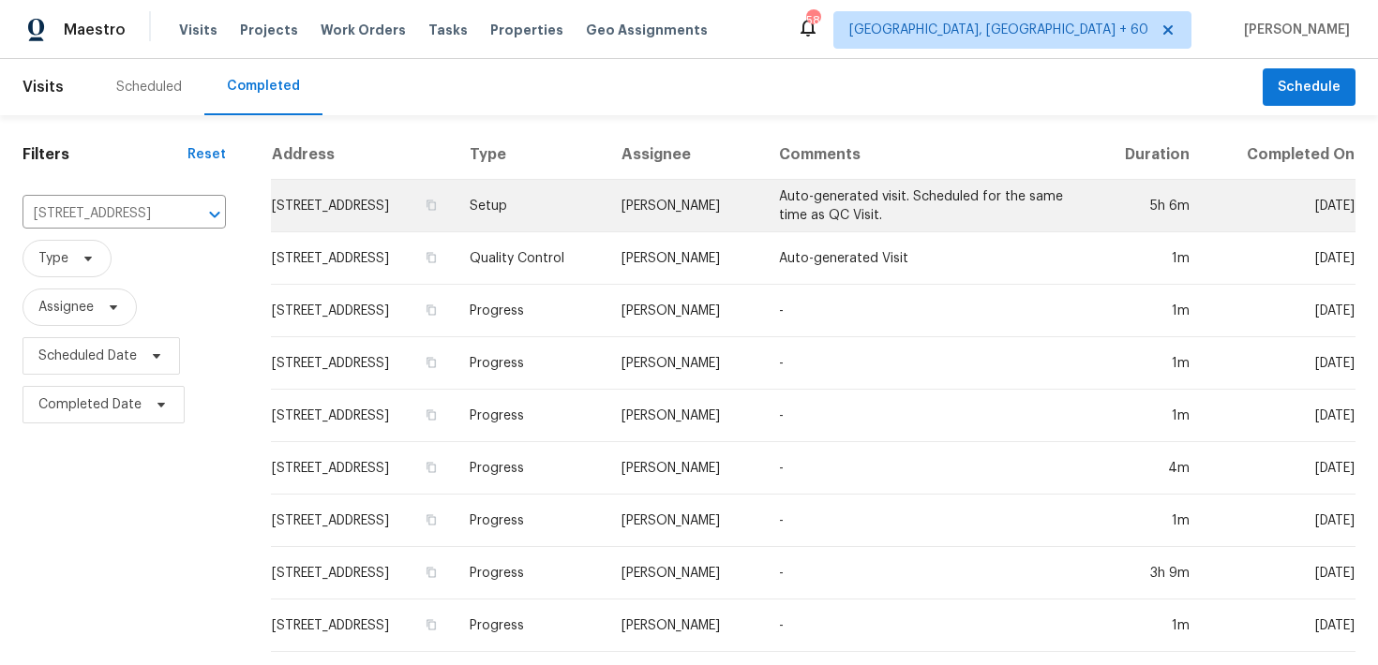
click at [574, 207] on td "Setup" at bounding box center [531, 206] width 152 height 52
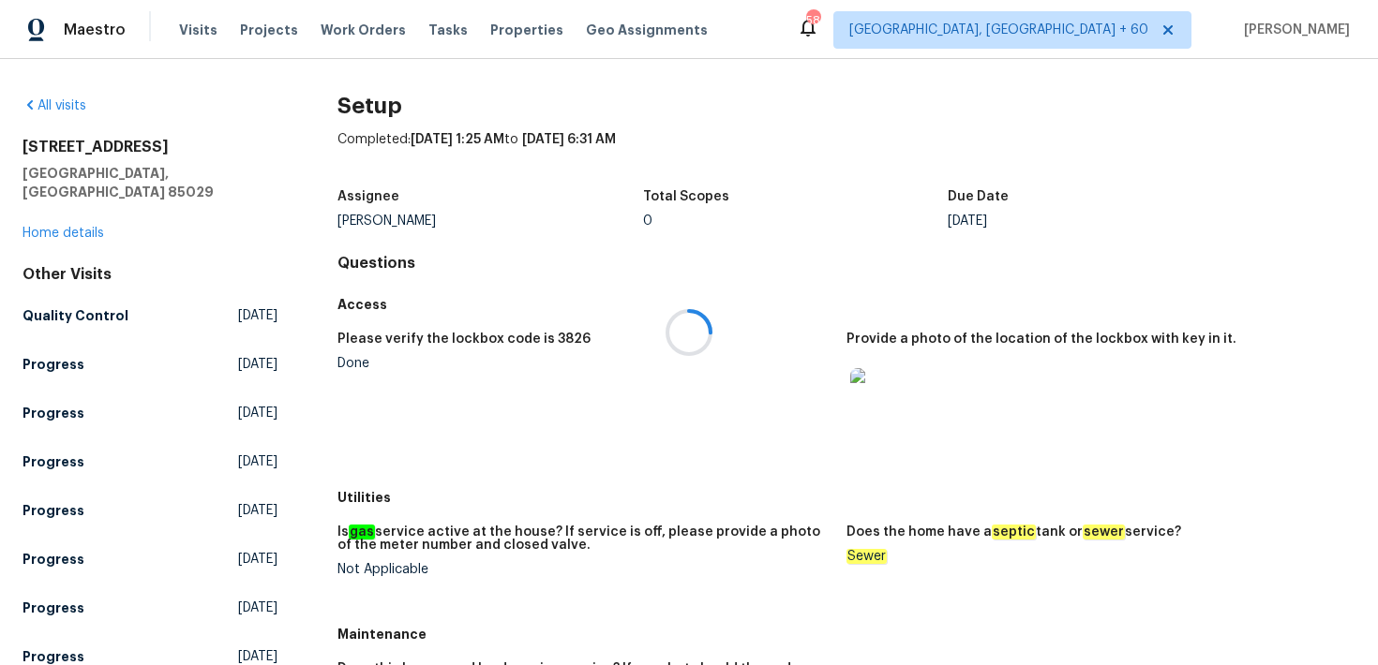
click at [55, 213] on div at bounding box center [689, 332] width 1378 height 665
click at [49, 227] on link "Home details" at bounding box center [63, 233] width 82 height 13
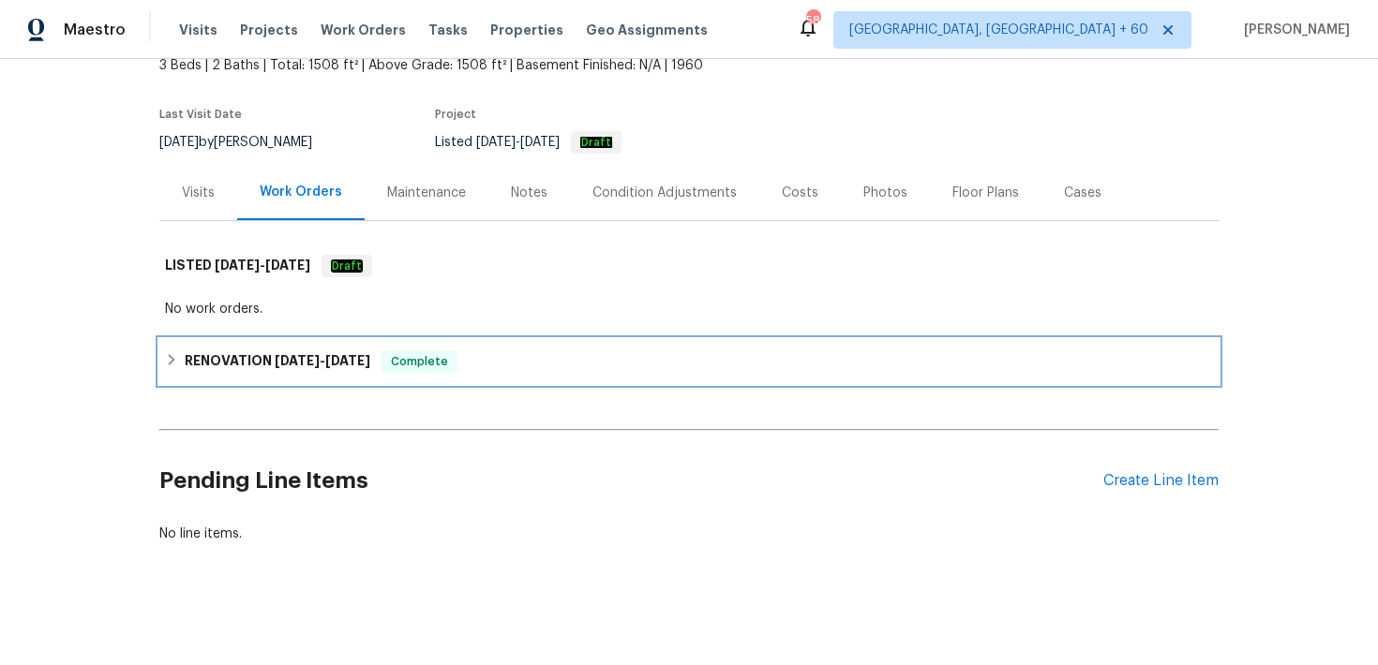
click at [470, 379] on div "RENOVATION [DATE] - [DATE] Complete" at bounding box center [688, 361] width 1059 height 45
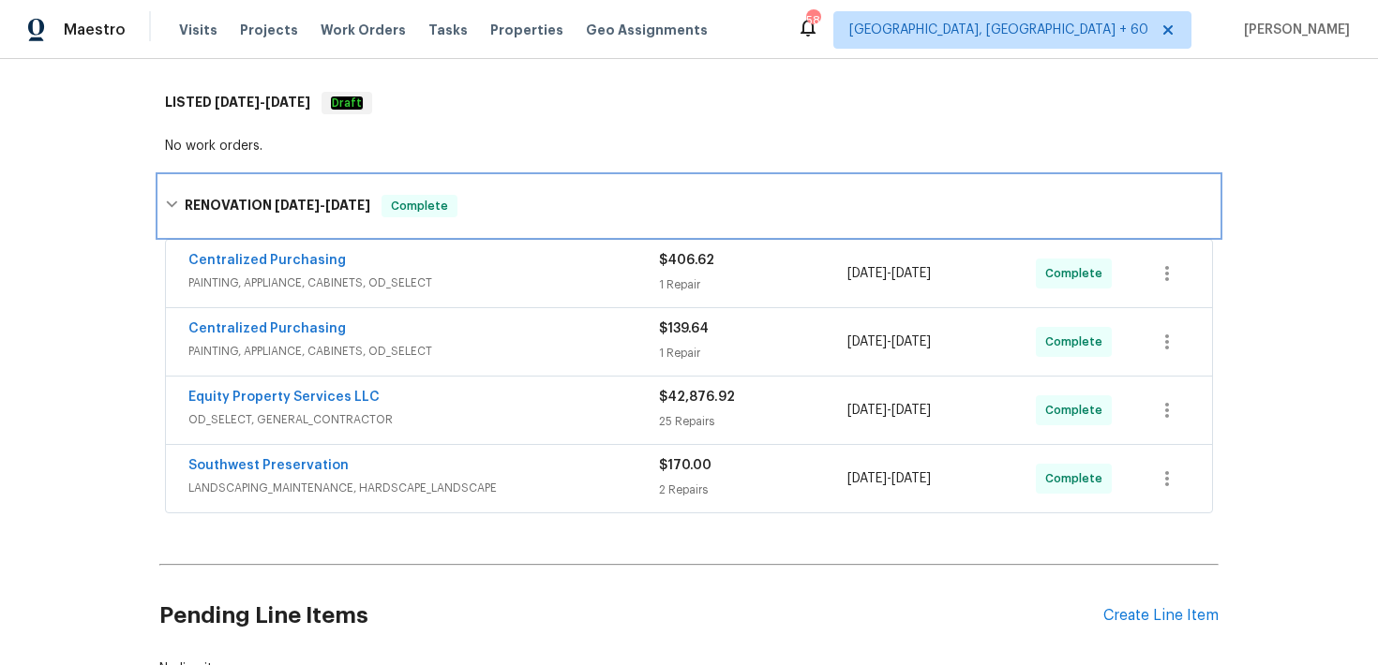
scroll to position [353, 0]
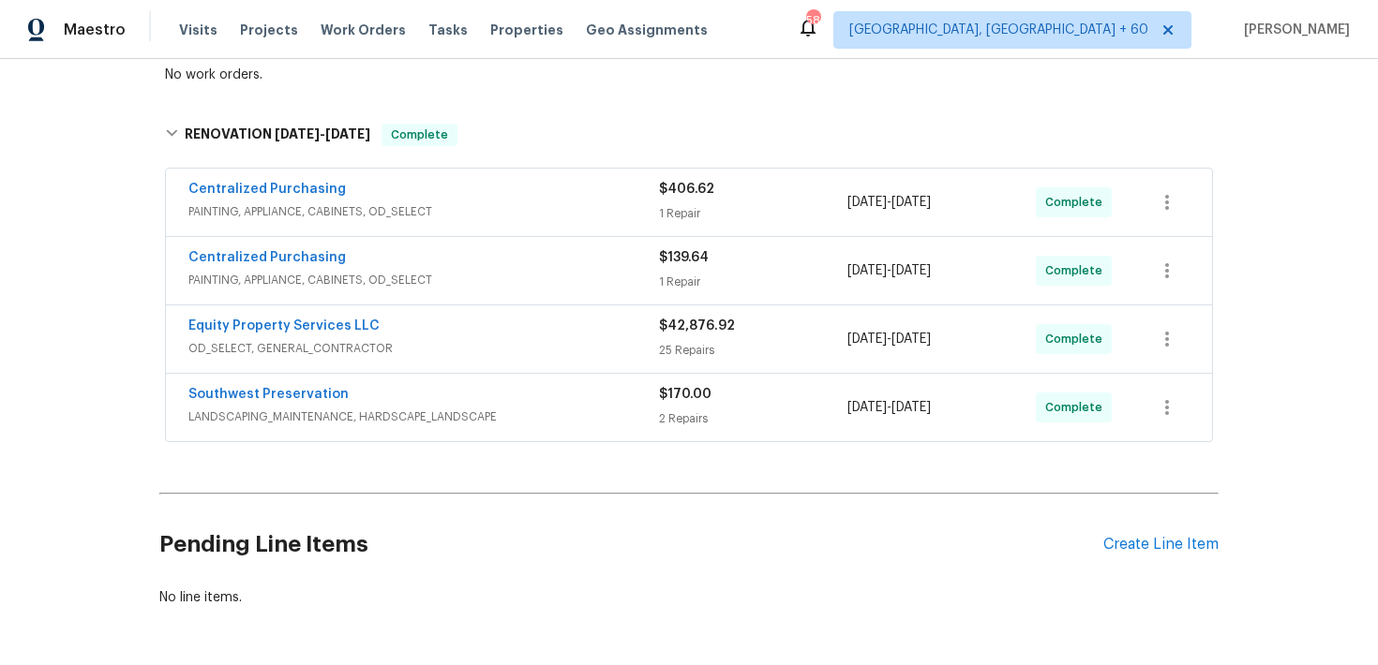
click at [675, 410] on div "2 Repairs" at bounding box center [753, 419] width 188 height 19
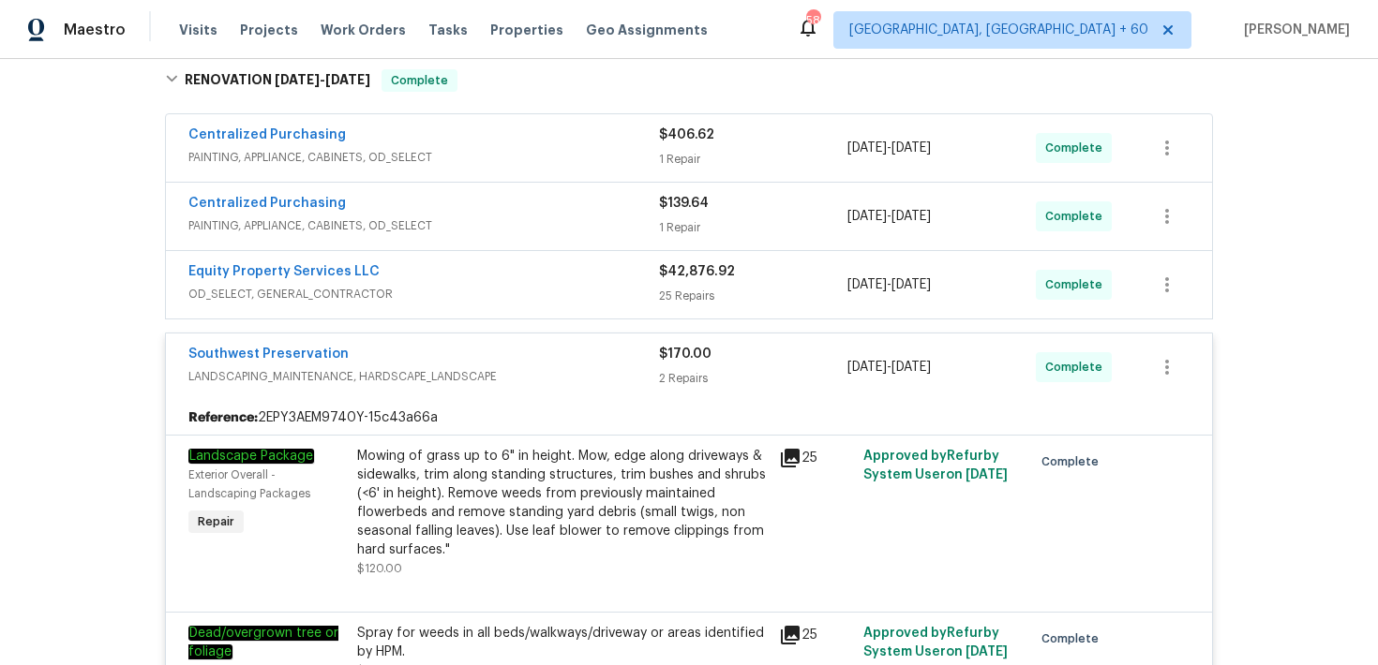
scroll to position [333, 0]
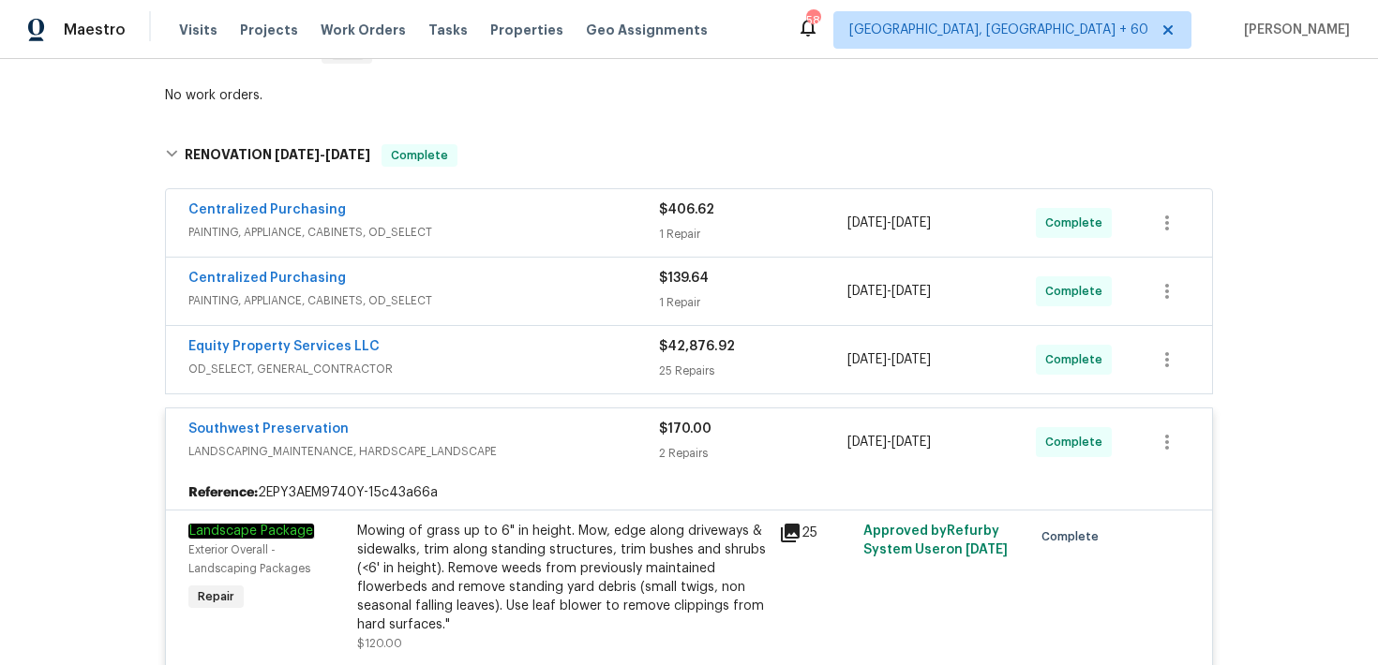
click at [666, 365] on div "25 Repairs" at bounding box center [753, 371] width 188 height 19
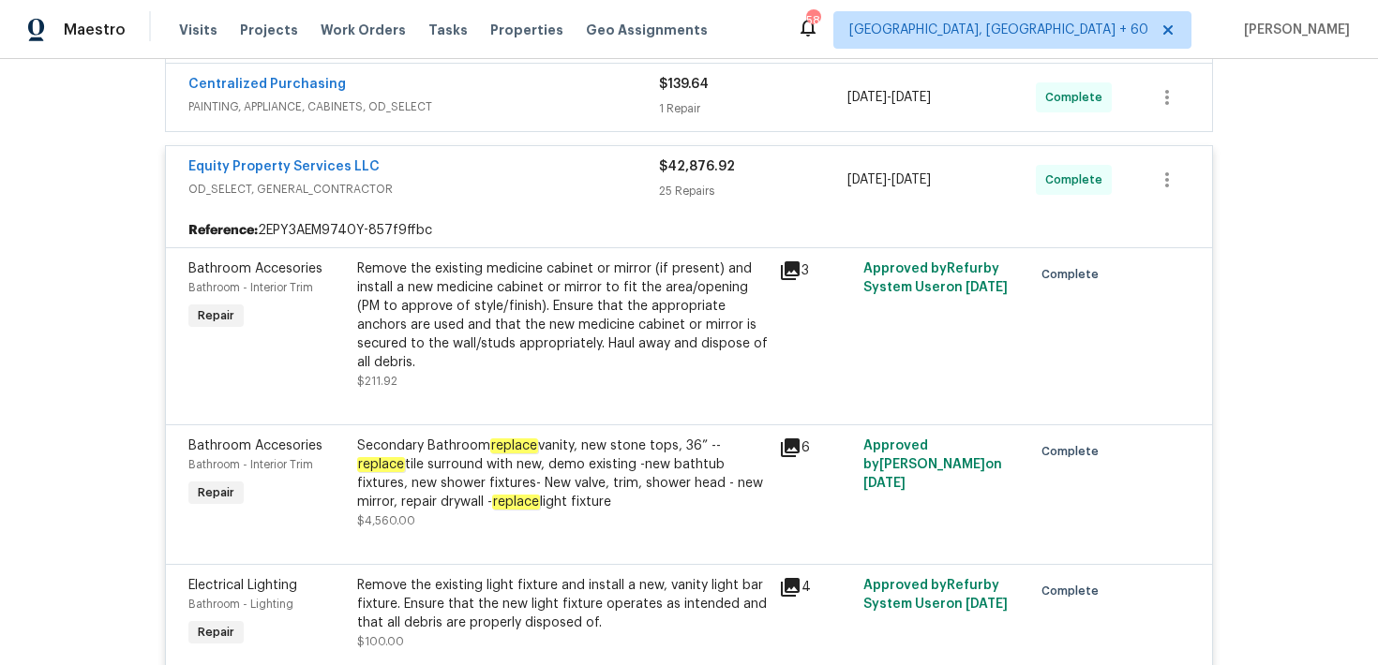
scroll to position [0, 0]
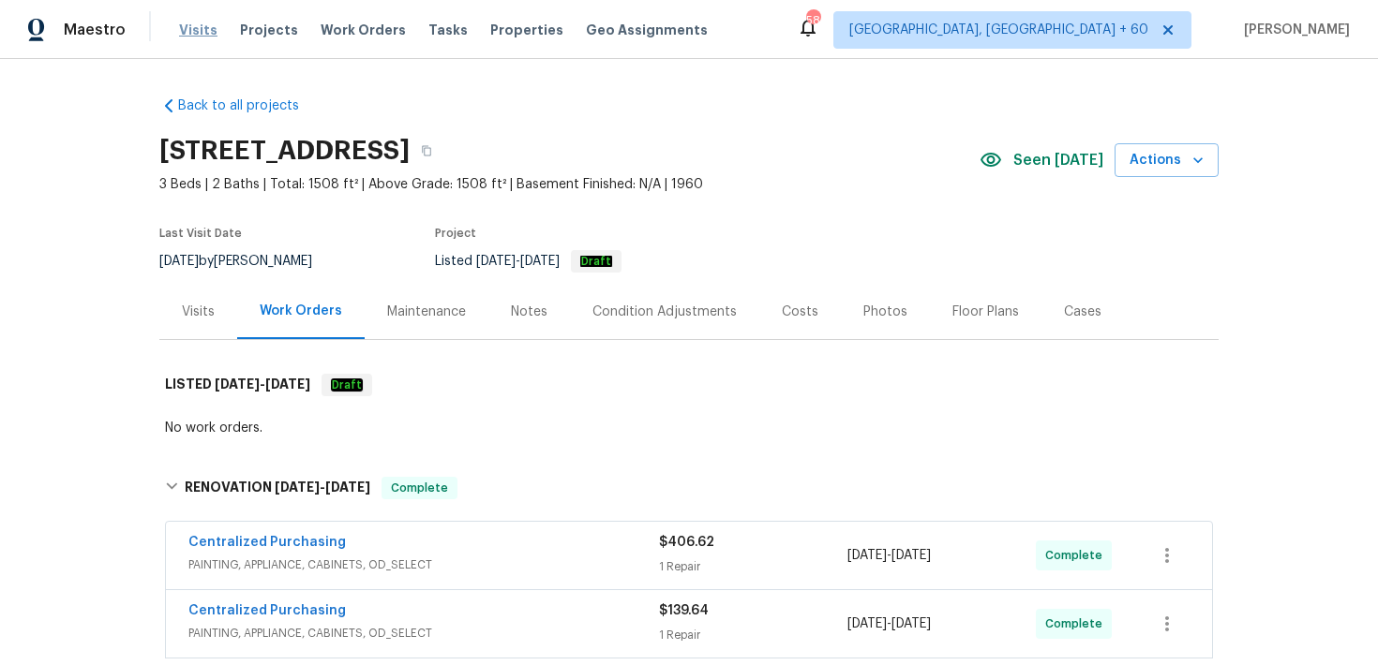
click at [200, 27] on span "Visits" at bounding box center [198, 30] width 38 height 19
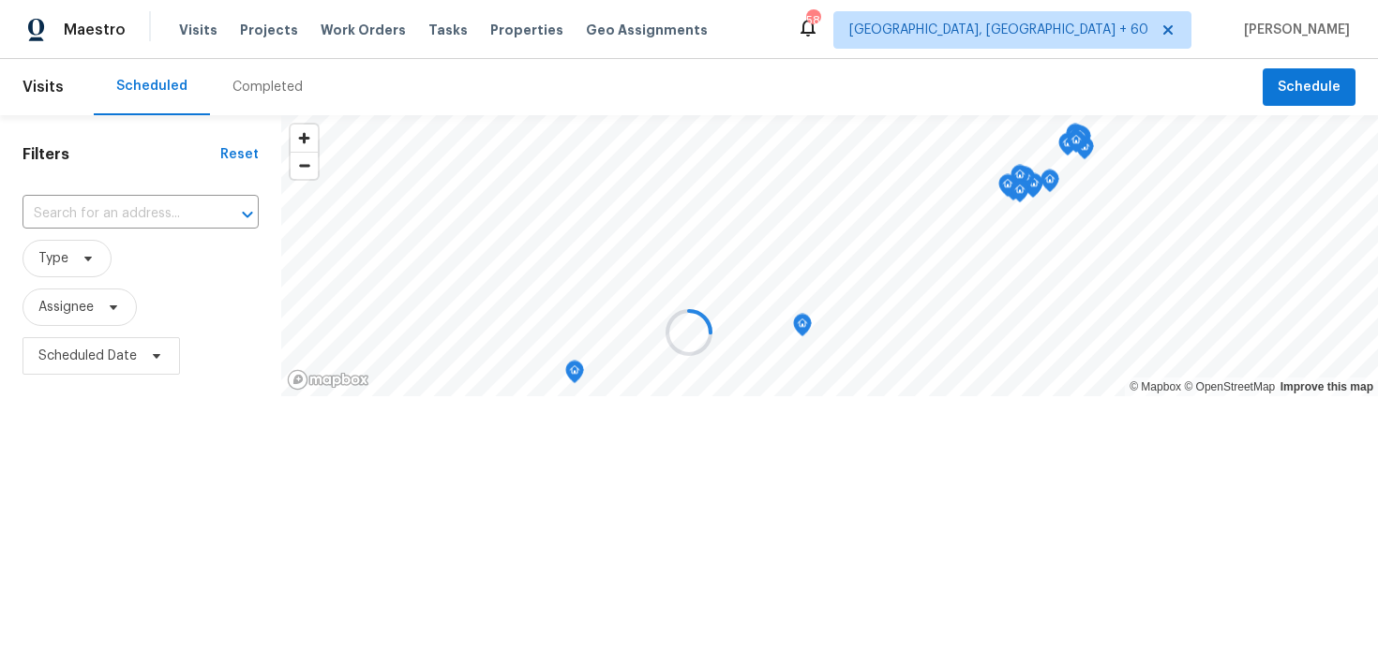
click at [274, 94] on div at bounding box center [689, 332] width 1378 height 665
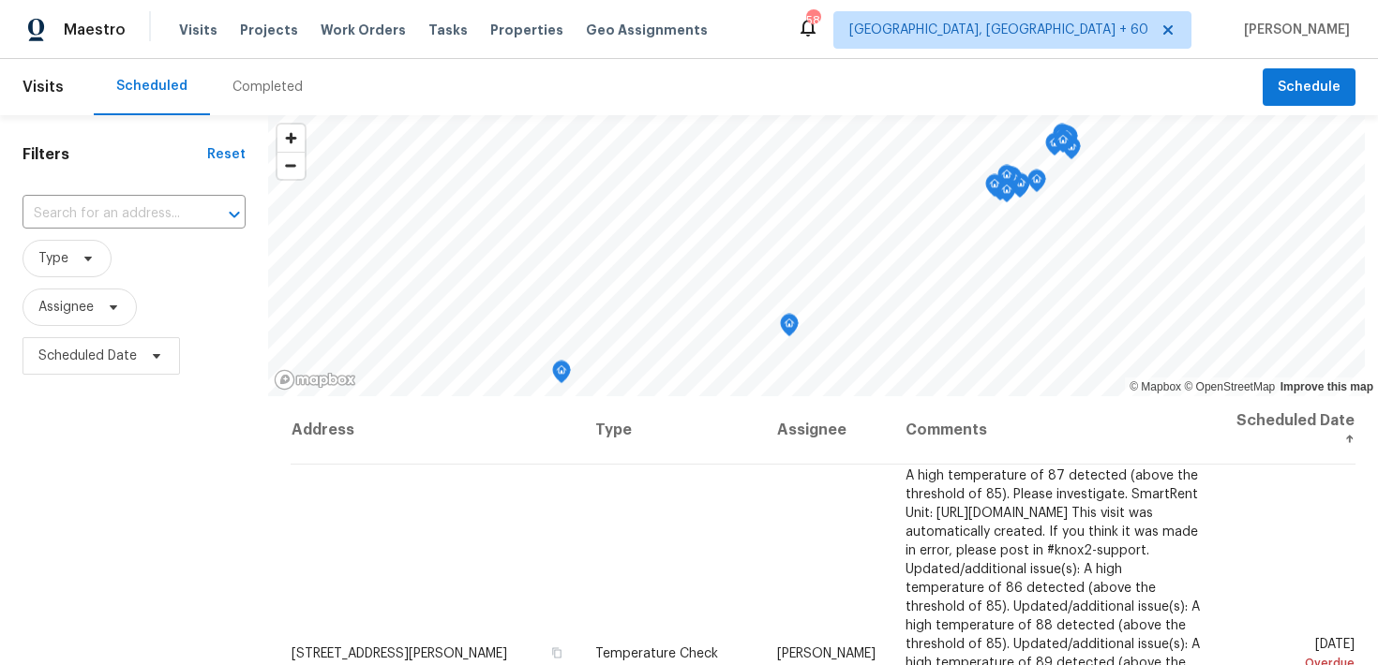
click at [252, 82] on div "Completed" at bounding box center [267, 87] width 70 height 19
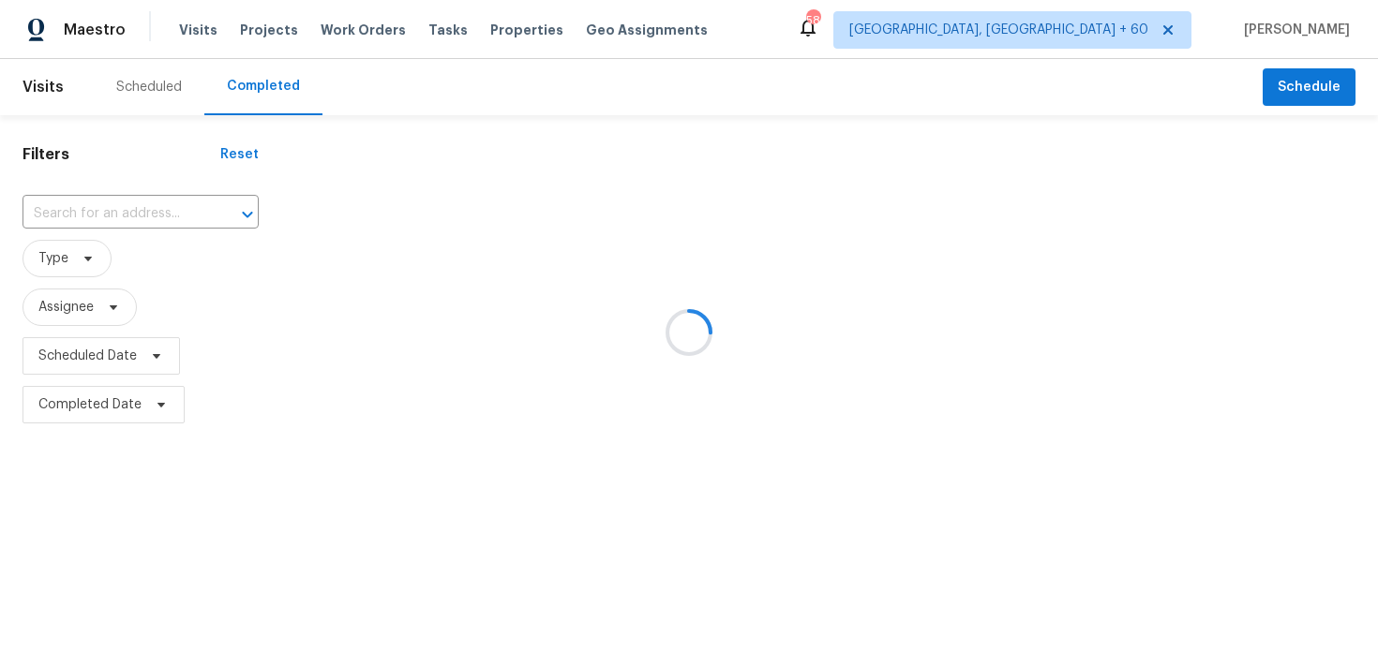
click at [110, 207] on div at bounding box center [689, 332] width 1378 height 665
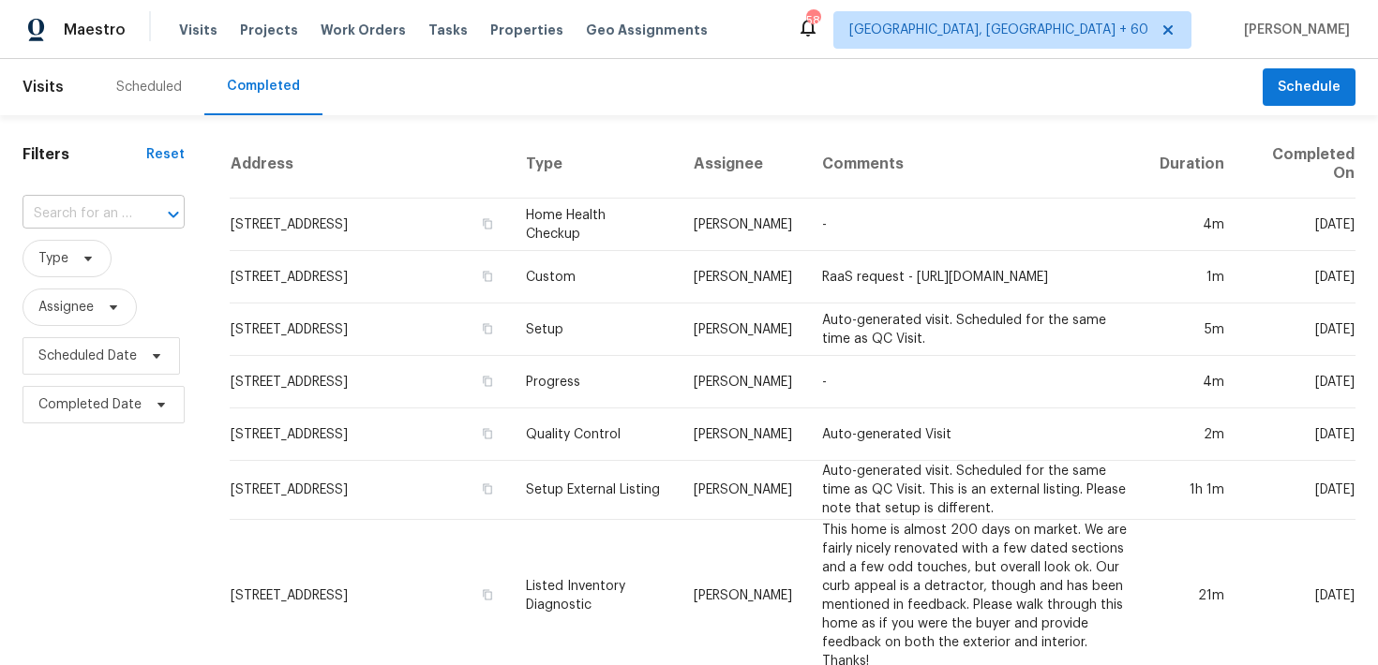
click at [94, 215] on input "text" at bounding box center [77, 214] width 110 height 29
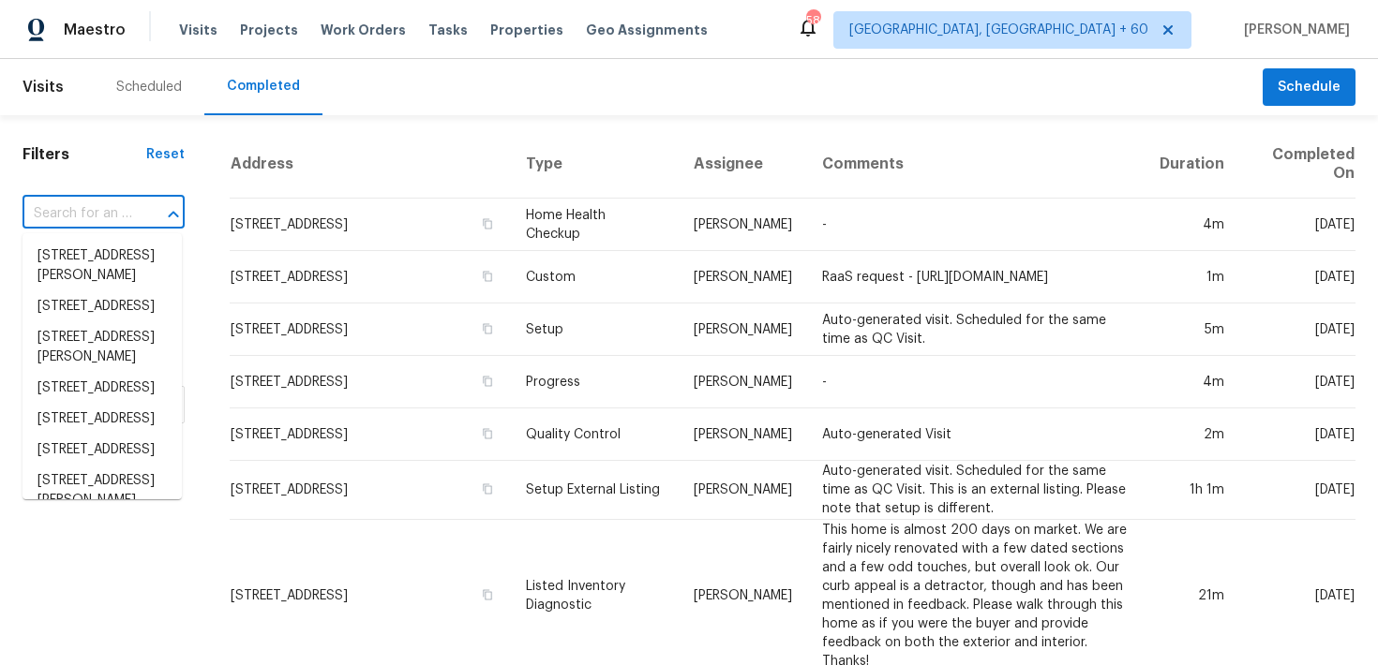
paste input "[STREET_ADDRESS]"
type input "[STREET_ADDRESS]"
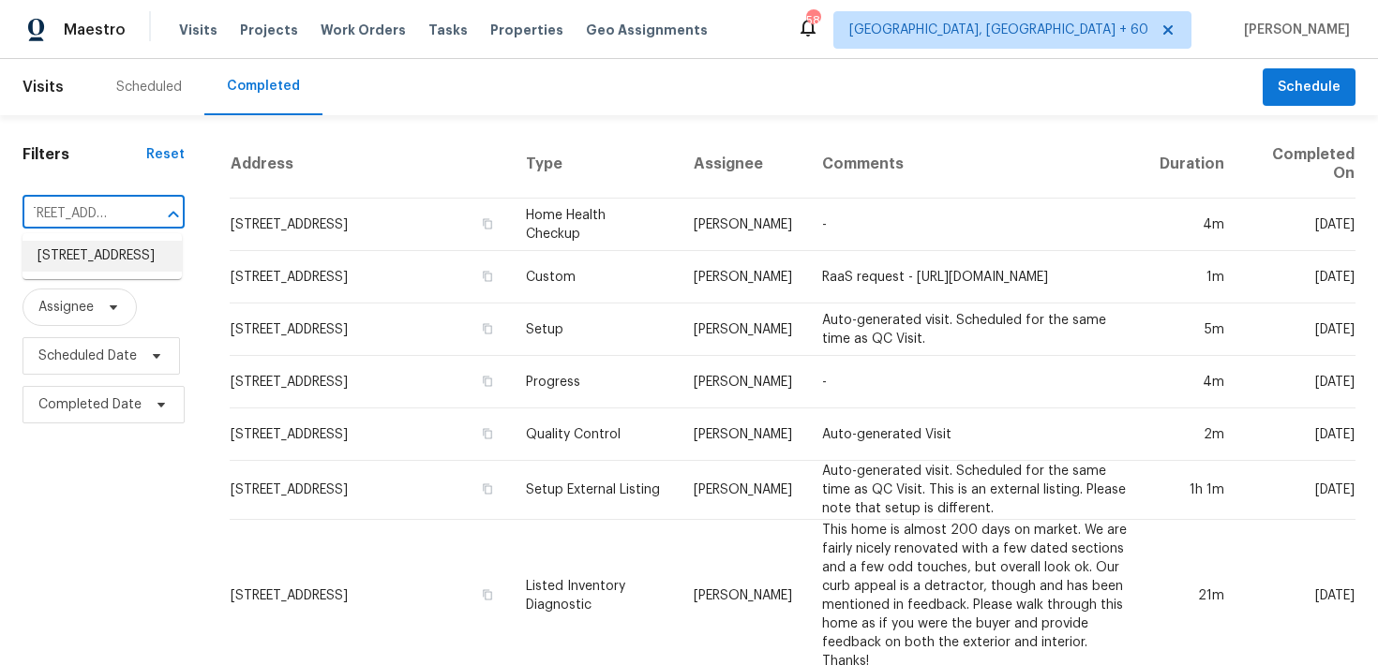
click at [87, 256] on li "[STREET_ADDRESS]" at bounding box center [101, 256] width 159 height 31
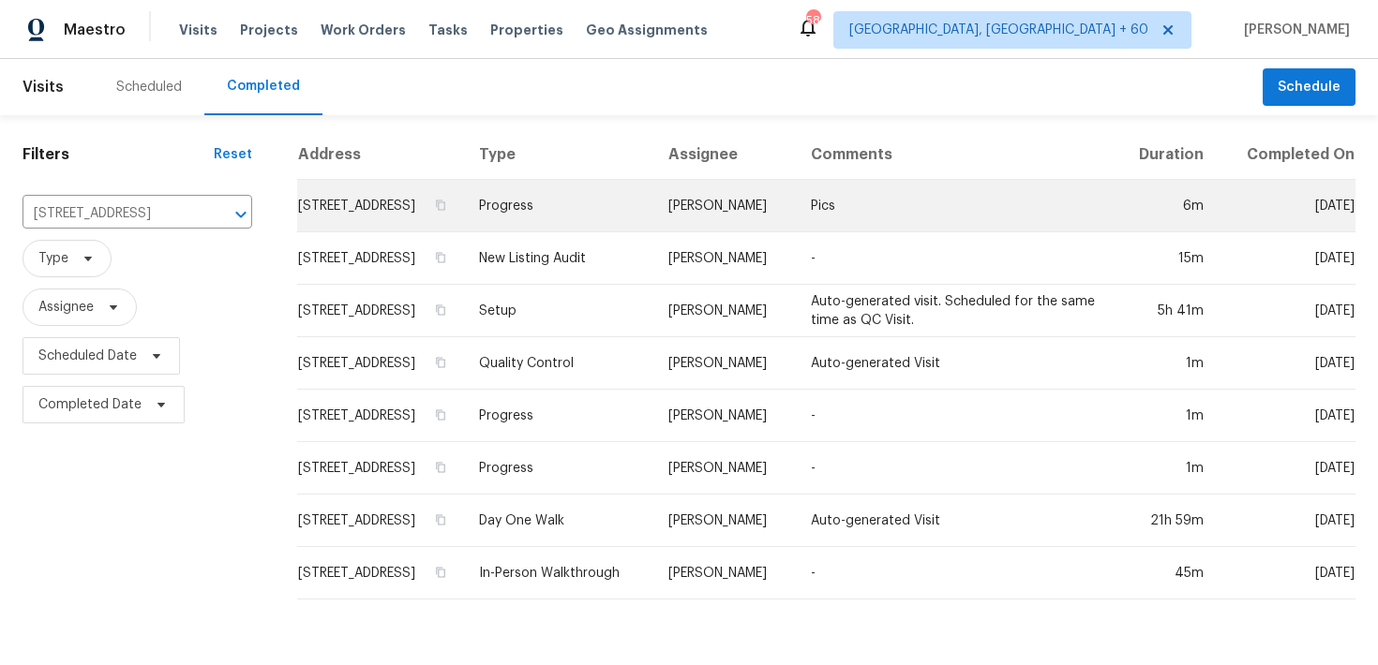
click at [574, 227] on td "Progress" at bounding box center [558, 206] width 189 height 52
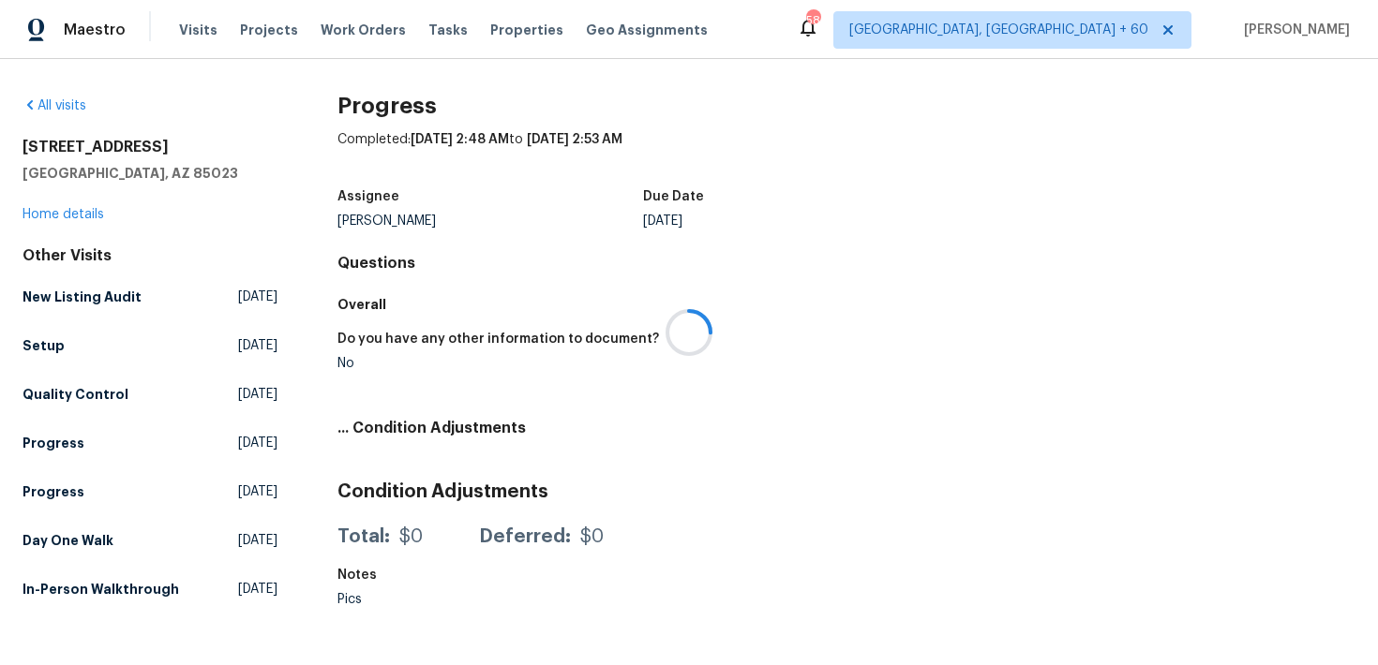
click at [66, 218] on div at bounding box center [689, 332] width 1378 height 665
click at [52, 210] on div at bounding box center [689, 332] width 1378 height 665
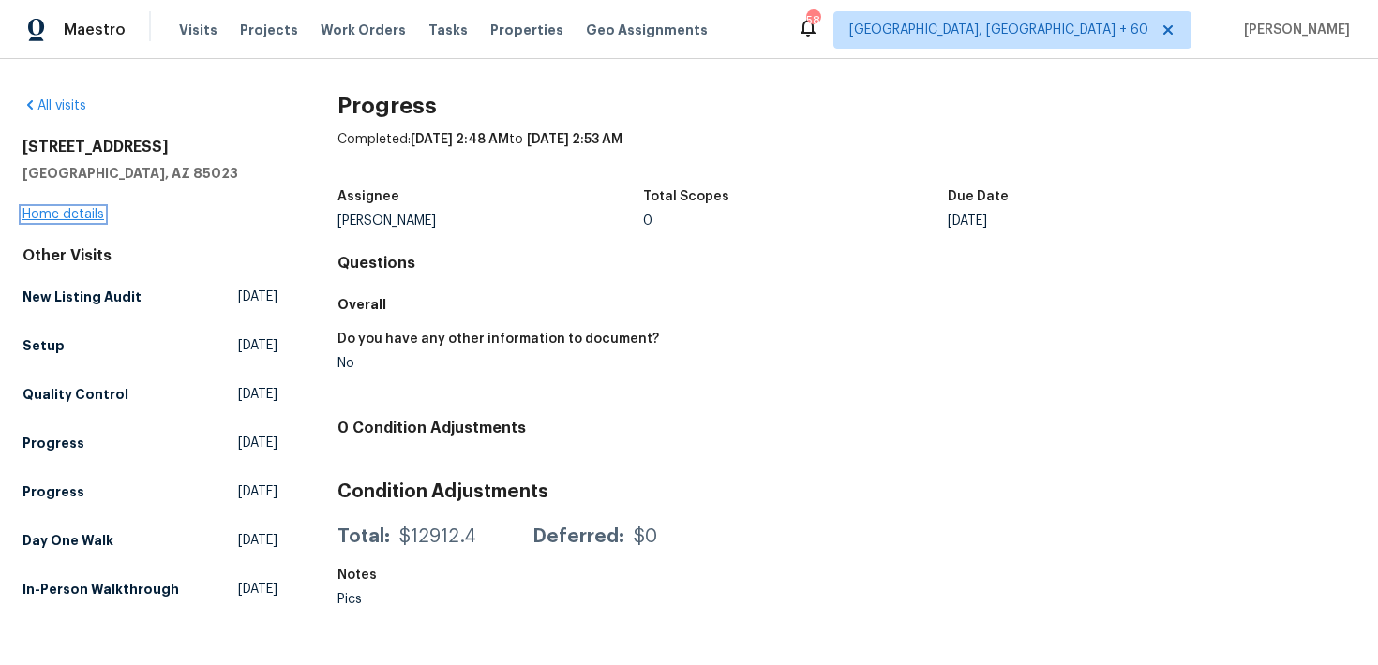
click at [54, 213] on link "Home details" at bounding box center [63, 214] width 82 height 13
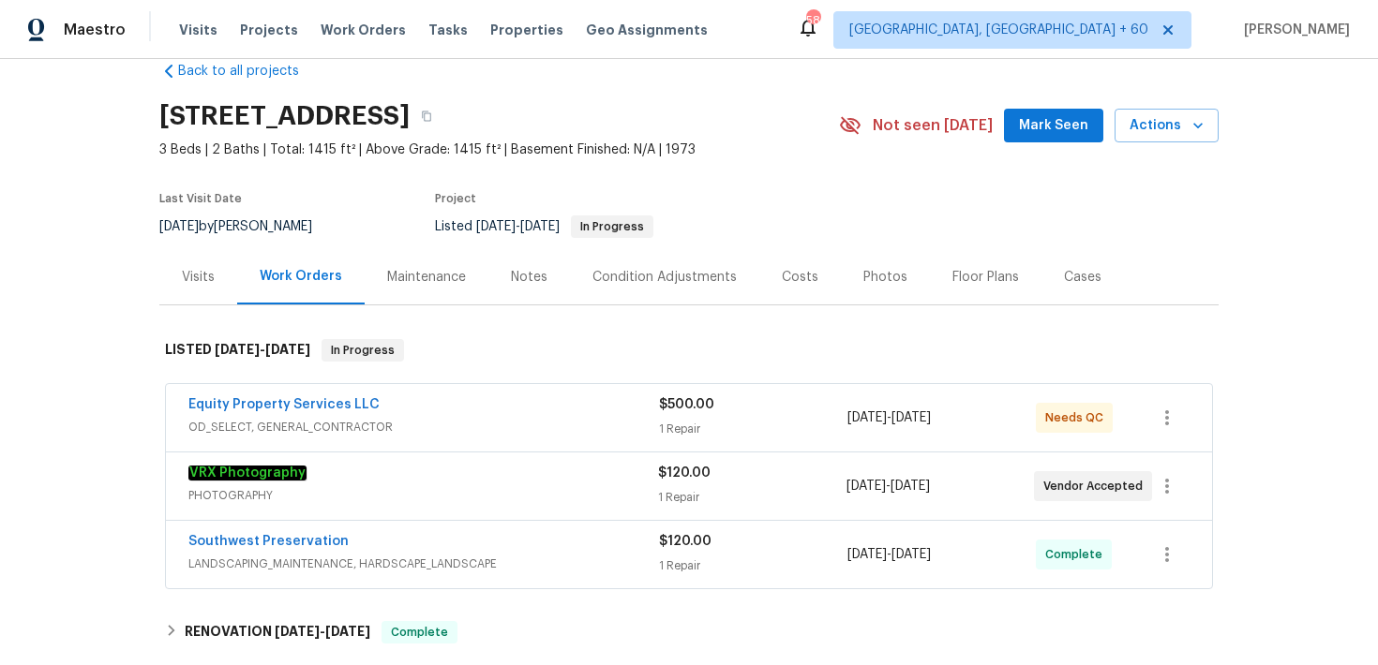
scroll to position [311, 0]
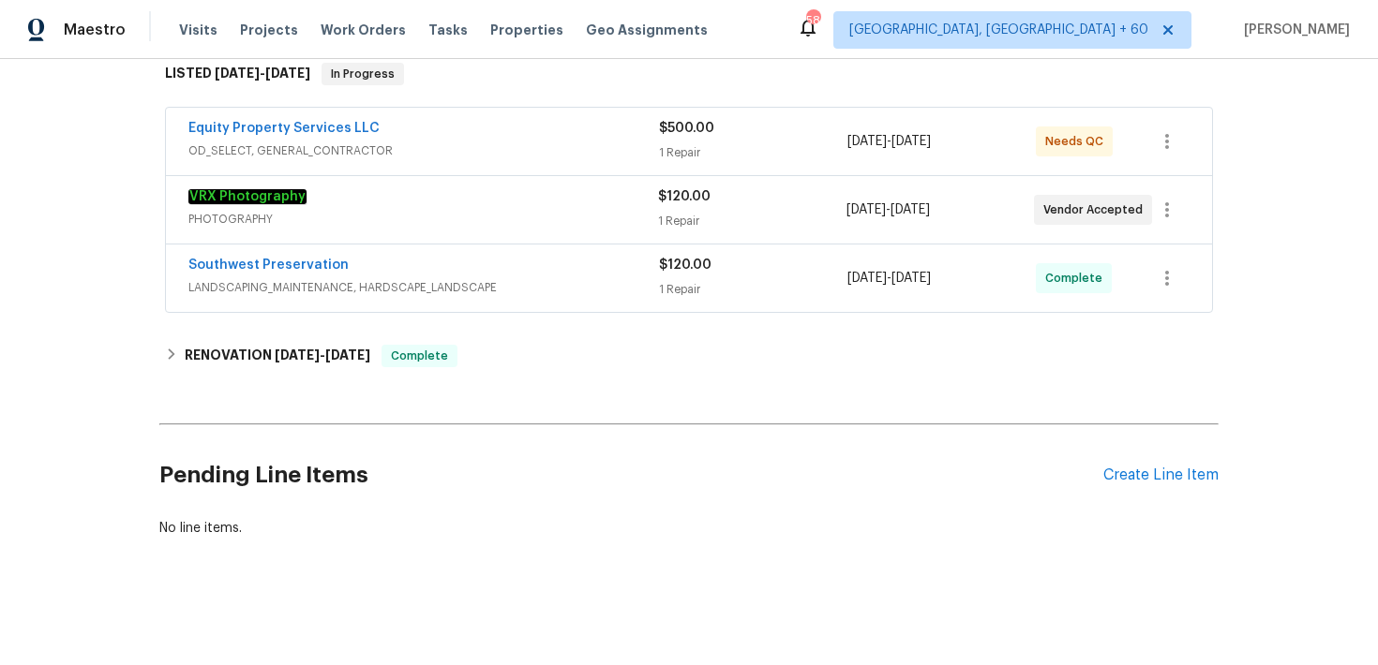
click at [682, 154] on div "1 Repair" at bounding box center [753, 152] width 188 height 19
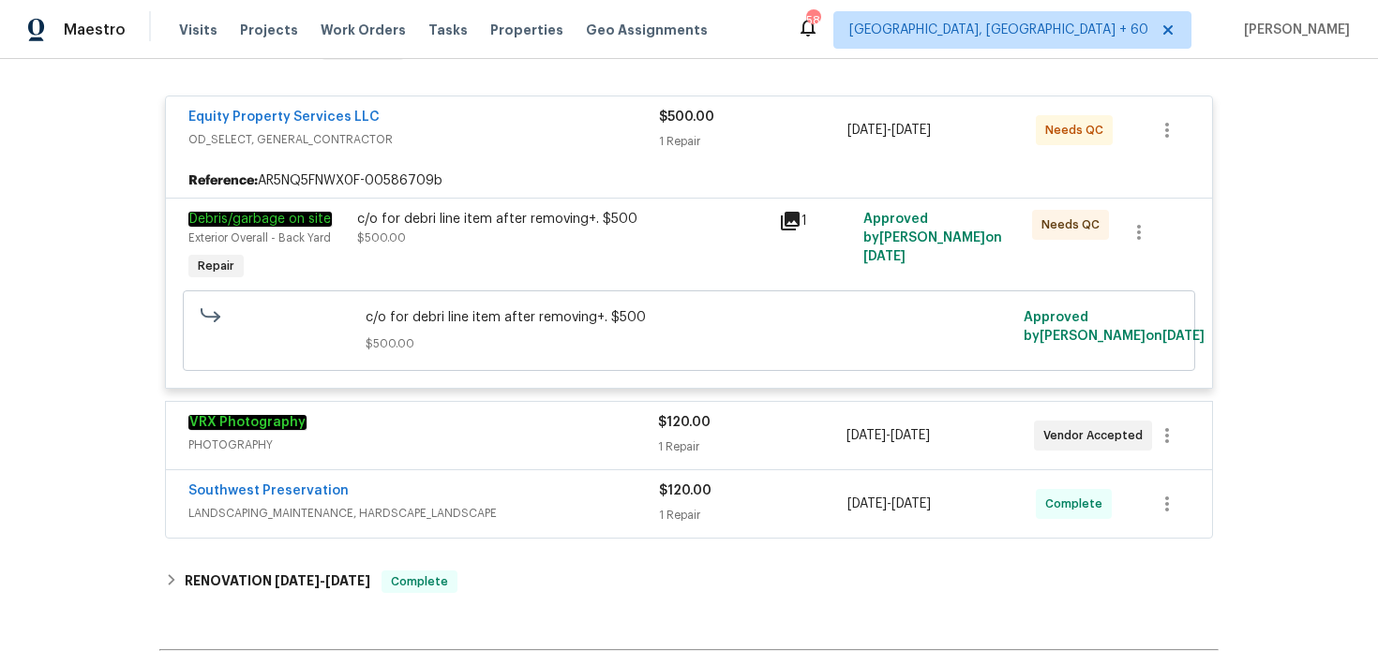
click at [688, 132] on div "1 Repair" at bounding box center [753, 141] width 188 height 19
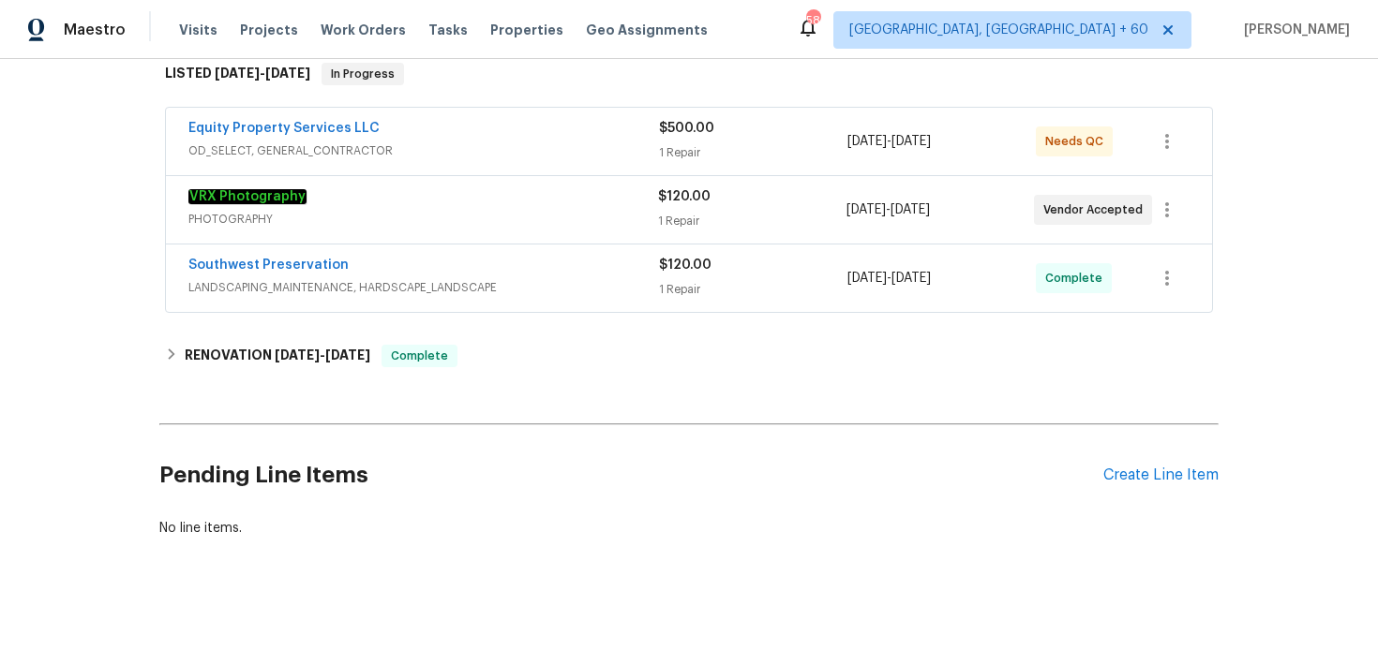
click at [678, 292] on div "1 Repair" at bounding box center [753, 289] width 188 height 19
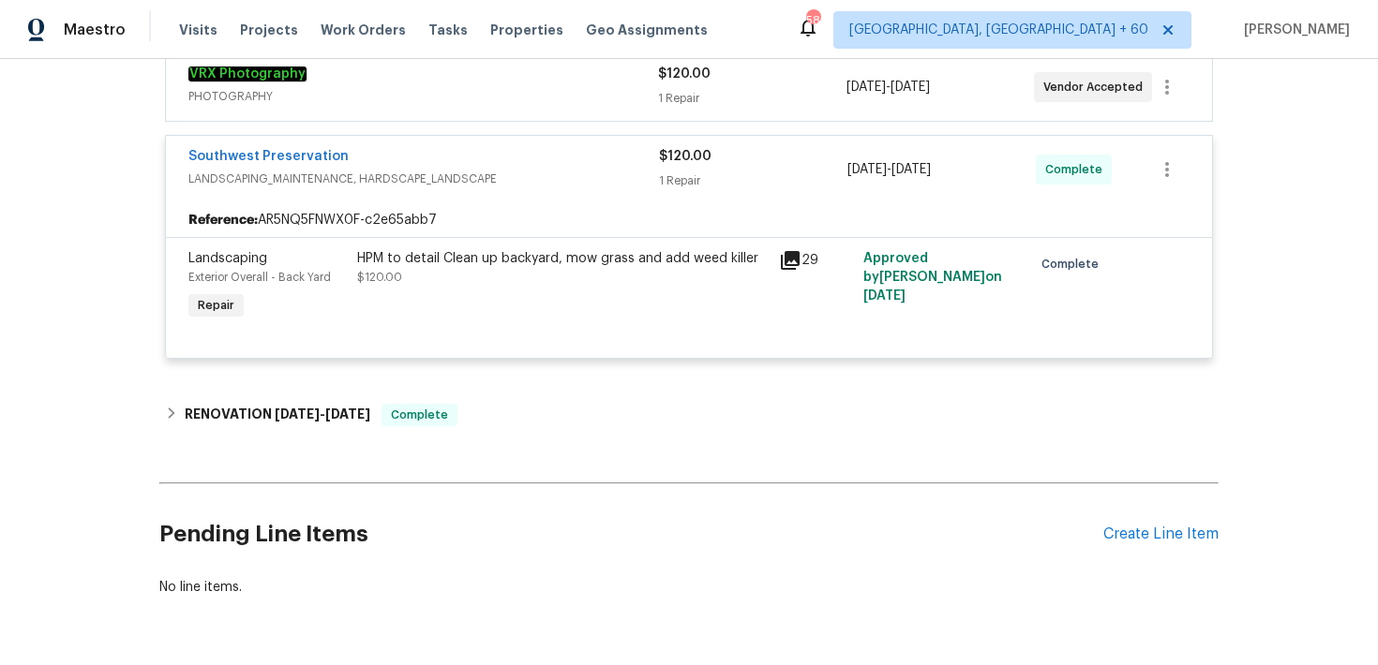
scroll to position [440, 0]
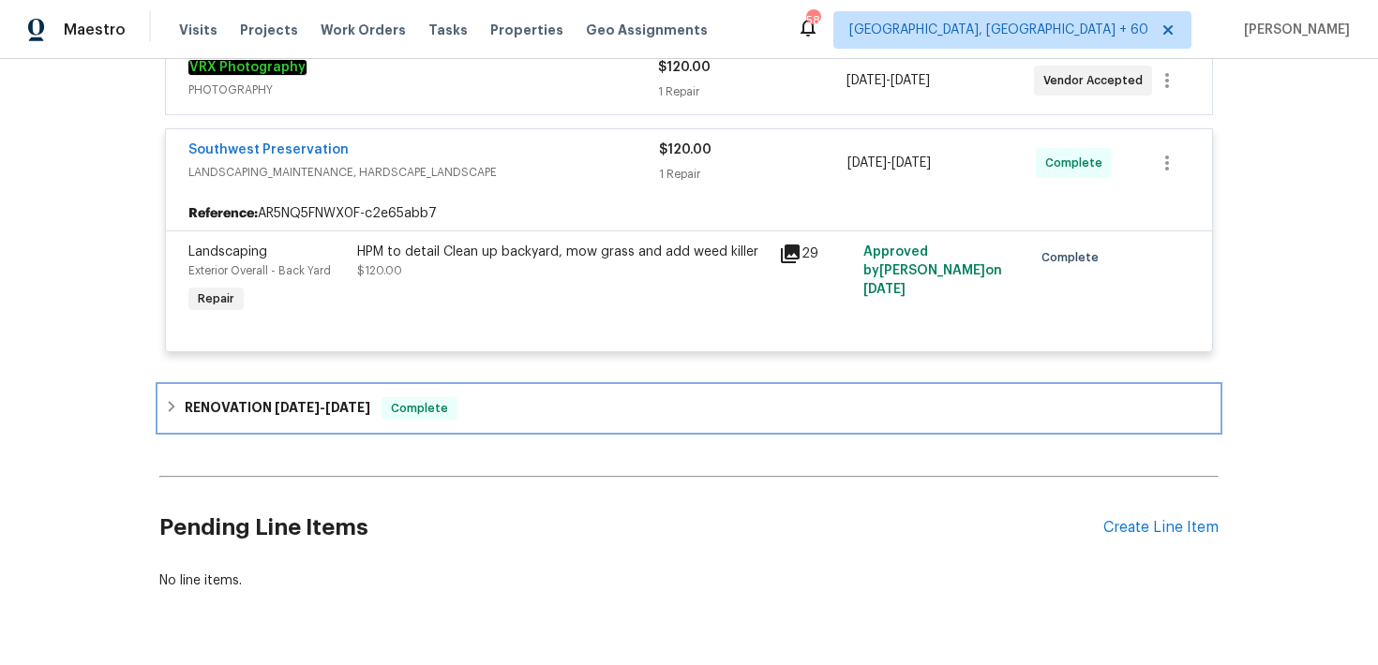
click at [512, 405] on div "RENOVATION [DATE] - [DATE] Complete" at bounding box center [689, 408] width 1048 height 22
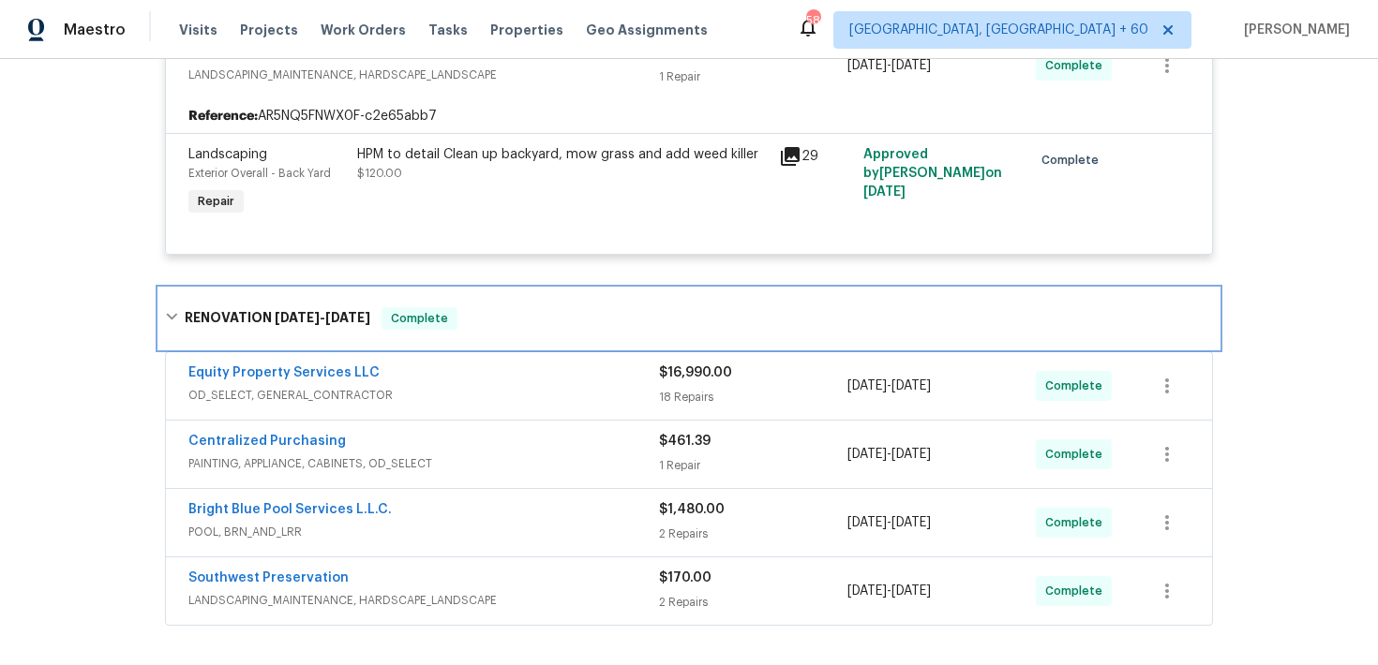
scroll to position [596, 0]
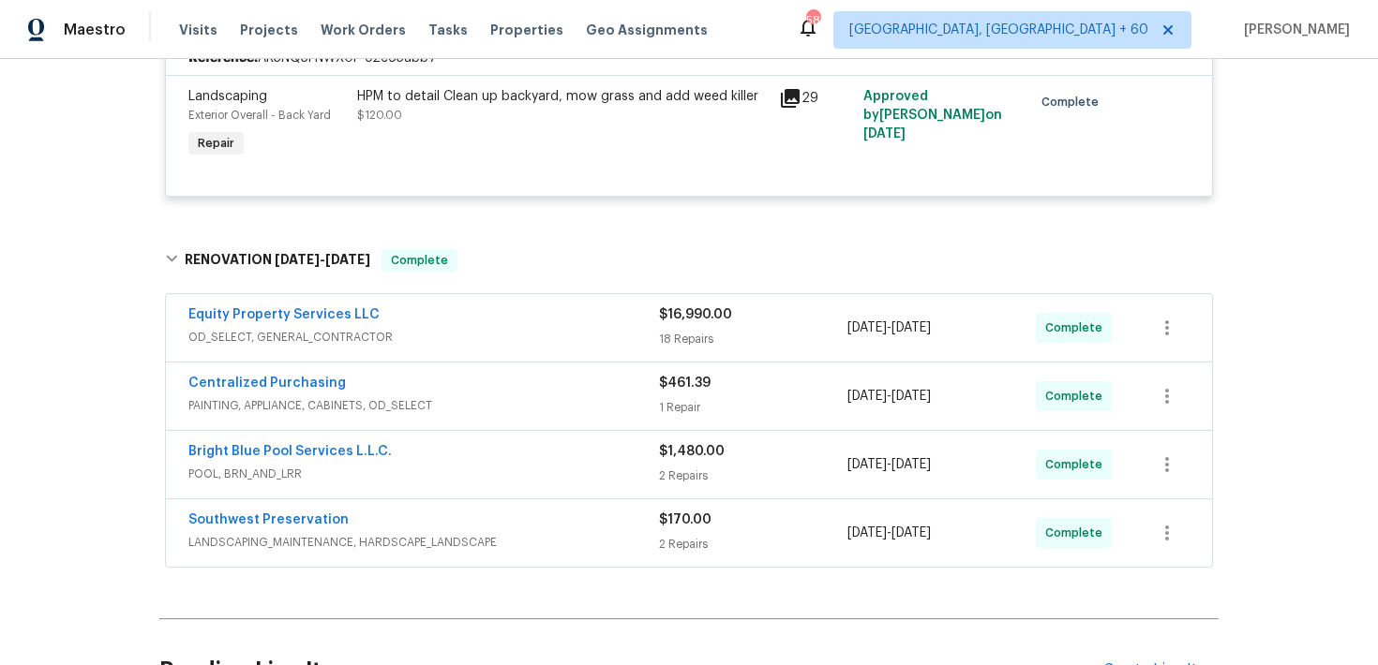
click at [677, 329] on div "$16,990.00 18 Repairs" at bounding box center [753, 328] width 188 height 45
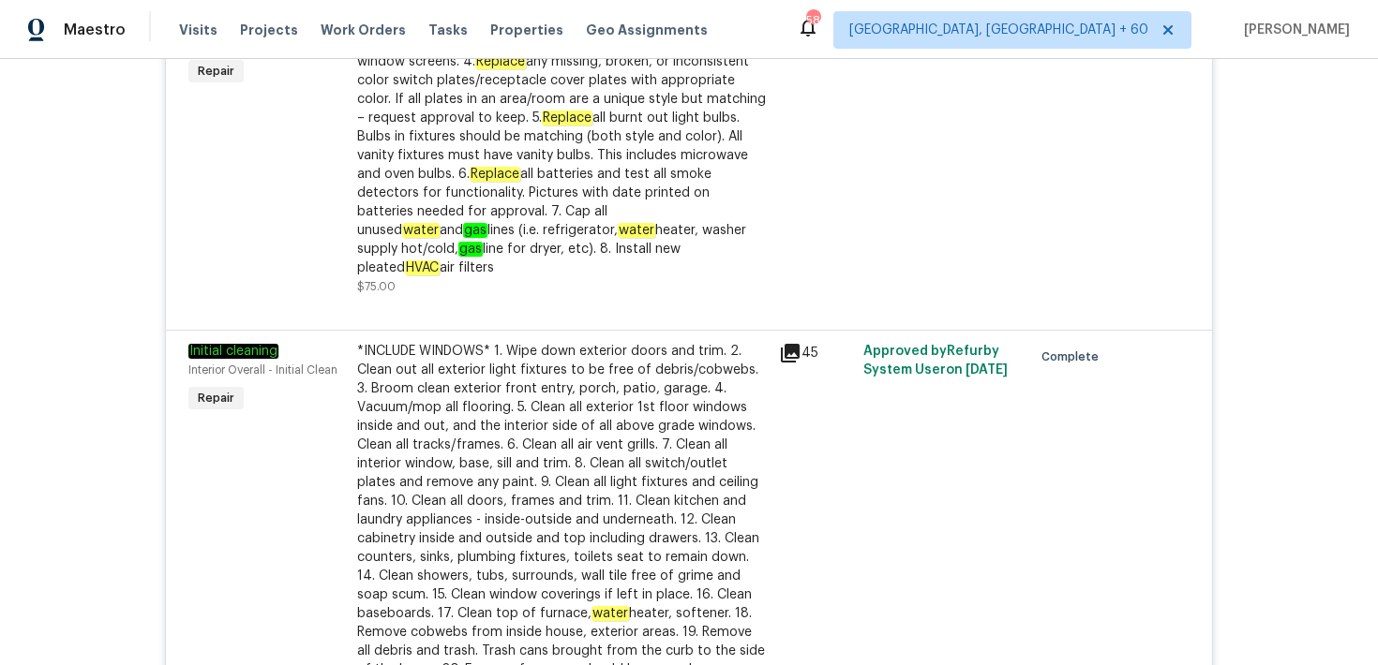
scroll to position [2678, 0]
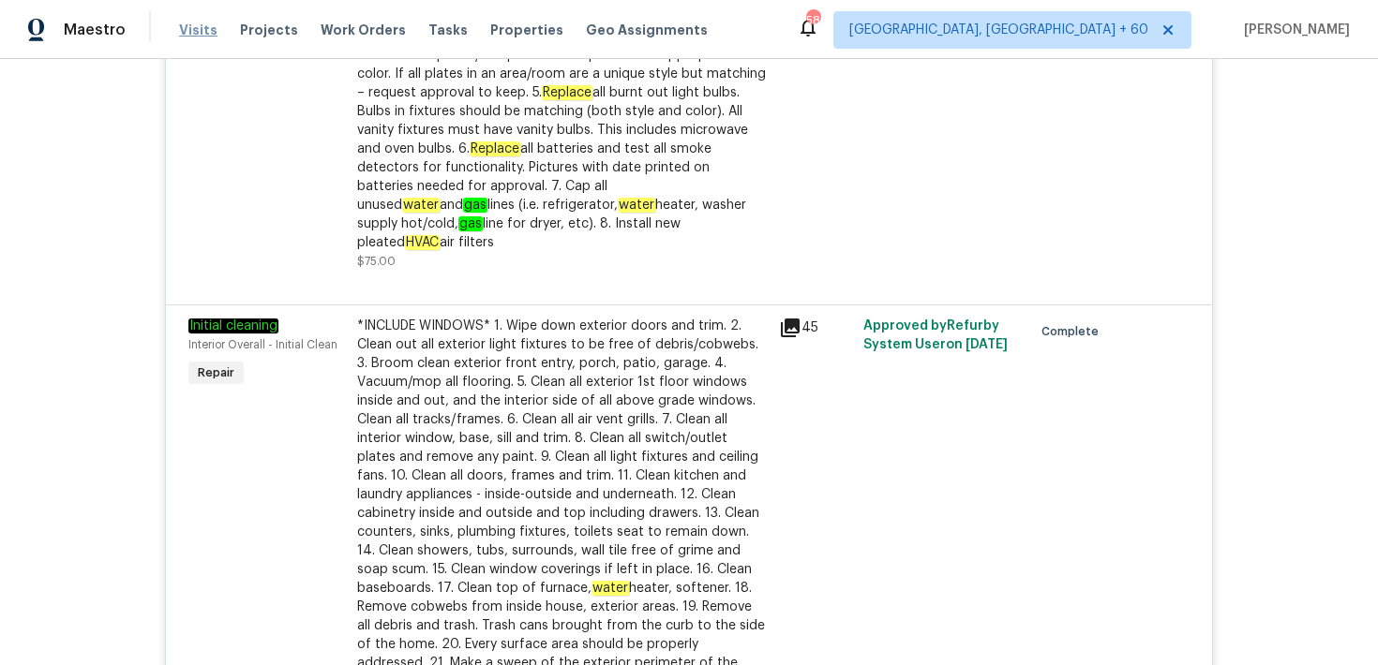
click at [187, 28] on span "Visits" at bounding box center [198, 30] width 38 height 19
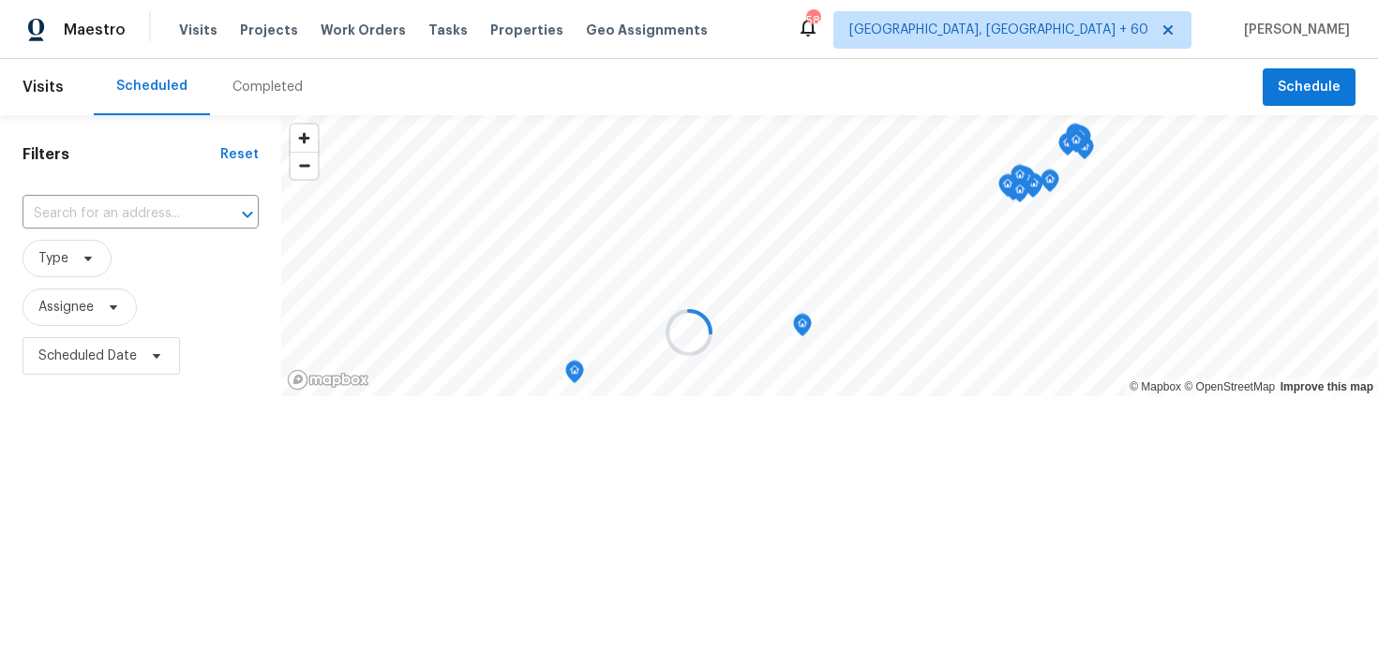
click at [256, 89] on div at bounding box center [689, 332] width 1378 height 665
click at [256, 89] on div "Completed" at bounding box center [267, 87] width 70 height 19
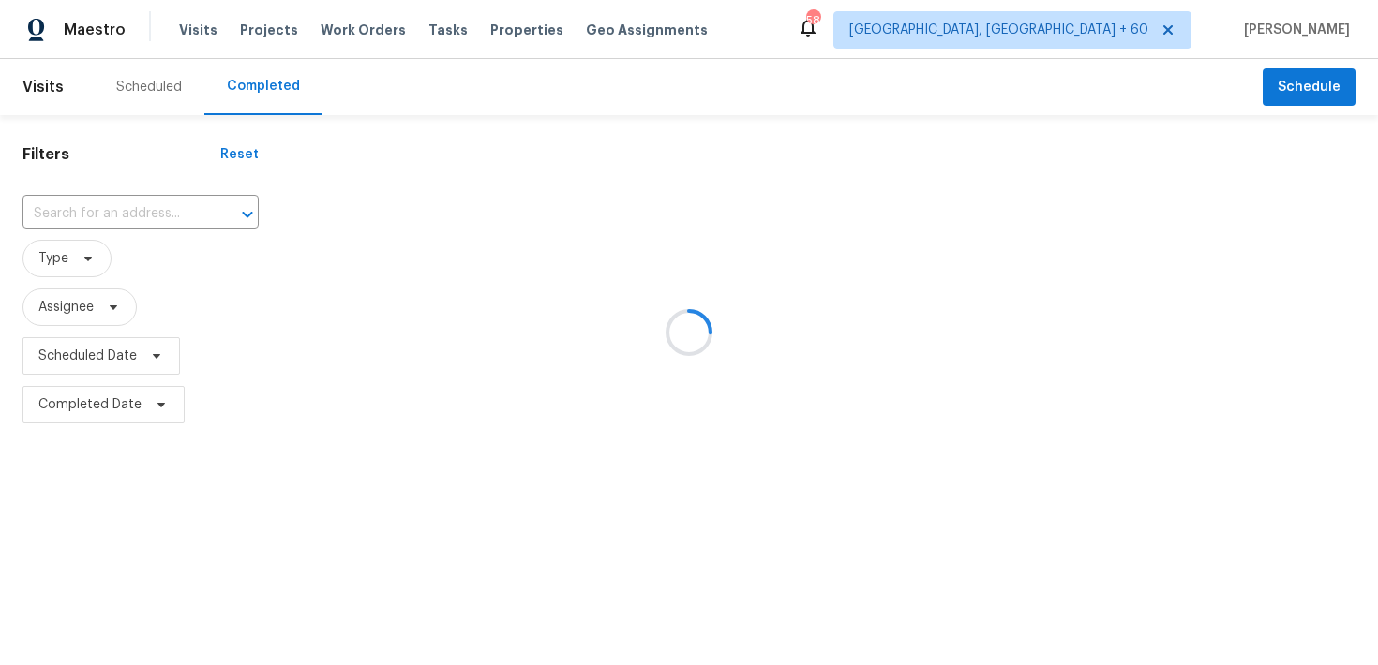
click at [109, 205] on div at bounding box center [689, 332] width 1378 height 665
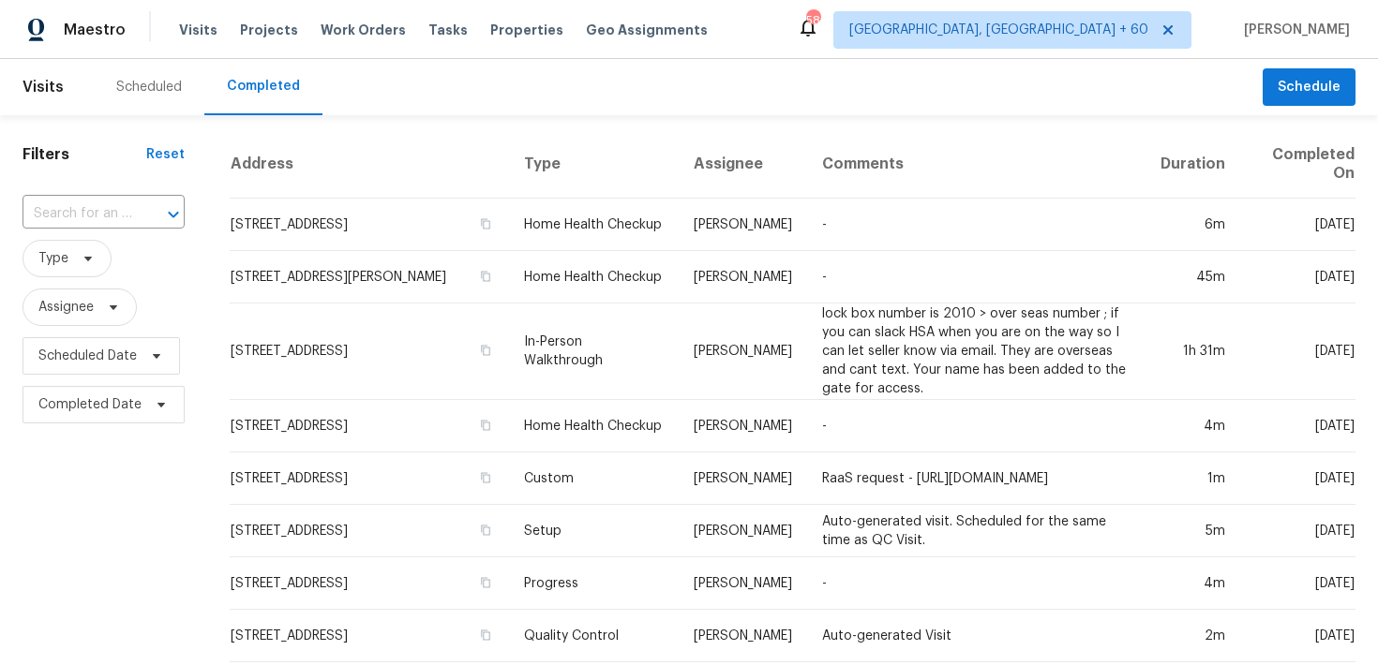
click at [69, 212] on input "text" at bounding box center [77, 214] width 110 height 29
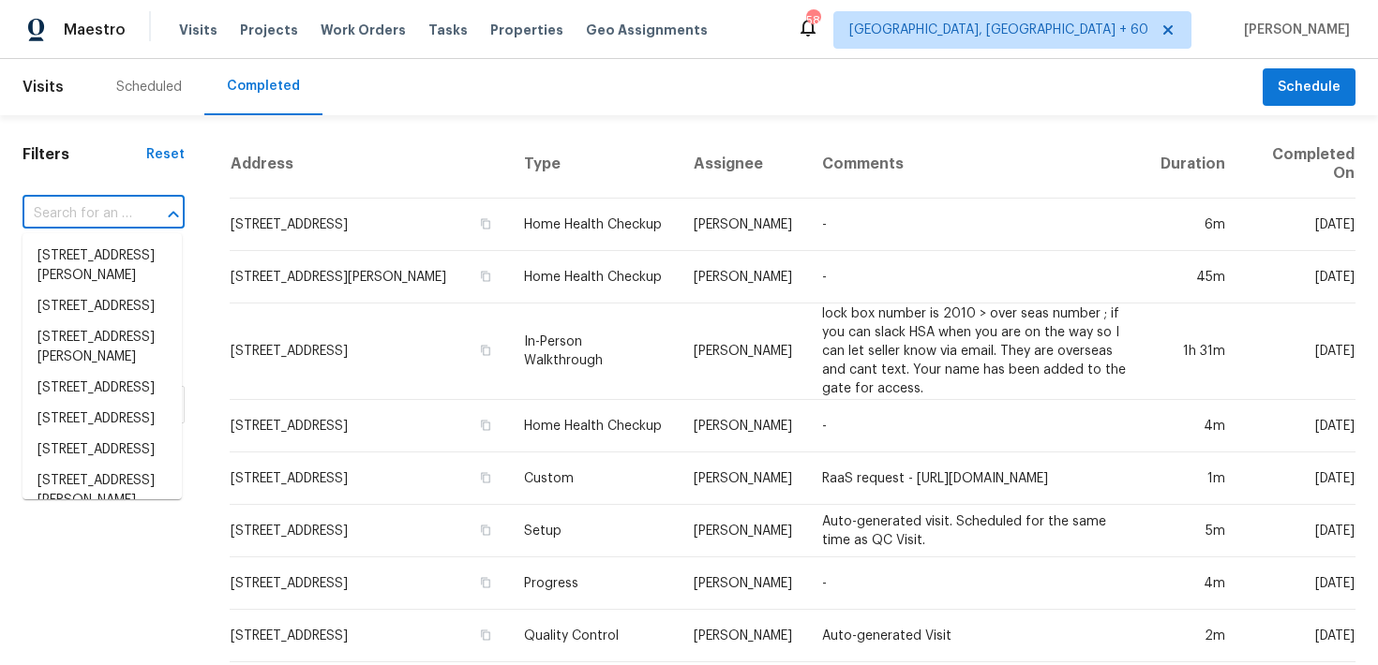
paste input "[STREET_ADDRESS]"
type input "[STREET_ADDRESS]"
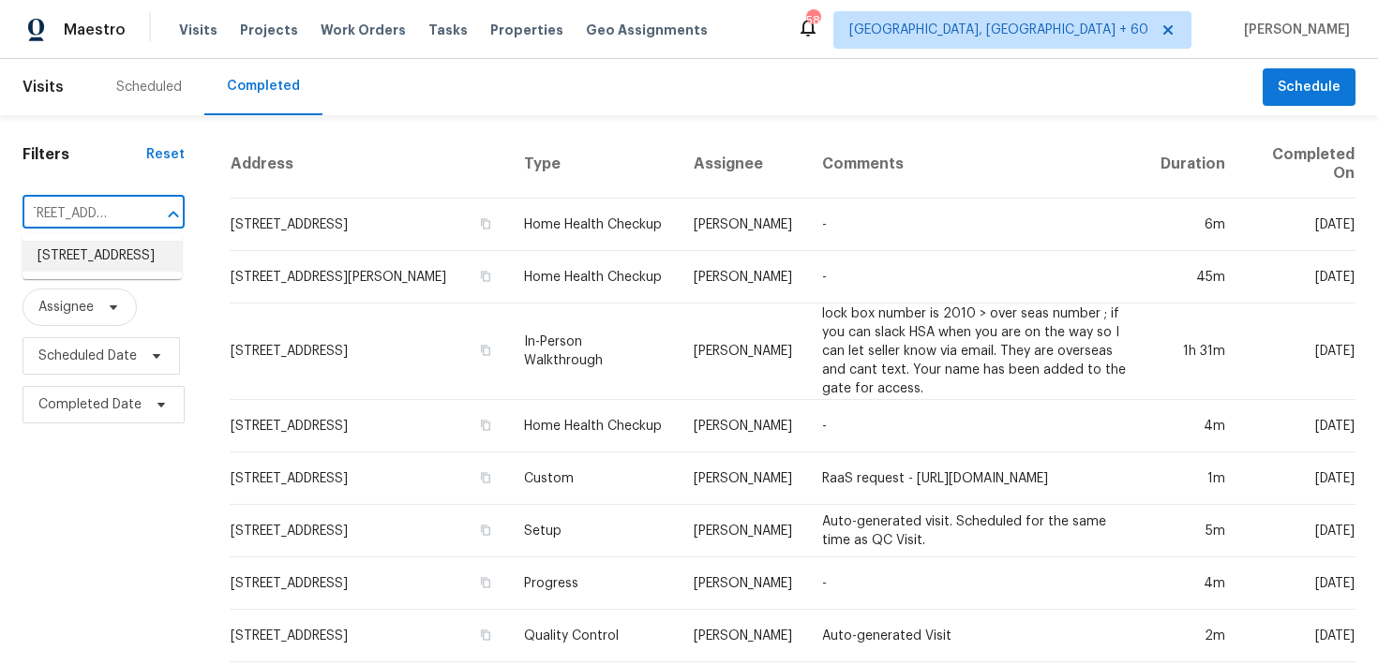
click at [64, 259] on li "[STREET_ADDRESS]" at bounding box center [101, 256] width 159 height 31
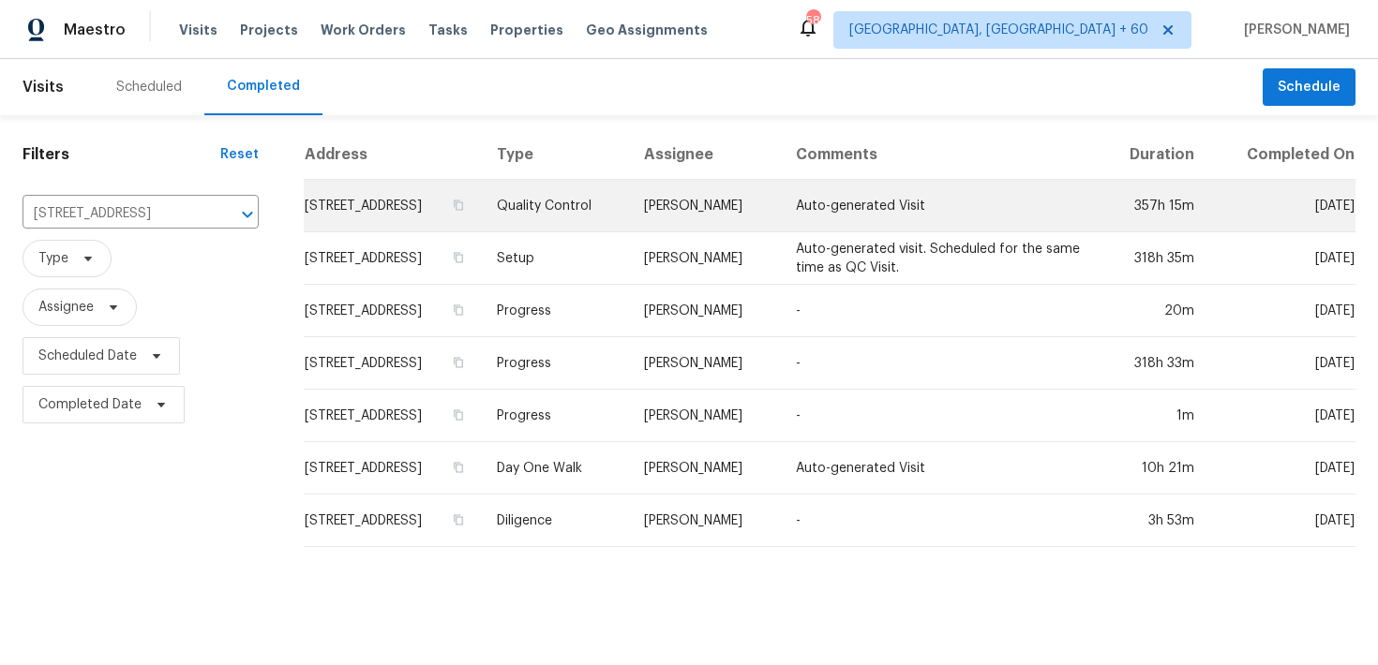
click at [630, 211] on td "Quality Control" at bounding box center [556, 206] width 148 height 52
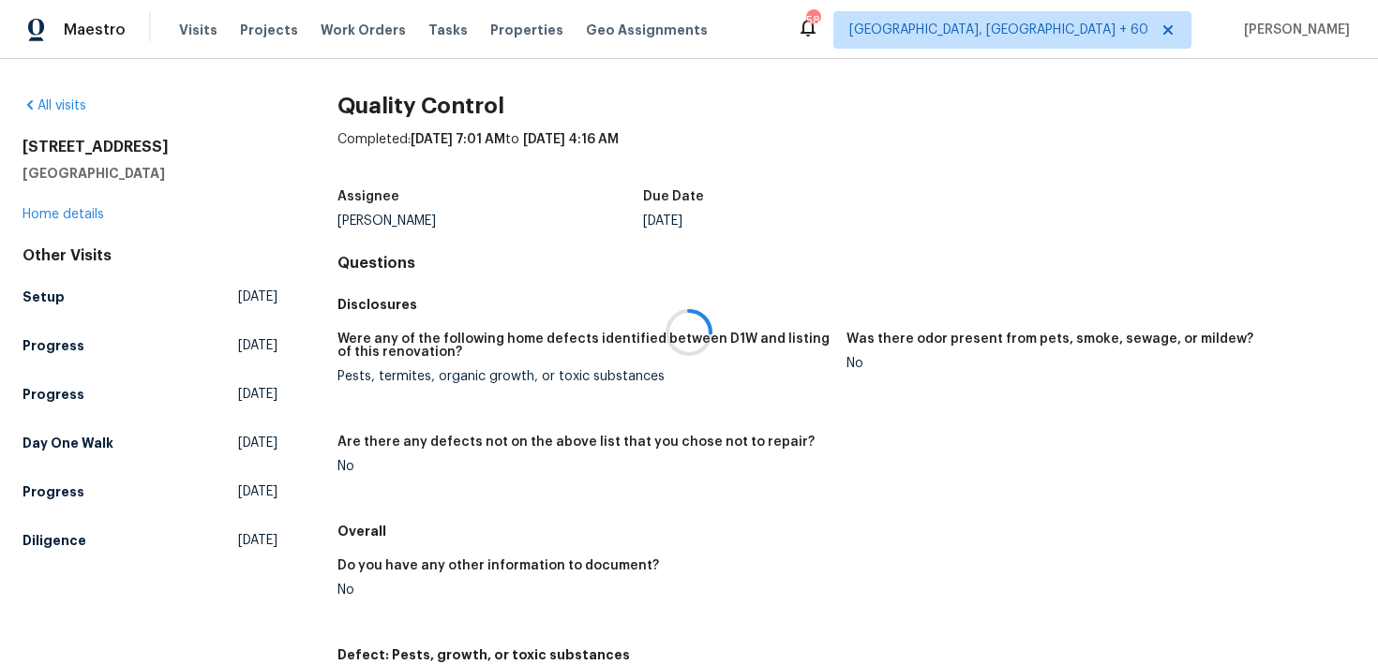
click at [44, 217] on div at bounding box center [689, 332] width 1378 height 665
click at [46, 215] on div at bounding box center [689, 332] width 1378 height 665
click at [61, 214] on div at bounding box center [689, 332] width 1378 height 665
click at [36, 216] on link "Home details" at bounding box center [63, 214] width 82 height 13
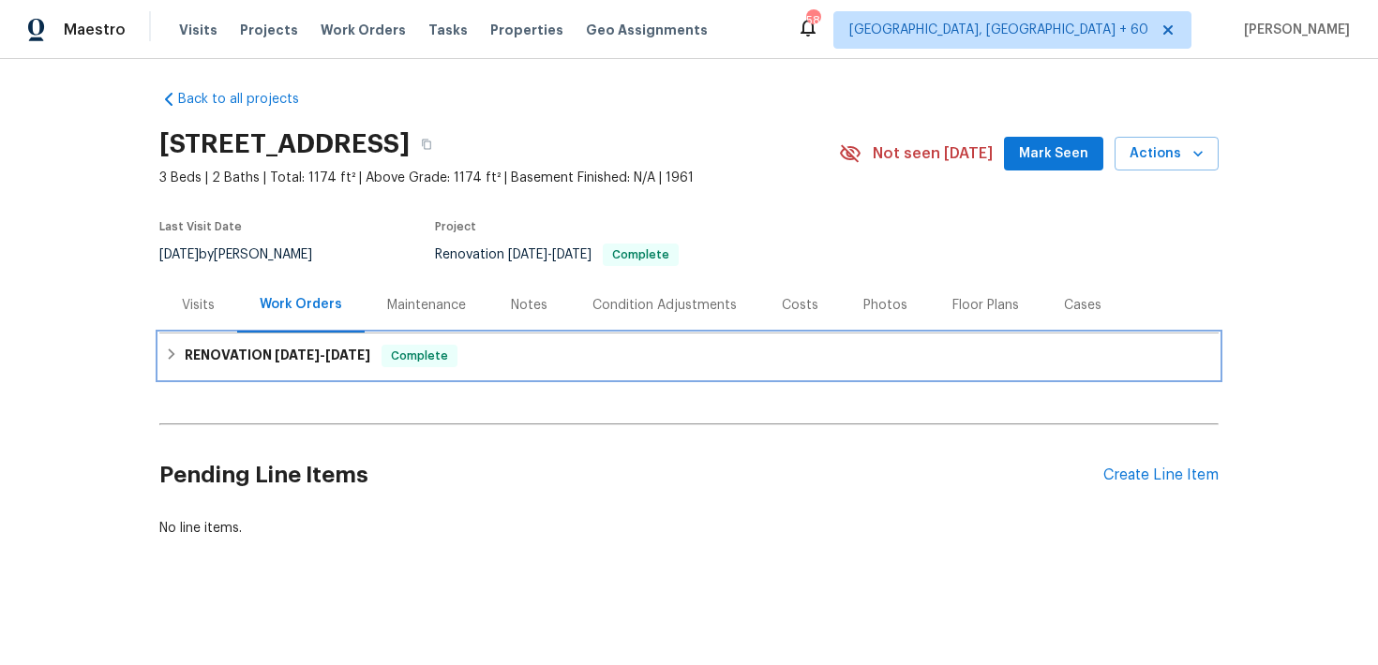
click at [518, 365] on div "RENOVATION [DATE] - [DATE] Complete" at bounding box center [689, 356] width 1048 height 22
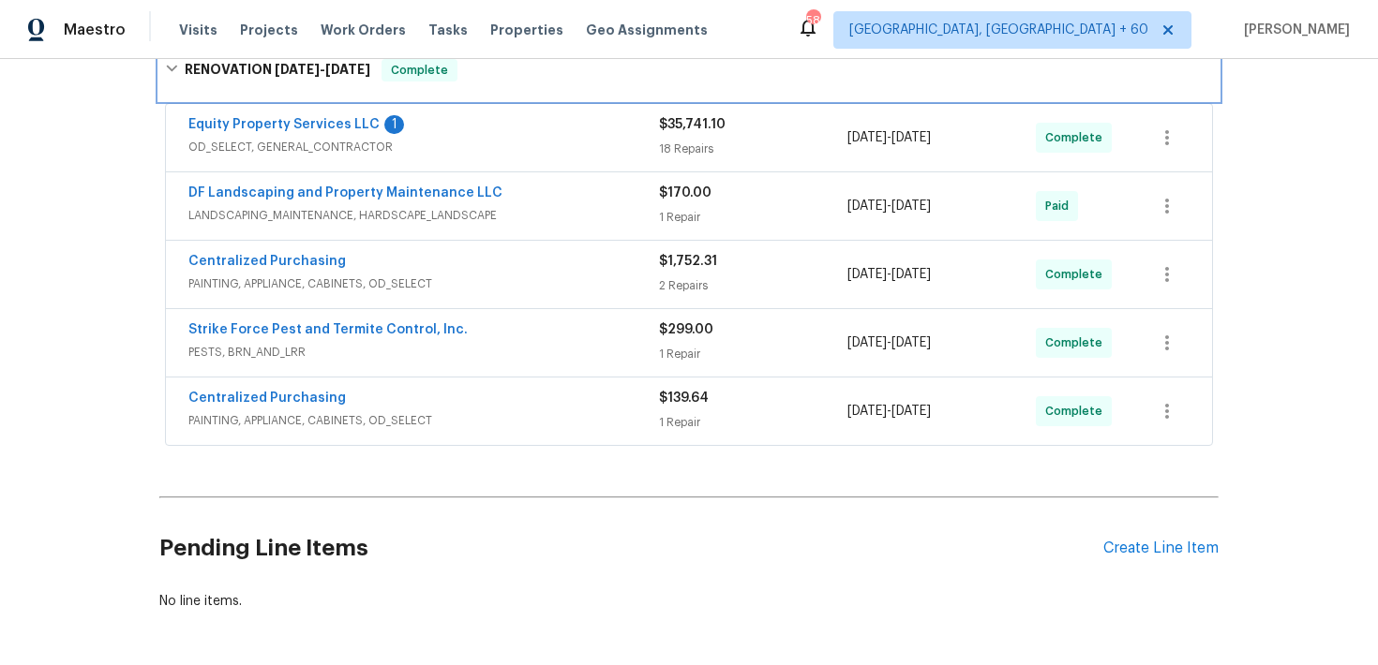
scroll to position [321, 0]
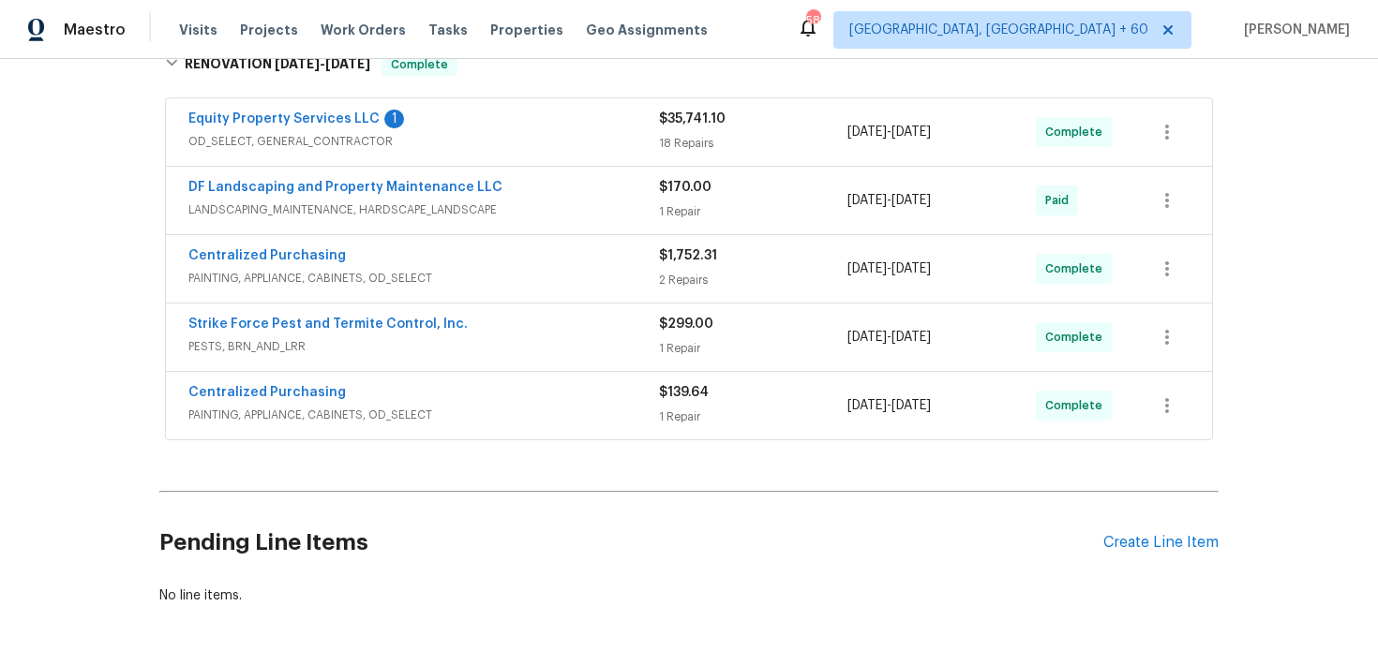
click at [681, 152] on div "18 Repairs" at bounding box center [753, 143] width 188 height 19
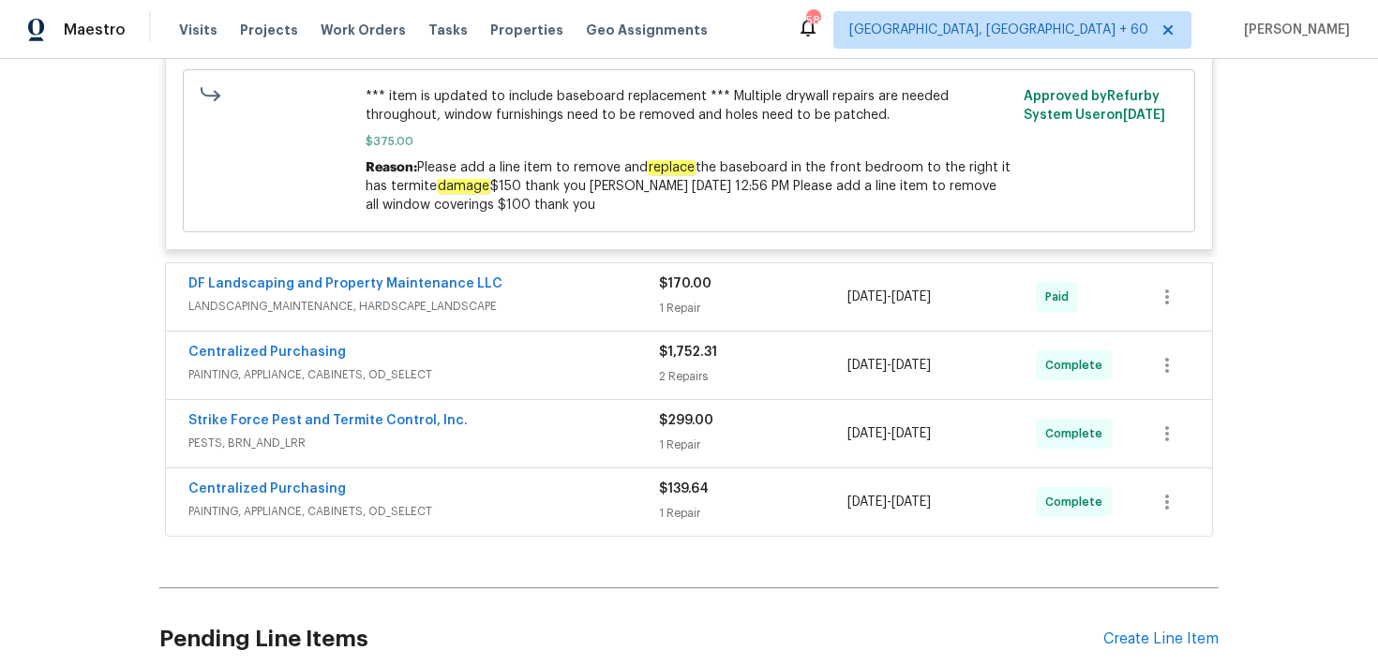
scroll to position [5170, 0]
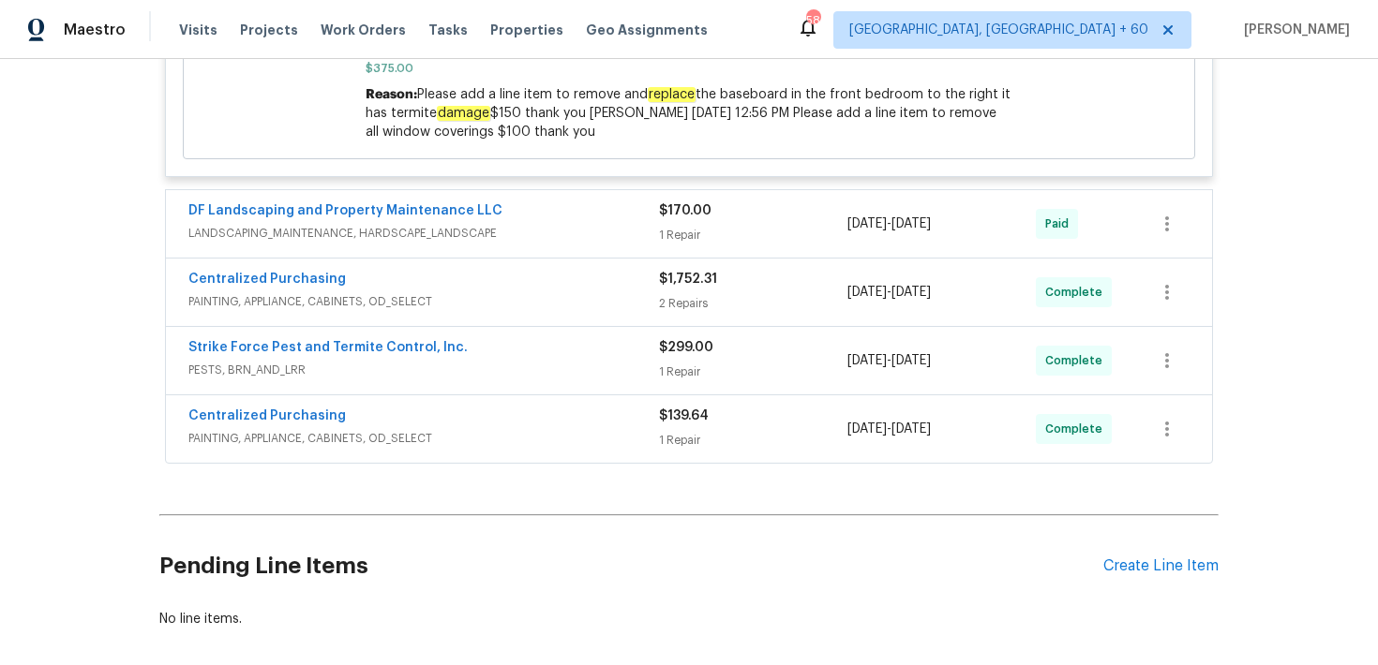
click at [680, 239] on div "1 Repair" at bounding box center [753, 235] width 188 height 19
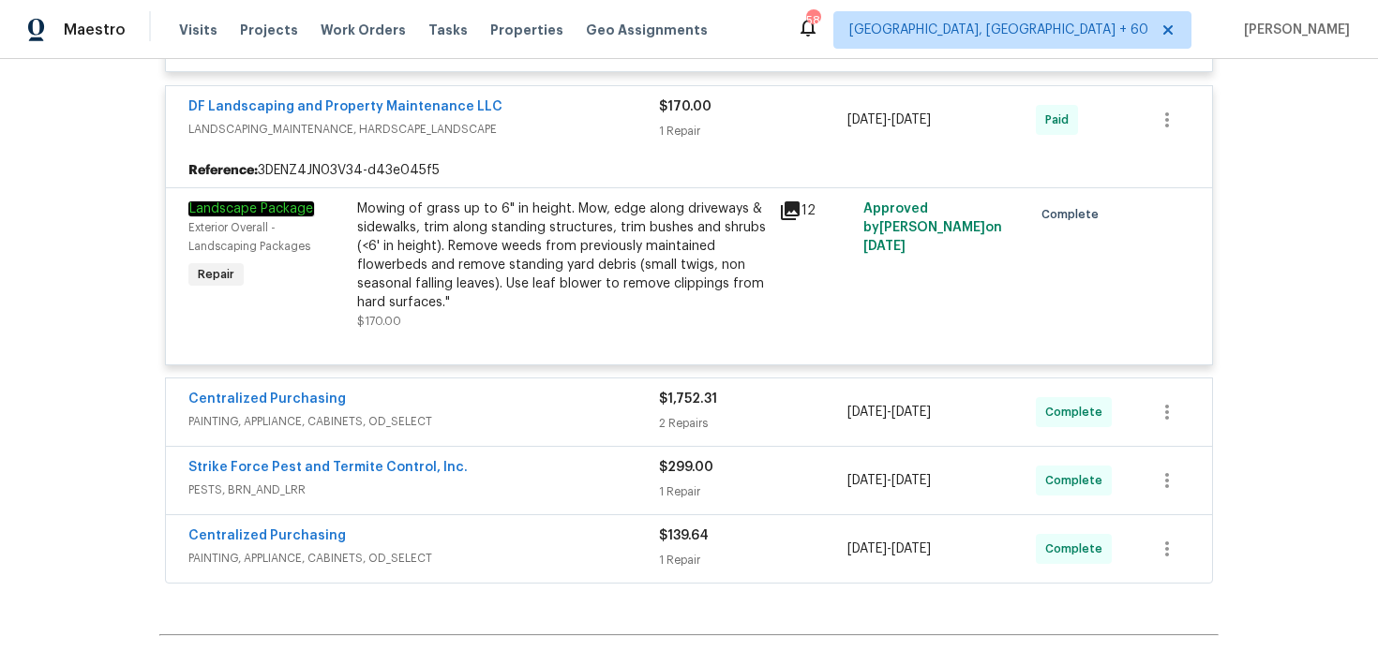
scroll to position [5317, 0]
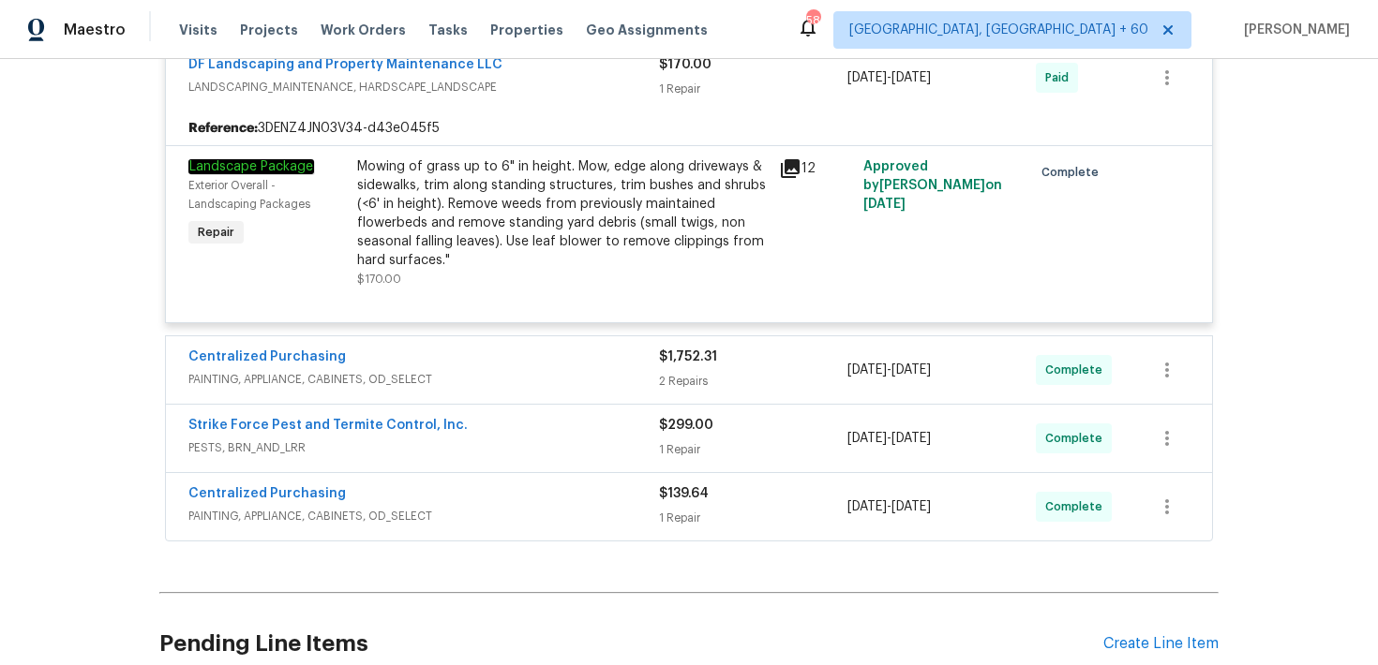
click at [693, 381] on div "$1,752.31 2 Repairs" at bounding box center [753, 370] width 188 height 45
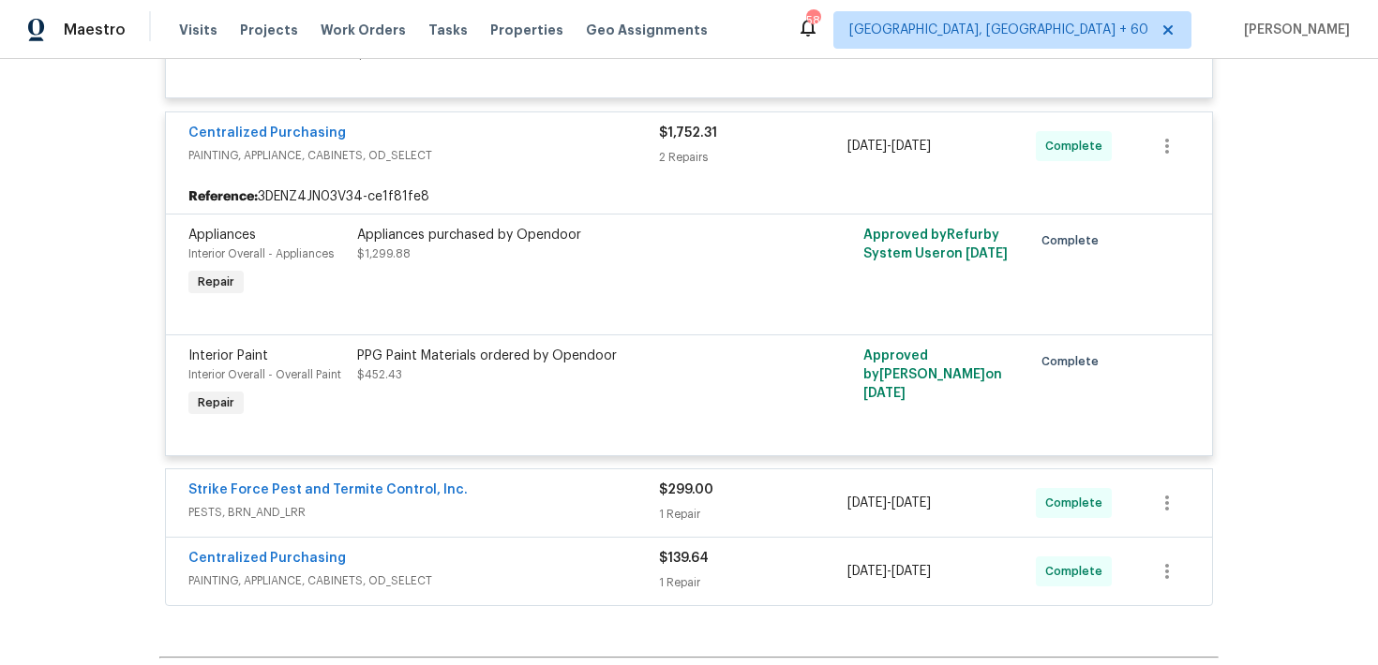
scroll to position [5581, 0]
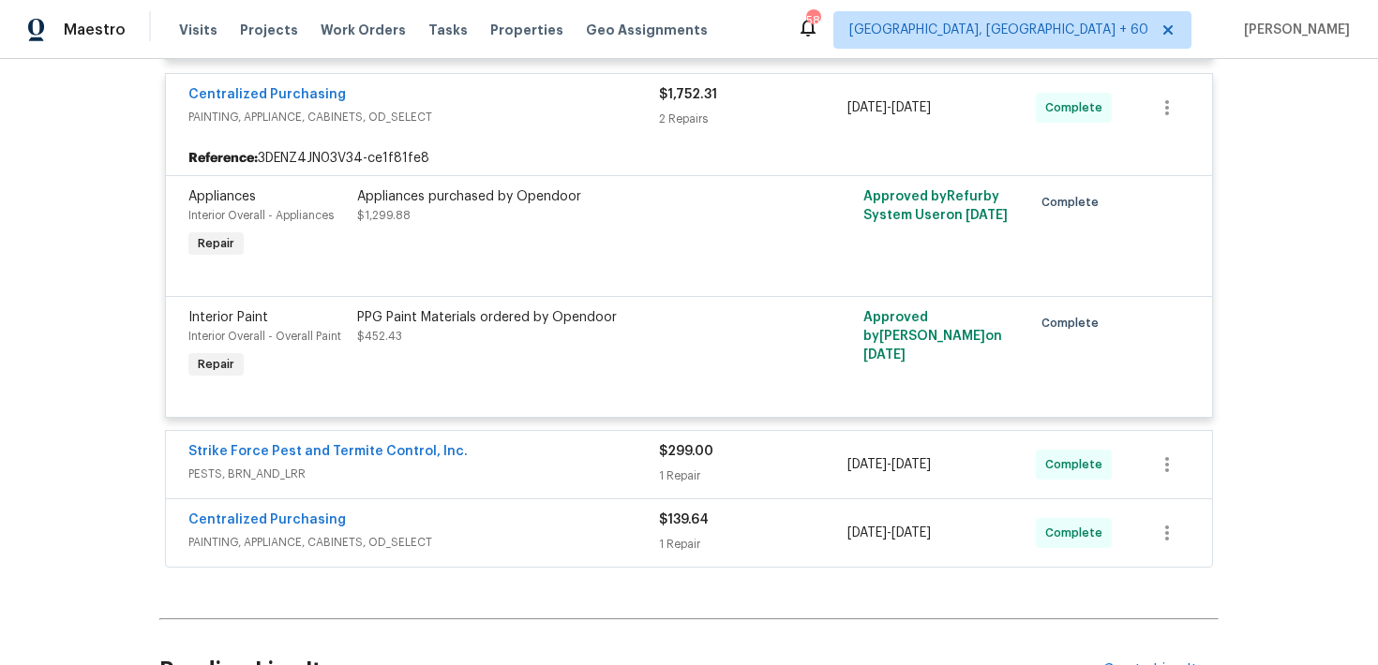
click at [680, 499] on div "Strike Force Pest and Termite Control, Inc. PESTS, BRN_AND_LRR $299.00 1 Repair…" at bounding box center [689, 464] width 1046 height 67
click at [676, 485] on div "1 Repair" at bounding box center [753, 476] width 188 height 19
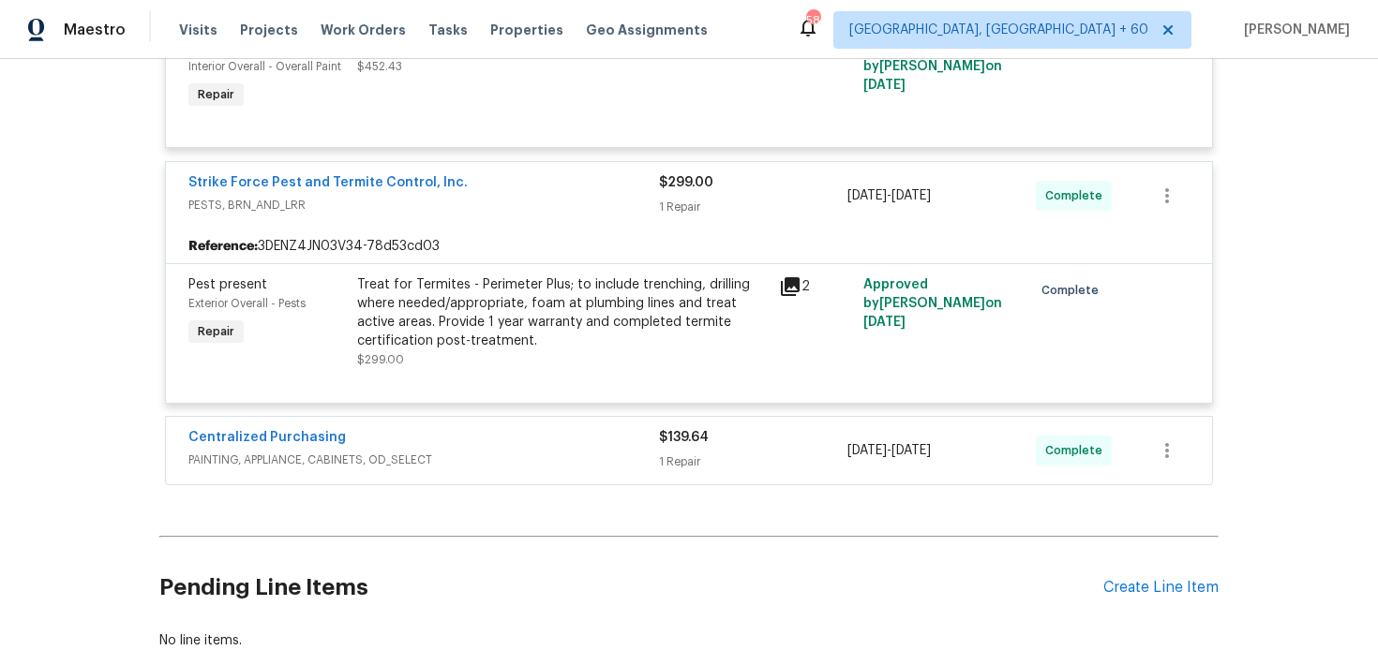
scroll to position [5855, 0]
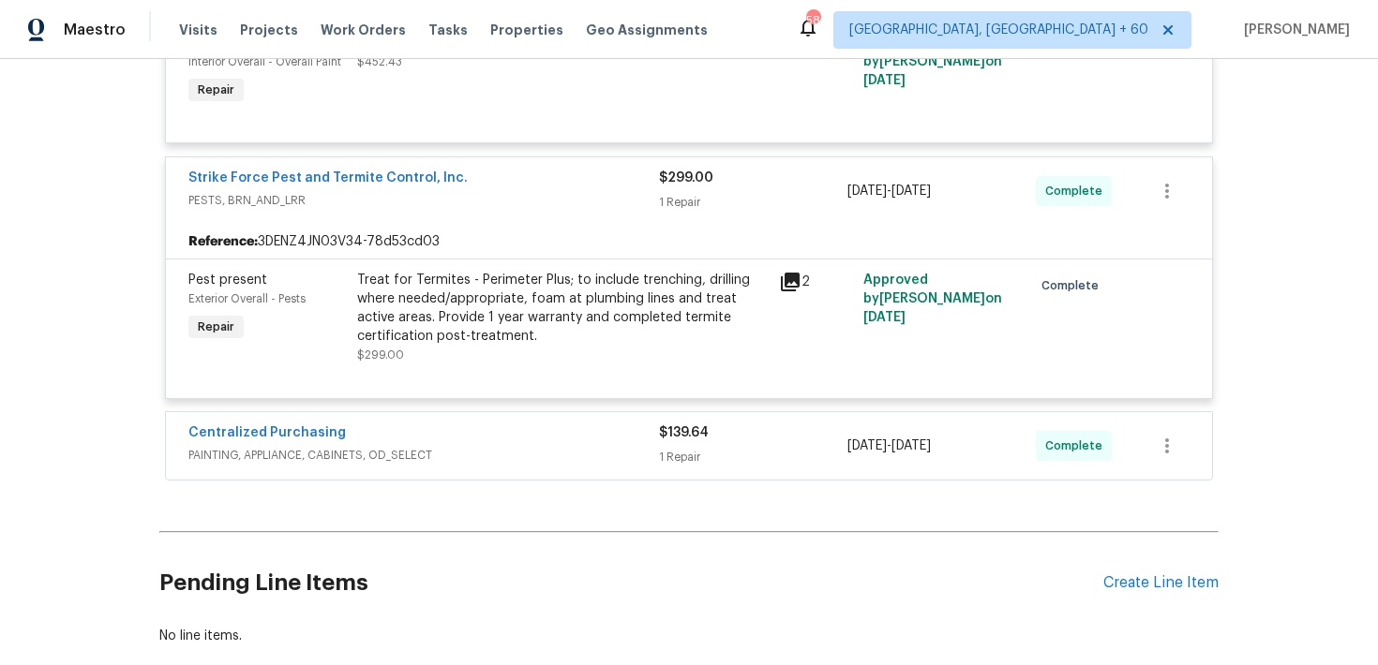
click at [682, 467] on div "1 Repair" at bounding box center [753, 457] width 188 height 19
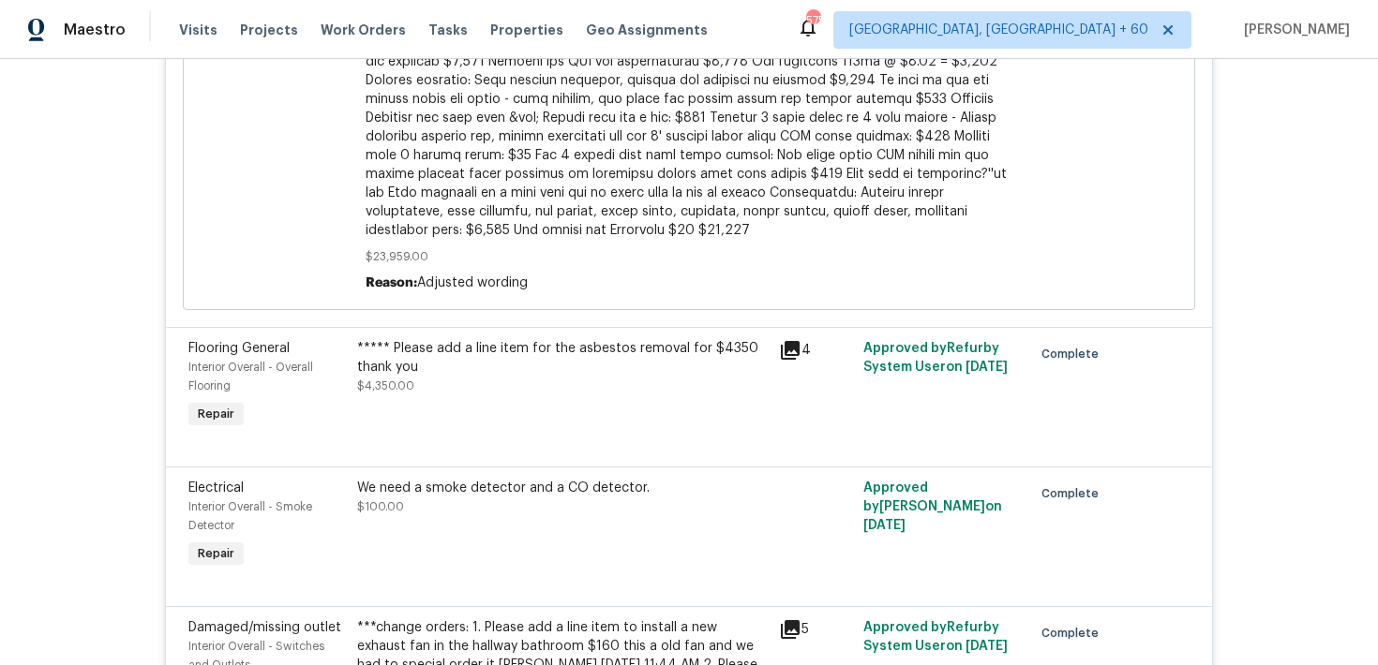
scroll to position [4003, 0]
drag, startPoint x: 571, startPoint y: 359, endPoint x: 626, endPoint y: 359, distance: 55.3
click at [626, 359] on div "***** Please add a line item for the asbestos removal for $4350 thank you" at bounding box center [562, 355] width 410 height 37
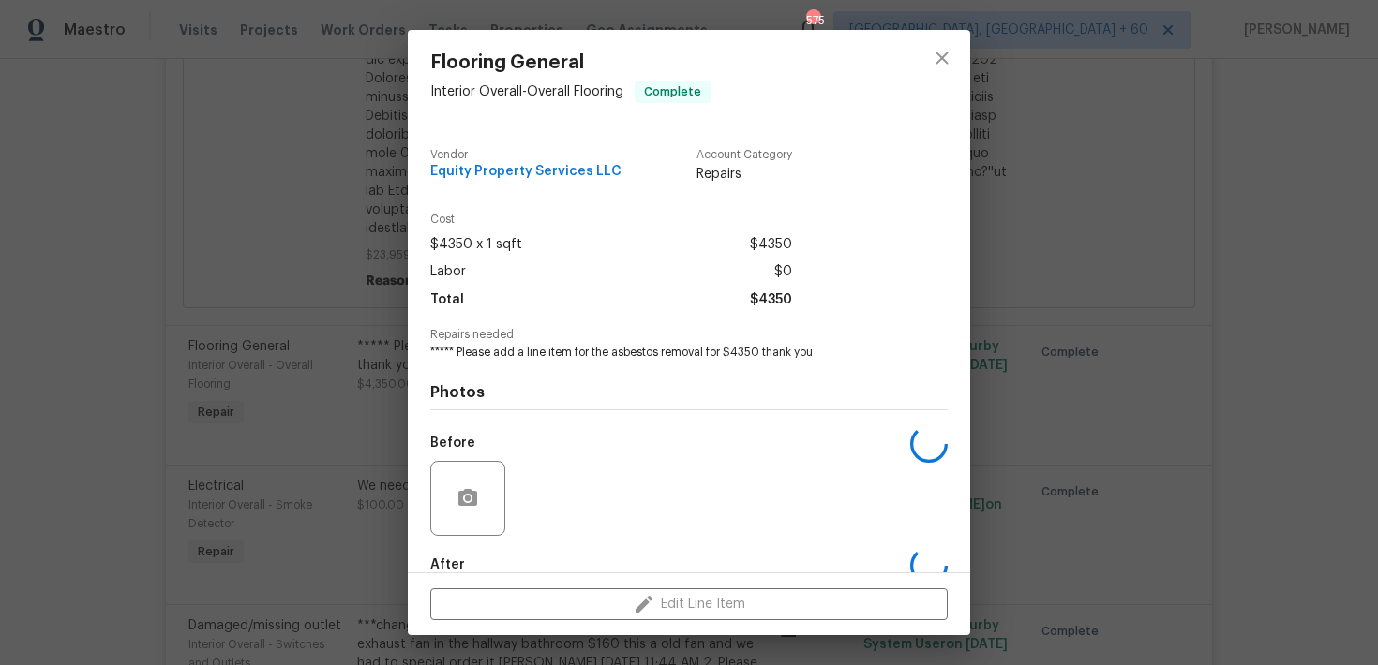
click at [598, 376] on div "Photos Before After" at bounding box center [688, 515] width 517 height 308
click at [937, 65] on icon "close" at bounding box center [942, 58] width 22 height 22
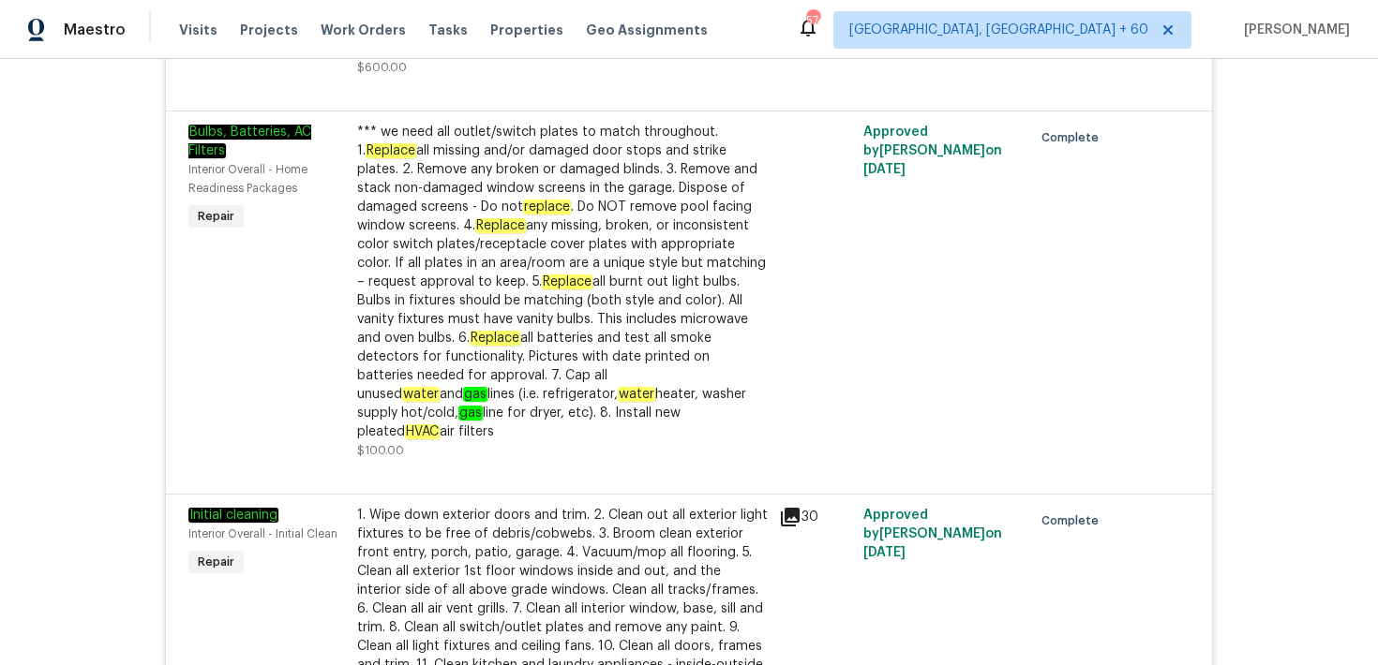
scroll to position [4155, 0]
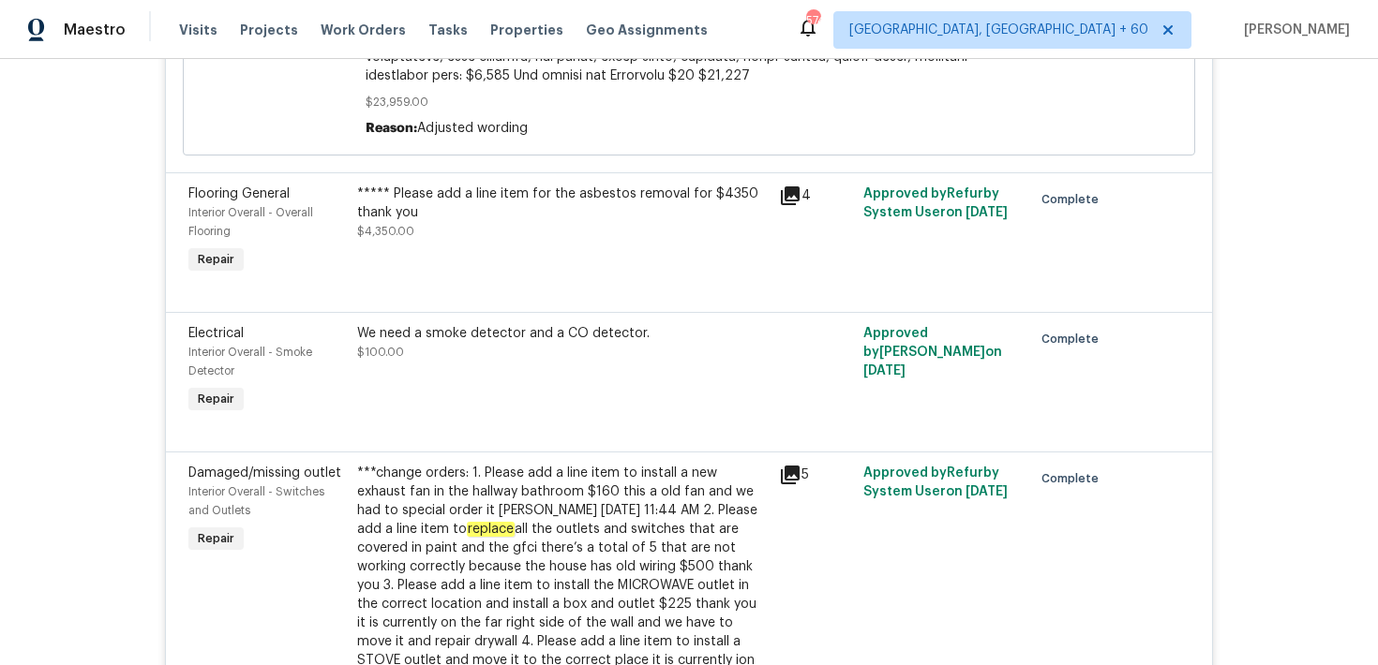
click at [751, 362] on div "We need a smoke detector and a CO detector. $100.00" at bounding box center [562, 342] width 410 height 37
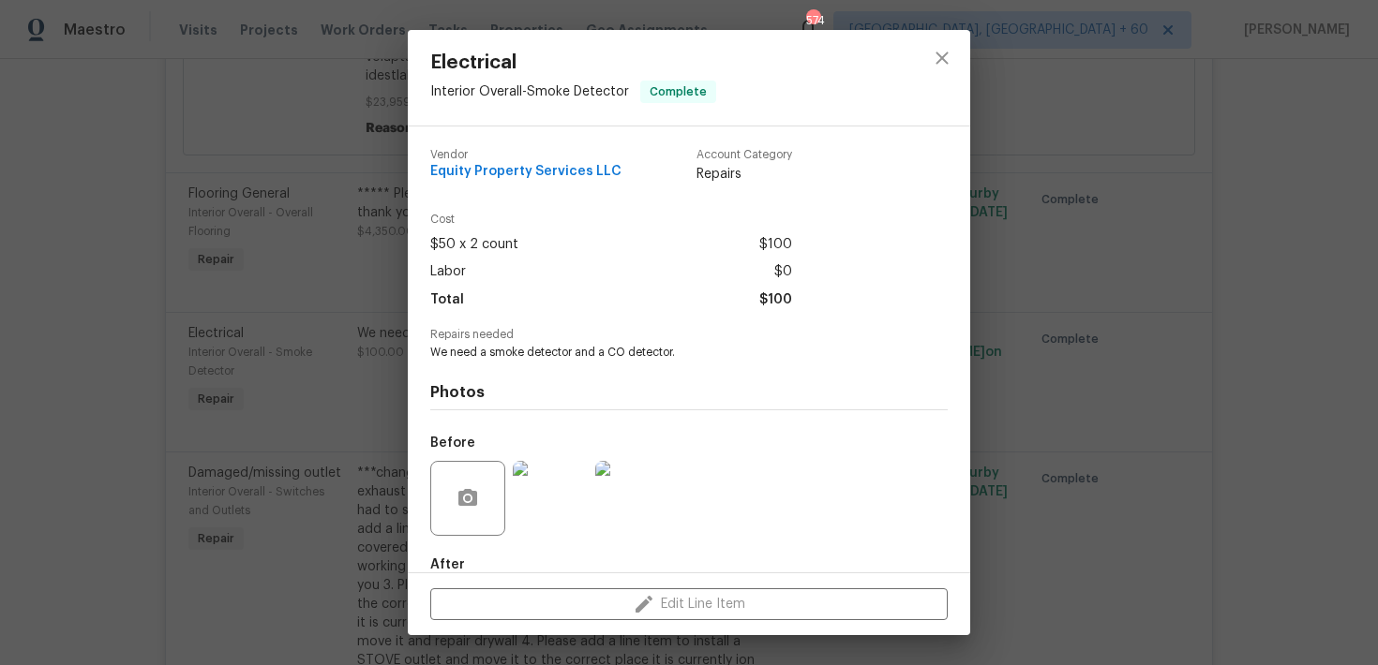
scroll to position [104, 0]
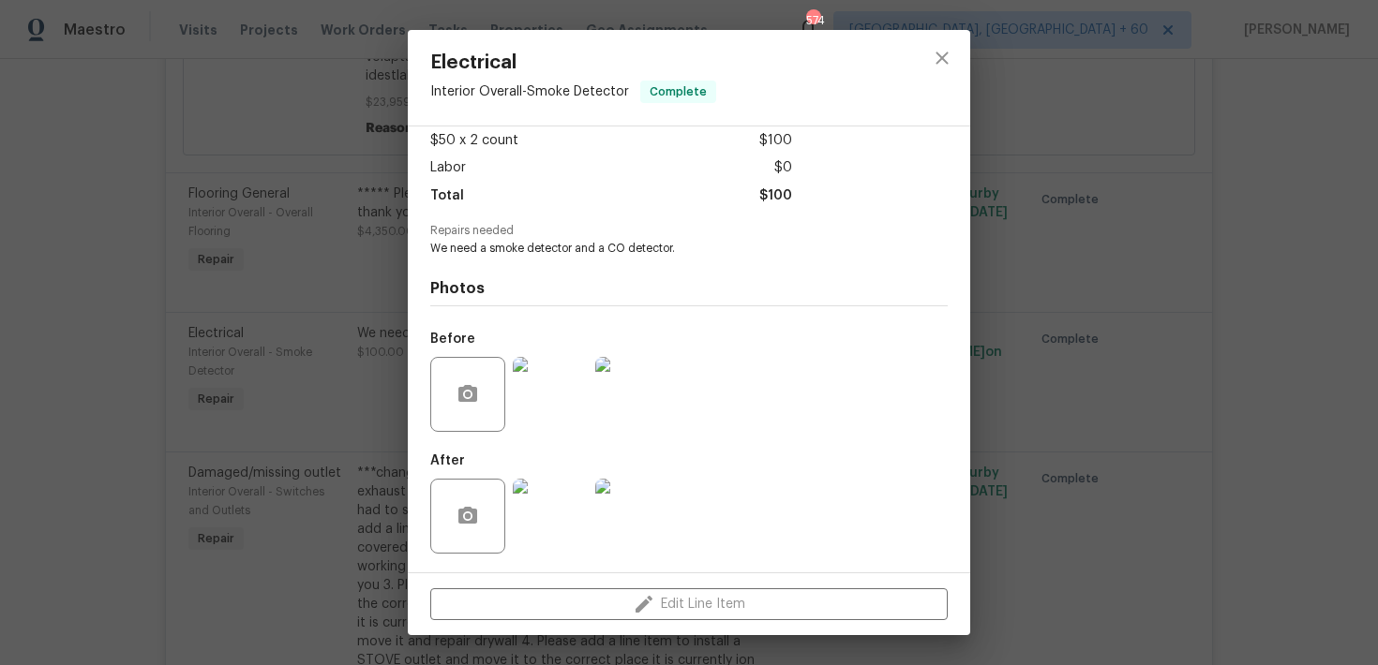
click at [557, 397] on img at bounding box center [550, 394] width 75 height 75
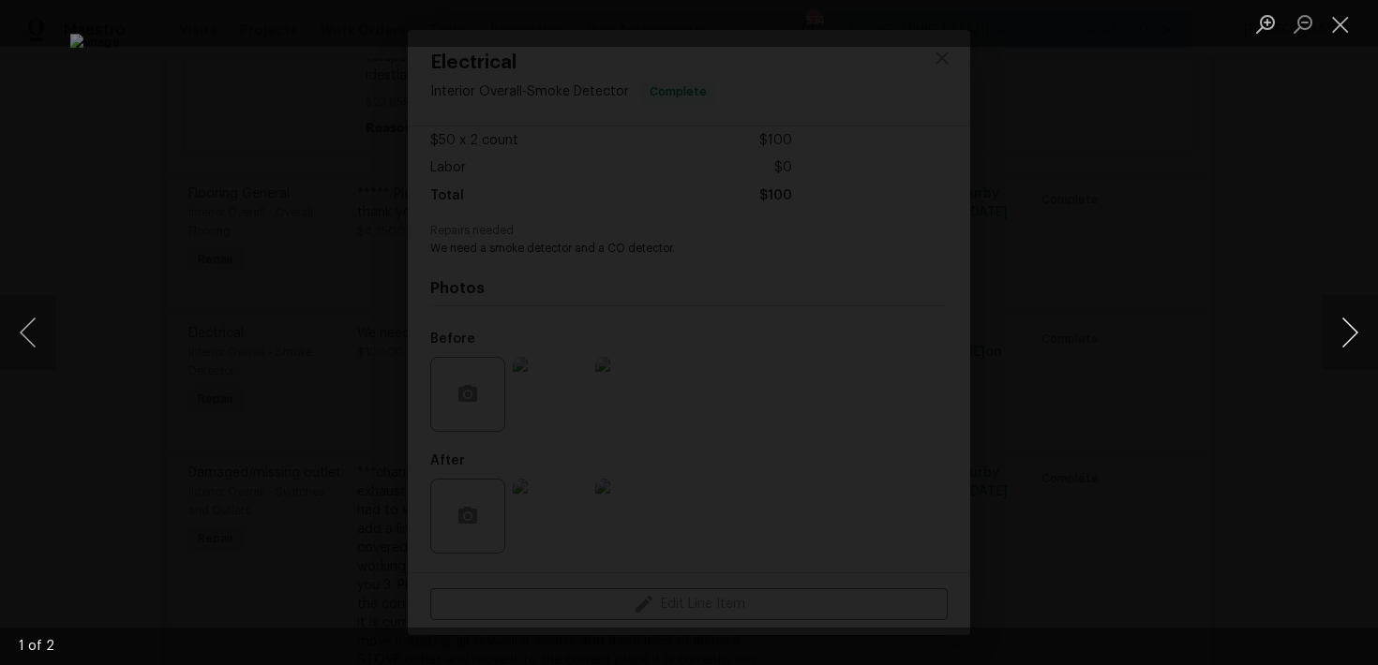
click at [1351, 328] on button "Next image" at bounding box center [1349, 332] width 56 height 75
click at [1351, 329] on button "Next image" at bounding box center [1349, 332] width 56 height 75
click at [1330, 42] on li "Lightbox" at bounding box center [1339, 23] width 37 height 47
click at [1355, 11] on button "Close lightbox" at bounding box center [1339, 23] width 37 height 33
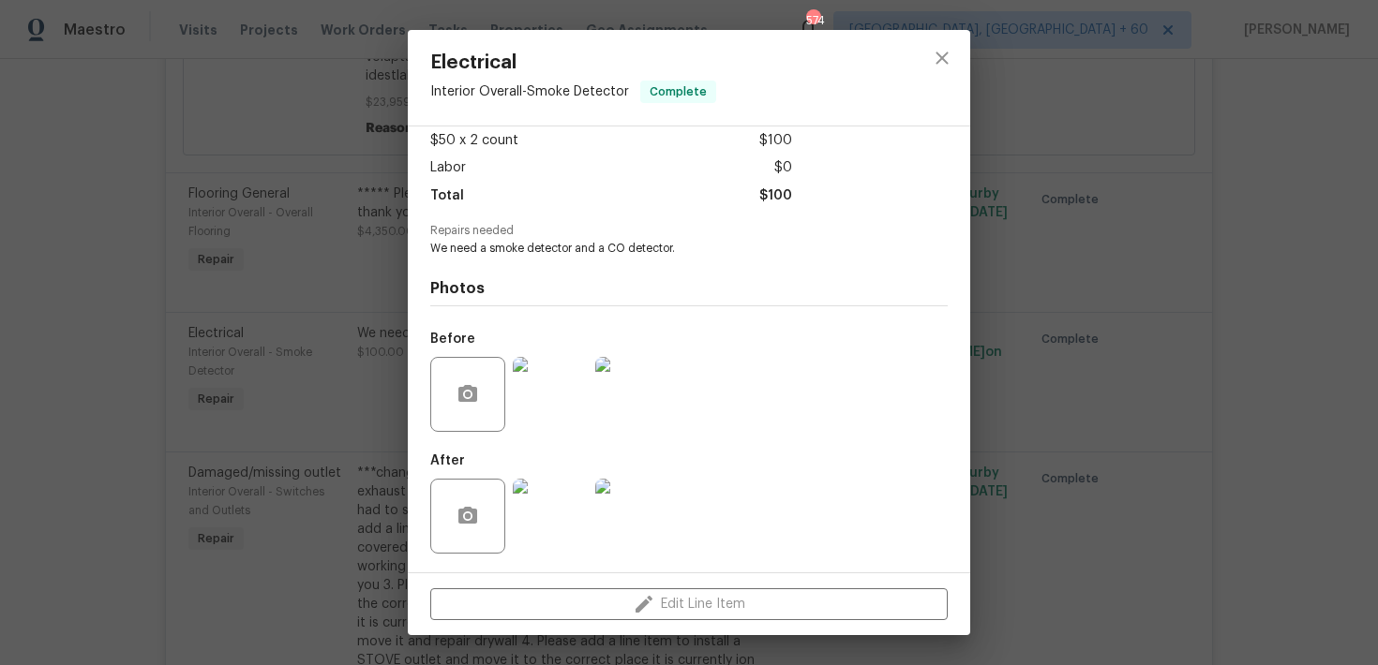
click at [558, 529] on img at bounding box center [550, 516] width 75 height 75
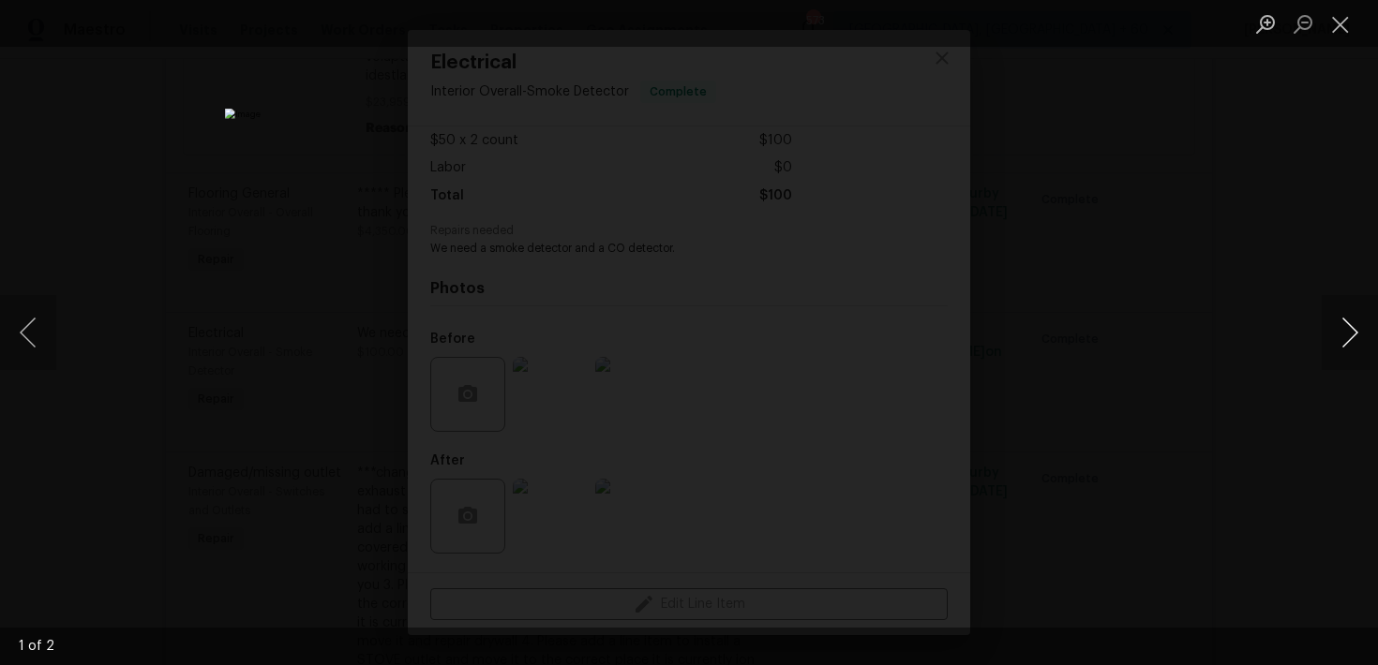
click at [1349, 340] on button "Next image" at bounding box center [1349, 332] width 56 height 75
click at [1343, 22] on button "Close lightbox" at bounding box center [1339, 23] width 37 height 33
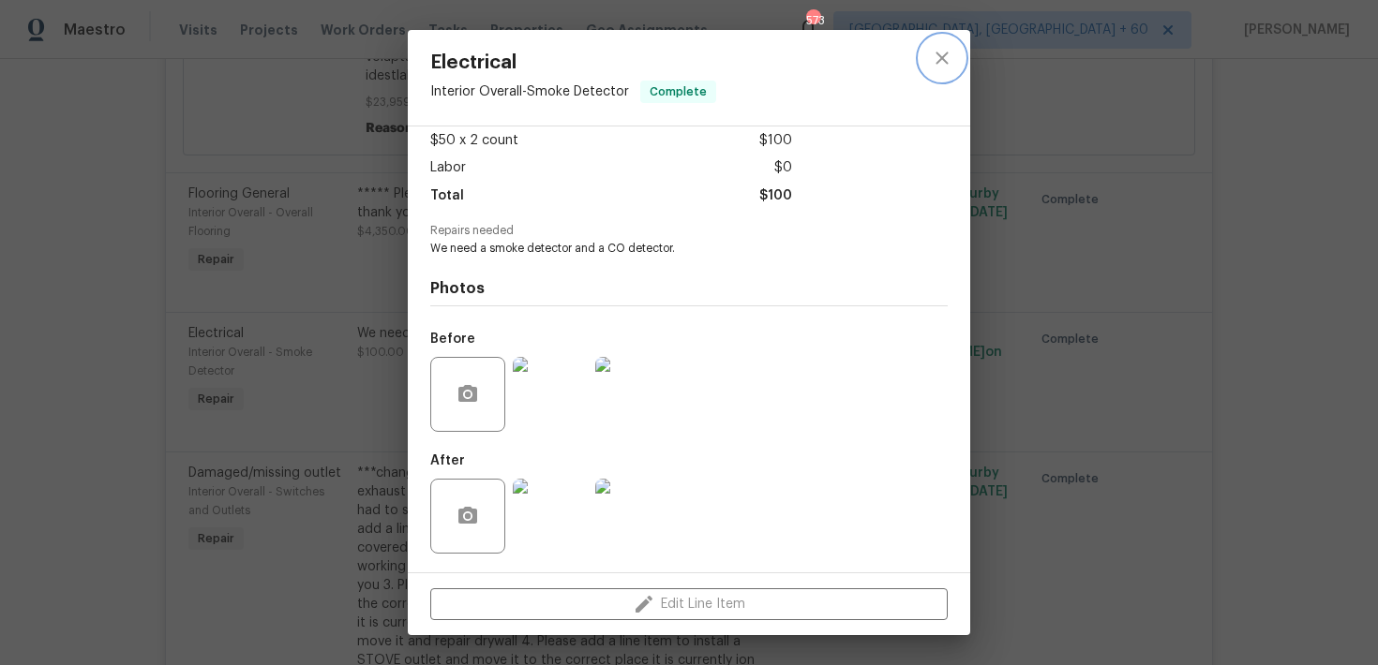
click at [947, 58] on icon "close" at bounding box center [942, 58] width 22 height 22
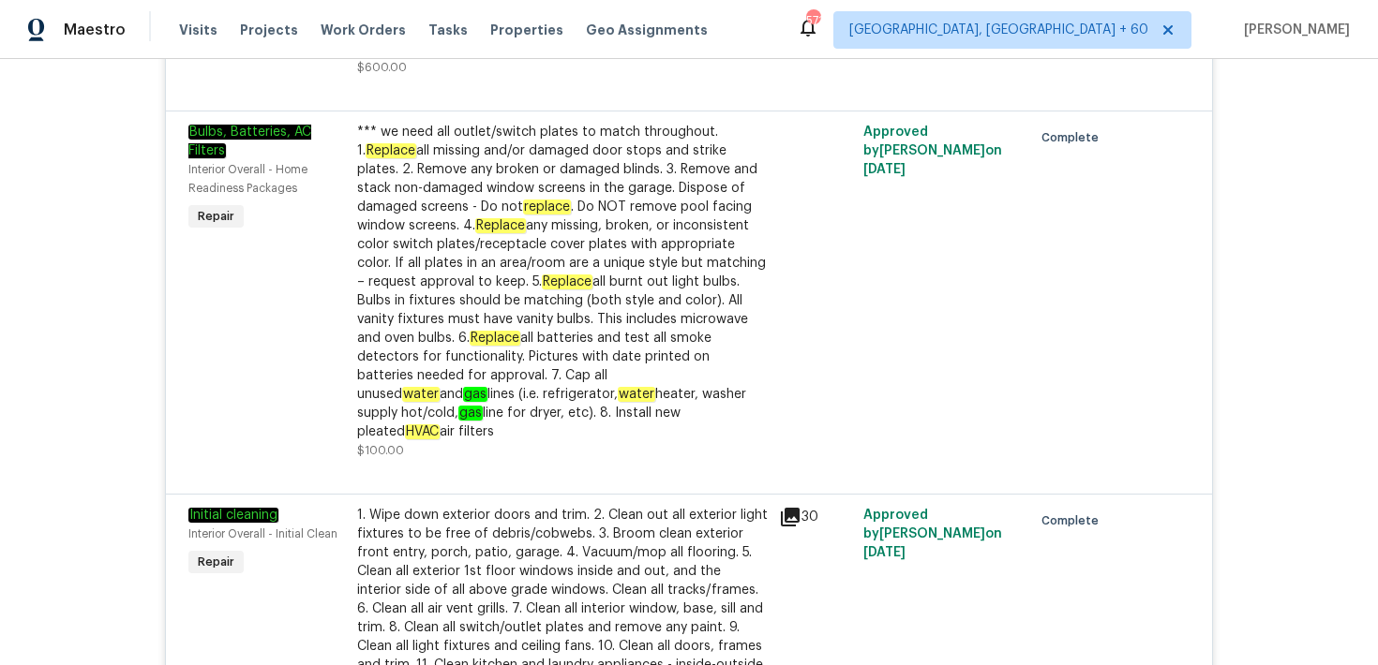
scroll to position [4155, 0]
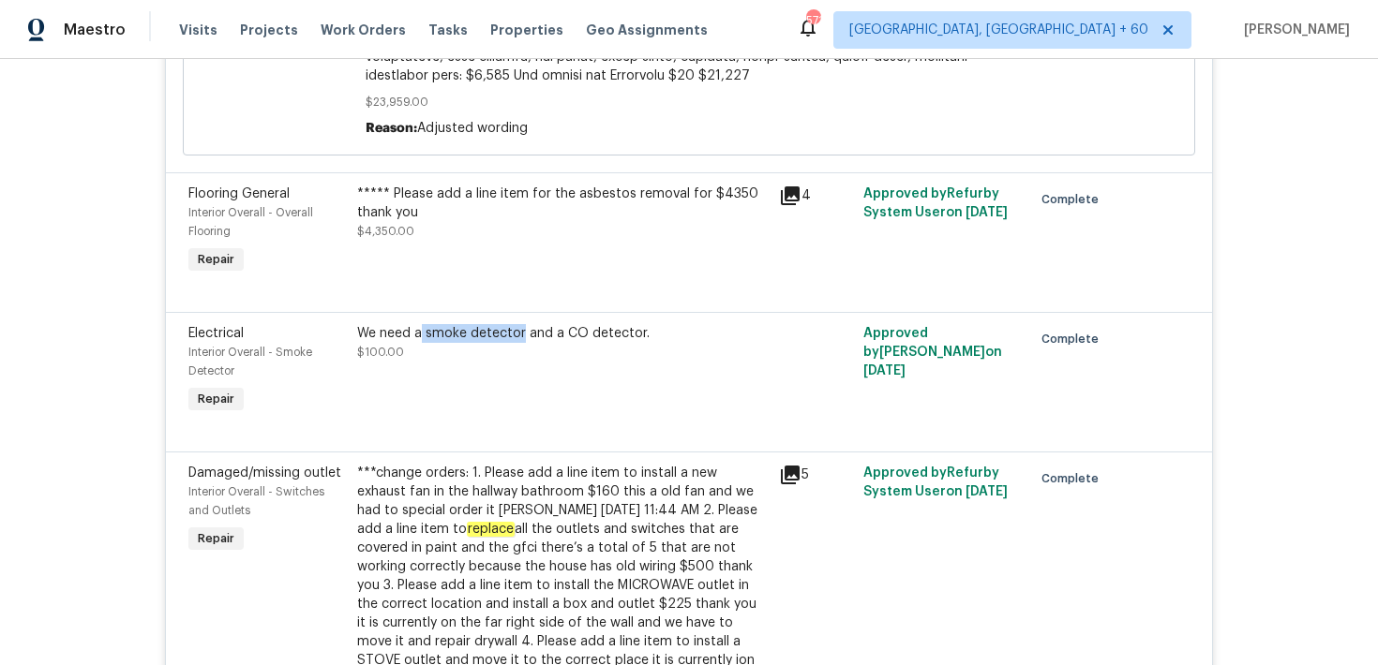
drag, startPoint x: 520, startPoint y: 342, endPoint x: 423, endPoint y: 341, distance: 97.5
click at [423, 341] on div "We need a smoke detector and a CO detector." at bounding box center [562, 333] width 410 height 19
copy div "smoke detector"
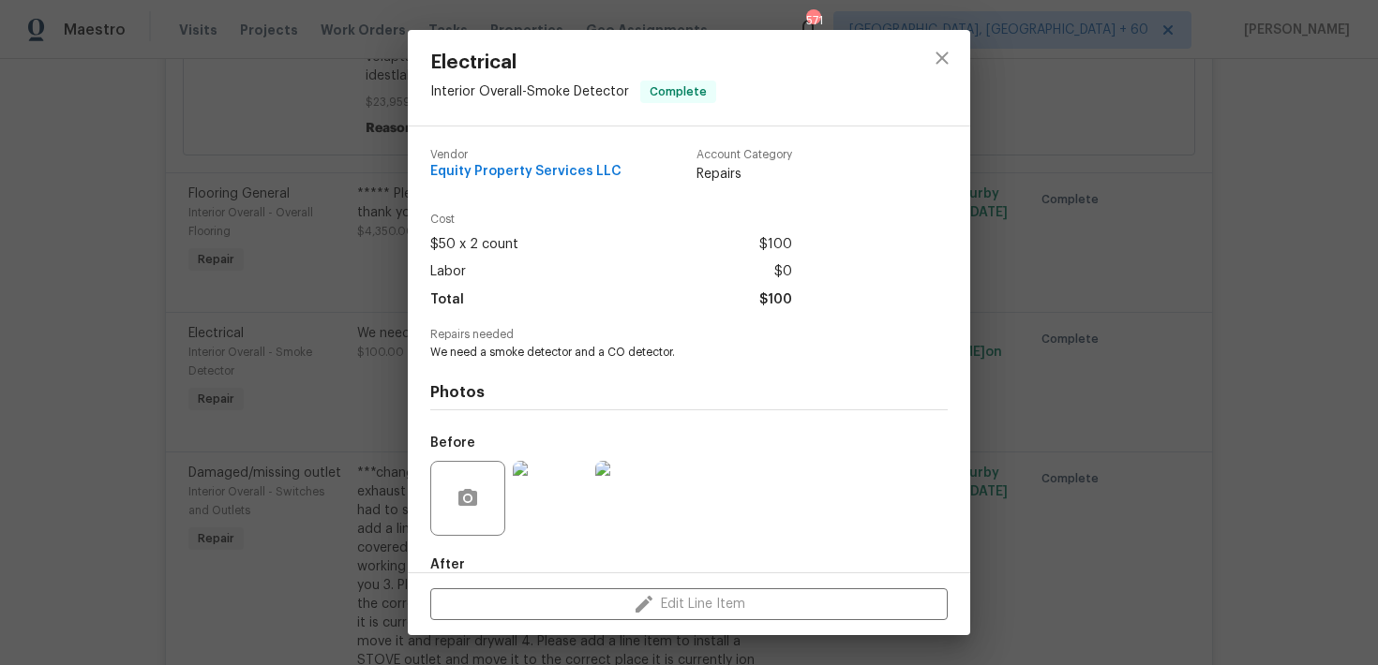
click at [186, 80] on div "Electrical Interior Overall - Smoke Detector Complete Vendor Equity Property Se…" at bounding box center [689, 332] width 1378 height 665
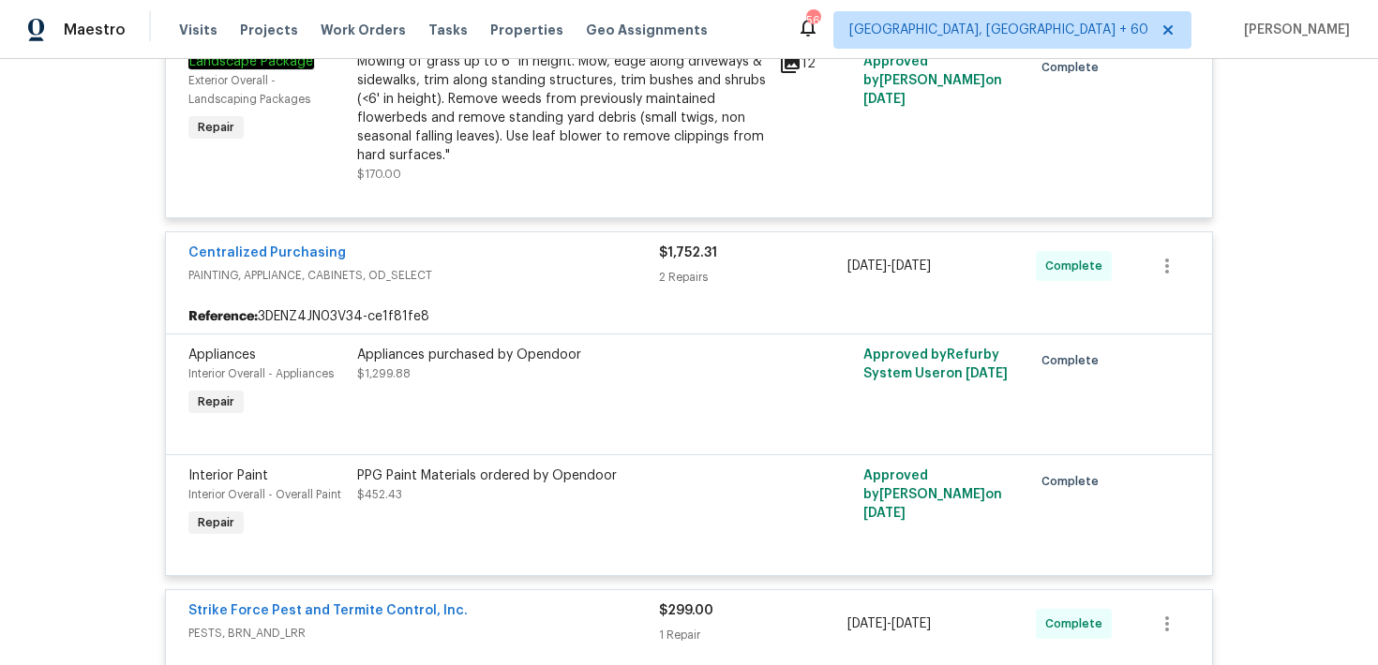
scroll to position [5430, 0]
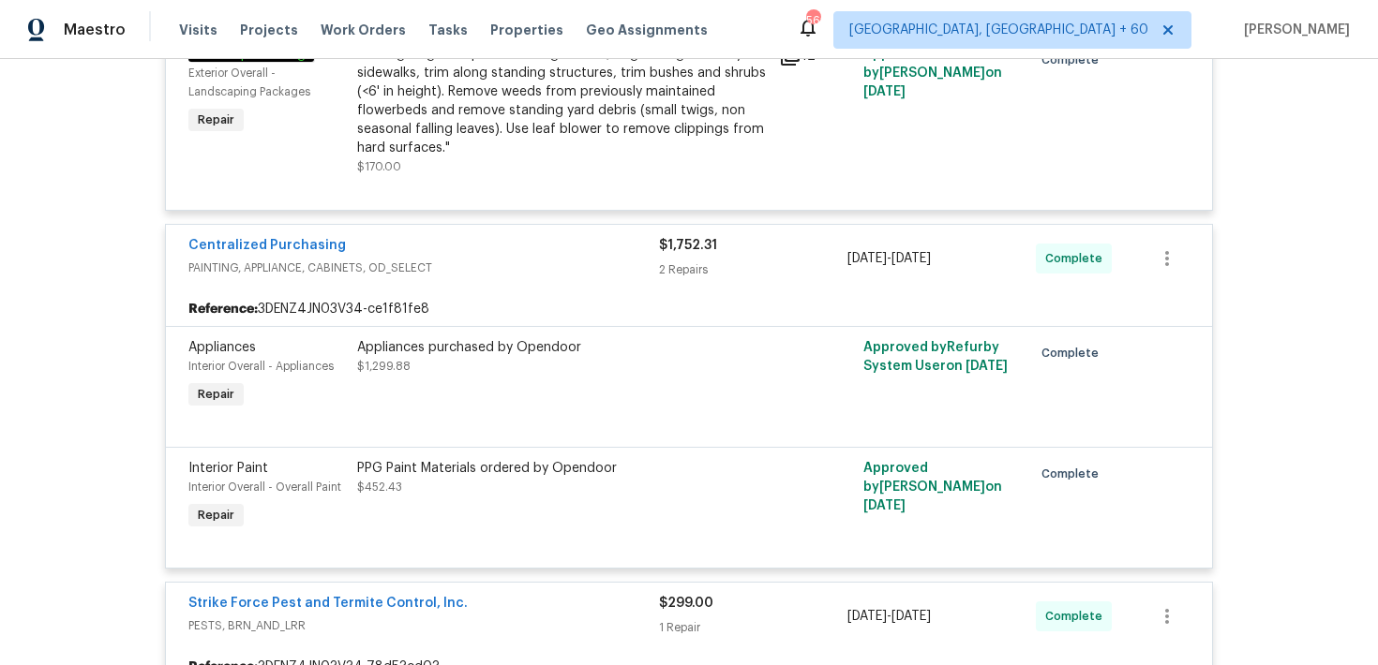
click at [544, 357] on div "Appliances purchased by Opendoor" at bounding box center [562, 347] width 410 height 19
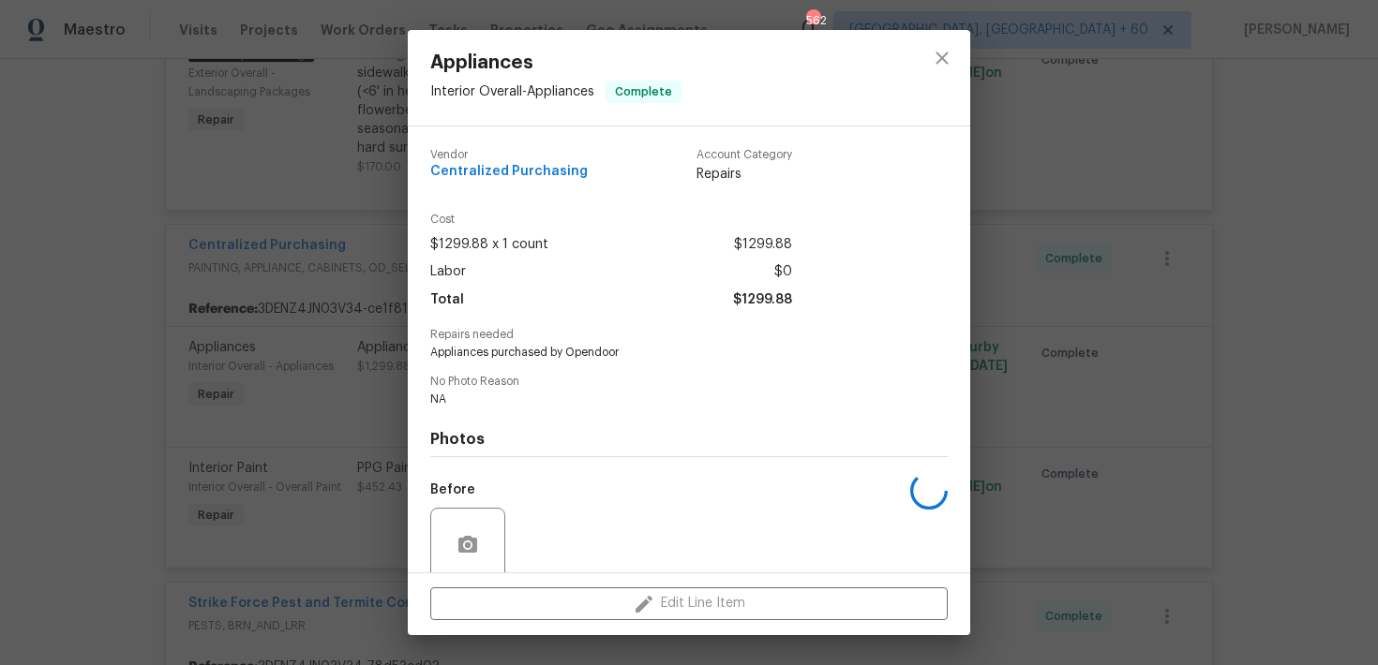
click at [544, 361] on div "Vendor Centralized Purchasing Account Category Repairs Cost $1299.88 x 1 count …" at bounding box center [688, 425] width 517 height 582
copy span "Appliances purchased by Opendoor"
click at [952, 58] on icon "close" at bounding box center [942, 58] width 22 height 22
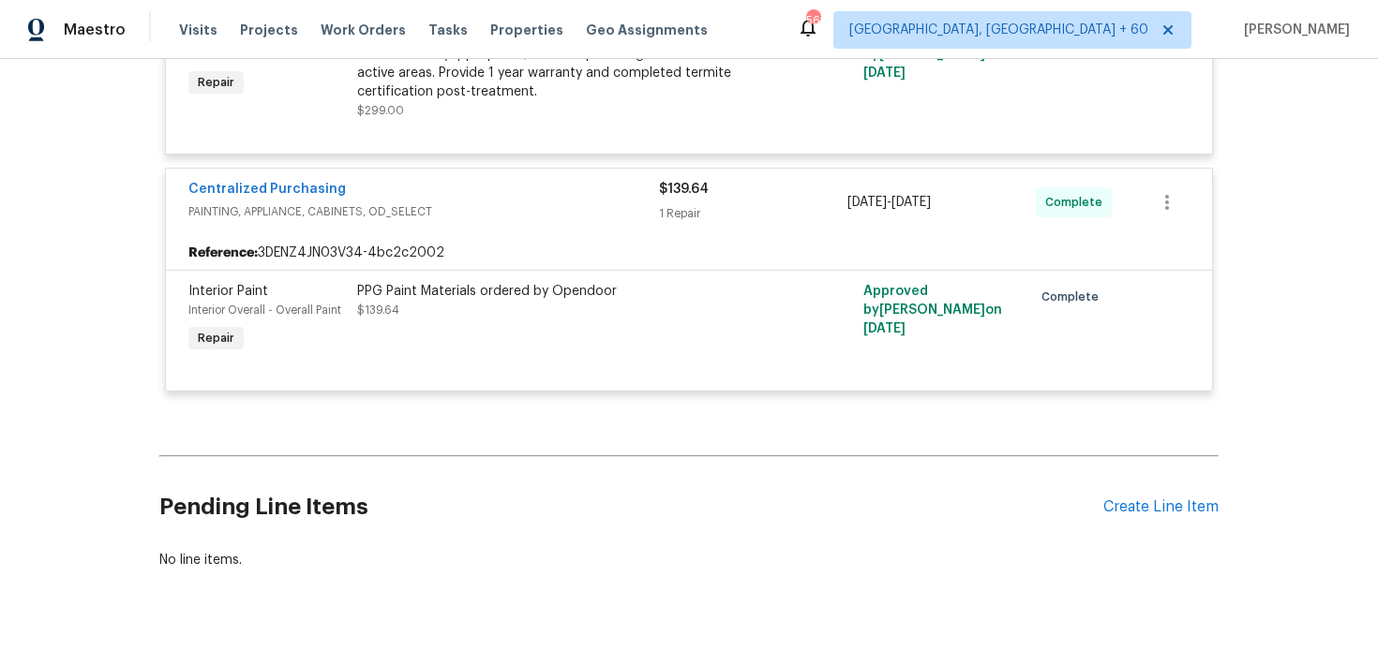
scroll to position [6147, 0]
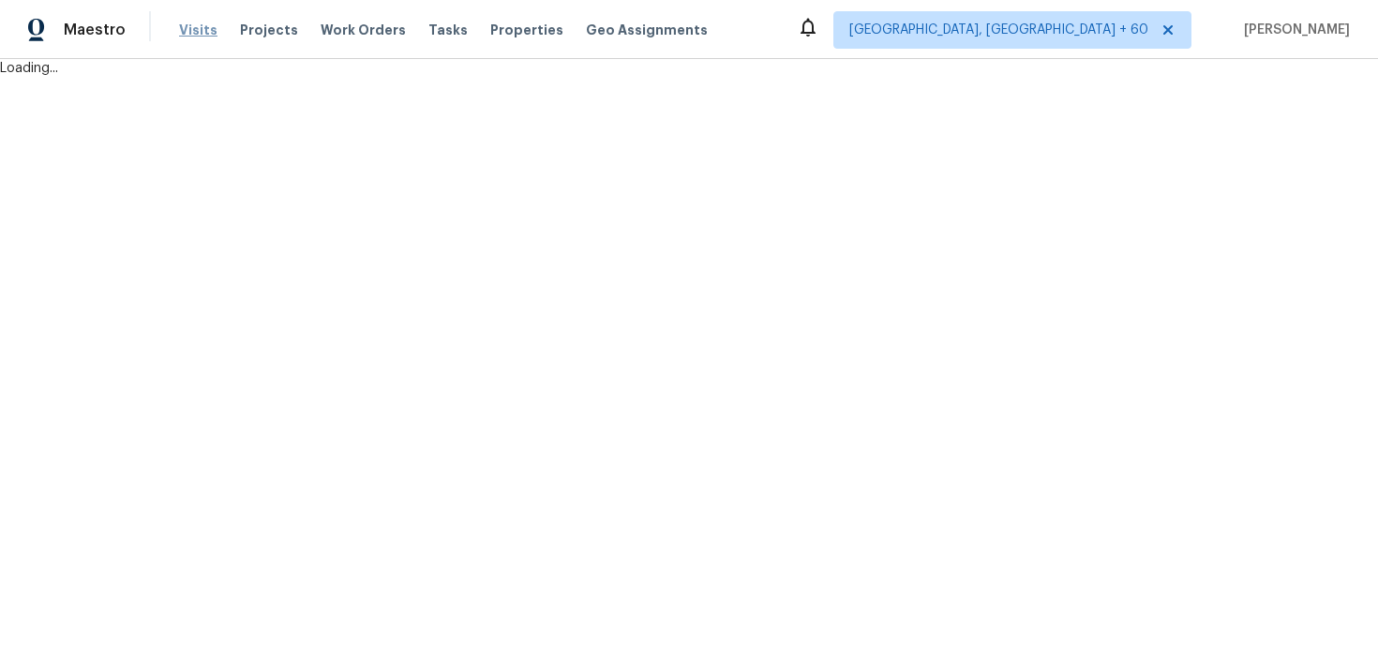
click at [188, 34] on span "Visits" at bounding box center [198, 30] width 38 height 19
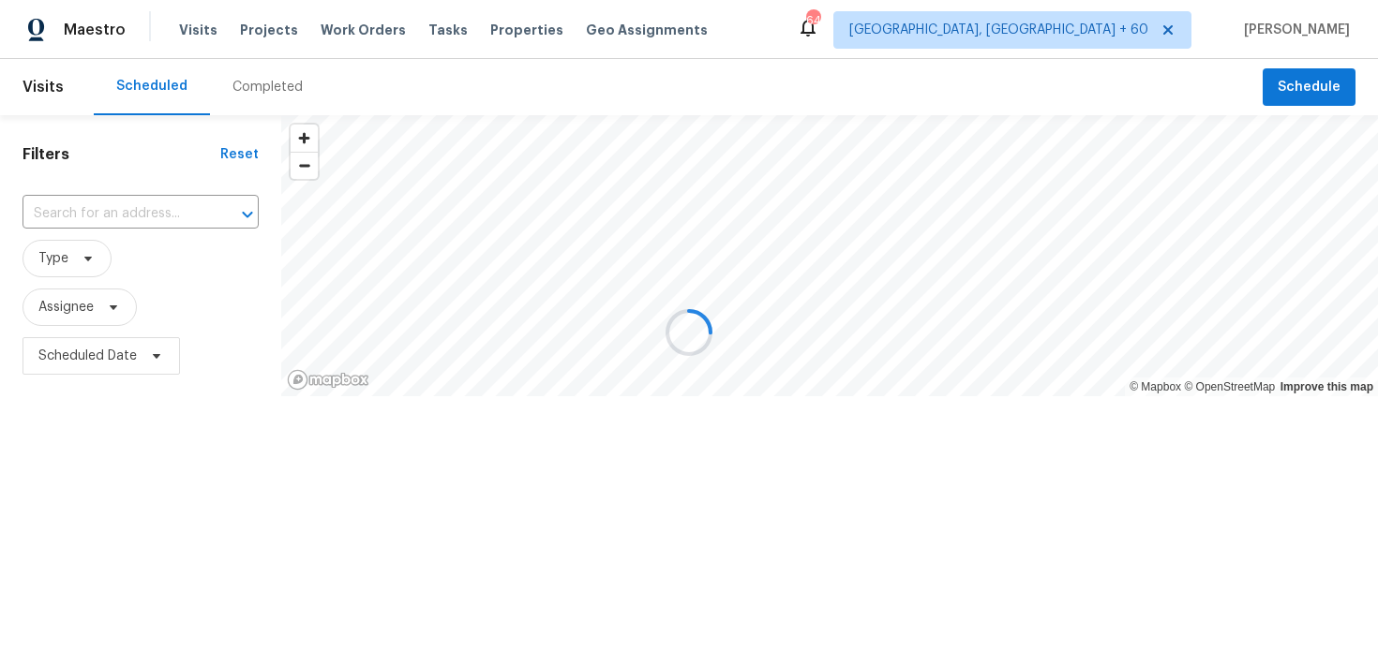
click at [255, 90] on div at bounding box center [689, 332] width 1378 height 665
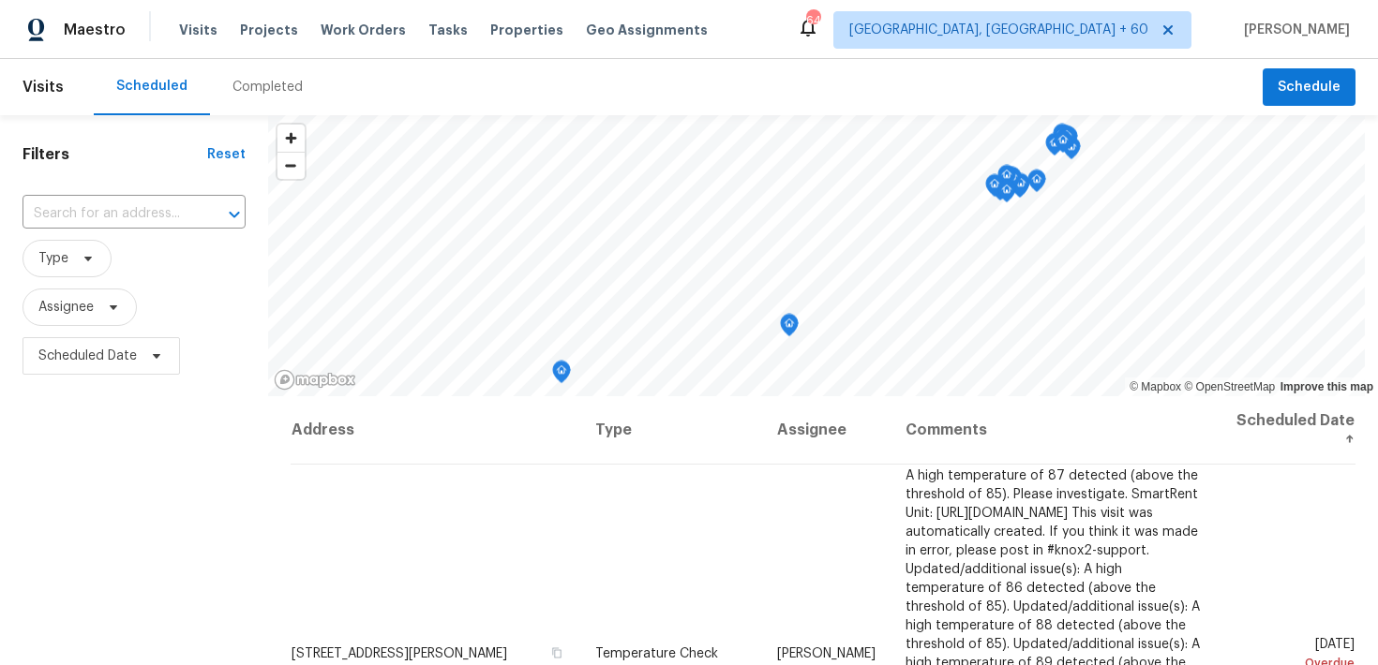
click at [255, 89] on div "Completed" at bounding box center [267, 87] width 70 height 19
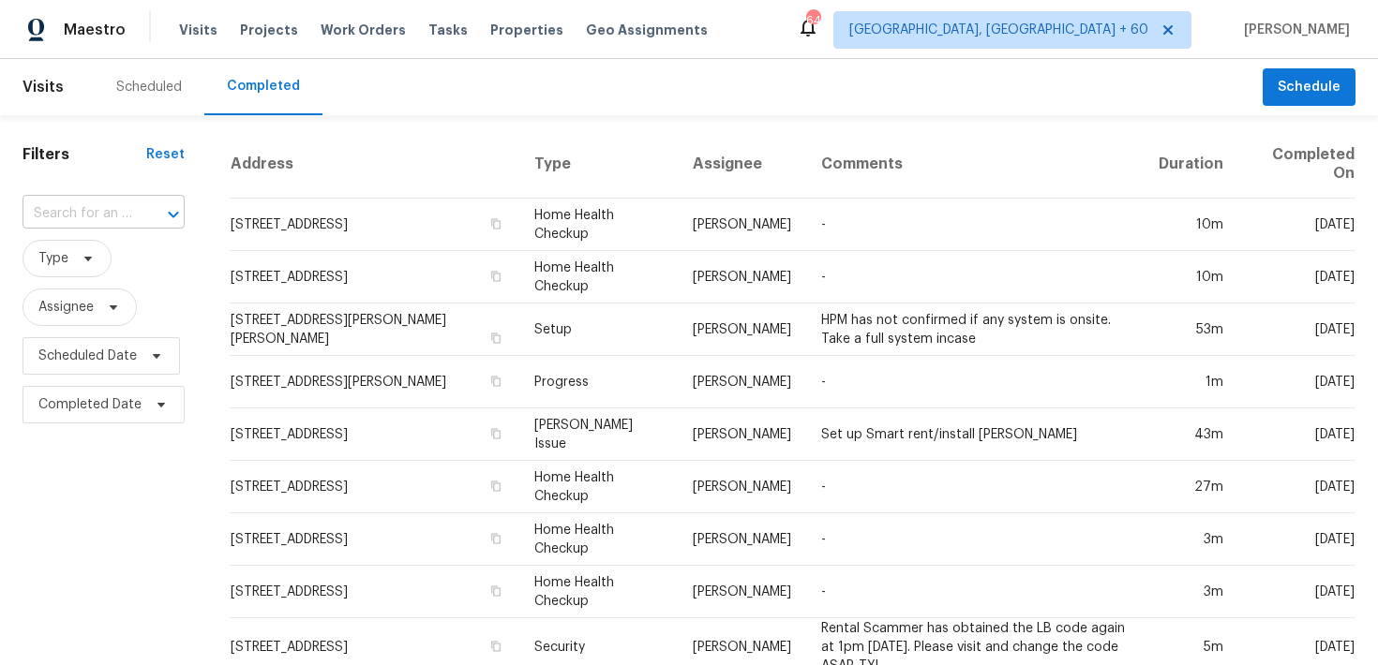
click at [106, 211] on input "text" at bounding box center [77, 214] width 110 height 29
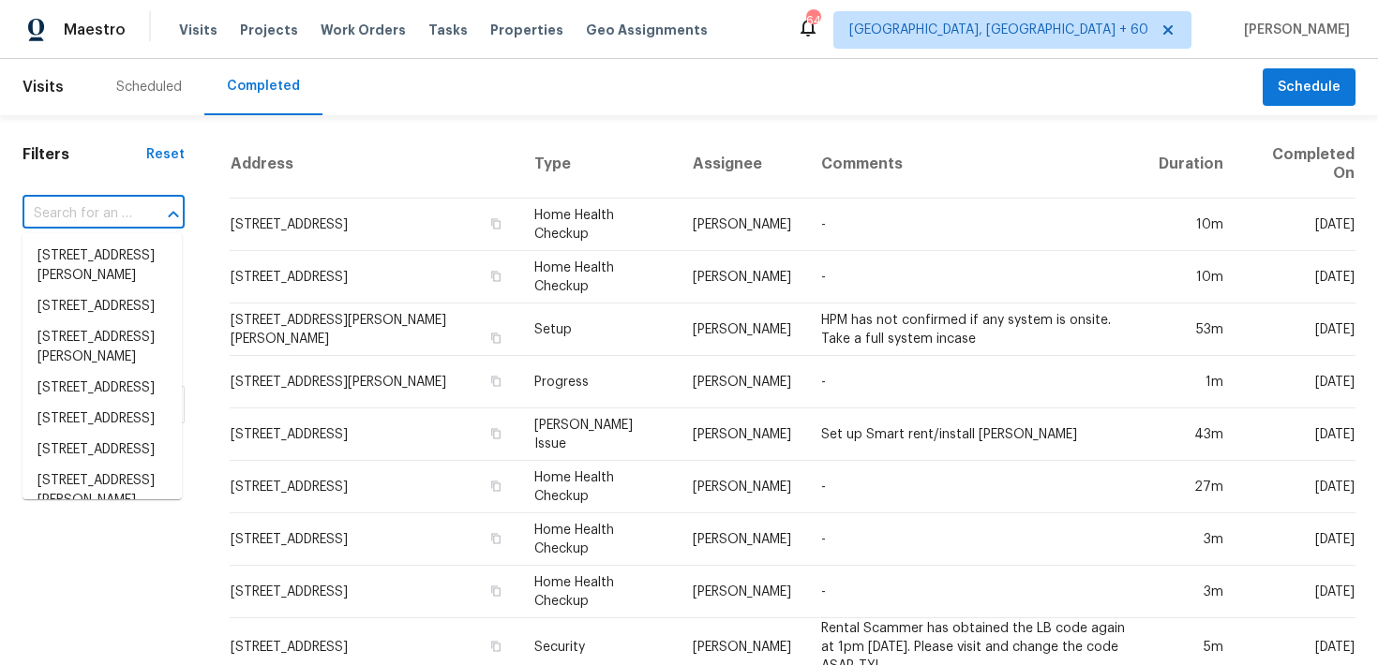
paste input "[STREET_ADDRESS]"
type input "[STREET_ADDRESS]"
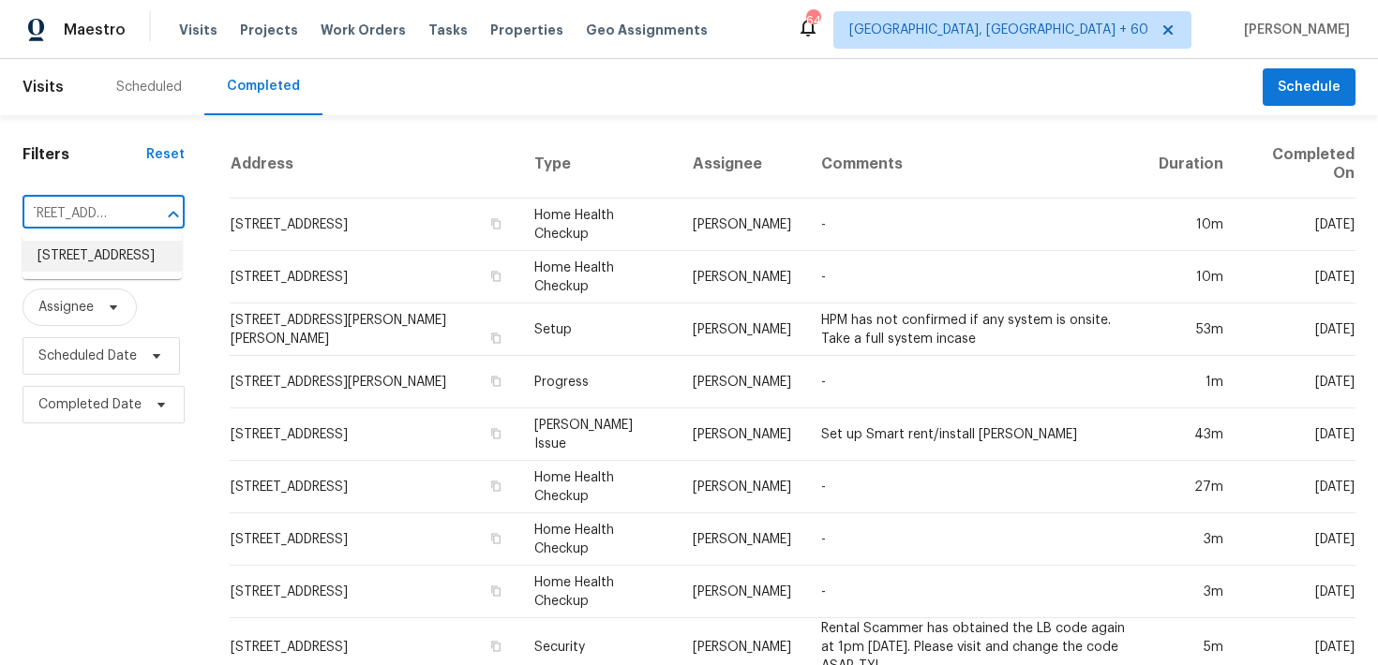
click at [70, 261] on li "[STREET_ADDRESS]" at bounding box center [101, 256] width 159 height 31
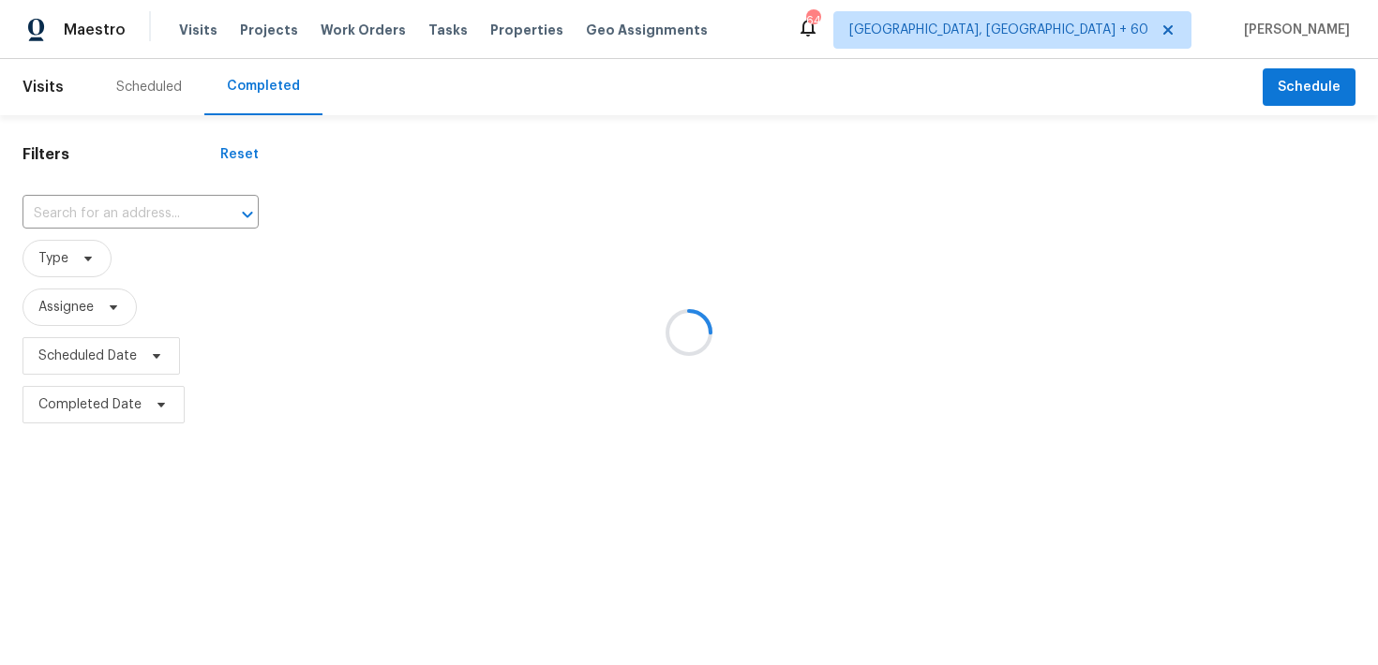
type input "[STREET_ADDRESS]"
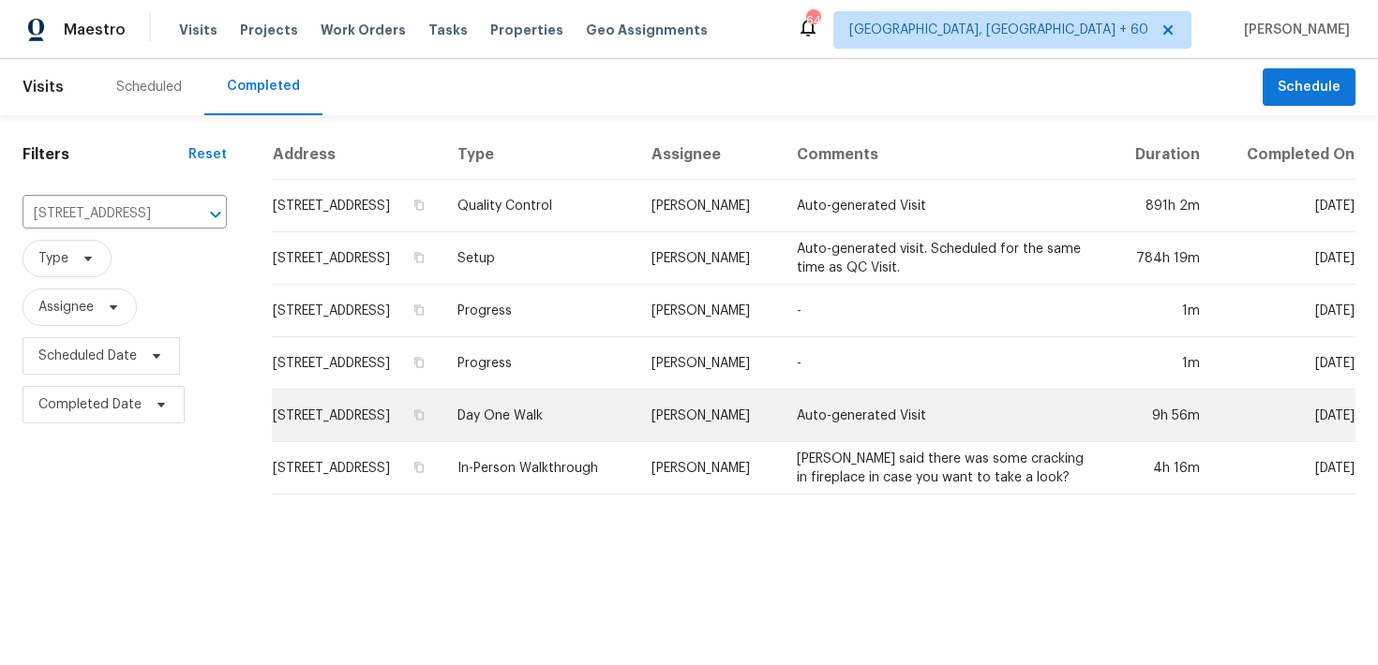
click at [600, 422] on td "Day One Walk" at bounding box center [539, 416] width 194 height 52
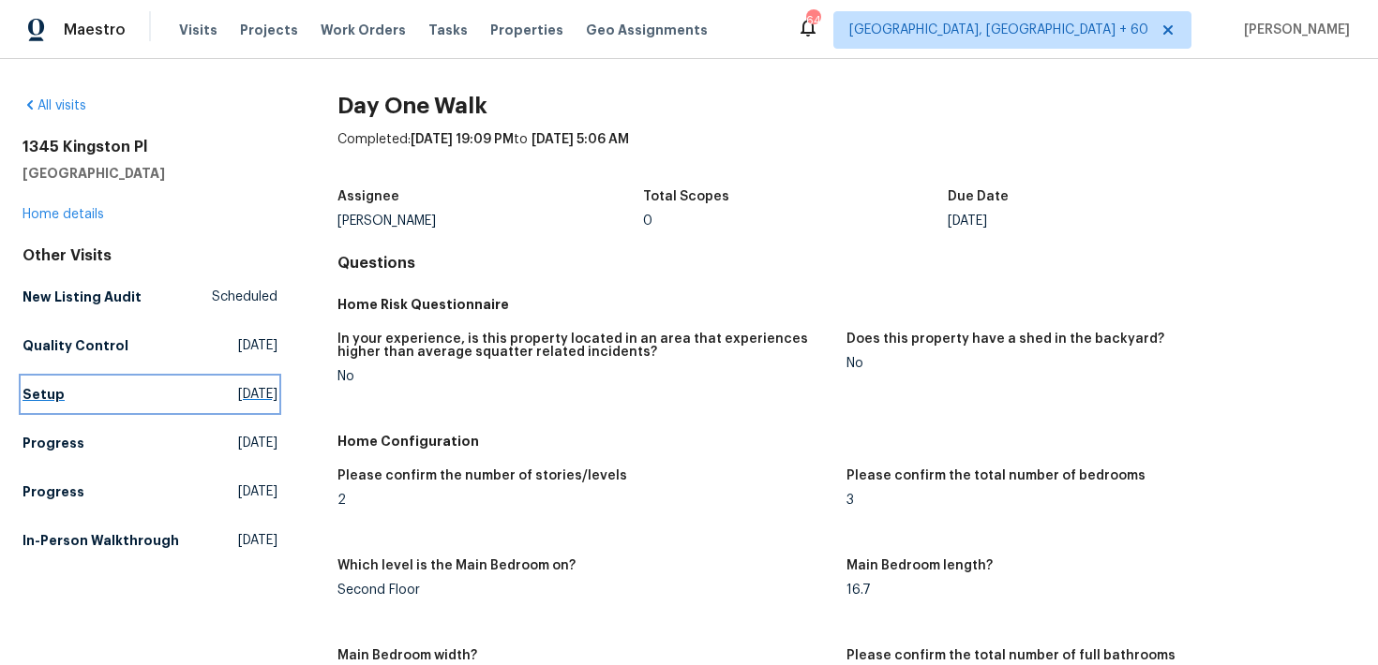
click at [38, 388] on h5 "Setup" at bounding box center [43, 394] width 42 height 19
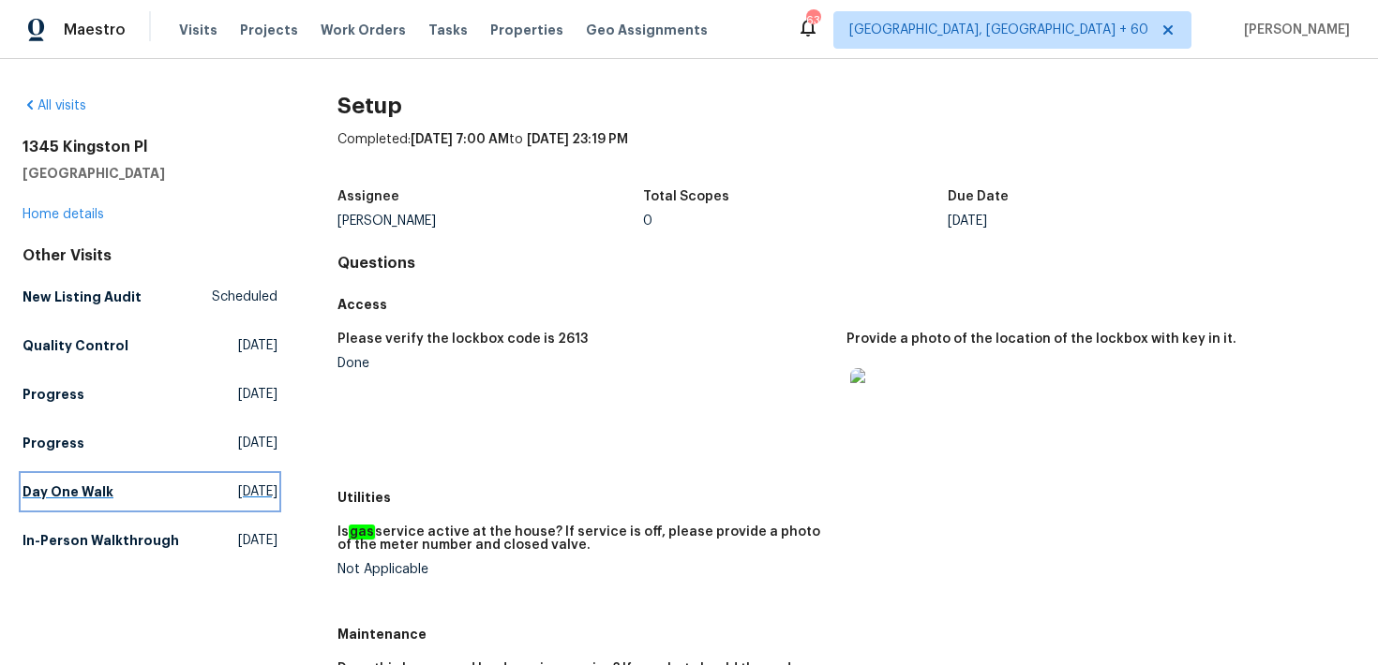
click at [53, 492] on h5 "Day One Walk" at bounding box center [67, 492] width 91 height 19
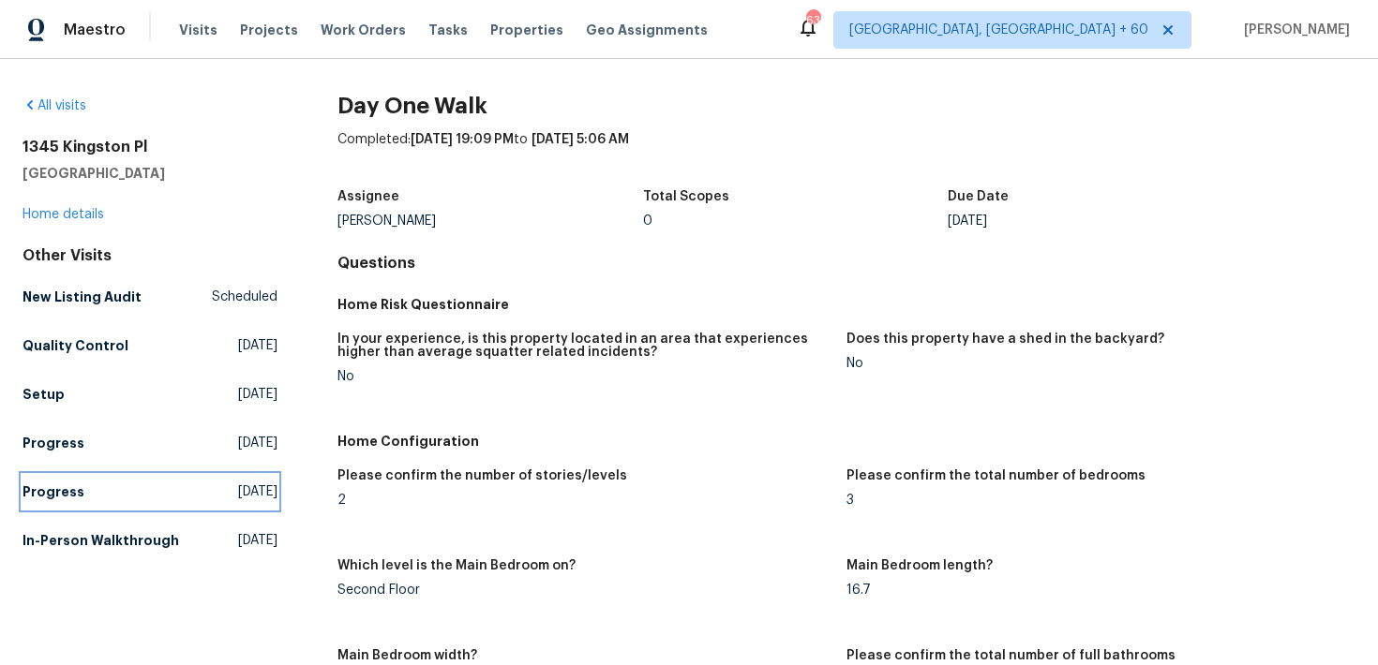
click at [53, 492] on h5 "Progress" at bounding box center [53, 492] width 62 height 19
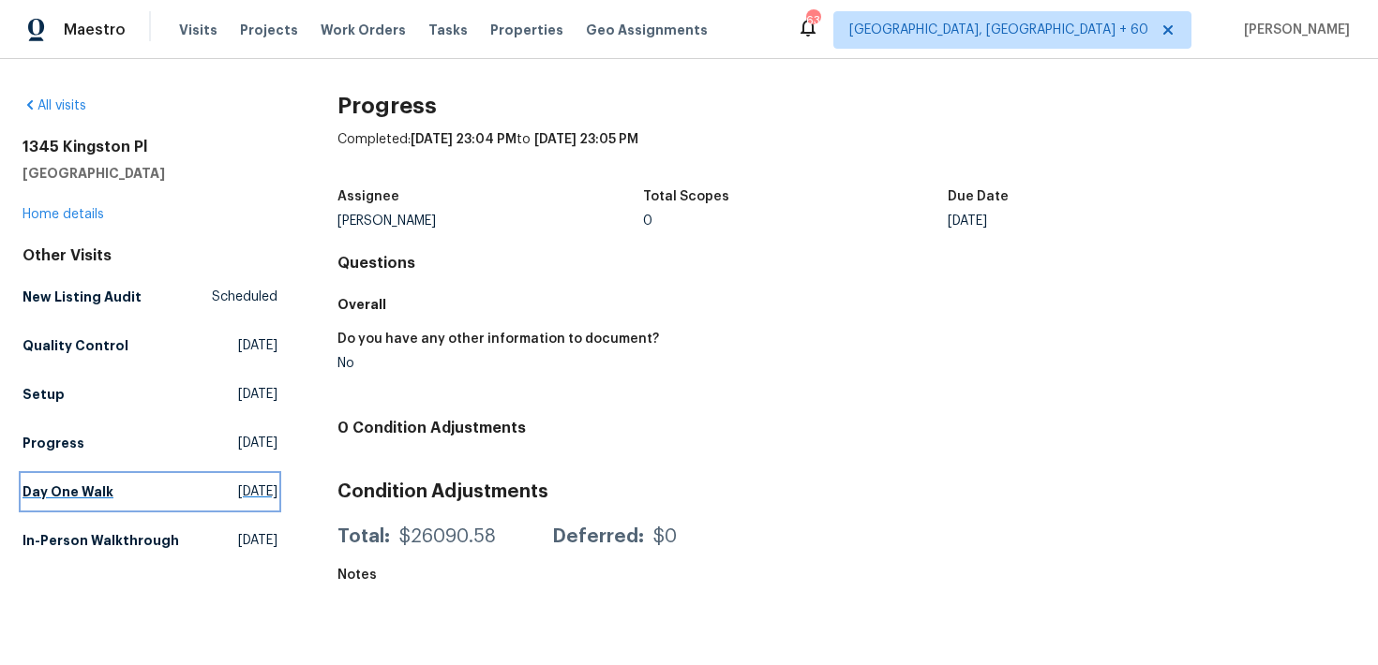
click at [75, 493] on h5 "Day One Walk" at bounding box center [67, 492] width 91 height 19
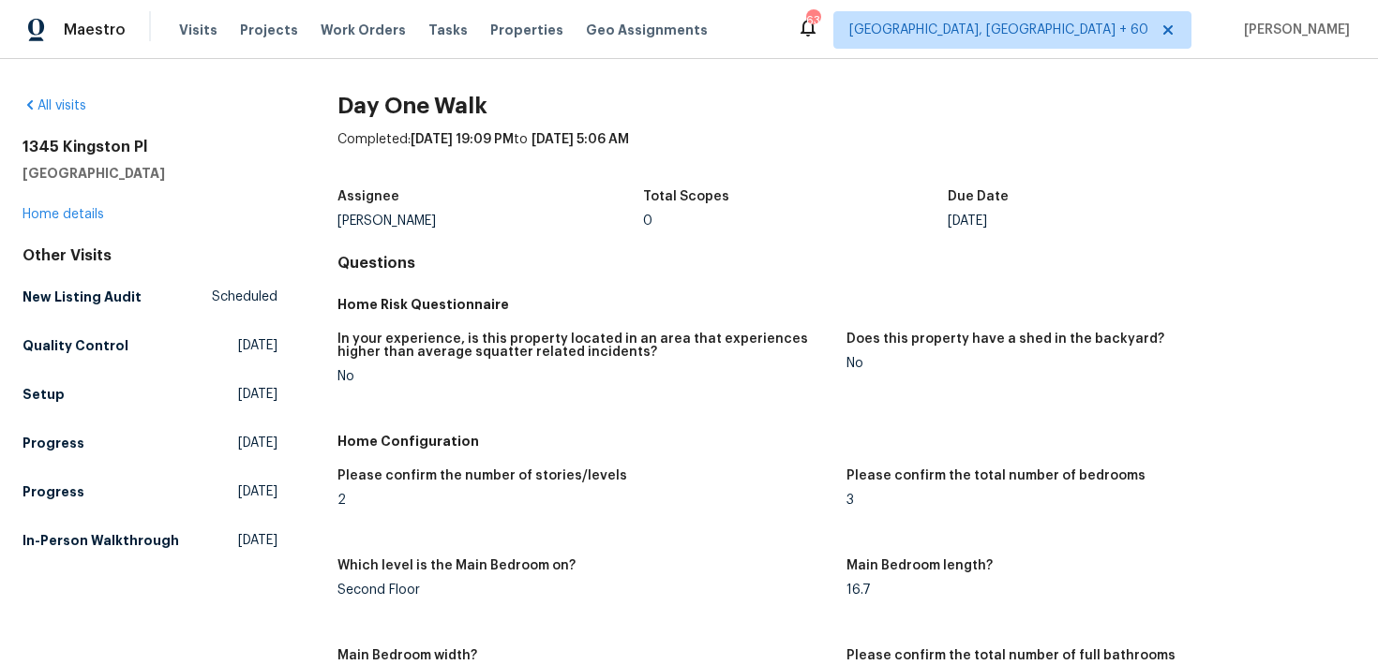
scroll to position [1782, 0]
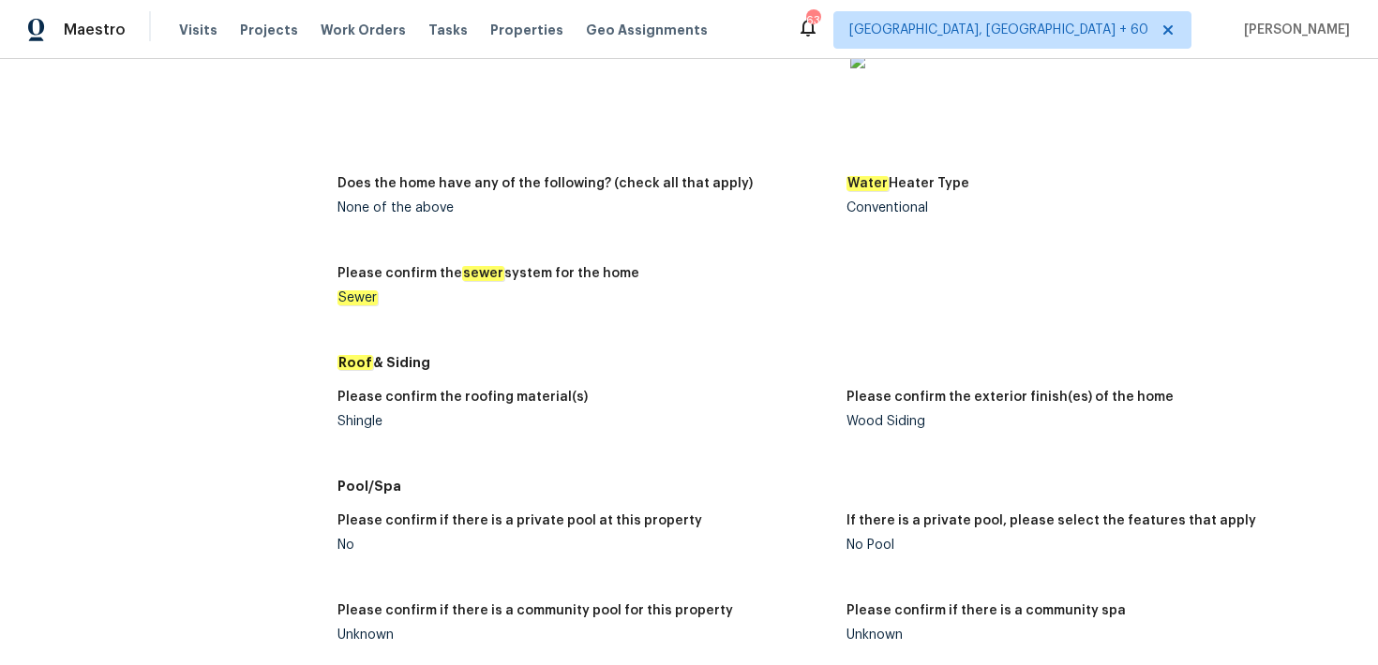
click at [350, 420] on div "Shingle" at bounding box center [584, 421] width 494 height 13
copy div "Shingle"
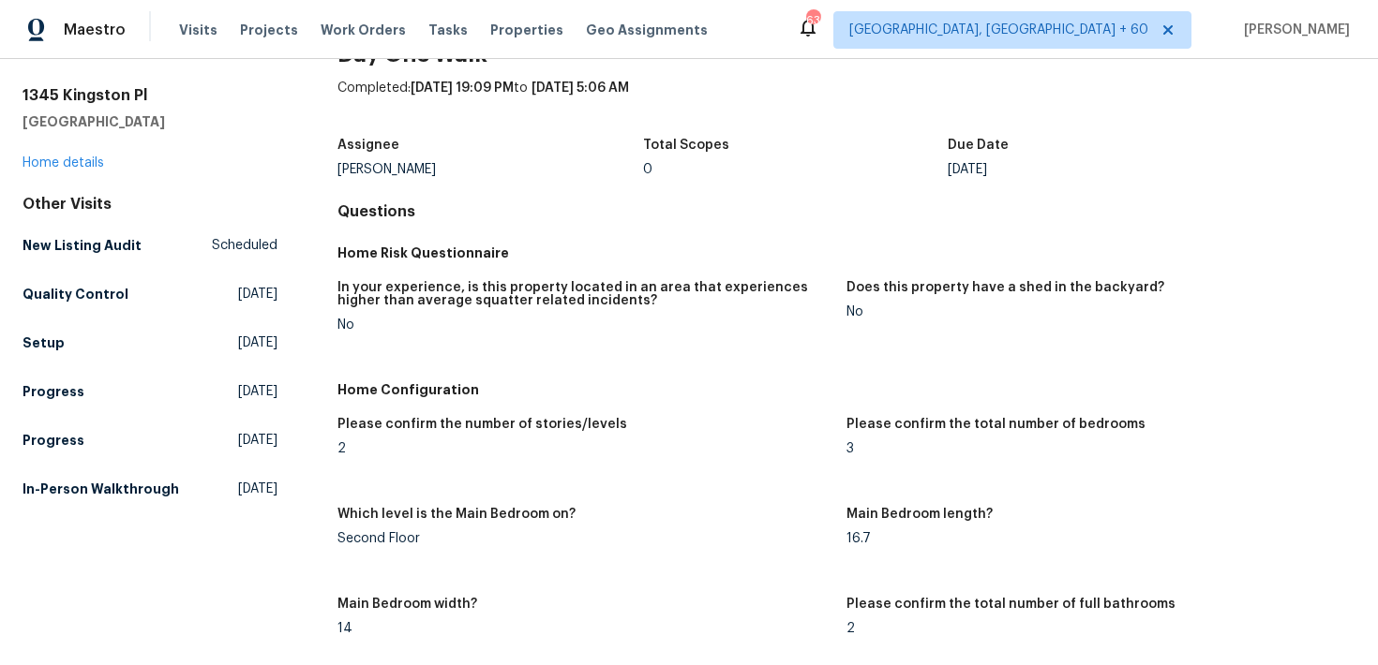
scroll to position [0, 0]
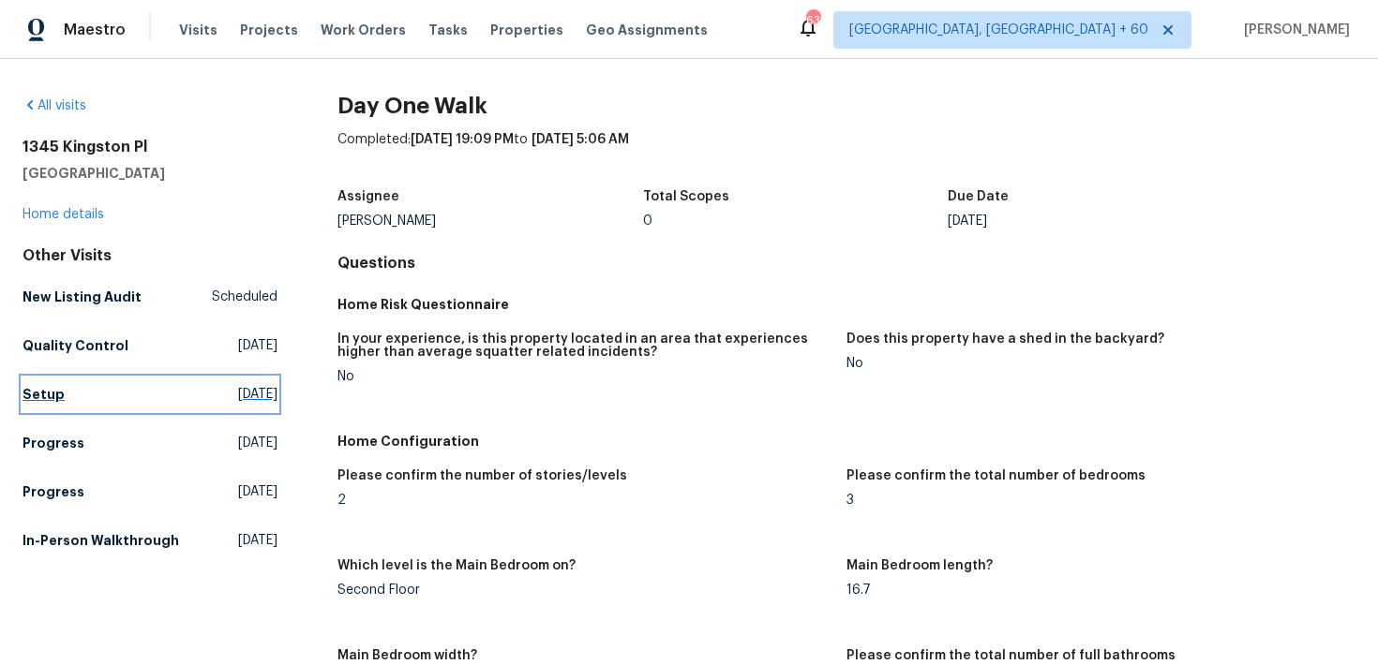
click at [40, 396] on h5 "Setup" at bounding box center [43, 394] width 42 height 19
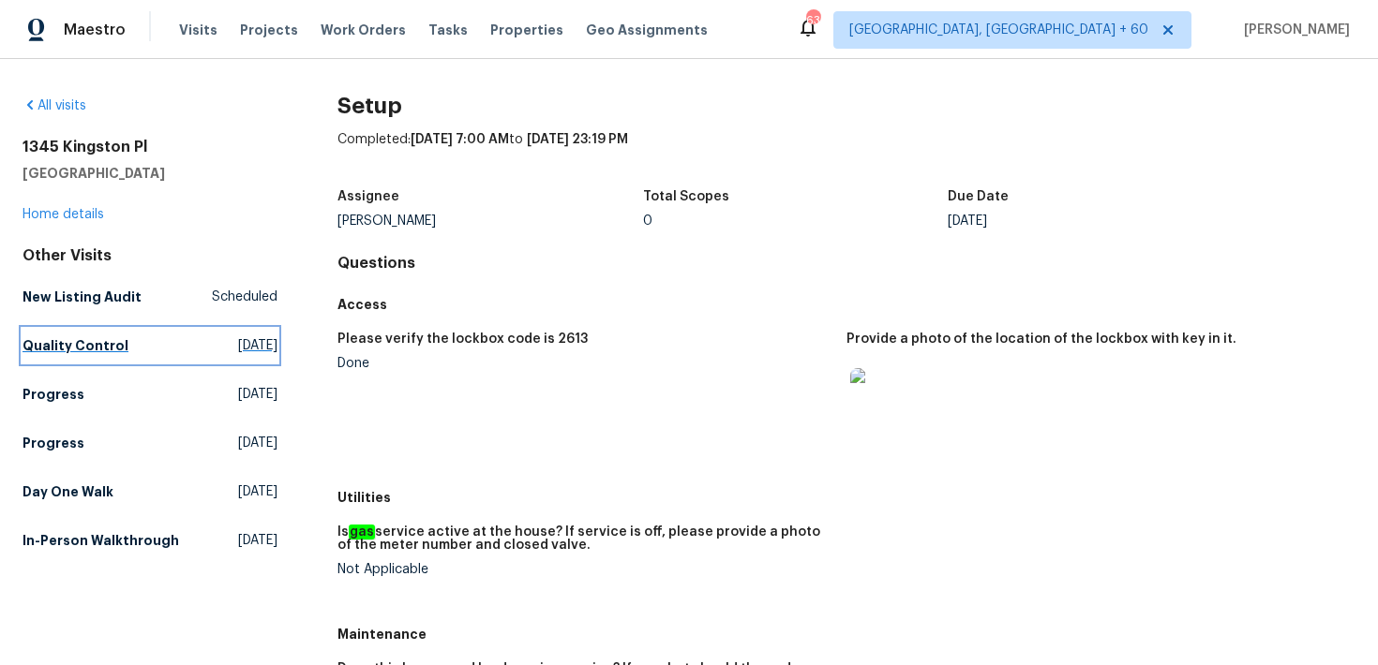
click at [47, 350] on h5 "Quality Control" at bounding box center [75, 345] width 106 height 19
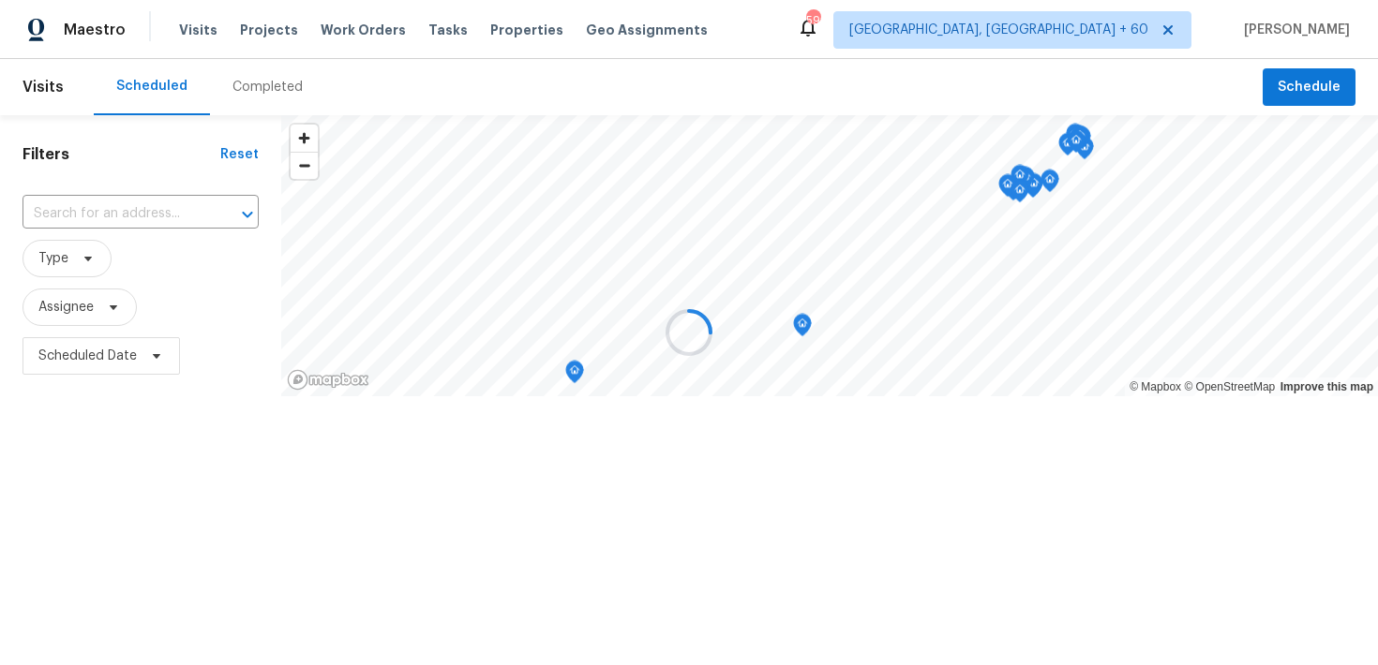
click at [247, 86] on div at bounding box center [689, 332] width 1378 height 665
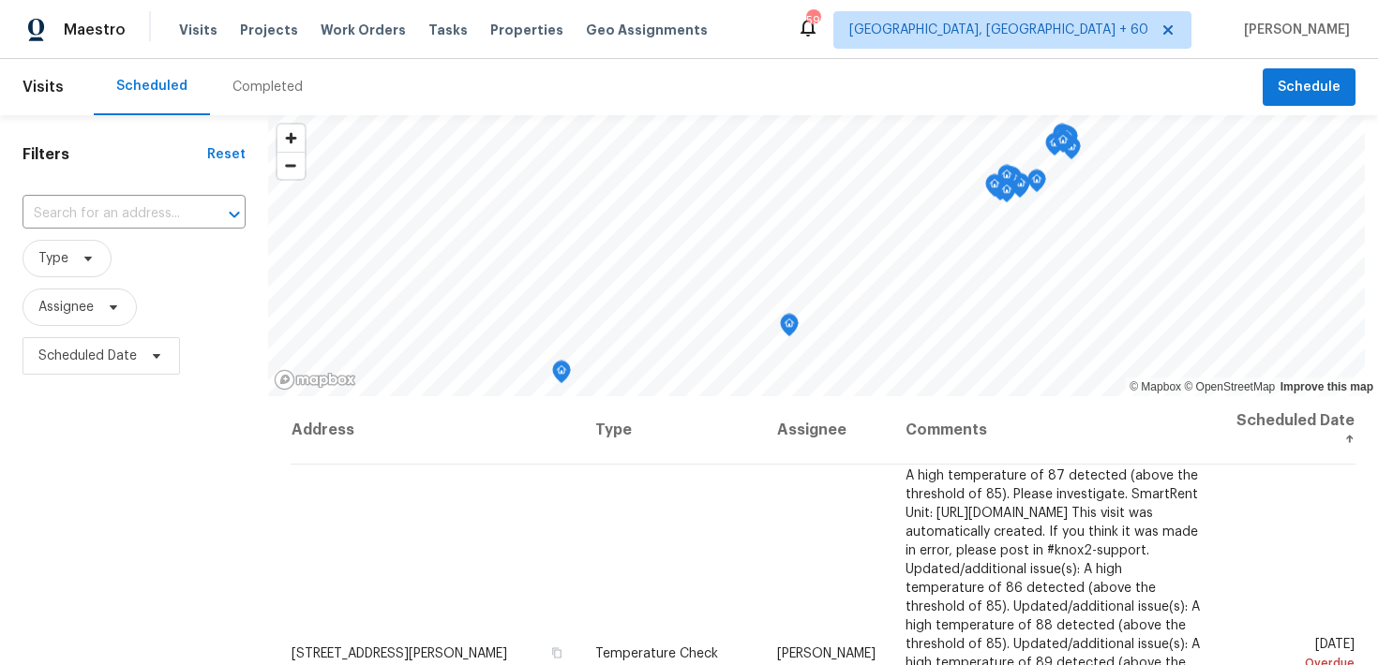
click at [247, 86] on div "Completed" at bounding box center [267, 87] width 70 height 19
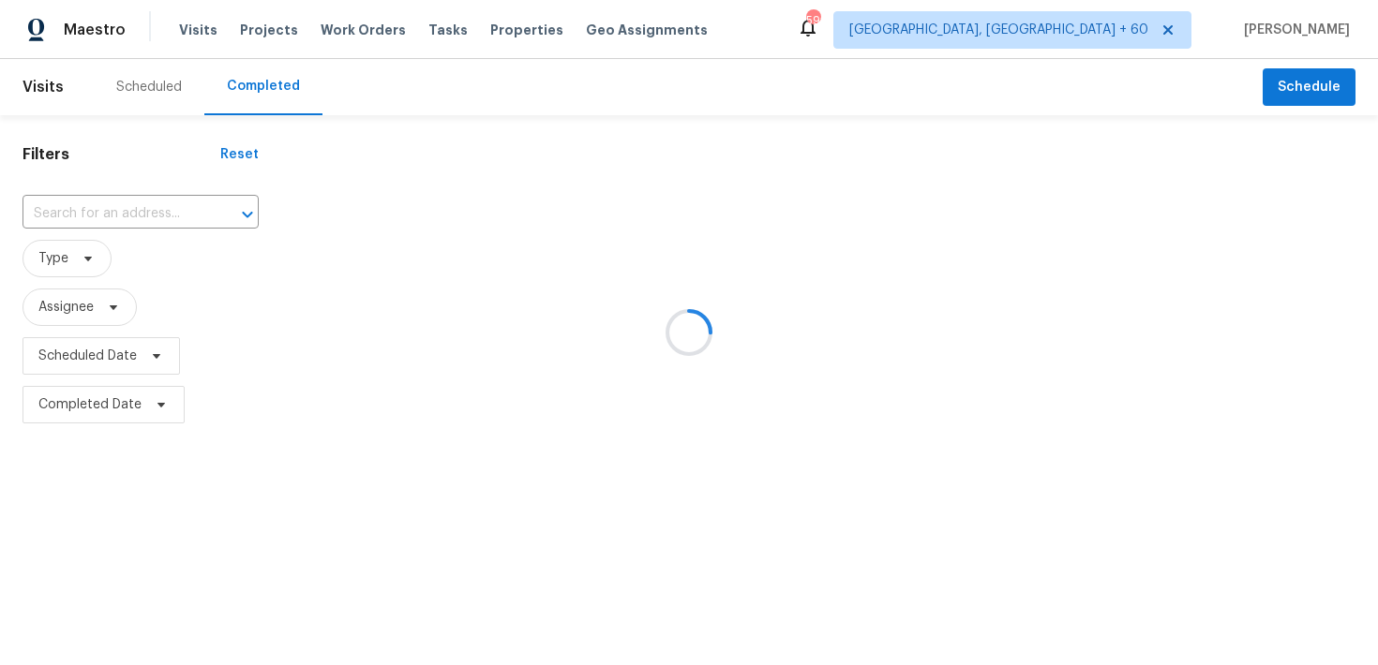
click at [71, 213] on div at bounding box center [689, 332] width 1378 height 665
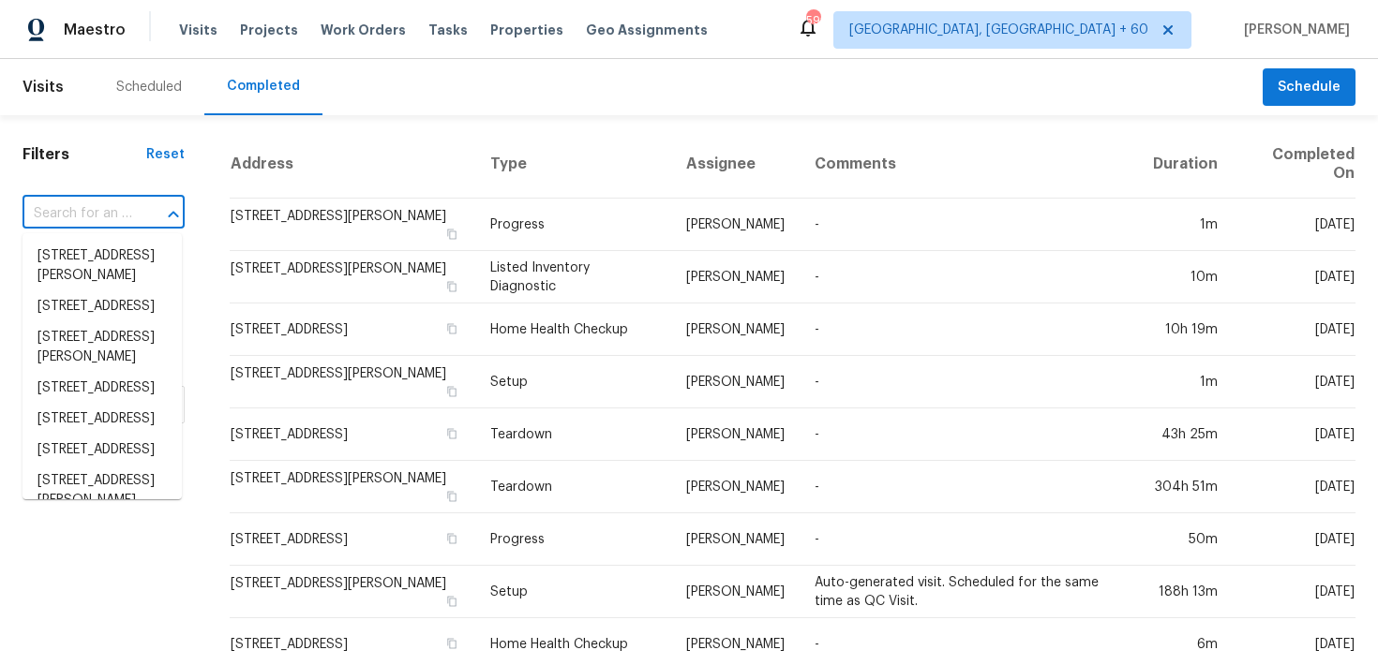
click at [62, 210] on input "text" at bounding box center [77, 214] width 110 height 29
paste input "10414 W Sun City Blvd Sun City, AZ 85351"
type input "10414 W Sun City Blvd Sun City, AZ 85351"
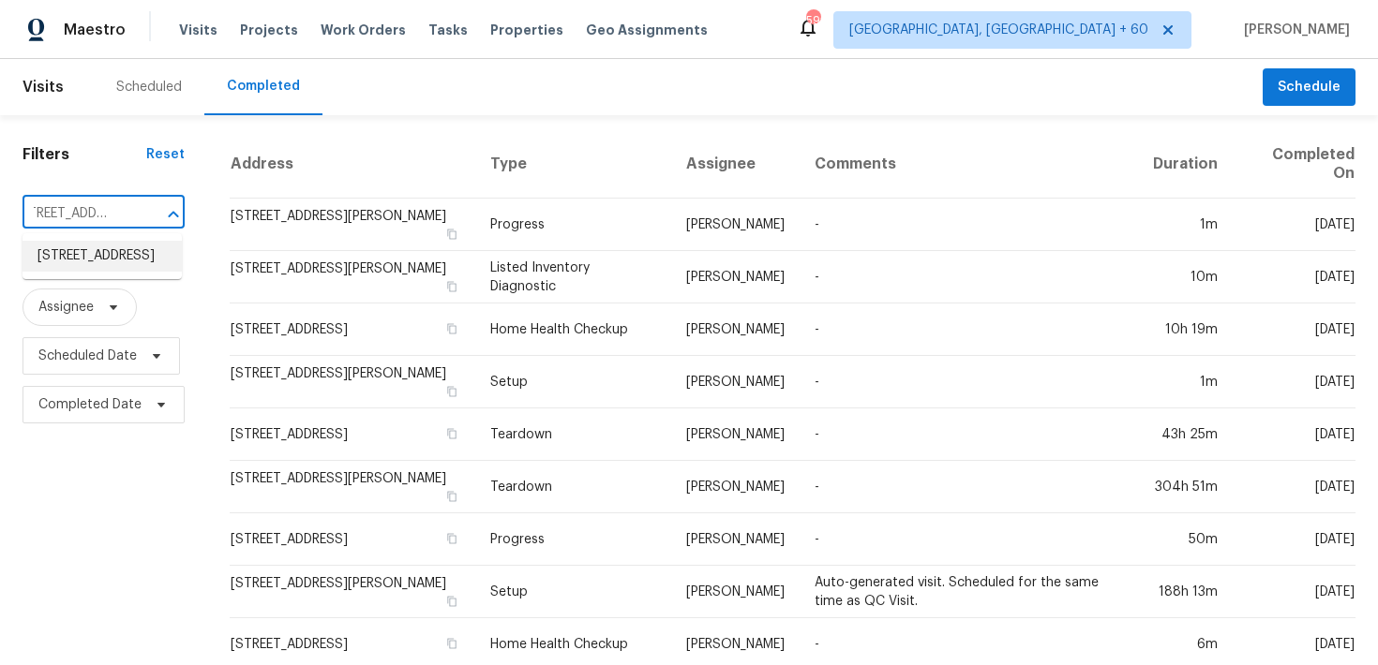
click at [77, 267] on li "[STREET_ADDRESS]" at bounding box center [101, 256] width 159 height 31
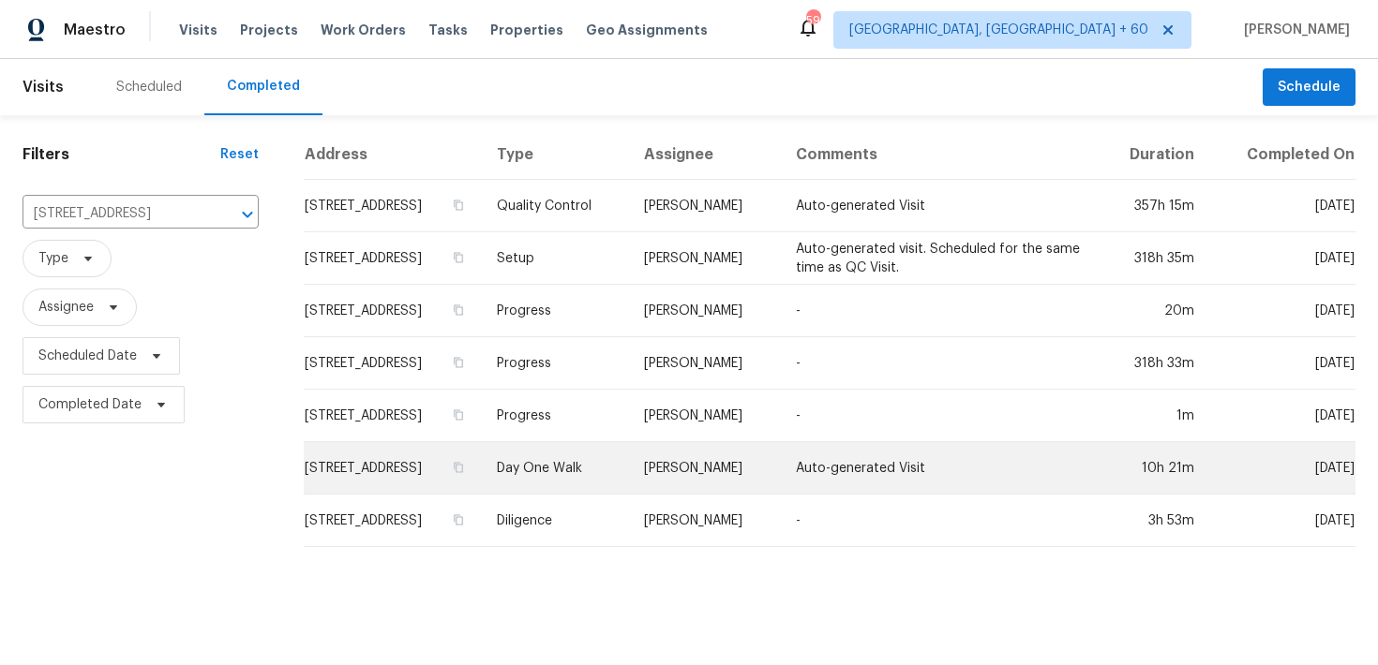
click at [622, 458] on td "Day One Walk" at bounding box center [556, 468] width 148 height 52
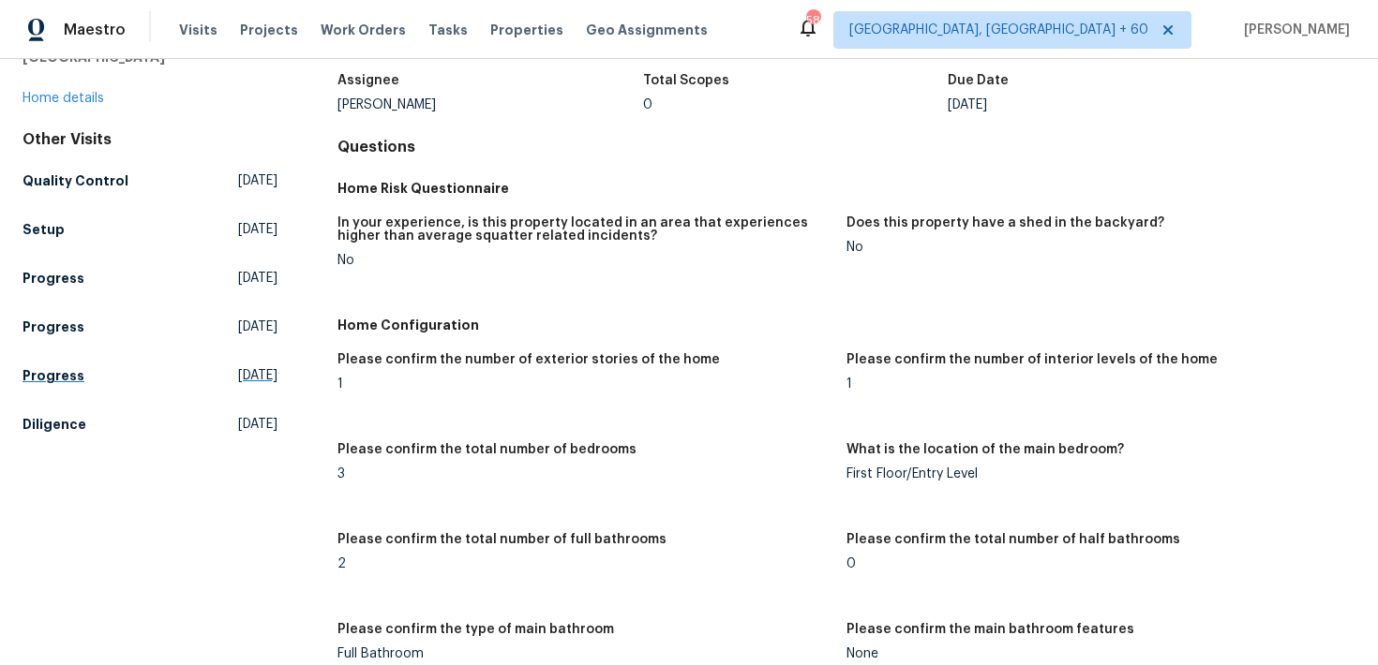
scroll to position [57, 0]
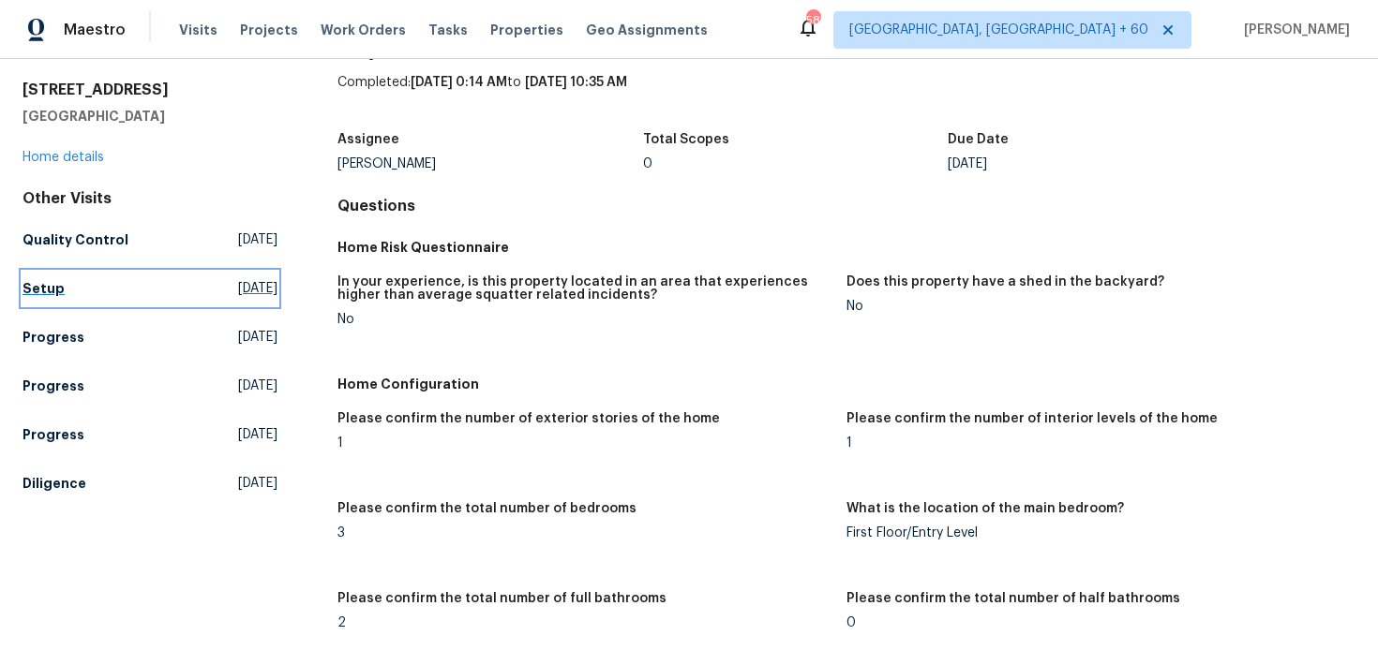
click at [40, 289] on h5 "Setup" at bounding box center [43, 288] width 42 height 19
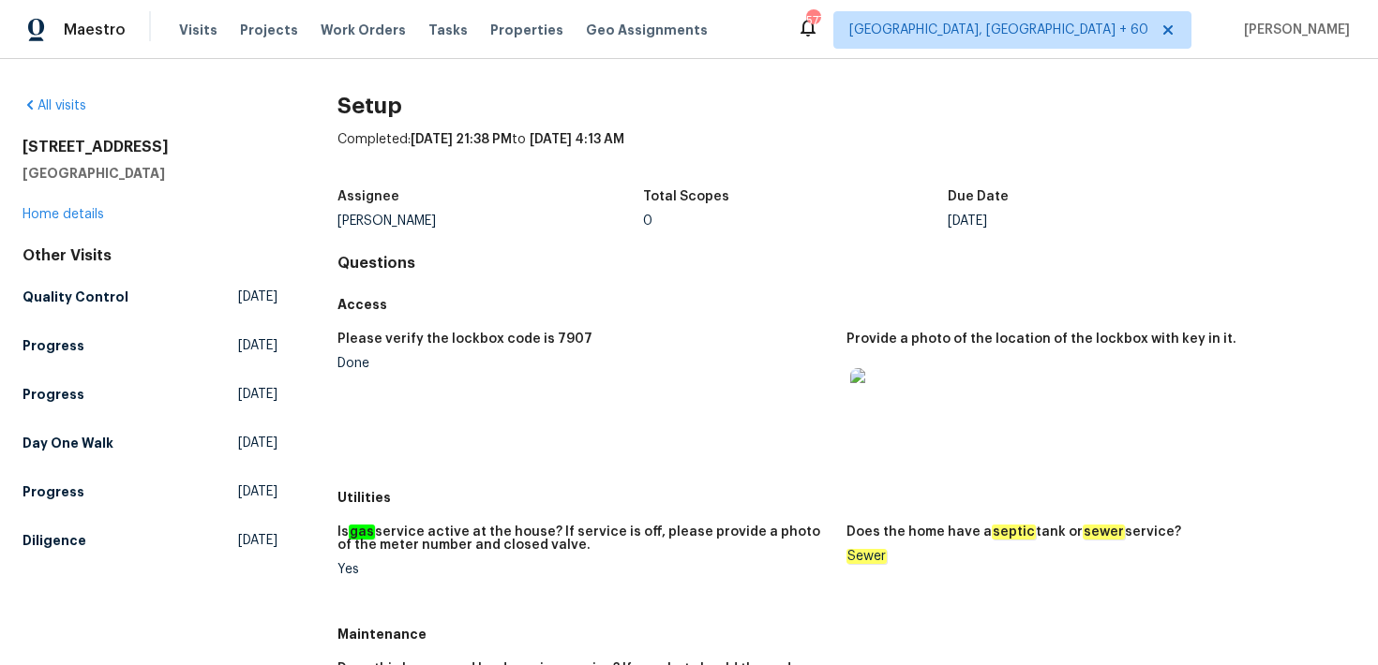
click at [36, 460] on div "Other Visits Quality Control Thu, Sep 18 2025 Progress Tue, Sep 16 2025 Progres…" at bounding box center [149, 401] width 255 height 311
click at [67, 447] on h5 "Day One Walk" at bounding box center [67, 443] width 91 height 19
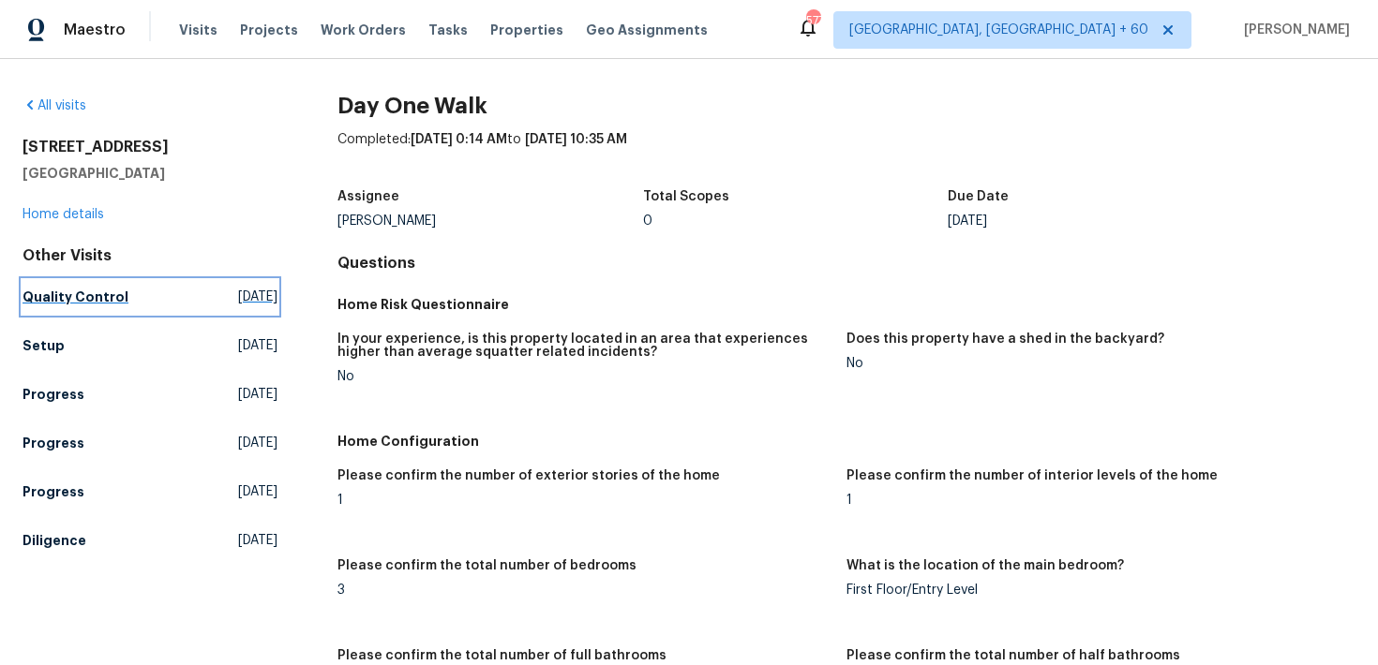
click at [77, 309] on link "Quality Control Thu, Sep 18 2025" at bounding box center [149, 297] width 255 height 34
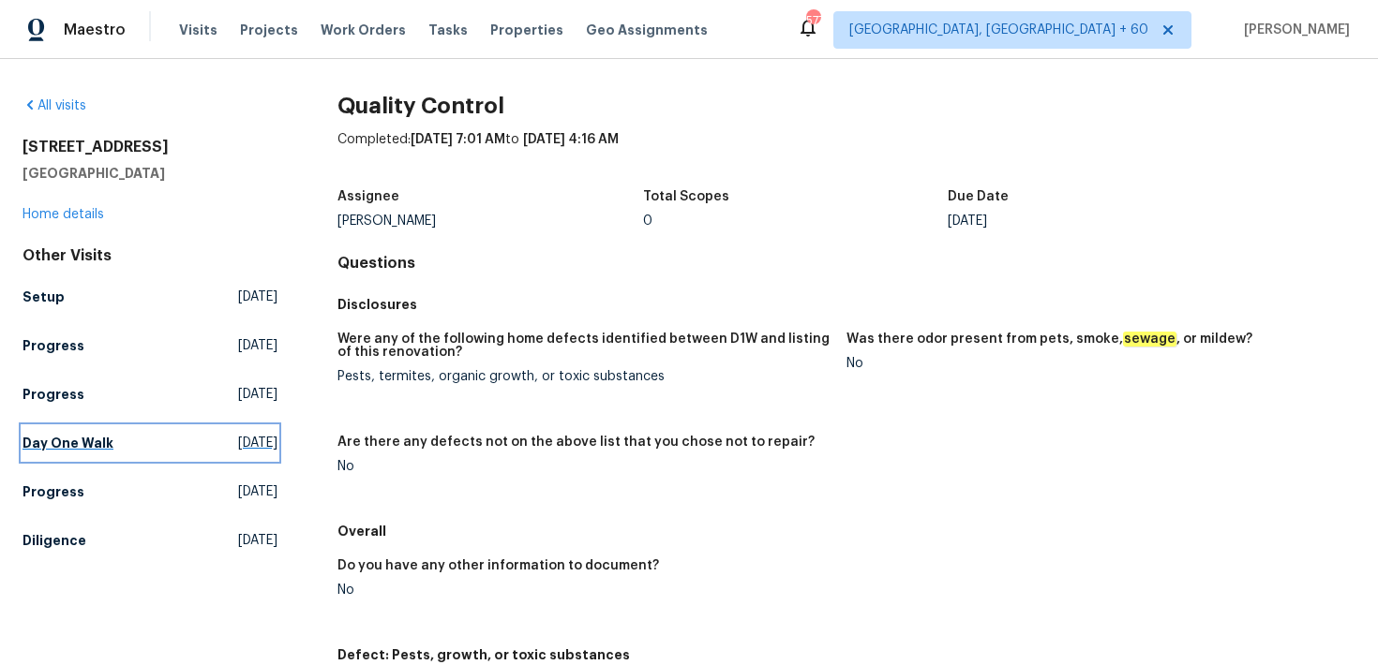
click at [68, 438] on h5 "Day One Walk" at bounding box center [67, 443] width 91 height 19
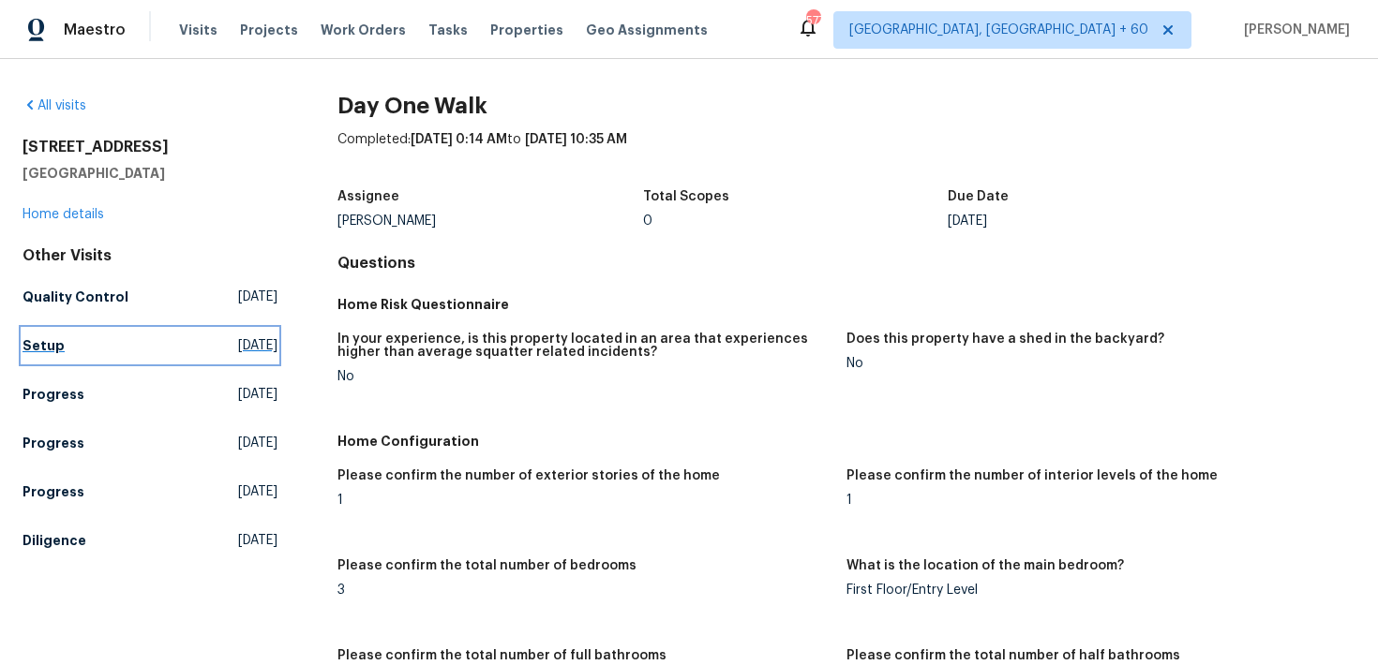
click at [31, 353] on h5 "Setup" at bounding box center [43, 345] width 42 height 19
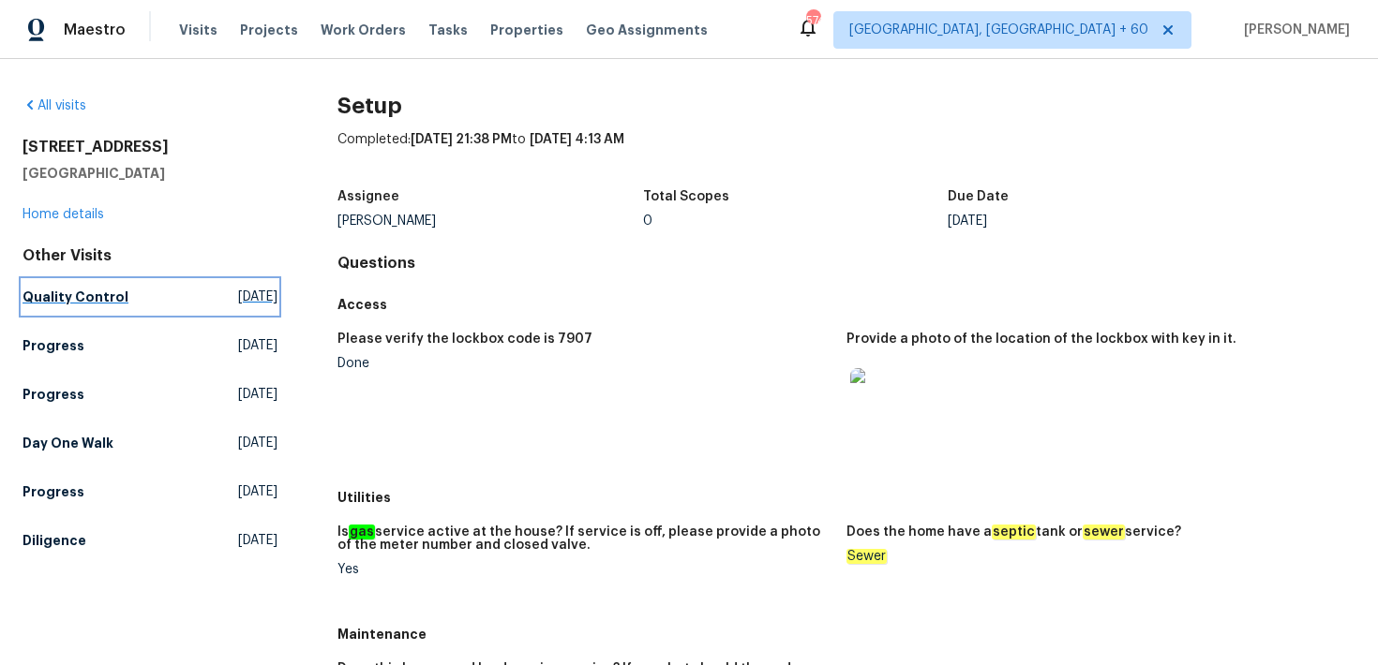
click at [69, 307] on link "Quality Control Thu, Sep 18 2025" at bounding box center [149, 297] width 255 height 34
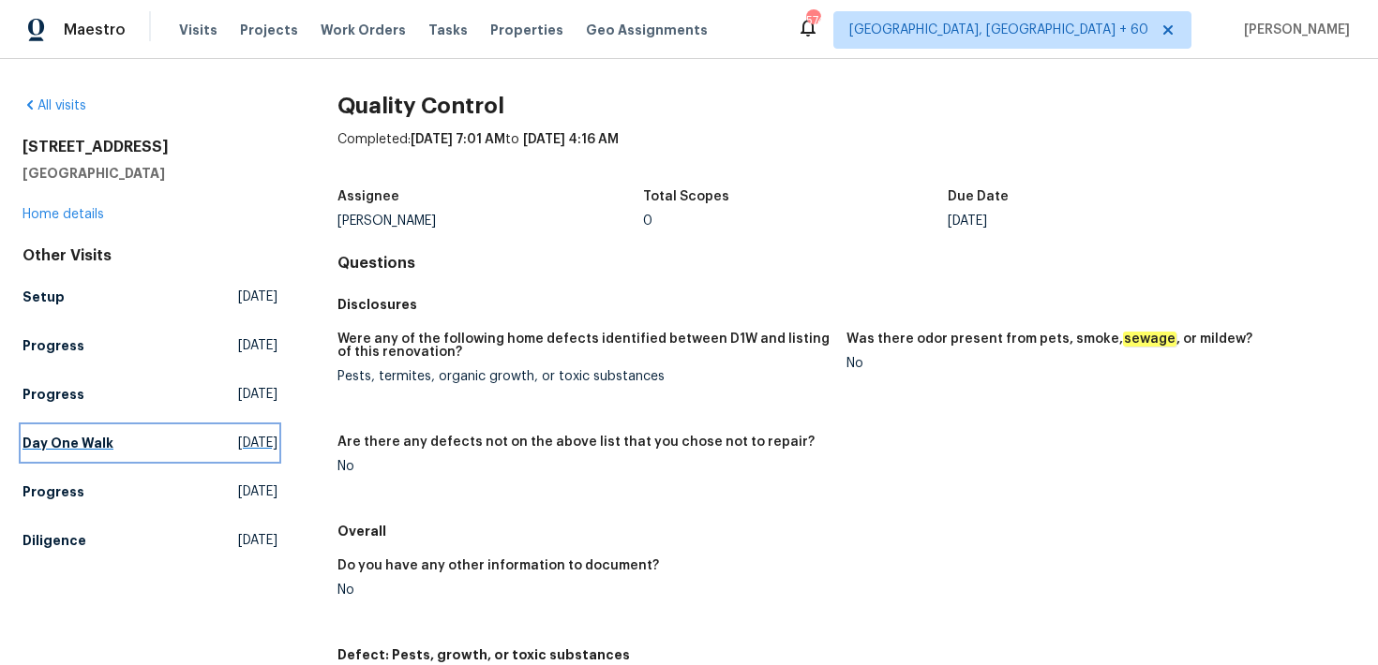
click at [66, 453] on link "Day One Walk Fri, Aug 15 2025" at bounding box center [149, 443] width 255 height 34
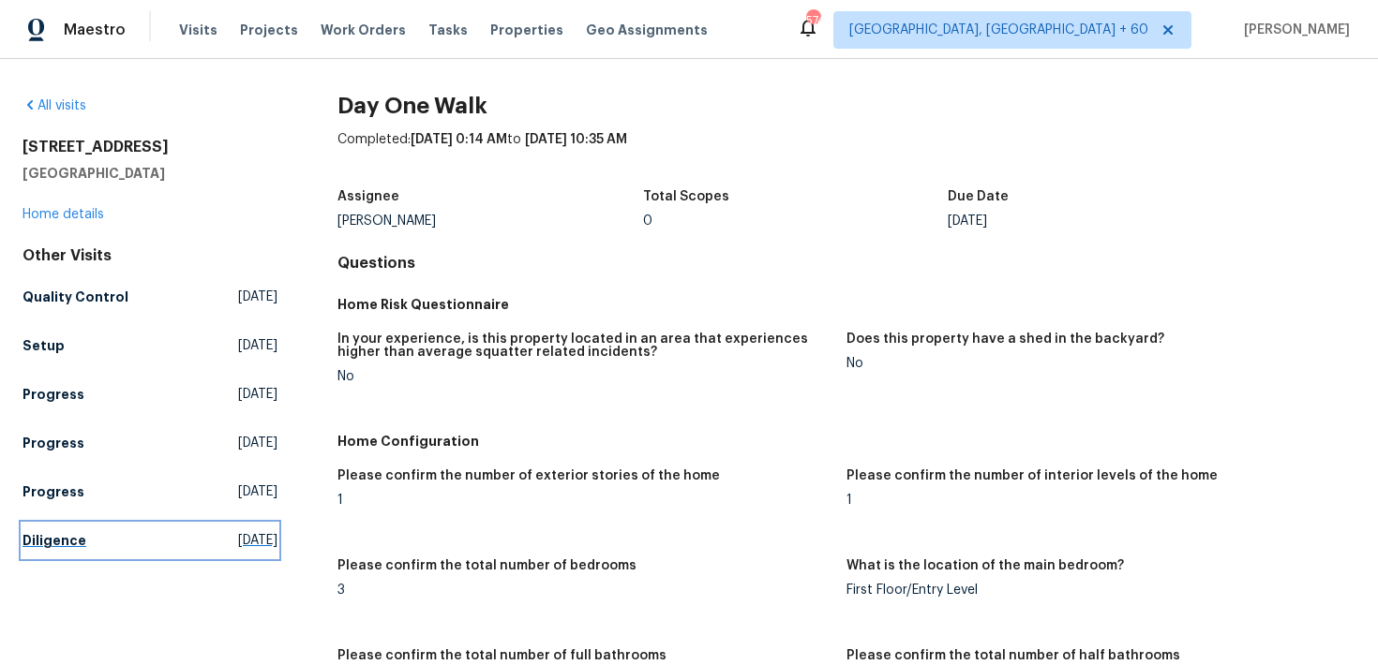
click at [67, 536] on h5 "Diligence" at bounding box center [54, 540] width 64 height 19
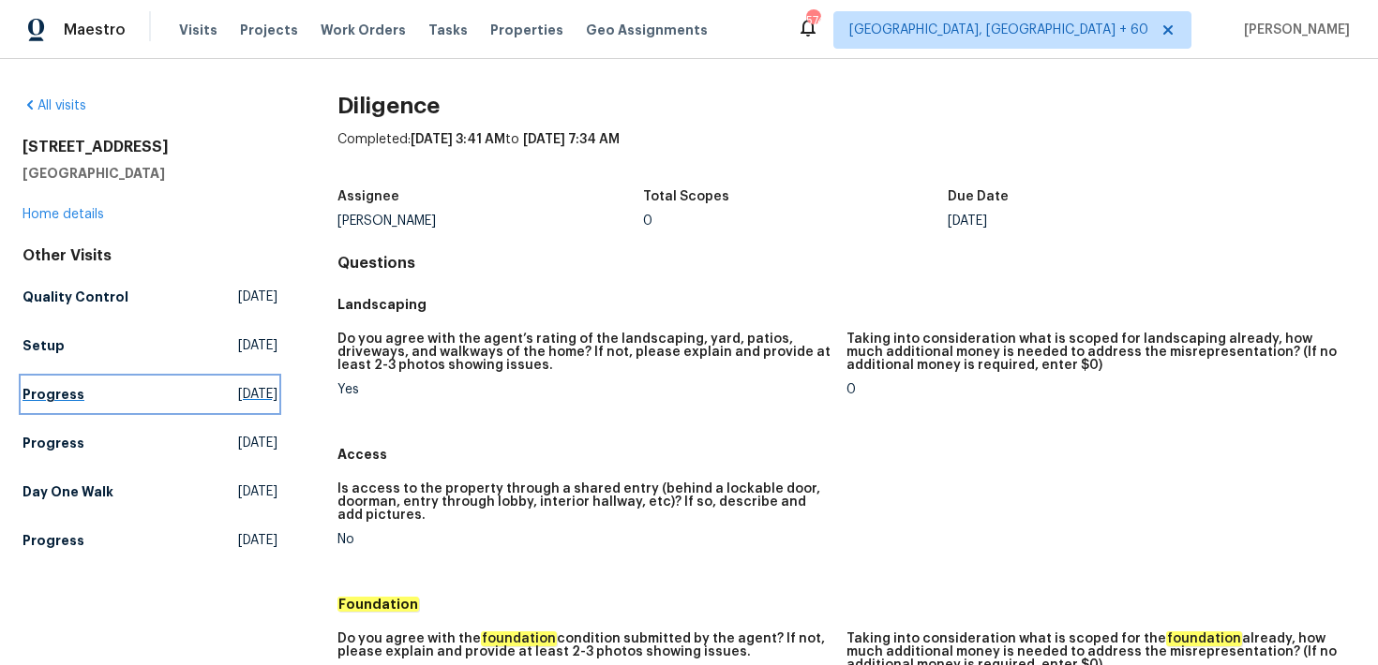
click at [52, 393] on h5 "Progress" at bounding box center [53, 394] width 62 height 19
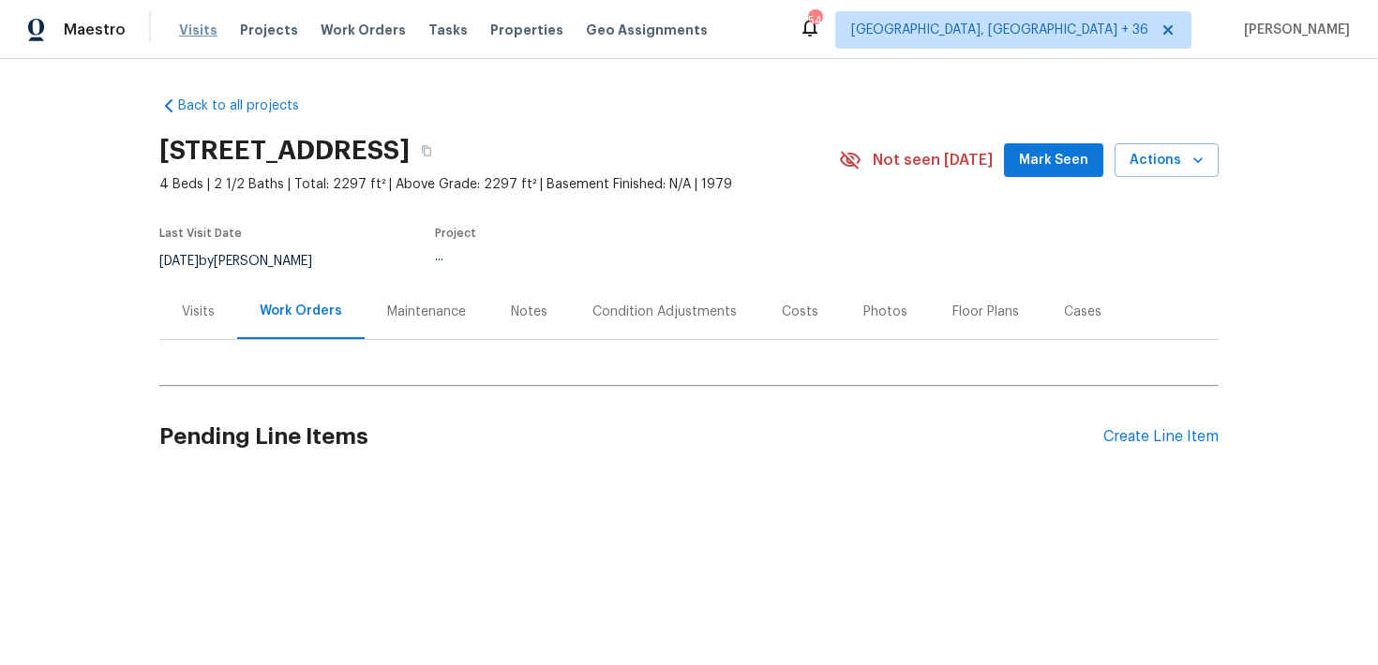
click at [193, 34] on span "Visits" at bounding box center [198, 30] width 38 height 19
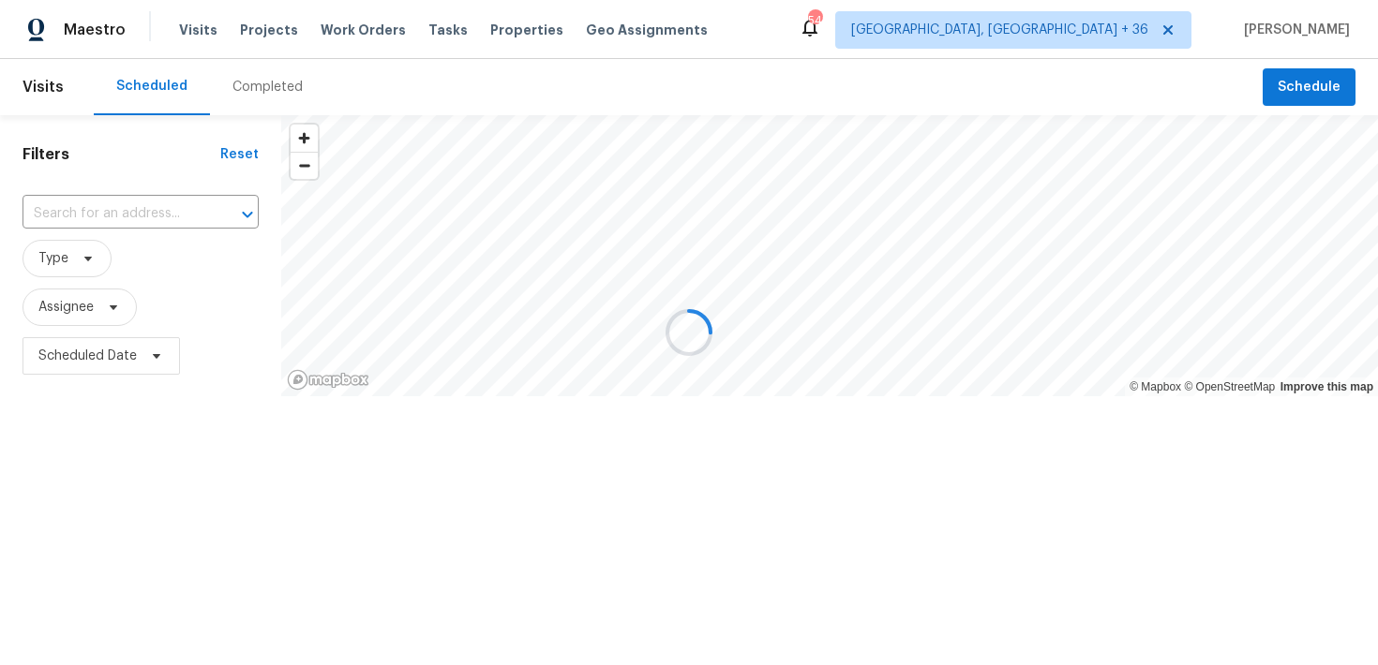
click at [237, 90] on div at bounding box center [689, 332] width 1378 height 665
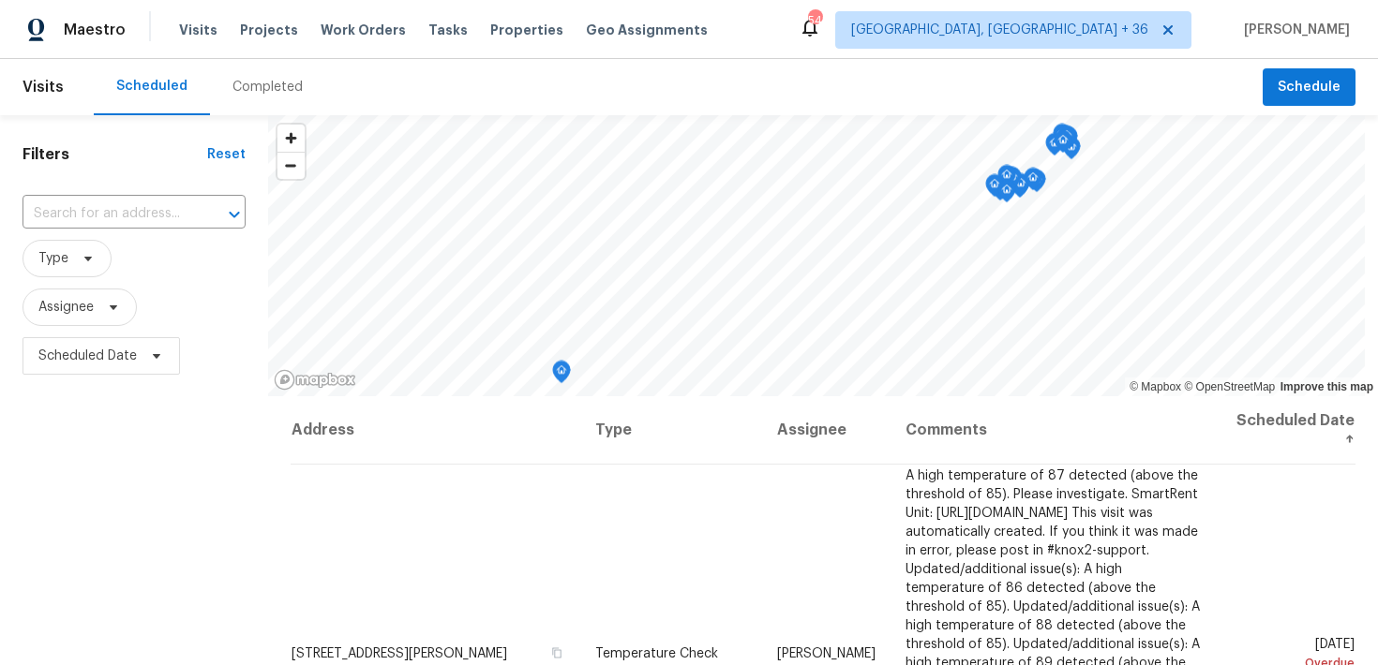
click at [254, 88] on div "Completed" at bounding box center [267, 87] width 70 height 19
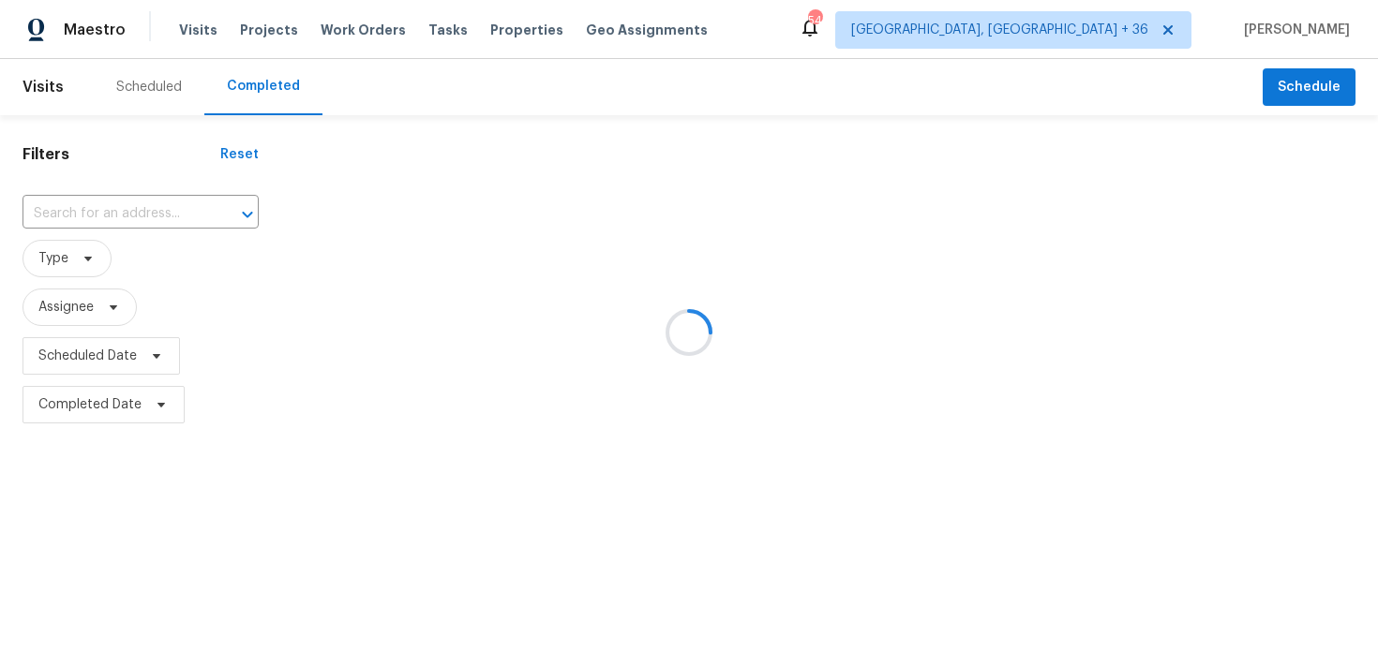
click at [94, 215] on div at bounding box center [689, 332] width 1378 height 665
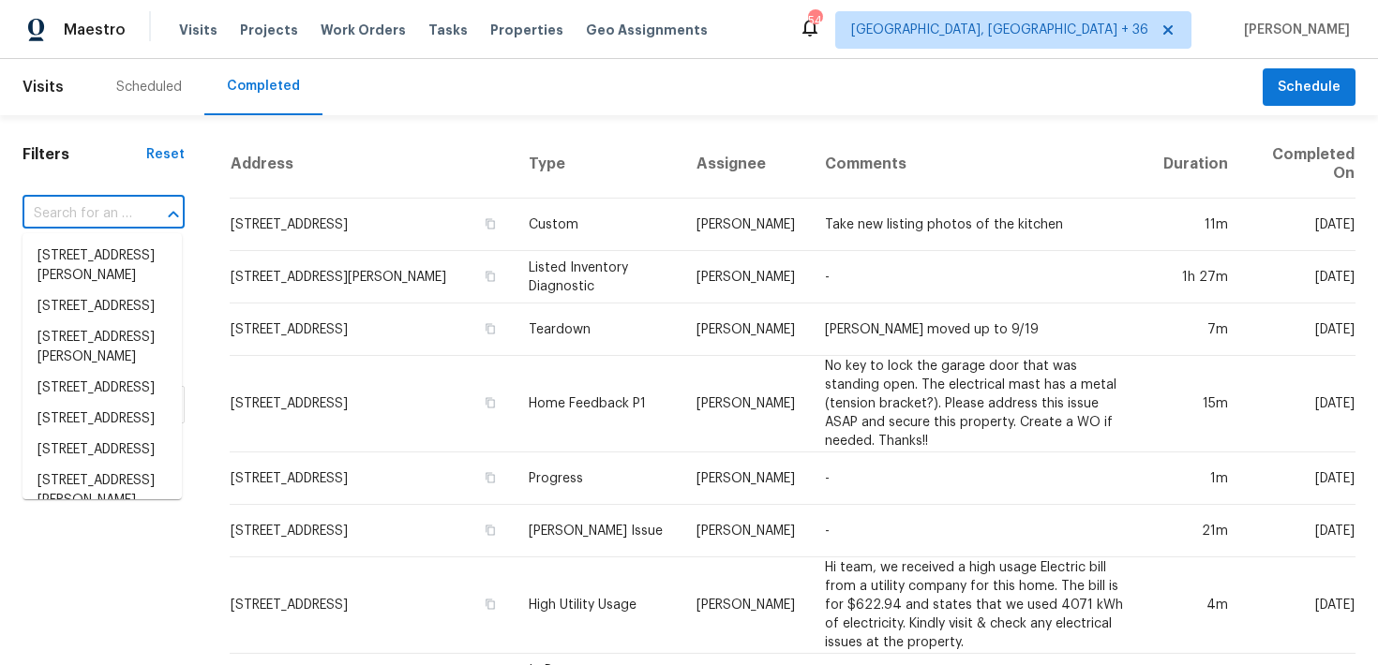
click at [94, 215] on input "text" at bounding box center [77, 214] width 110 height 29
paste input "10933 W Vista Ave, Glendale, AZ 85307"
type input "10933 W Vista Ave, Glendale, AZ 85307"
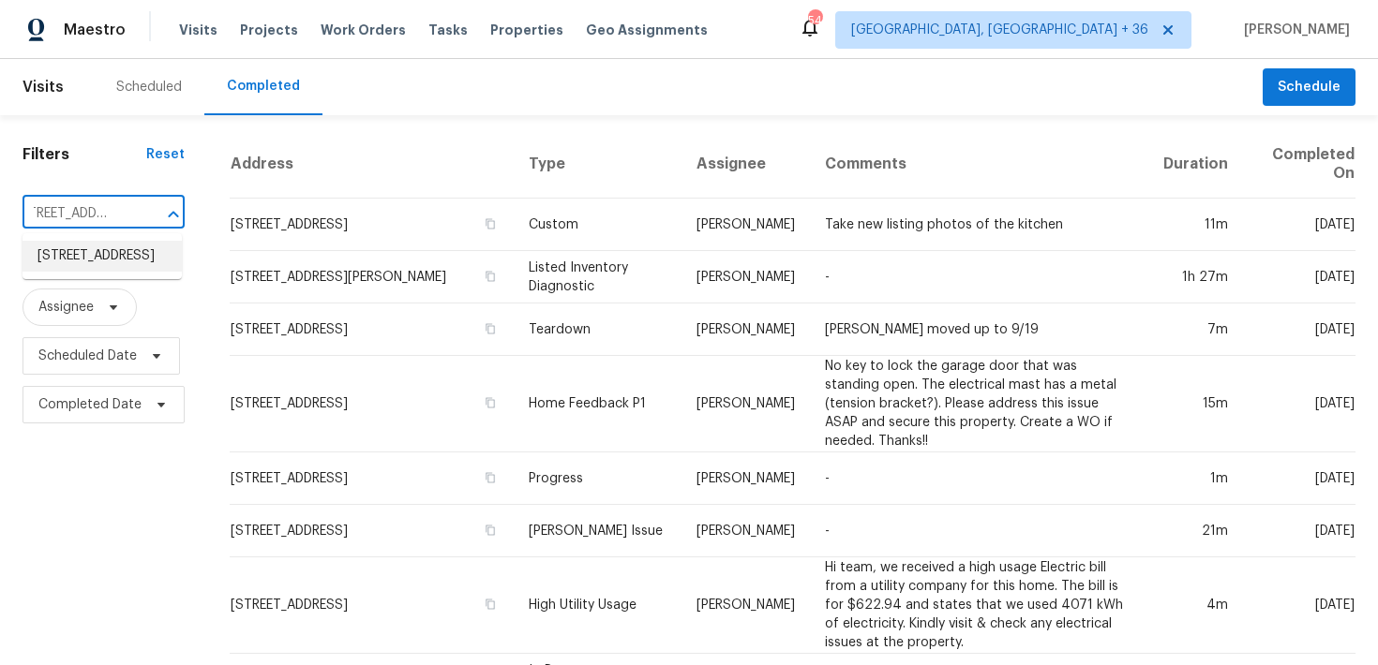
click at [76, 258] on li "10933 W Vista Ave, Glendale, AZ 85307" at bounding box center [101, 256] width 159 height 31
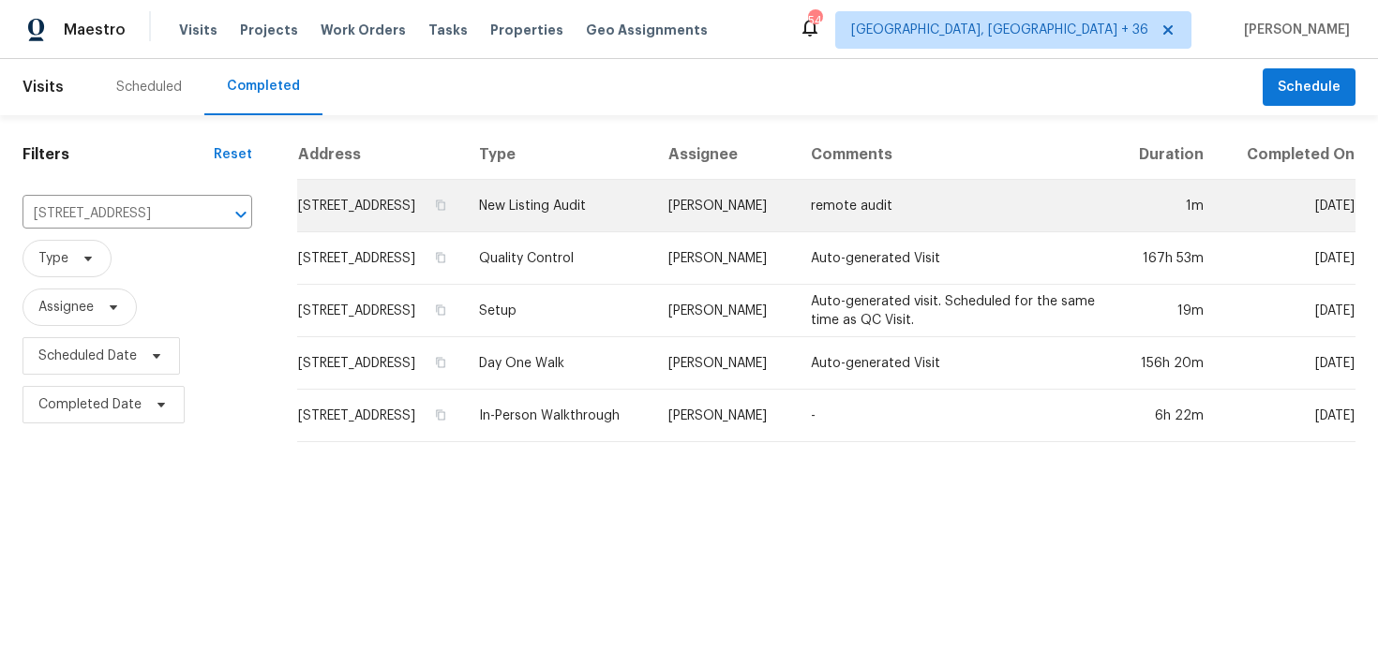
click at [583, 228] on td "New Listing Audit" at bounding box center [558, 206] width 189 height 52
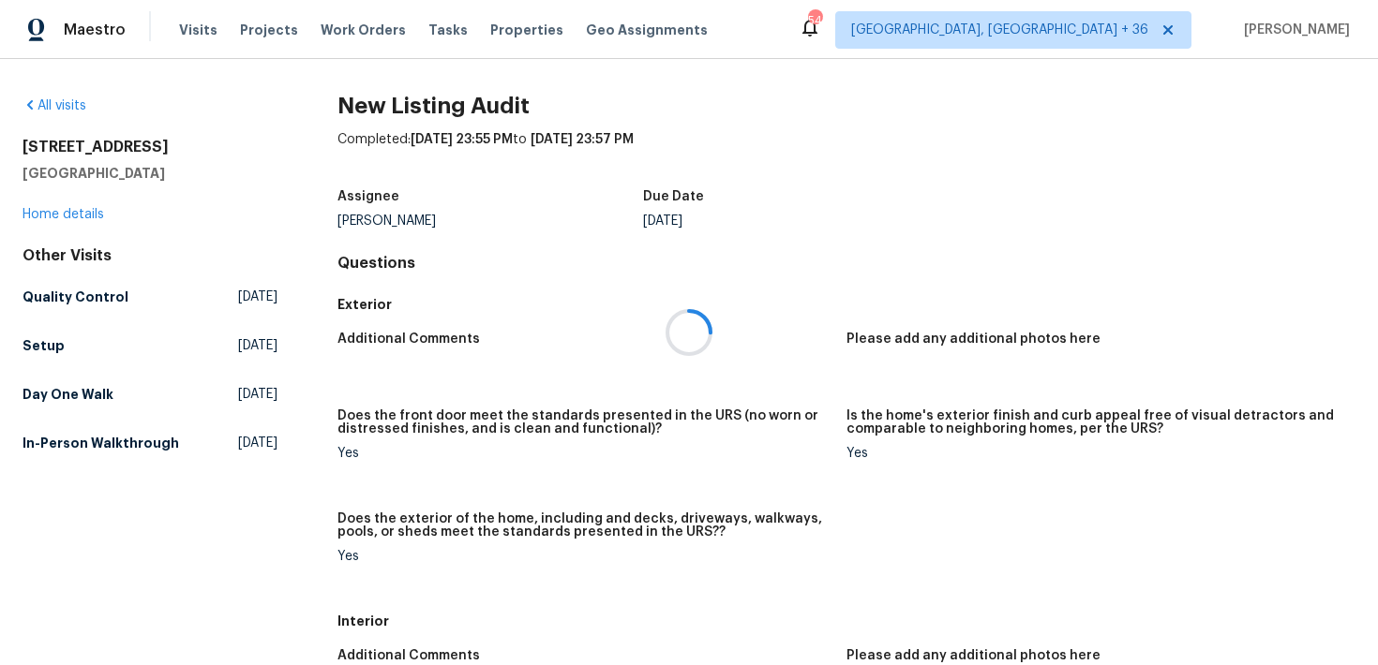
click at [83, 208] on div at bounding box center [689, 332] width 1378 height 665
click at [59, 214] on link "Home details" at bounding box center [63, 214] width 82 height 13
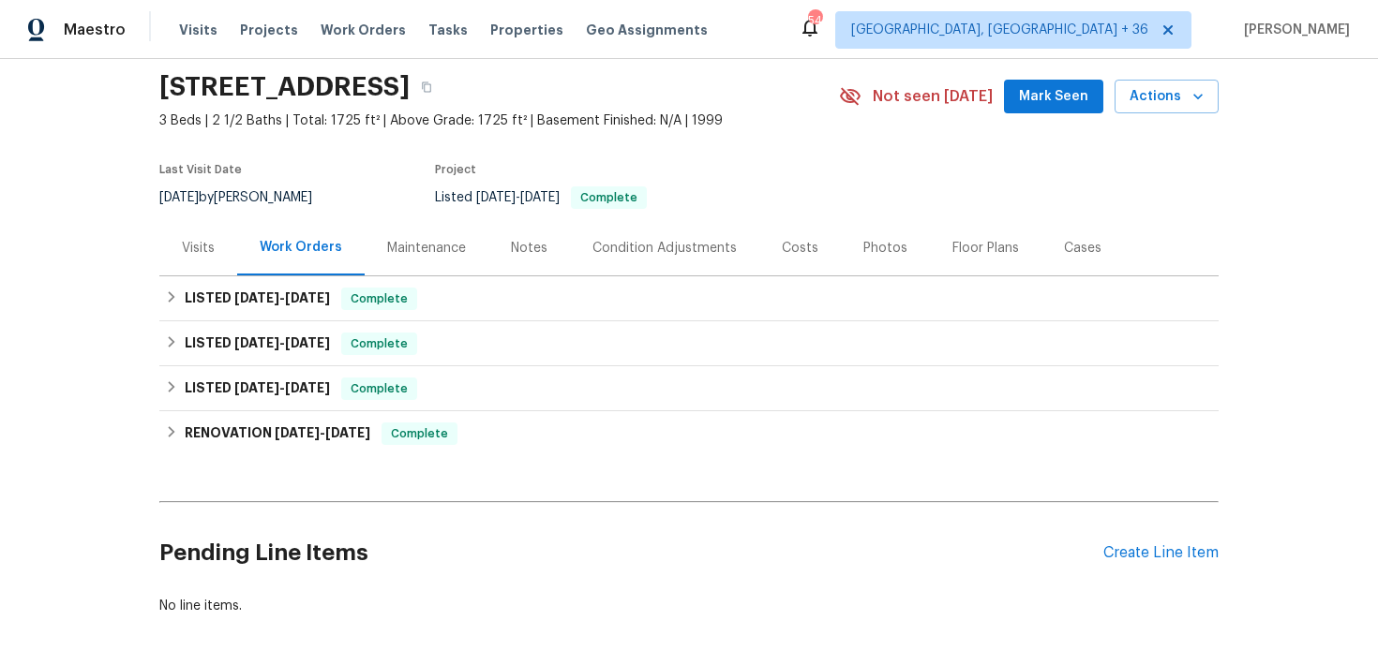
scroll to position [86, 0]
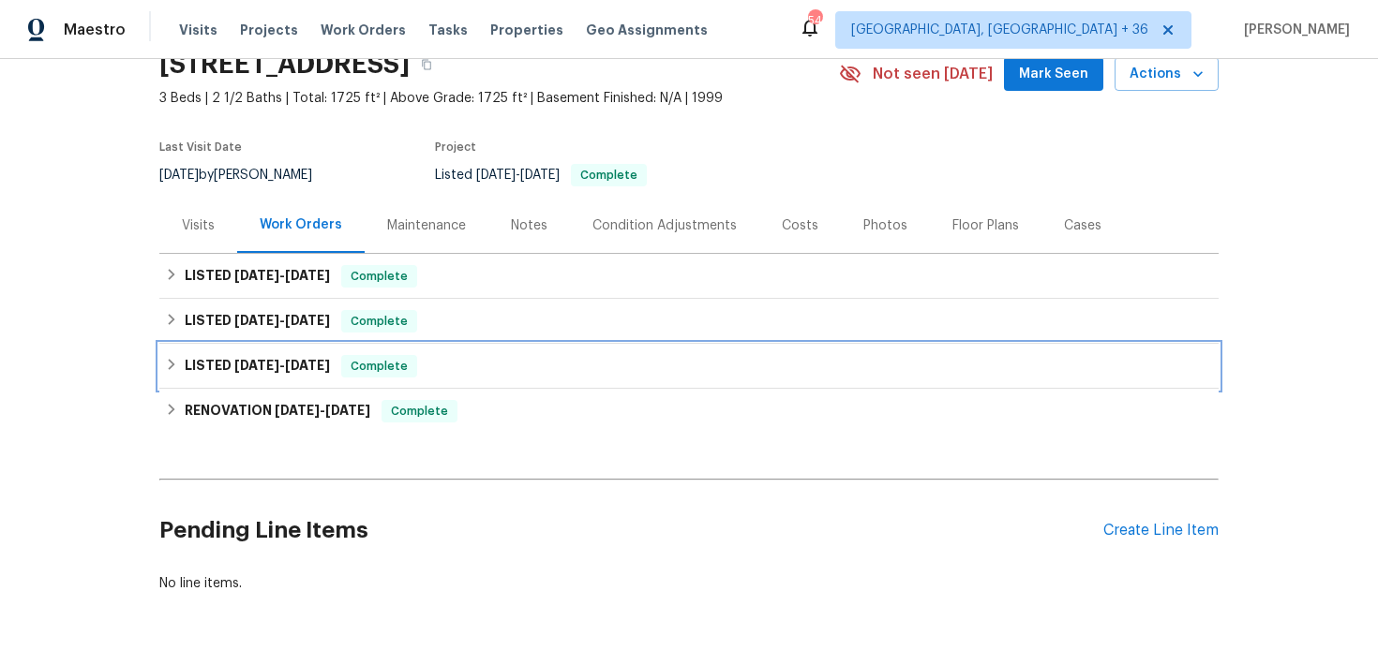
click at [444, 375] on div "LISTED 9/5/25 - 9/6/25 Complete" at bounding box center [689, 366] width 1048 height 22
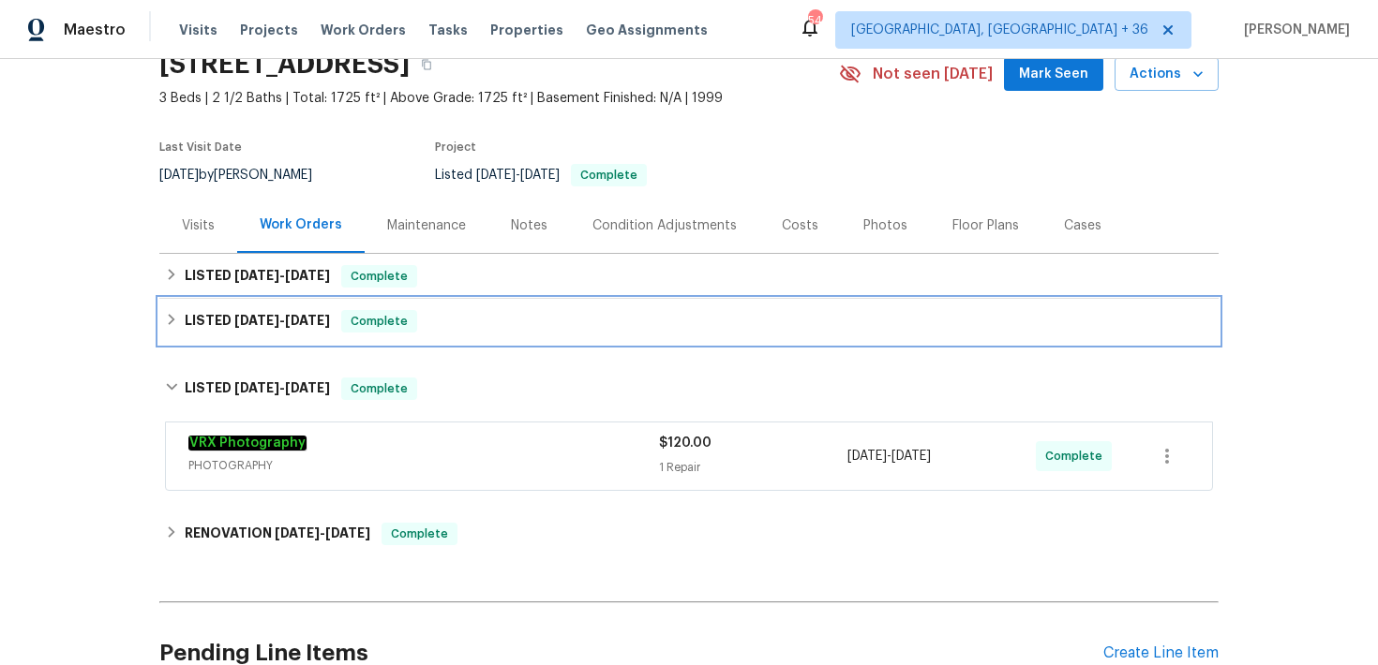
click at [532, 332] on div "LISTED 9/11/25 - 9/12/25 Complete" at bounding box center [689, 321] width 1048 height 22
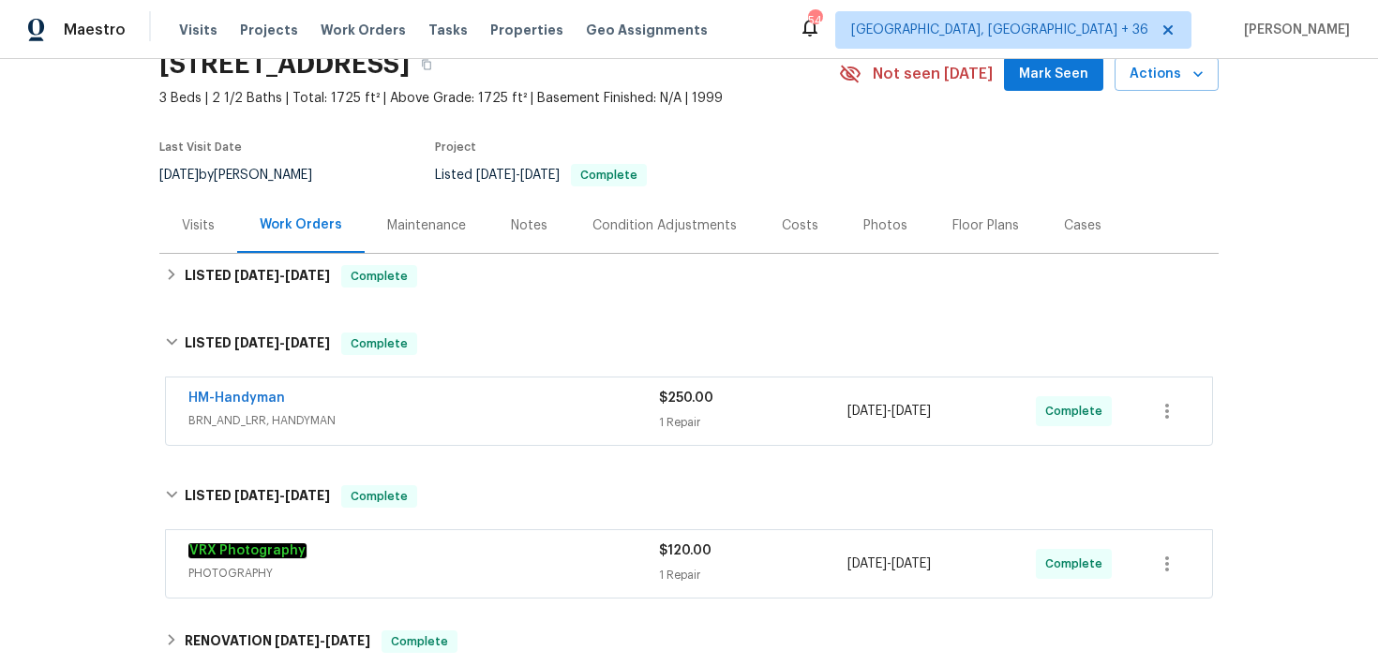
click at [648, 400] on div "HM-Handyman" at bounding box center [423, 400] width 470 height 22
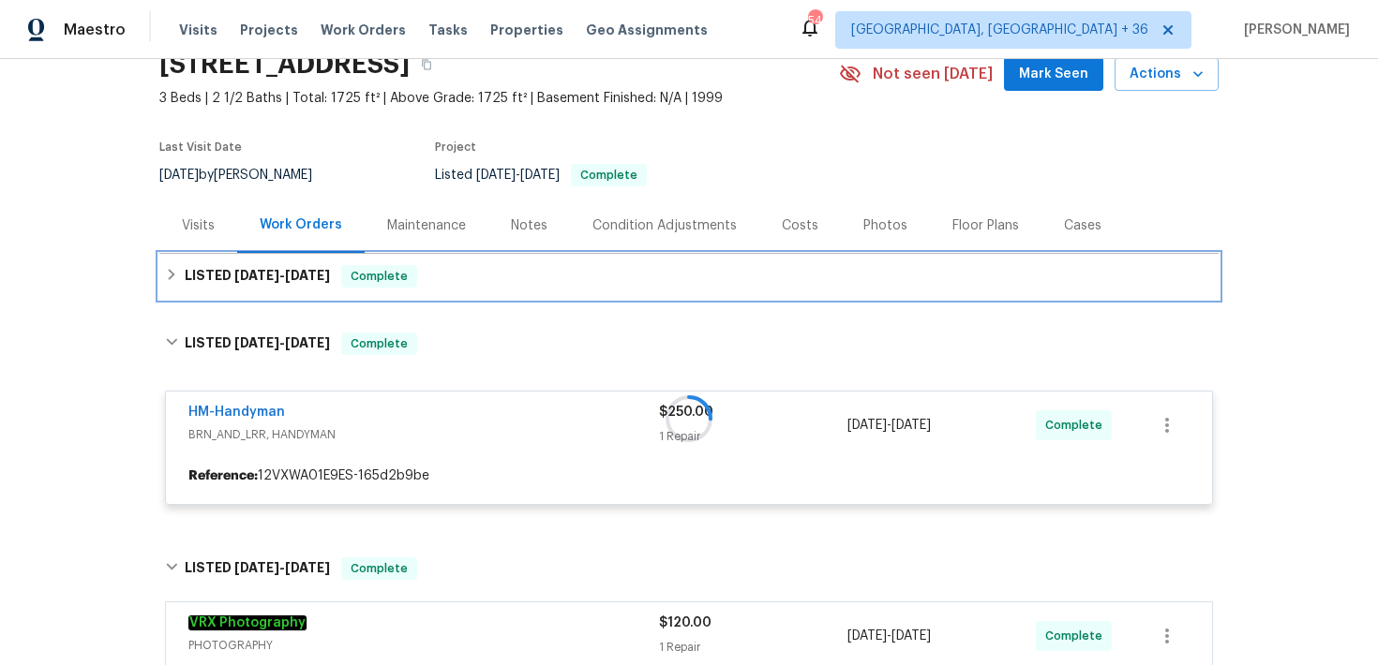
click at [520, 274] on div "LISTED 9/12/25 - 9/17/25 Complete" at bounding box center [689, 276] width 1048 height 22
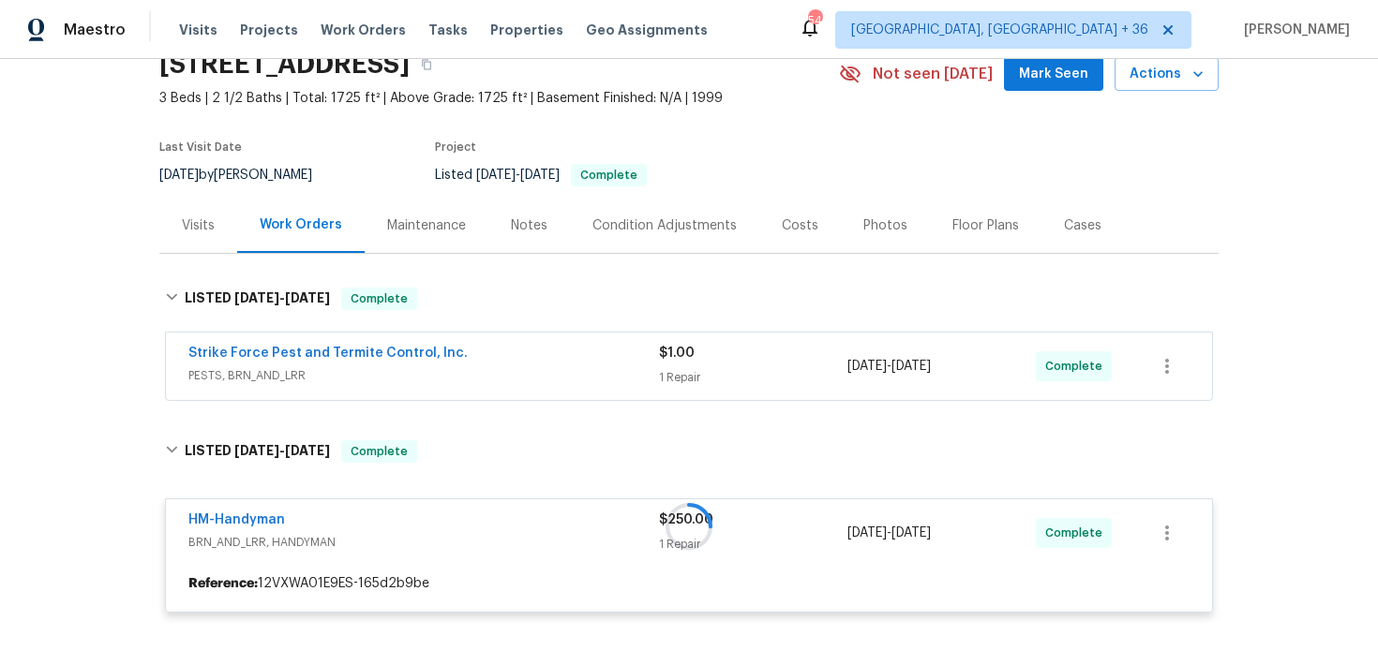
click at [682, 371] on div "1 Repair" at bounding box center [753, 377] width 188 height 19
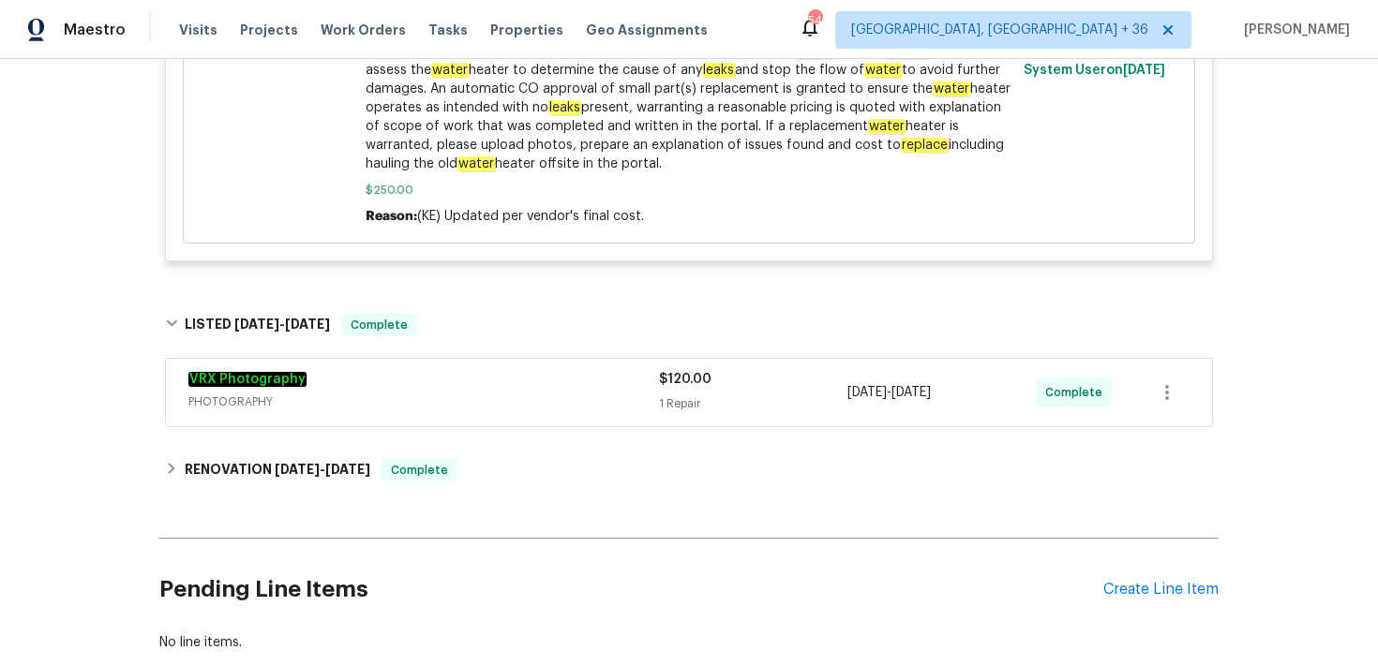
scroll to position [1267, 0]
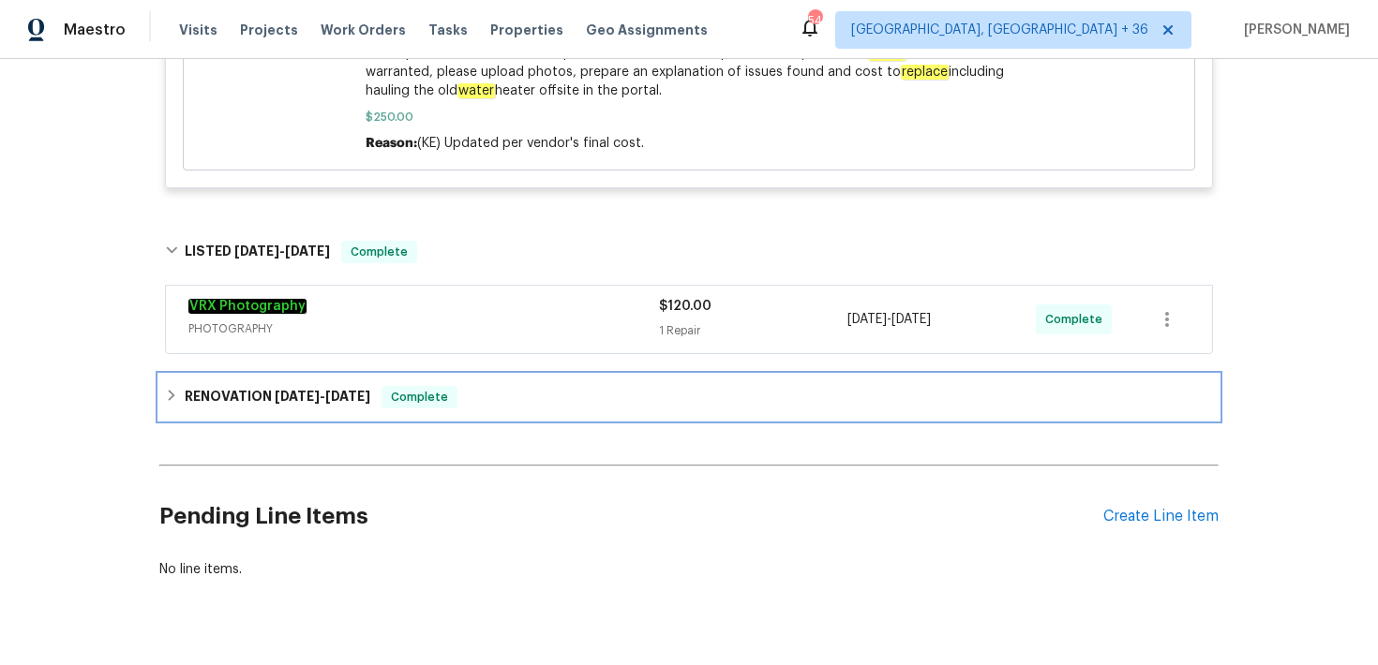
click at [484, 386] on div "RENOVATION 8/22/25 - 9/3/25 Complete" at bounding box center [689, 397] width 1048 height 22
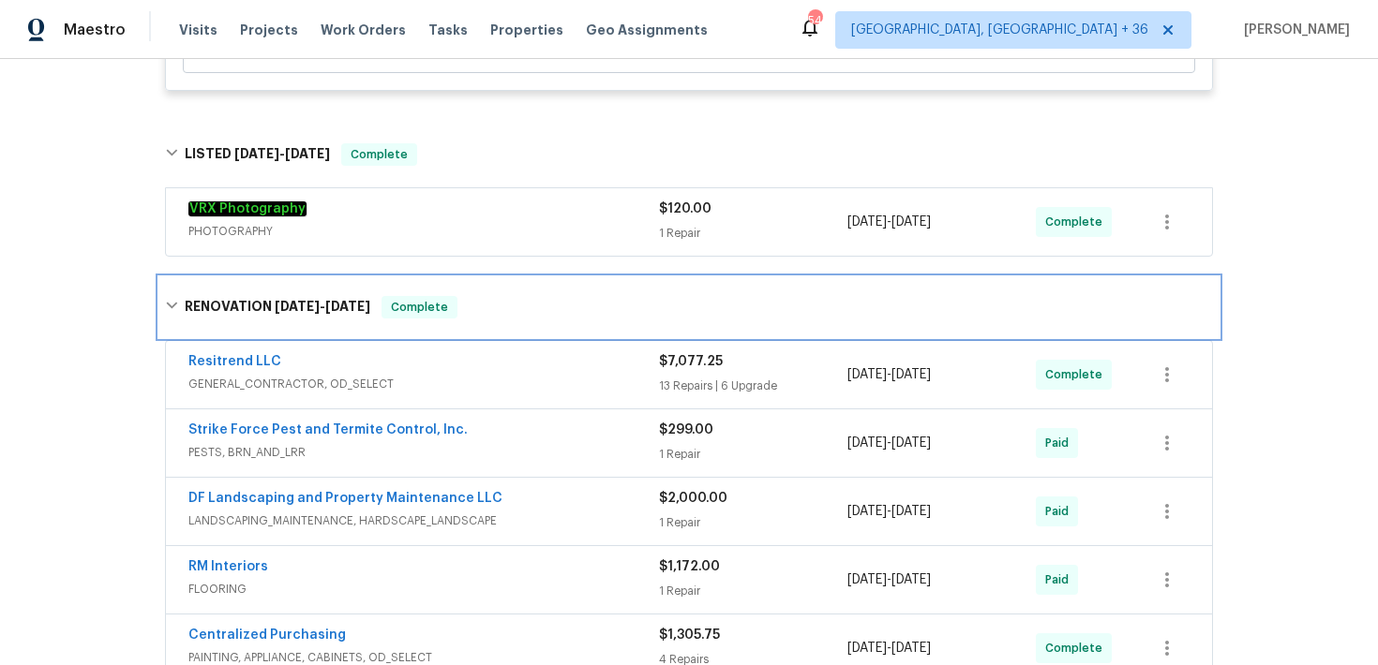
scroll to position [1419, 0]
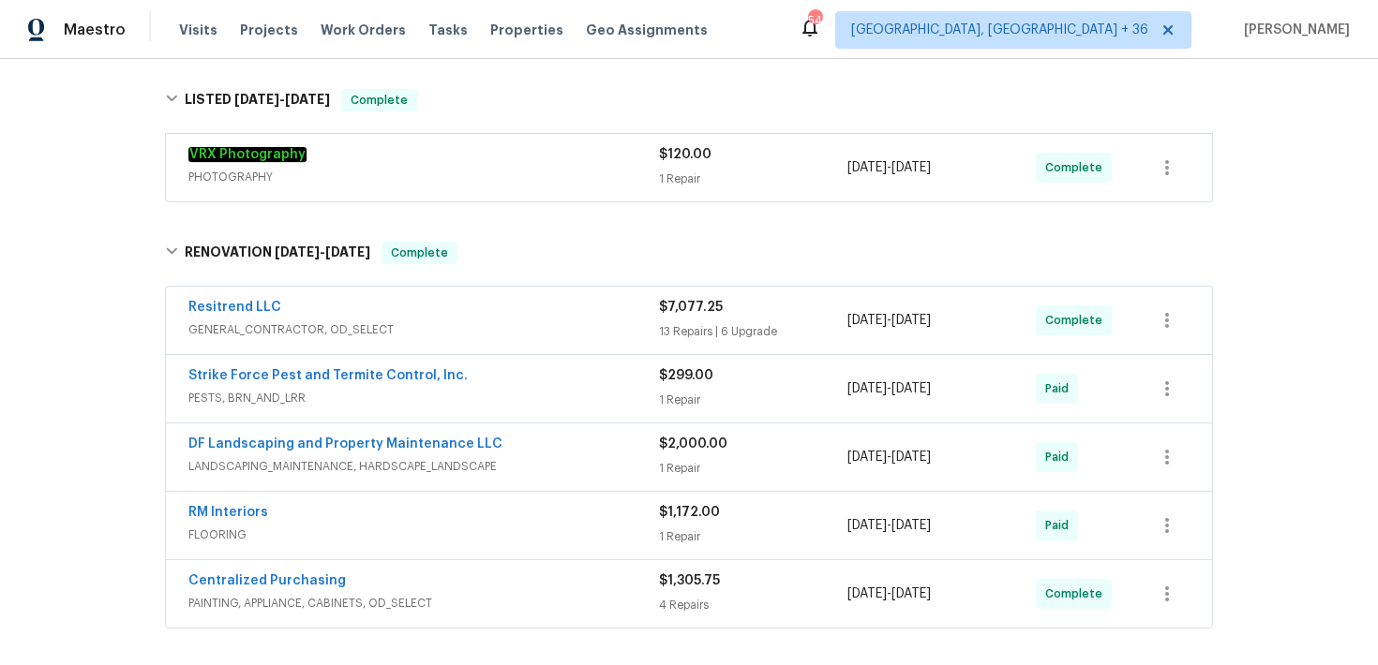
click at [663, 391] on div "1 Repair" at bounding box center [753, 400] width 188 height 19
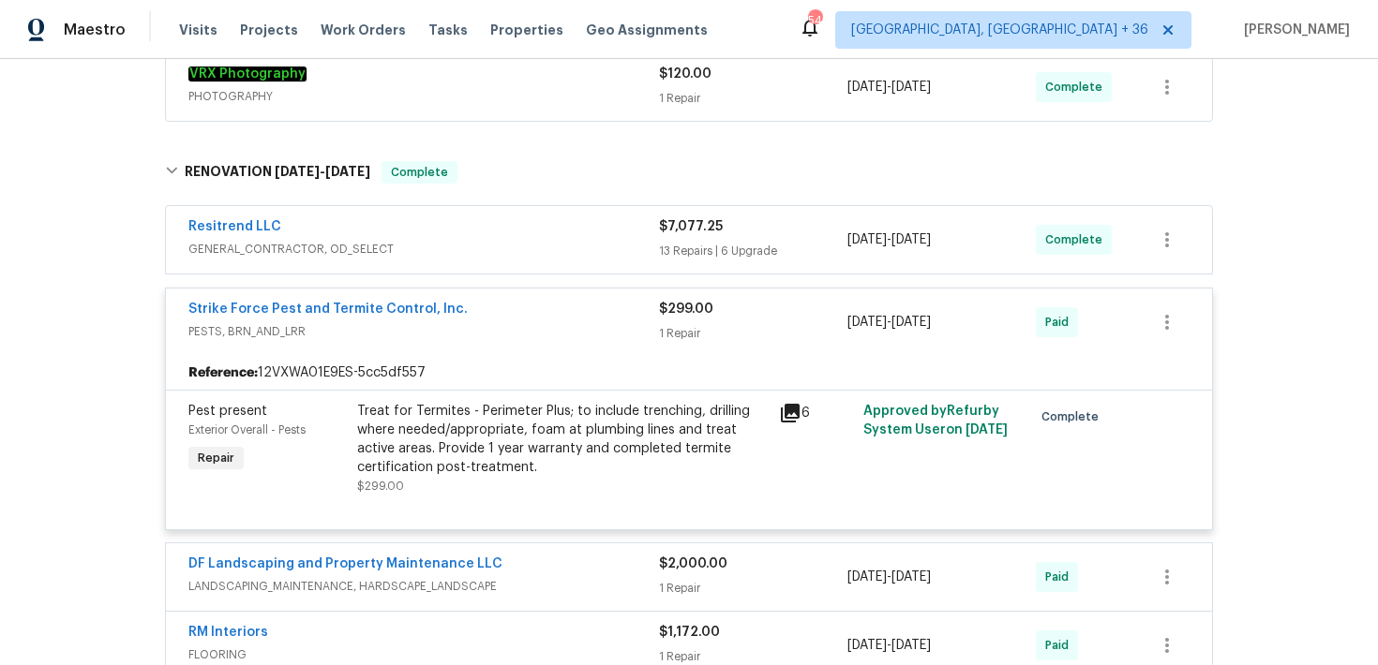
scroll to position [1504, 0]
